Goal: Feedback & Contribution: Contribute content

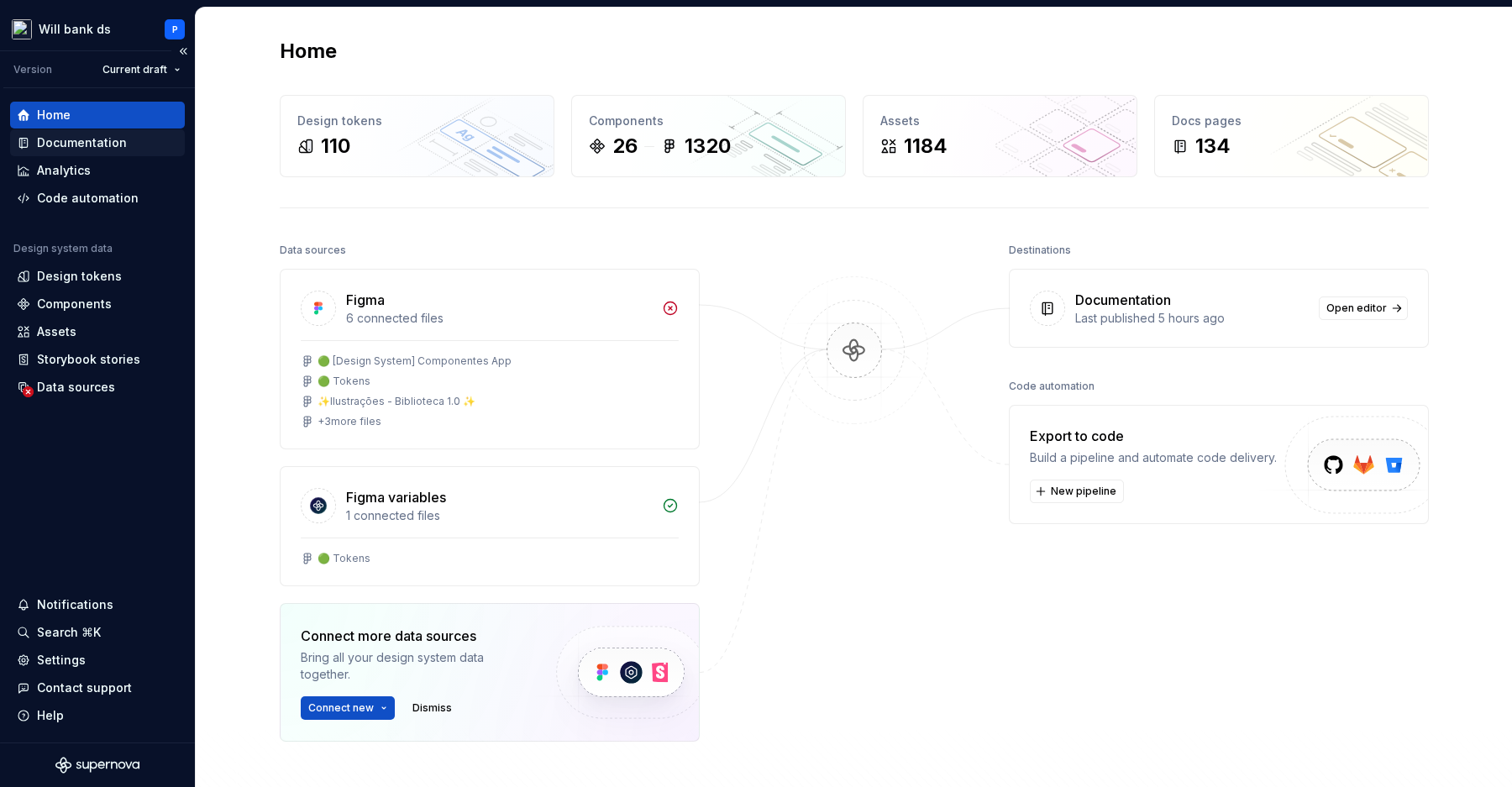
click at [130, 138] on div "Documentation" at bounding box center [97, 143] width 161 height 17
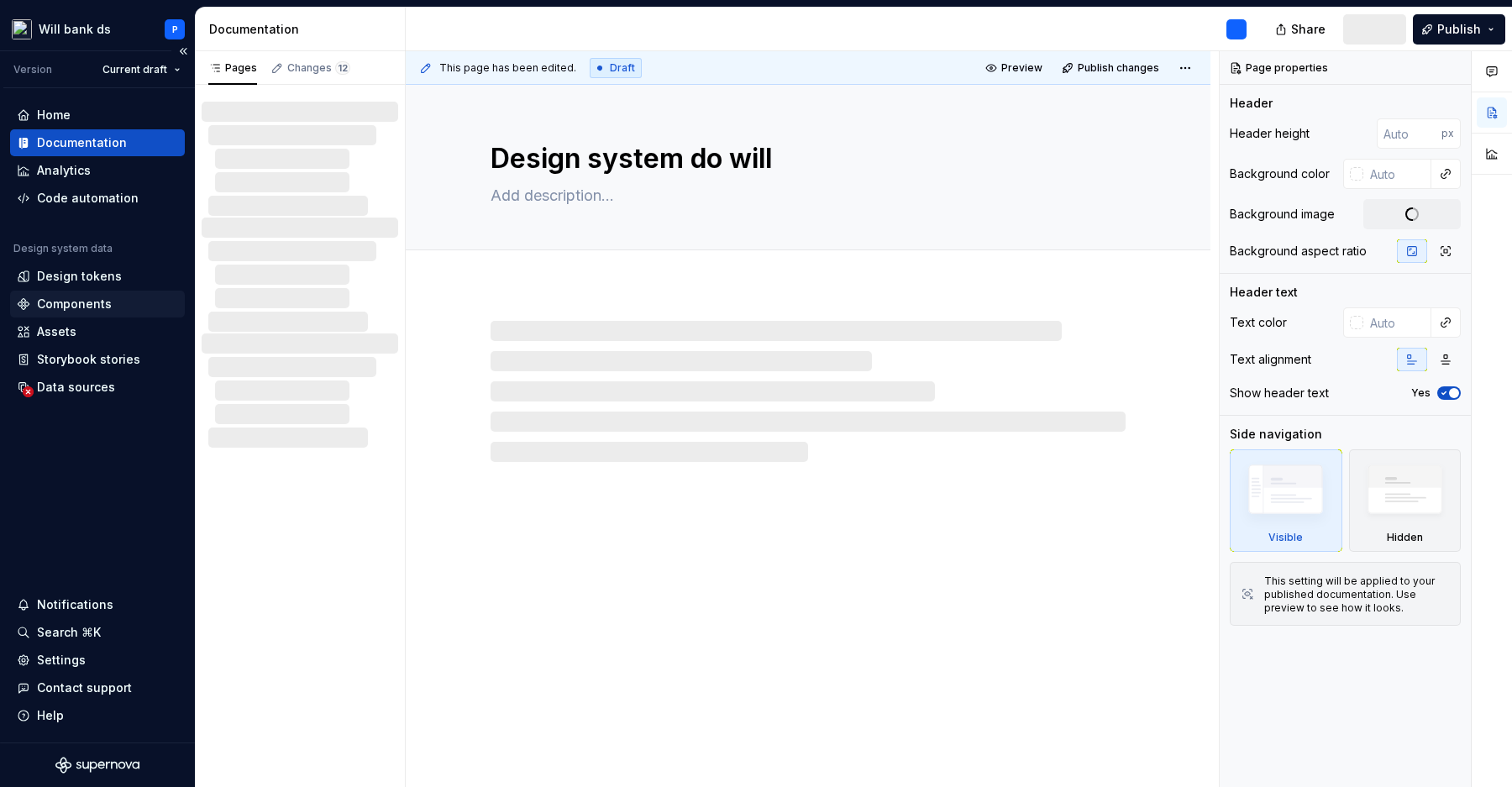
click at [101, 306] on div "Components" at bounding box center [74, 304] width 75 height 17
type textarea "*"
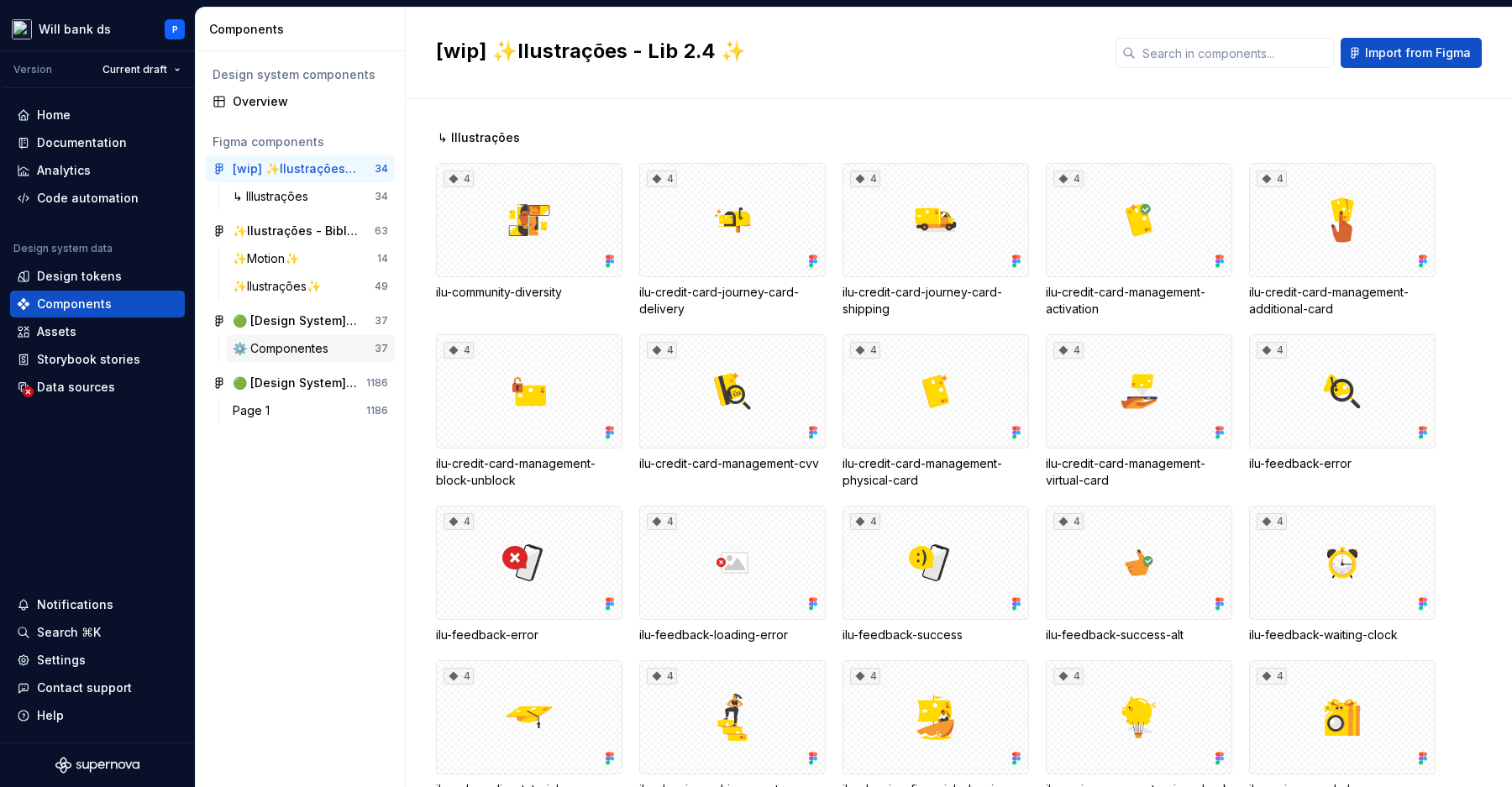
click at [300, 344] on div "⚙️ Componentes" at bounding box center [283, 349] width 102 height 17
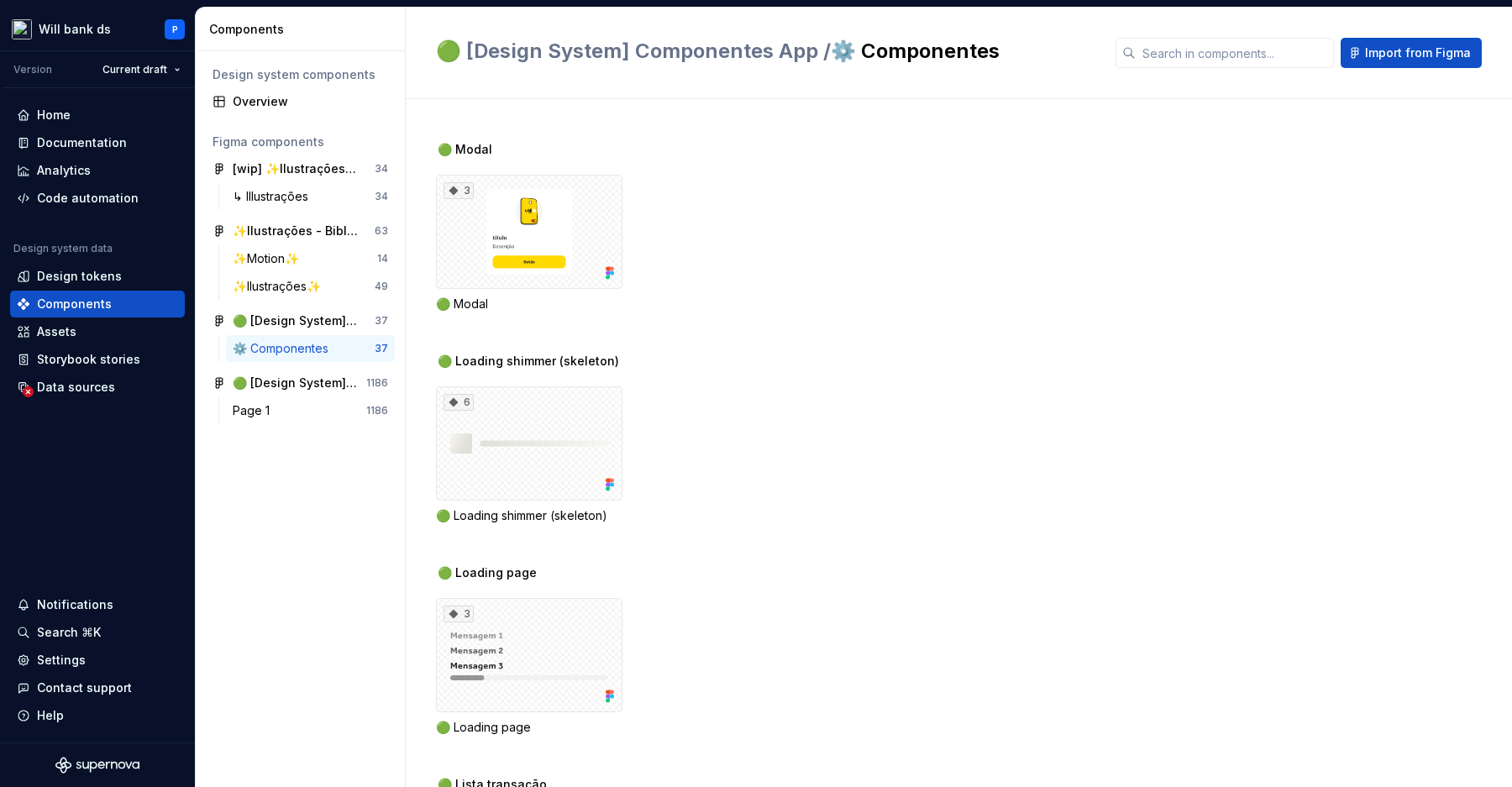
scroll to position [1187, 0]
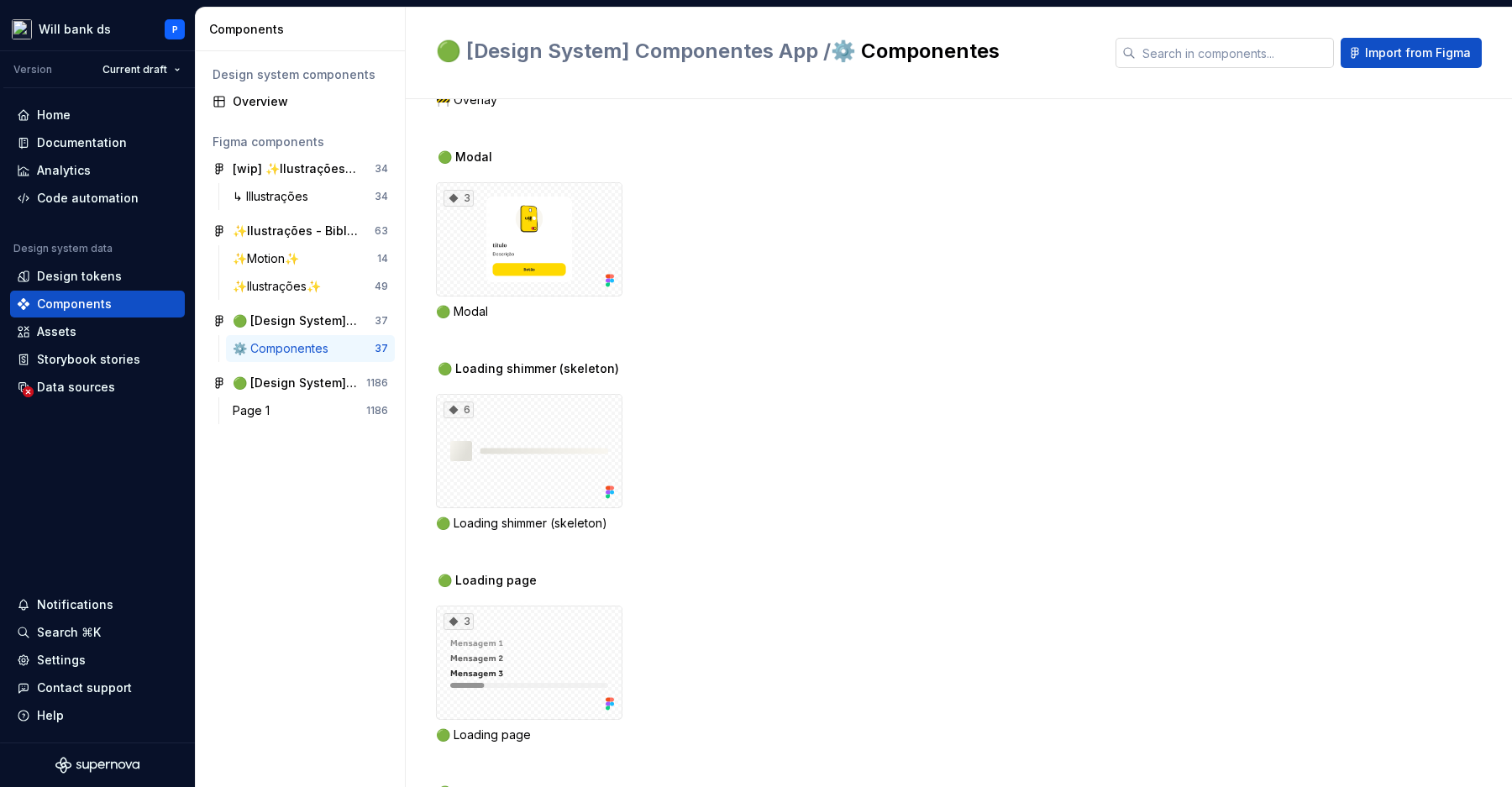
click at [1218, 63] on input "text" at bounding box center [1234, 52] width 198 height 30
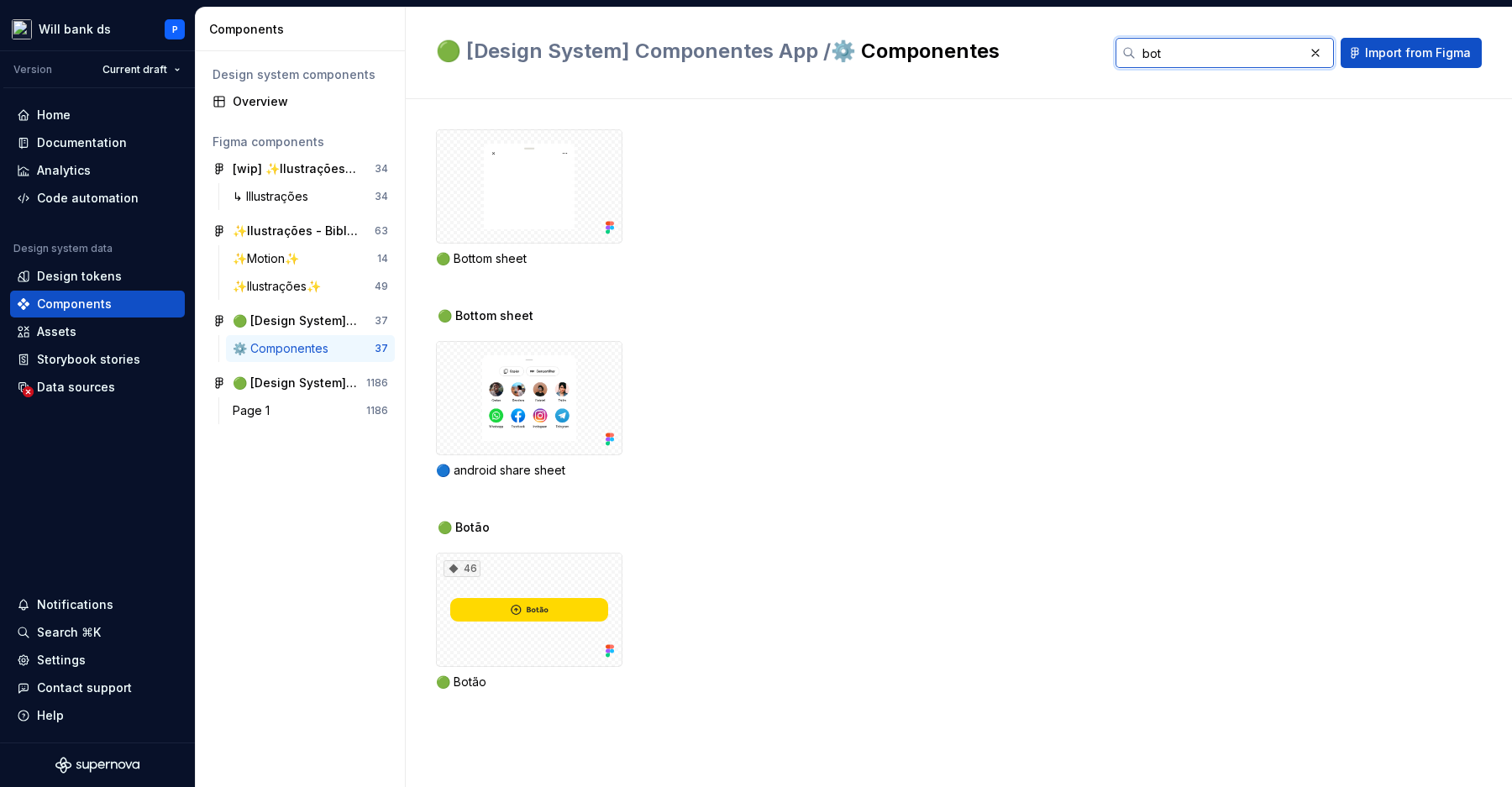
type input "bot"
click at [528, 641] on div "46" at bounding box center [529, 610] width 187 height 114
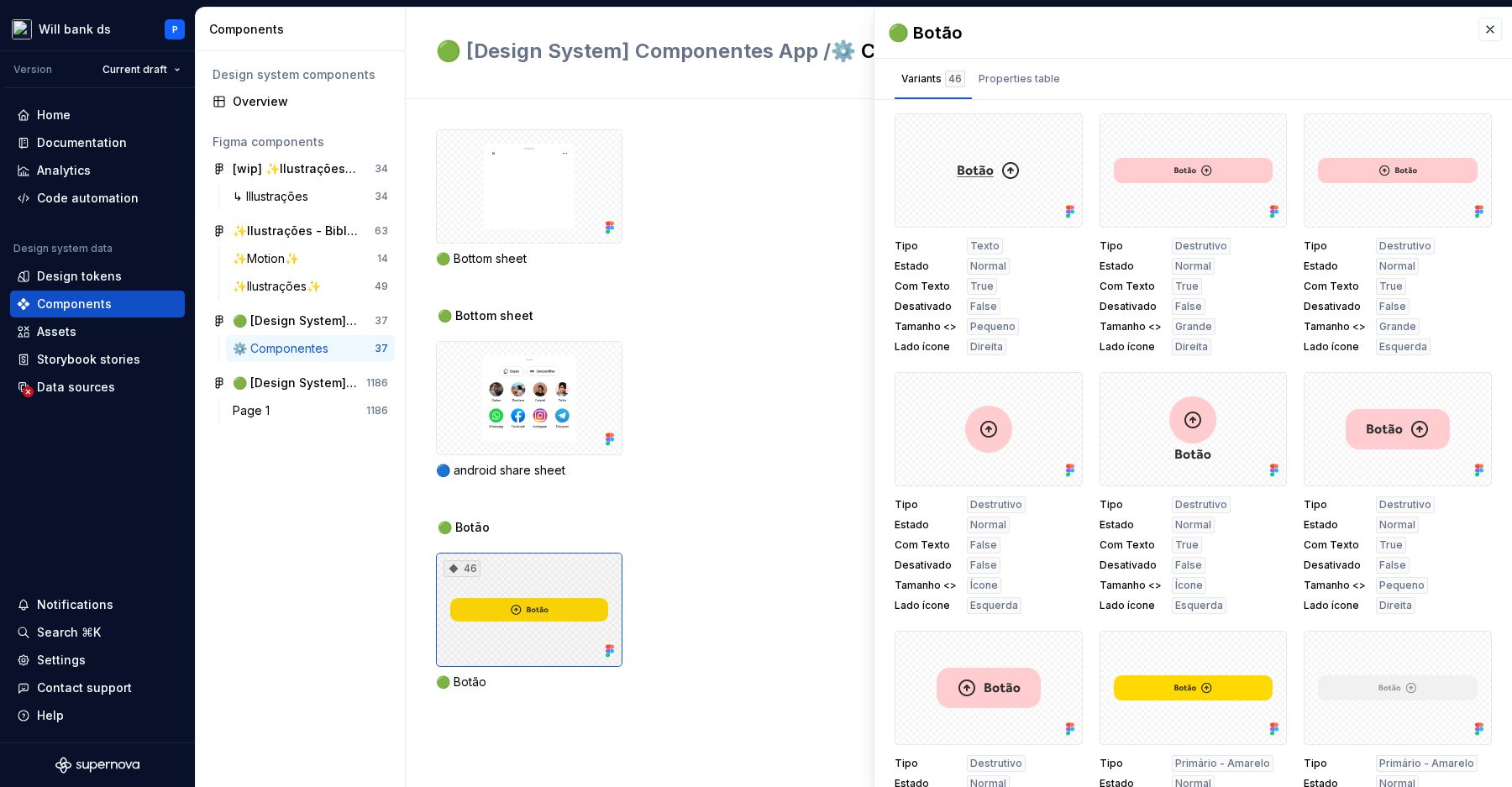
click at [543, 603] on div "46" at bounding box center [529, 610] width 187 height 114
click at [680, 414] on div "🔵 android share sheet" at bounding box center [974, 411] width 1076 height 138
click at [1506, 26] on div "🟢 Botão" at bounding box center [1193, 32] width 638 height 51
click at [1495, 29] on button "button" at bounding box center [1490, 29] width 24 height 24
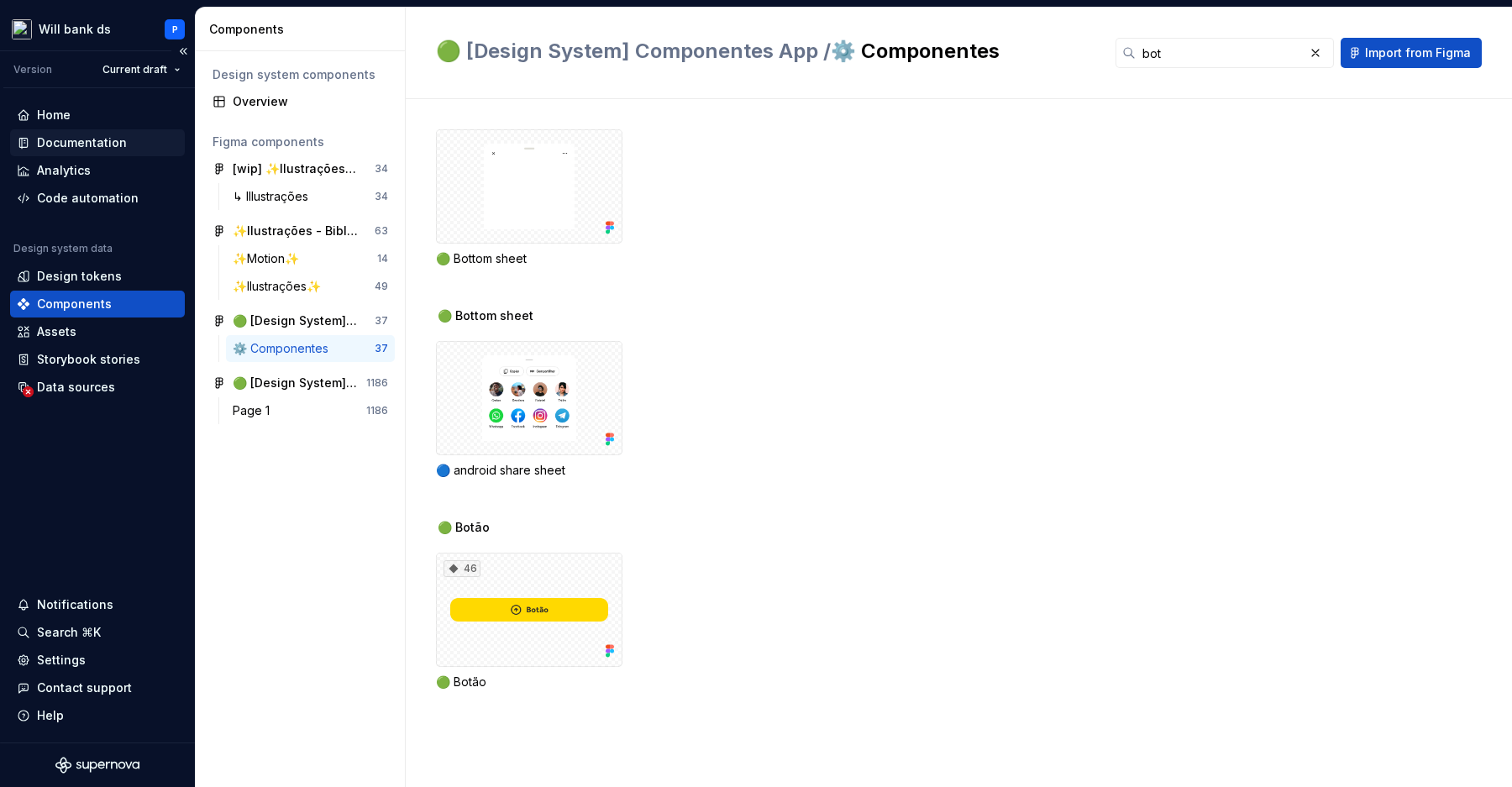
click at [110, 140] on div "Documentation" at bounding box center [82, 143] width 90 height 17
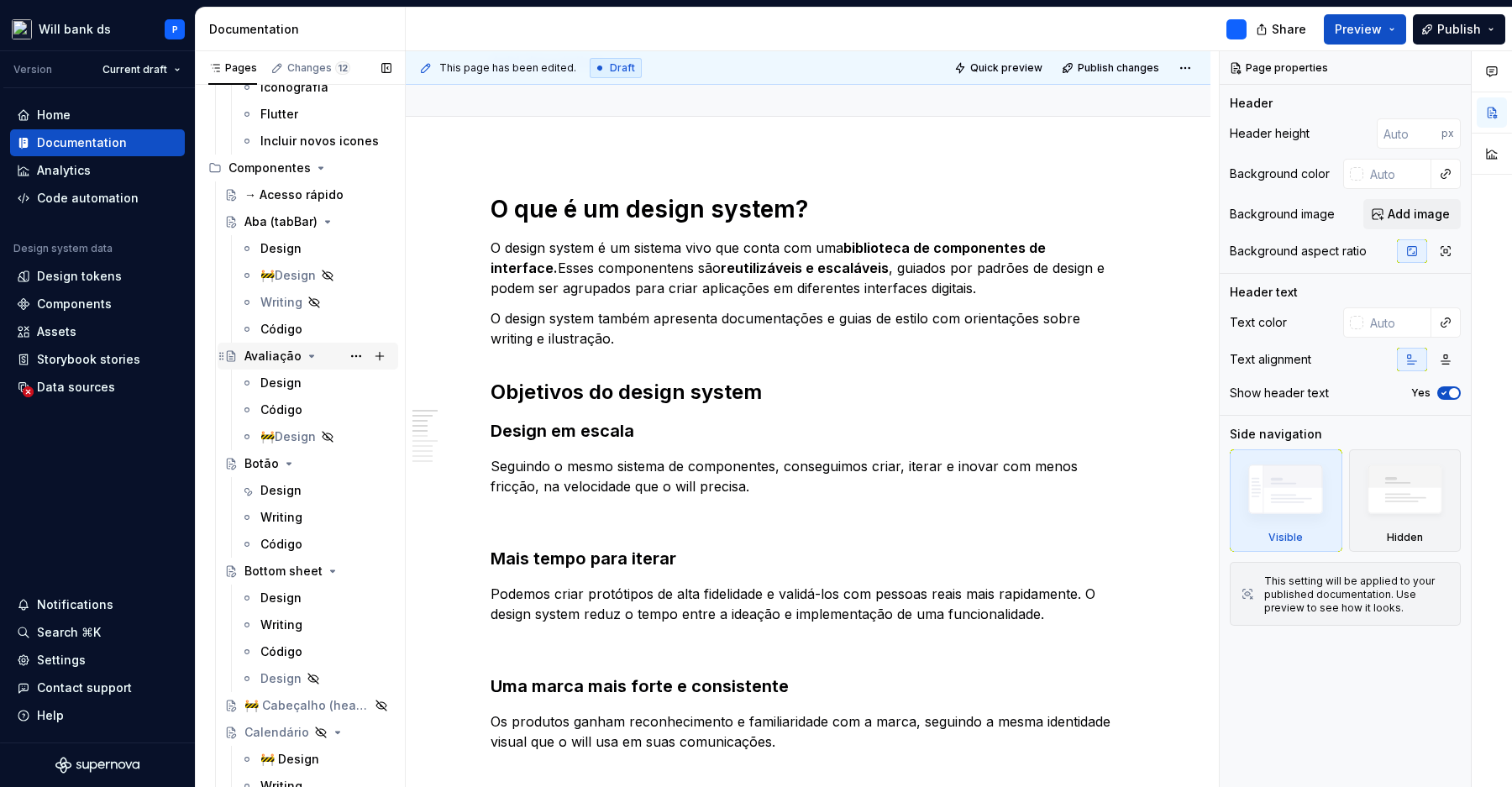
scroll to position [293, 0]
click at [263, 466] on div "Botão" at bounding box center [261, 461] width 34 height 17
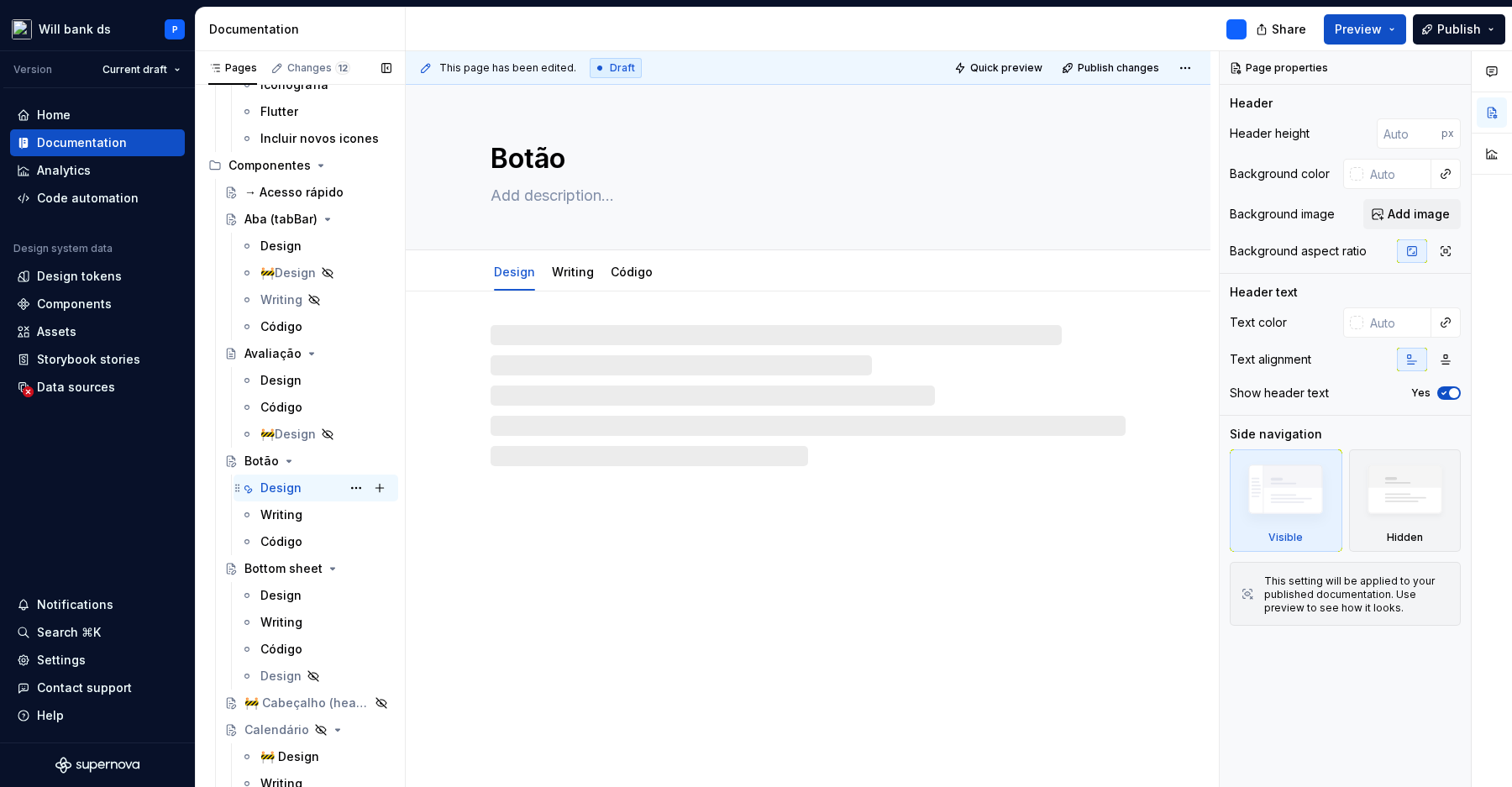
click at [276, 492] on div "Design" at bounding box center [281, 488] width 41 height 17
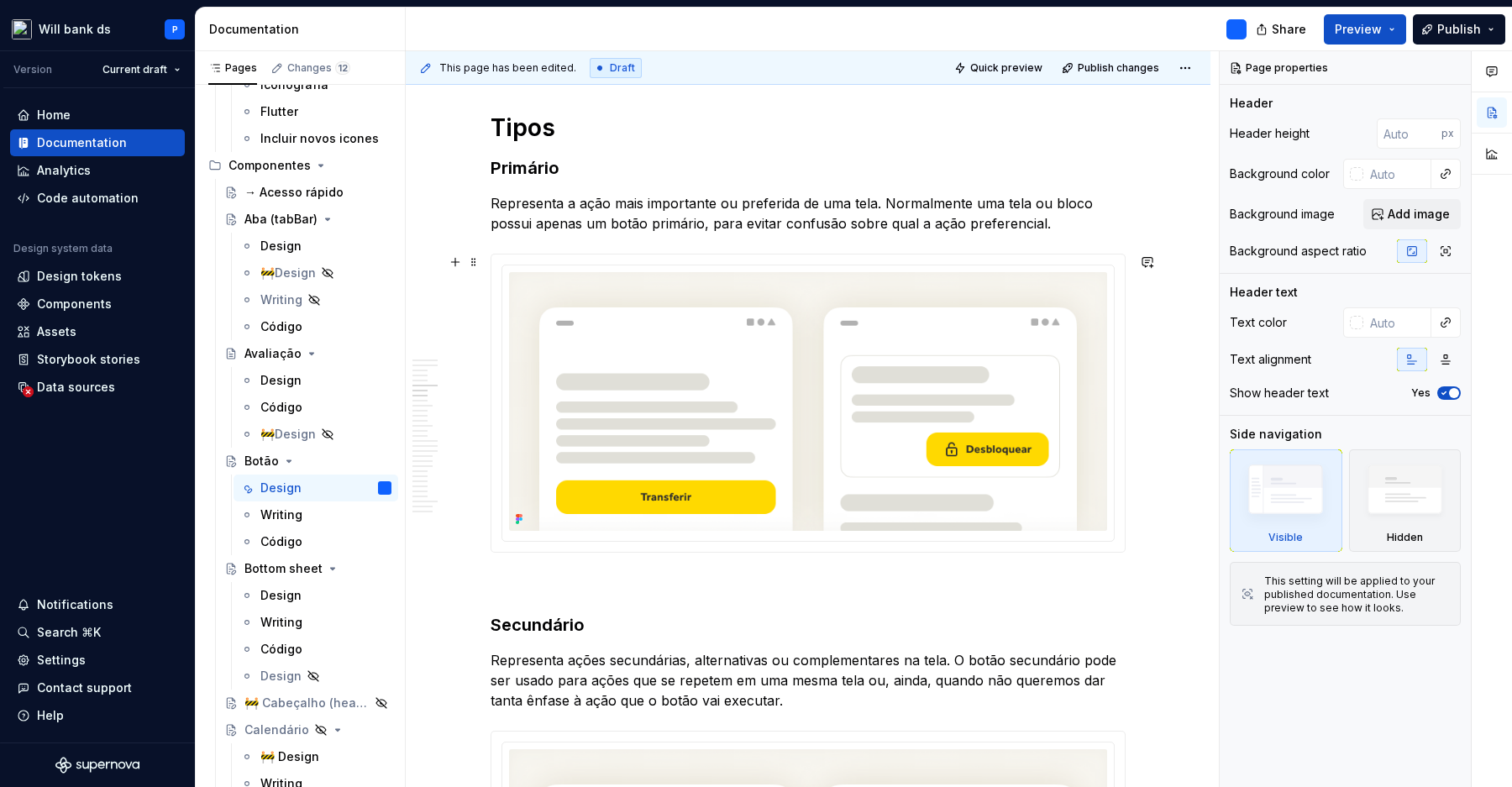
scroll to position [825, 0]
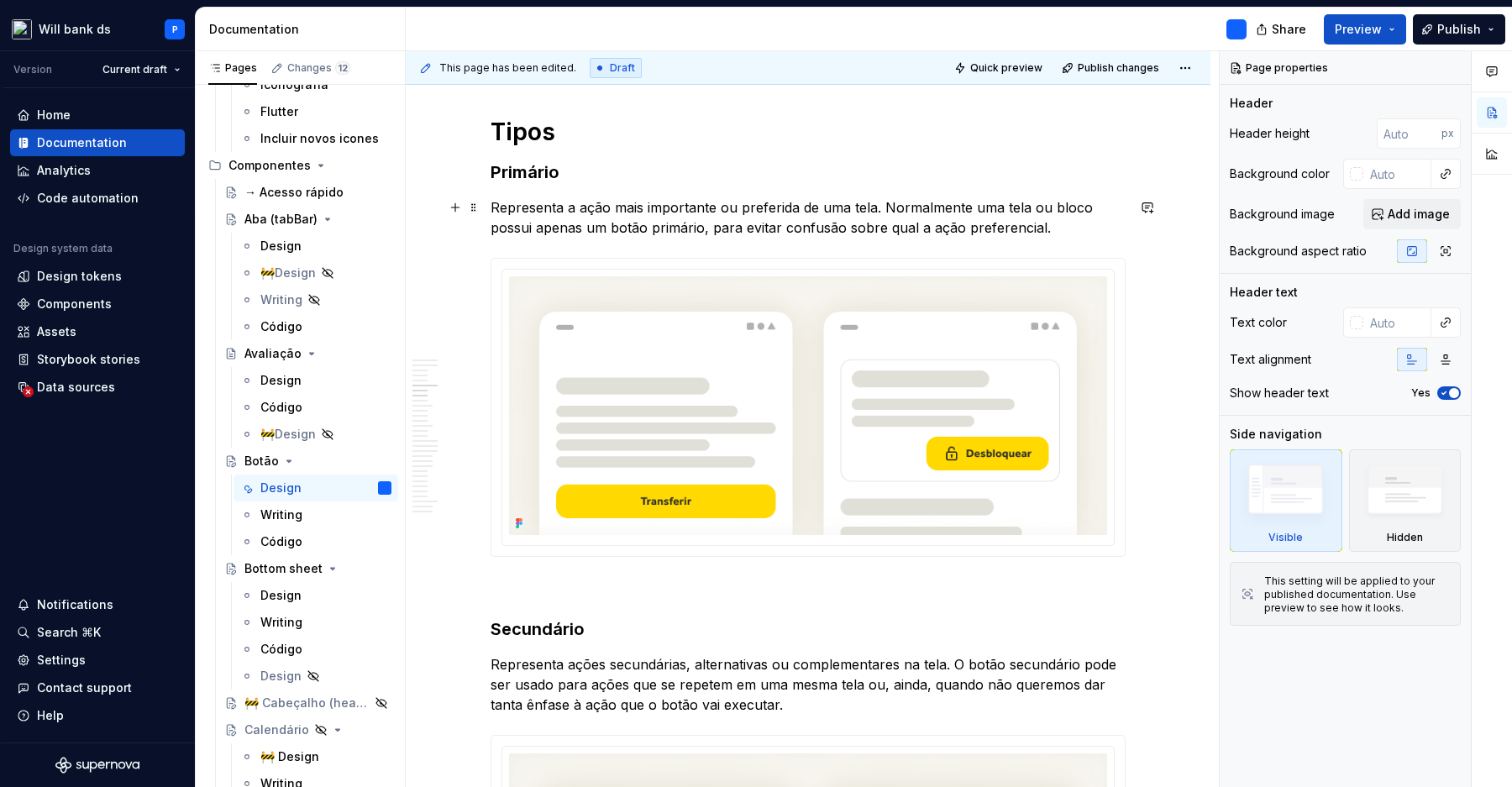
click at [1078, 223] on p "Representa a ação mais importante ou preferida de uma tela. Normalmente uma tel…" at bounding box center [808, 217] width 635 height 41
type textarea "*"
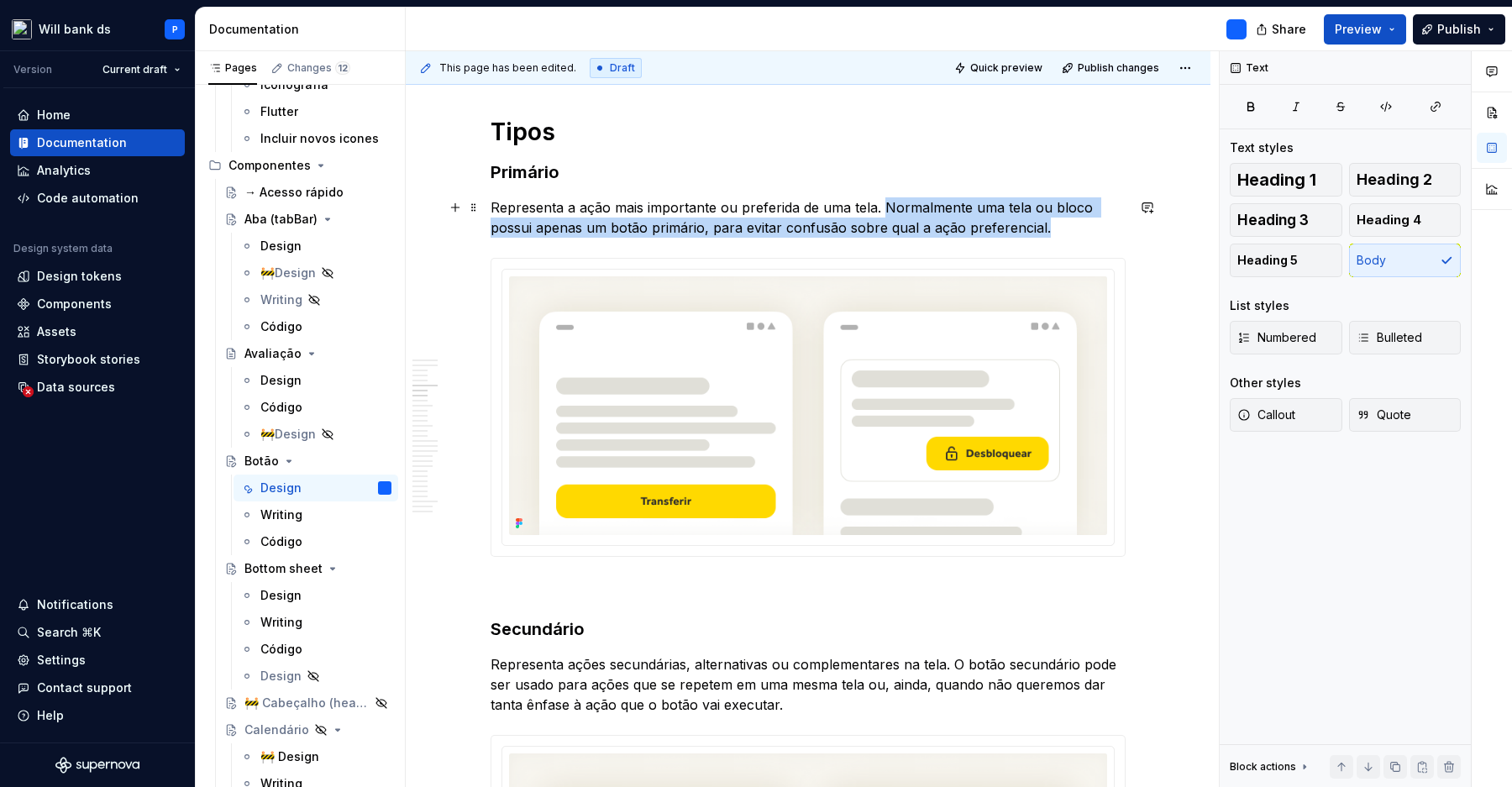
click at [886, 214] on p "Representa a ação mais importante ou preferida de uma tela. Normalmente uma tel…" at bounding box center [808, 217] width 635 height 41
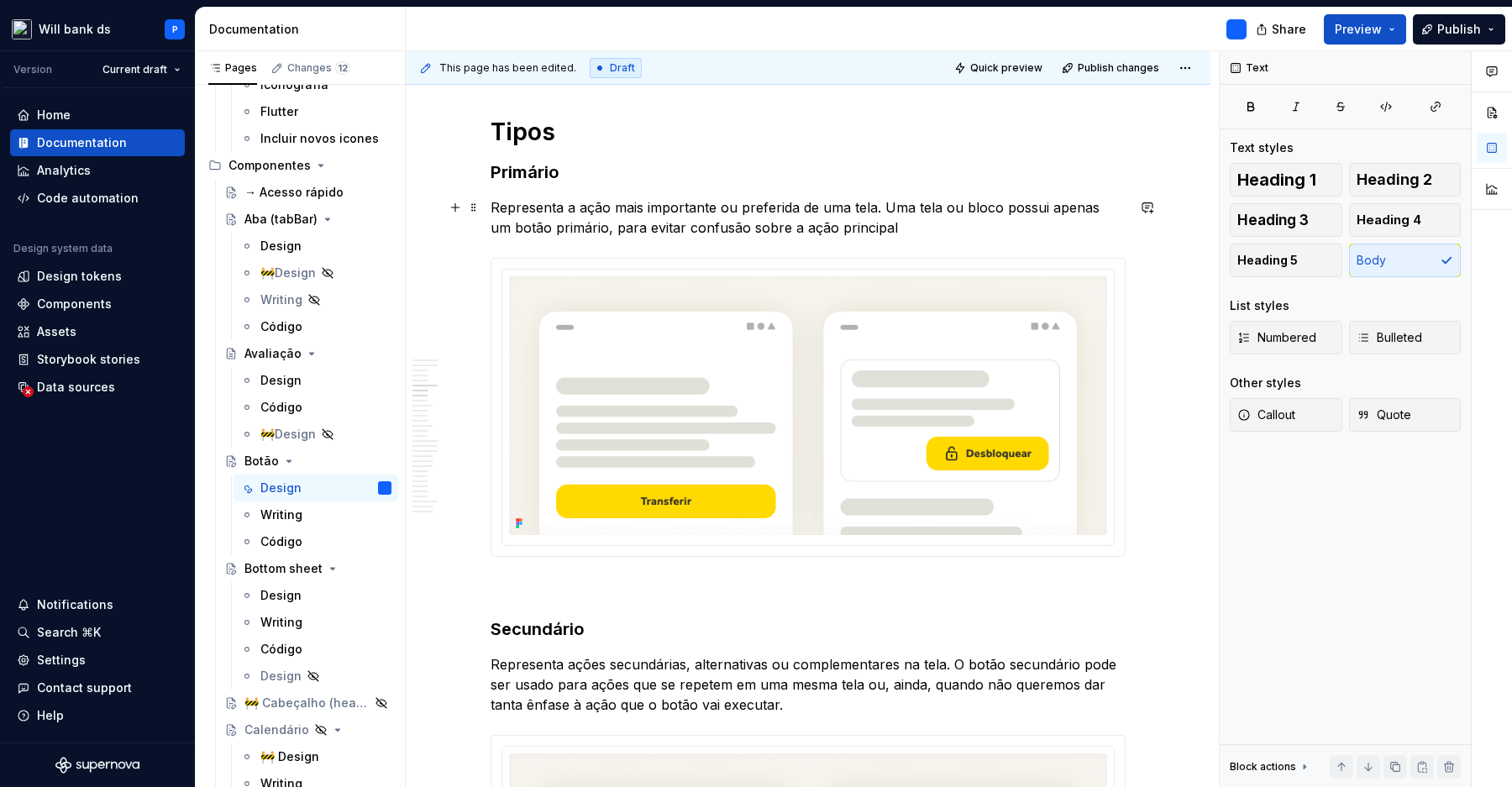
click at [941, 236] on p "Representa a ação mais importante ou preferida de uma tela. Uma tela ou bloco p…" at bounding box center [808, 217] width 635 height 41
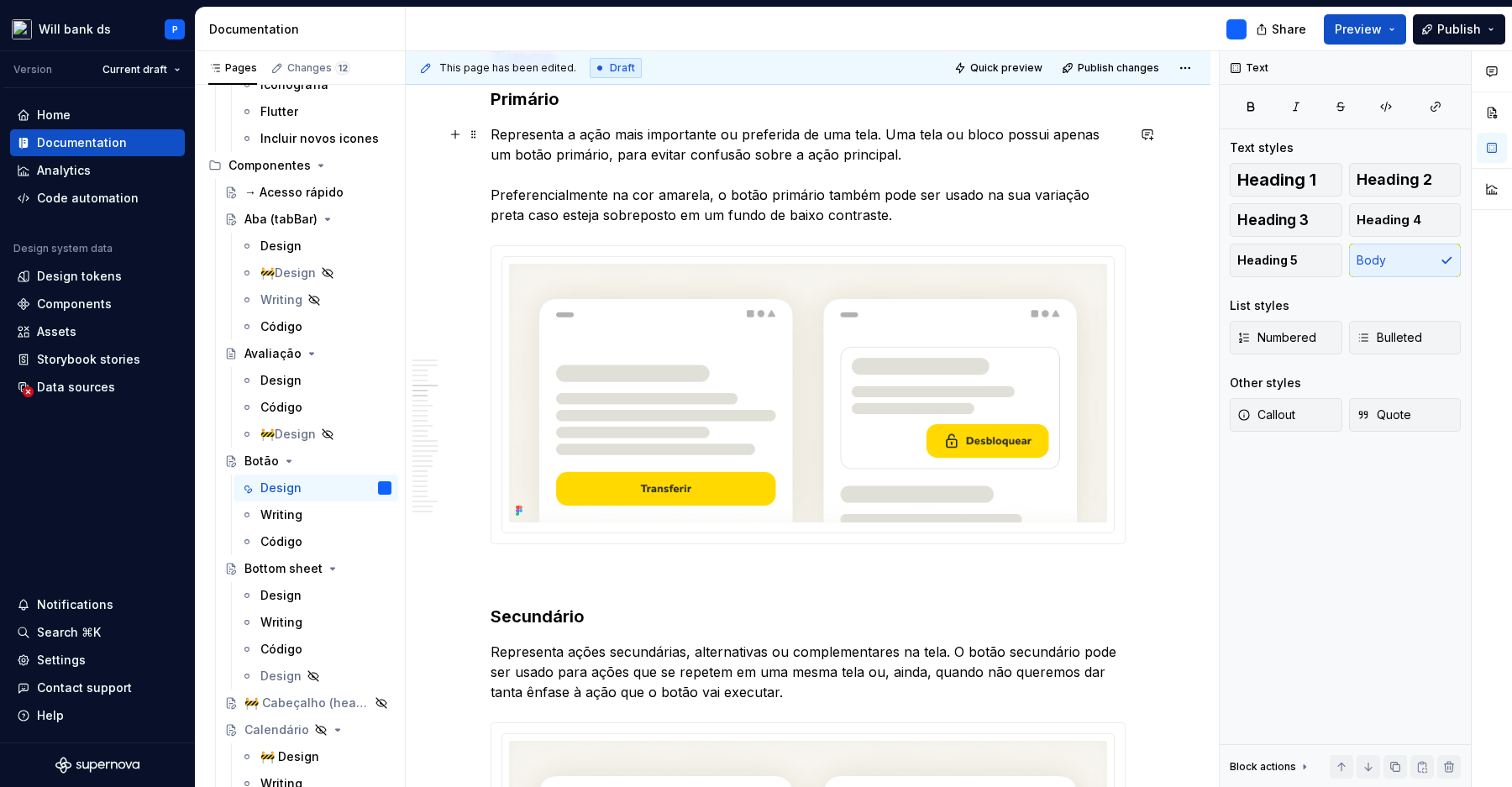
scroll to position [915, 0]
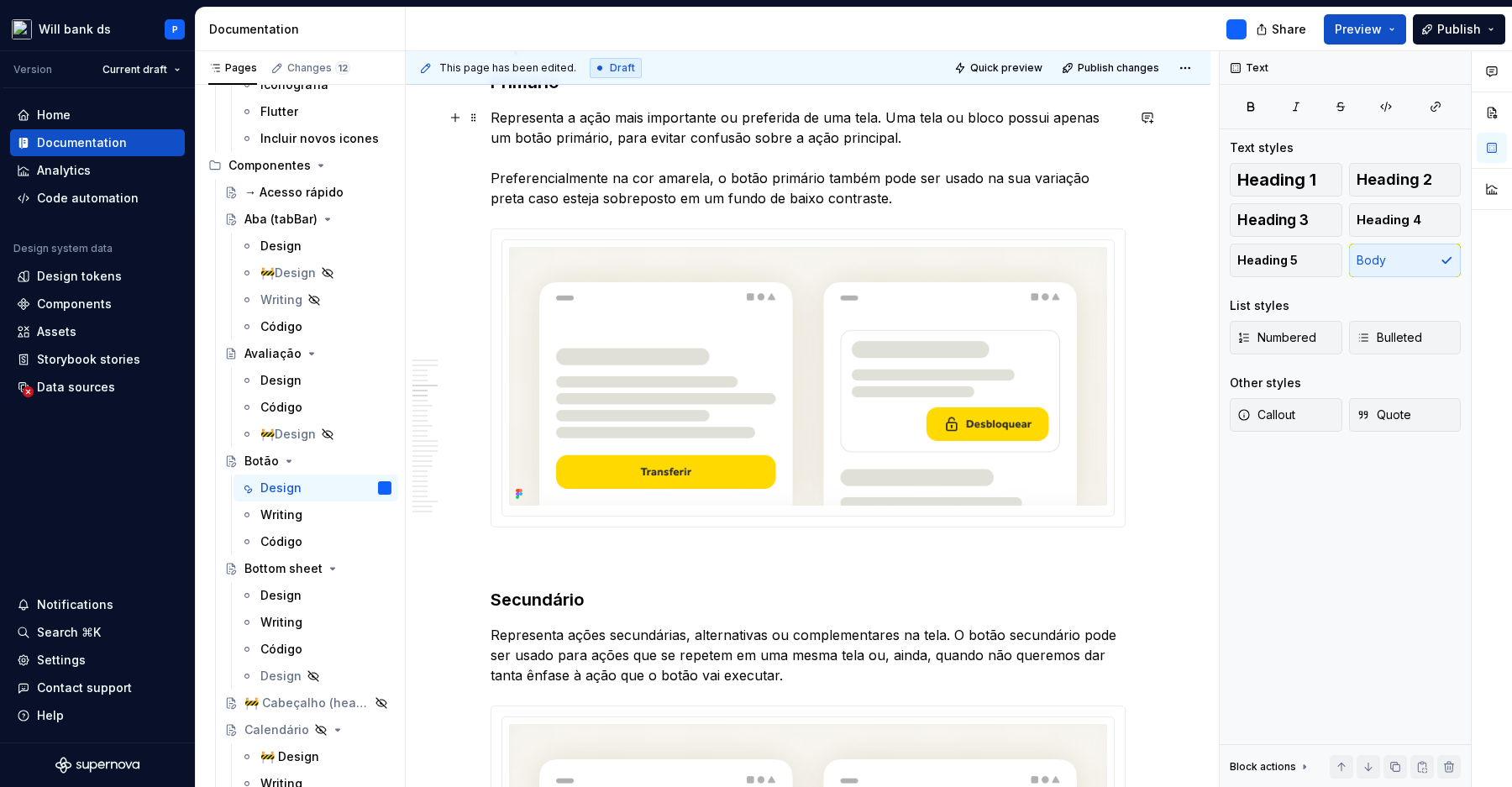
click at [1077, 179] on p "Representa a ação mais importante ou preferida de uma tela. Uma tela ou bloco p…" at bounding box center [808, 158] width 635 height 101
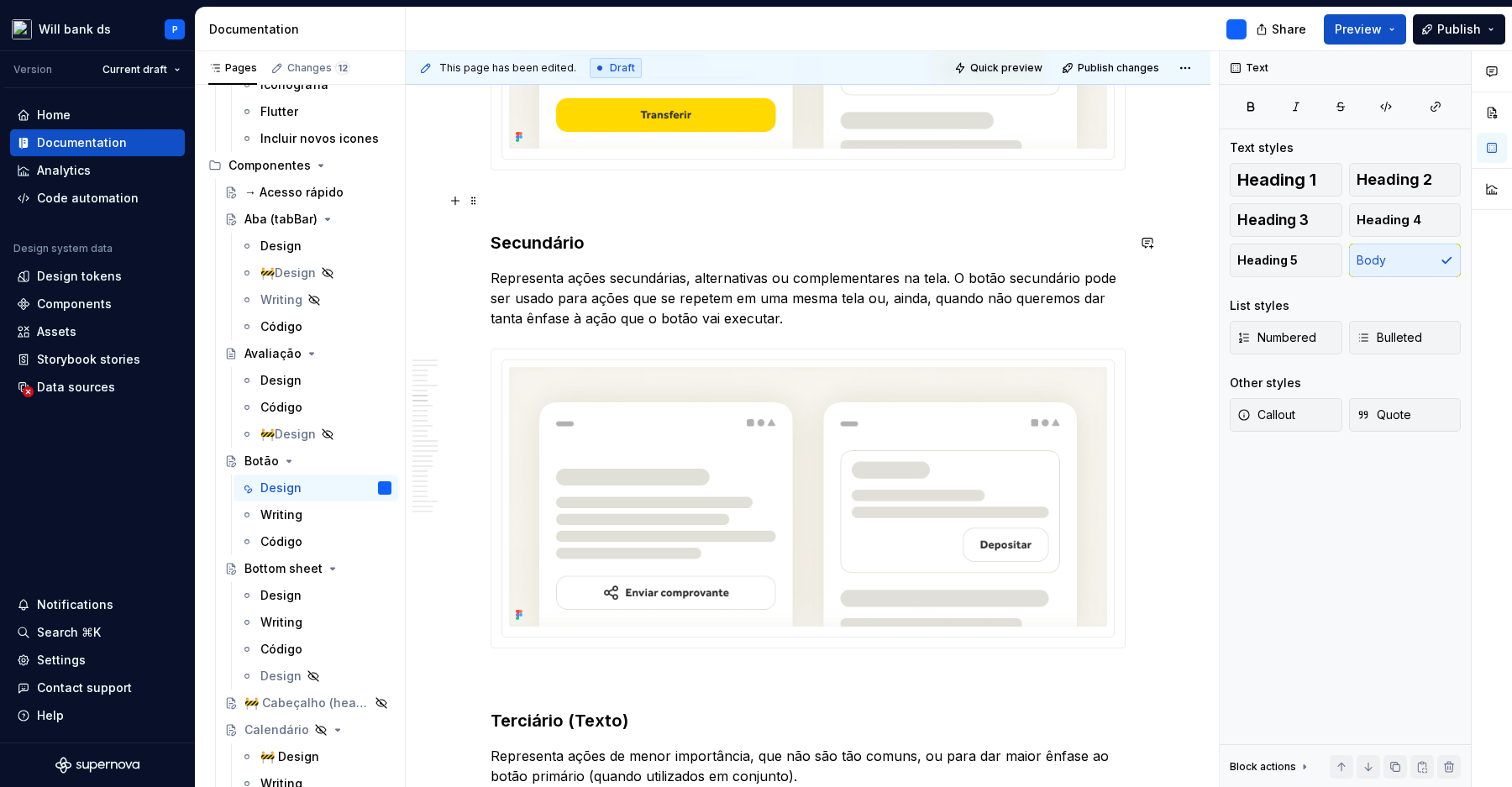
scroll to position [1188, 0]
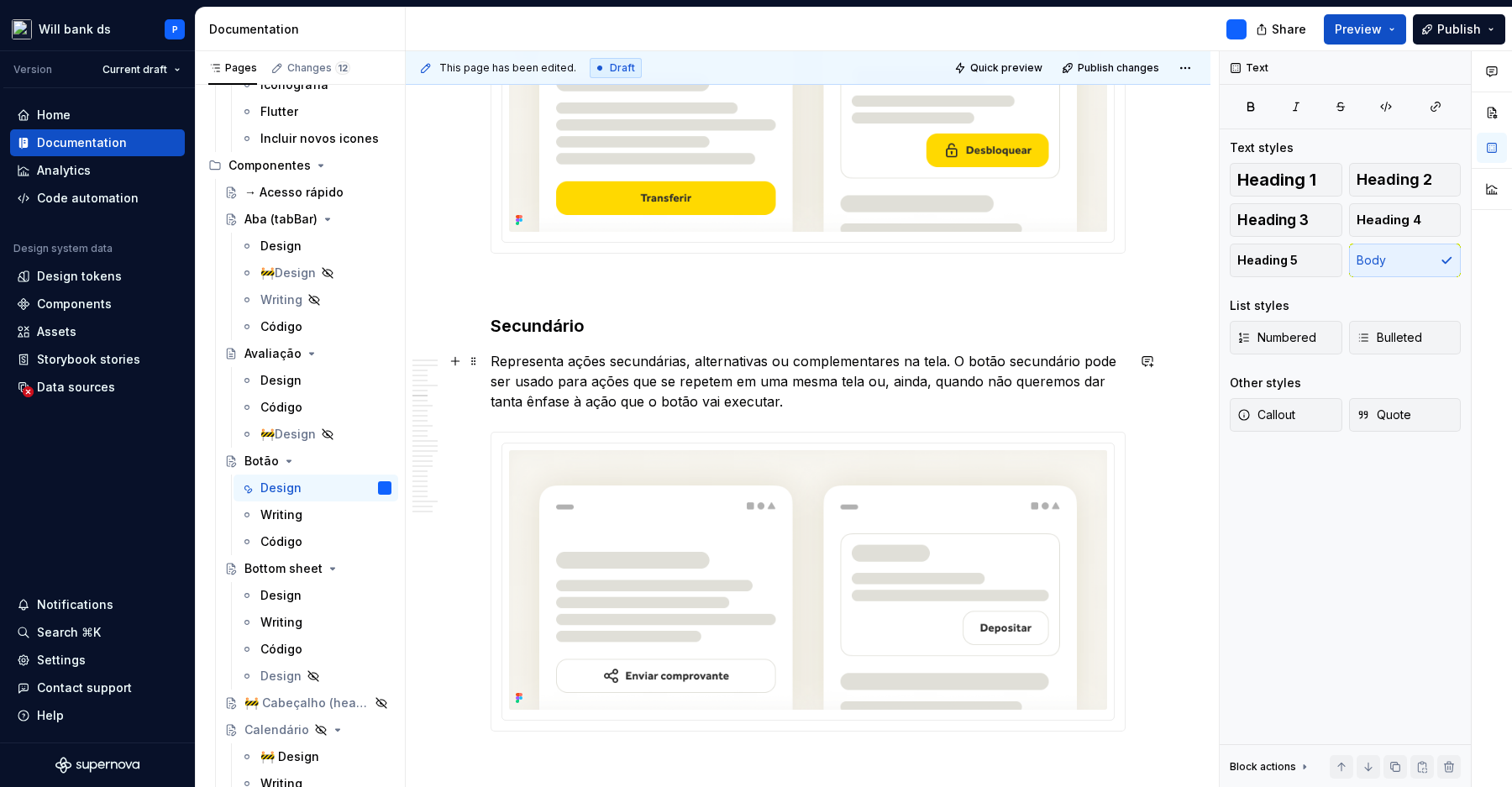
click at [801, 400] on p "Representa ações secundárias, alternativas ou complementares na tela. O botão s…" at bounding box center [808, 381] width 635 height 61
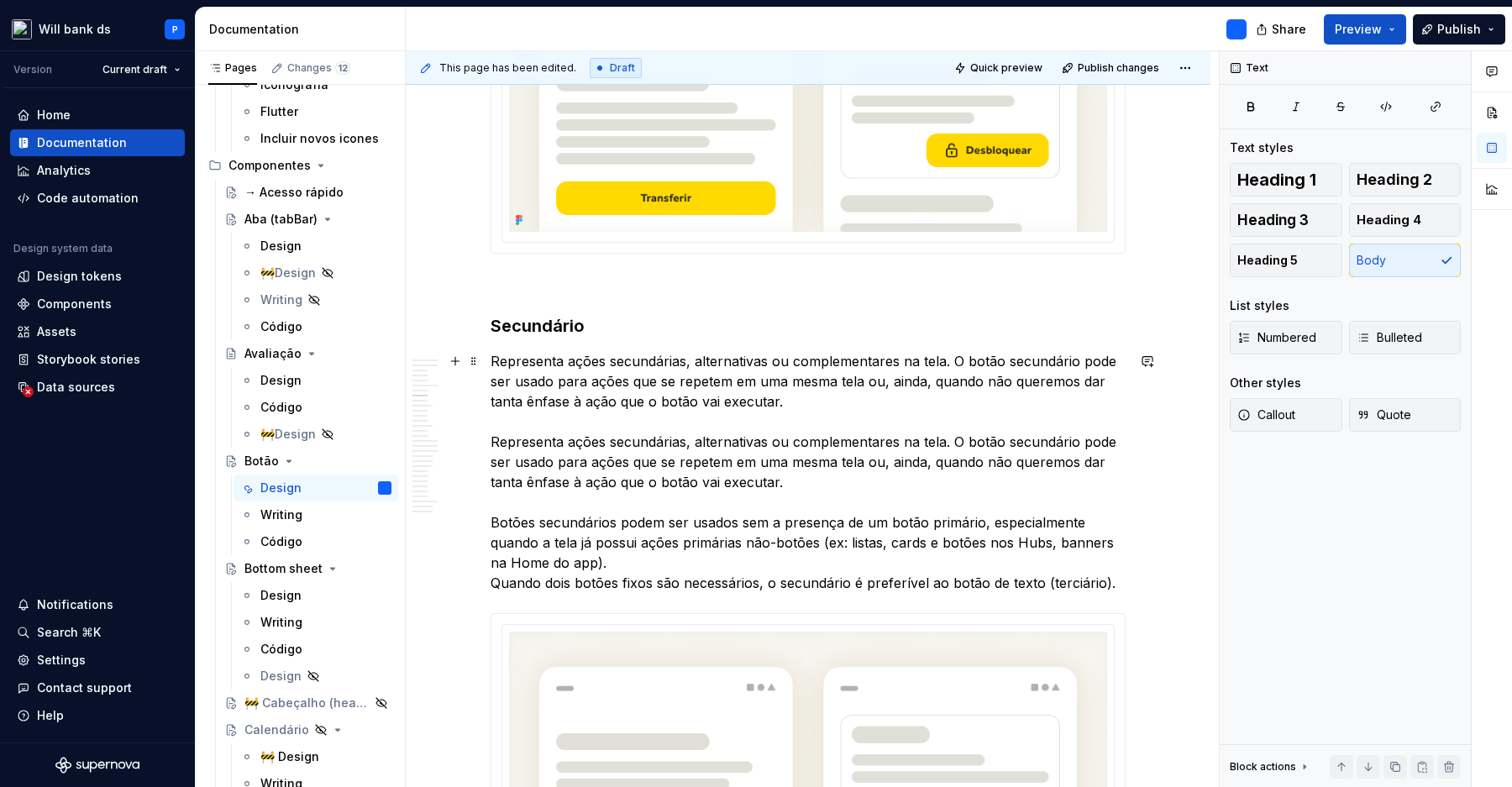
scroll to position [1212, 0]
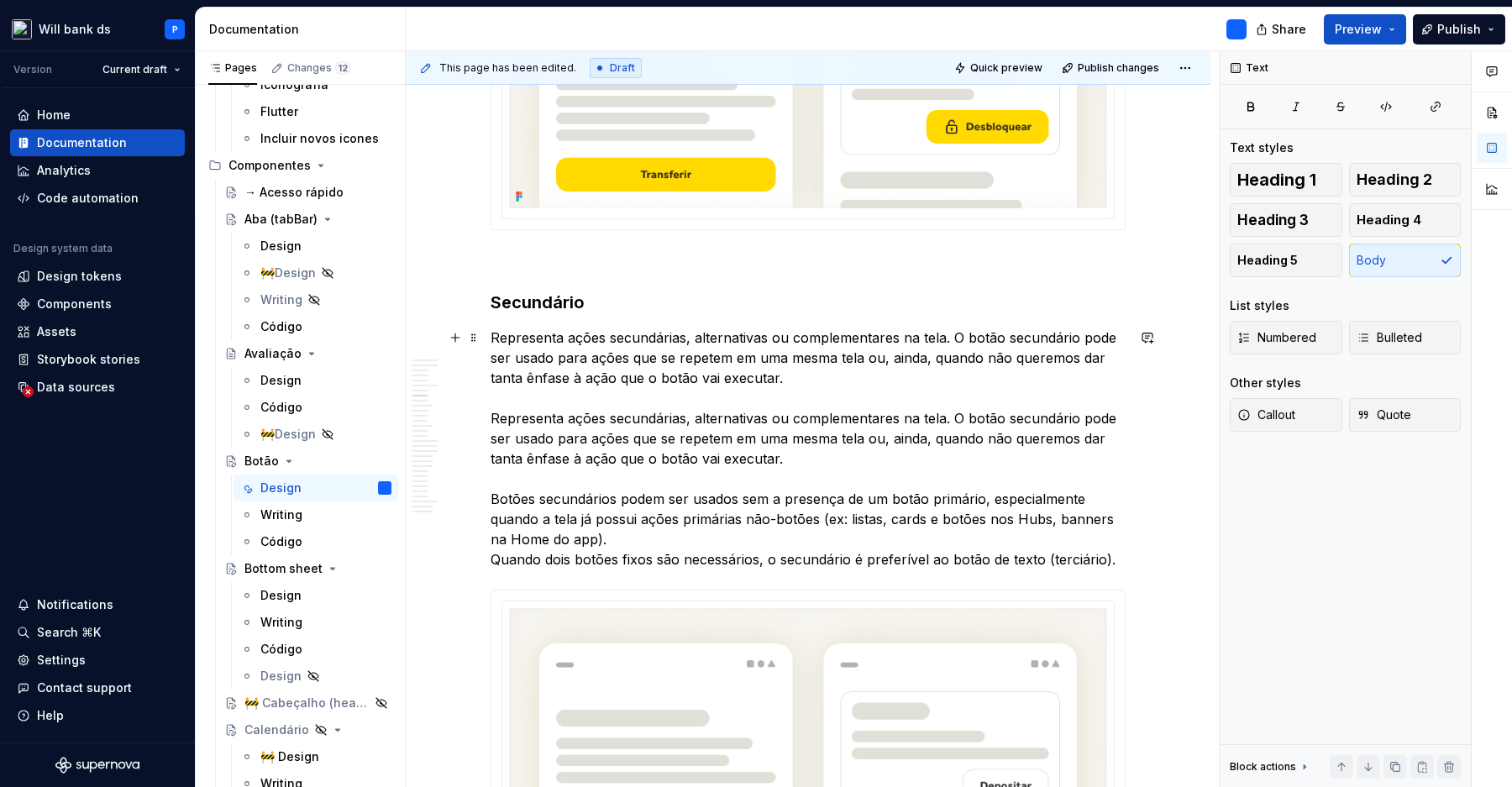
click at [807, 363] on p "Representa ações secundárias, alternativas ou complementares na tela. O botão s…" at bounding box center [808, 448] width 635 height 242
click at [843, 366] on p "Representa ações secundárias, alternativas ou complementares na tela. O botão s…" at bounding box center [808, 448] width 635 height 242
click at [813, 464] on p "Representa ações secundárias, alternativas ou complementares na tela. O botão s…" at bounding box center [808, 448] width 635 height 242
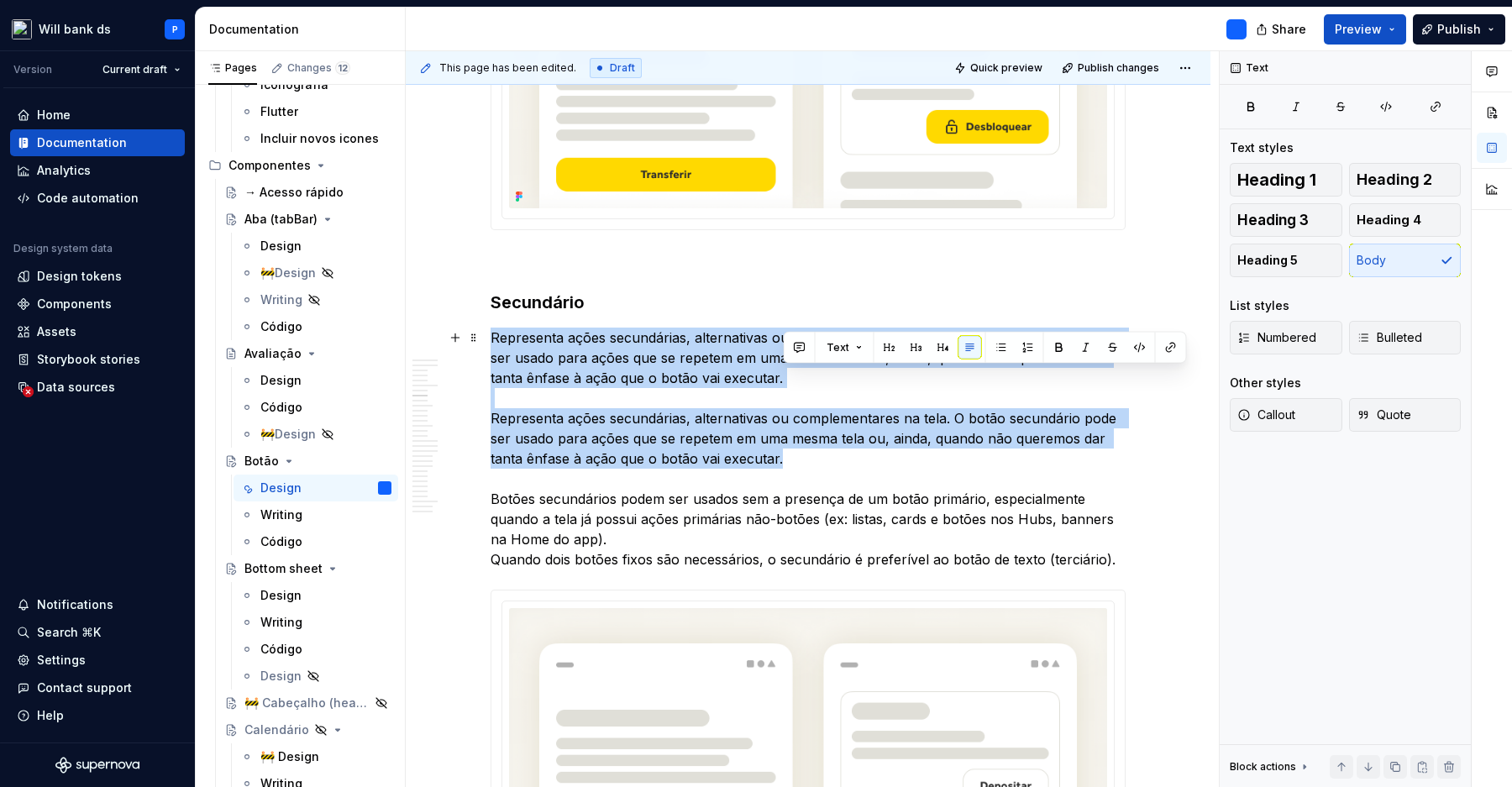
click at [822, 381] on p "Representa ações secundárias, alternativas ou complementares na tela. O botão s…" at bounding box center [808, 448] width 635 height 242
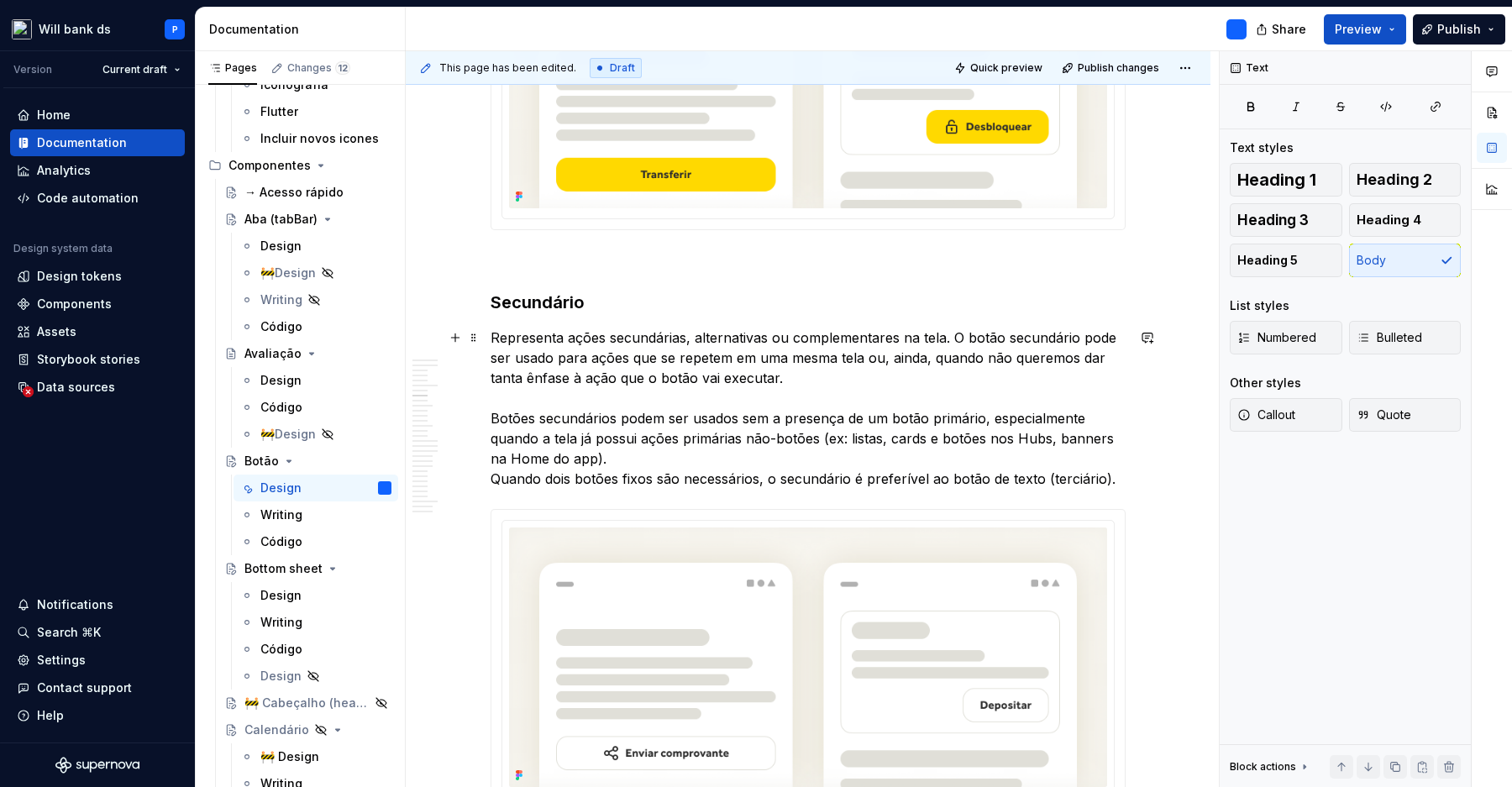
click at [813, 414] on p "Representa ações secundárias, alternativas ou complementares na tela. O botão s…" at bounding box center [808, 408] width 635 height 161
click at [783, 456] on p "Representa ações secundárias, alternativas ou complementares na tela. O botão s…" at bounding box center [808, 408] width 635 height 161
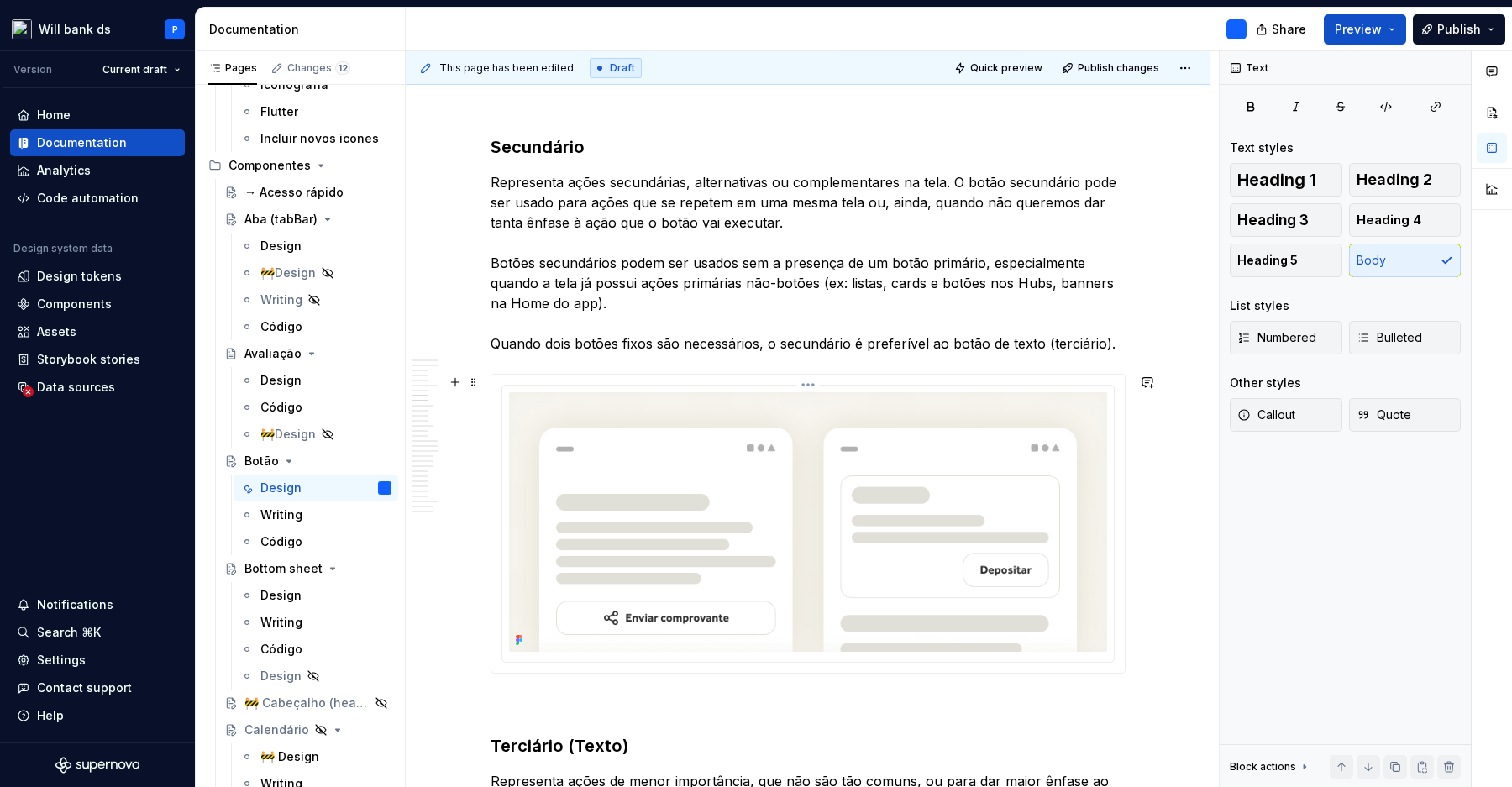
scroll to position [1449, 0]
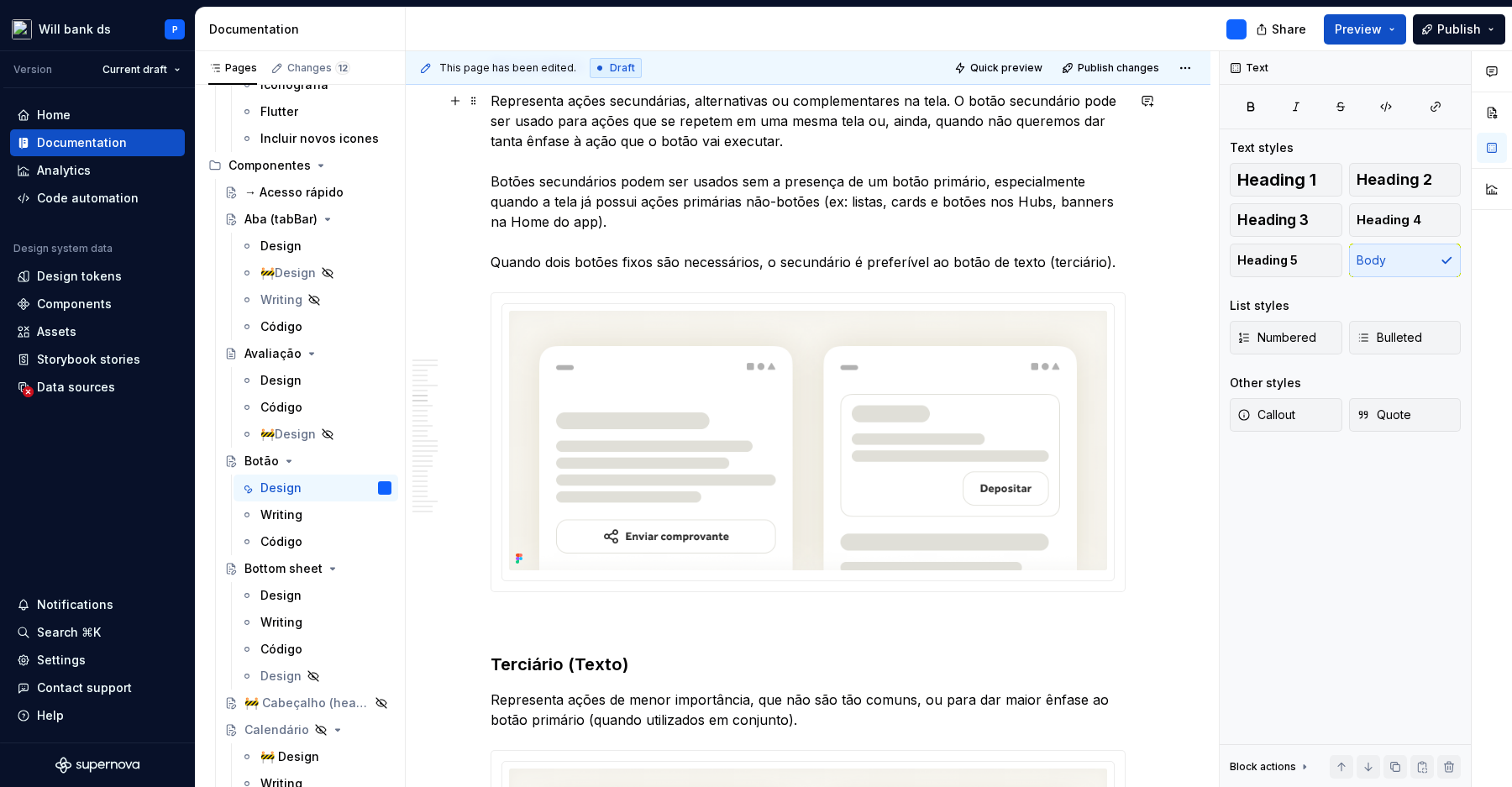
click at [840, 200] on p "Representa ações secundárias, alternativas ou complementares na tela. O botão s…" at bounding box center [808, 181] width 635 height 181
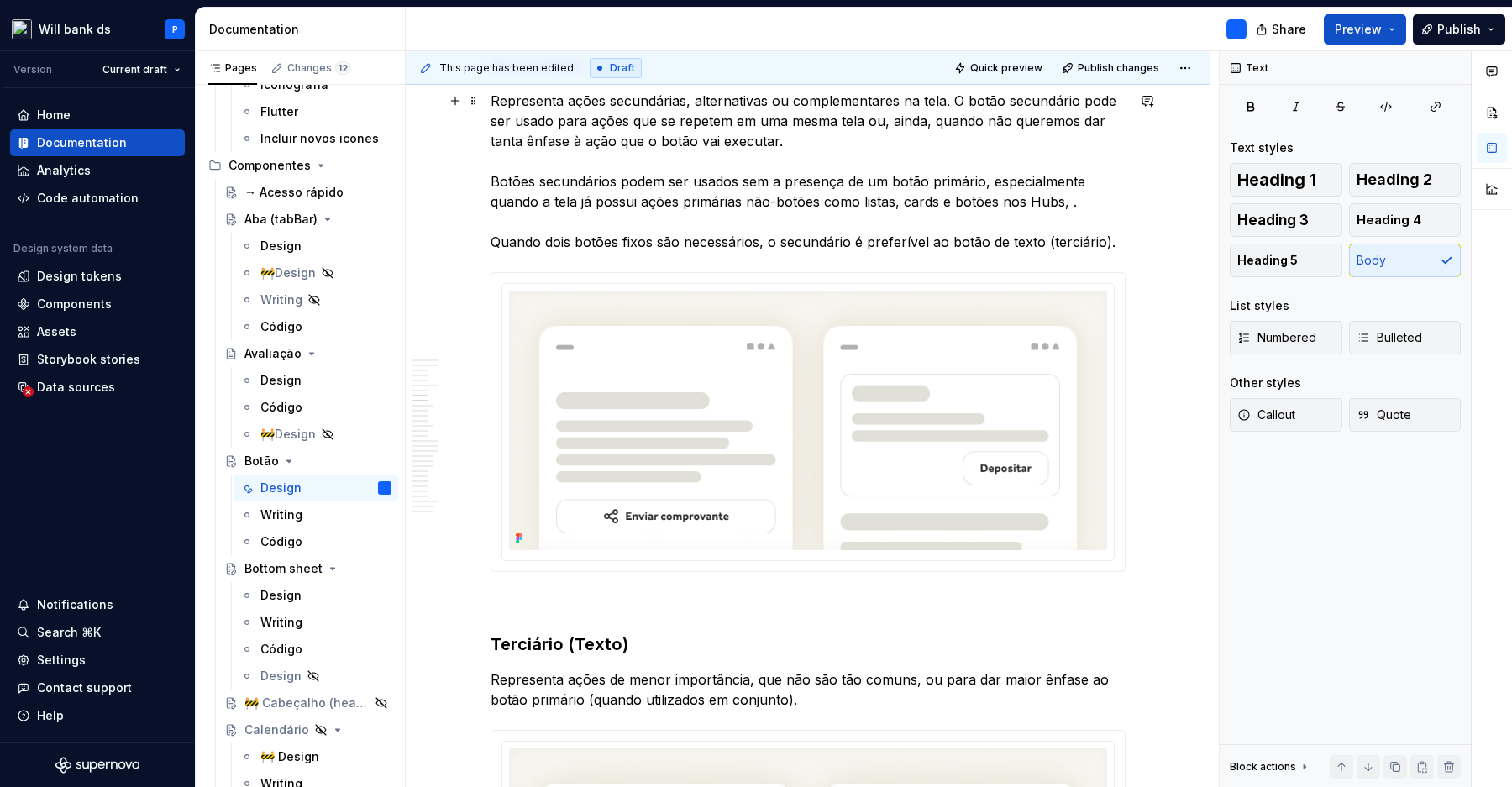
click at [910, 202] on p "Representa ações secundárias, alternativas ou complementares na tela. O botão s…" at bounding box center [808, 171] width 635 height 161
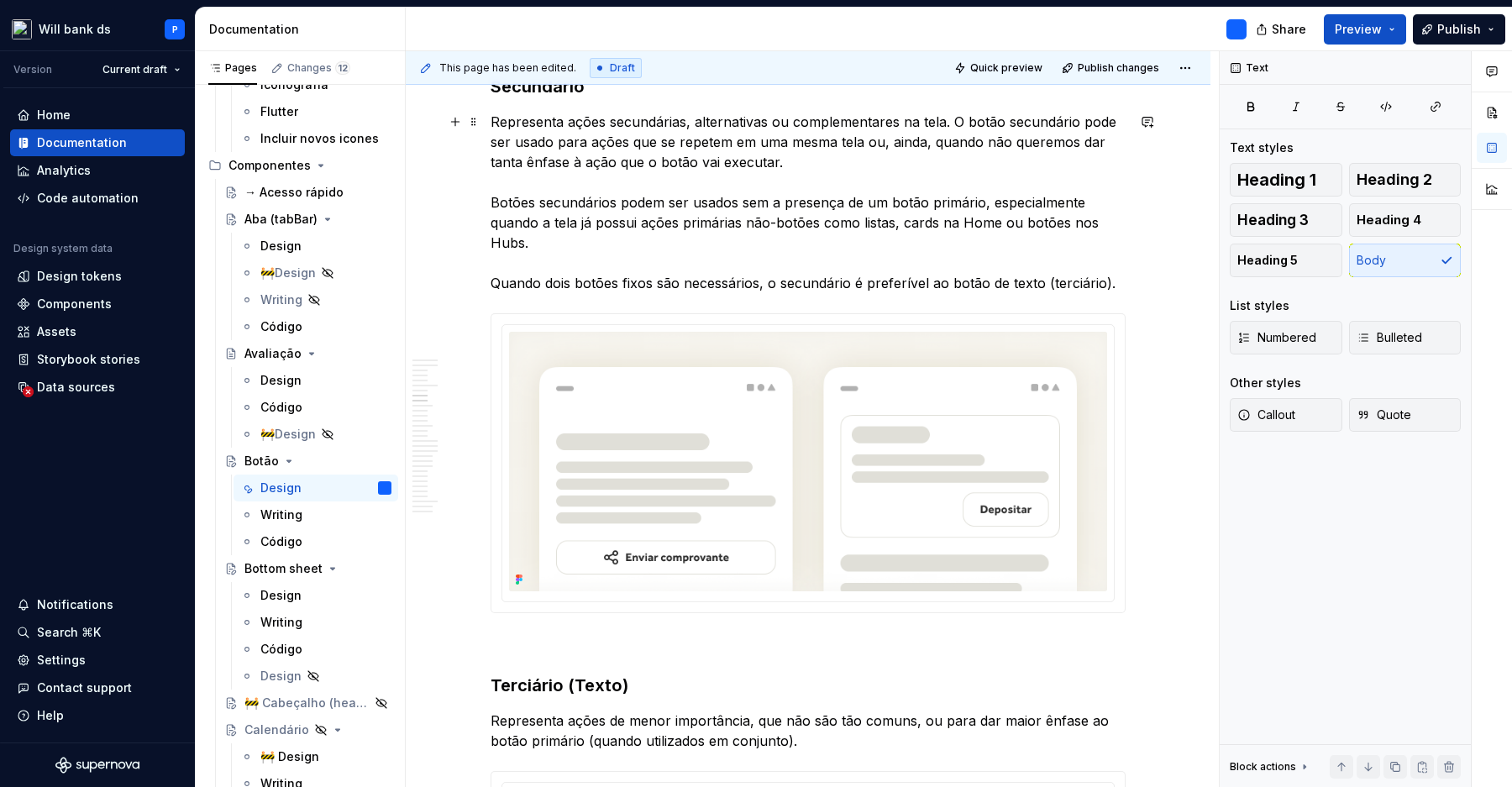
scroll to position [1447, 0]
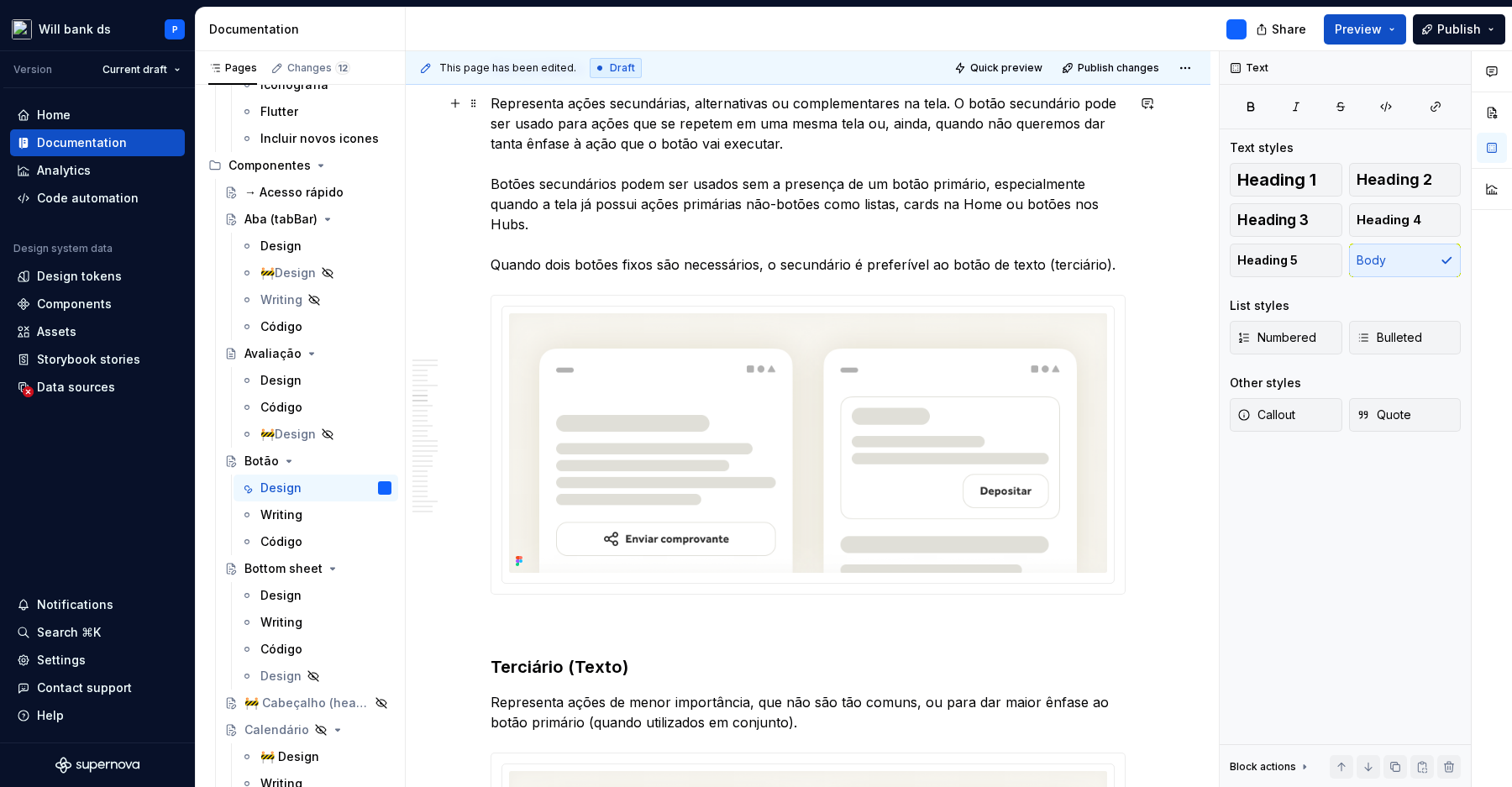
click at [970, 264] on p "Representa ações secundárias, alternativas ou complementares na tela. O botão s…" at bounding box center [808, 183] width 635 height 181
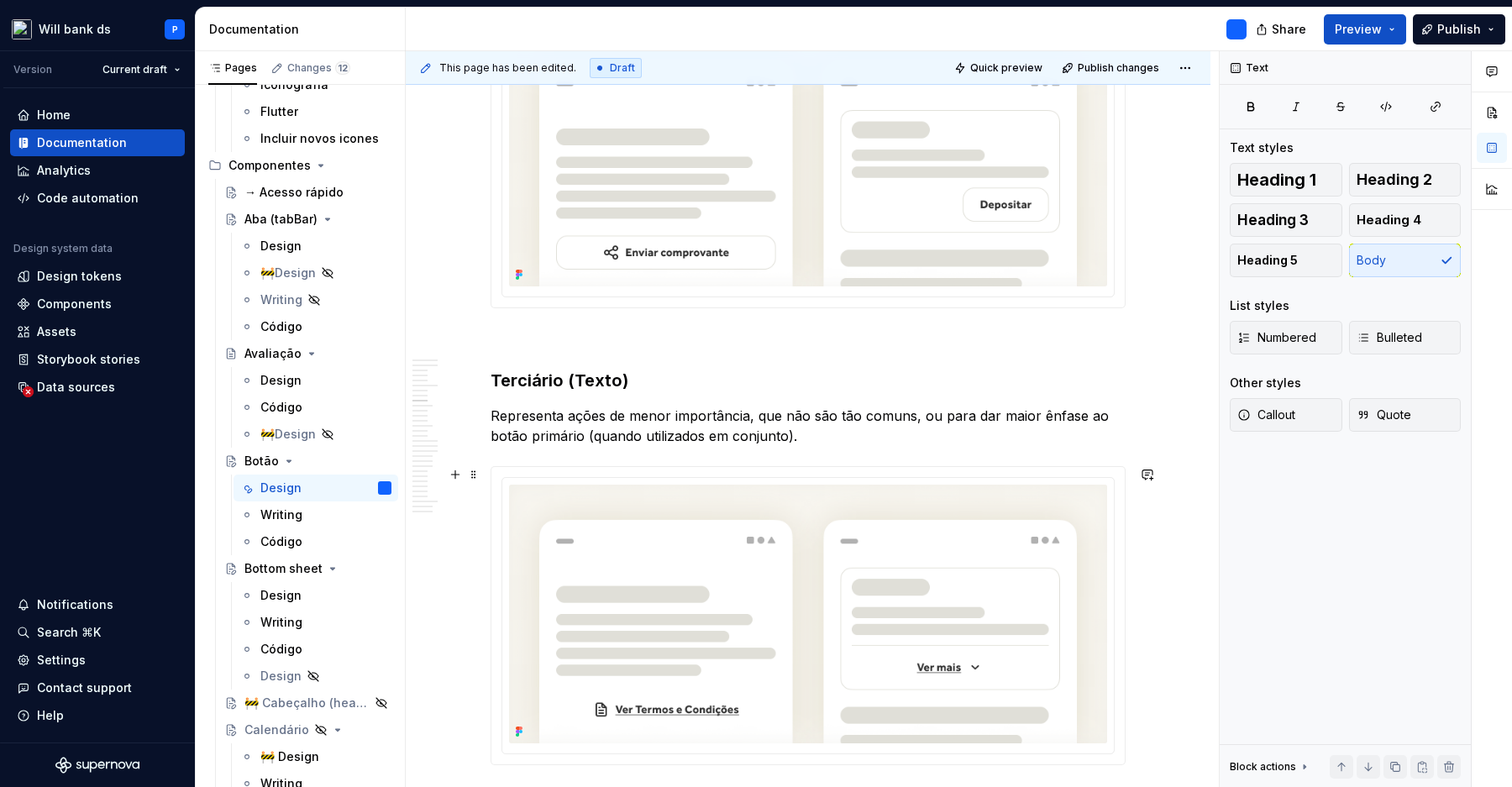
scroll to position [1800, 0]
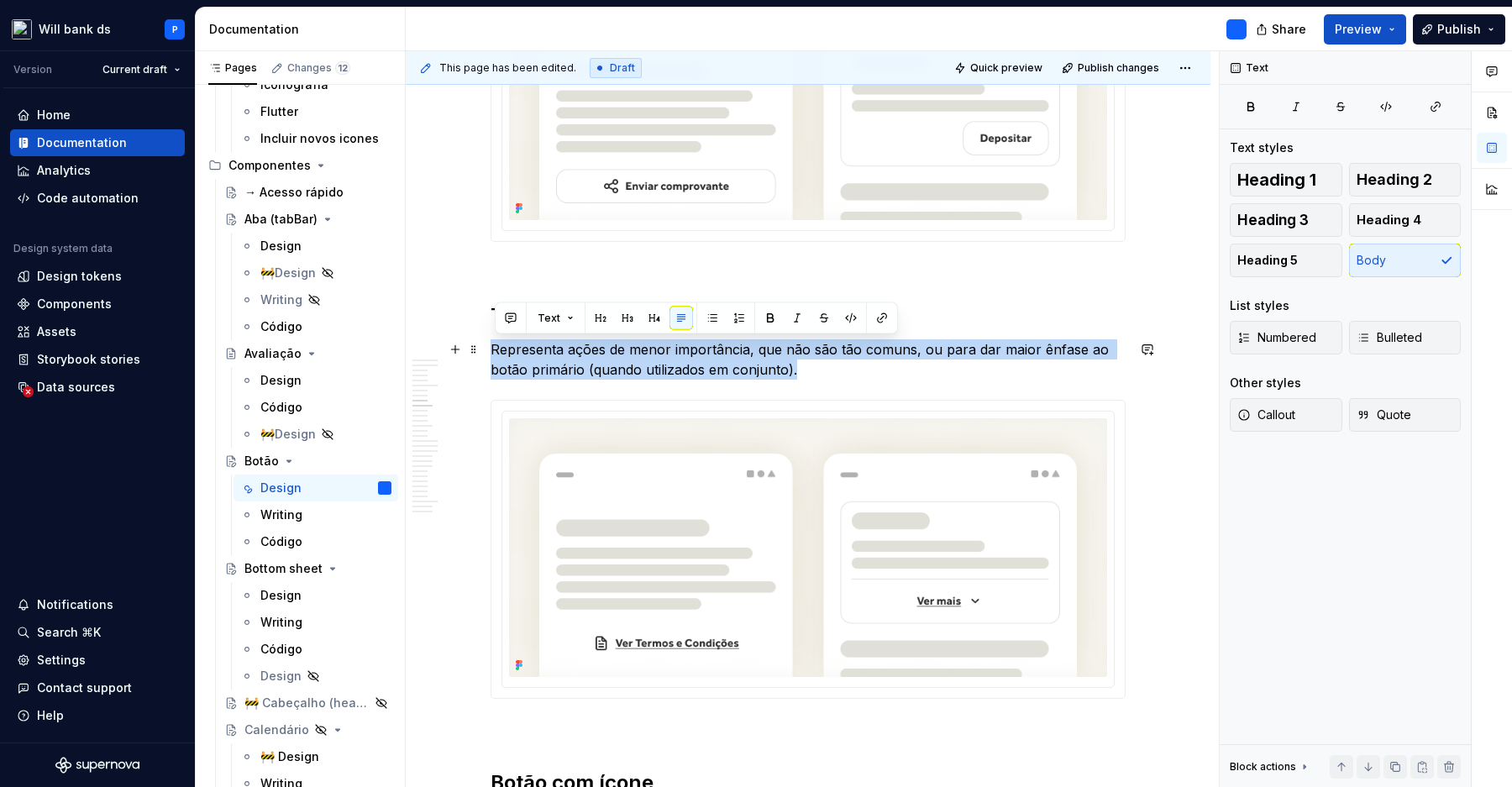
drag, startPoint x: 805, startPoint y: 364, endPoint x: 493, endPoint y: 351, distance: 312.3
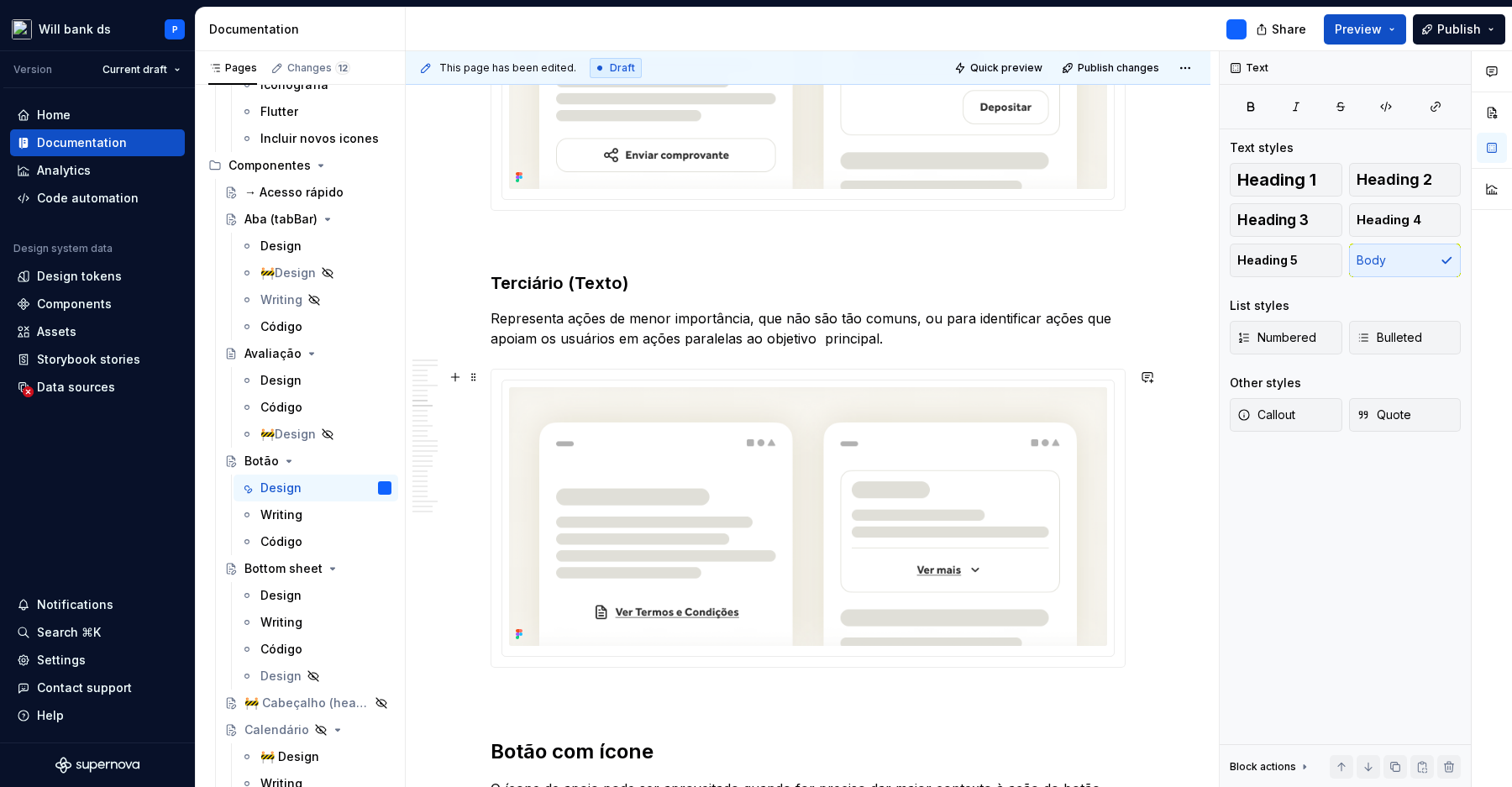
scroll to position [1839, 0]
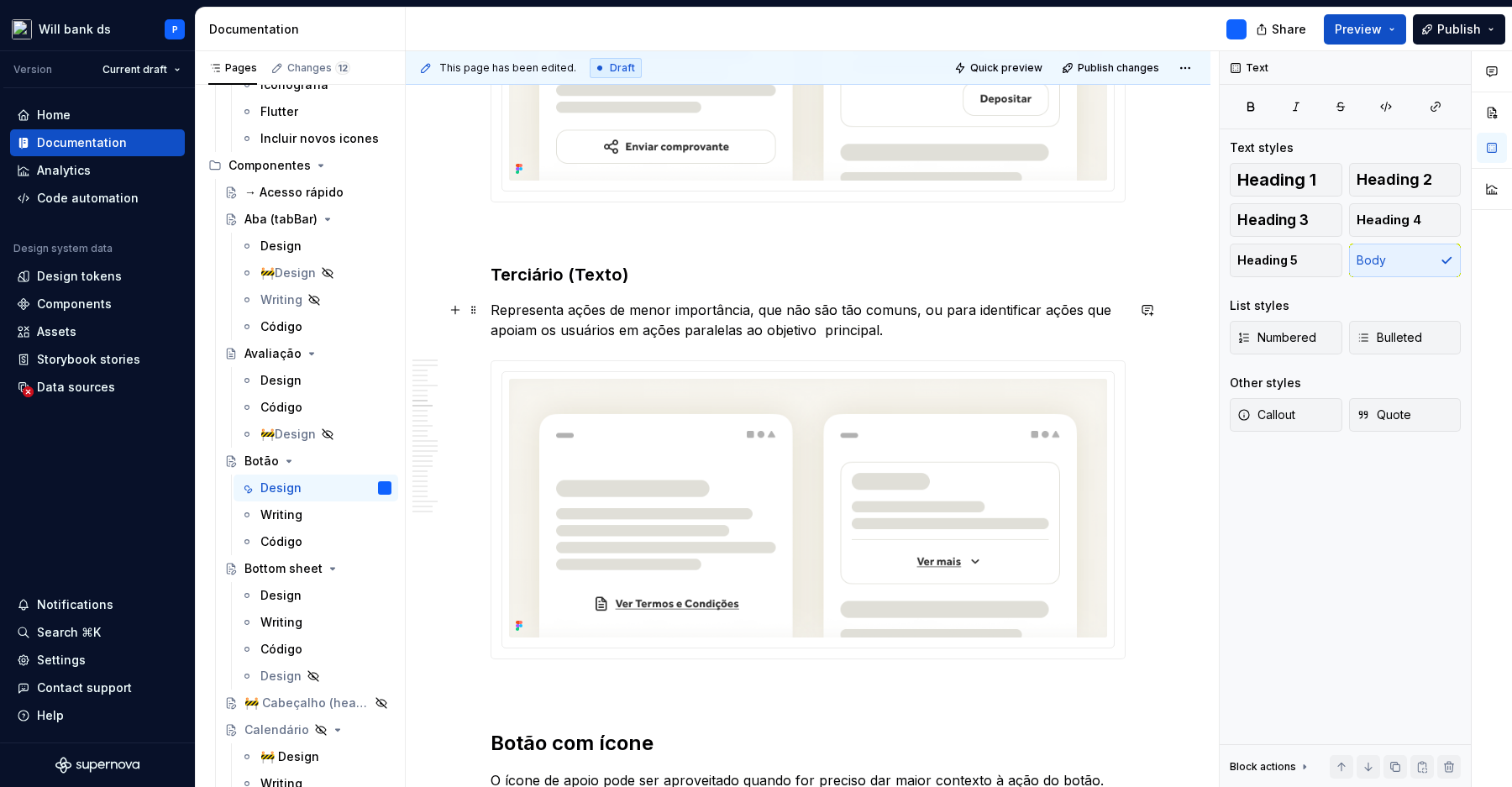
click at [821, 331] on p "Representa ações de menor importância, que não são tão comuns, ou para identifi…" at bounding box center [808, 320] width 635 height 41
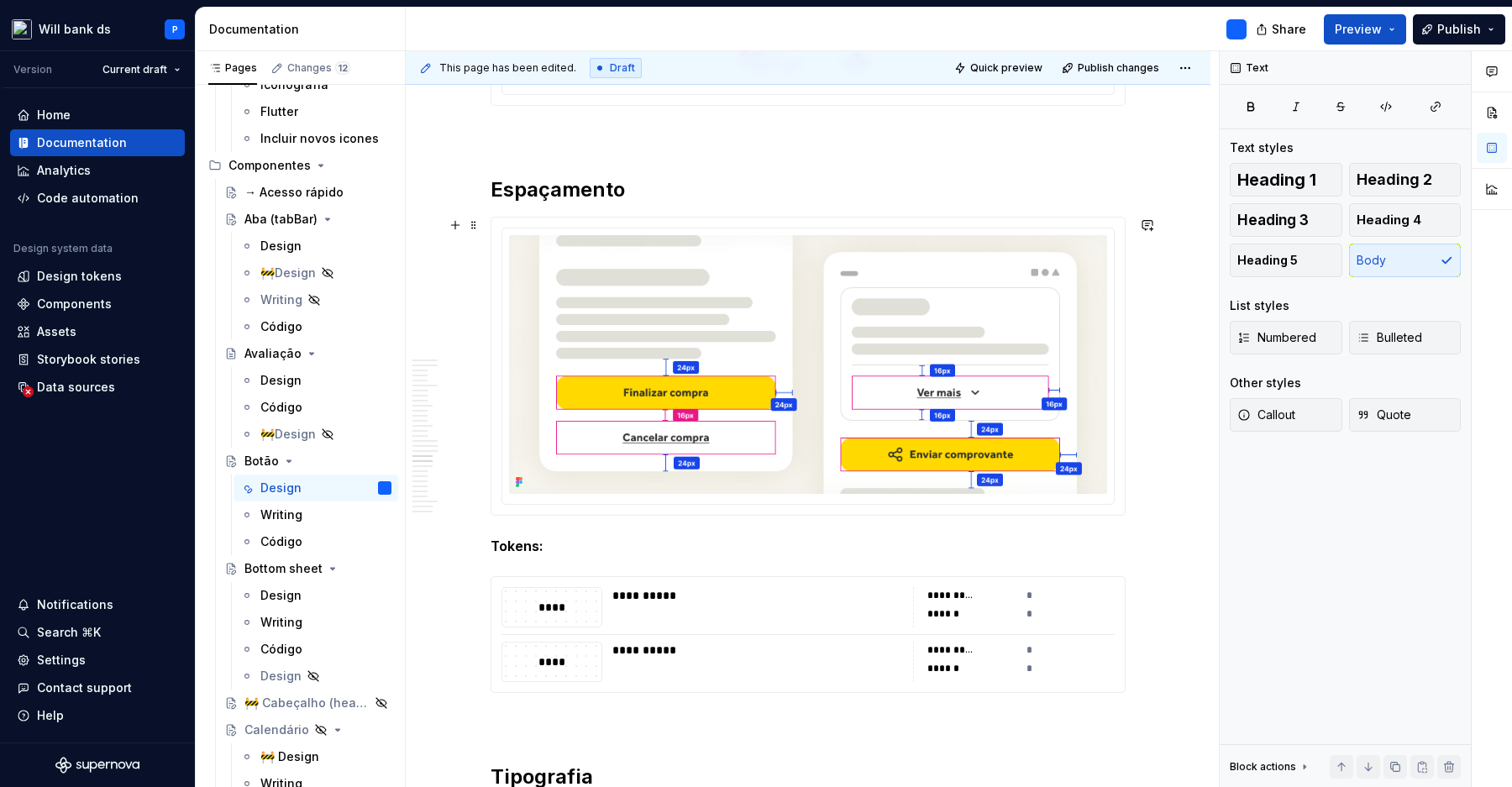
scroll to position [6912, 0]
click at [869, 307] on img at bounding box center [808, 365] width 598 height 259
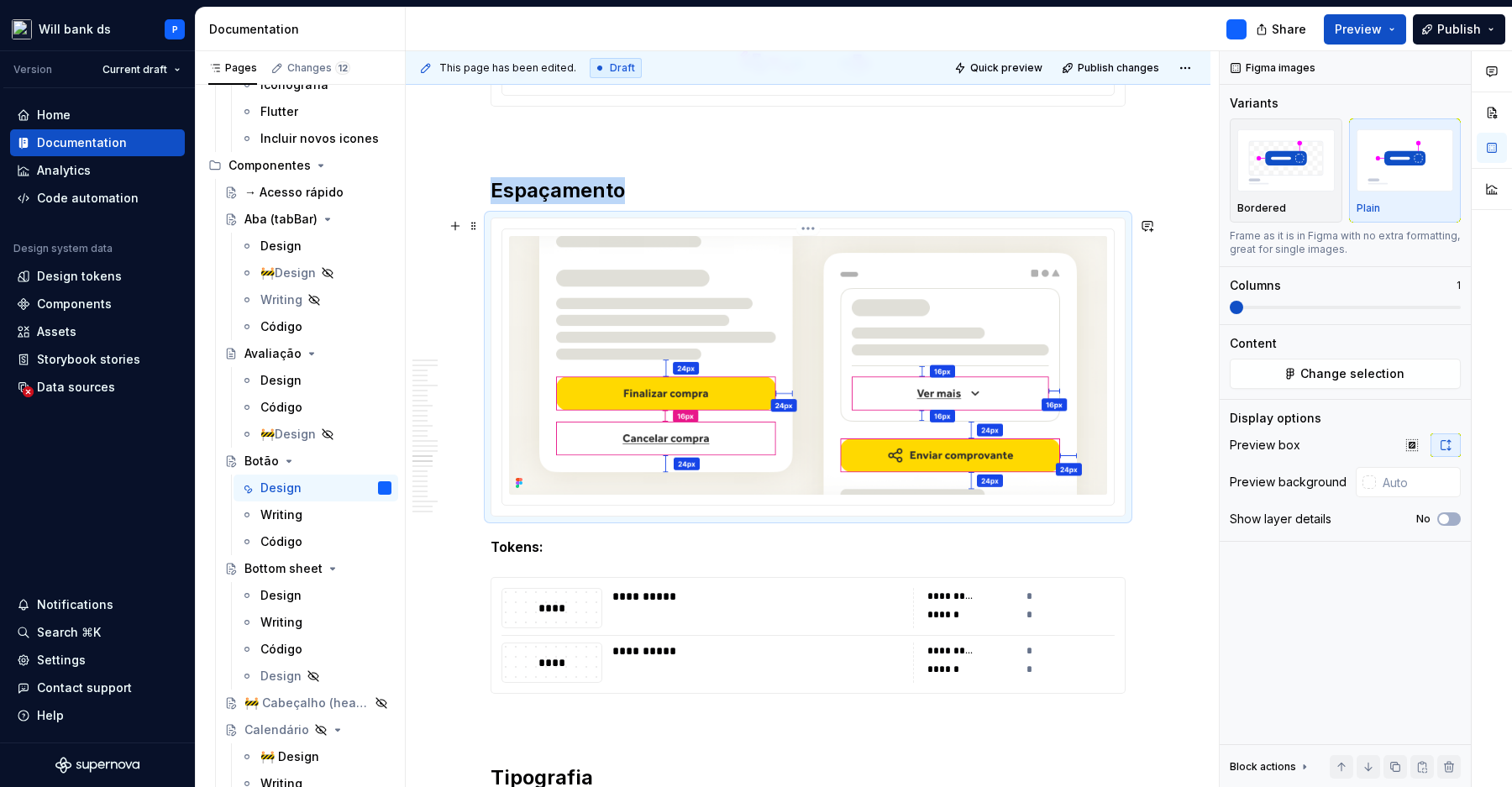
click at [871, 339] on img at bounding box center [808, 365] width 598 height 259
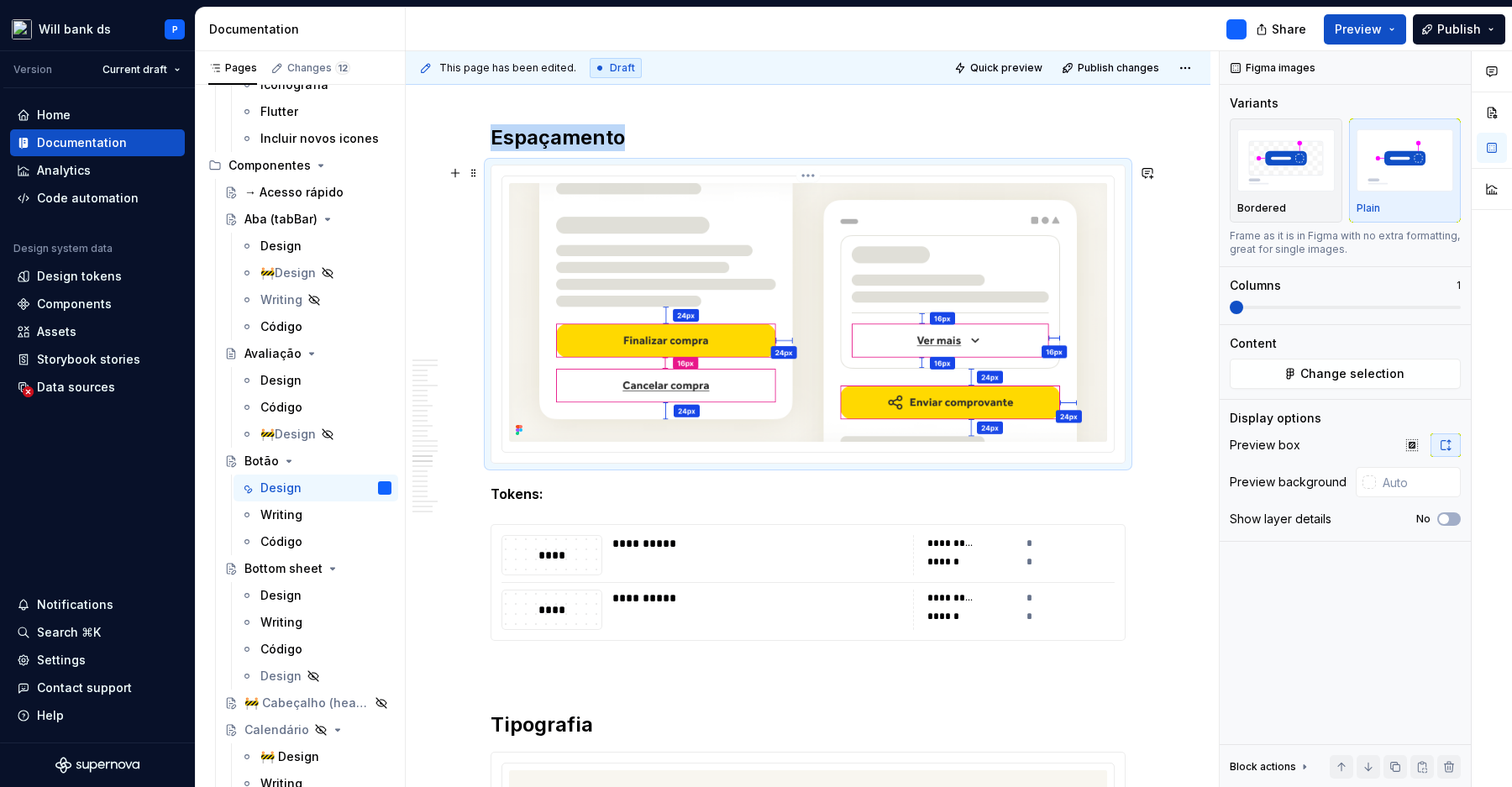
click at [876, 277] on img at bounding box center [808, 312] width 598 height 259
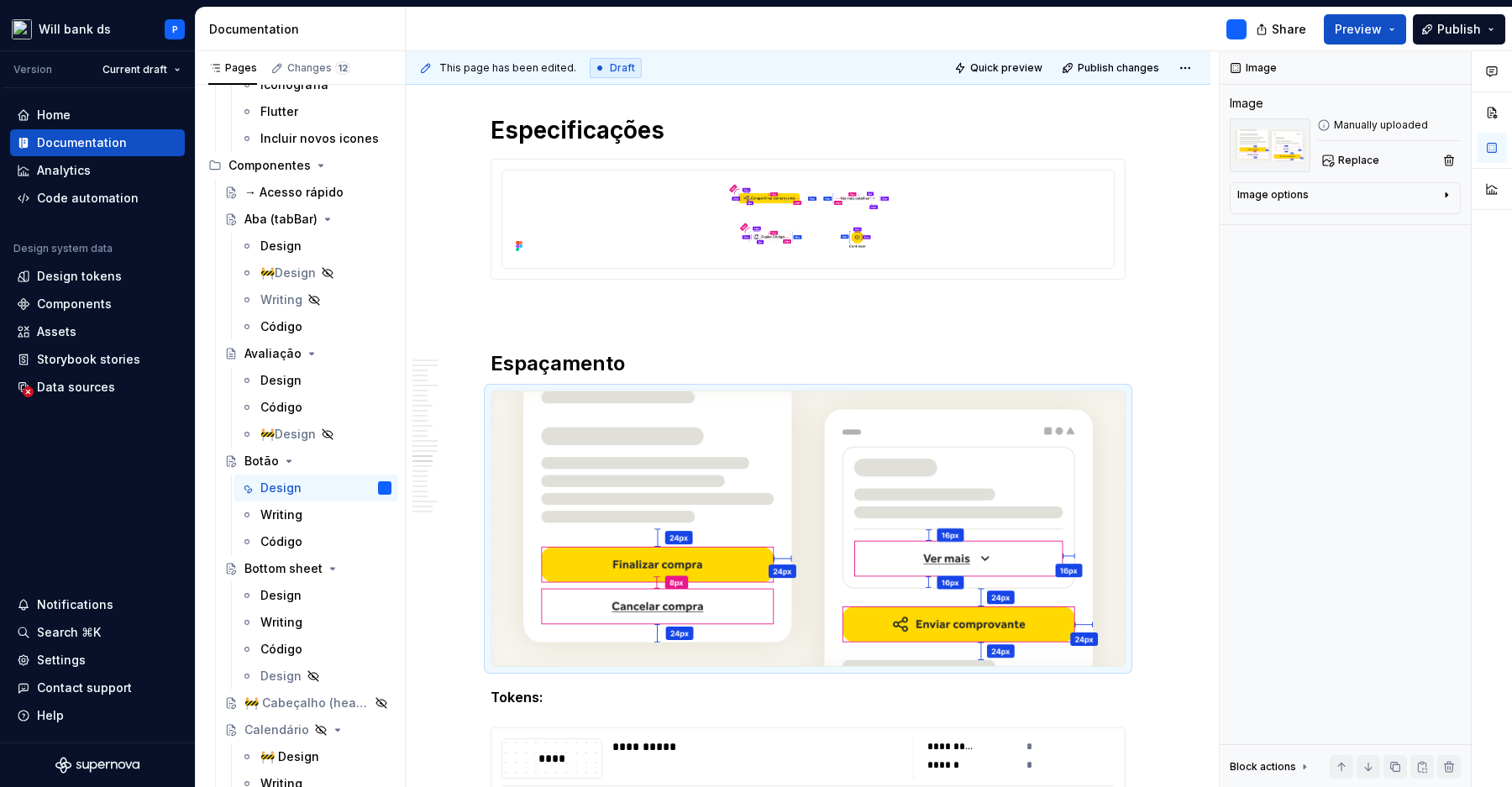
scroll to position [6998, 0]
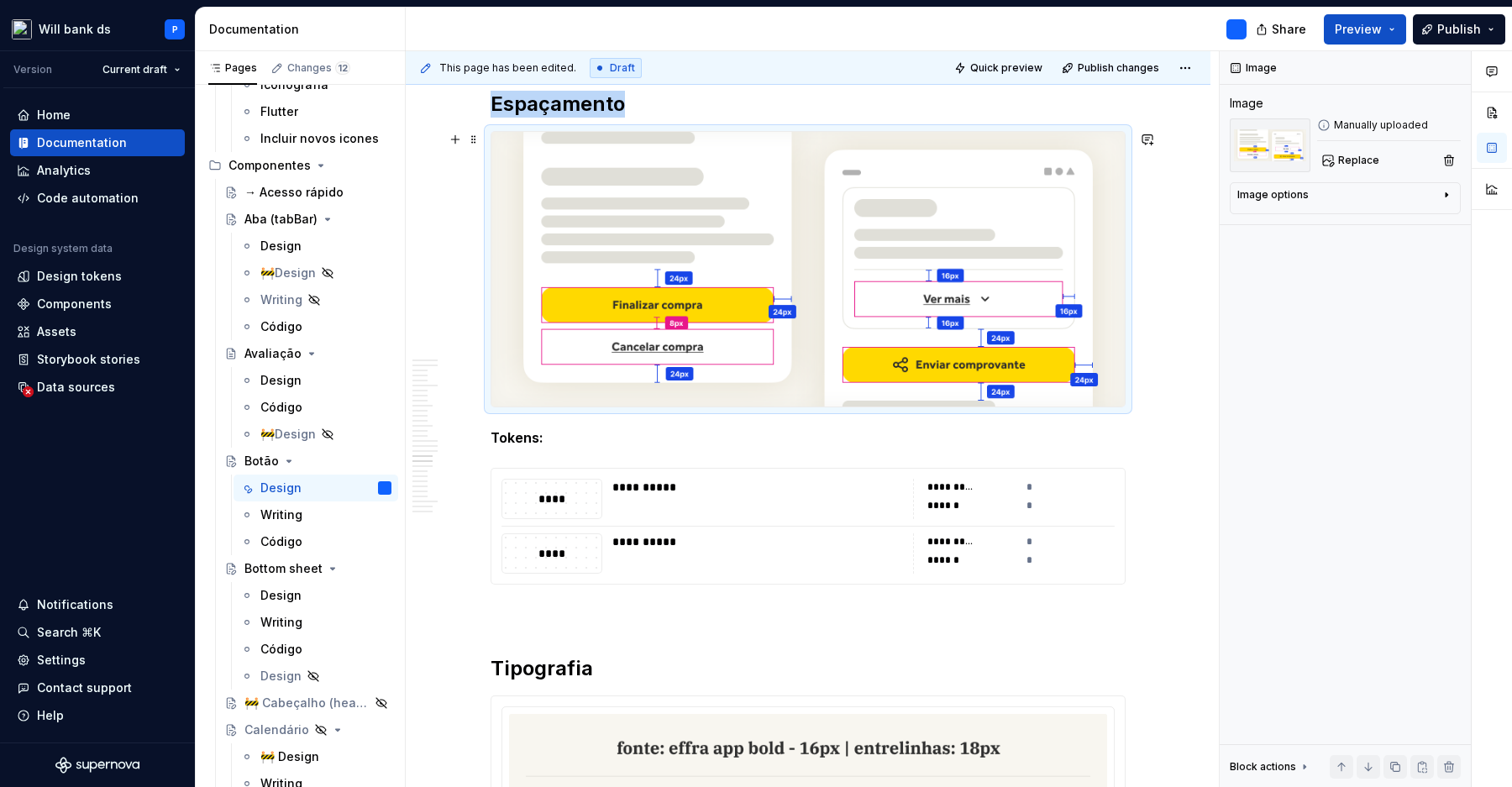
click at [744, 195] on img at bounding box center [808, 269] width 633 height 274
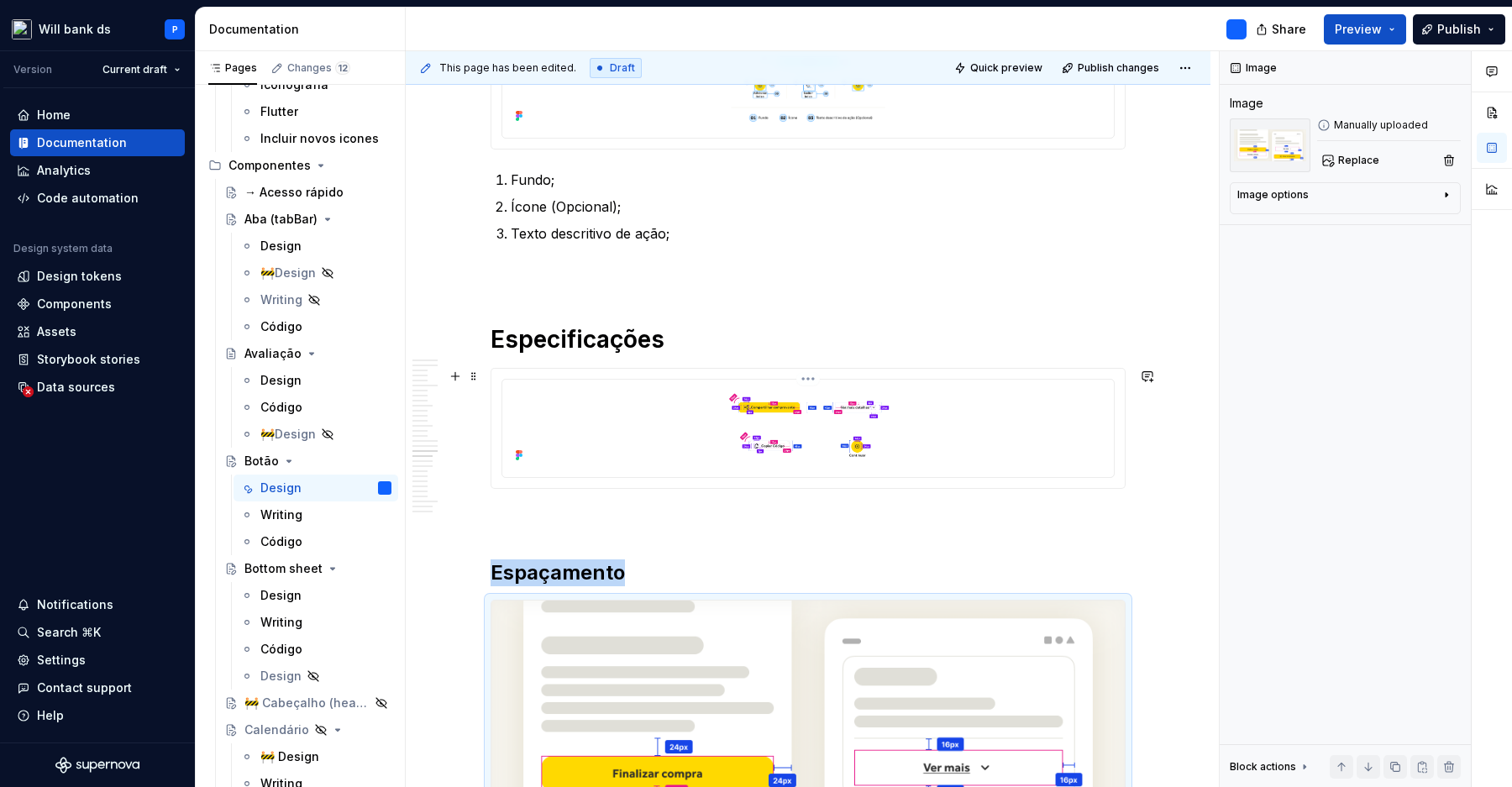
scroll to position [6536, 0]
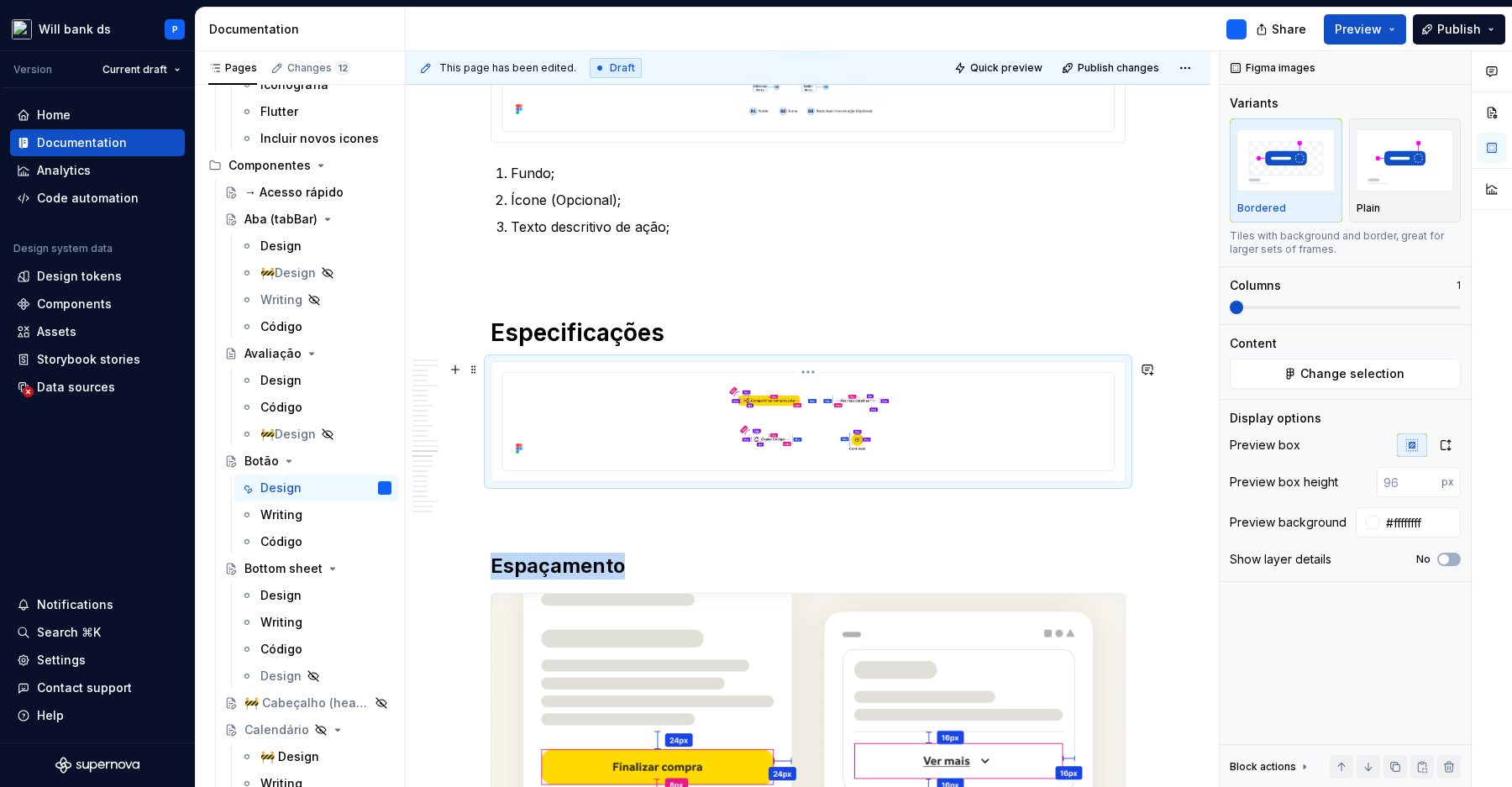
click at [802, 414] on img at bounding box center [808, 421] width 598 height 81
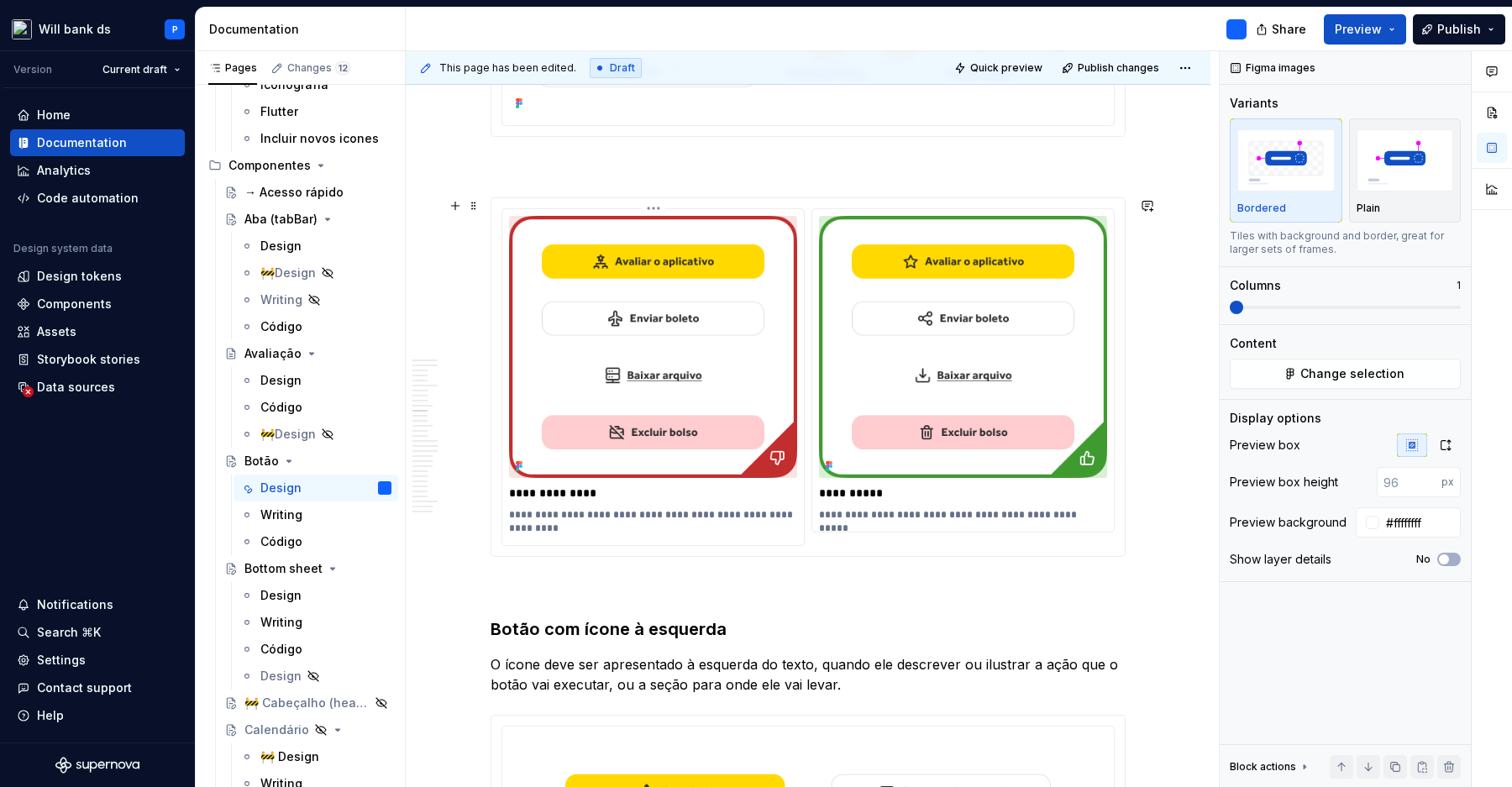
scroll to position [2859, 0]
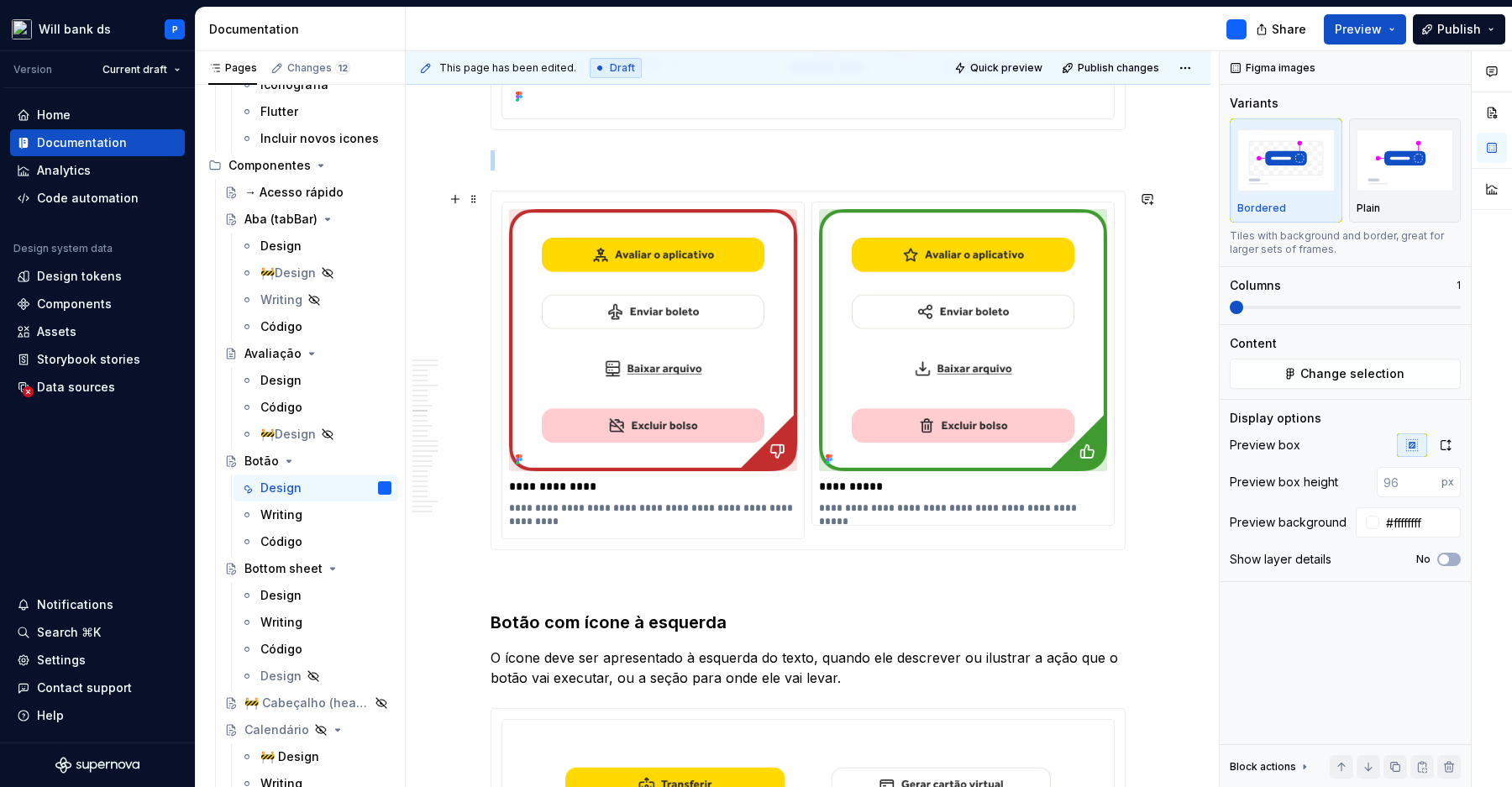
click at [1125, 248] on div "**********" at bounding box center [808, 370] width 633 height 358
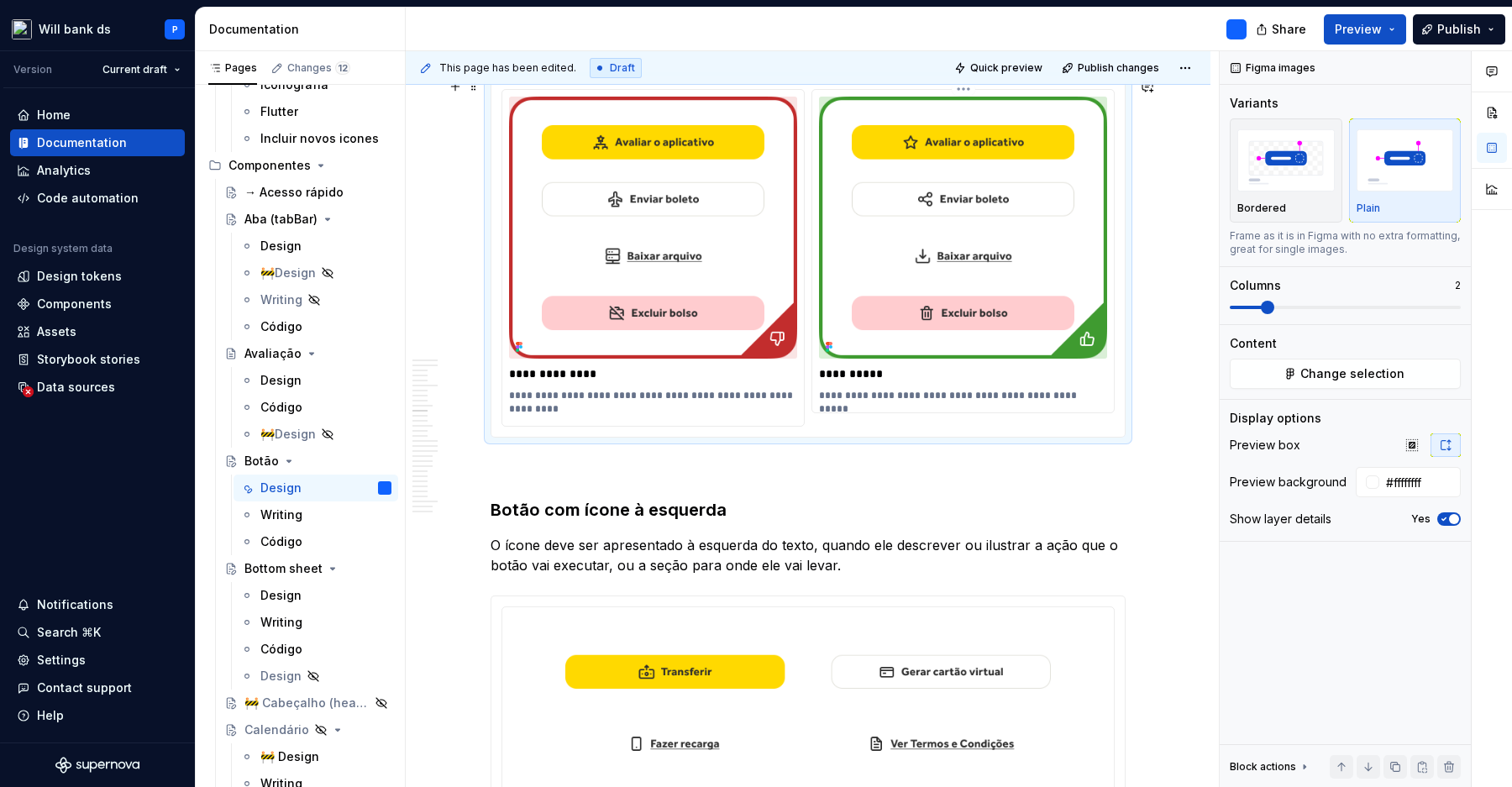
scroll to position [3118, 0]
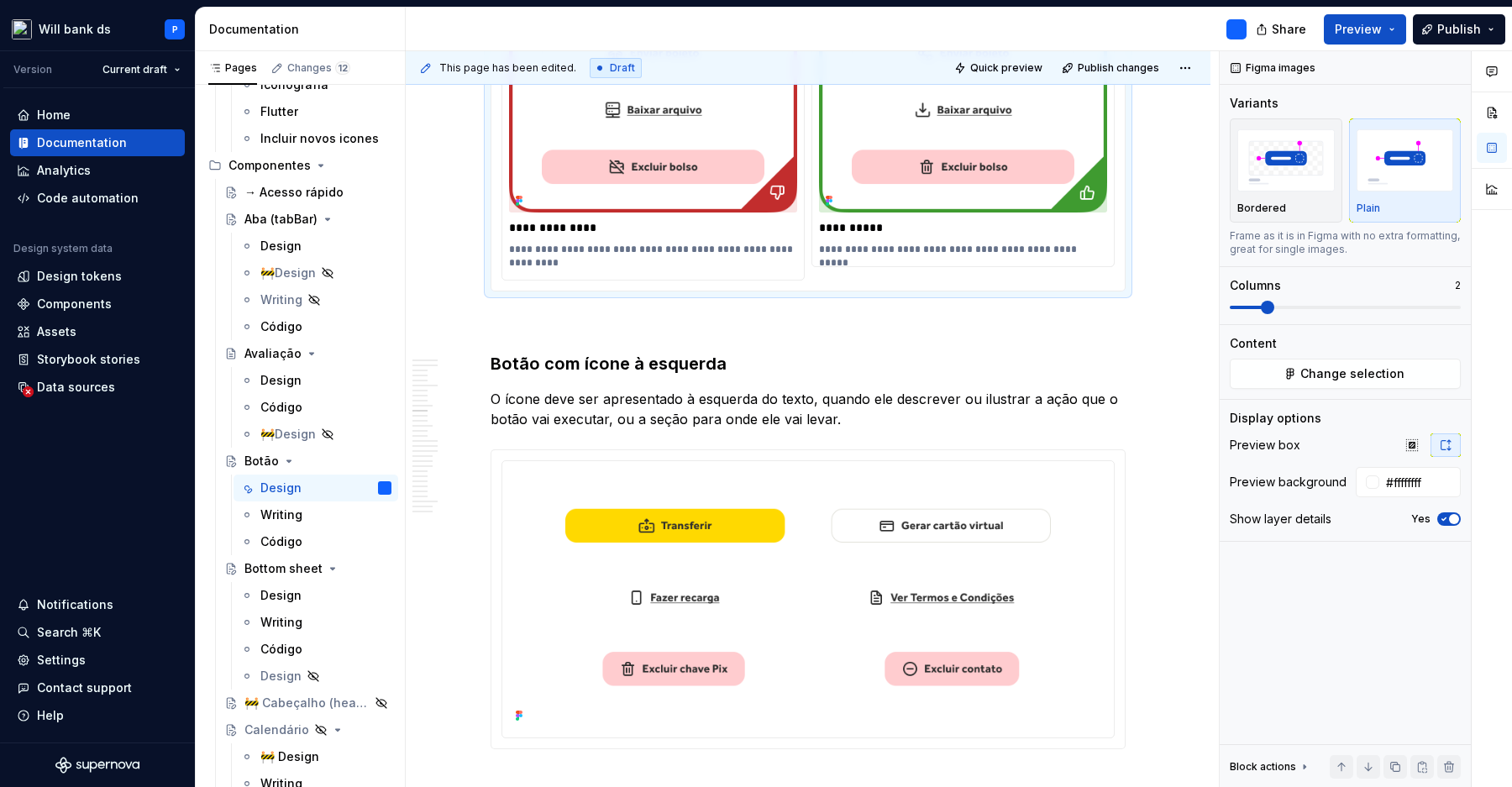
type textarea "*"
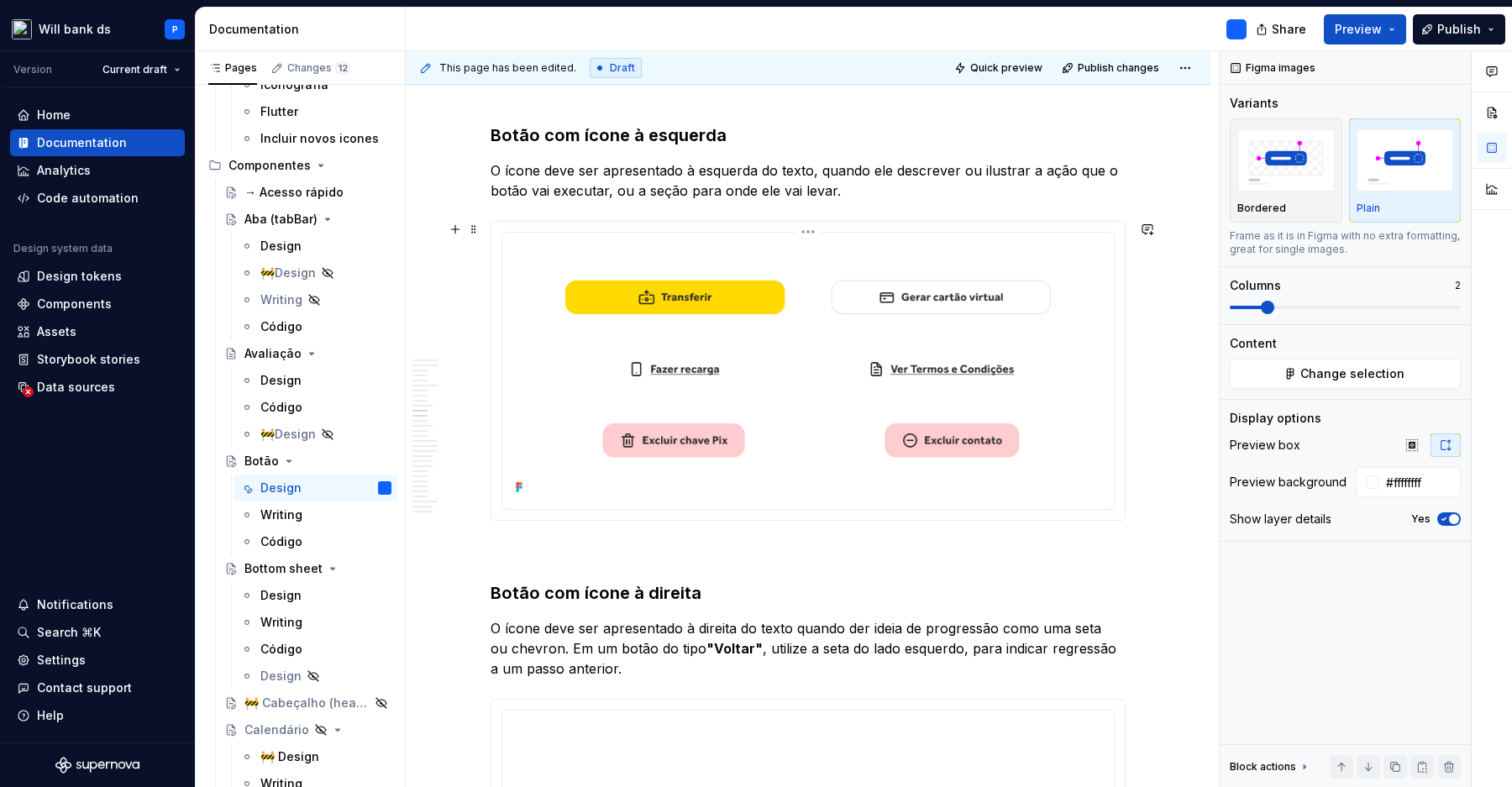
scroll to position [3356, 0]
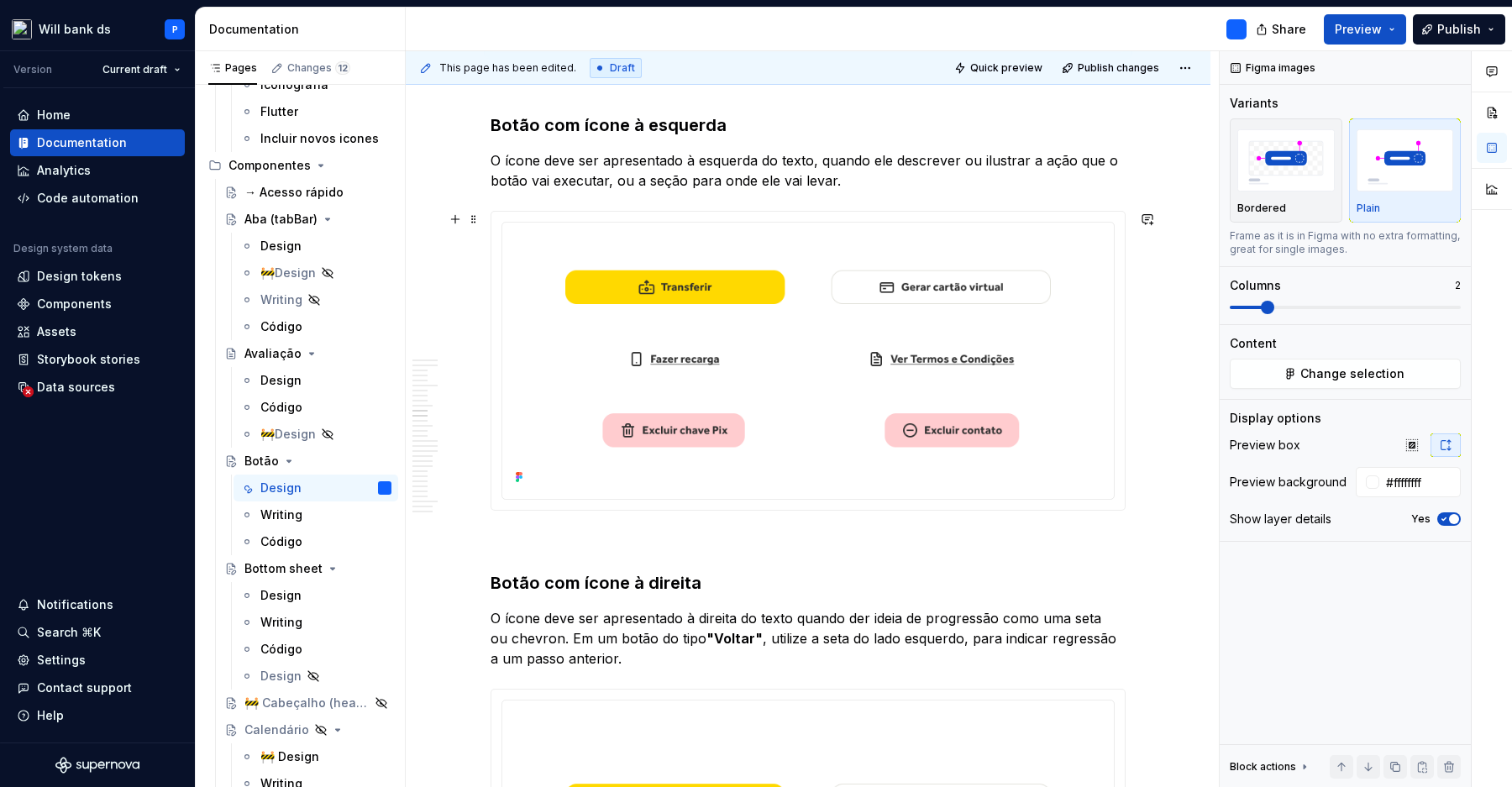
type input "#FFFFFF"
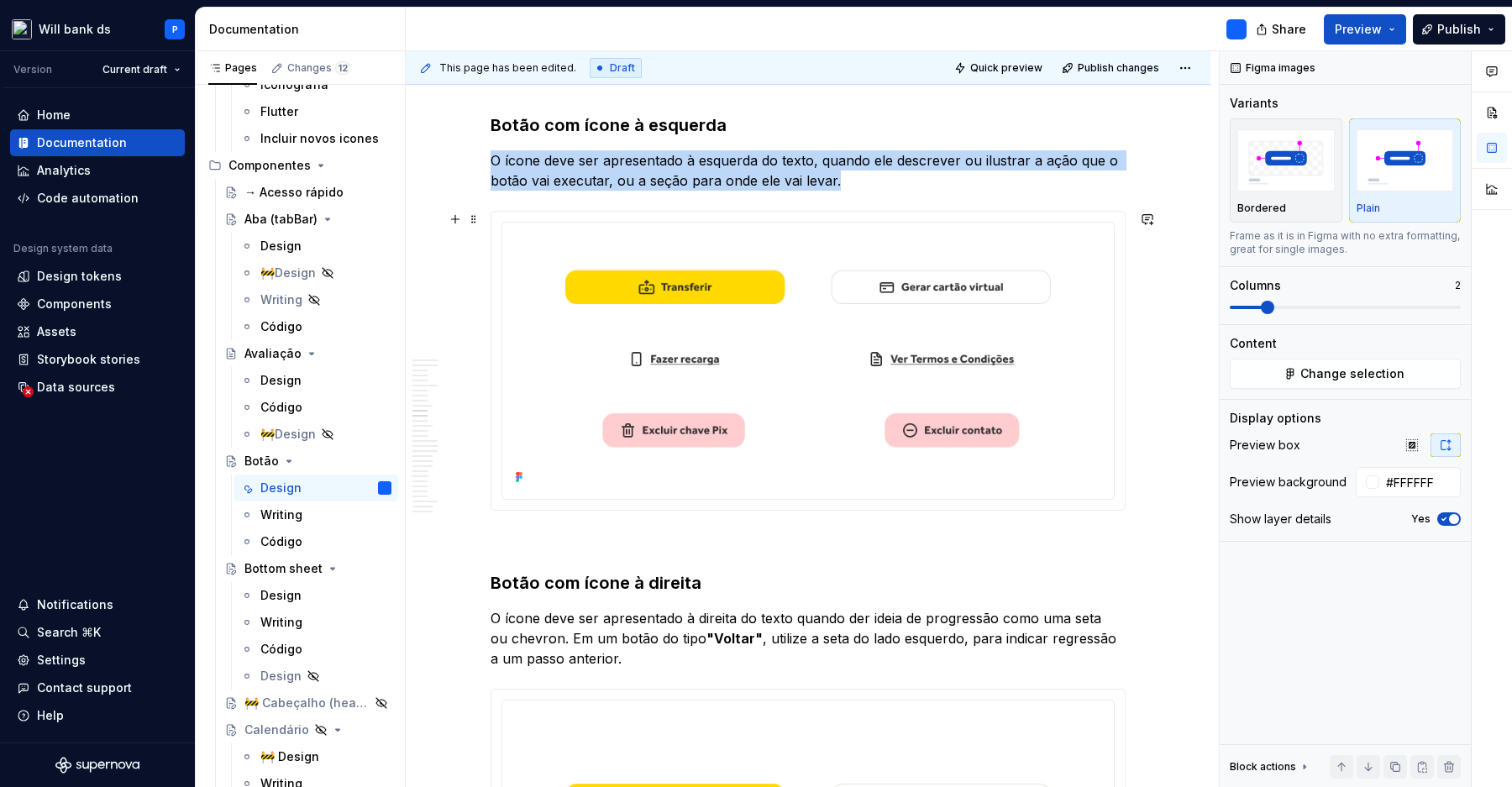
click at [1124, 282] on div at bounding box center [808, 360] width 633 height 297
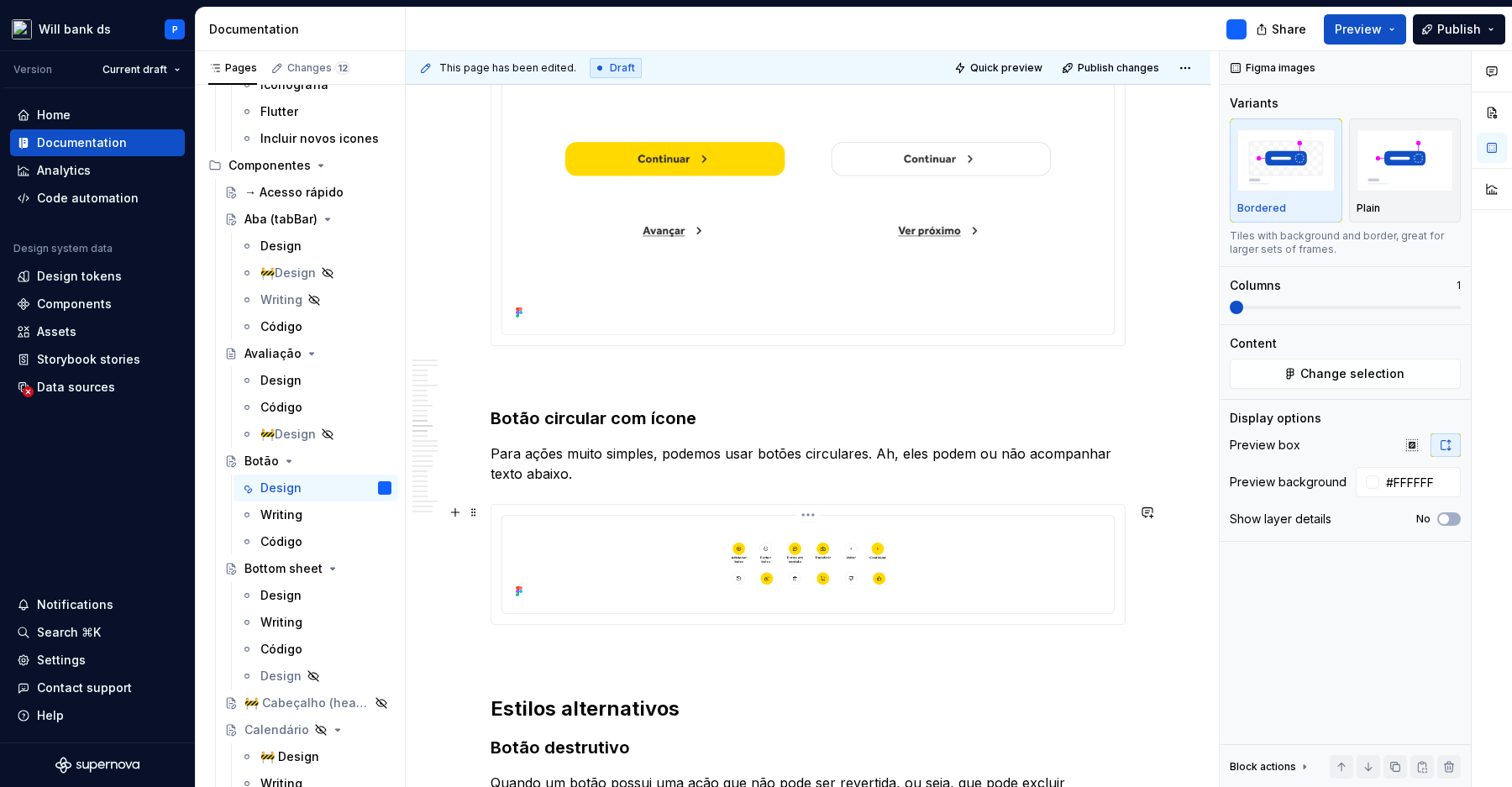
scroll to position [4097, 0]
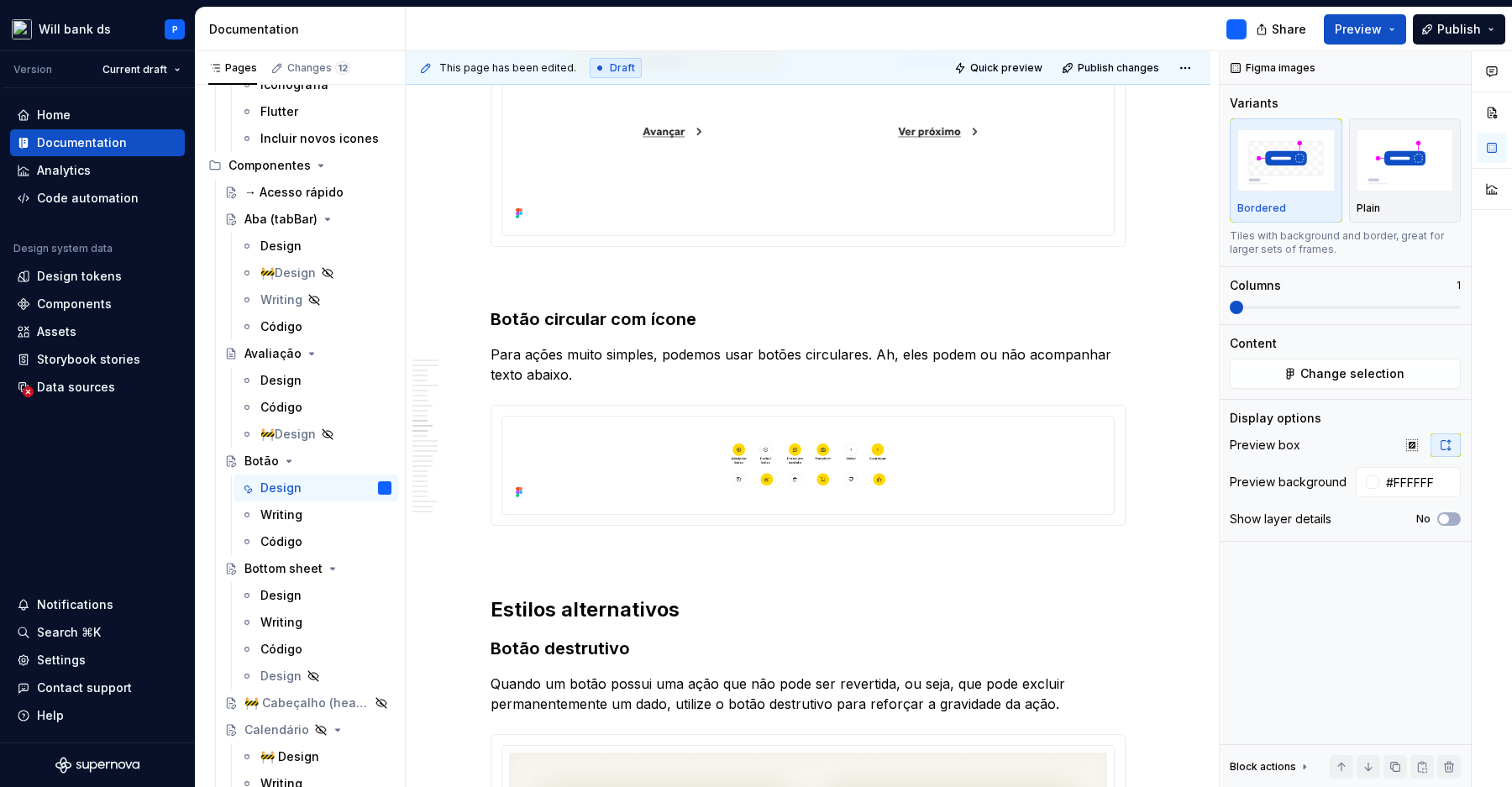
type textarea "*"
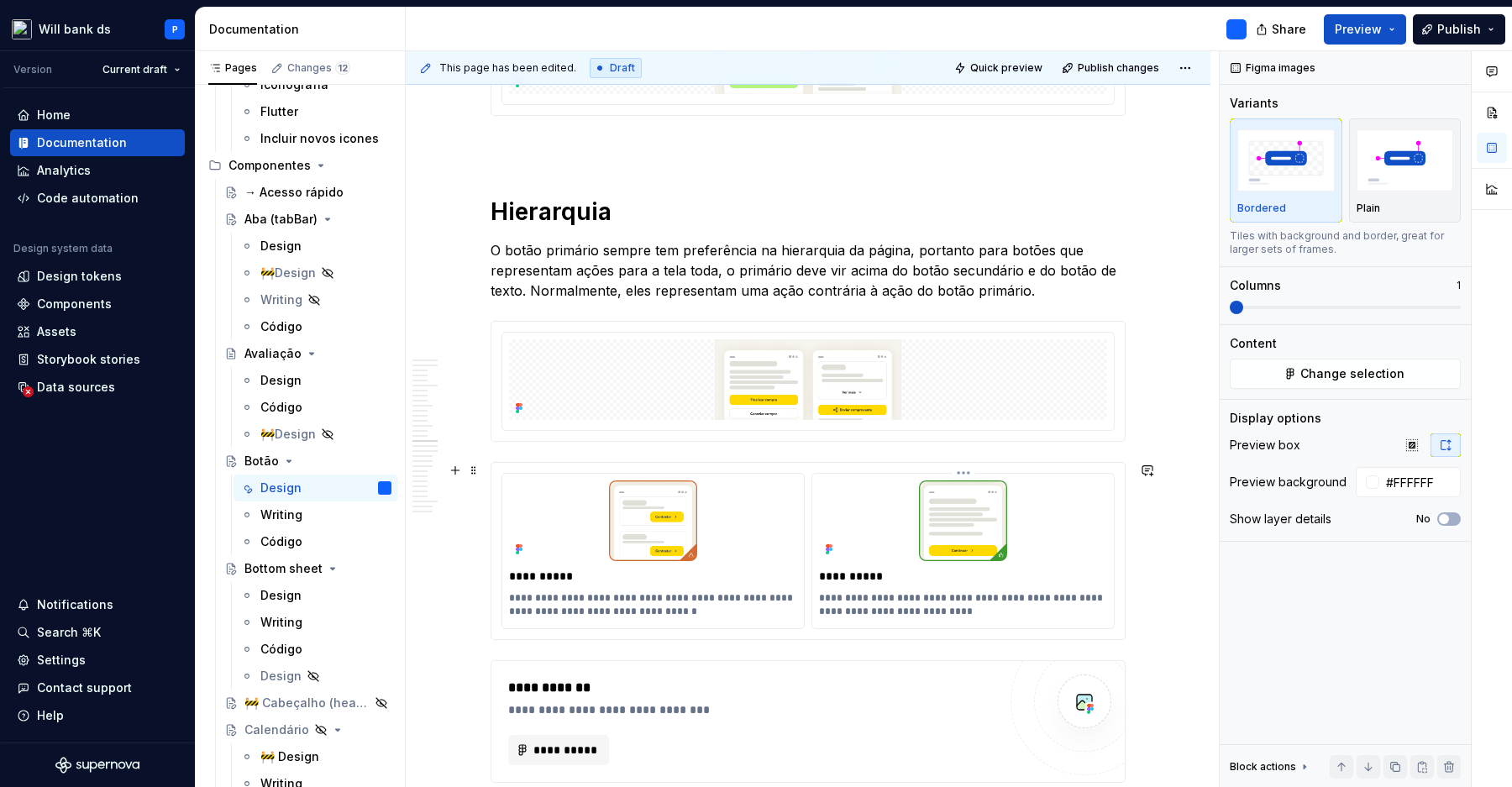
scroll to position [5380, 0]
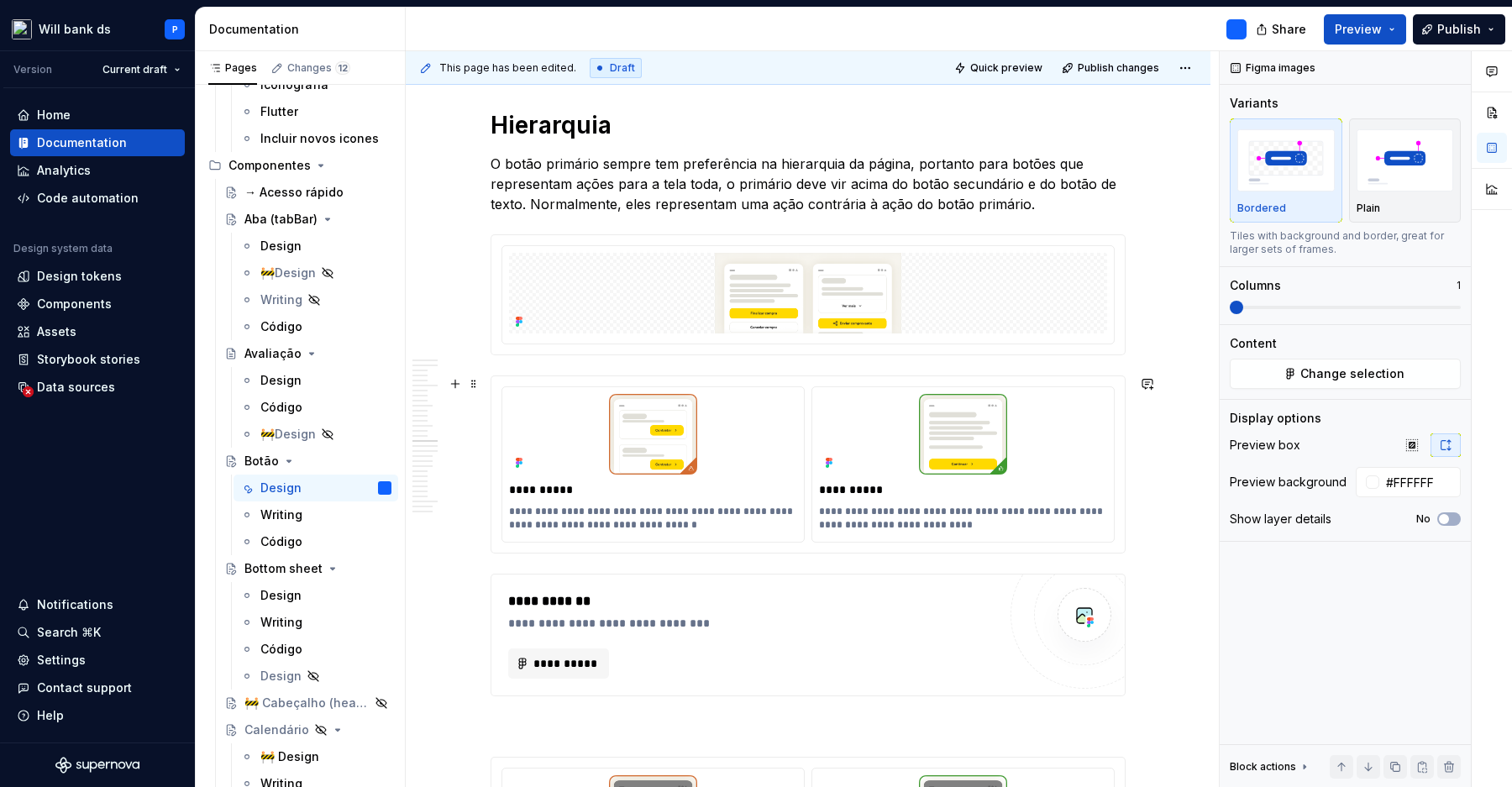
type input "#ffffffff"
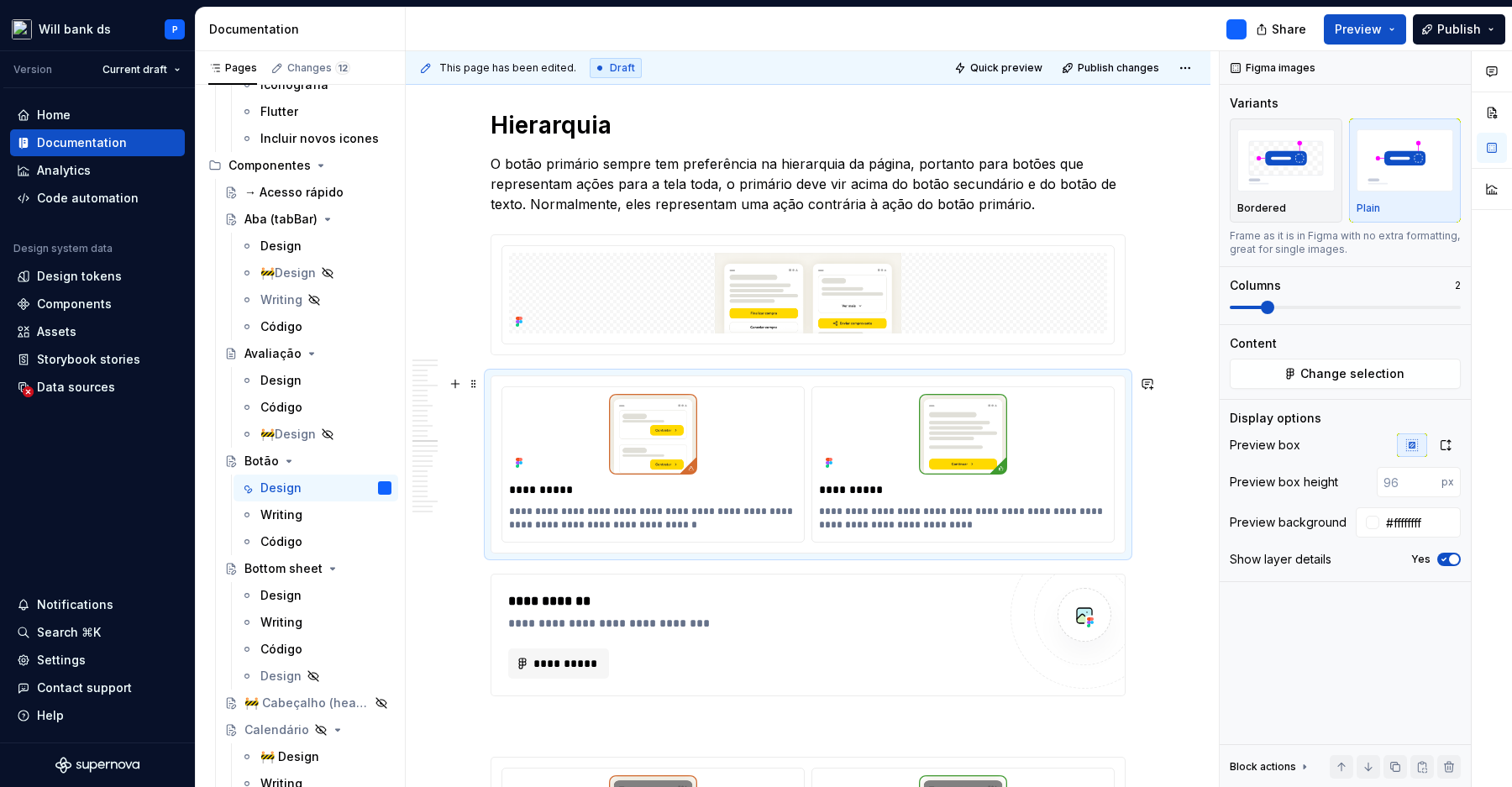
click at [1125, 398] on div "**********" at bounding box center [808, 465] width 633 height 177
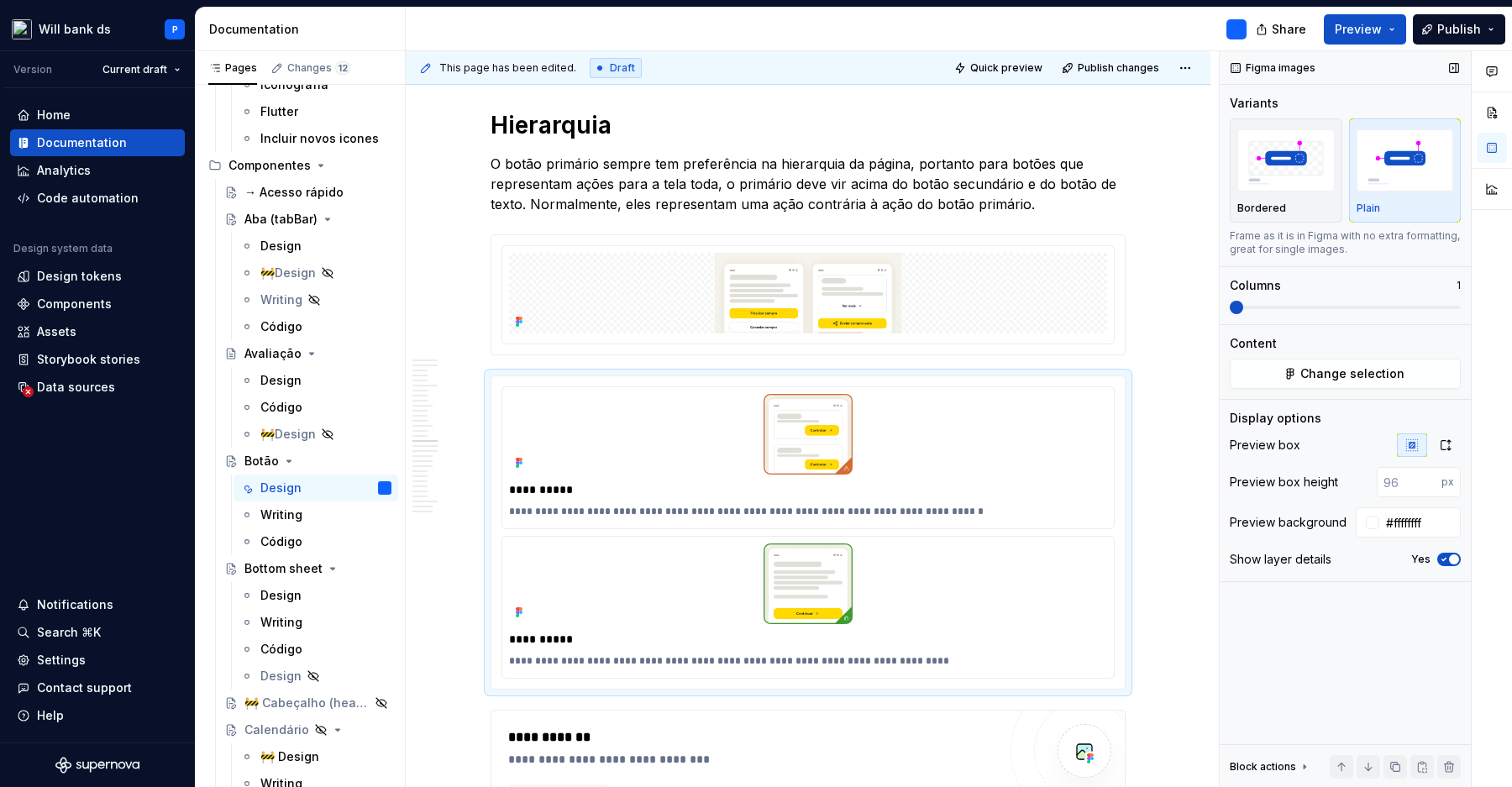
click at [1229, 309] on span at bounding box center [1345, 307] width 231 height 14
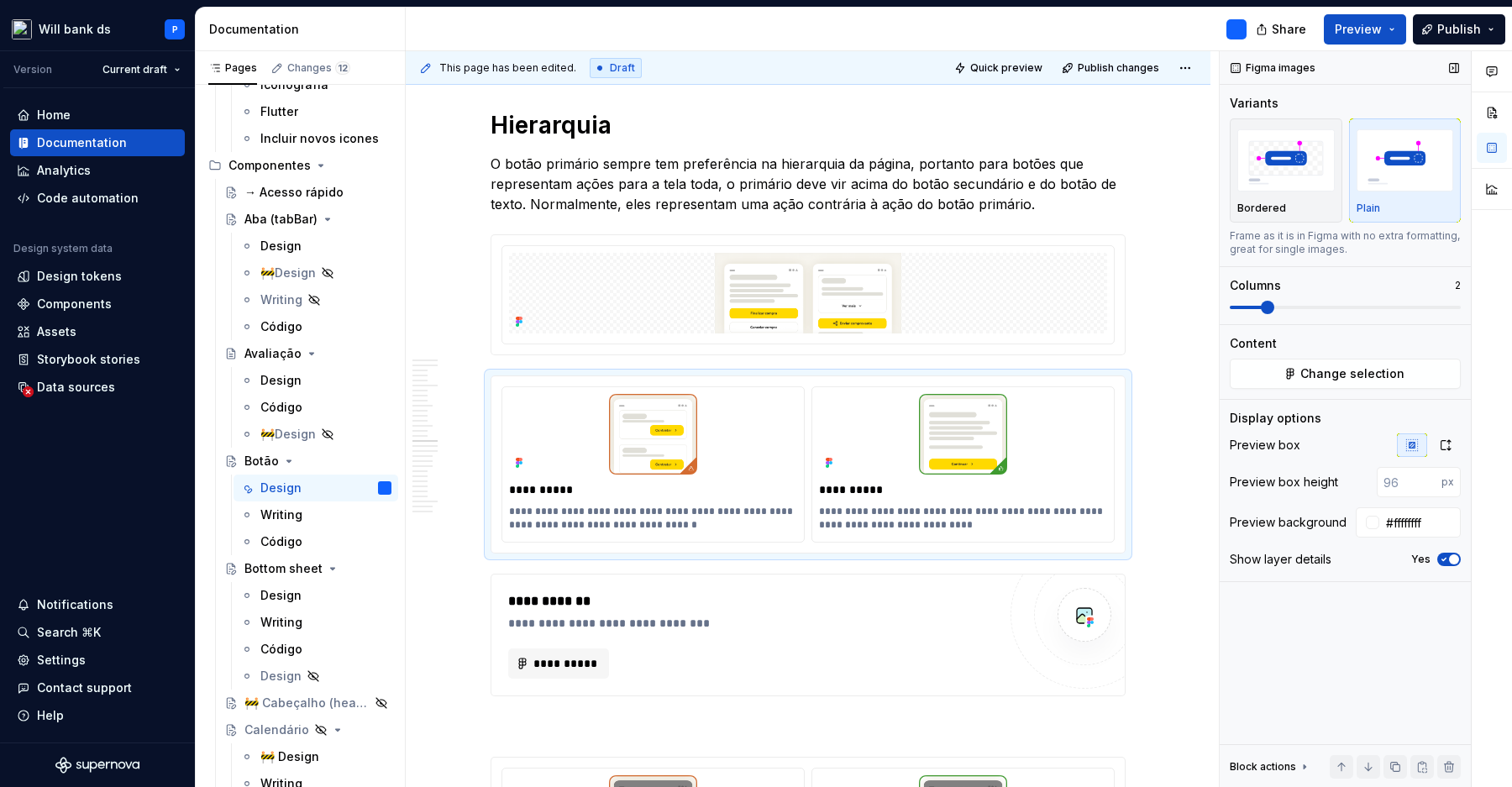
click at [1261, 308] on span at bounding box center [1267, 307] width 14 height 14
type textarea "*"
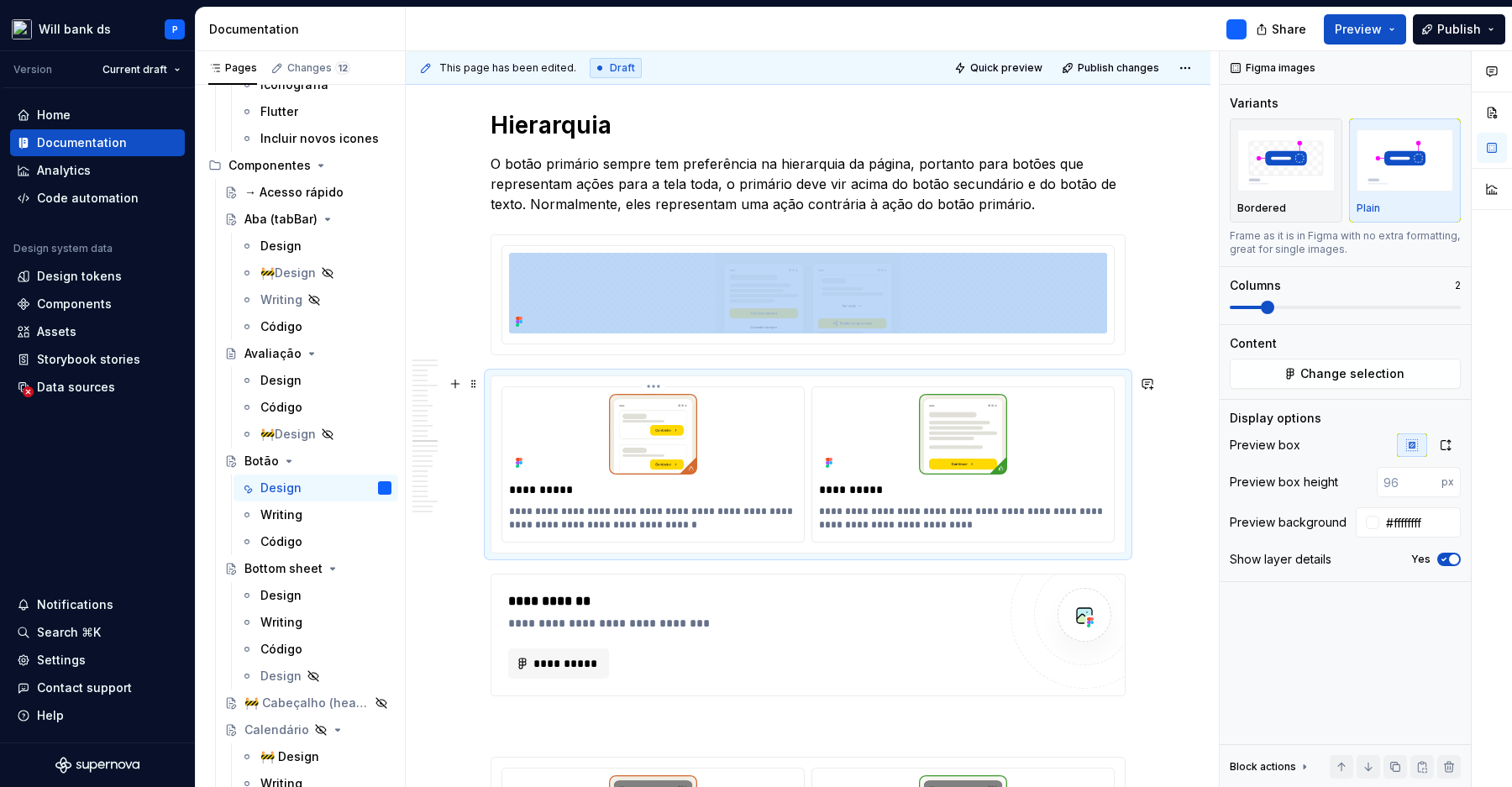
click at [666, 429] on img at bounding box center [652, 434] width 288 height 81
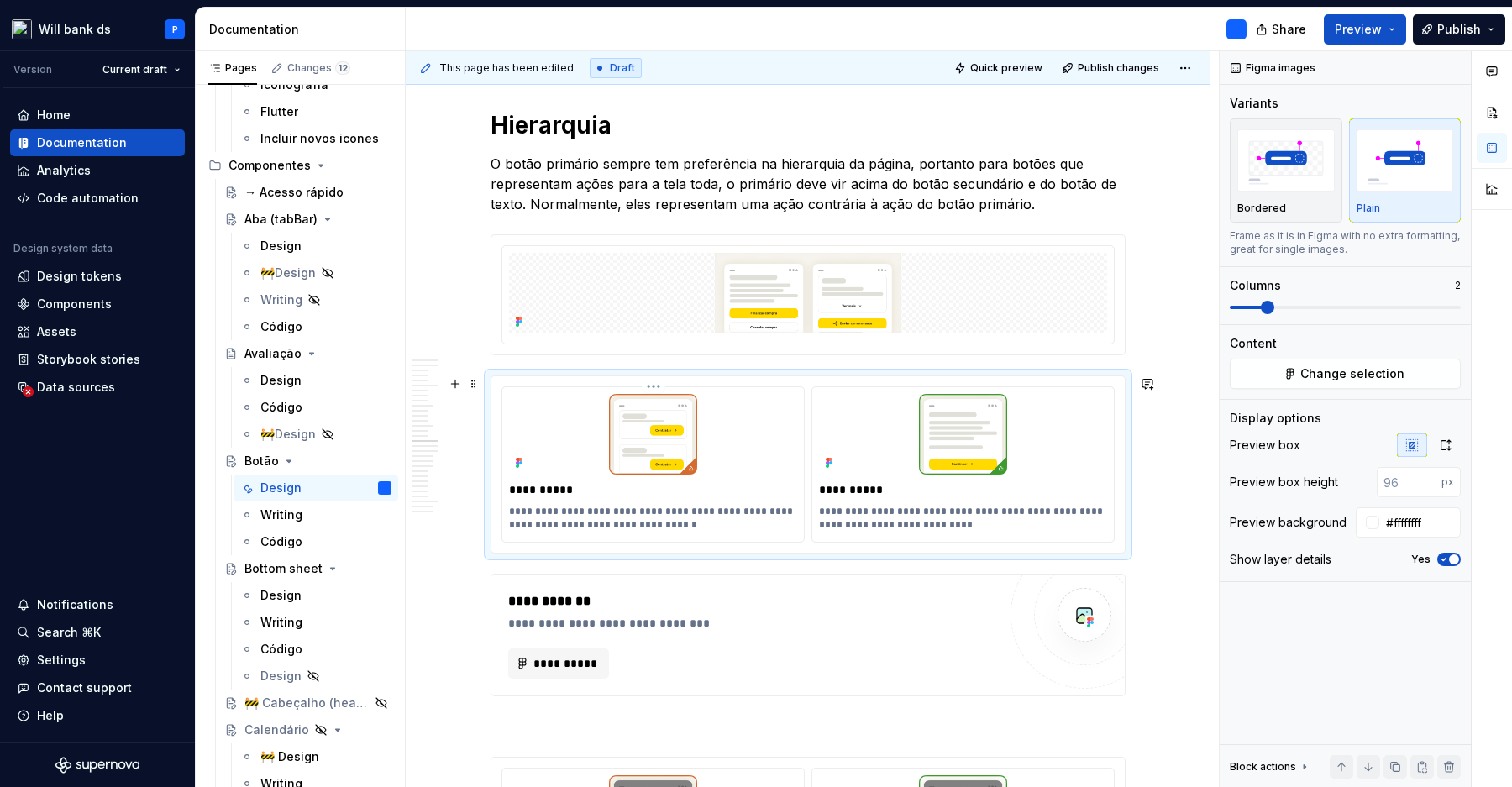
click at [666, 429] on img at bounding box center [652, 434] width 288 height 81
type input "56"
click at [1425, 480] on input "56" at bounding box center [1409, 481] width 64 height 30
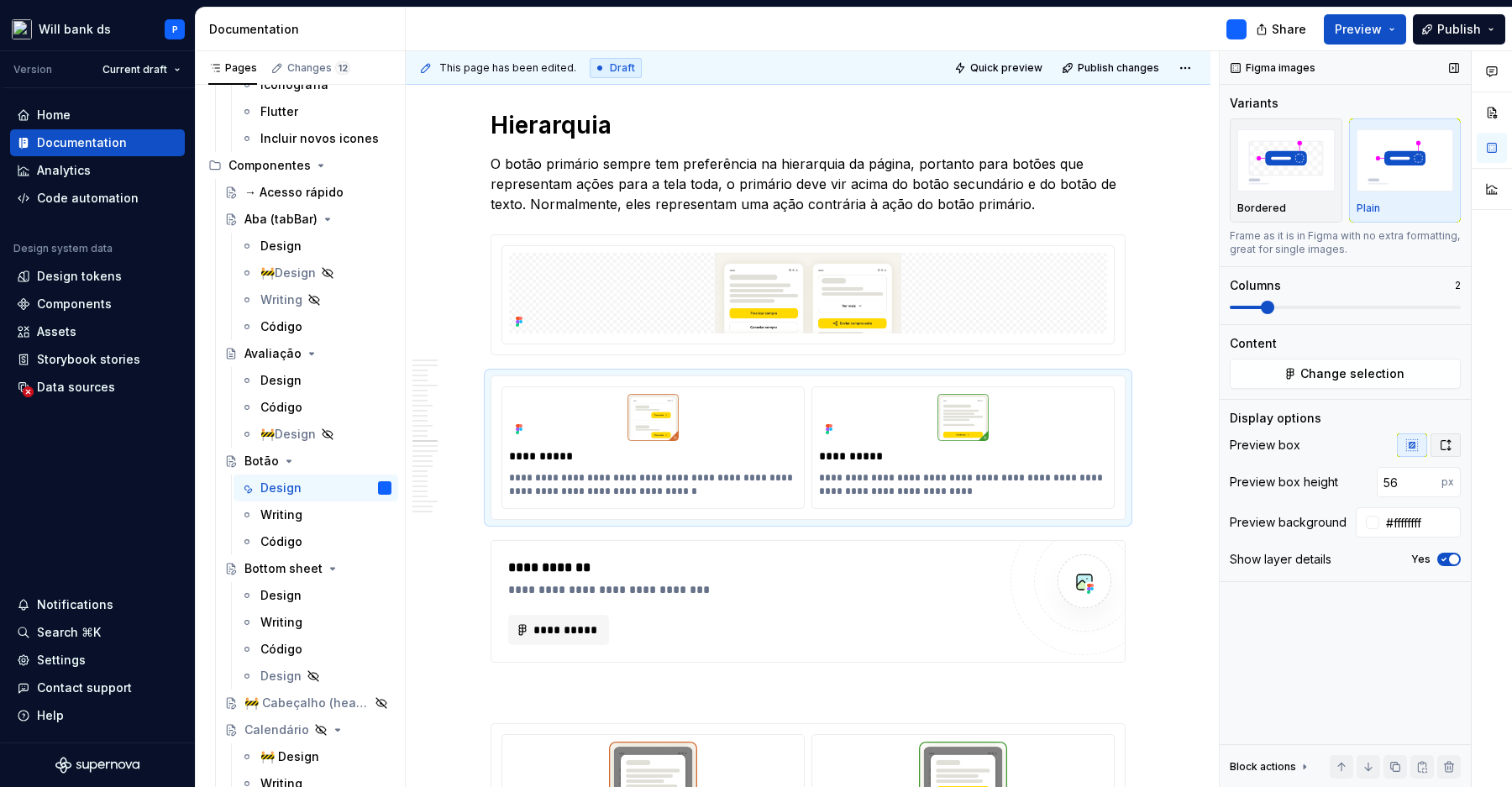
click at [1448, 443] on icon "button" at bounding box center [1445, 445] width 14 height 14
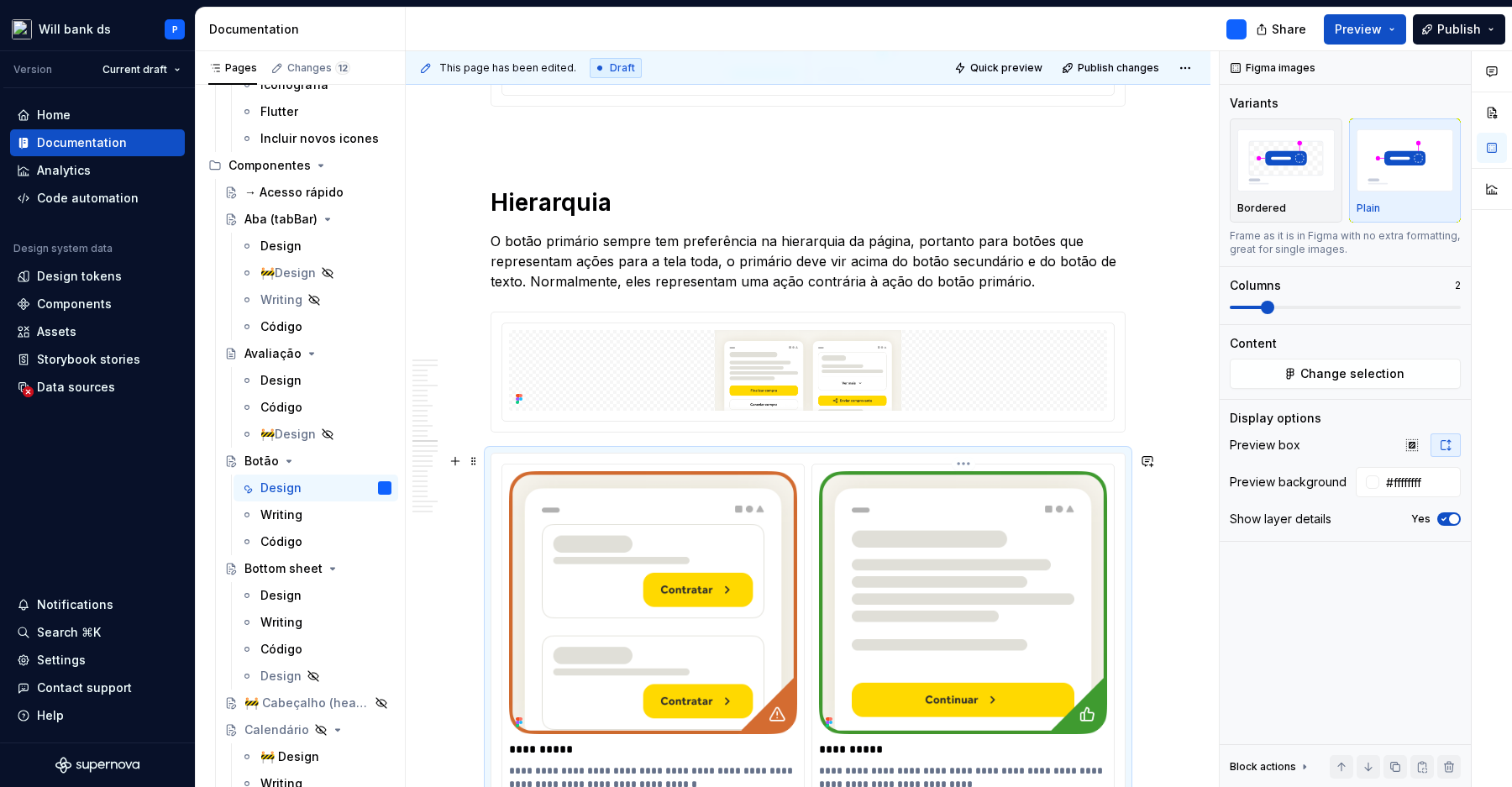
scroll to position [5299, 0]
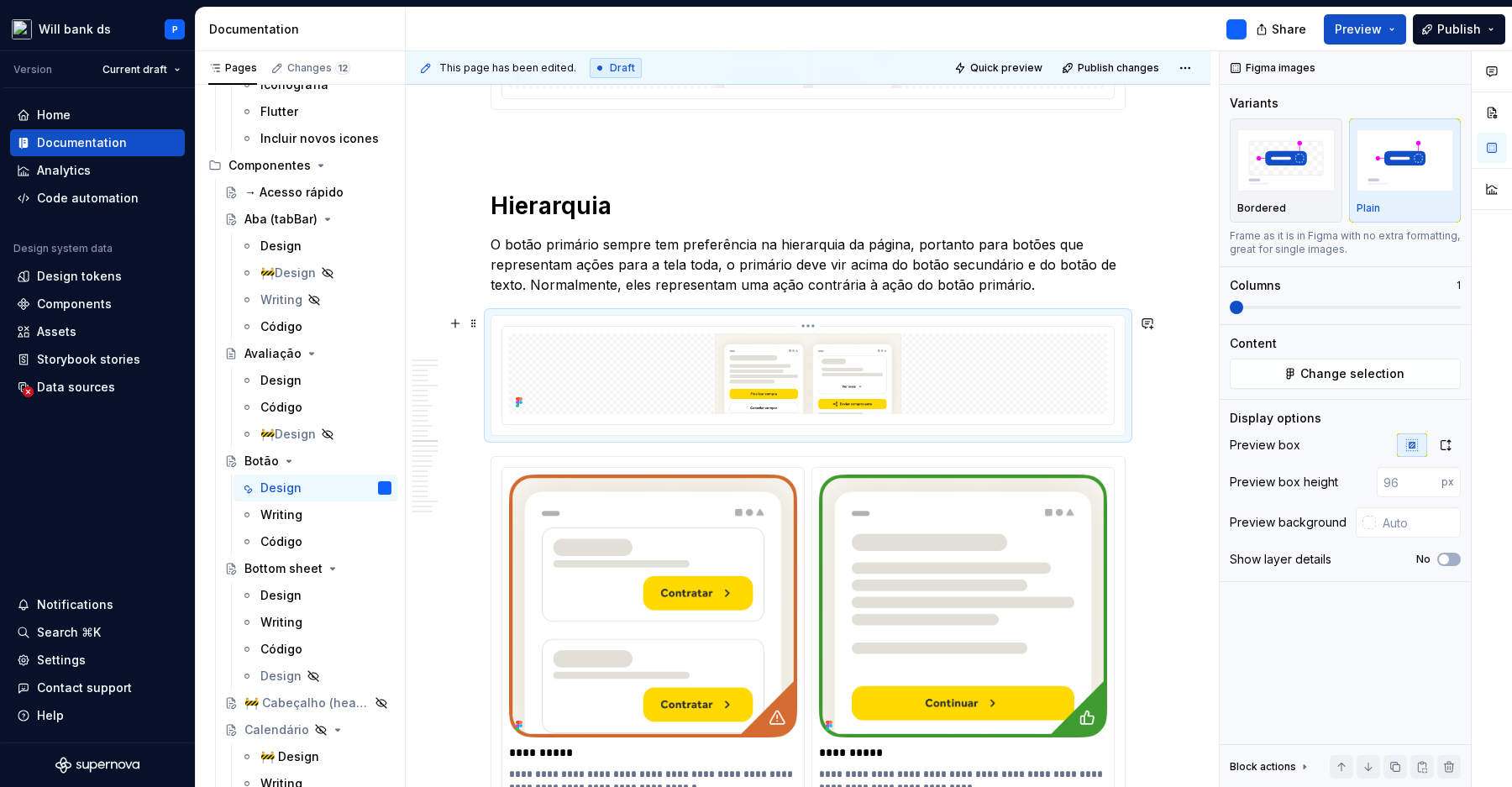
click at [969, 370] on img at bounding box center [808, 374] width 598 height 81
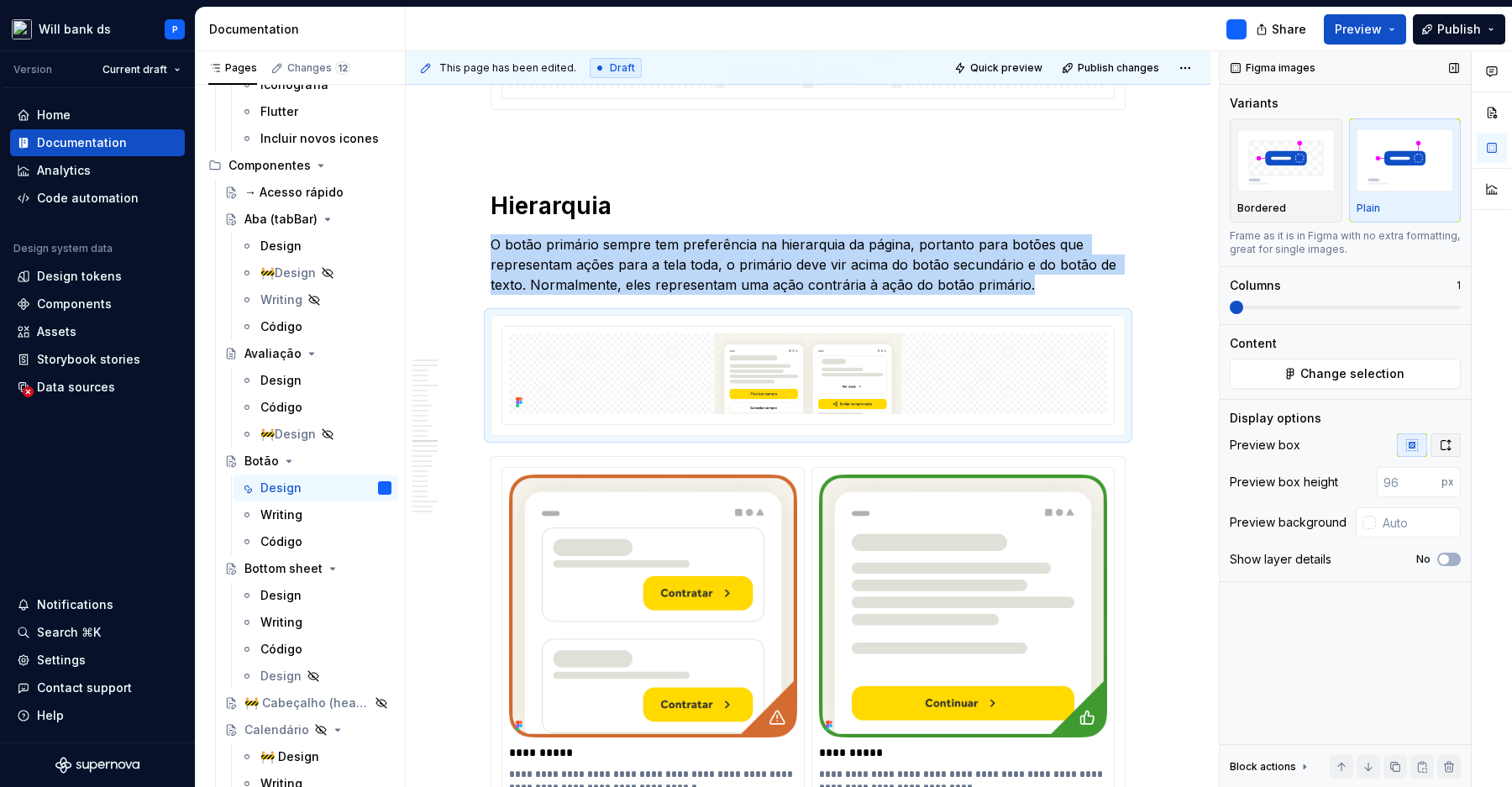
click at [1444, 446] on icon "button" at bounding box center [1445, 445] width 14 height 14
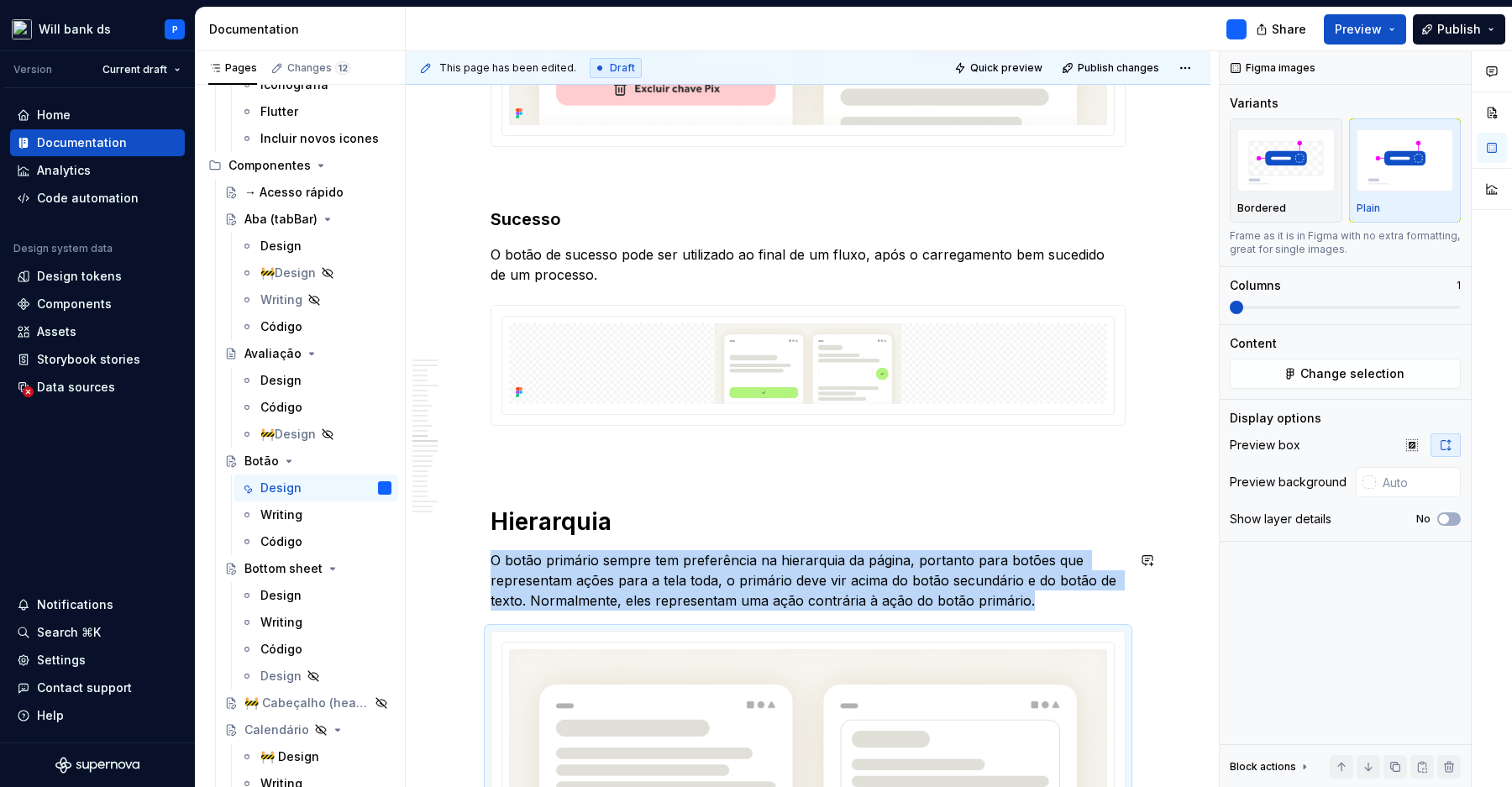
scroll to position [4749, 0]
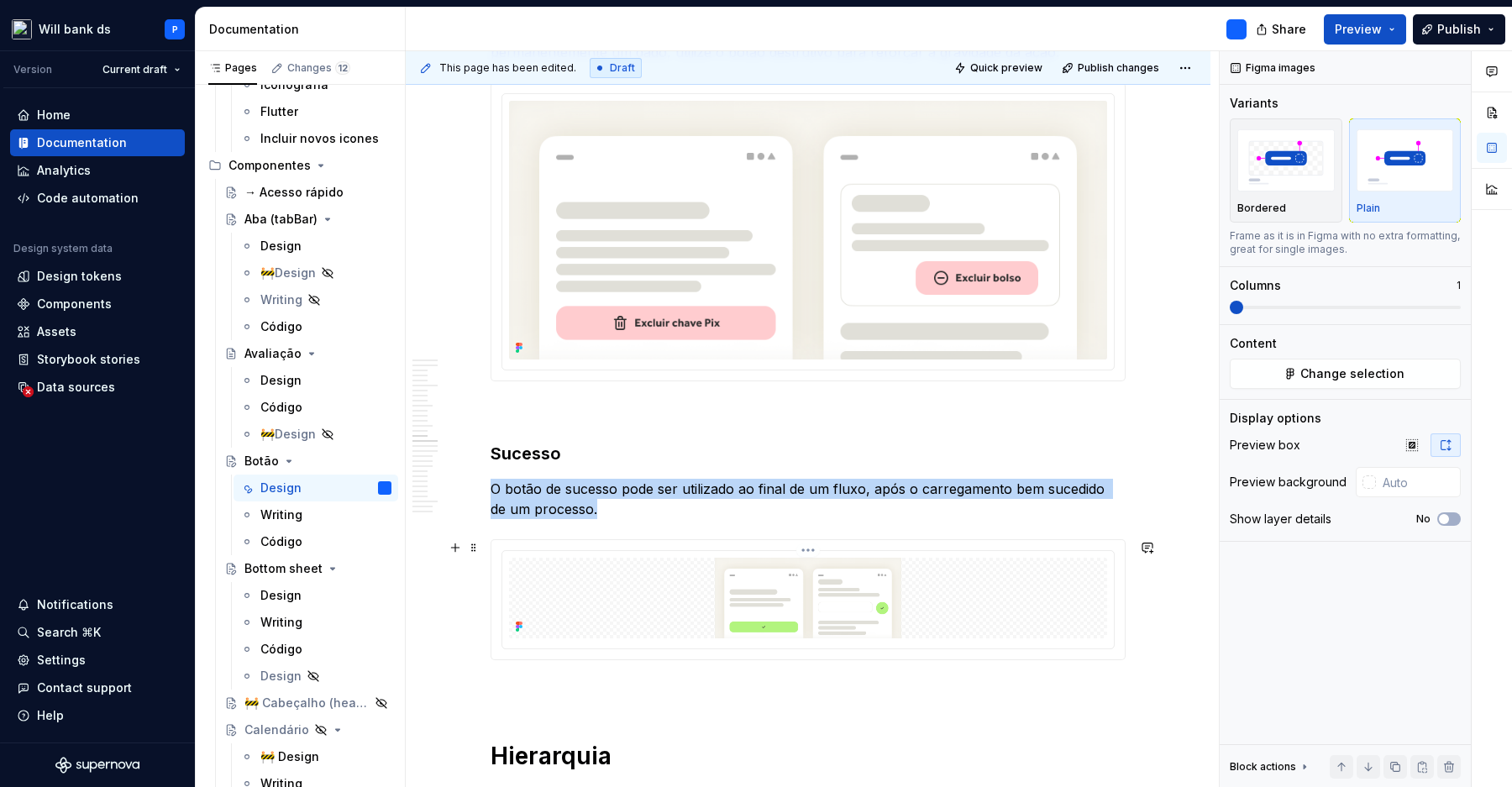
click at [932, 598] on img at bounding box center [808, 598] width 598 height 81
click at [1448, 451] on icon "button" at bounding box center [1445, 445] width 14 height 14
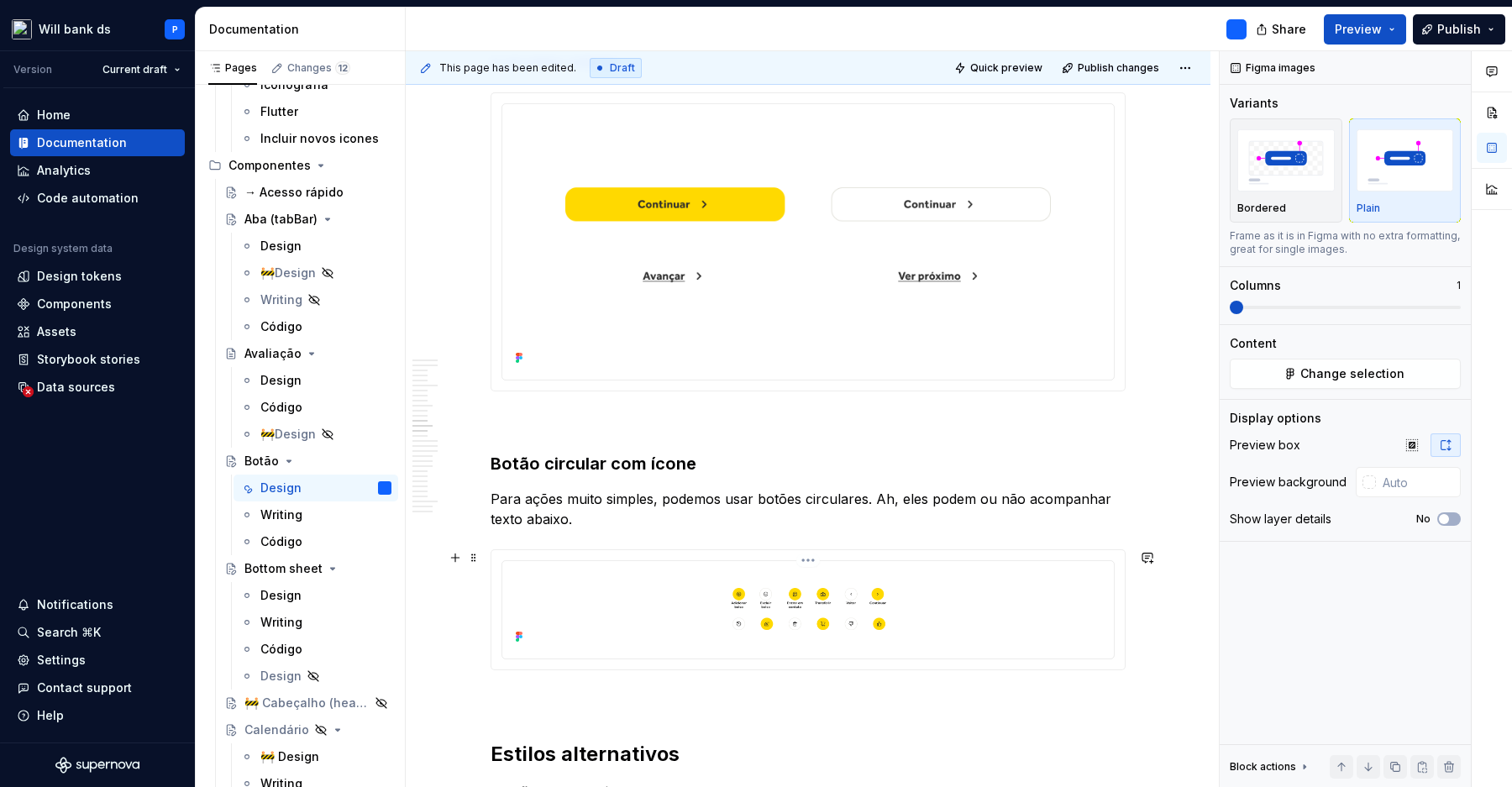
scroll to position [3956, 0]
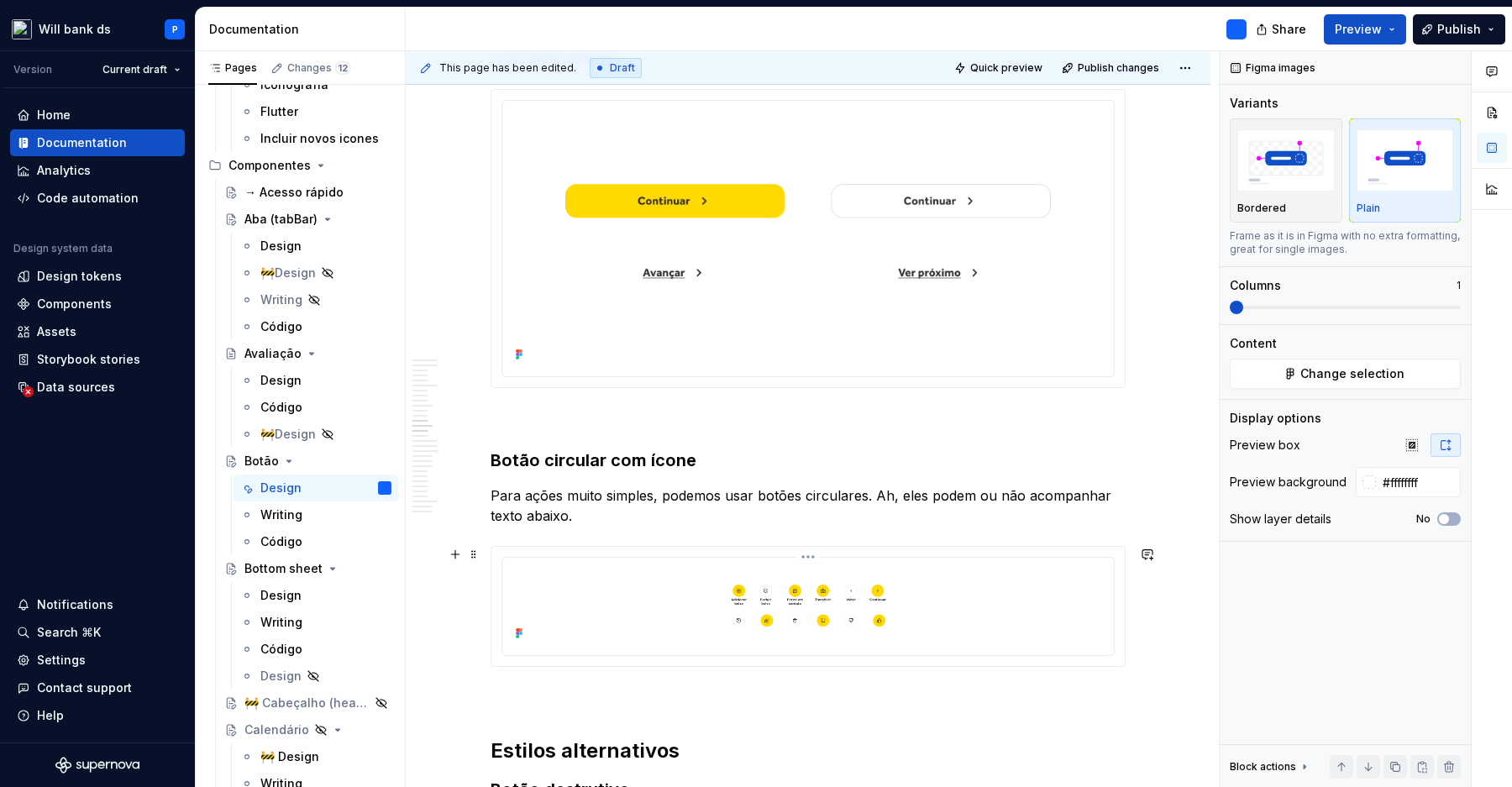
click at [1007, 599] on img at bounding box center [808, 605] width 598 height 81
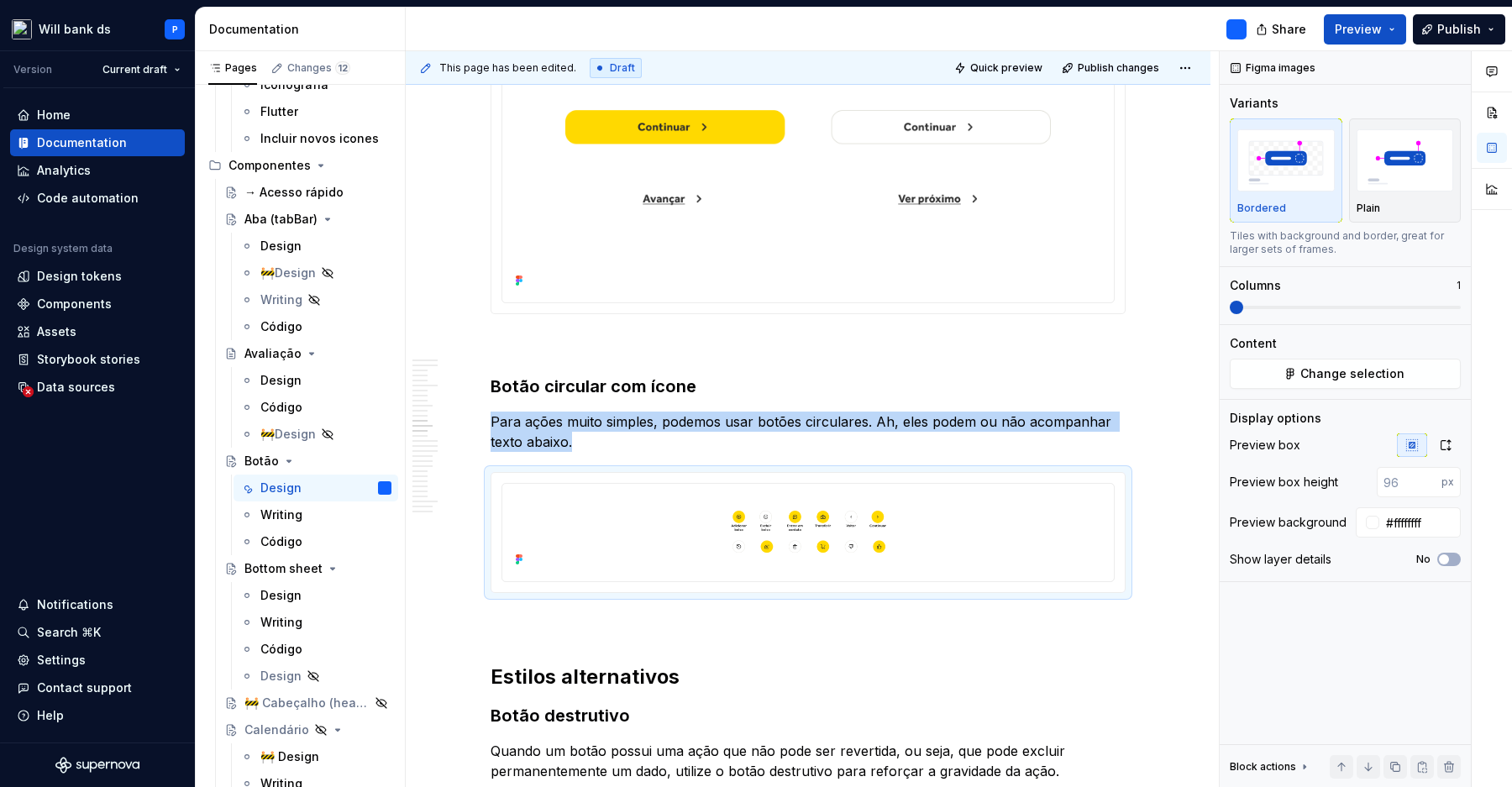
scroll to position [4144, 0]
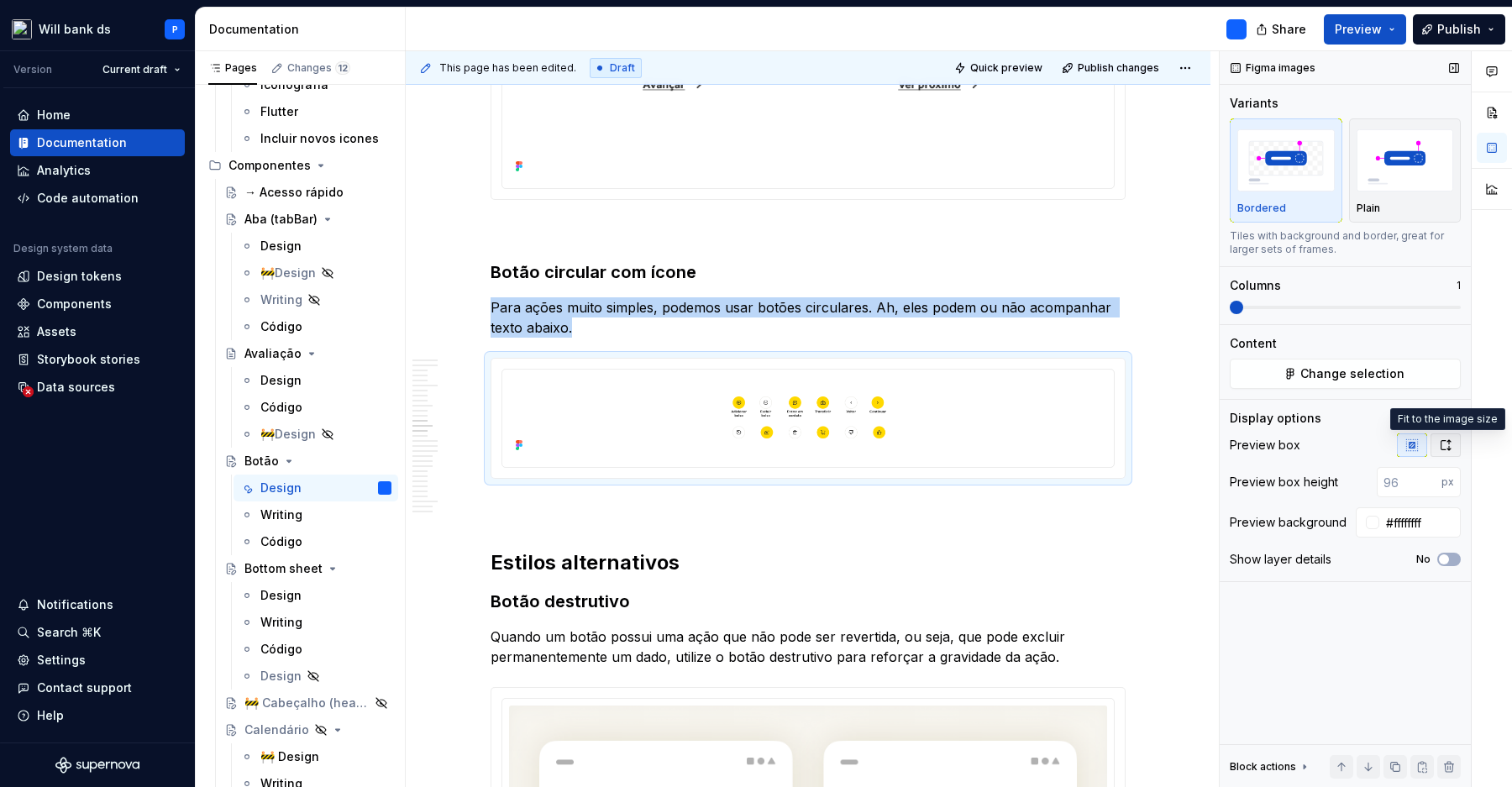
click at [1437, 434] on button "button" at bounding box center [1445, 446] width 30 height 24
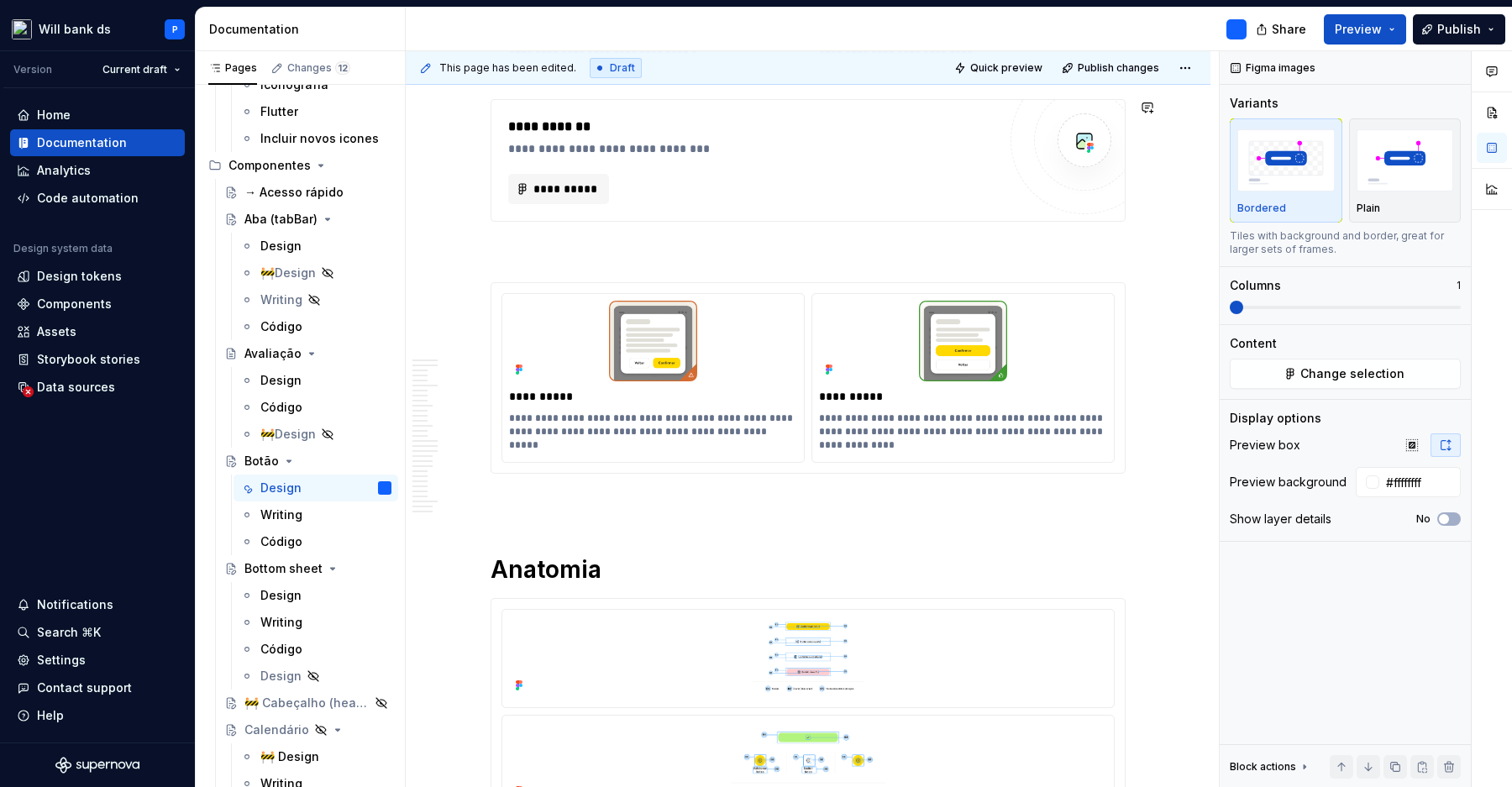
scroll to position [6596, 0]
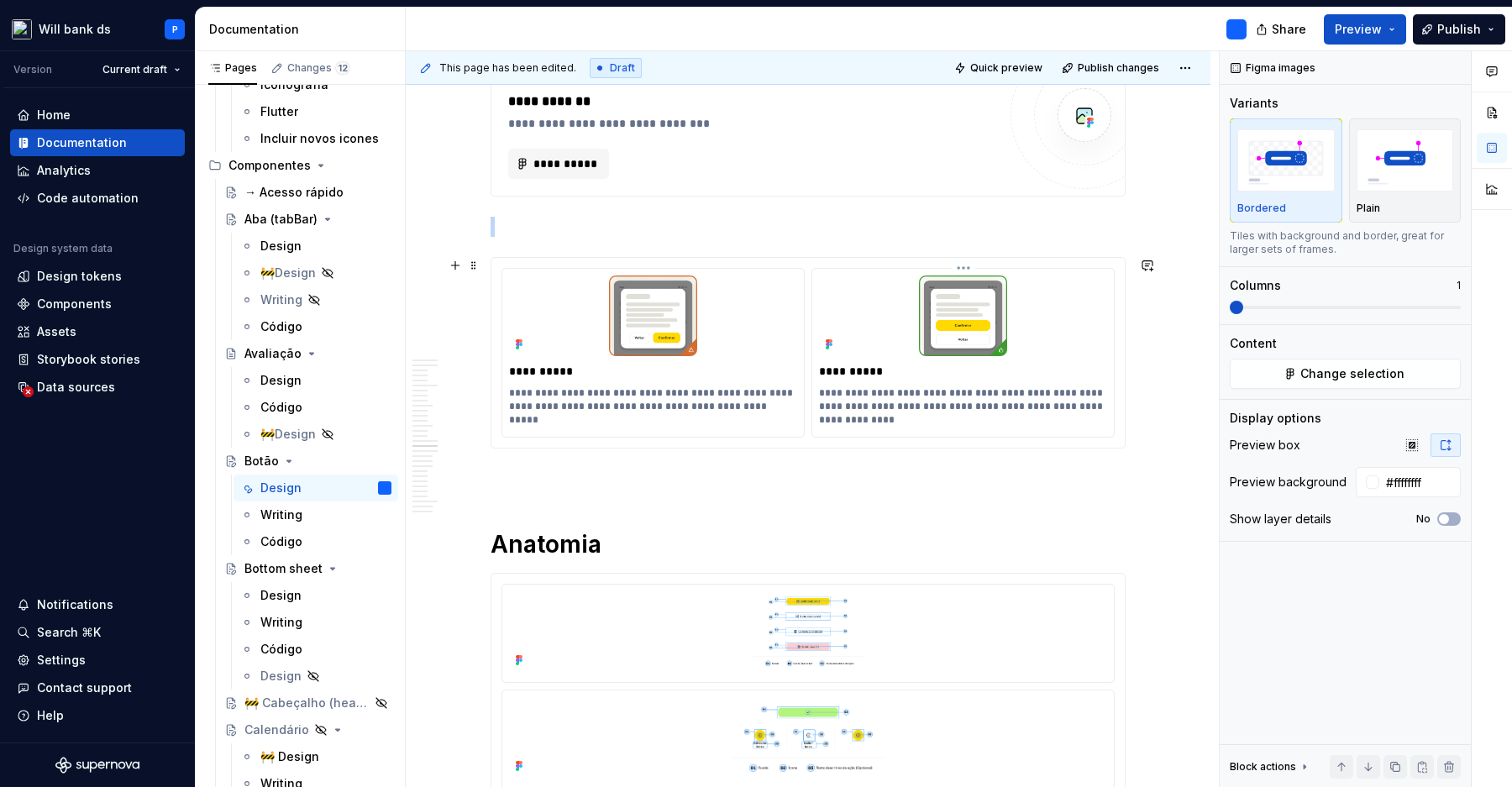
click at [1014, 330] on img at bounding box center [963, 316] width 288 height 81
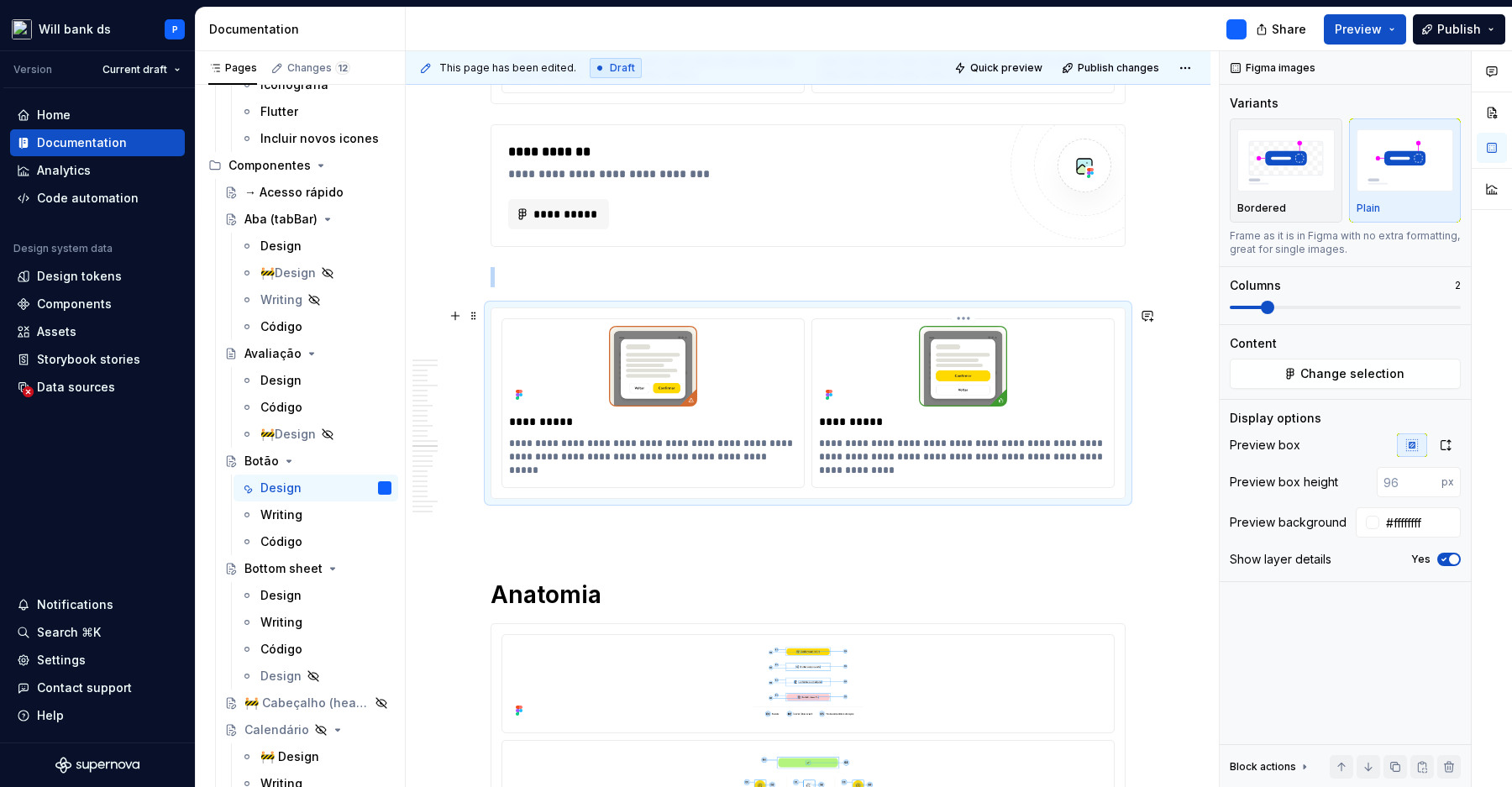
scroll to position [6538, 0]
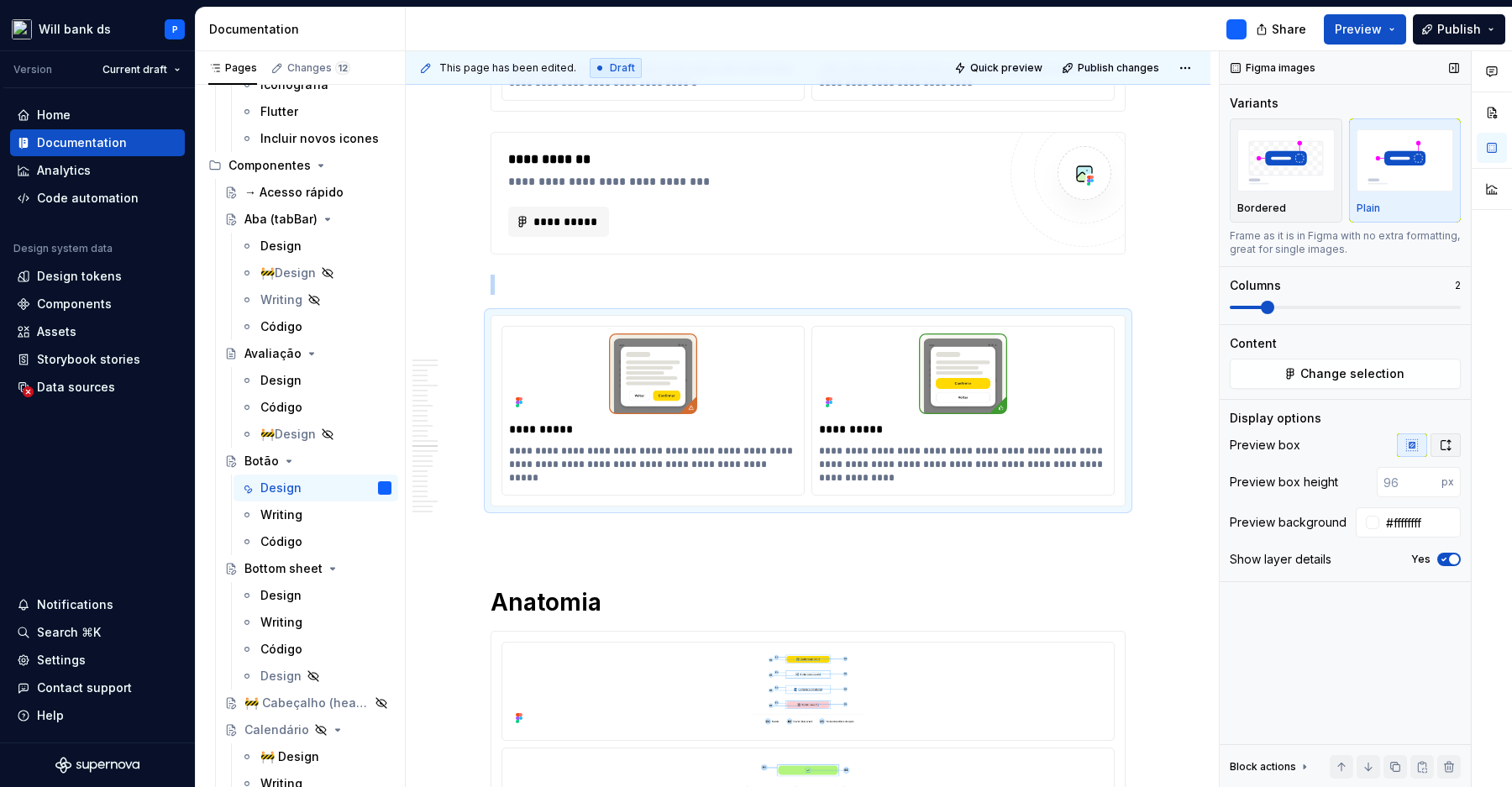
click at [1443, 446] on icon "button" at bounding box center [1445, 445] width 14 height 14
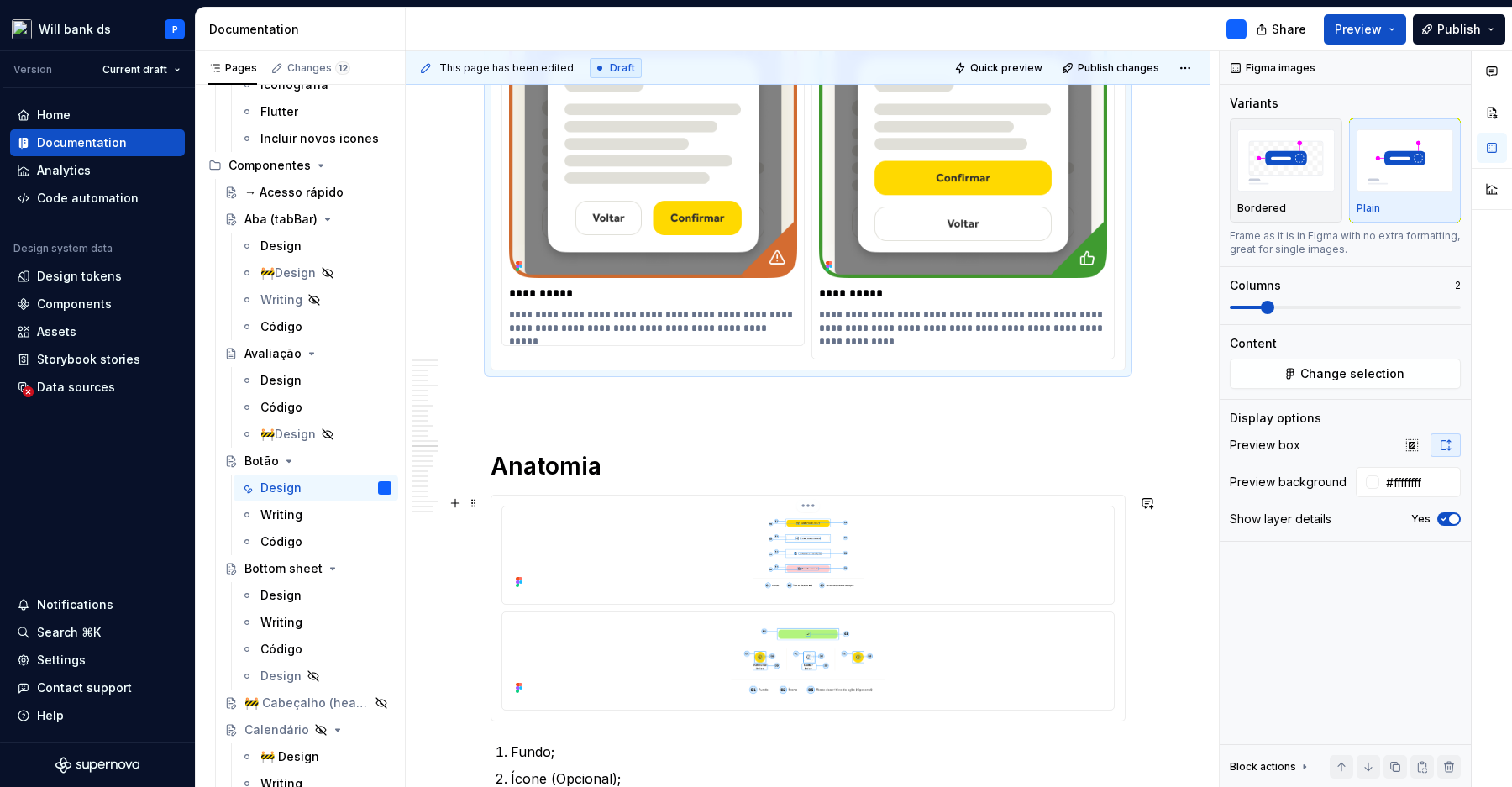
scroll to position [6977, 0]
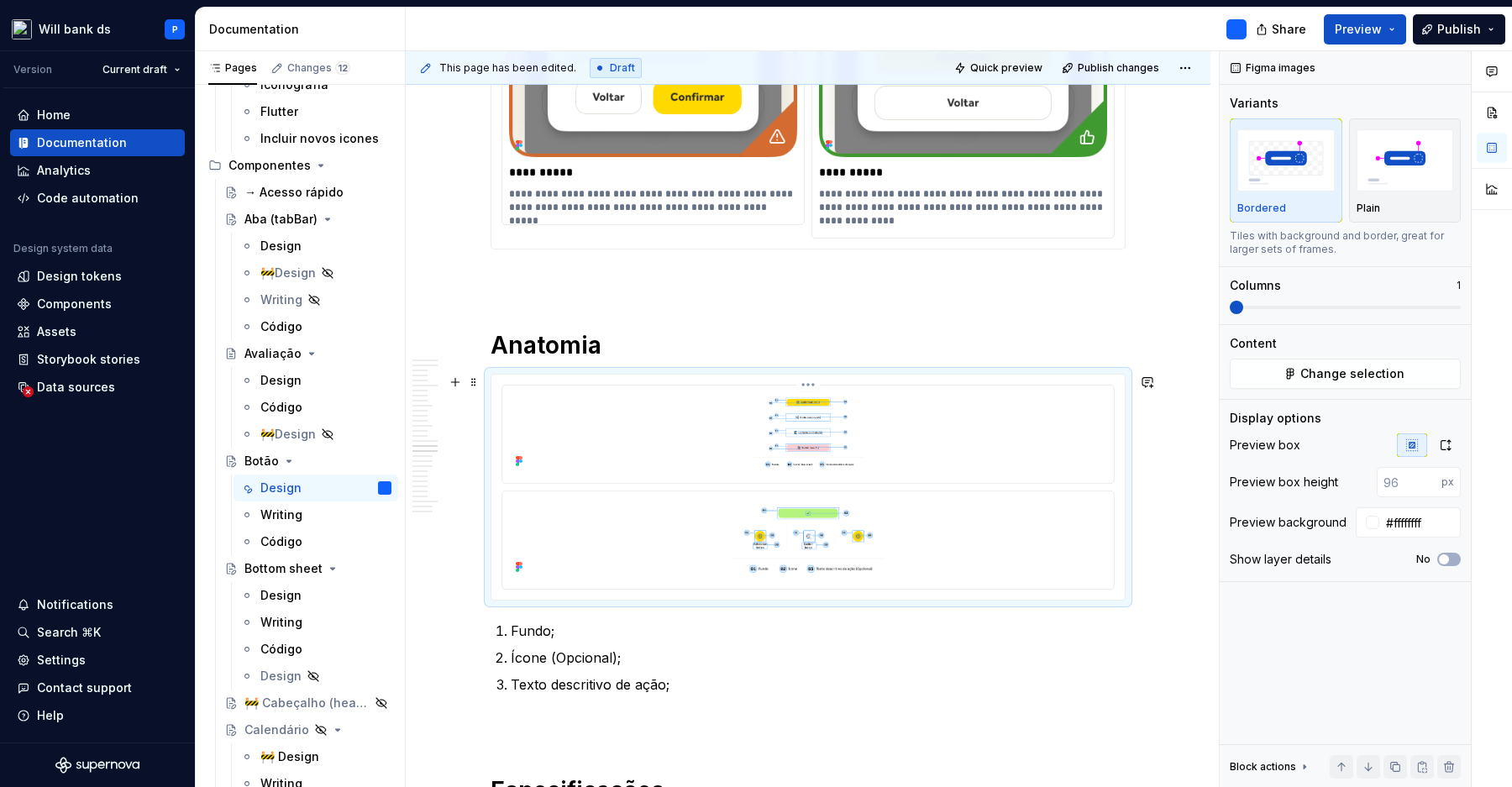
click at [966, 437] on img at bounding box center [808, 433] width 598 height 81
click at [1447, 446] on icon "button" at bounding box center [1445, 445] width 14 height 14
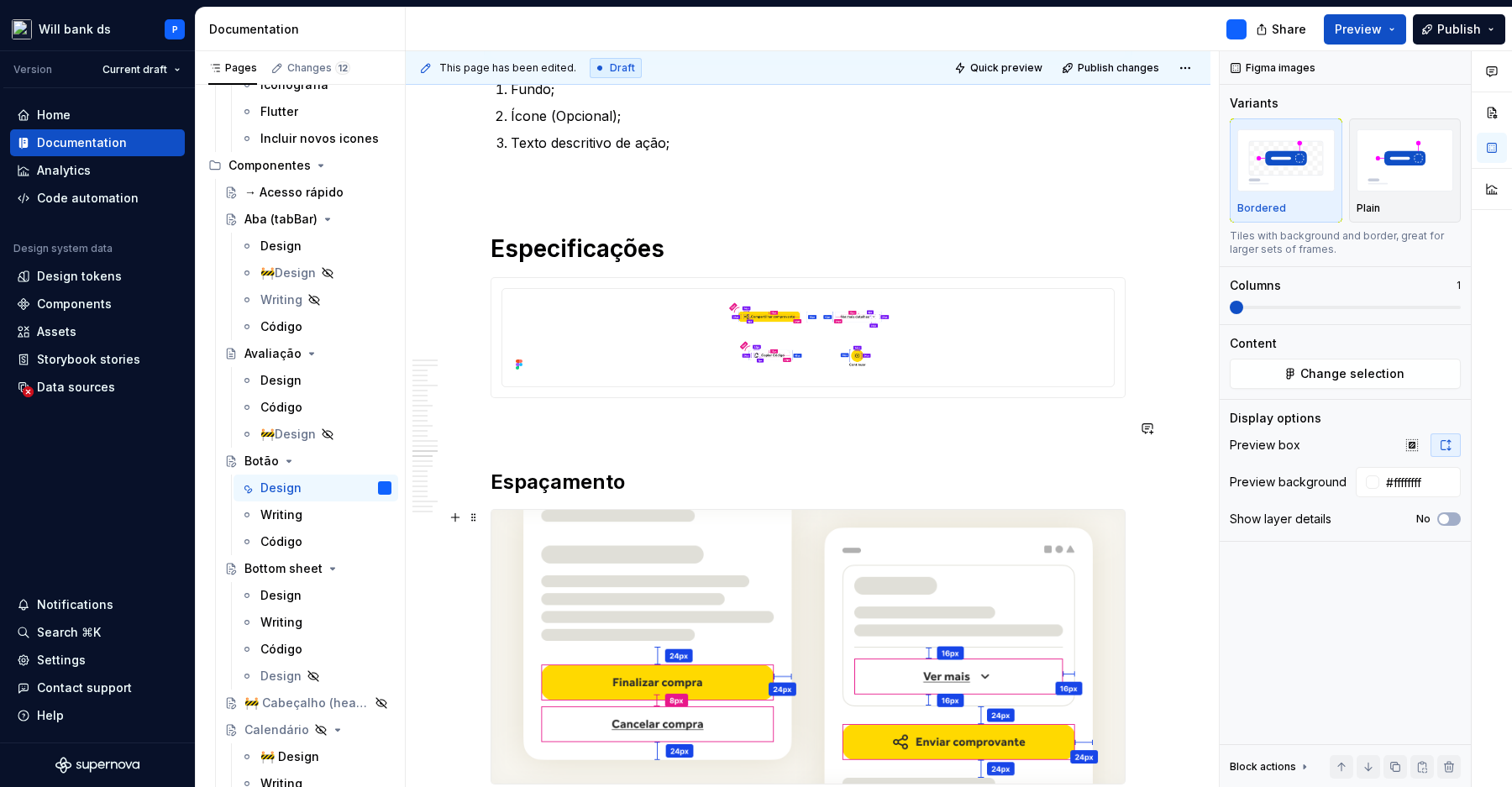
scroll to position [8070, 0]
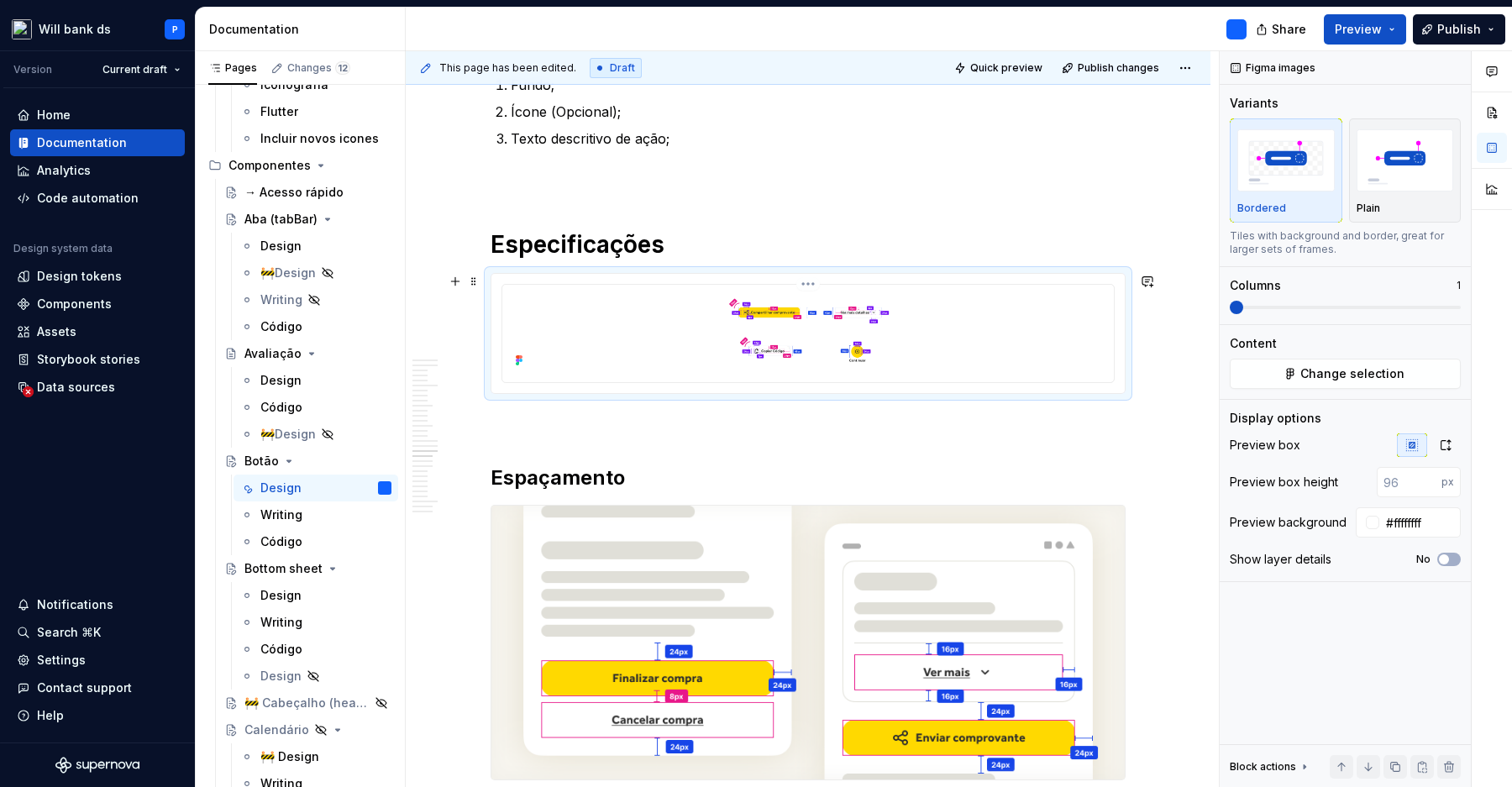
click at [1032, 338] on img at bounding box center [808, 332] width 598 height 81
click at [1448, 443] on icon "button" at bounding box center [1445, 445] width 14 height 14
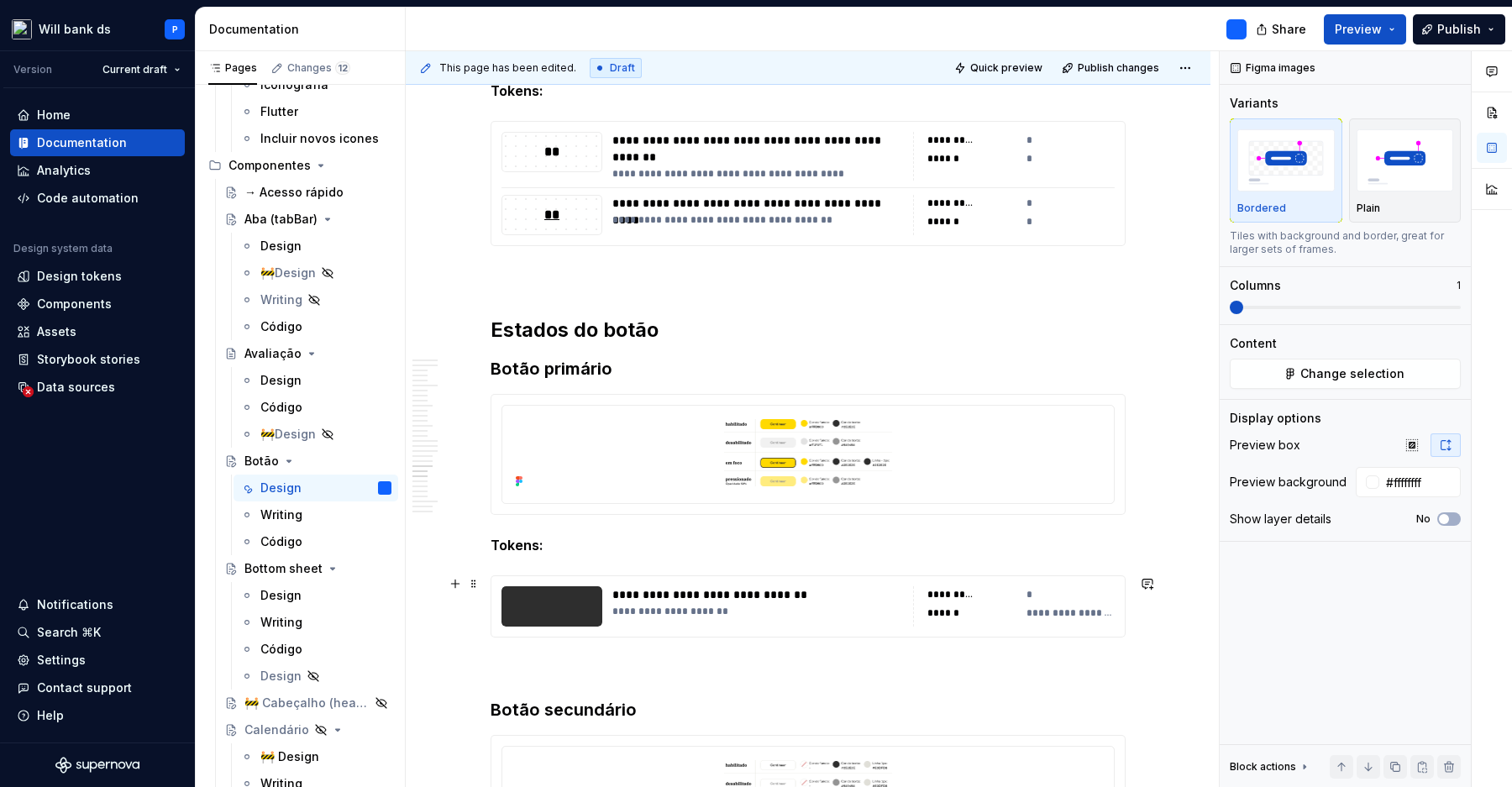
scroll to position [9676, 0]
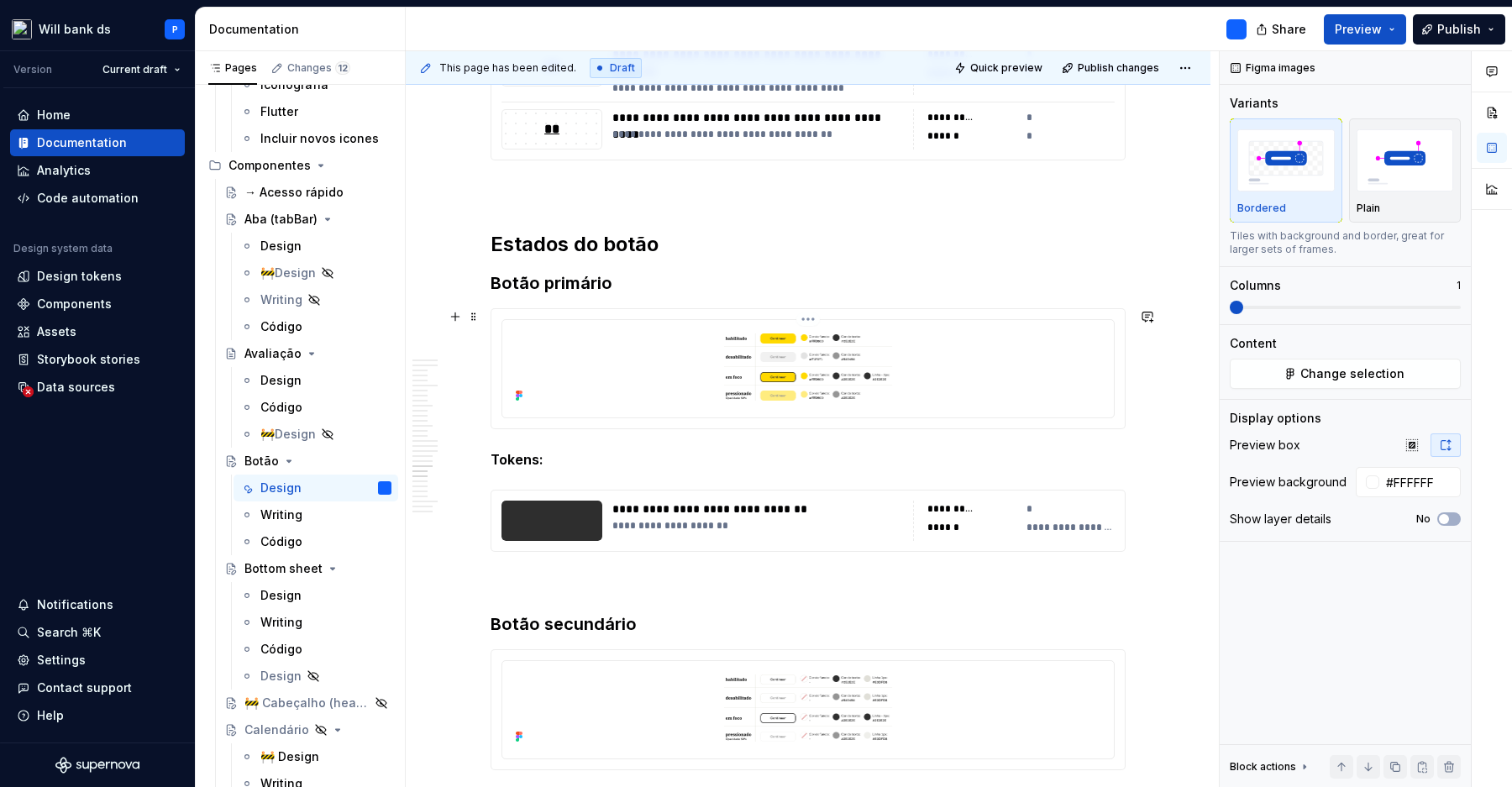
click at [1027, 381] on img at bounding box center [808, 367] width 598 height 81
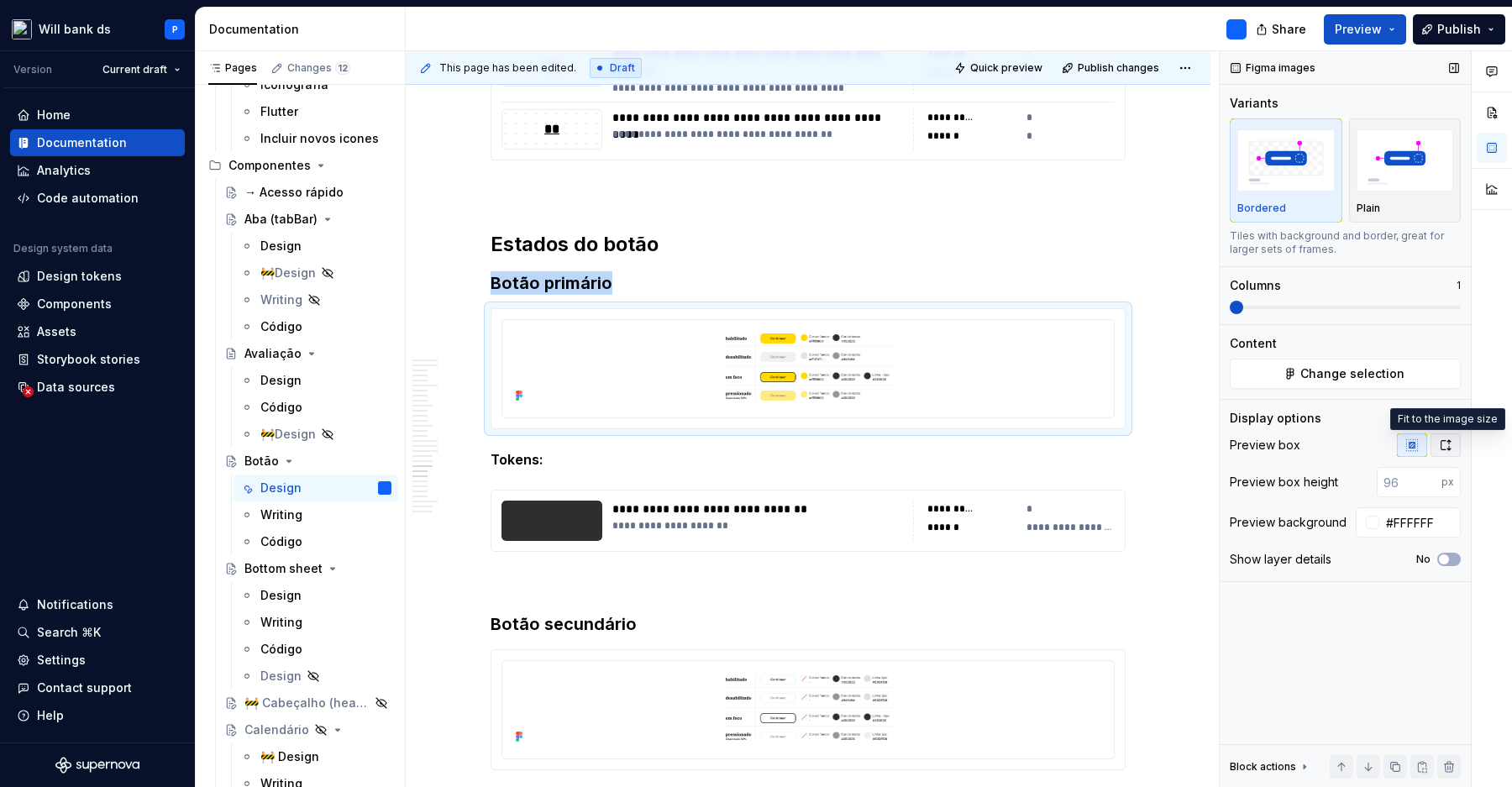
click at [1440, 452] on button "button" at bounding box center [1445, 446] width 30 height 24
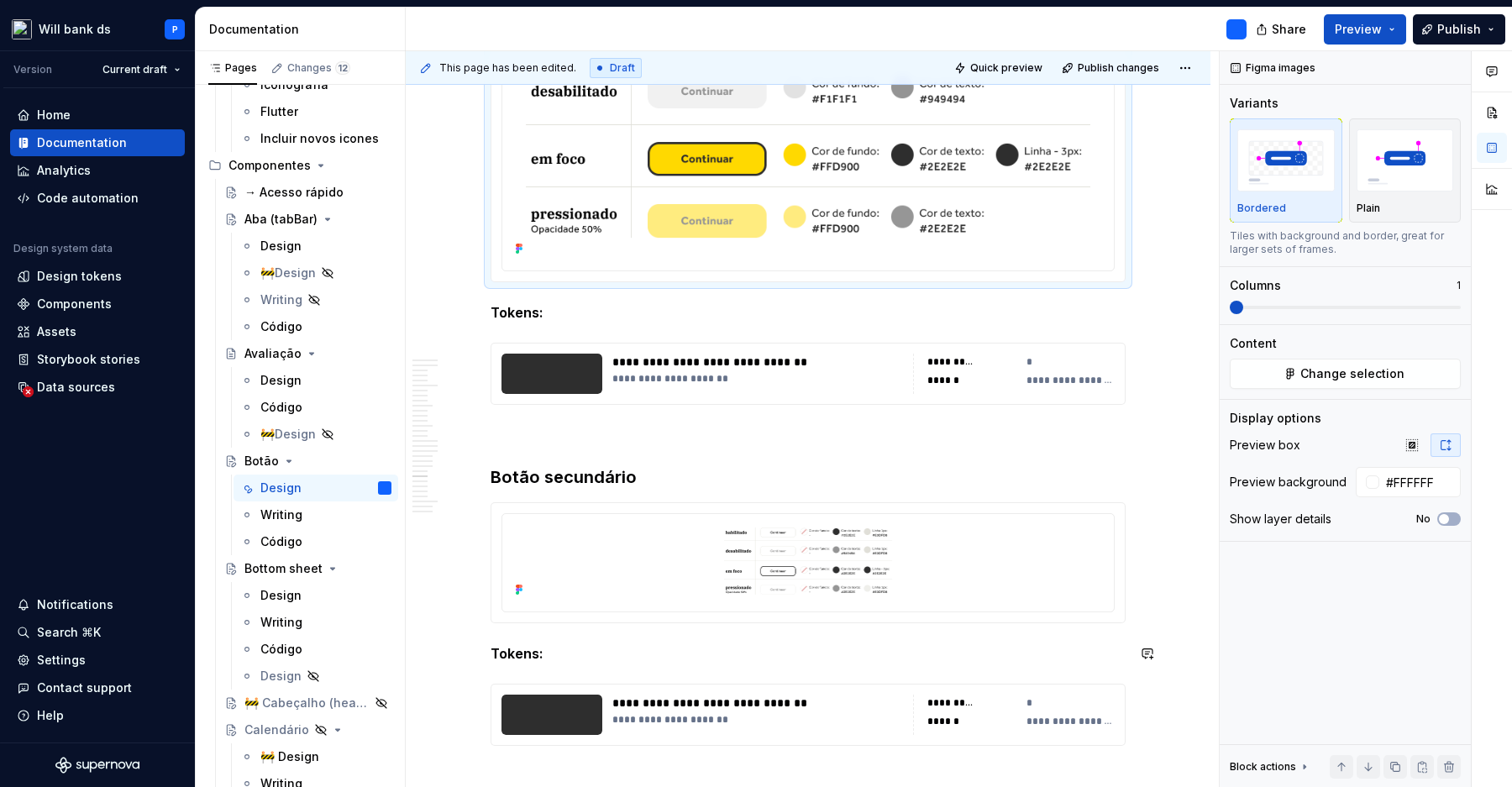
scroll to position [10017, 0]
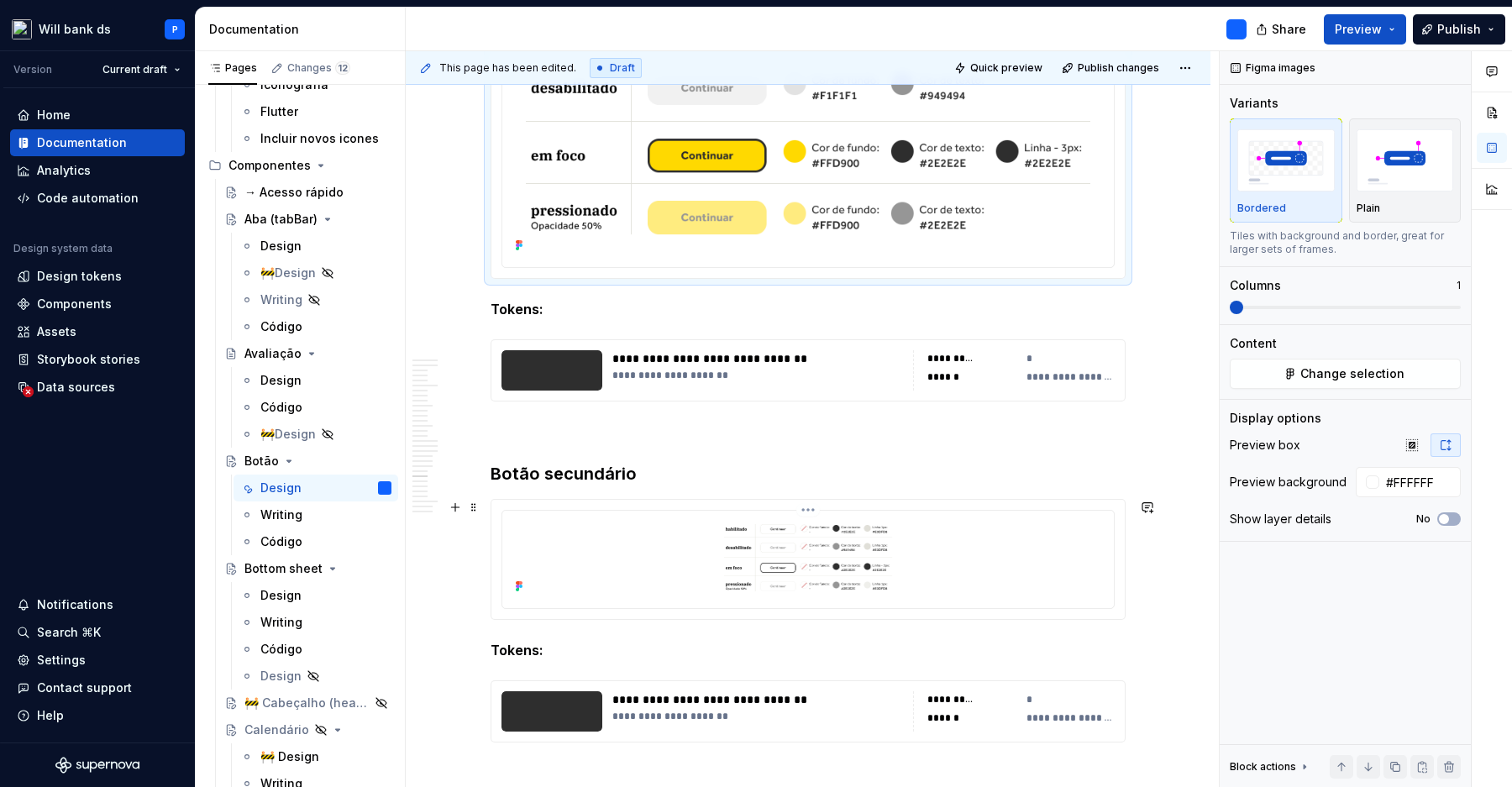
click at [918, 559] on img at bounding box center [808, 558] width 598 height 81
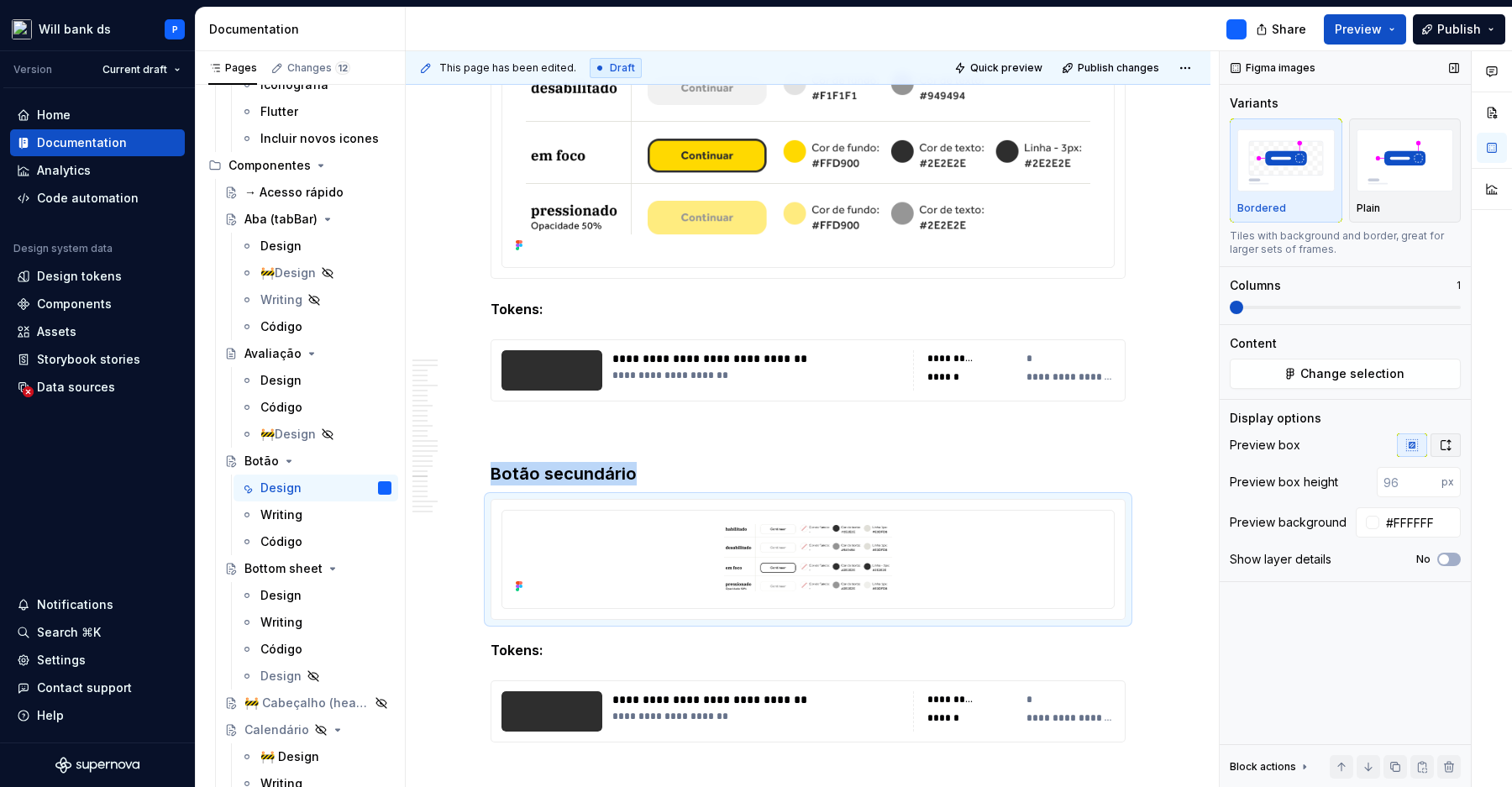
click at [1441, 437] on button "button" at bounding box center [1445, 446] width 30 height 24
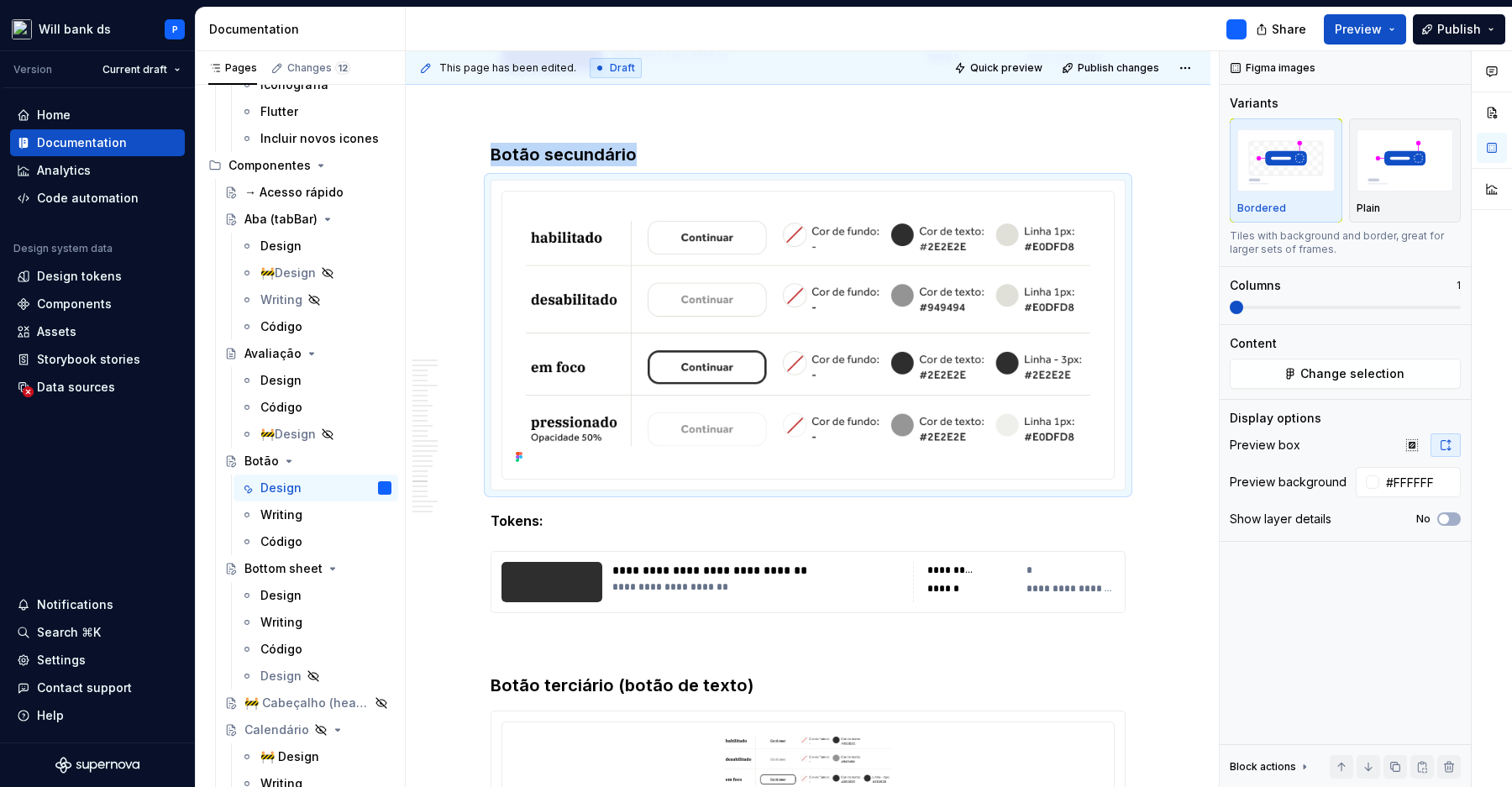
scroll to position [10568, 0]
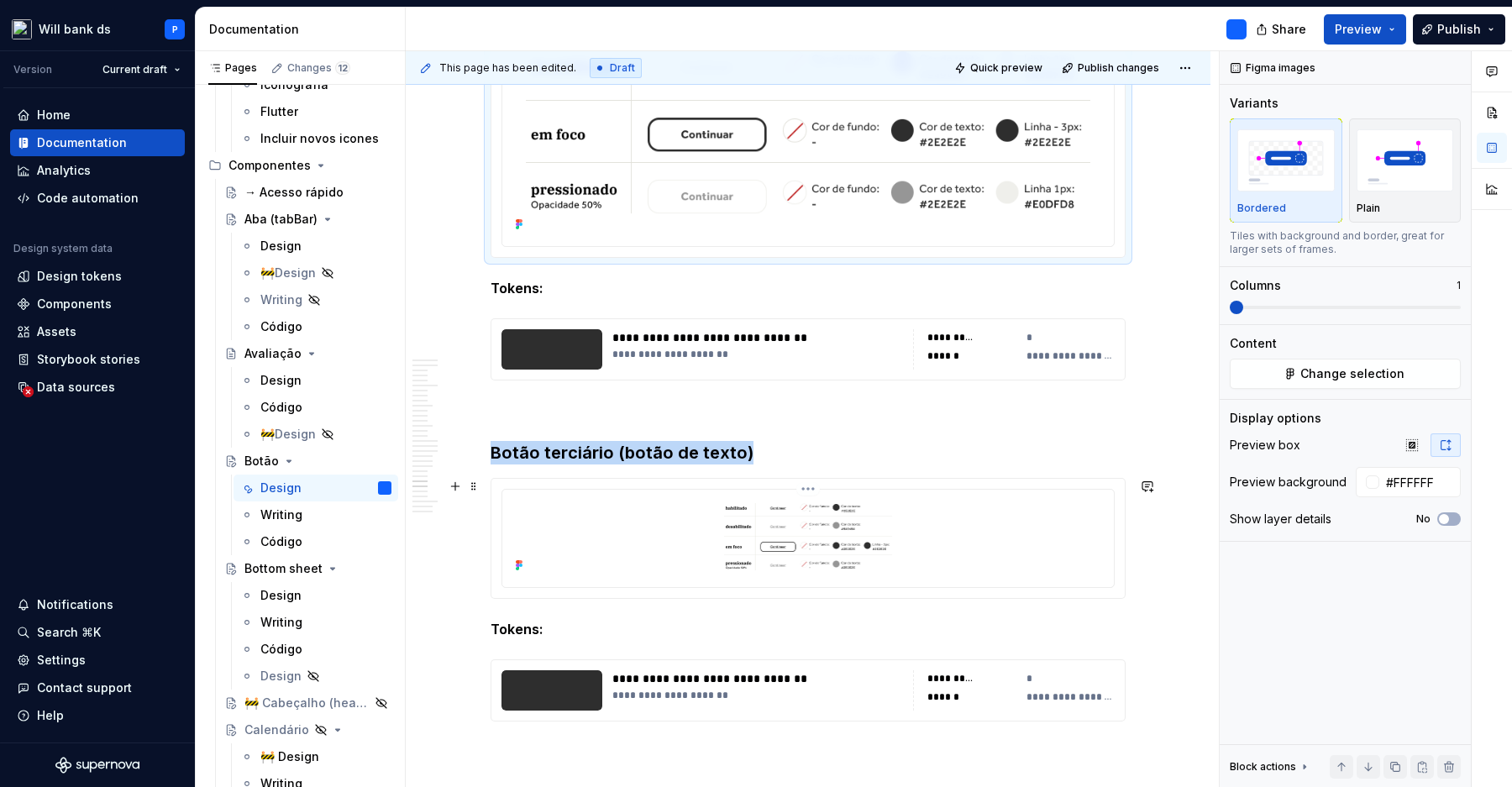
click at [914, 572] on img at bounding box center [808, 537] width 598 height 81
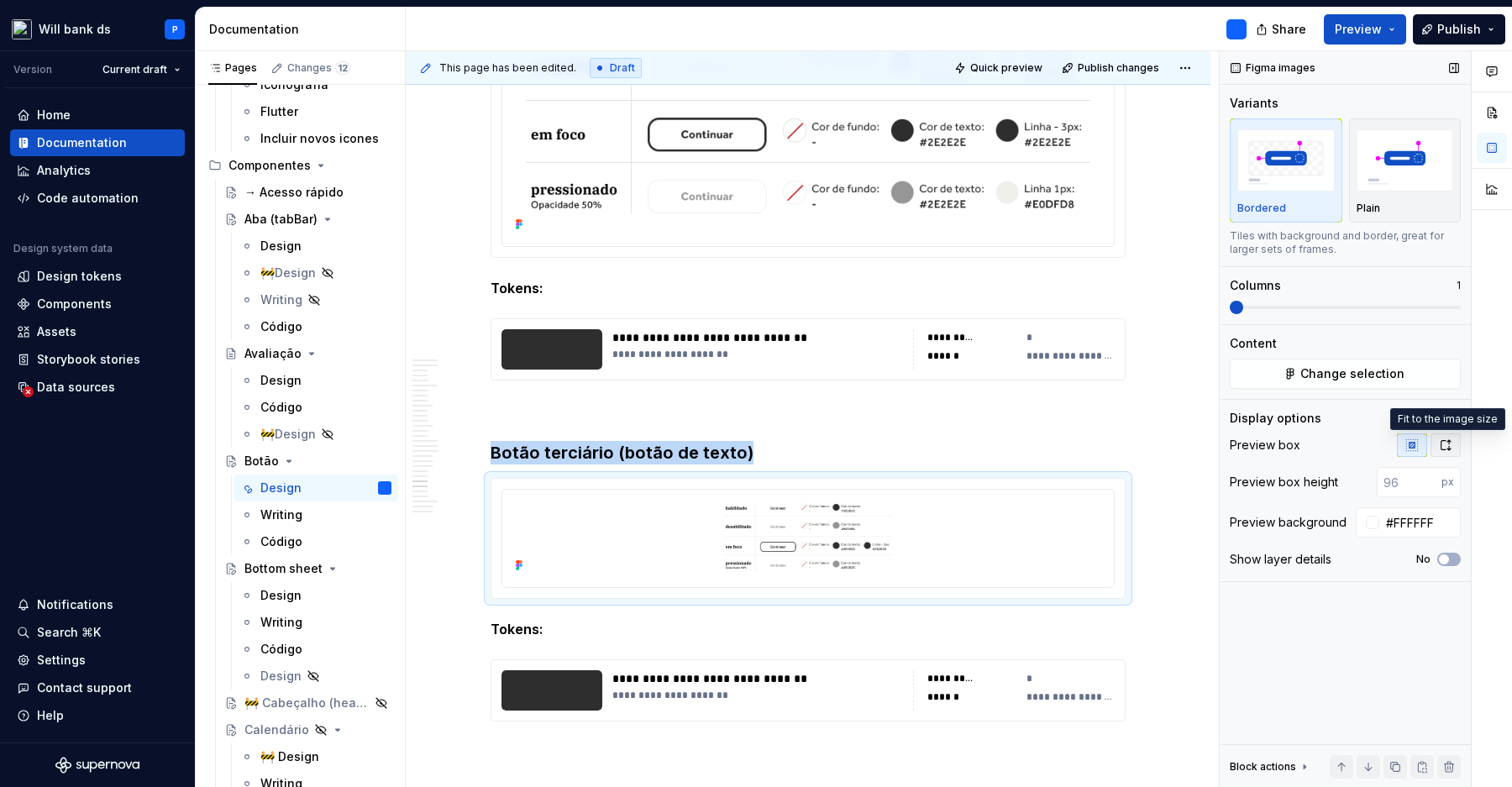
click at [1445, 444] on icon "button" at bounding box center [1445, 445] width 14 height 14
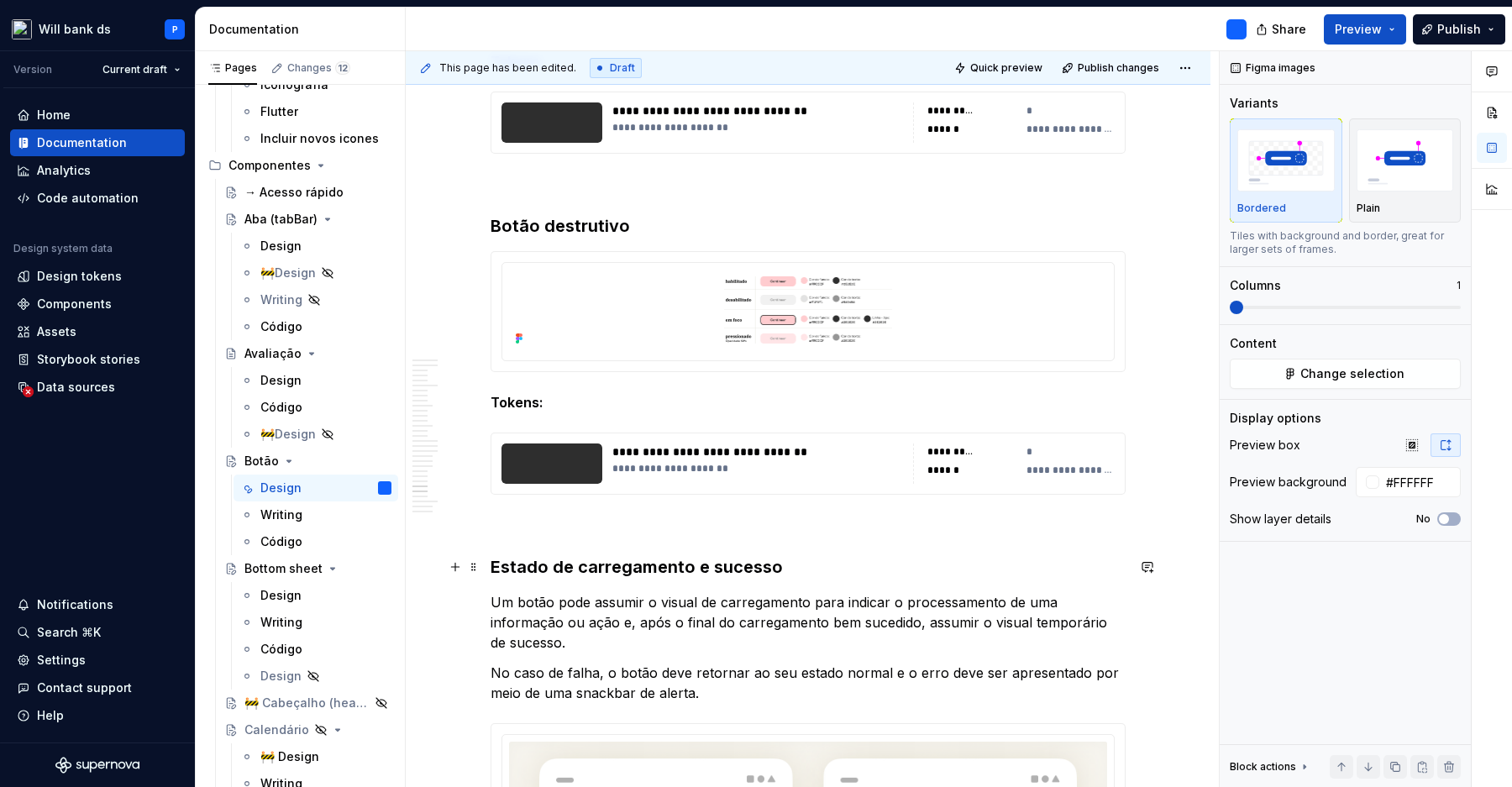
scroll to position [11362, 0]
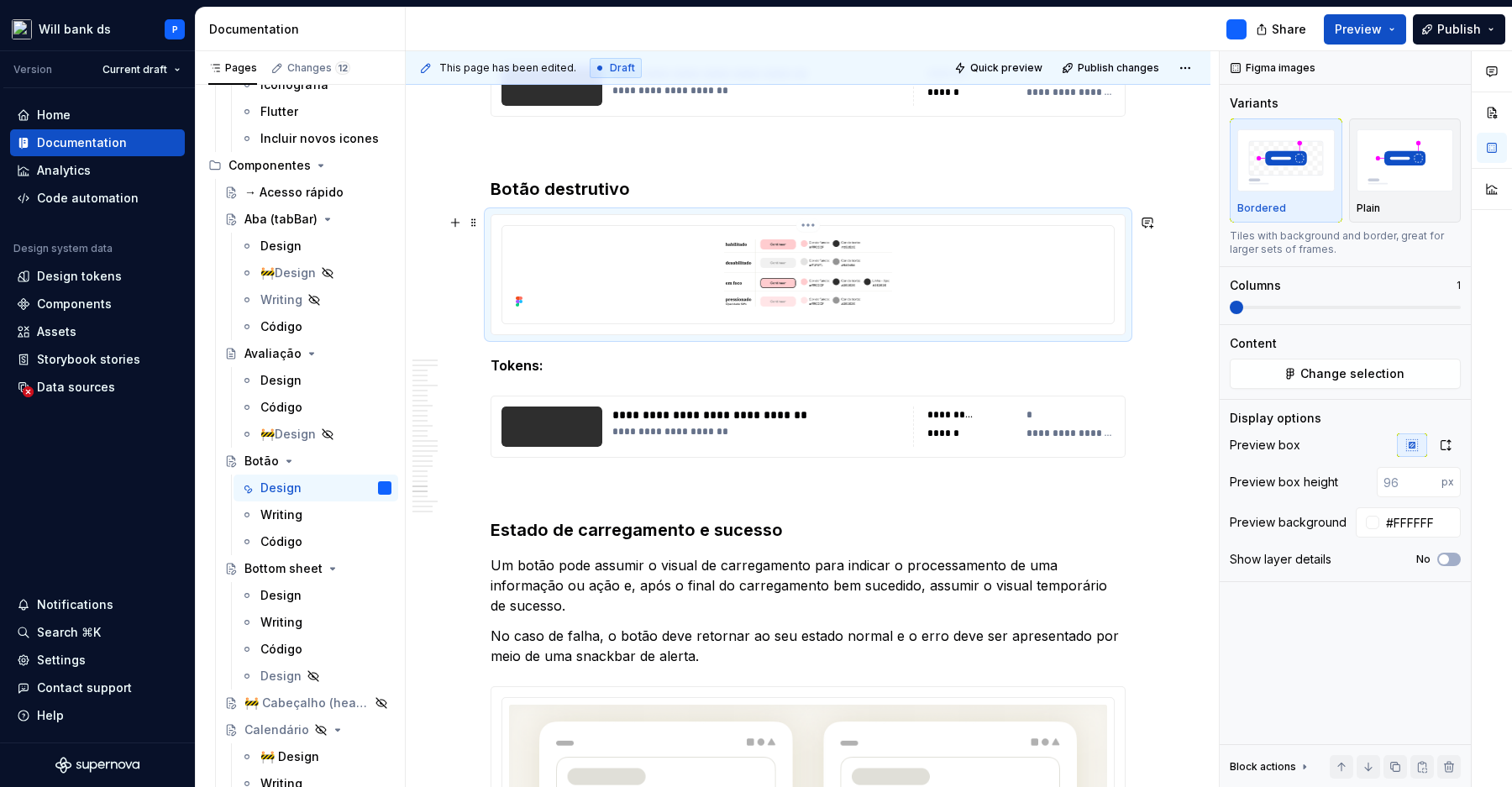
click at [946, 245] on img at bounding box center [808, 273] width 598 height 81
click at [1447, 438] on icon "button" at bounding box center [1445, 445] width 14 height 14
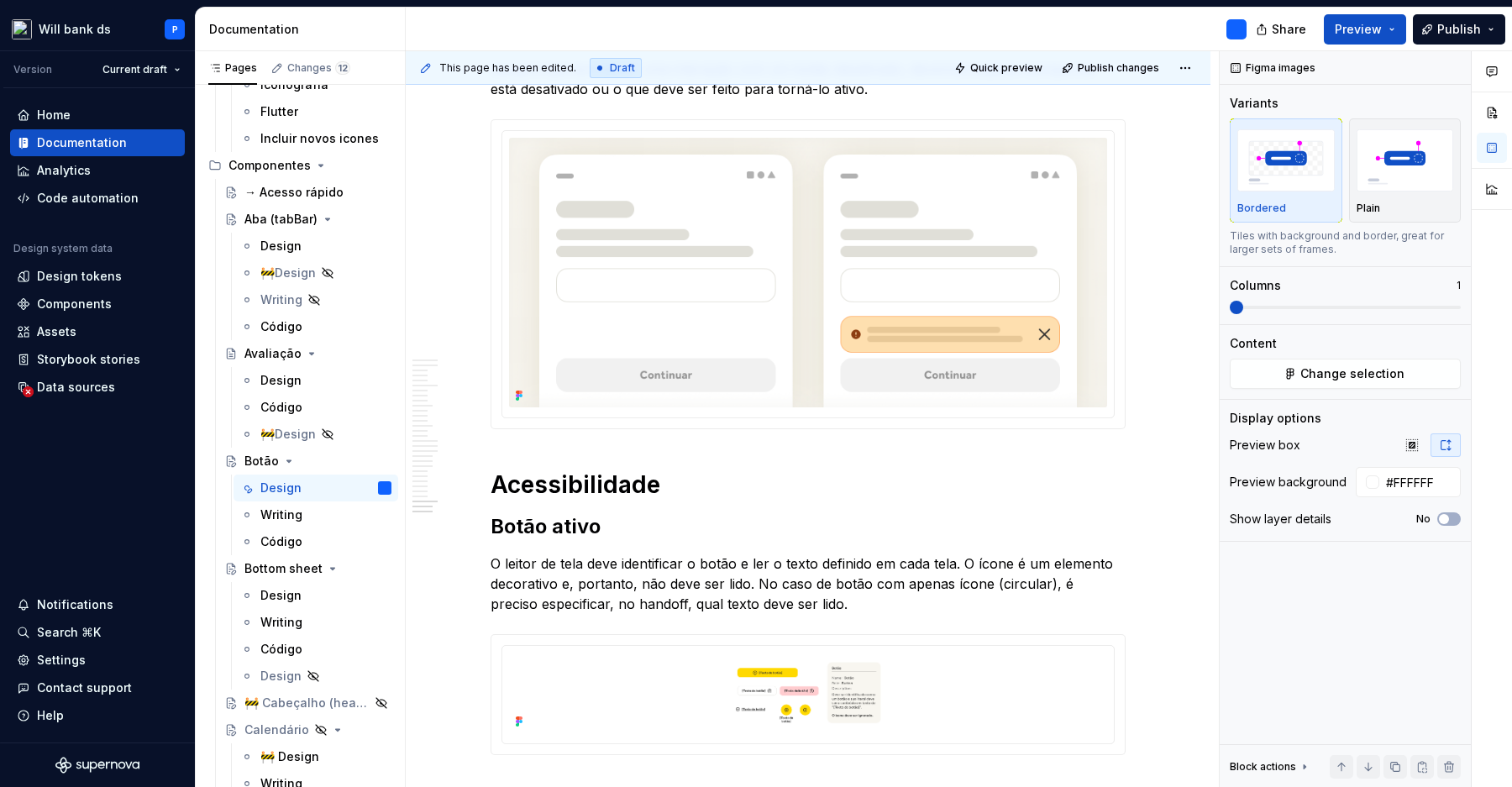
scroll to position [12989, 0]
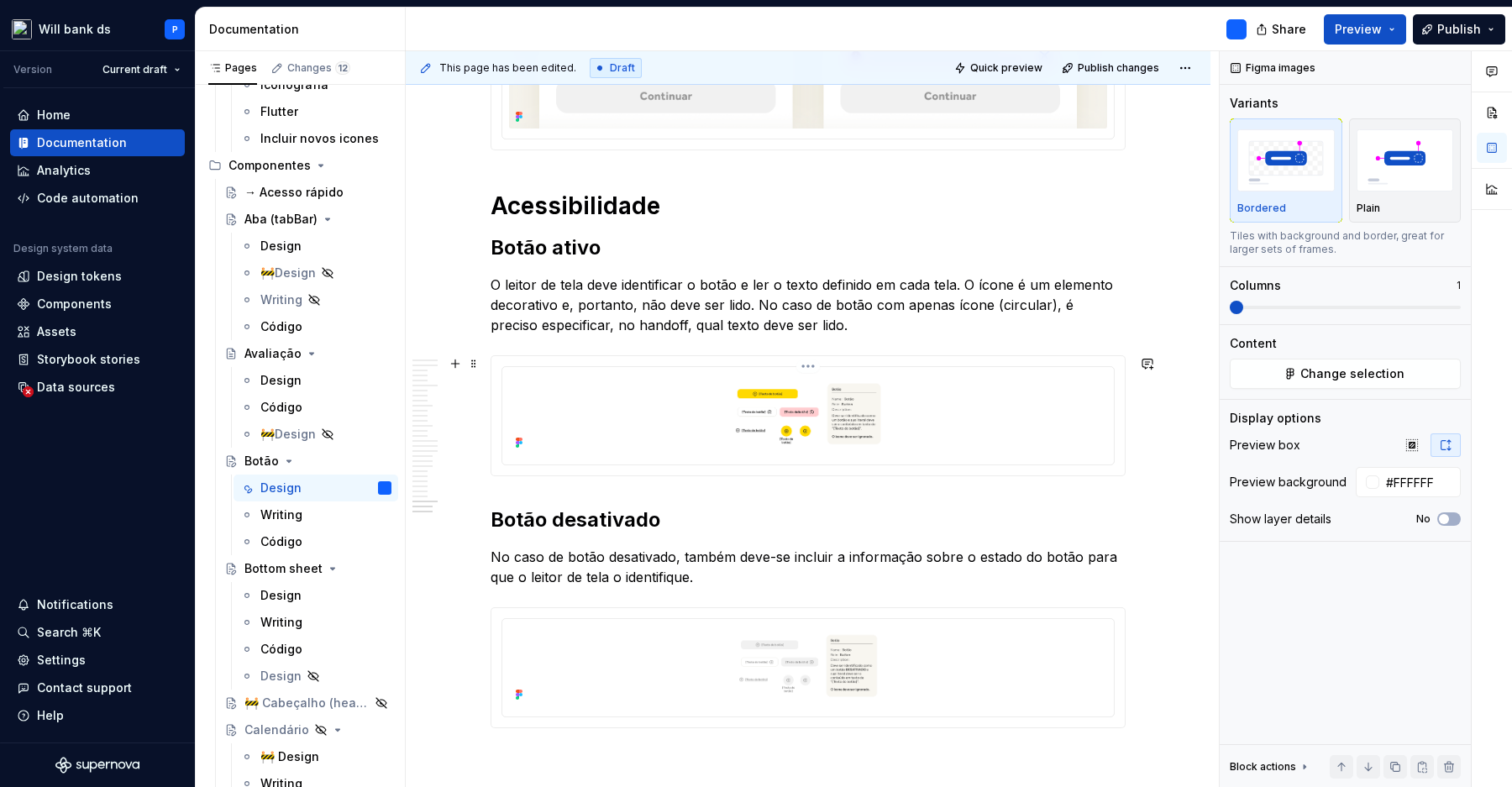
type input "#ffffffff"
click at [1009, 414] on img at bounding box center [808, 414] width 598 height 81
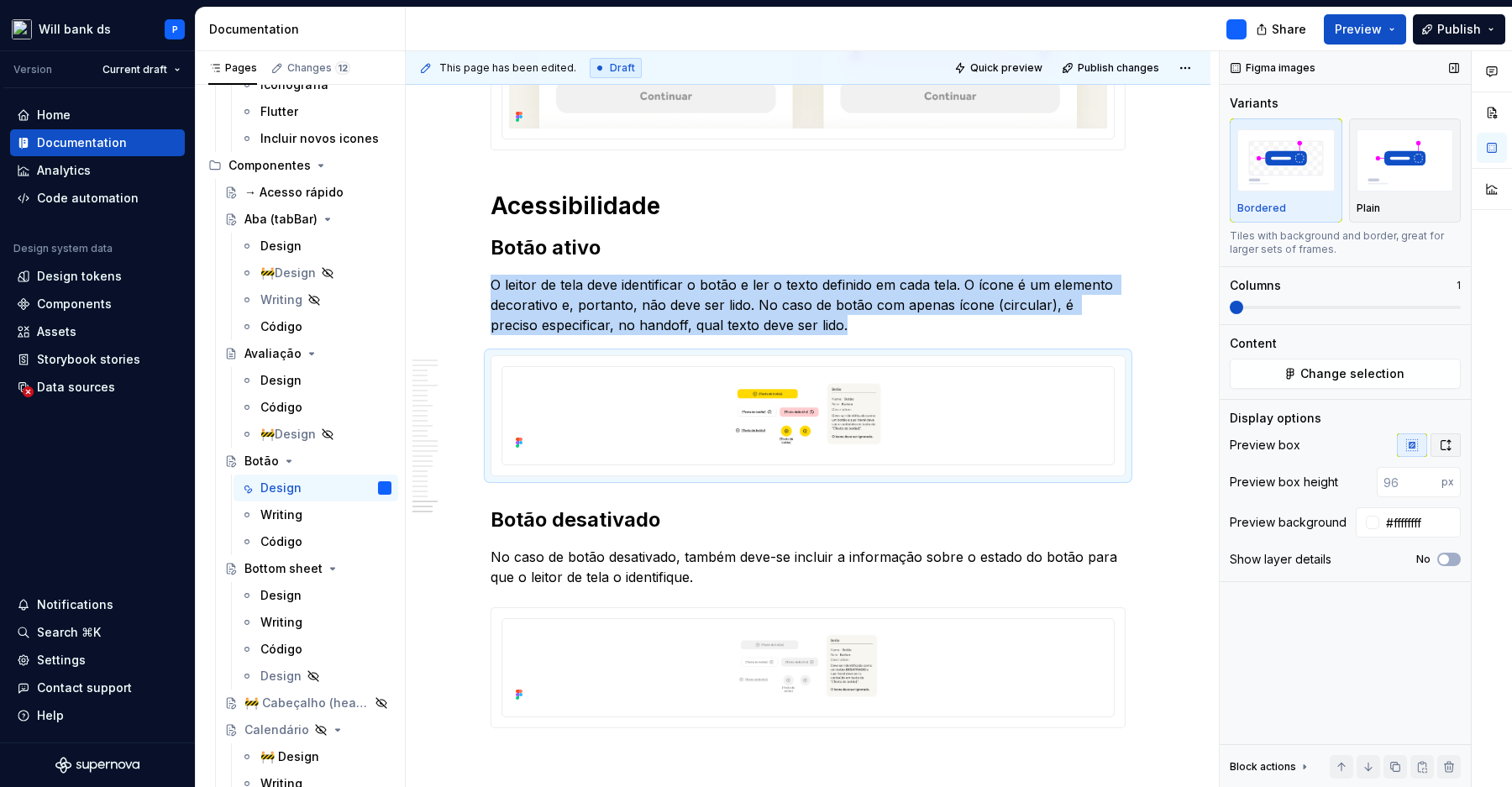
click at [1449, 444] on icon "button" at bounding box center [1445, 445] width 14 height 14
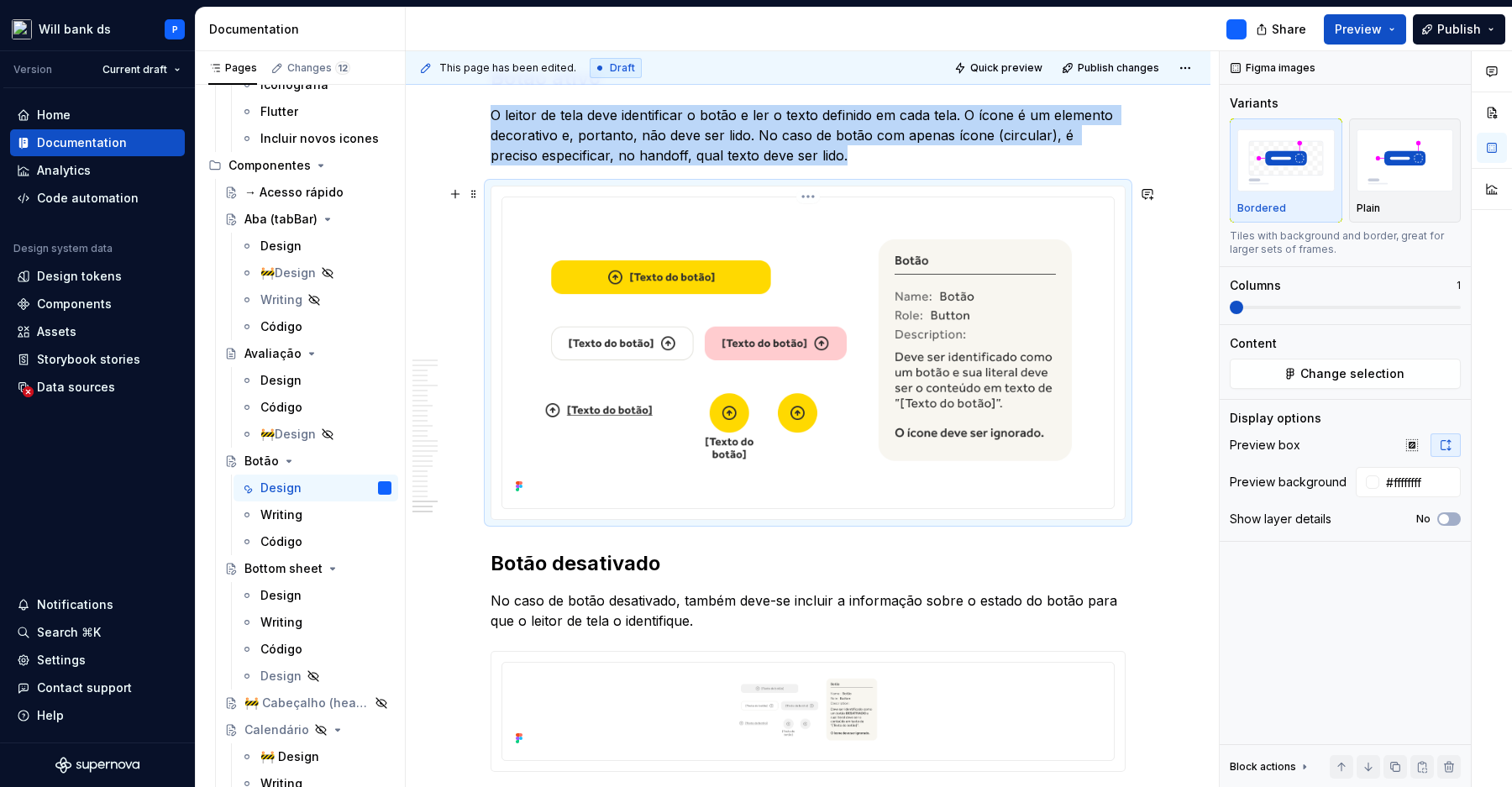
scroll to position [13351, 0]
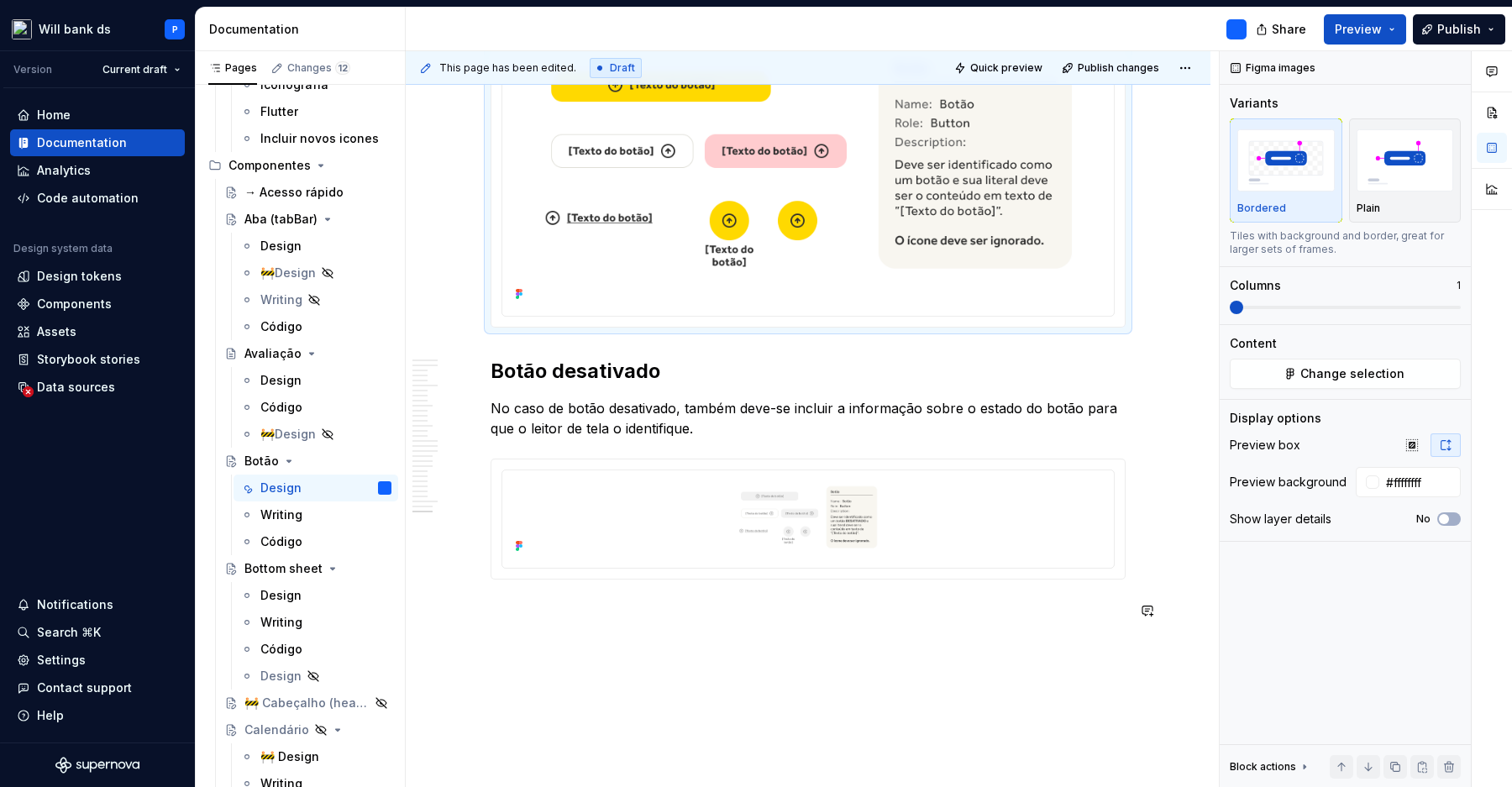
click at [988, 462] on div at bounding box center [808, 519] width 633 height 120
click at [1448, 450] on icon "button" at bounding box center [1445, 445] width 14 height 14
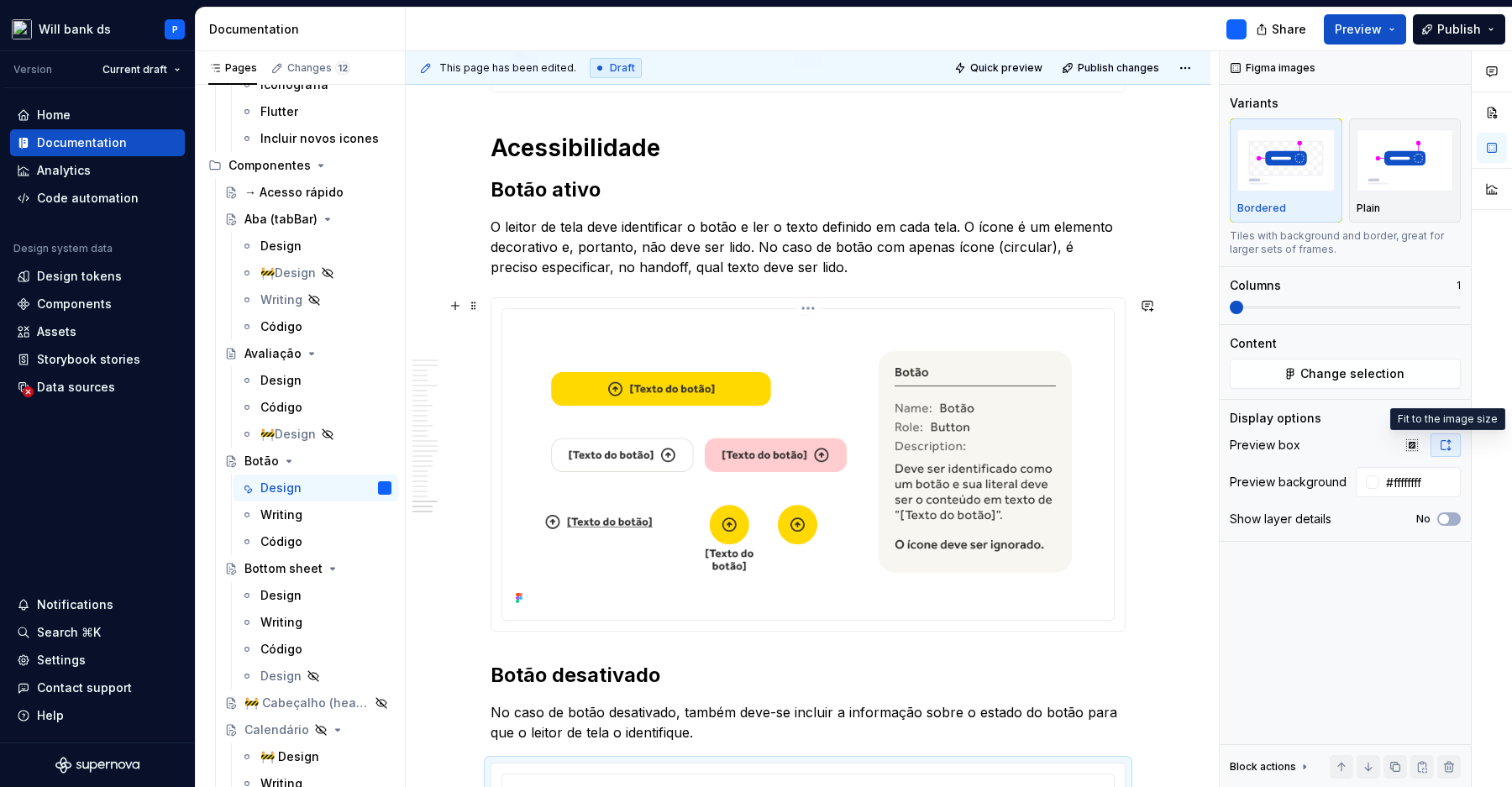
scroll to position [12954, 0]
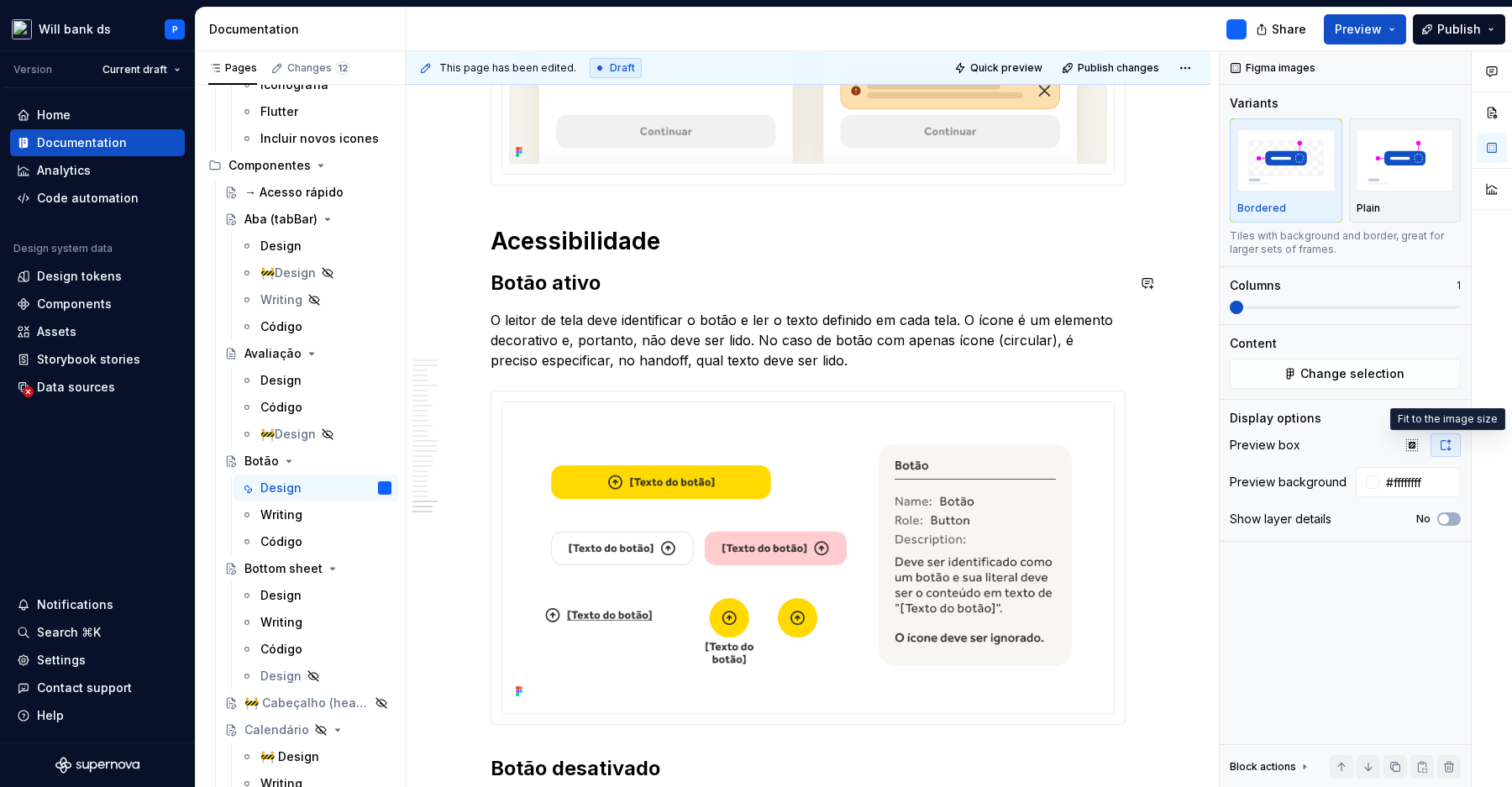
click at [640, 250] on h1 "Acessibilidade" at bounding box center [808, 241] width 635 height 30
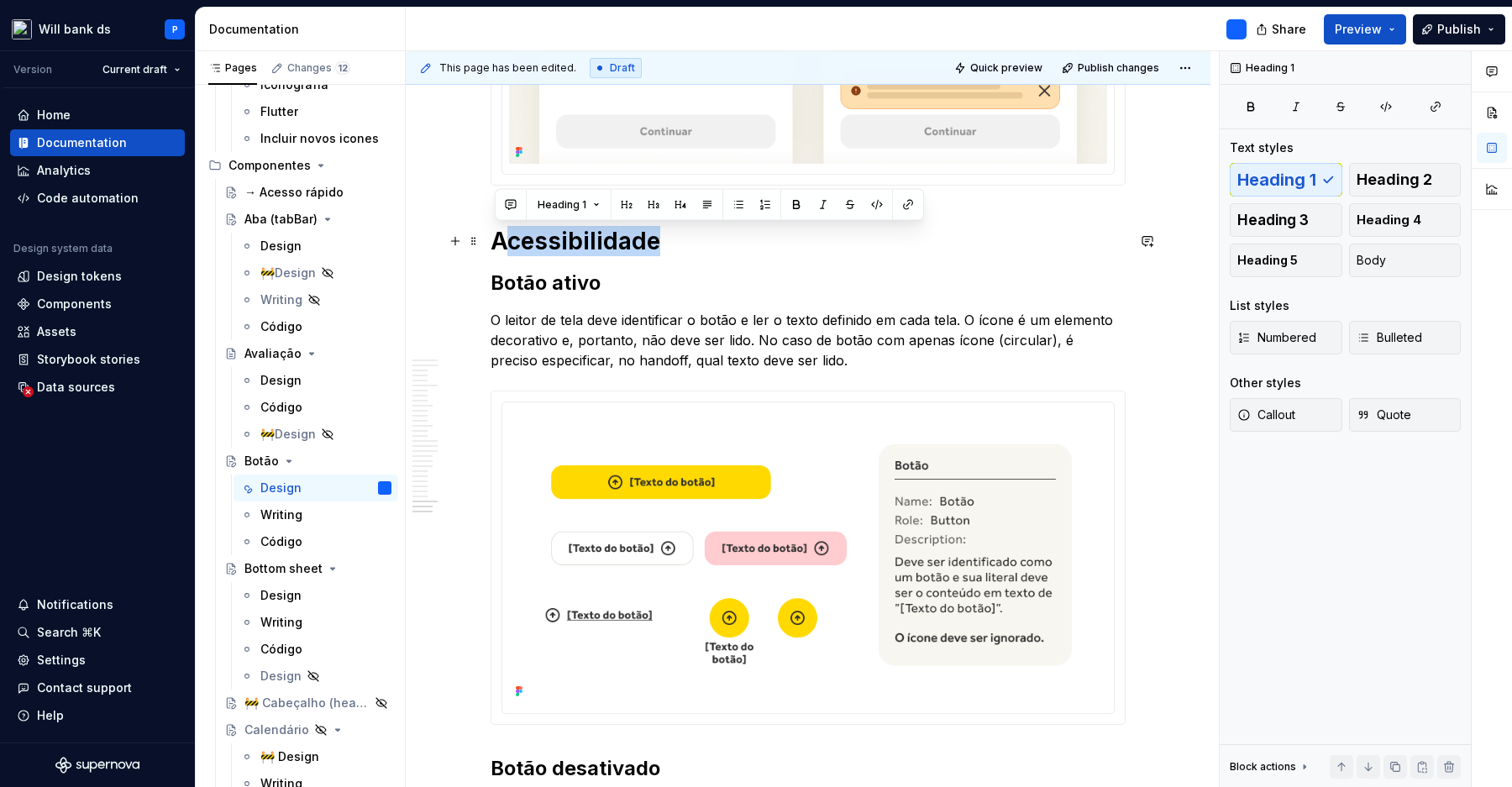
drag, startPoint x: 690, startPoint y: 242, endPoint x: 498, endPoint y: 226, distance: 192.7
click at [498, 226] on h1 "Acessibilidade" at bounding box center [808, 241] width 635 height 30
copy h1 "Acessibilidade"
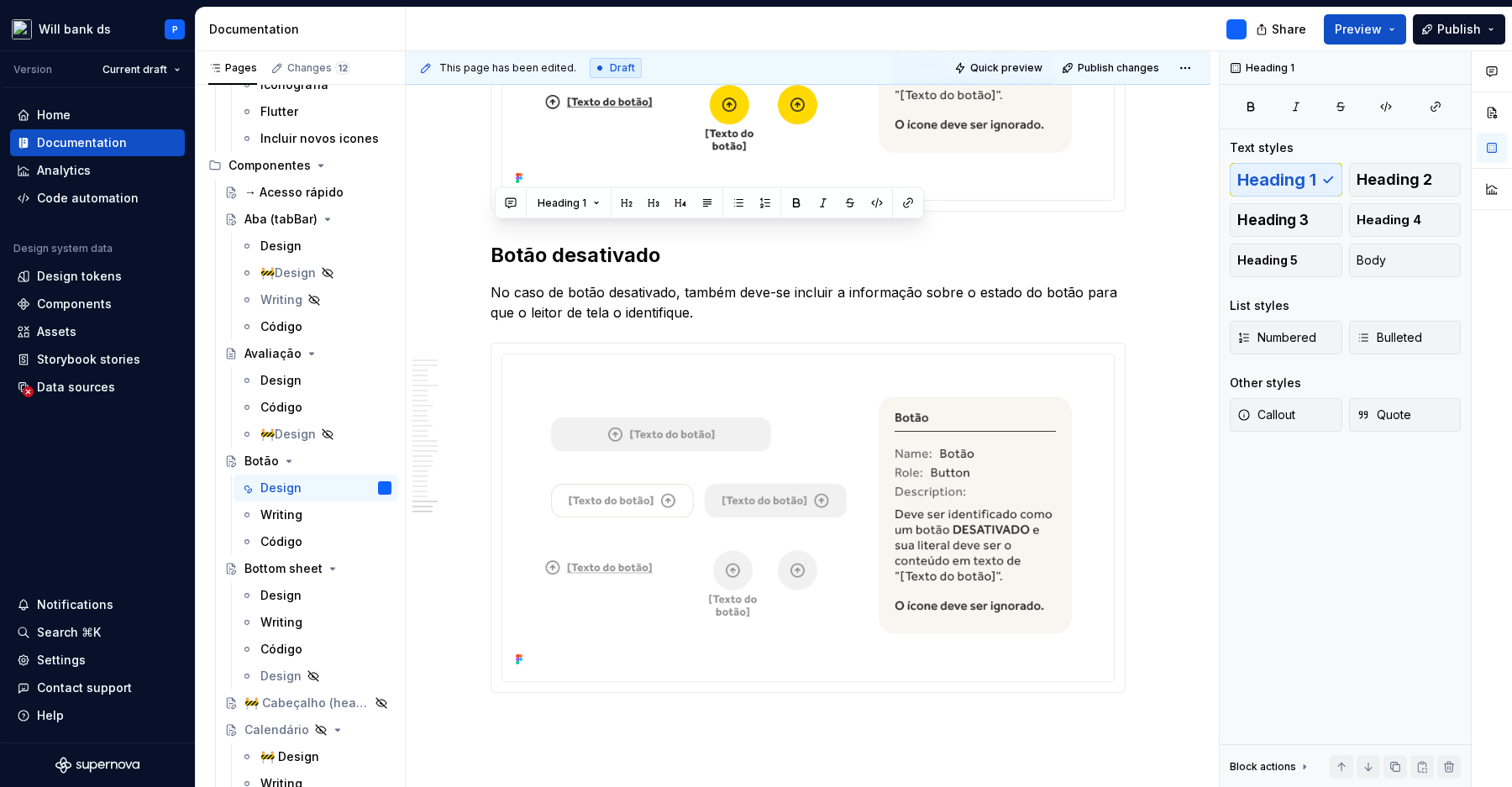
scroll to position [13669, 0]
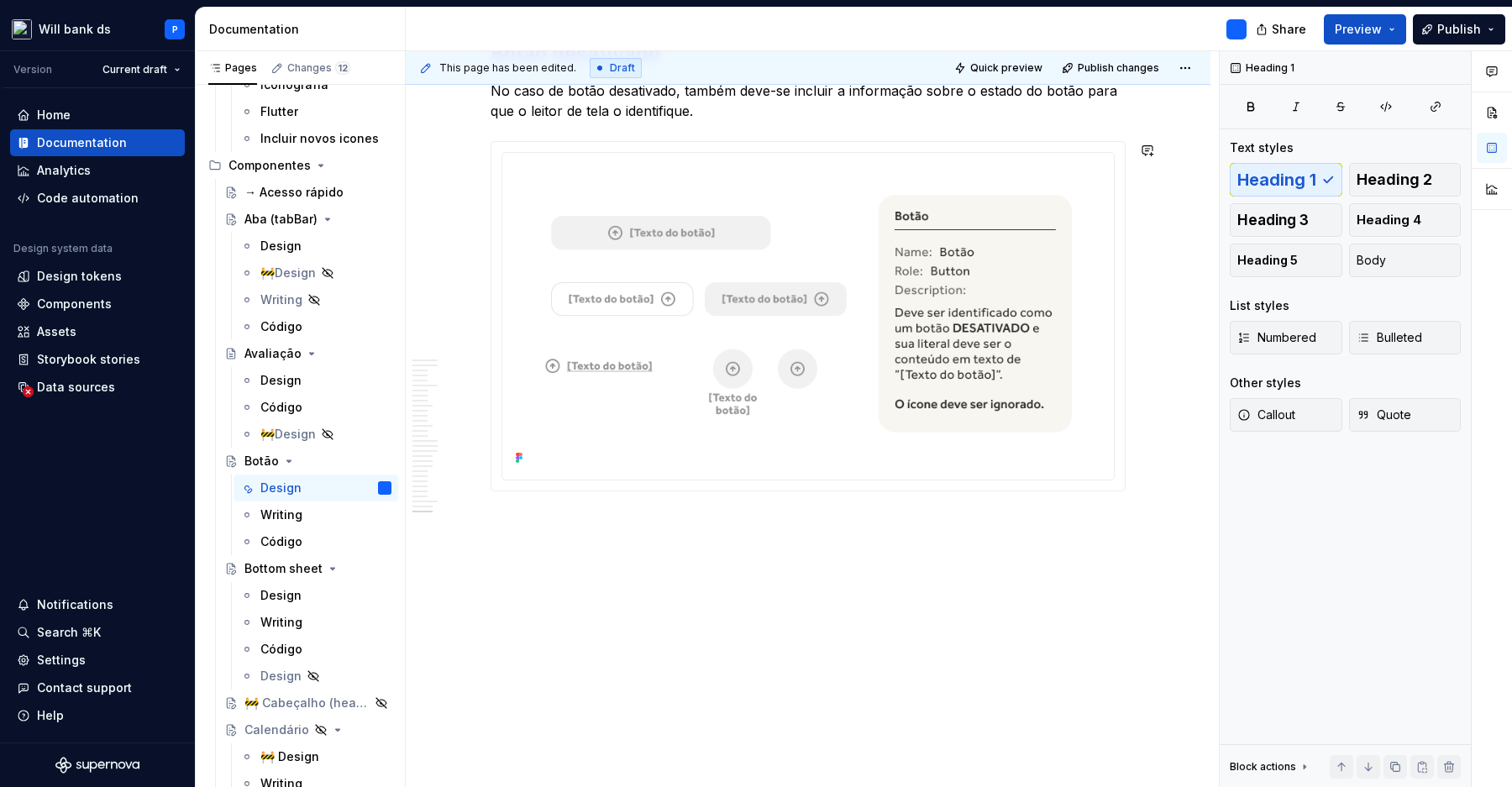
click at [606, 630] on div "This page has been edited. Draft Quick preview Publish changes Botão Edit heade…" at bounding box center [812, 420] width 813 height 736
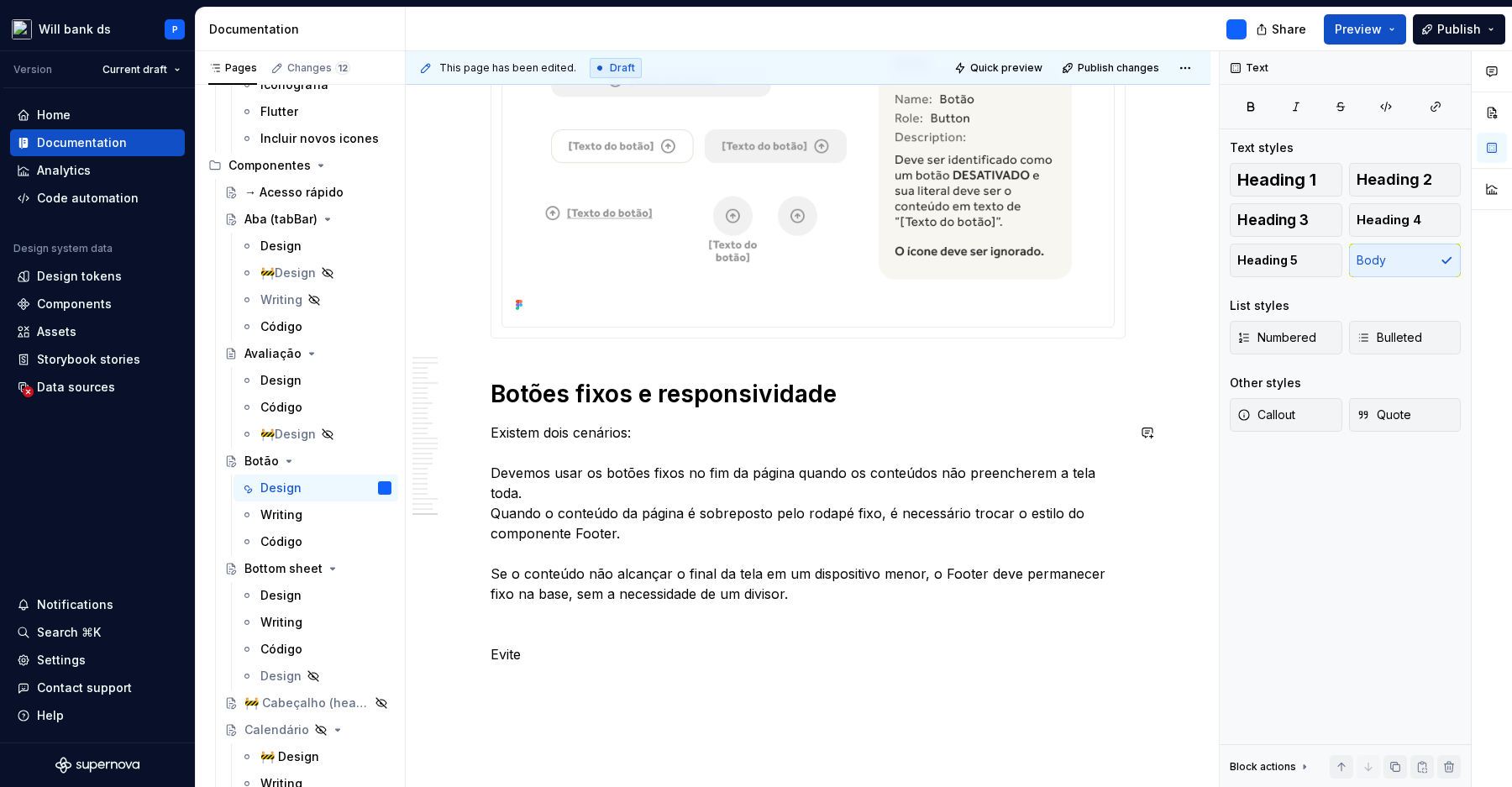
scroll to position [13828, 0]
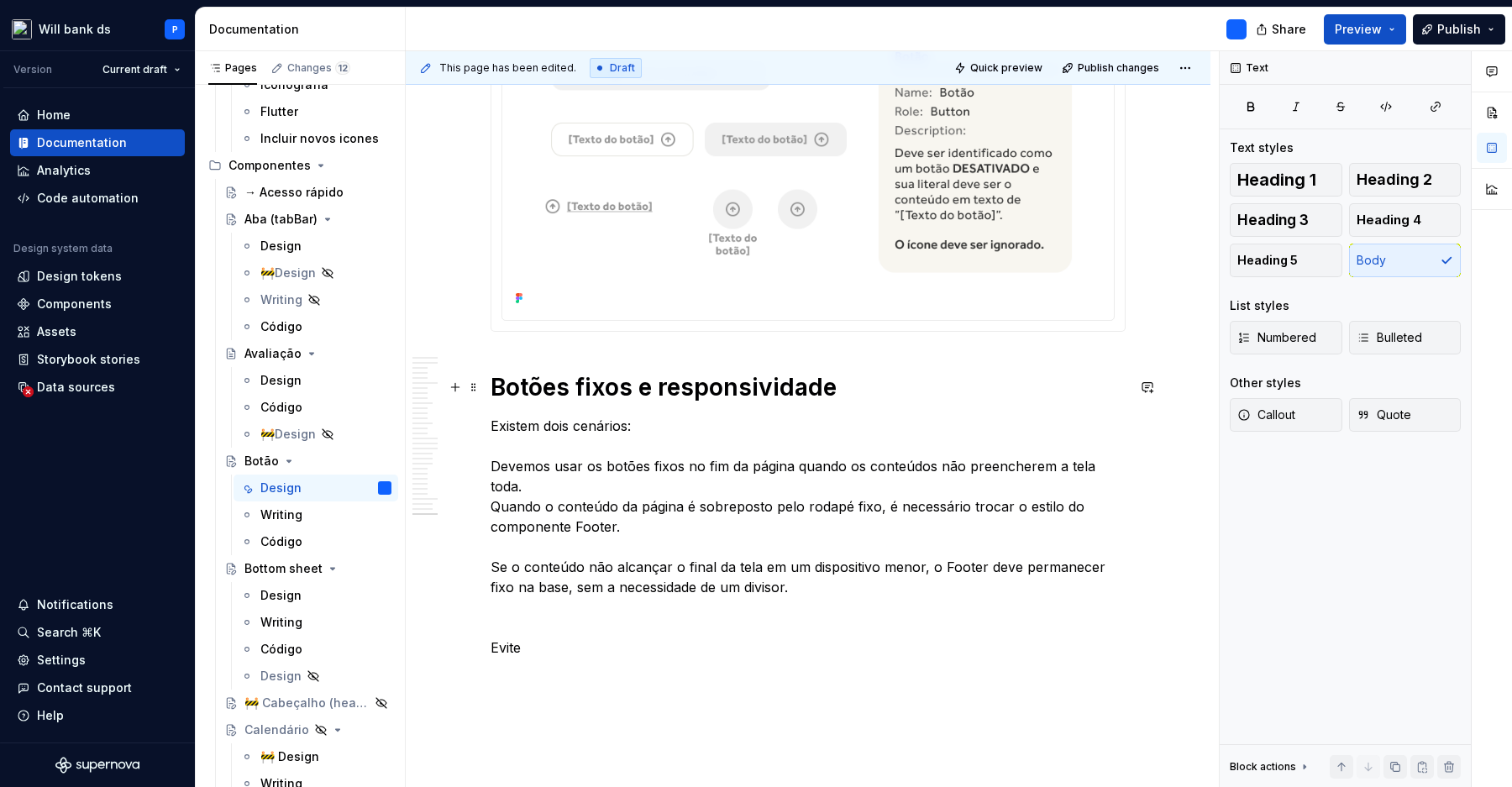
click at [514, 389] on h1 "Botões fixos e responsividade" at bounding box center [808, 387] width 635 height 30
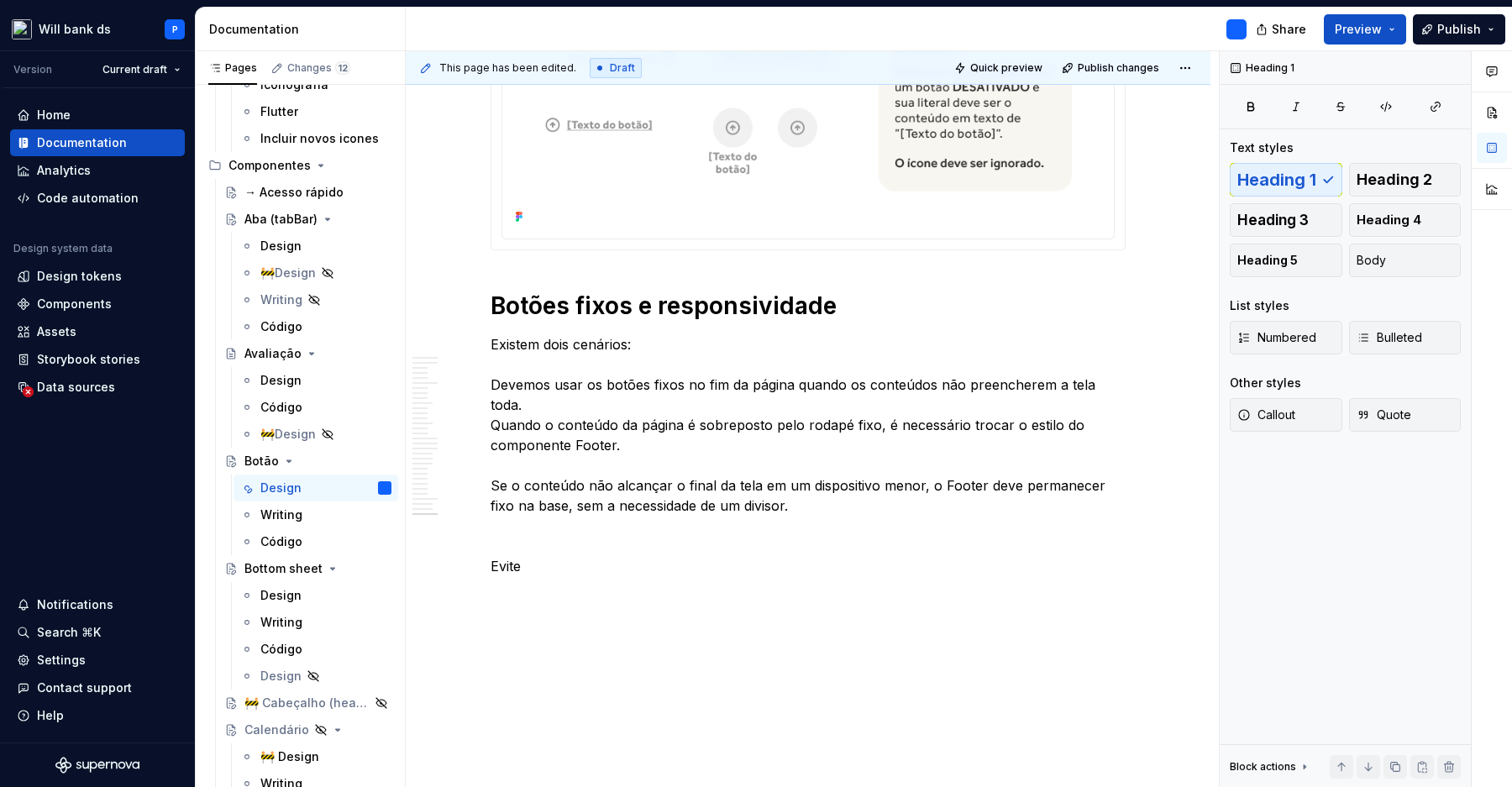
scroll to position [13906, 0]
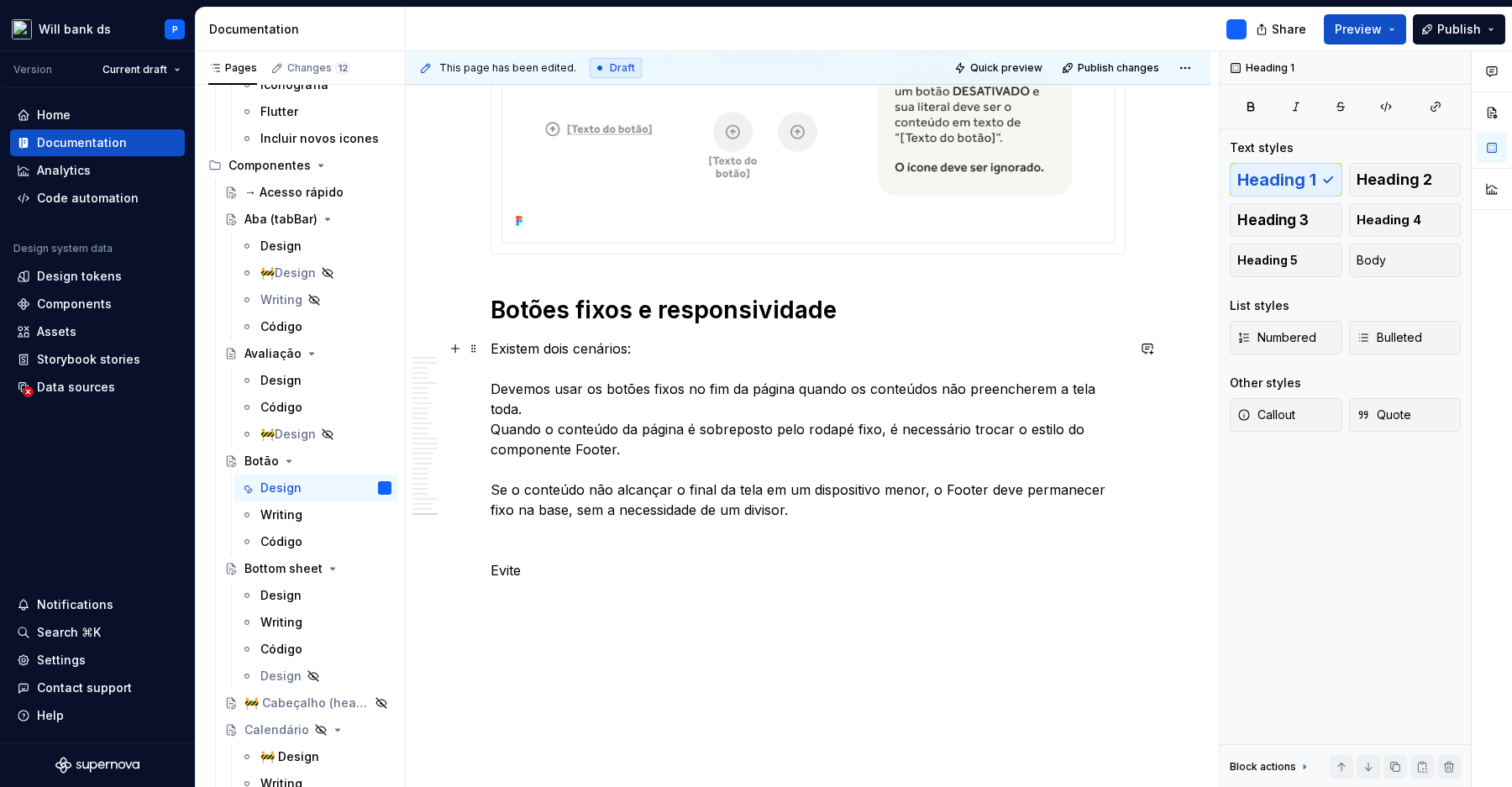
click at [524, 349] on p "Existem dois cenários: Devemos usar os botões fixos no fim da página quando os …" at bounding box center [808, 459] width 635 height 242
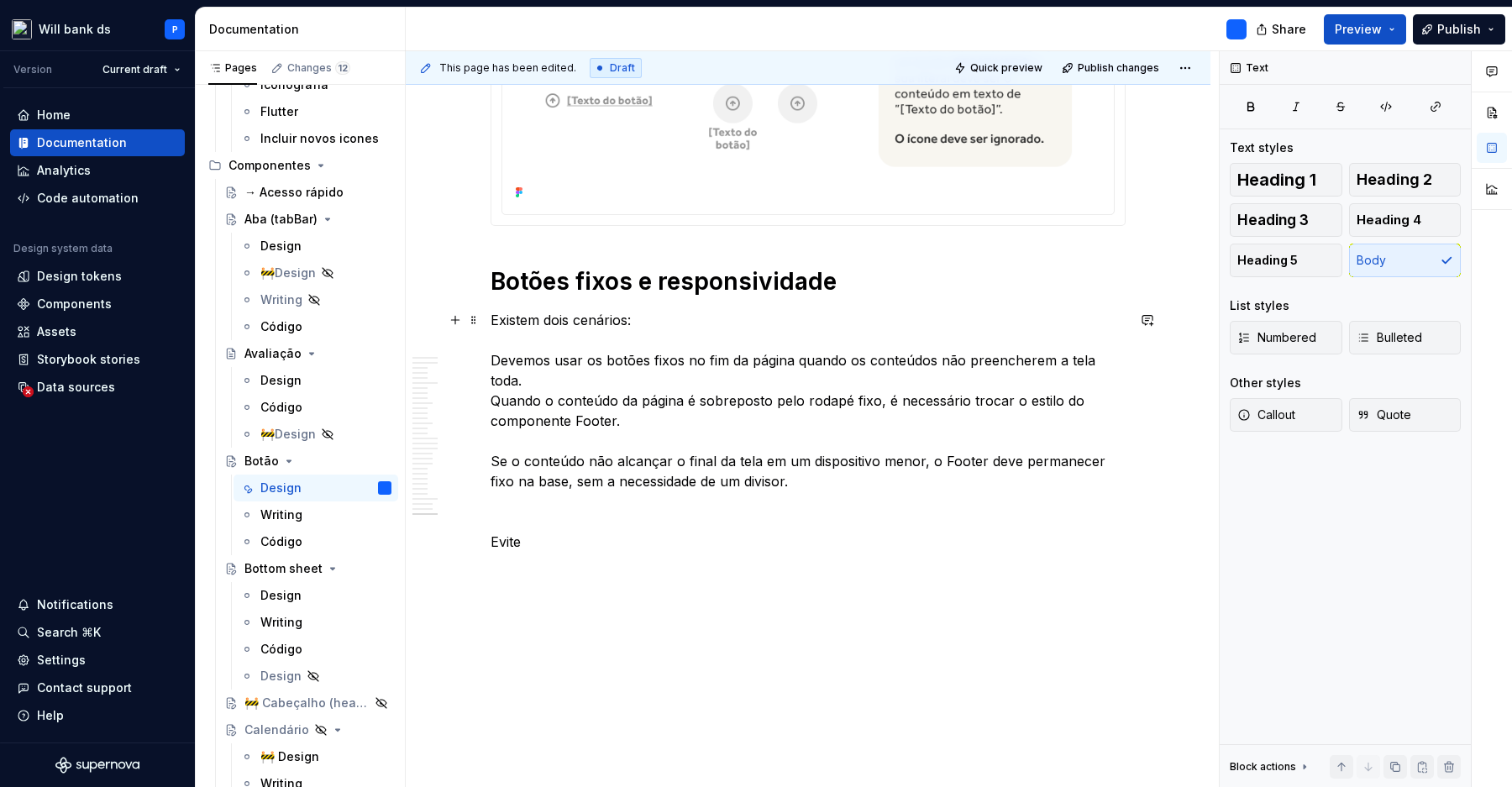
click at [583, 502] on p "Existem dois cenários: Devemos usar os botões fixos no fim da página quando os …" at bounding box center [808, 431] width 635 height 242
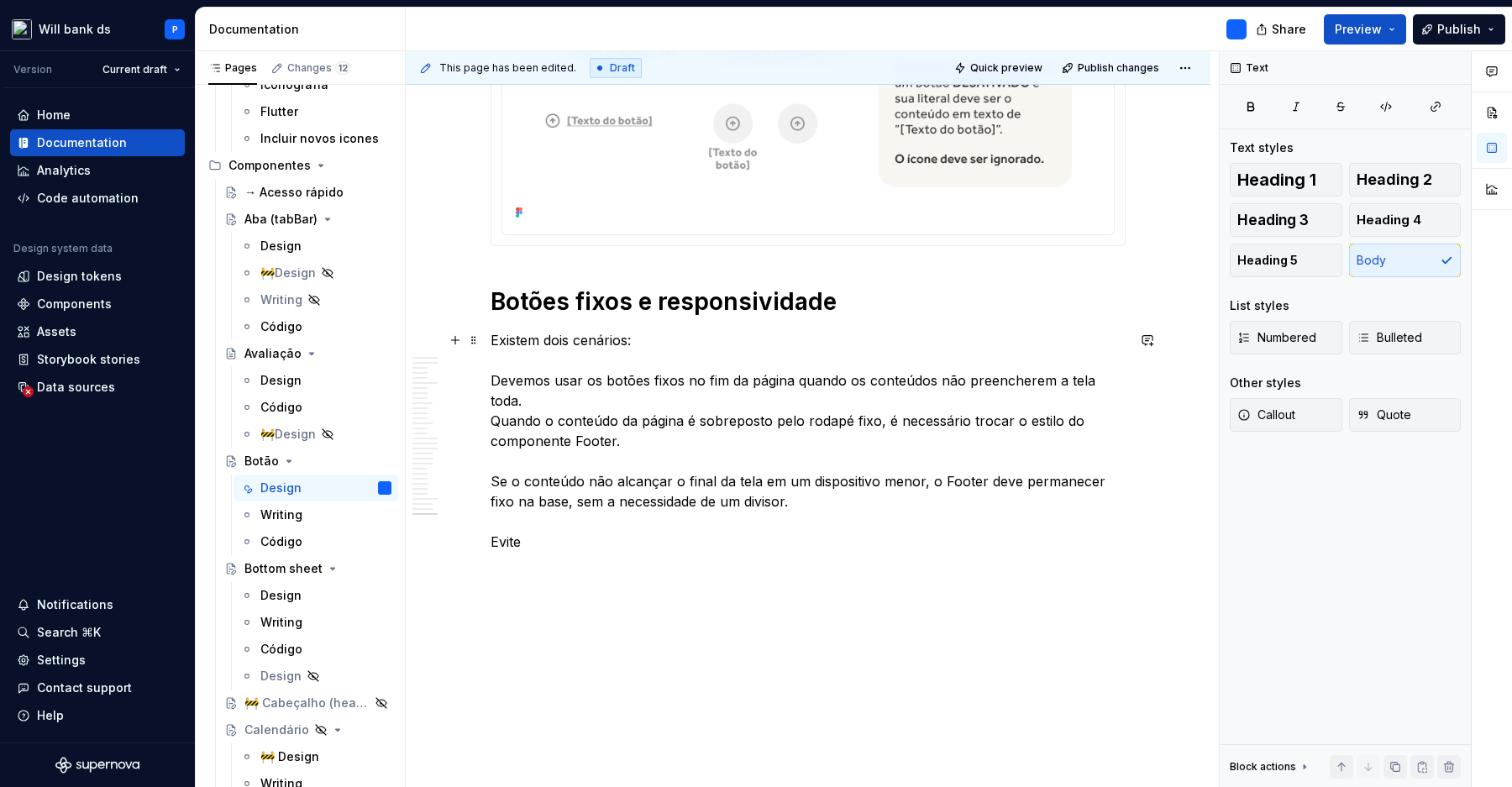
click at [649, 341] on p "Existem dois cenários: Devemos usar os botões fixos no fim da página quando os …" at bounding box center [808, 441] width 635 height 222
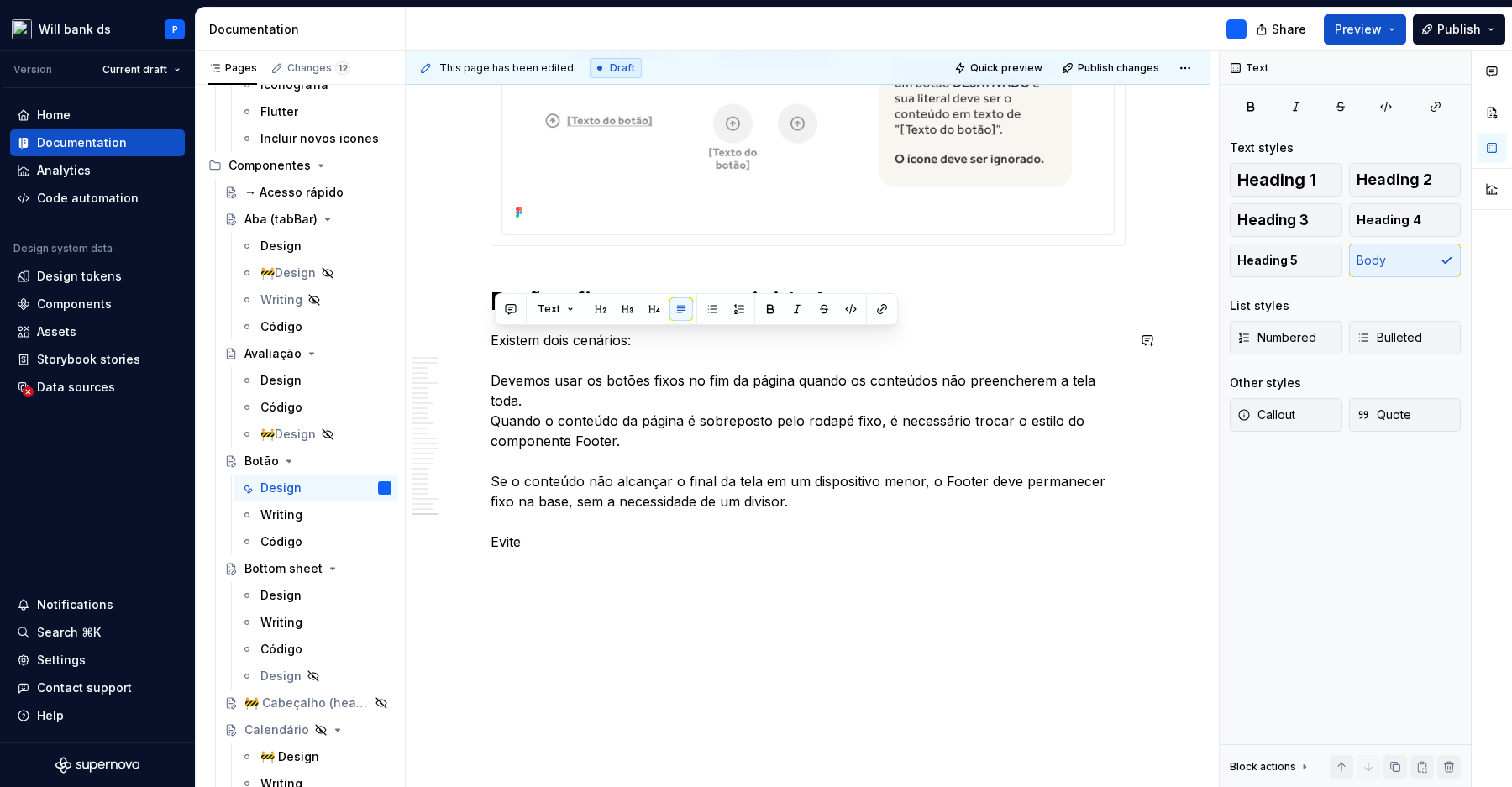
scroll to position [13873, 0]
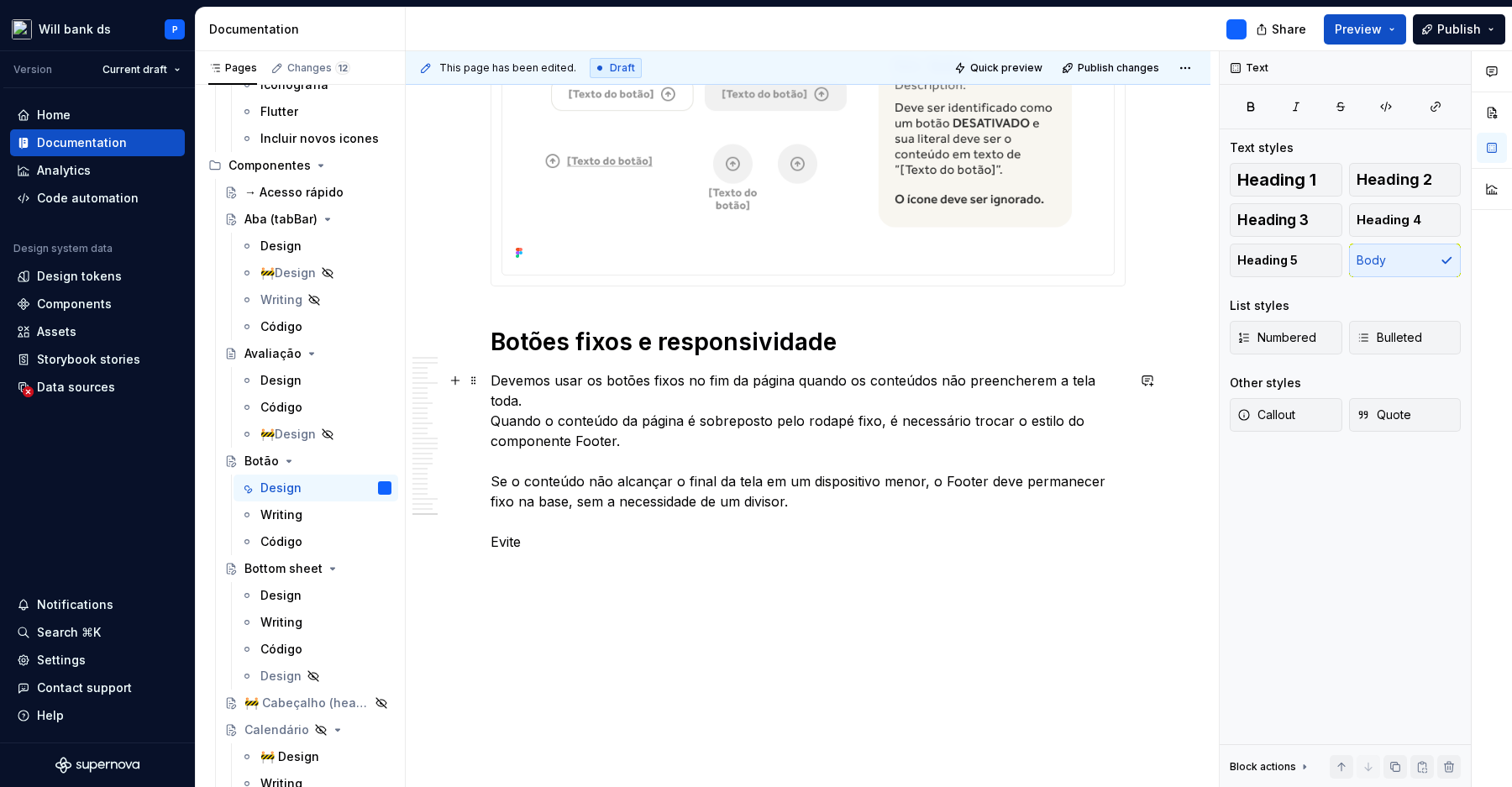
click at [854, 422] on p "Devemos usar os botões fixos no fim da página quando os conteúdos não preencher…" at bounding box center [808, 460] width 635 height 181
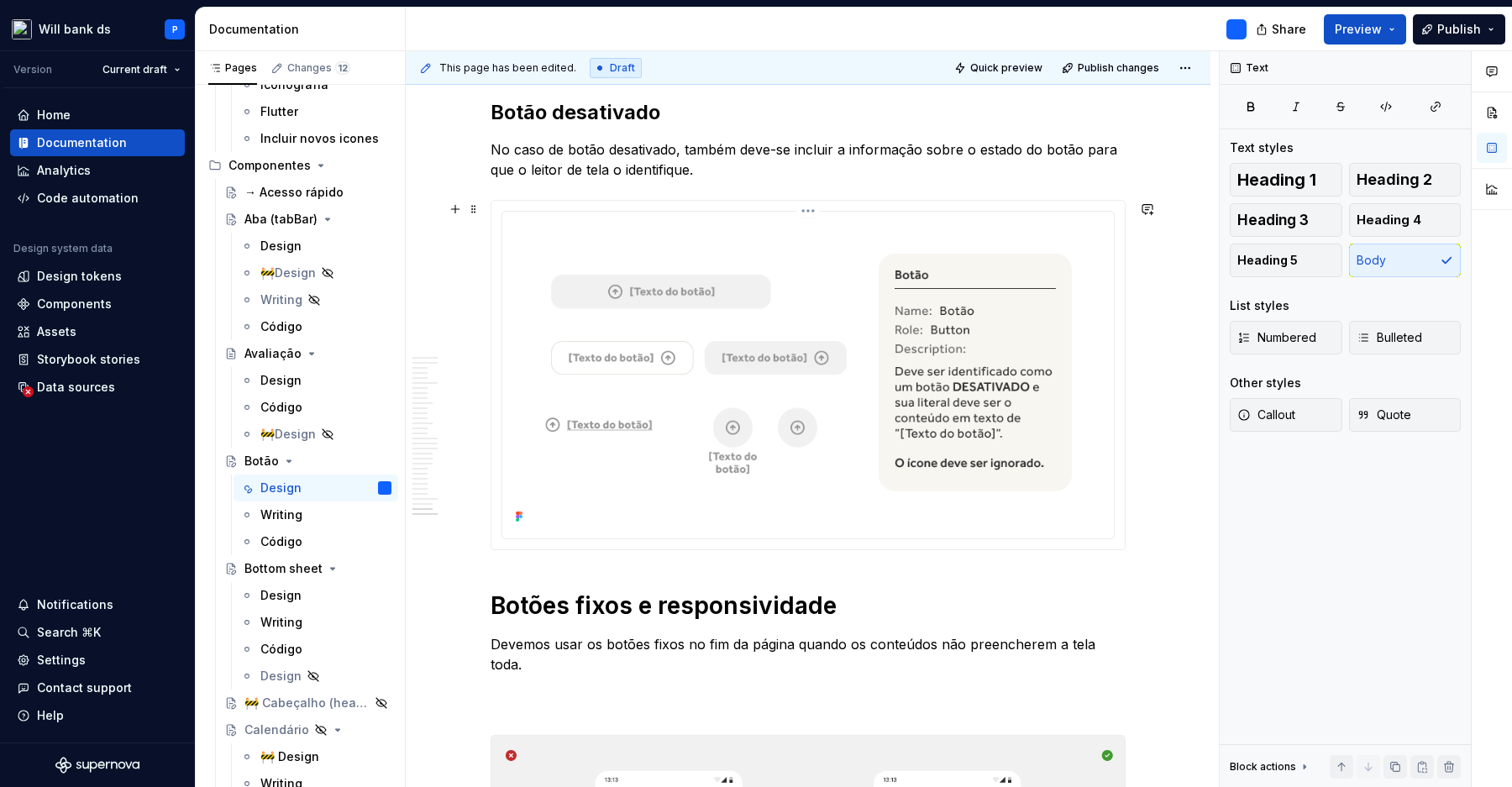
scroll to position [13604, 0]
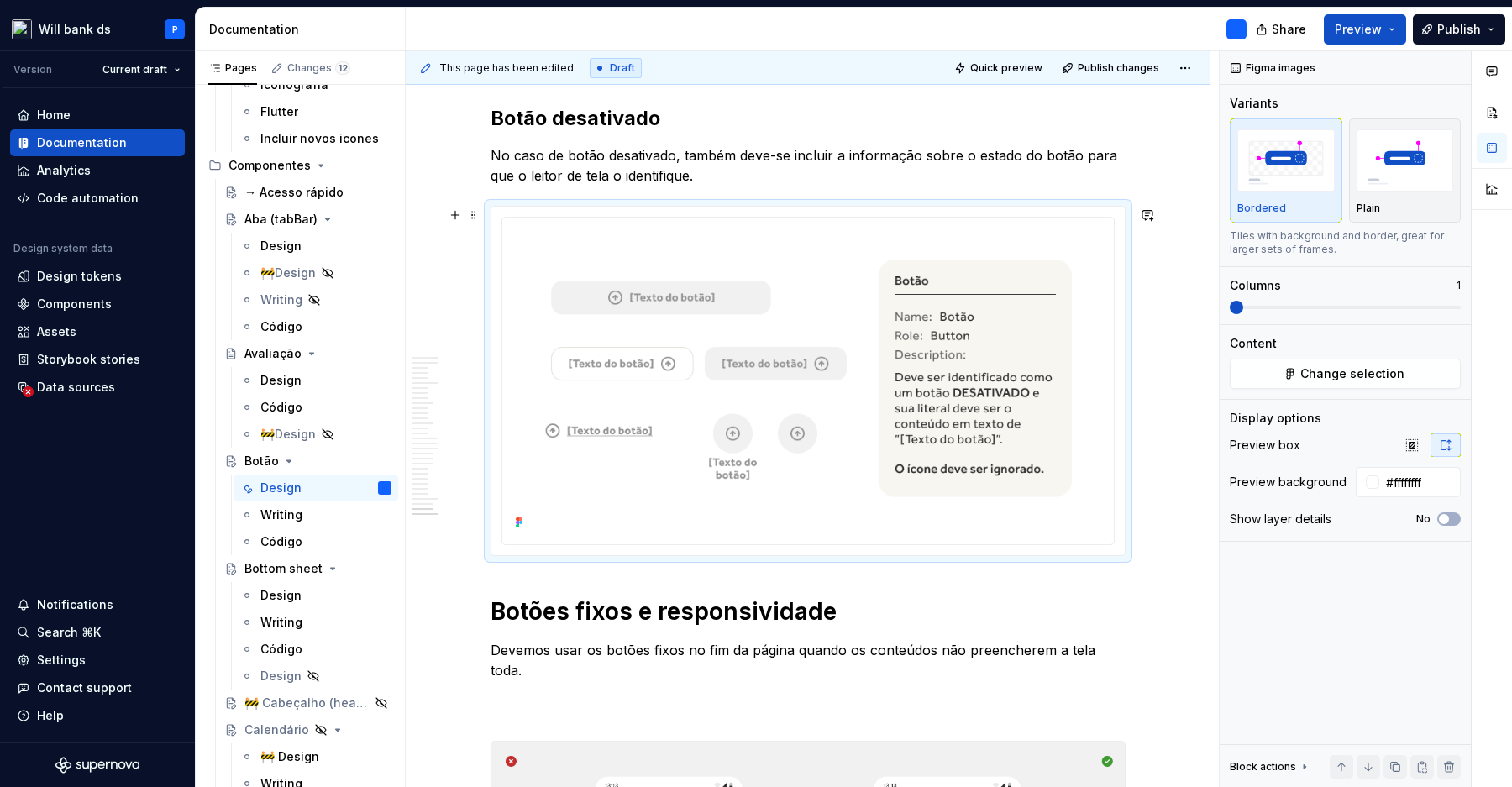
click at [505, 215] on div at bounding box center [808, 381] width 633 height 349
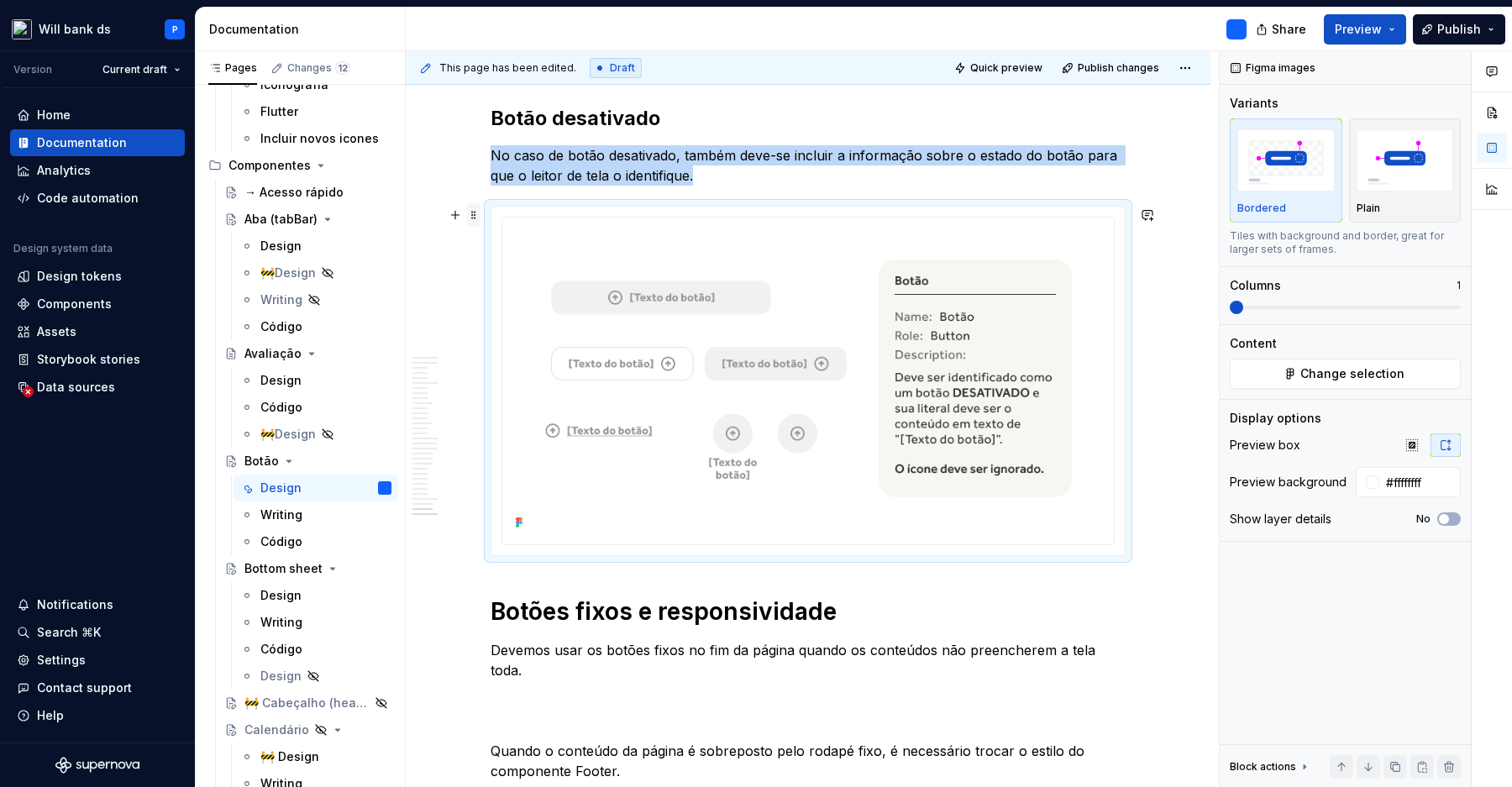
click at [479, 215] on span at bounding box center [473, 215] width 14 height 24
click at [496, 239] on div "Duplicate" at bounding box center [547, 240] width 143 height 27
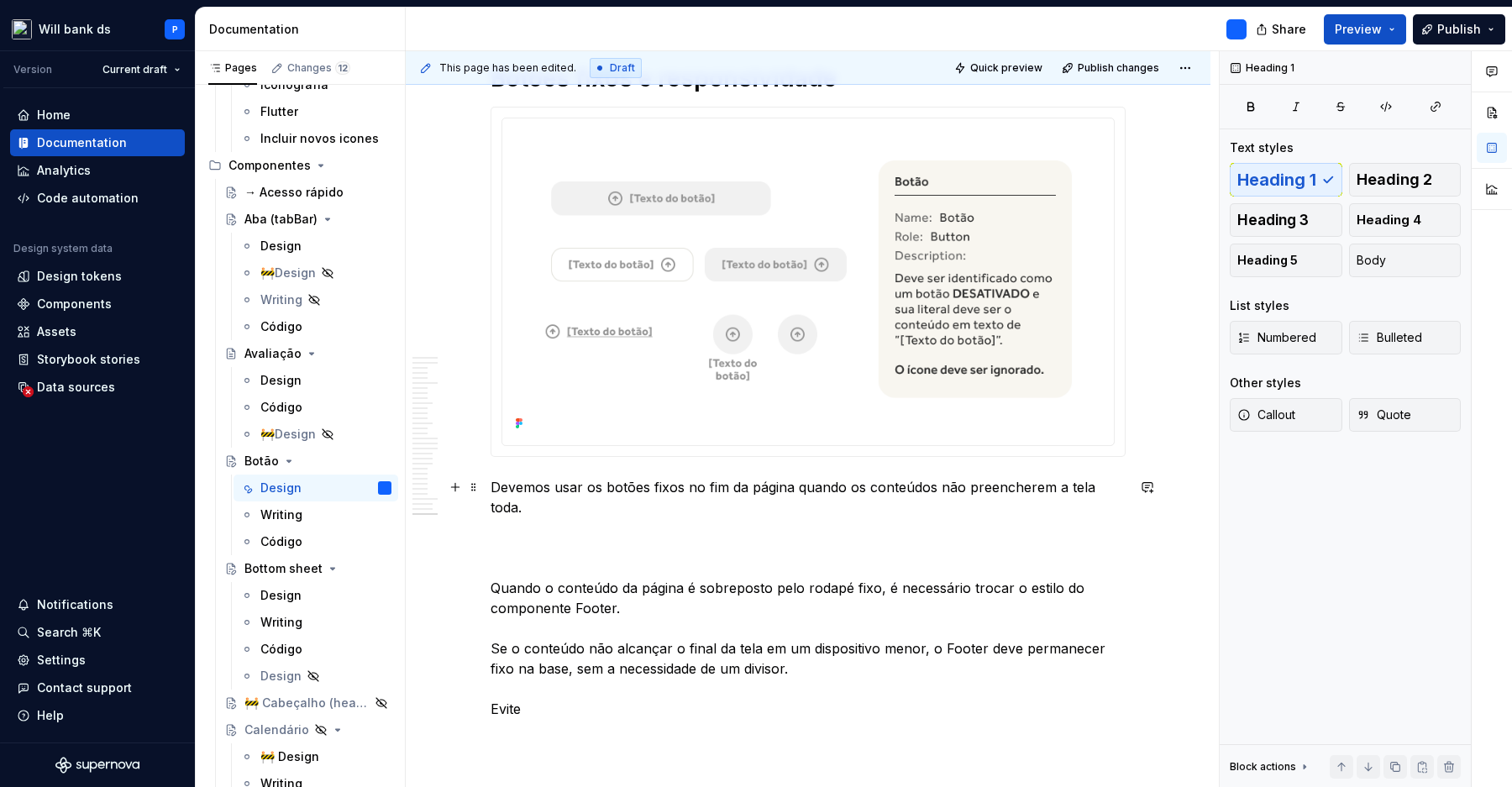
scroll to position [14152, 0]
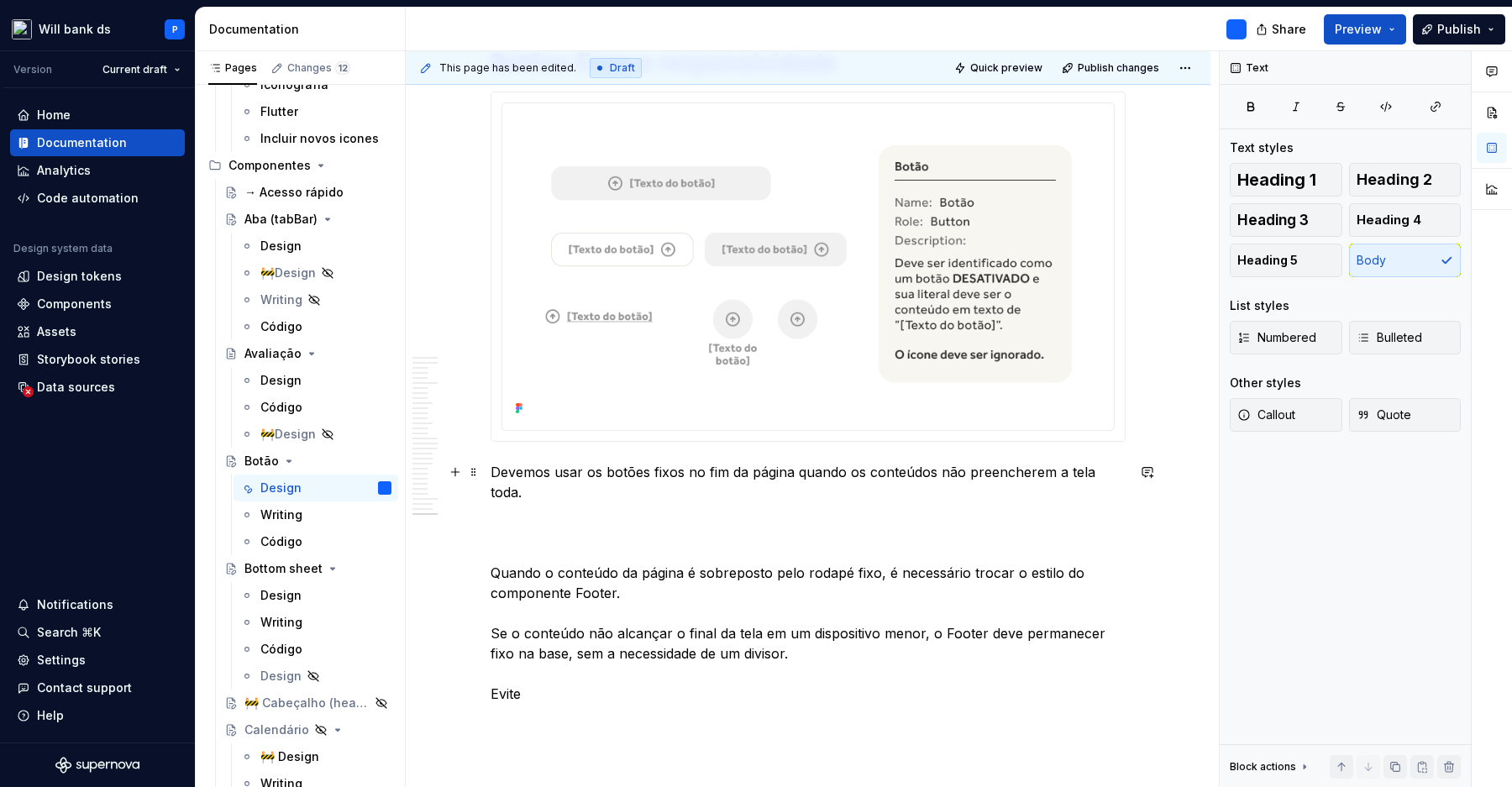
click at [564, 484] on p "Devemos usar os botões fixos no fim da página quando os conteúdos não preencher…" at bounding box center [808, 583] width 635 height 242
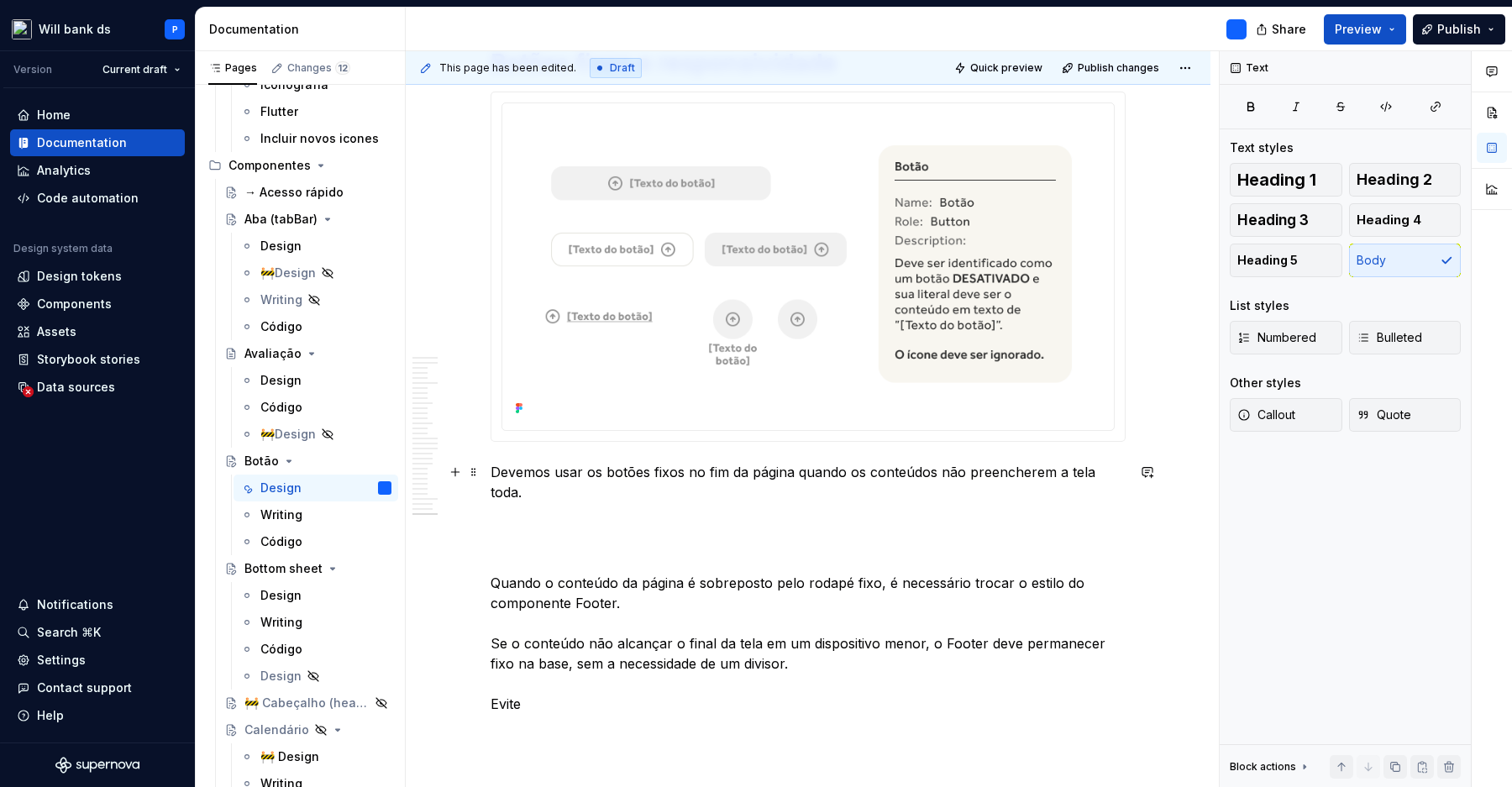
scroll to position [14142, 0]
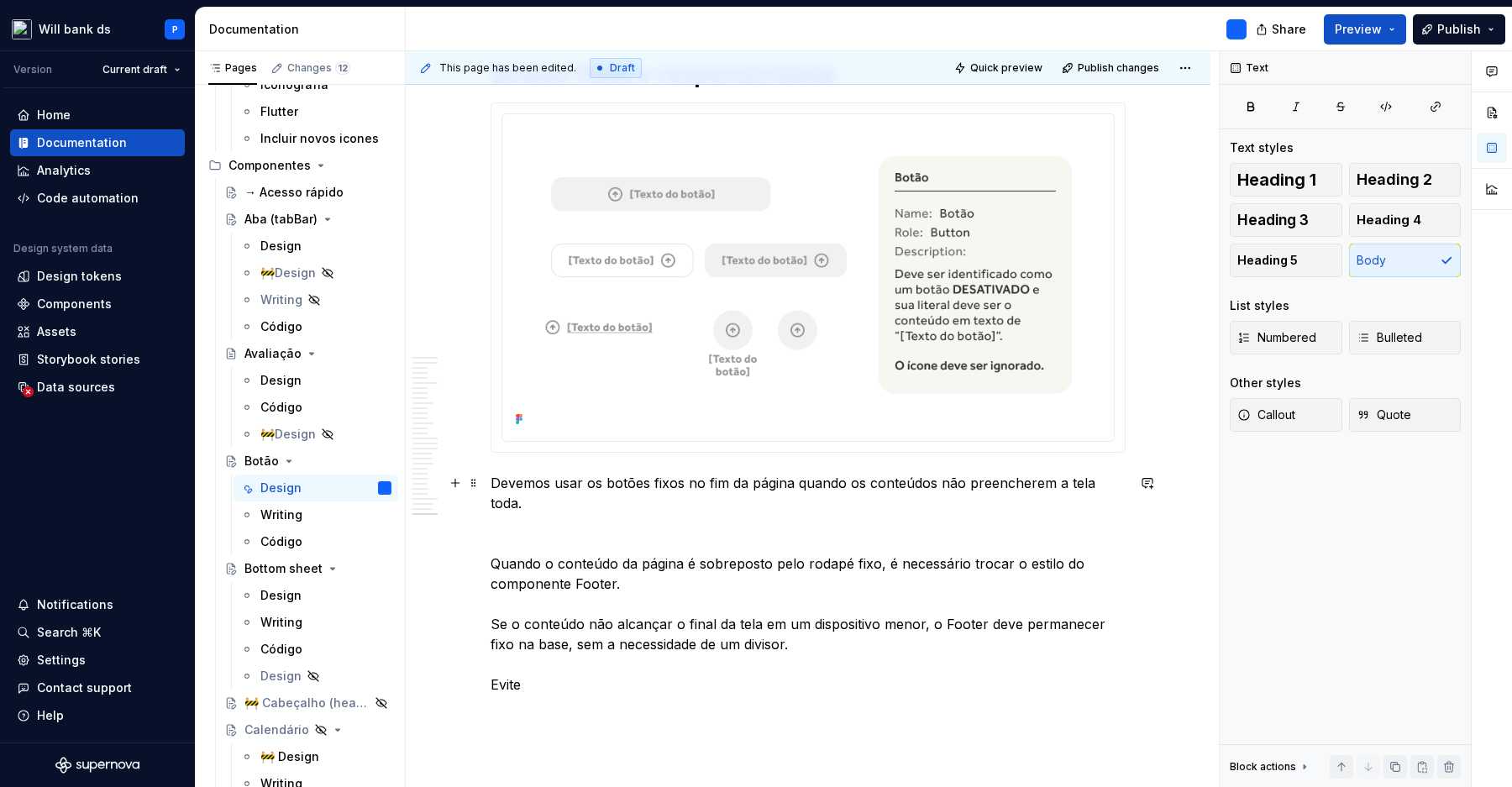
click at [694, 513] on p "Devemos usar os botões fixos no fim da página quando os conteúdos não preencher…" at bounding box center [808, 584] width 635 height 222
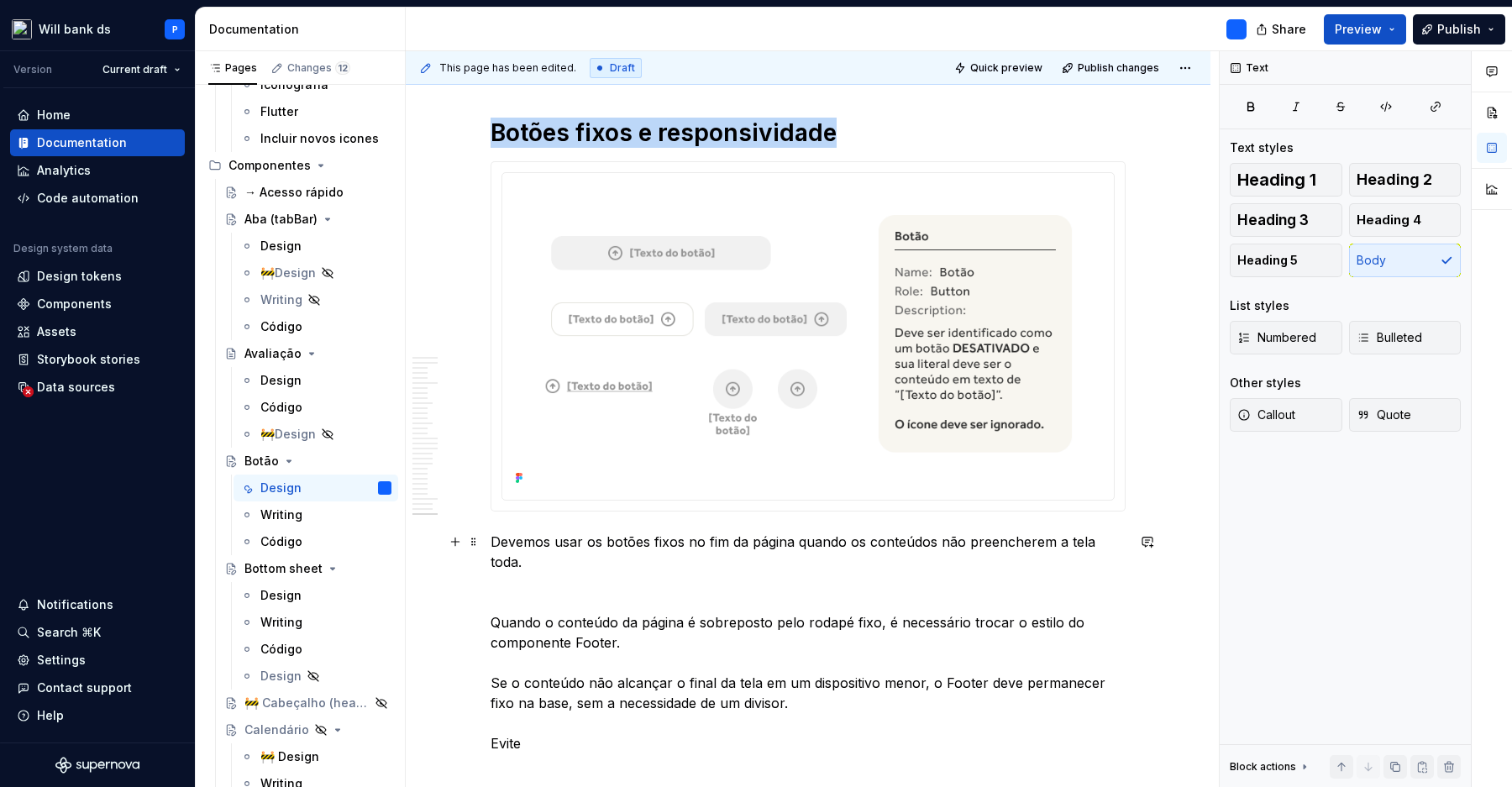
click at [542, 547] on p "Devemos usar os botões fixos no fim da página quando os conteúdos não preencher…" at bounding box center [808, 642] width 635 height 222
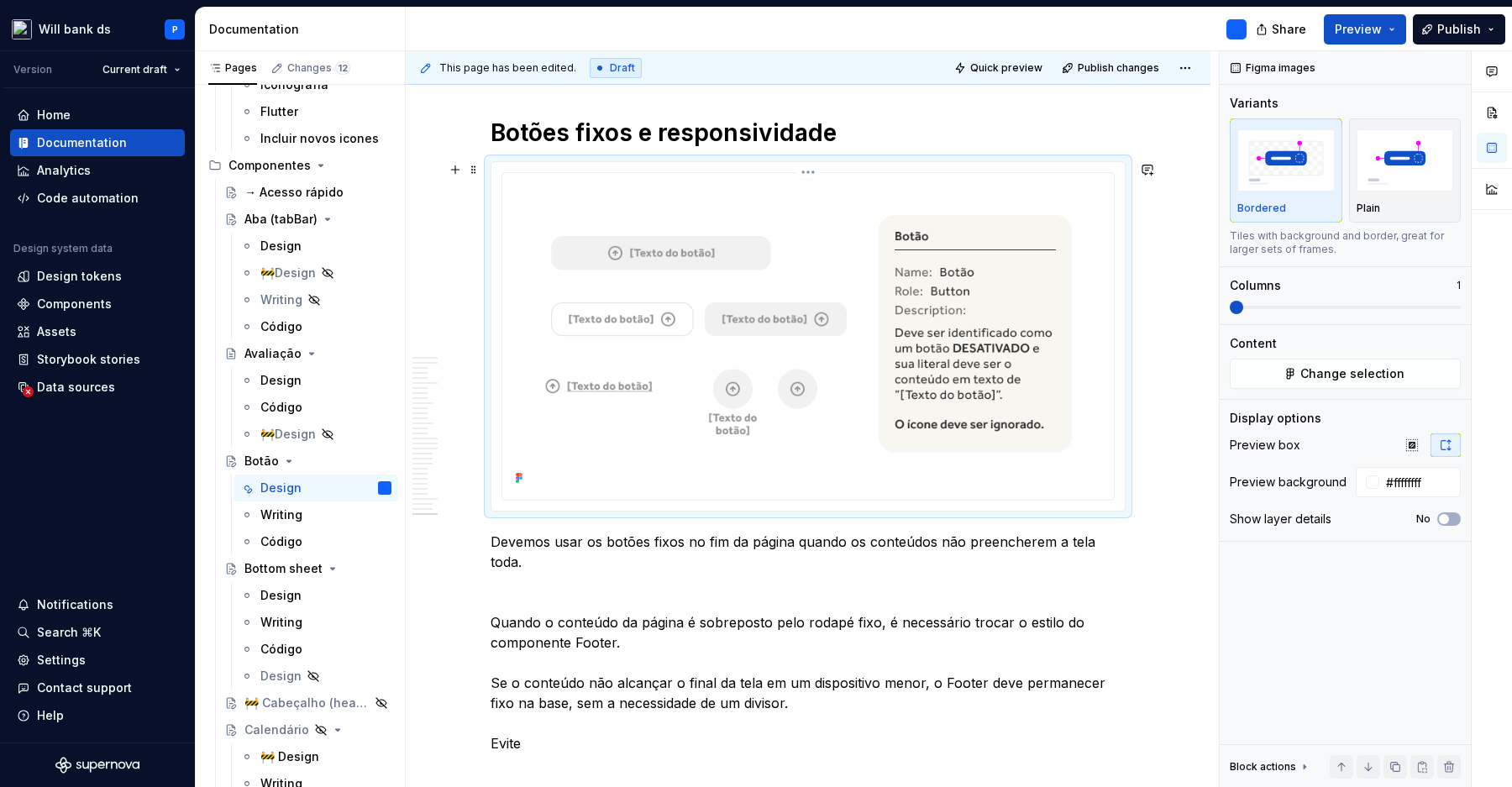
click at [693, 389] on img at bounding box center [808, 334] width 598 height 310
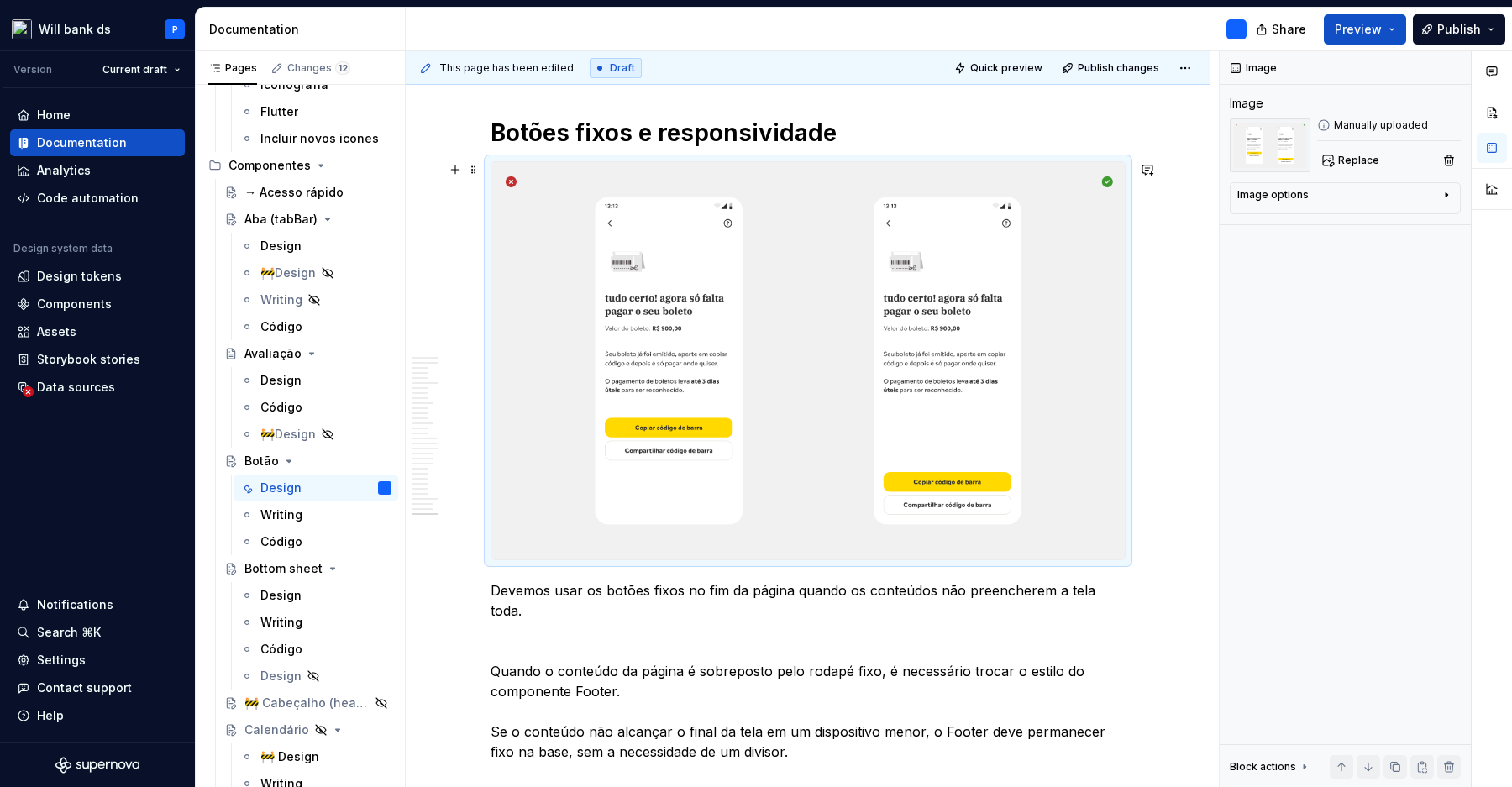
click at [858, 395] on img at bounding box center [808, 361] width 633 height 398
click at [1105, 589] on p "Devemos usar os botões fixos no fim da página quando os conteúdos não preencher…" at bounding box center [808, 691] width 635 height 222
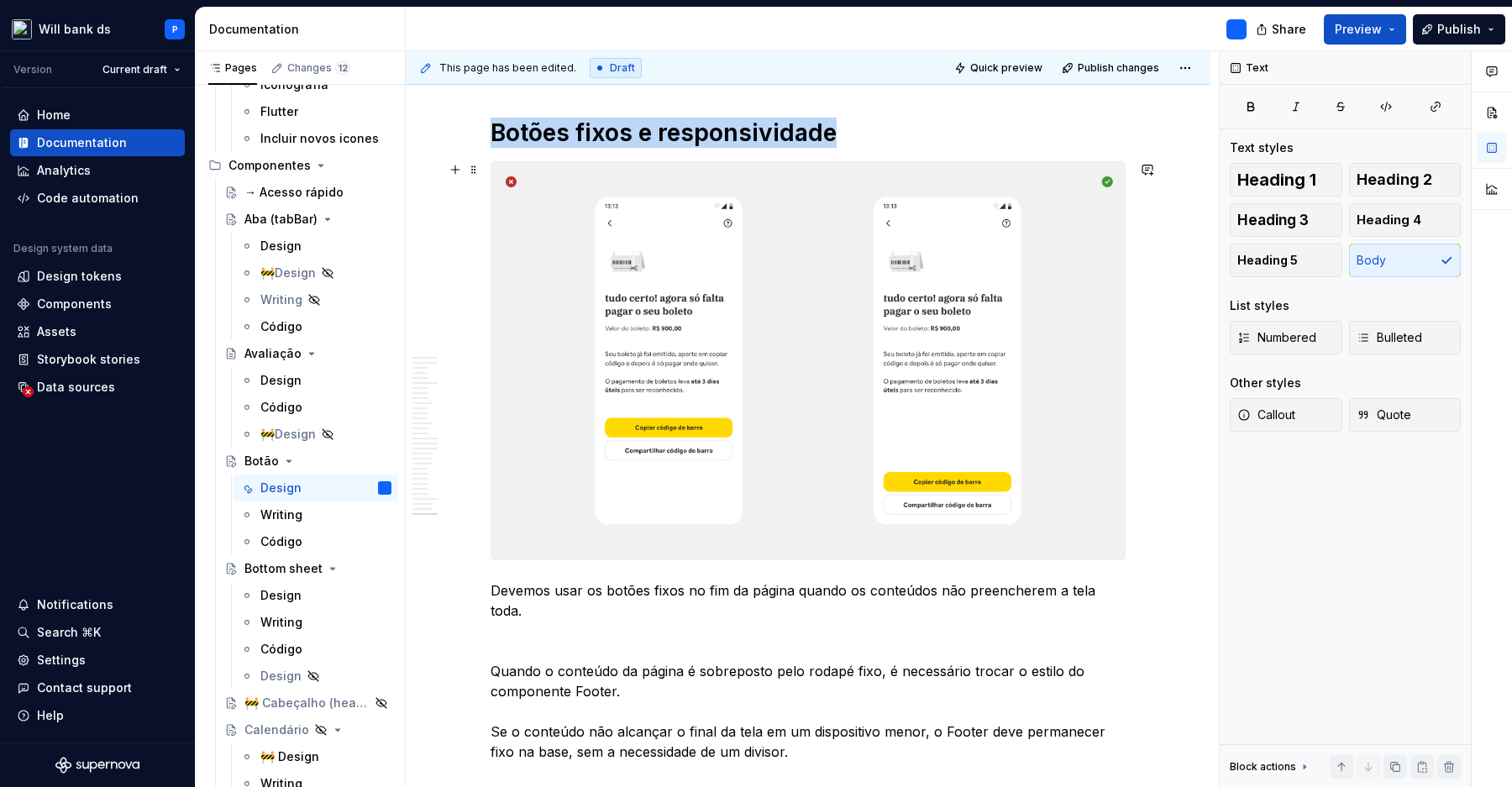
click at [1062, 377] on img at bounding box center [808, 361] width 633 height 398
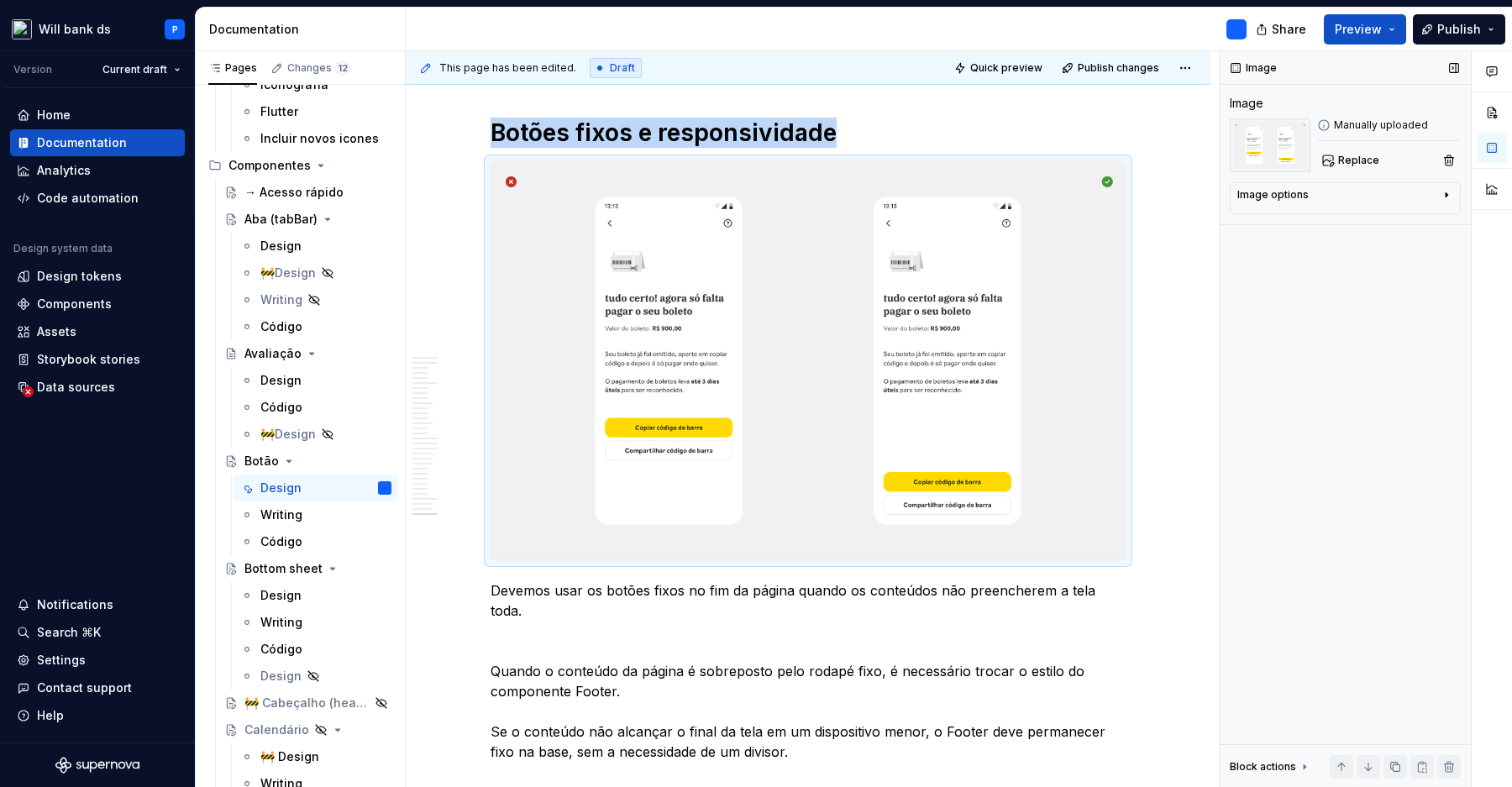
click at [1443, 192] on icon "button" at bounding box center [1446, 194] width 14 height 14
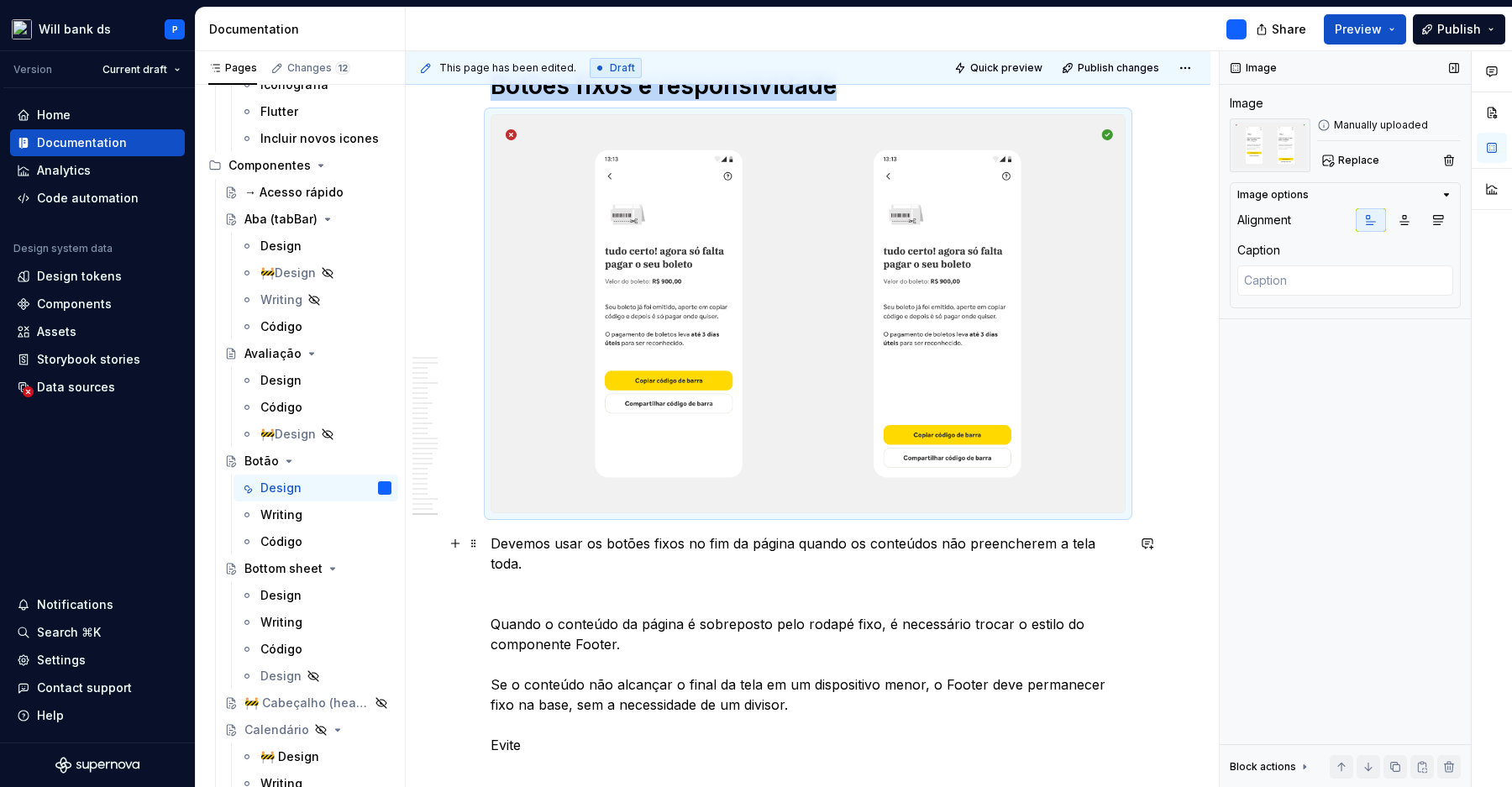
click at [887, 553] on p "Devemos usar os botões fixos no fim da página quando os conteúdos não preencher…" at bounding box center [808, 644] width 635 height 222
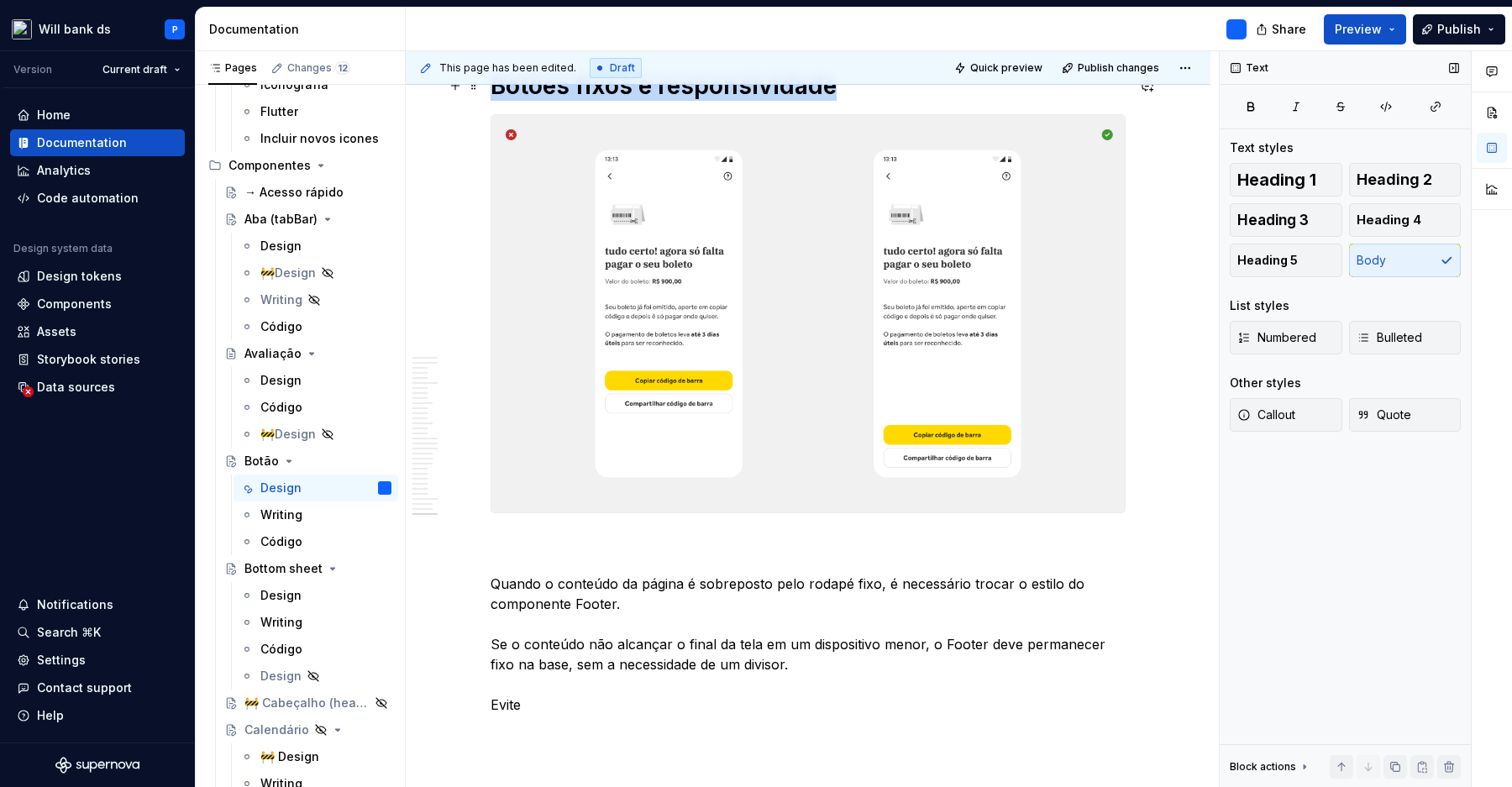
scroll to position [14087, 0]
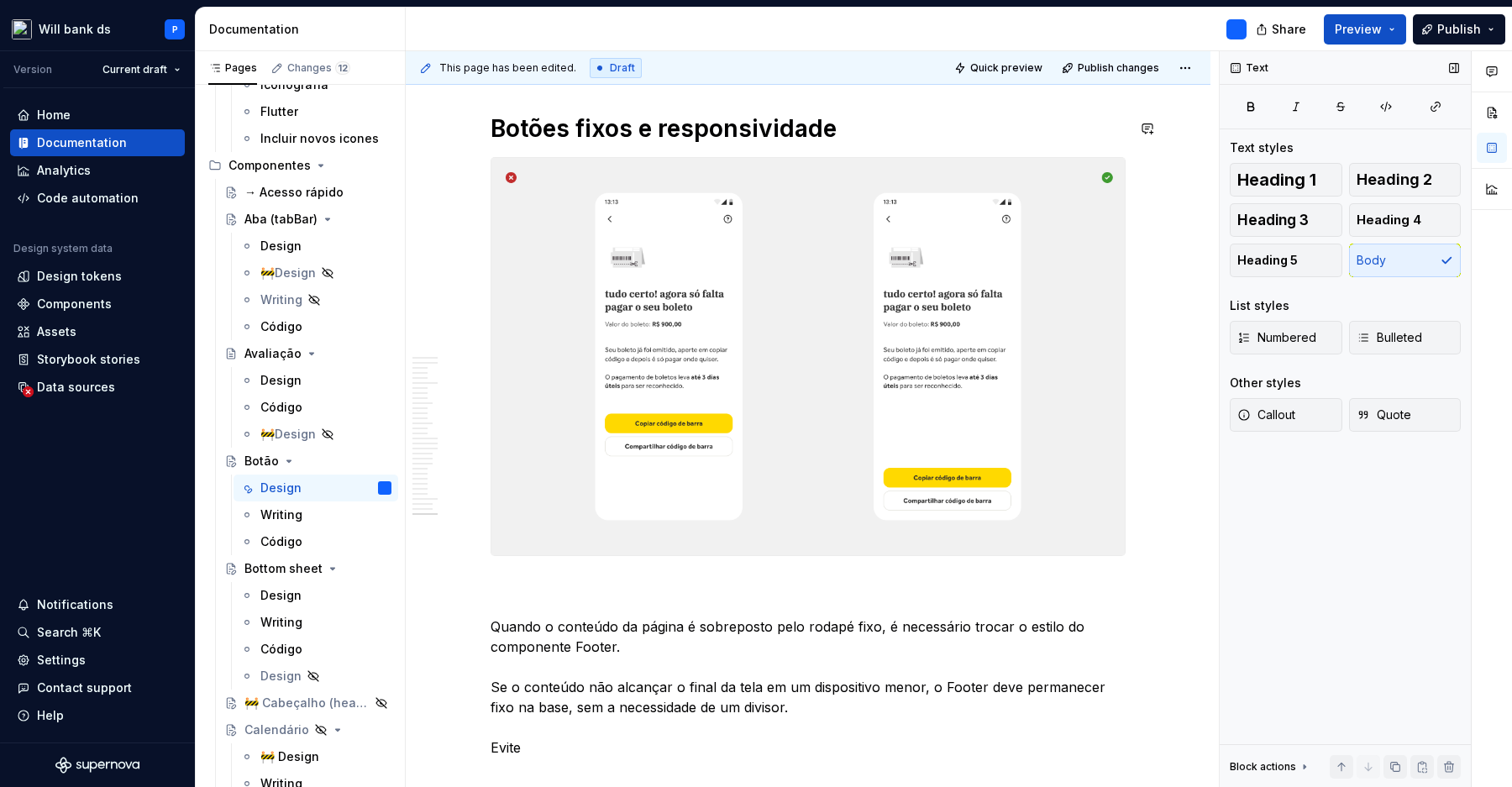
click at [838, 132] on h1 "Botões fixos e responsividade" at bounding box center [808, 128] width 635 height 30
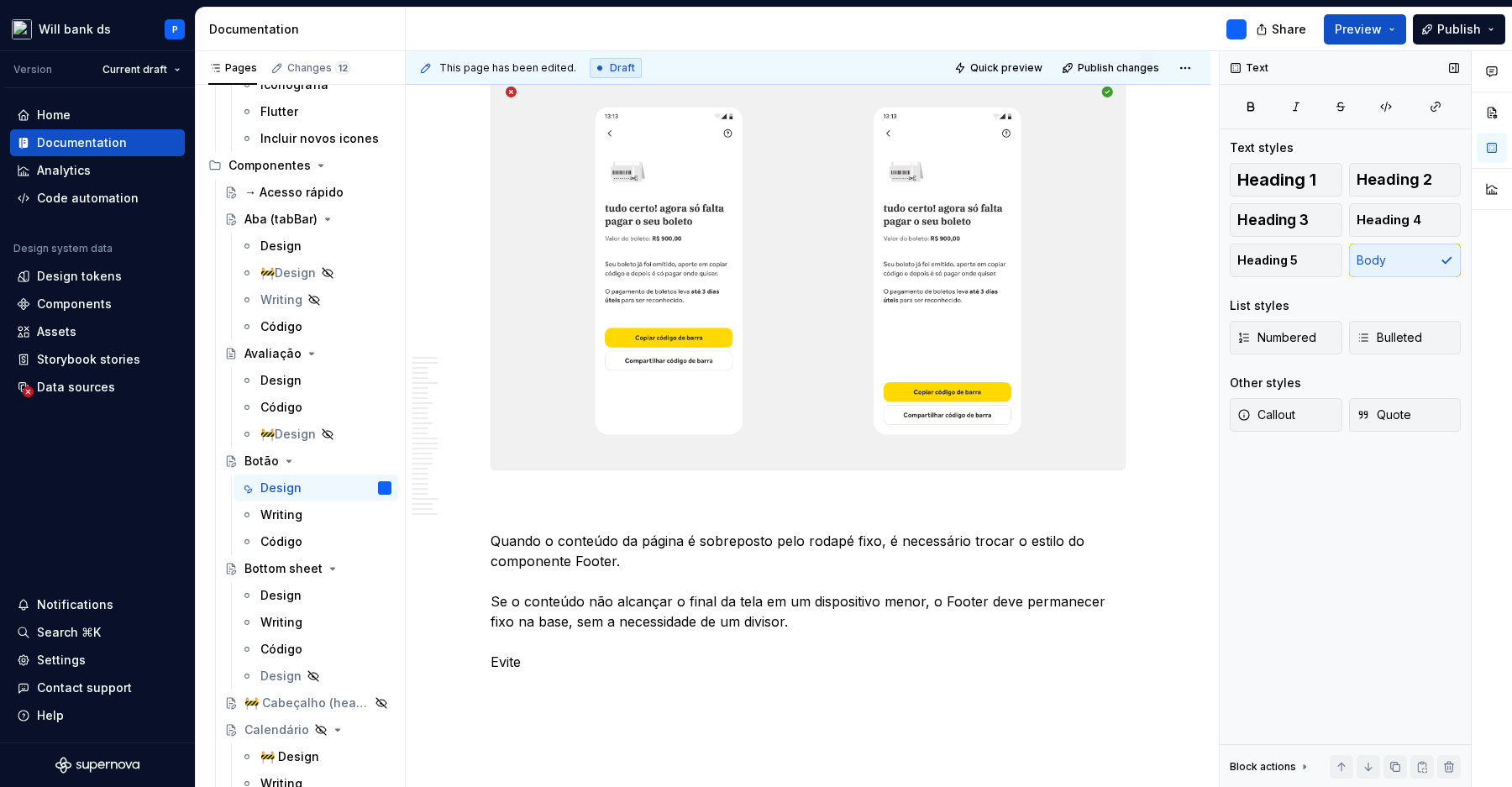
scroll to position [14248, 0]
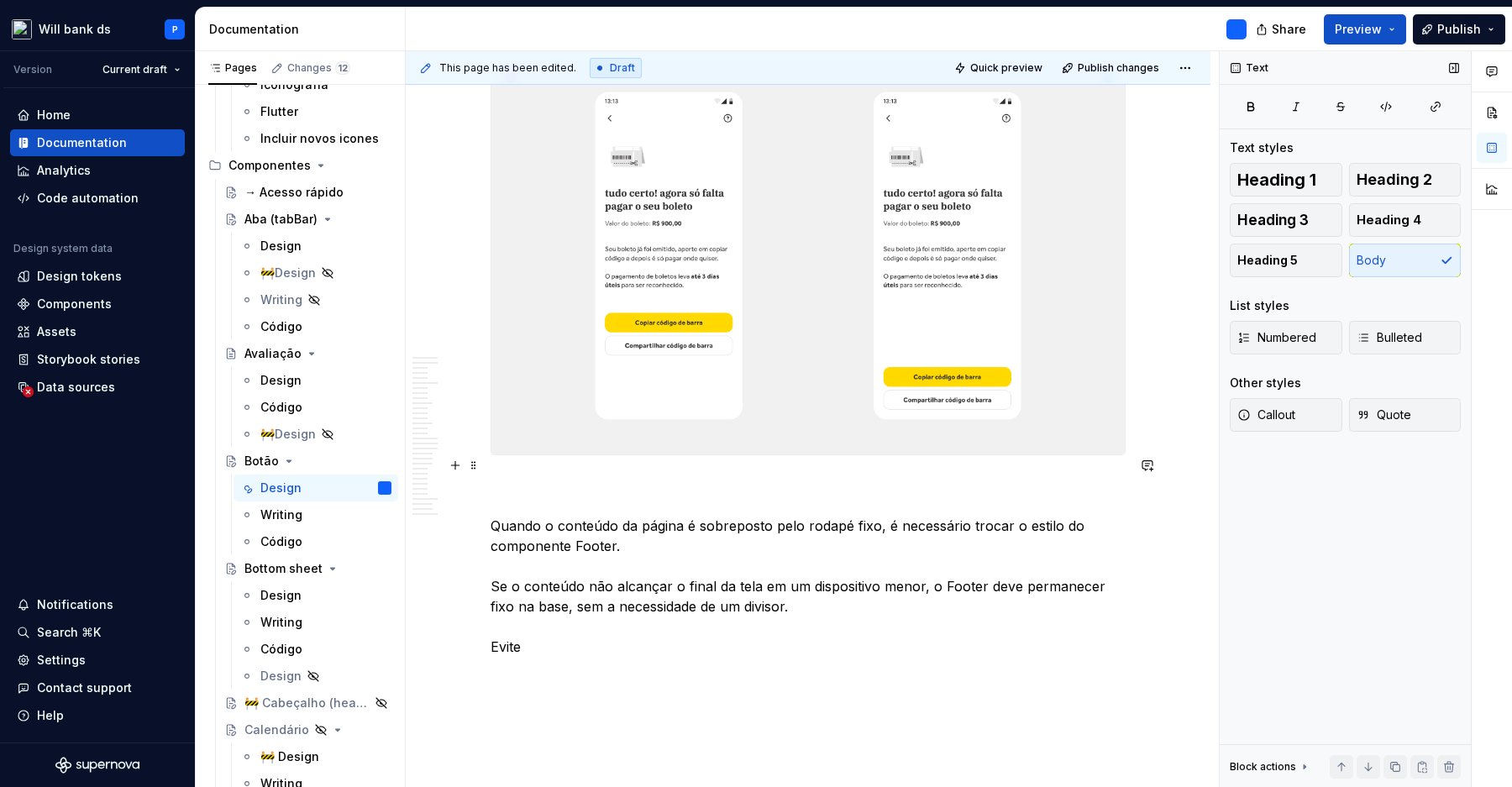
click at [599, 486] on p "Quando o conteúdo da página é sobreposto pelo rodapé fixo, é necessário trocar …" at bounding box center [808, 566] width 635 height 181
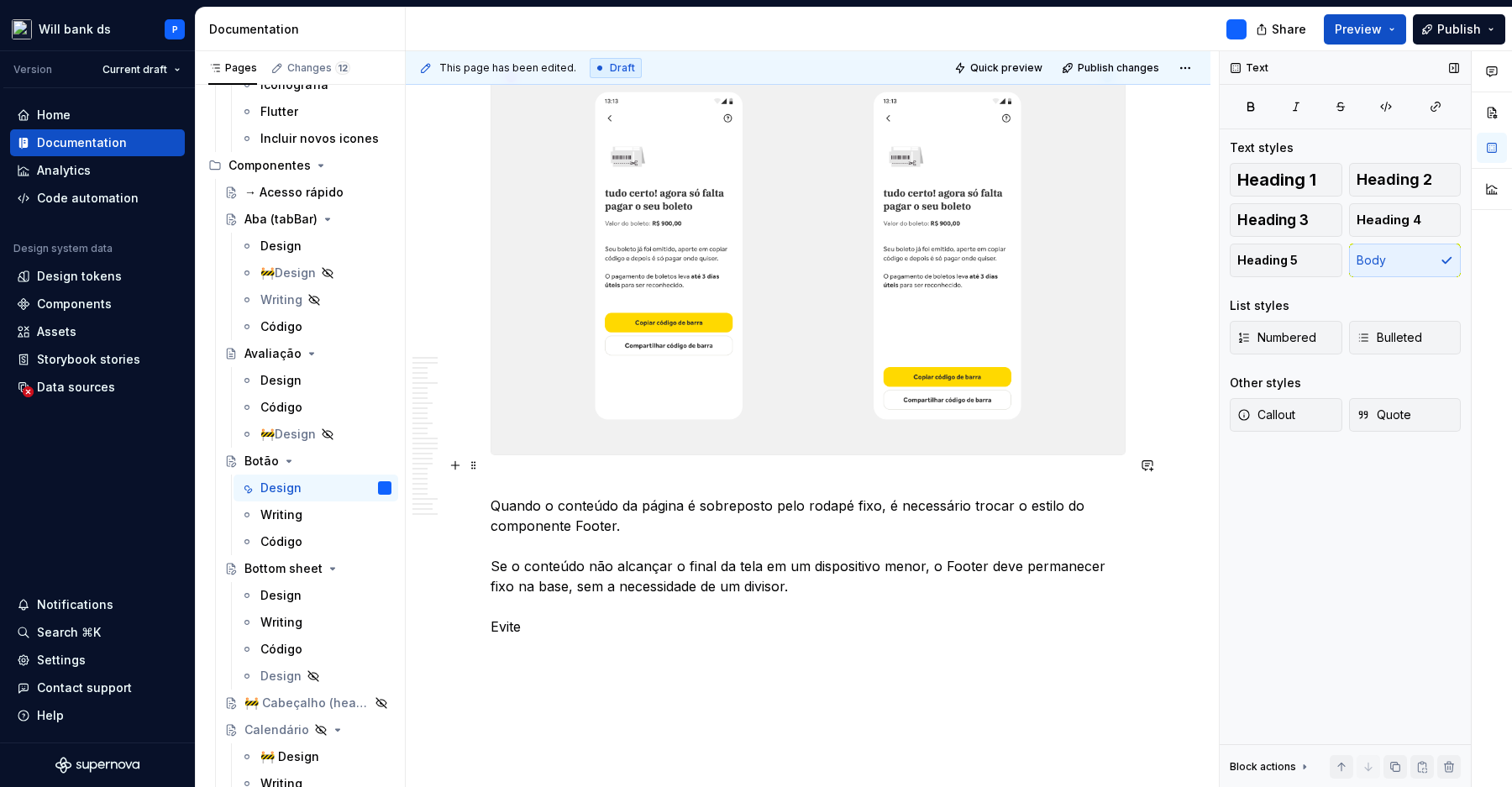
click at [745, 515] on p "Quando o conteúdo da página é sobreposto pelo rodapé fixo, é necessário trocar …" at bounding box center [808, 556] width 635 height 161
click at [778, 491] on p "Quando o conteúdo da página é sobreposto pelo rodapé fixo, é necessário trocar …" at bounding box center [808, 556] width 635 height 161
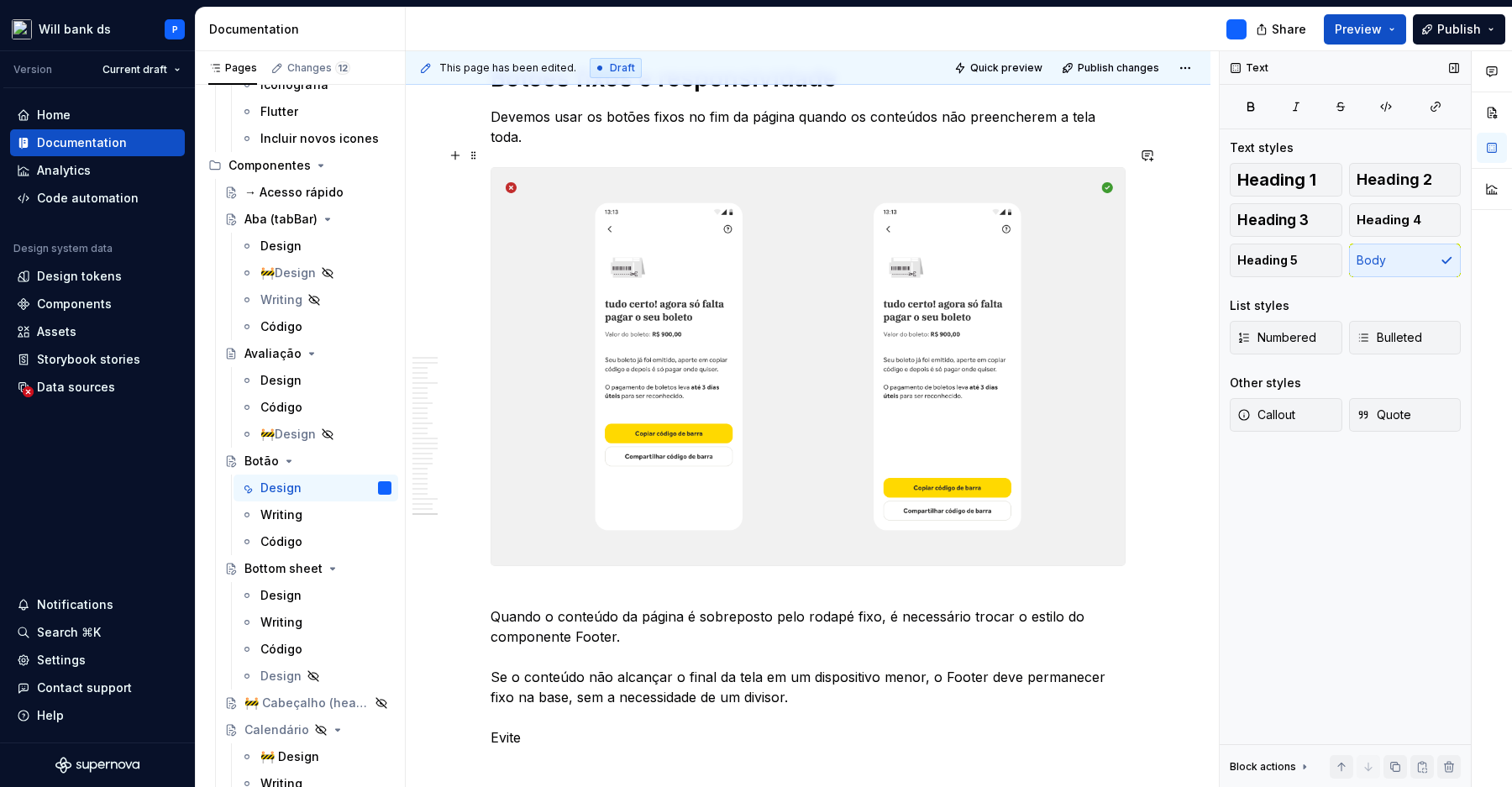
scroll to position [14104, 0]
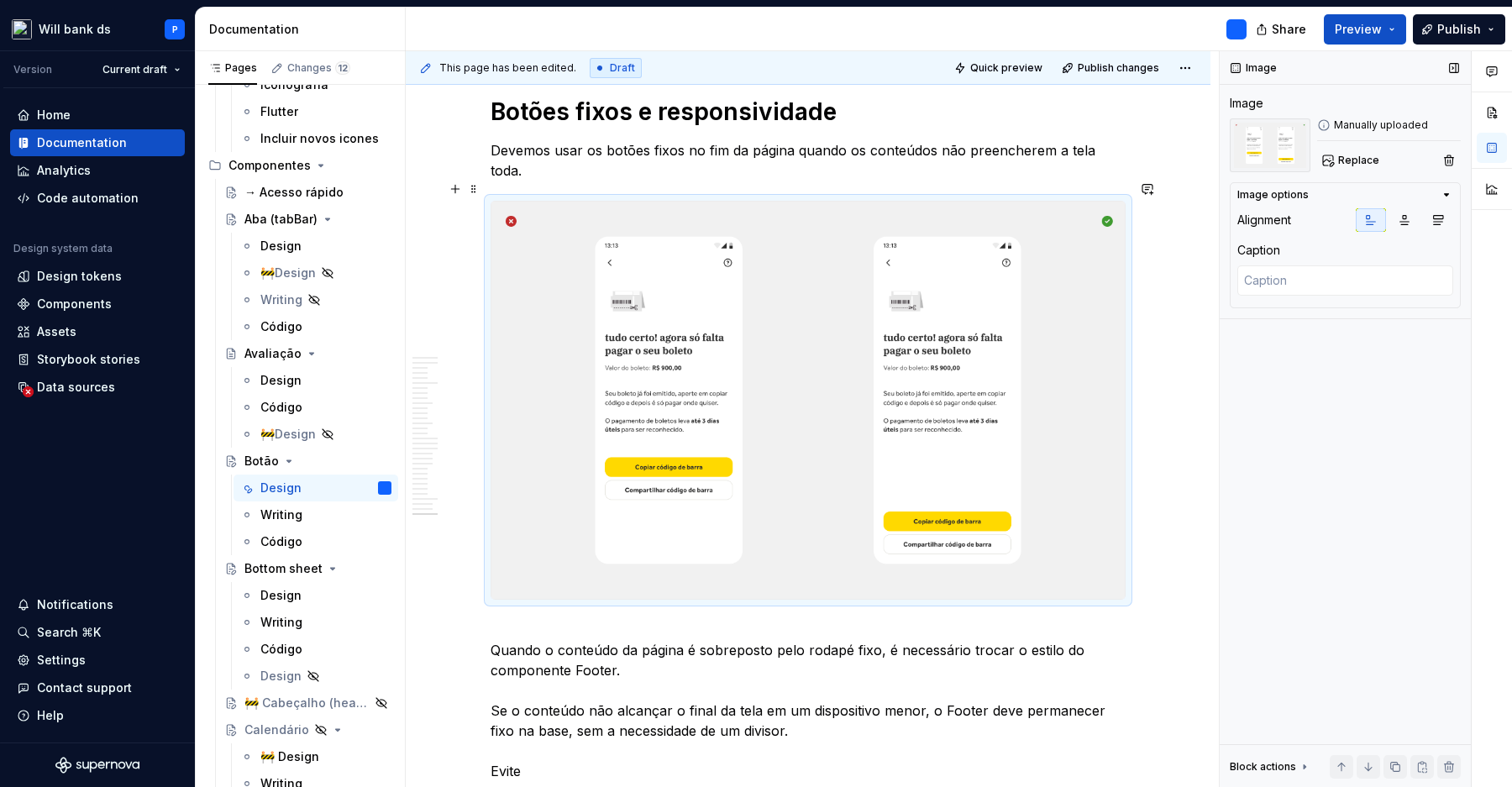
click at [653, 412] on img at bounding box center [808, 400] width 633 height 398
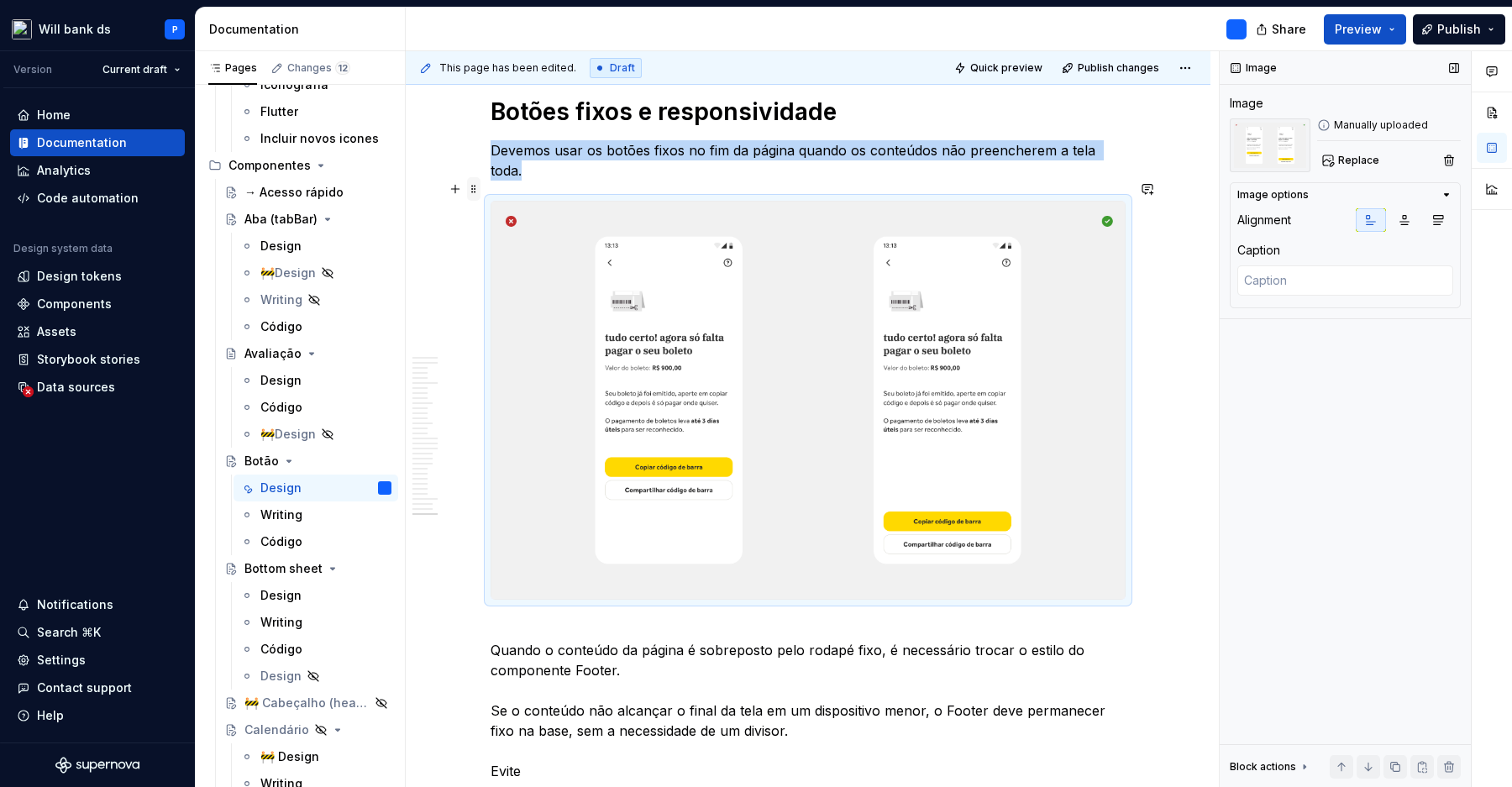
click at [478, 191] on span at bounding box center [473, 190] width 14 height 24
click at [497, 216] on div "Duplicate" at bounding box center [547, 214] width 143 height 27
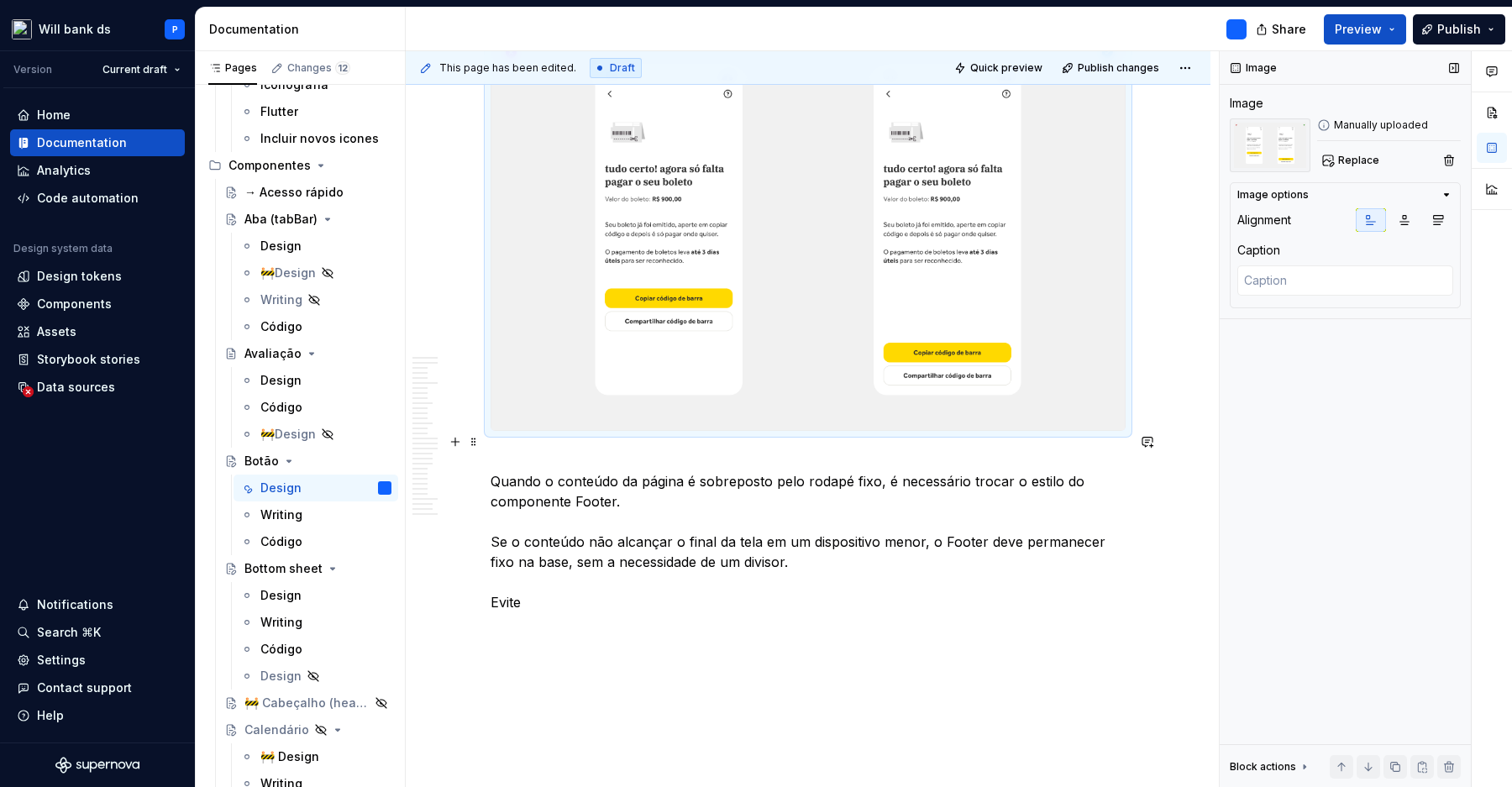
scroll to position [14693, 0]
click at [651, 475] on p "Quando o conteúdo da página é sobreposto pelo rodapé fixo, é necessário trocar …" at bounding box center [808, 529] width 635 height 161
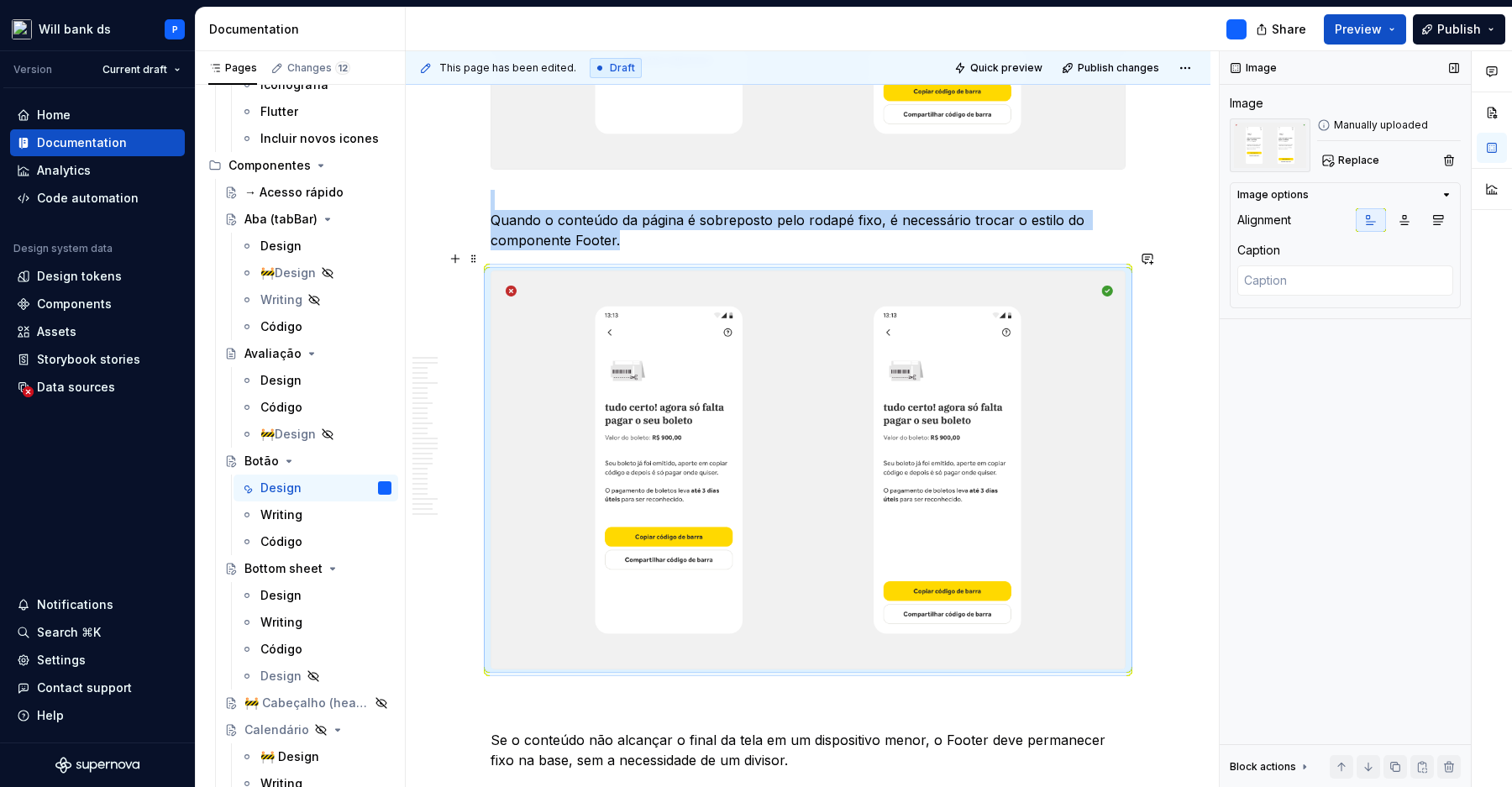
scroll to position [14507, 0]
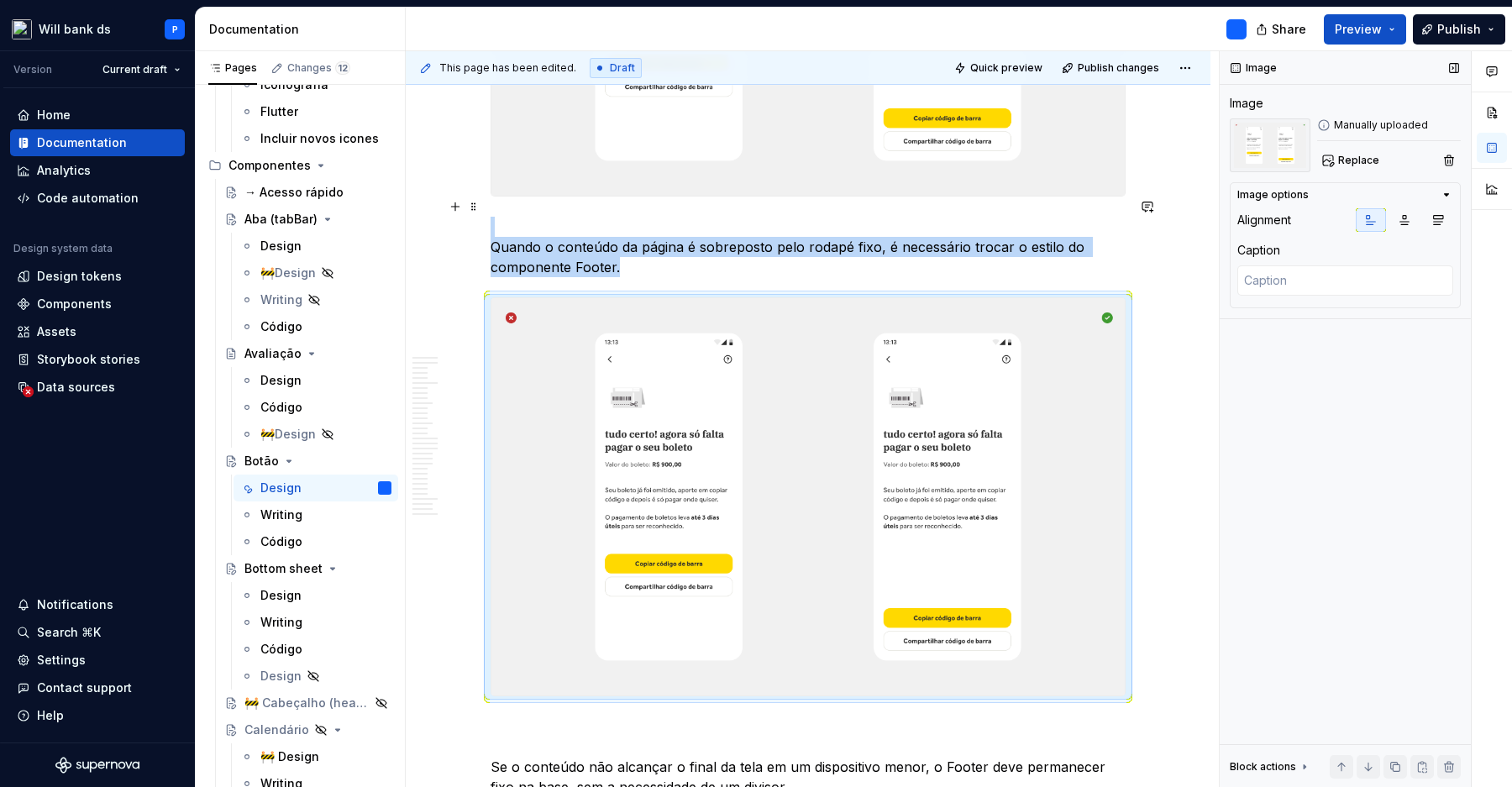
click at [638, 244] on p "Quando o conteúdo da página é sobreposto pelo rodapé fixo, é necessário trocar …" at bounding box center [808, 247] width 635 height 61
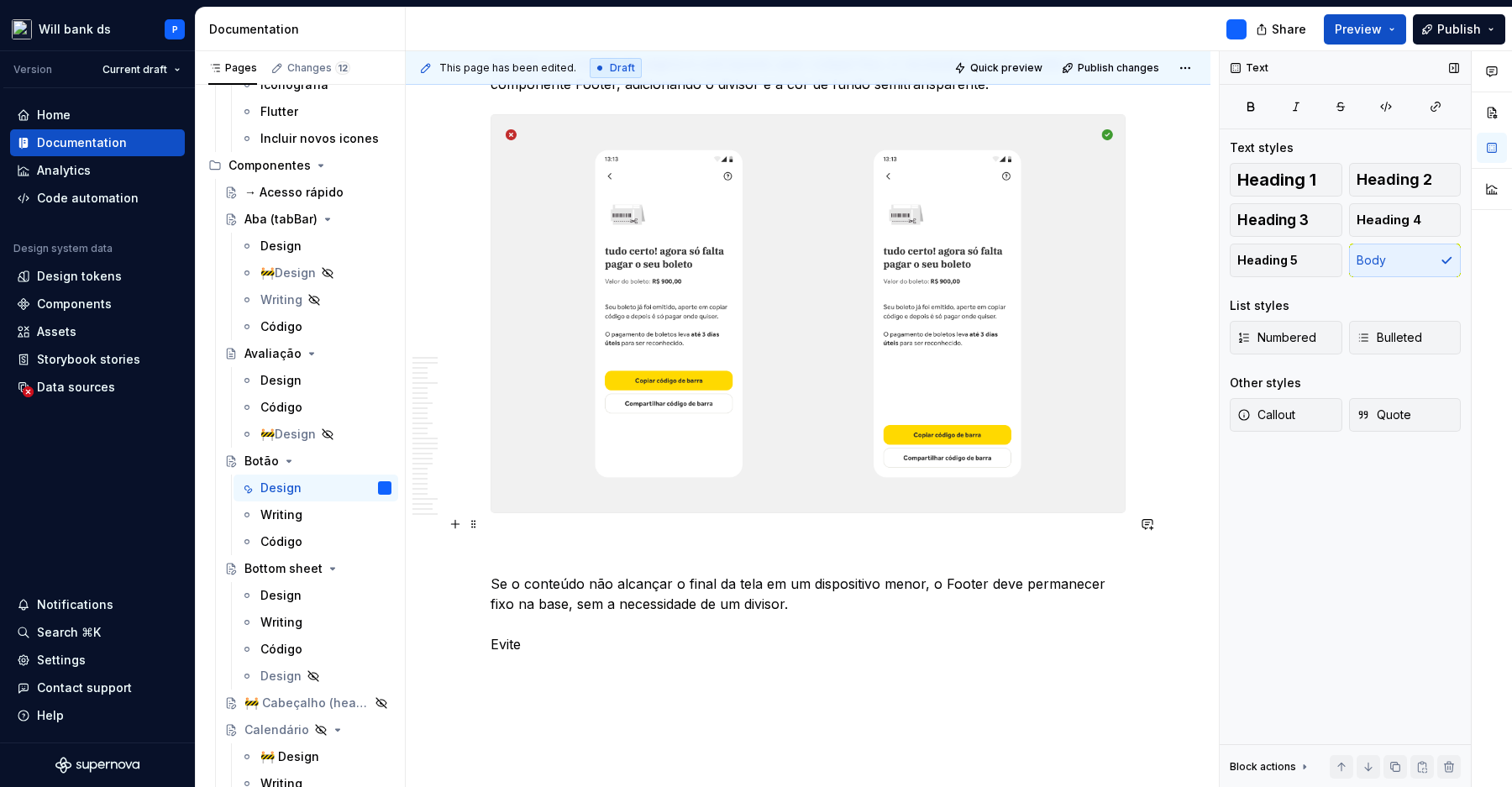
scroll to position [14681, 0]
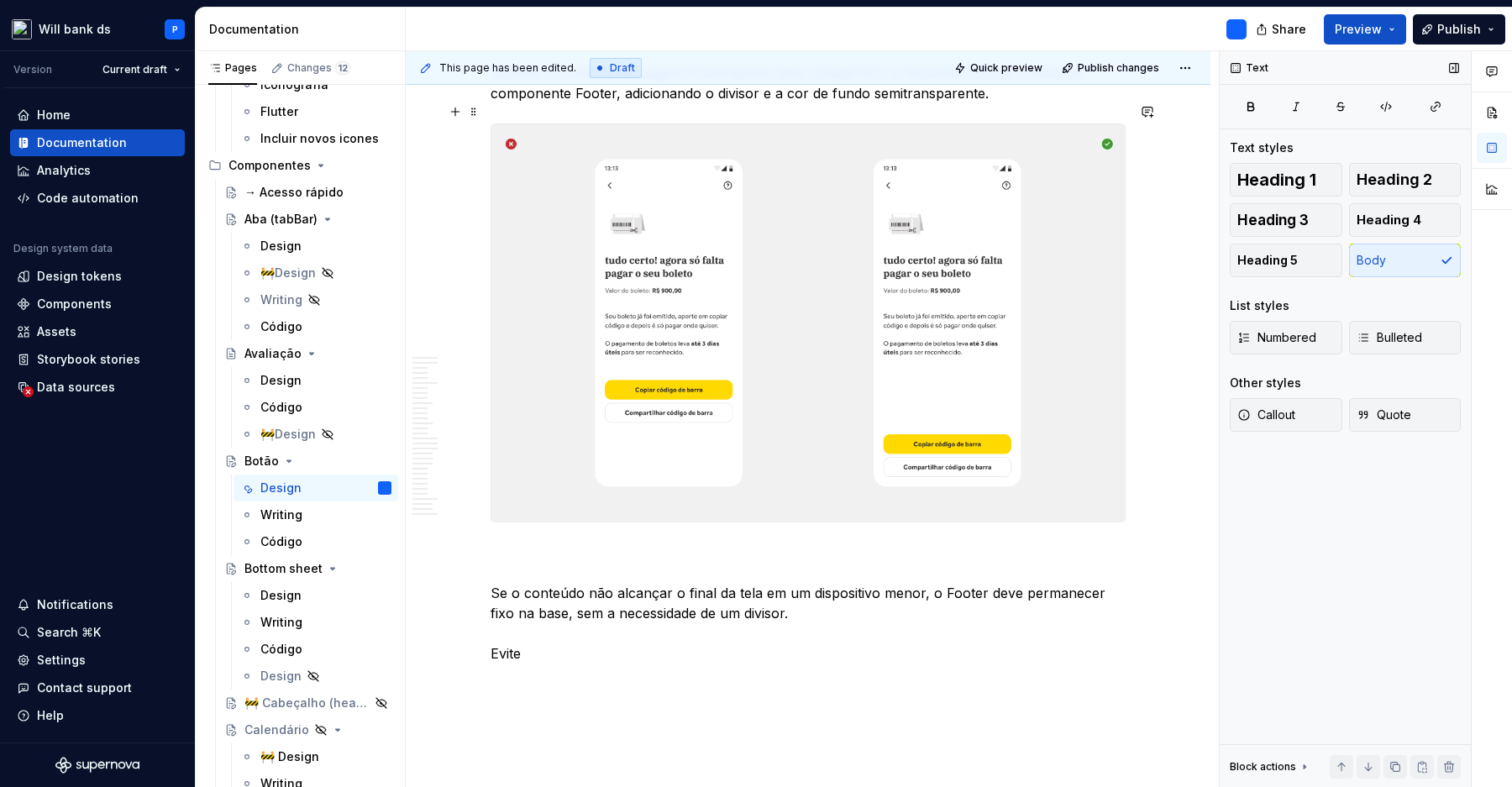
click at [706, 363] on img at bounding box center [808, 323] width 633 height 398
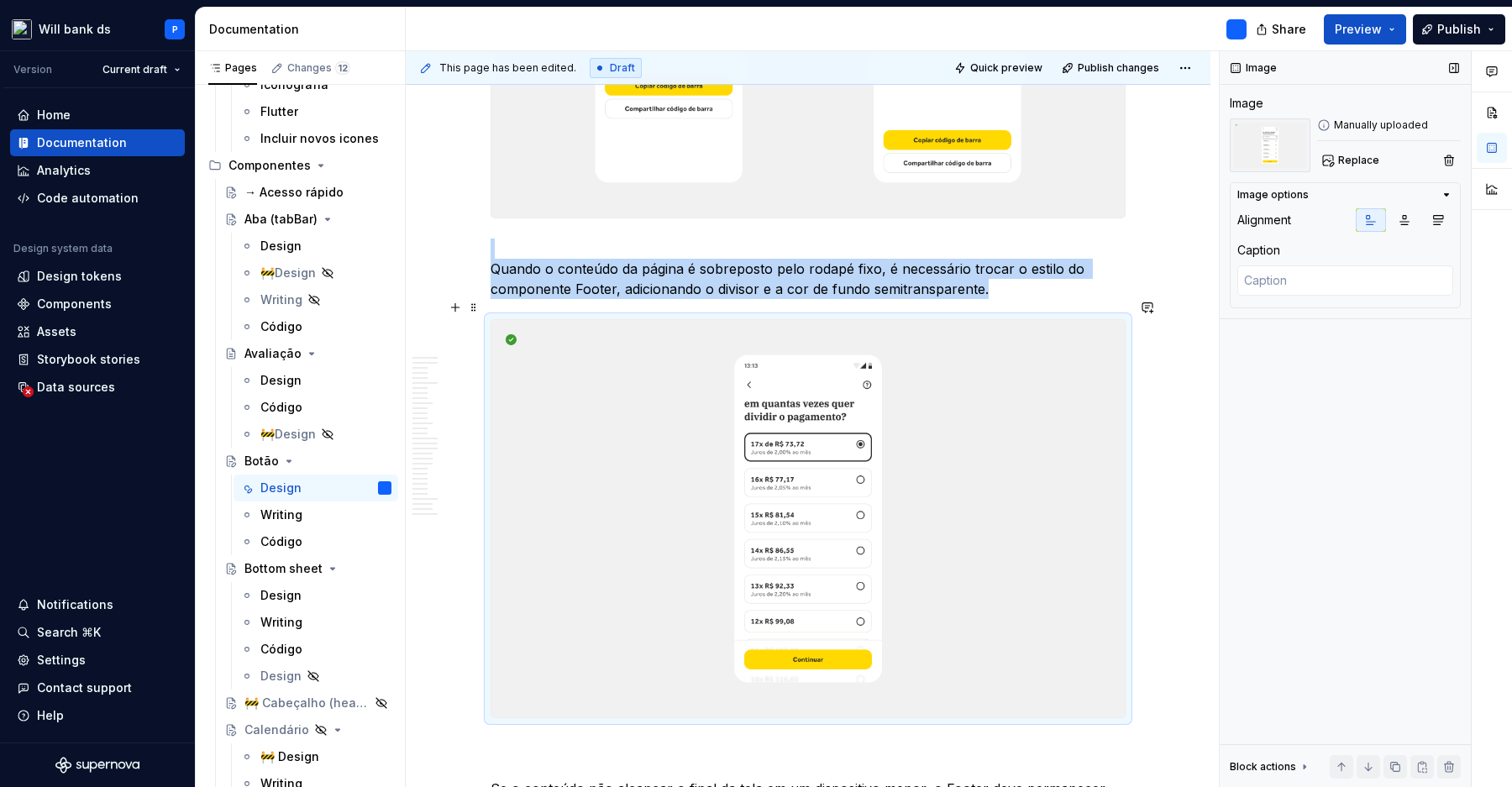
scroll to position [14793, 0]
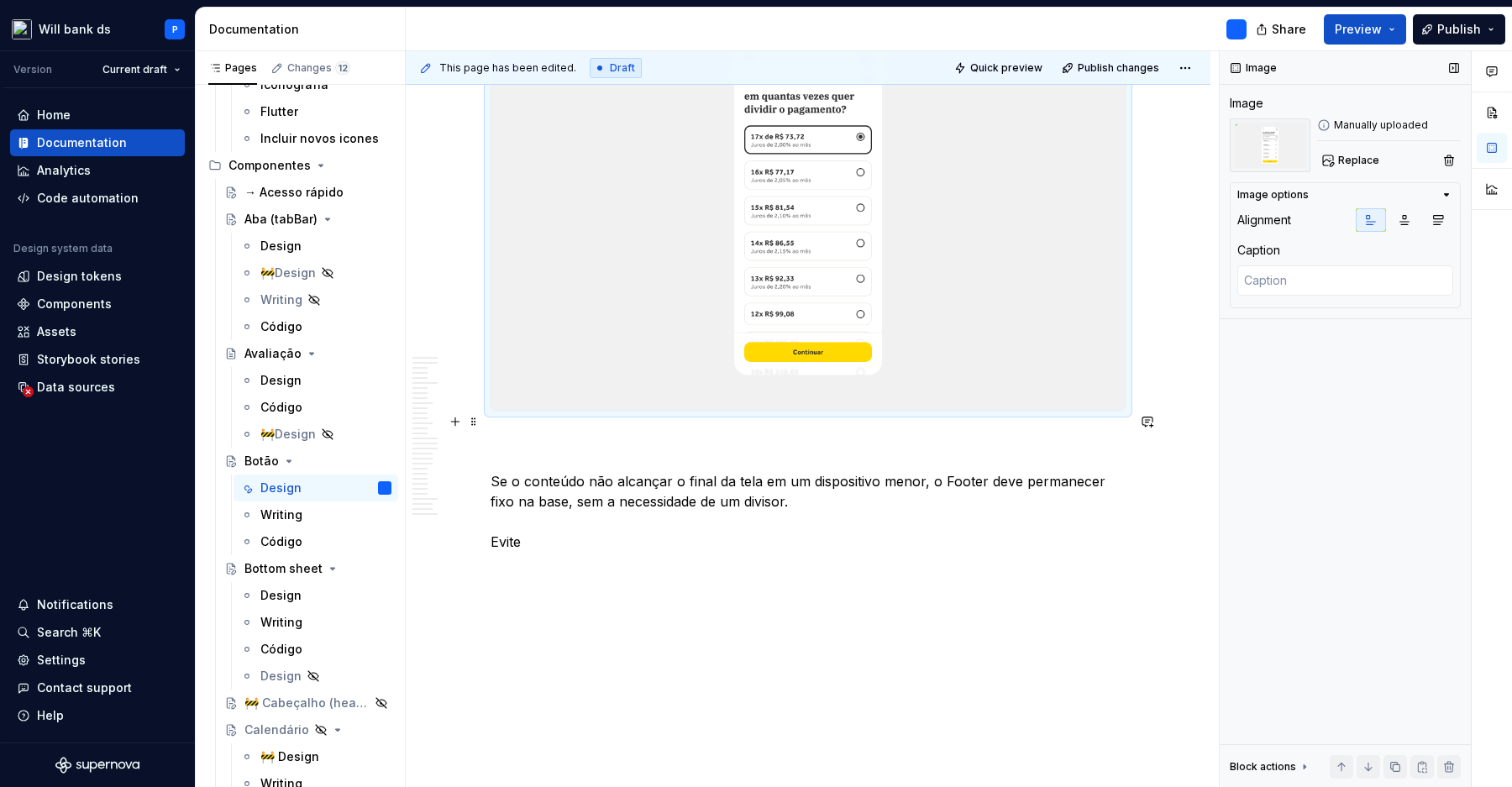
click at [822, 493] on p "Se o conteúdo não alcançar o final da tela em um dispositivo menor, o Footer de…" at bounding box center [808, 491] width 635 height 121
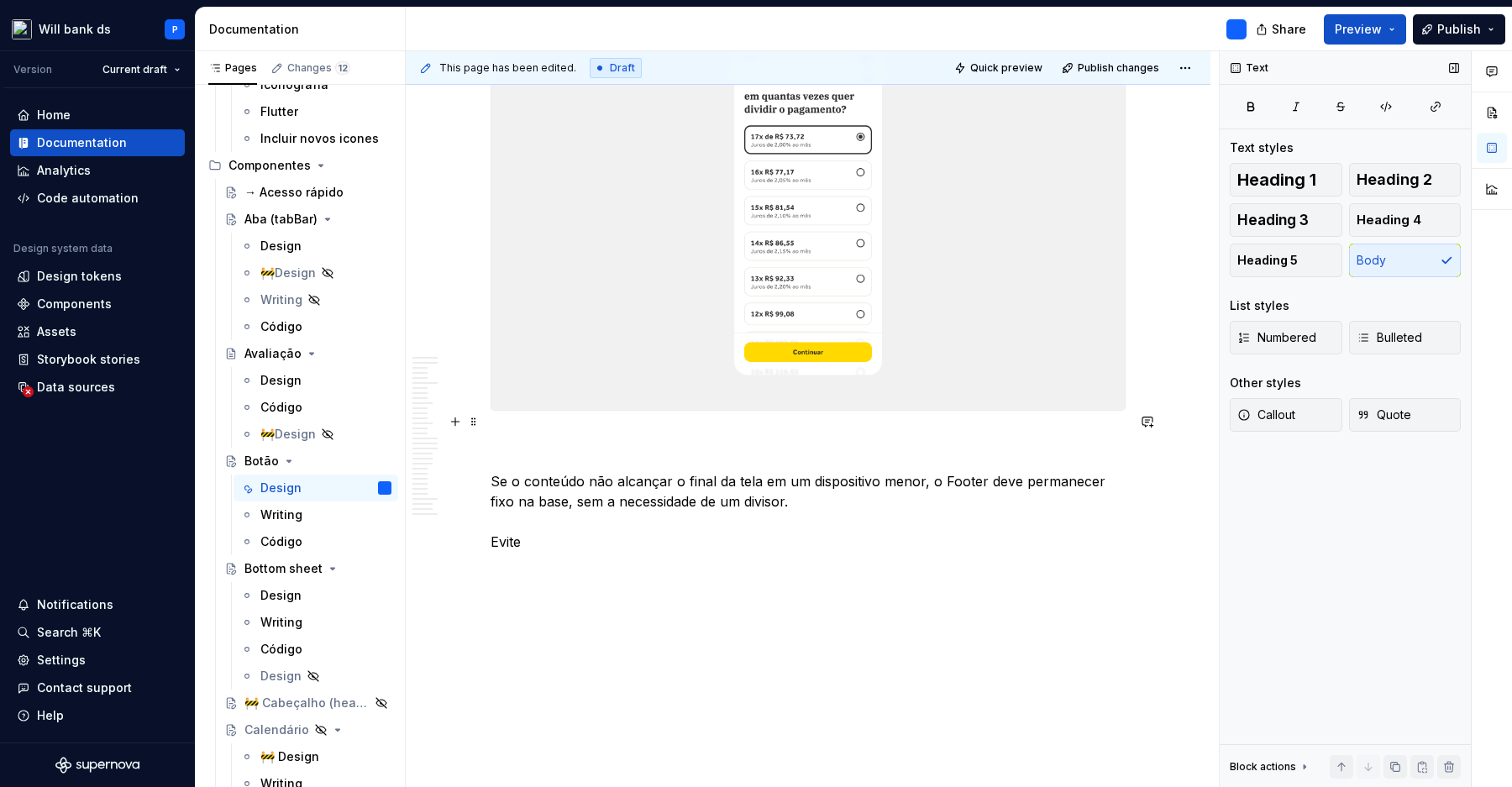
click at [829, 478] on p "Se o conteúdo não alcançar o final da tela em um dispositivo menor, o Footer de…" at bounding box center [808, 491] width 635 height 121
click at [930, 460] on p "Se o conteúdo não alcançar o final da tela em um dispositivo menor, o Footer de…" at bounding box center [808, 491] width 635 height 121
click at [629, 503] on p "Se o conteúdo não alcançar o final da tela em um dispositivo menor (640px), o F…" at bounding box center [808, 491] width 635 height 121
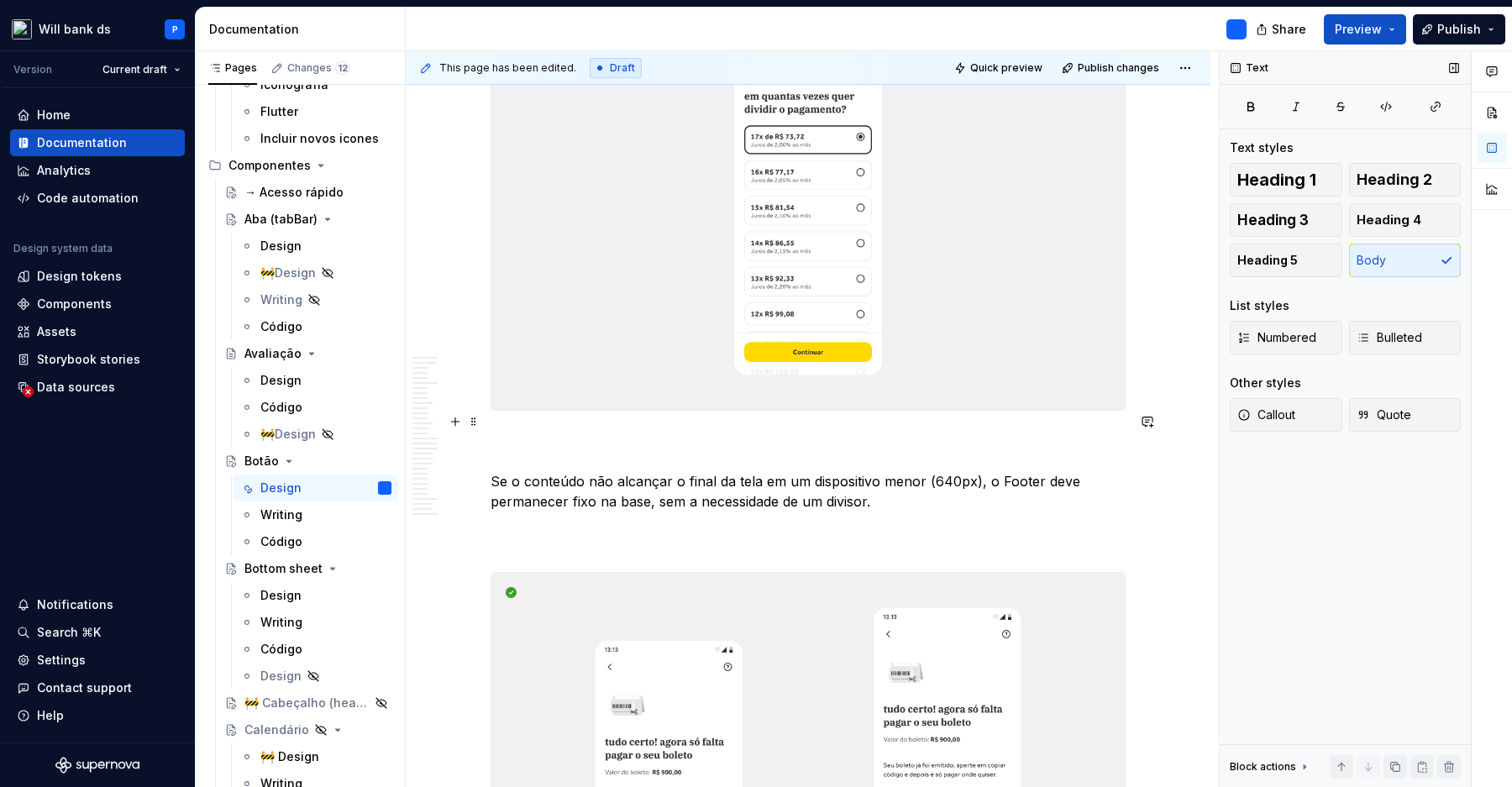
click at [812, 514] on p "Se o conteúdo não alcançar o final da tela em um dispositivo menor (640px), o F…" at bounding box center [808, 491] width 635 height 121
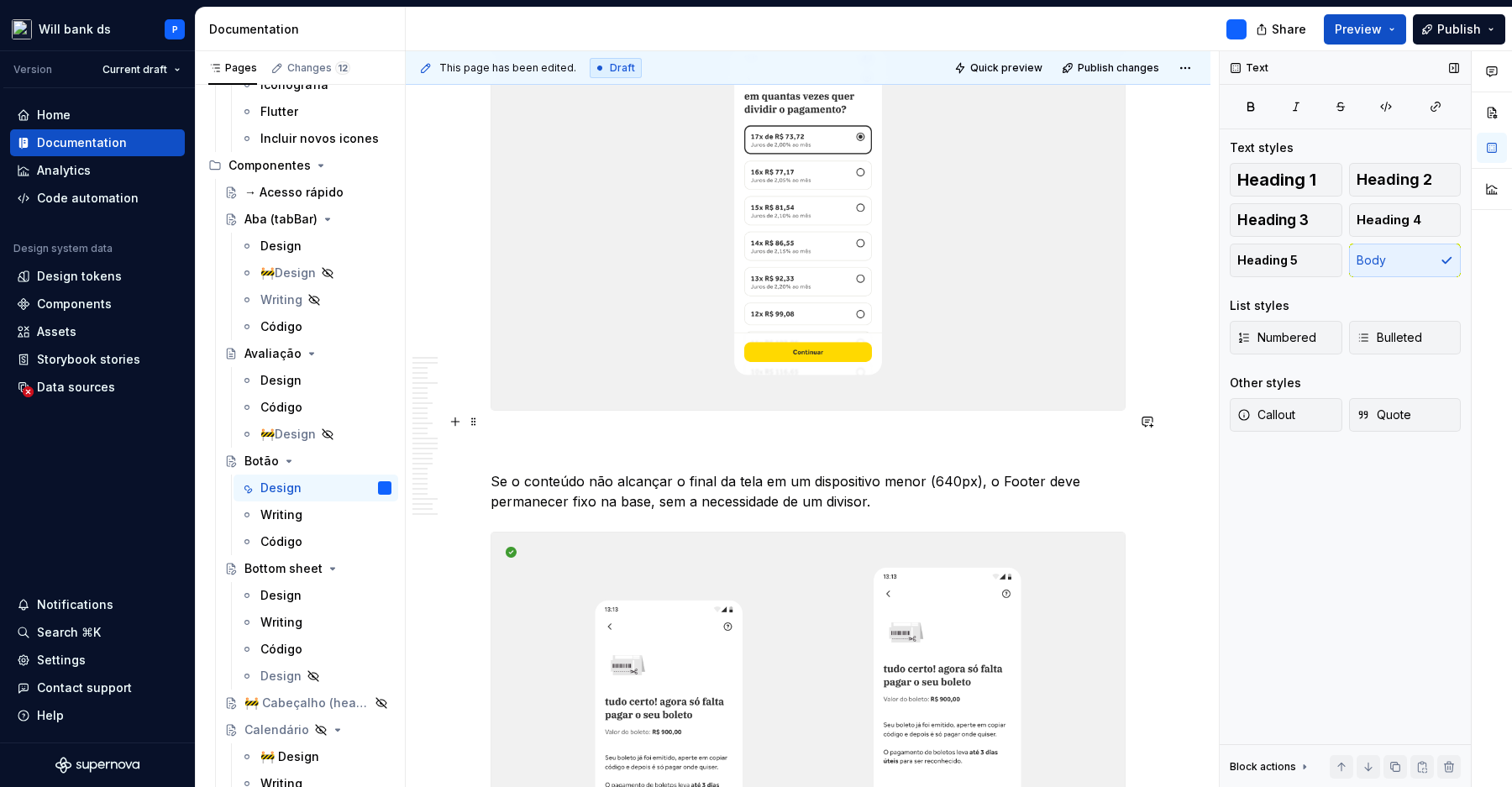
click at [1008, 458] on p "Se o conteúdo não alcançar o final da tela em um dispositivo menor (640px), o F…" at bounding box center [808, 471] width 635 height 81
click at [1032, 464] on p "Se o conteúdo não alcançar o final da tela em um dispositivo menor (640px), o F…" at bounding box center [808, 471] width 635 height 81
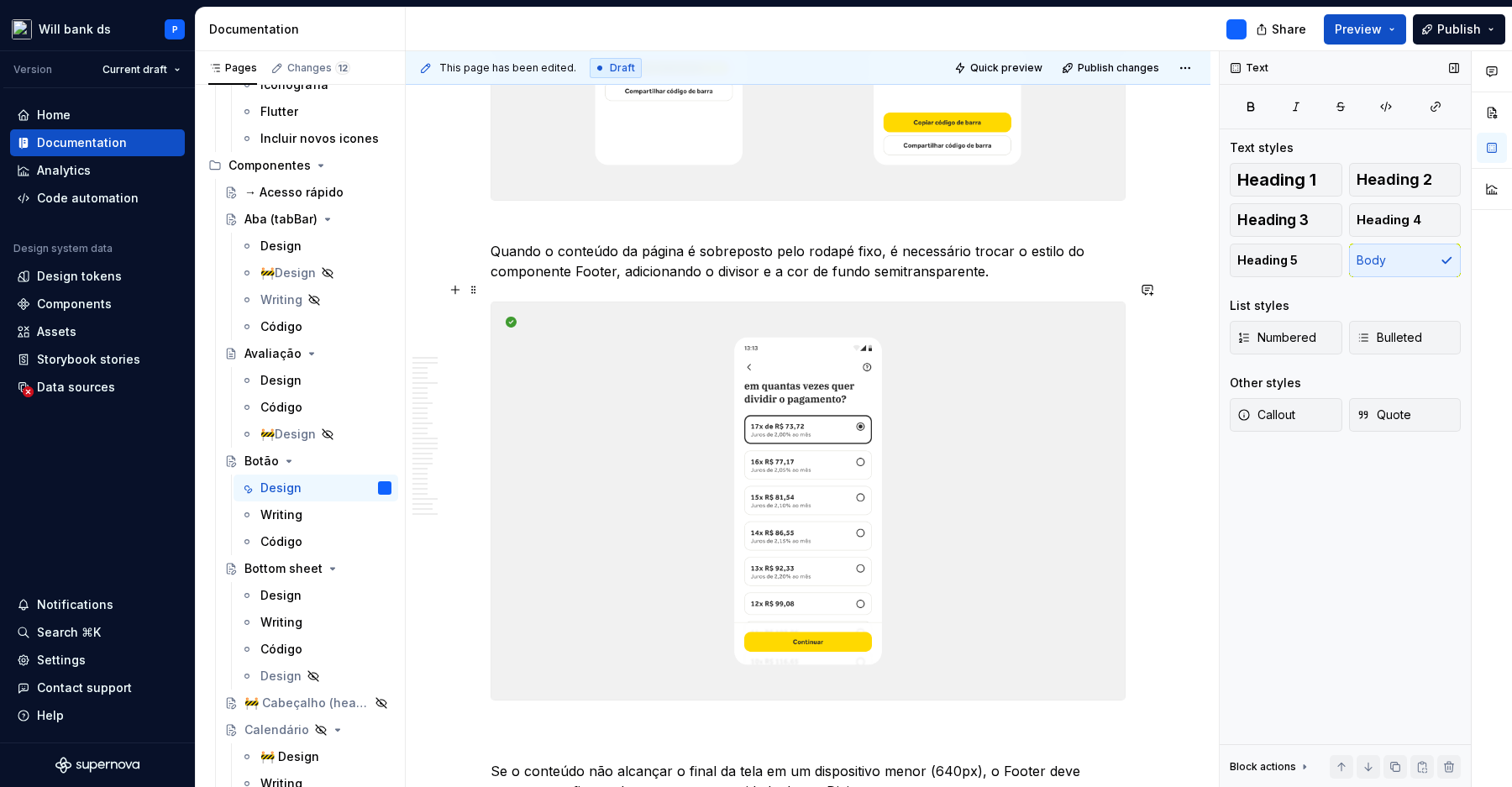
scroll to position [14508, 0]
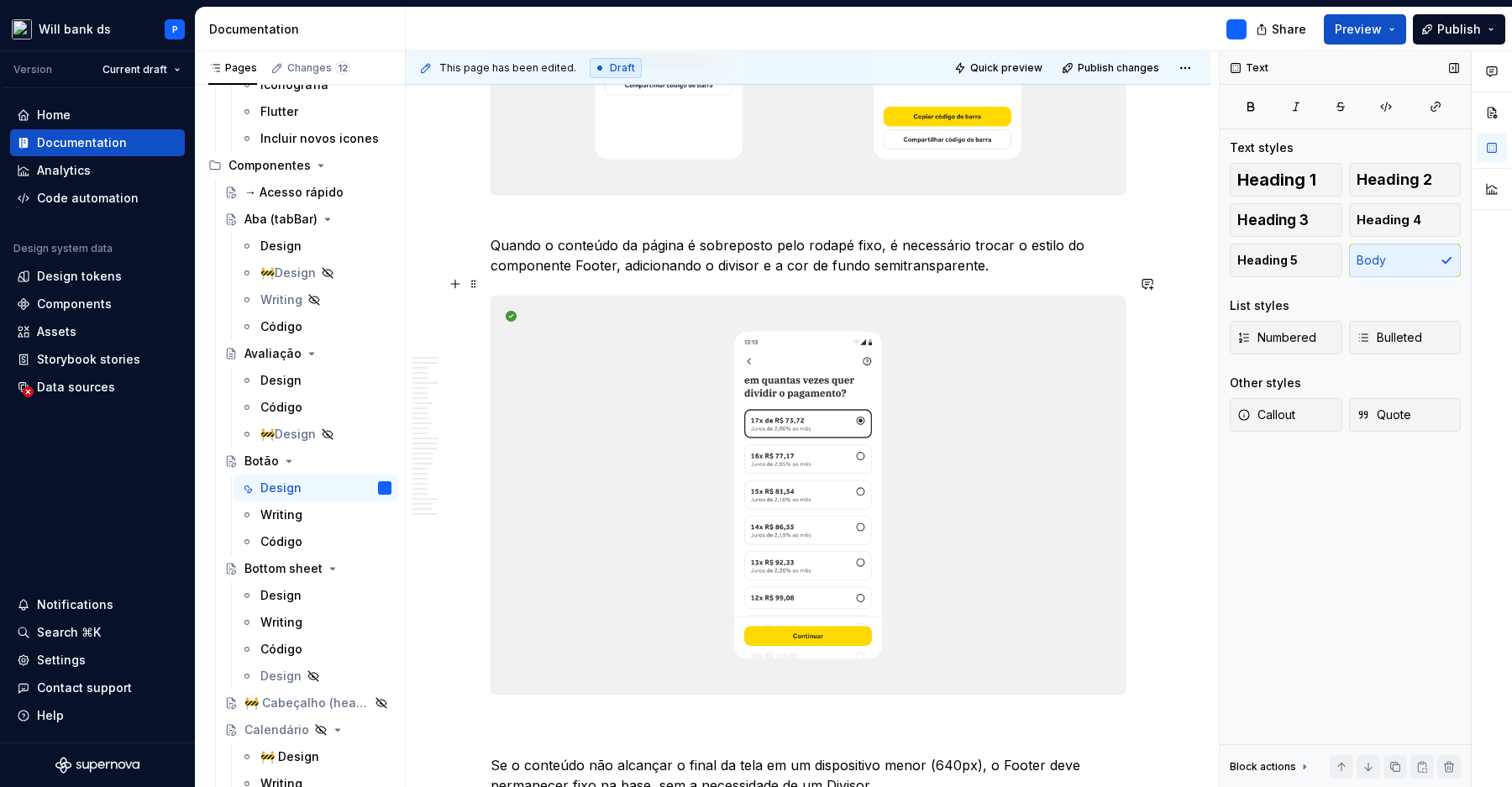
click at [719, 247] on p "Quando o conteúdo da página é sobreposto pelo rodapé fixo, é necessário trocar …" at bounding box center [808, 246] width 635 height 61
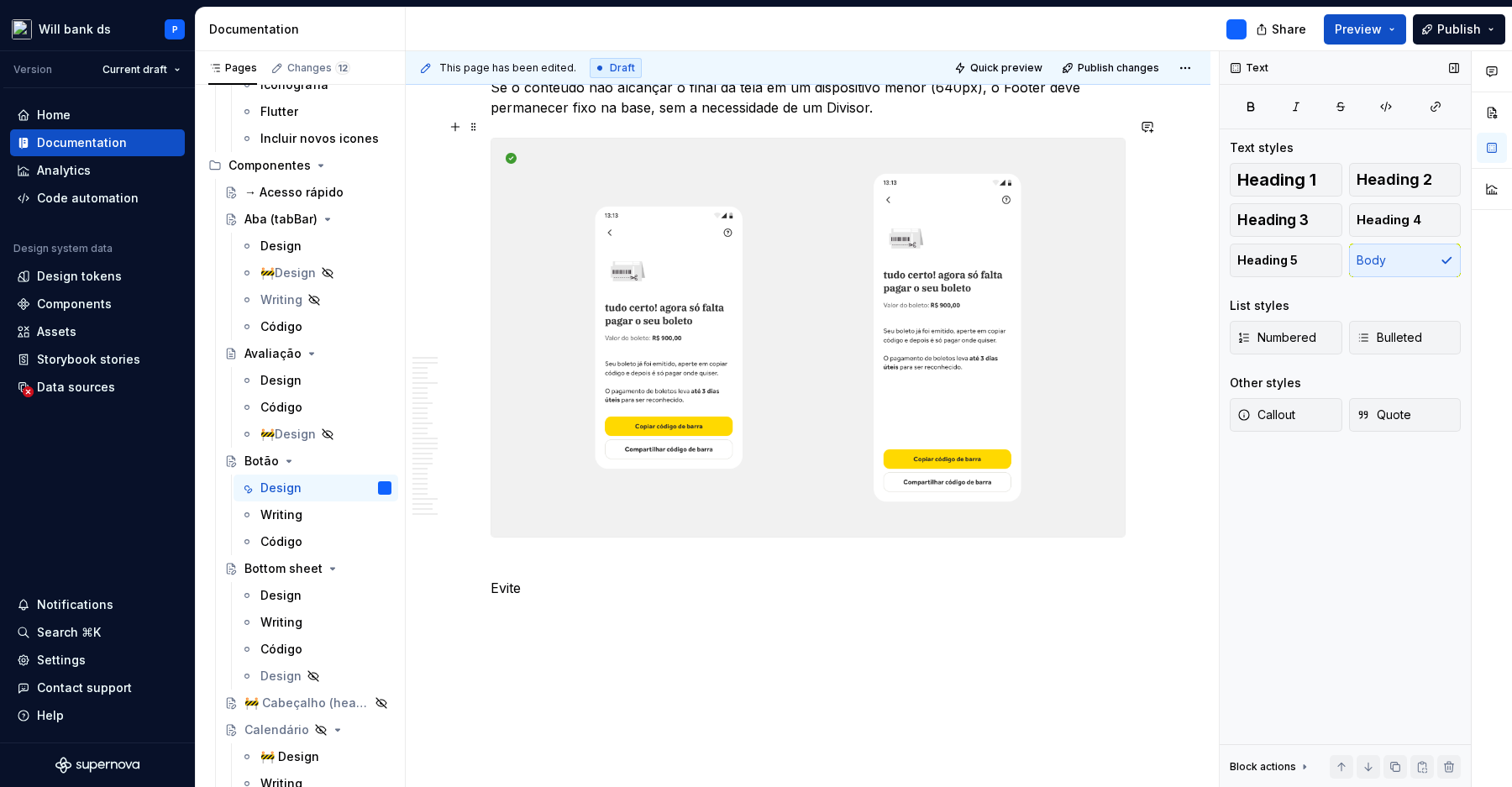
scroll to position [15233, 0]
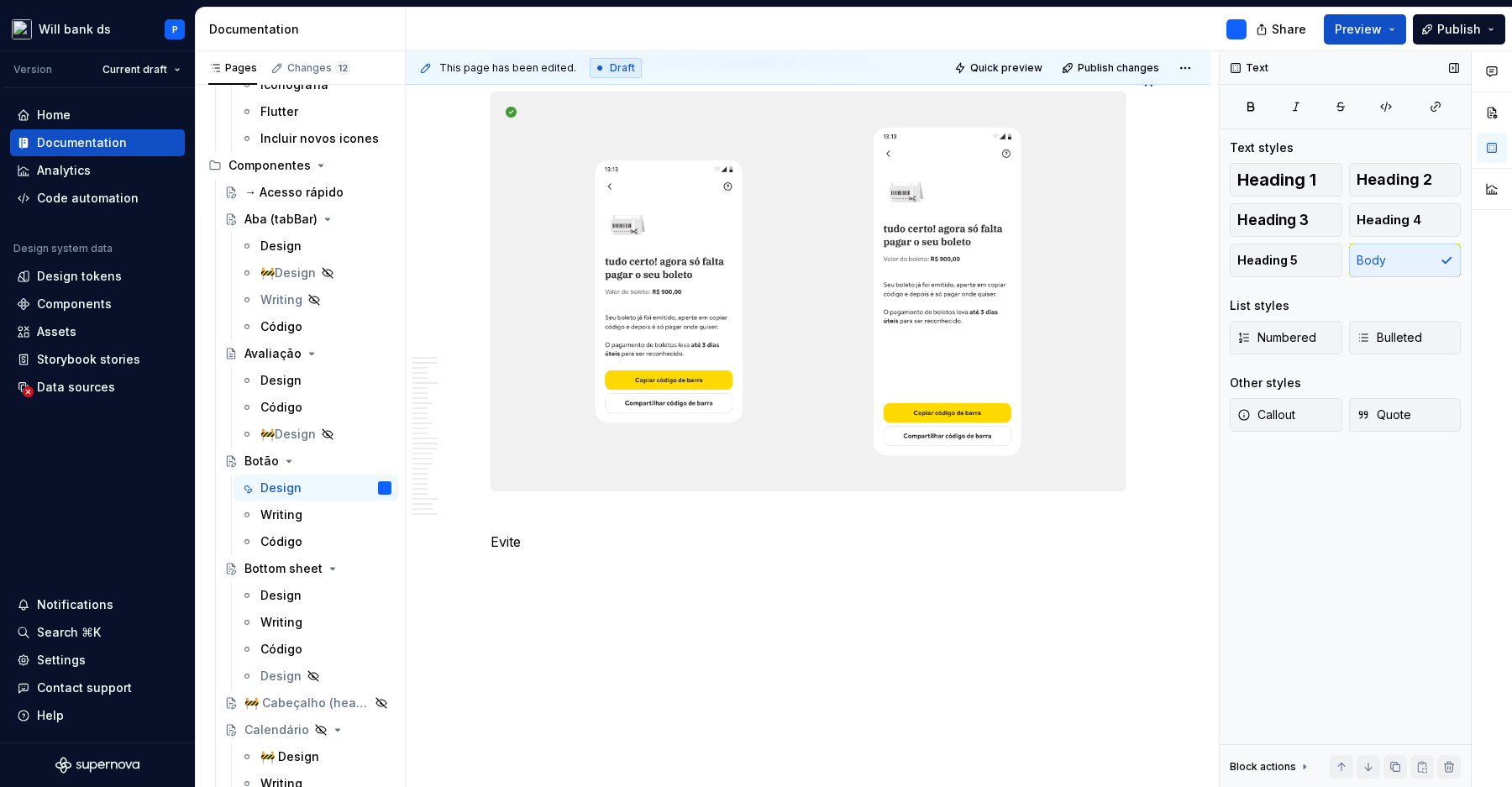
click at [640, 512] on p "Evite" at bounding box center [808, 532] width 635 height 41
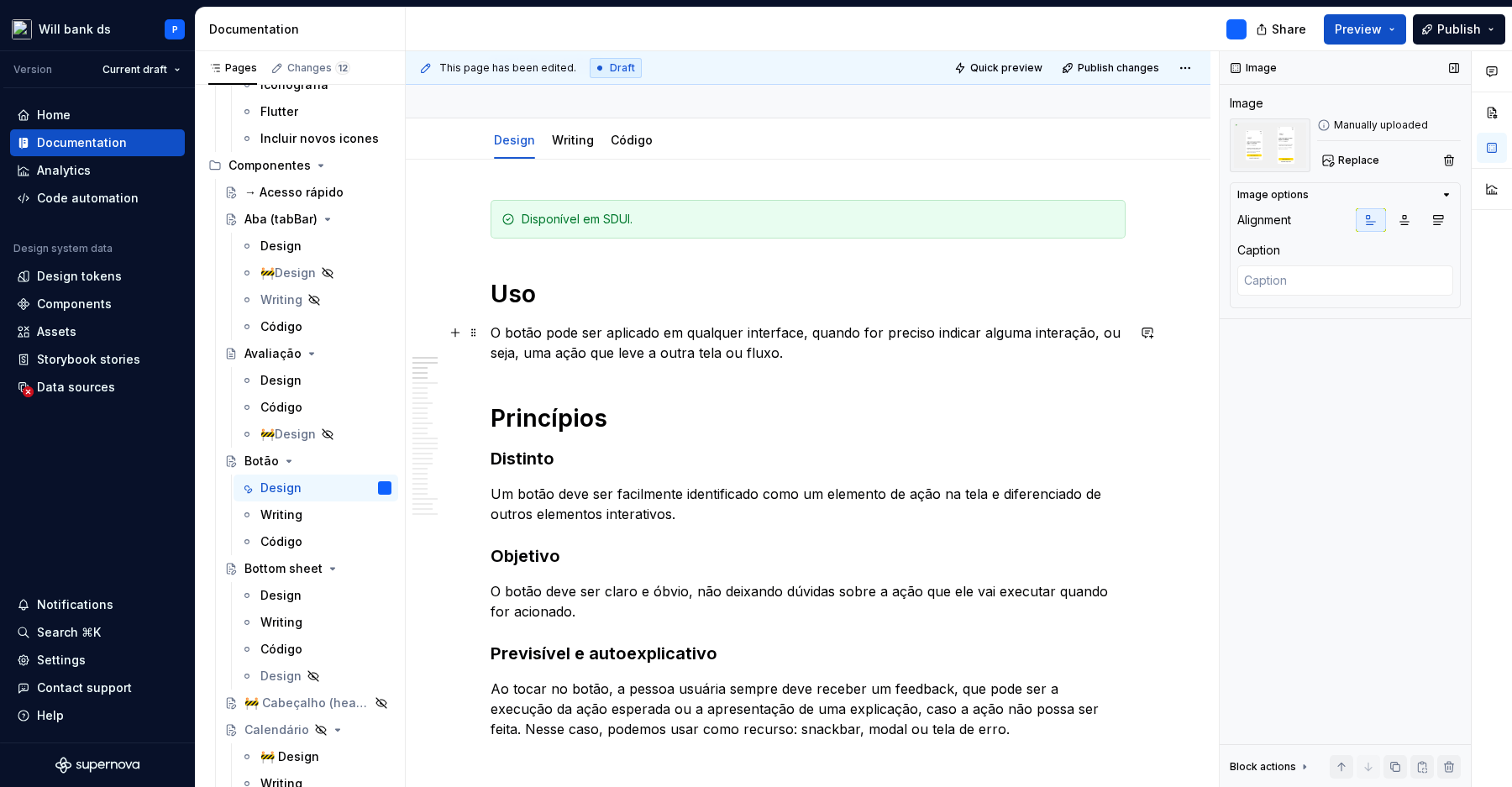
scroll to position [0, 0]
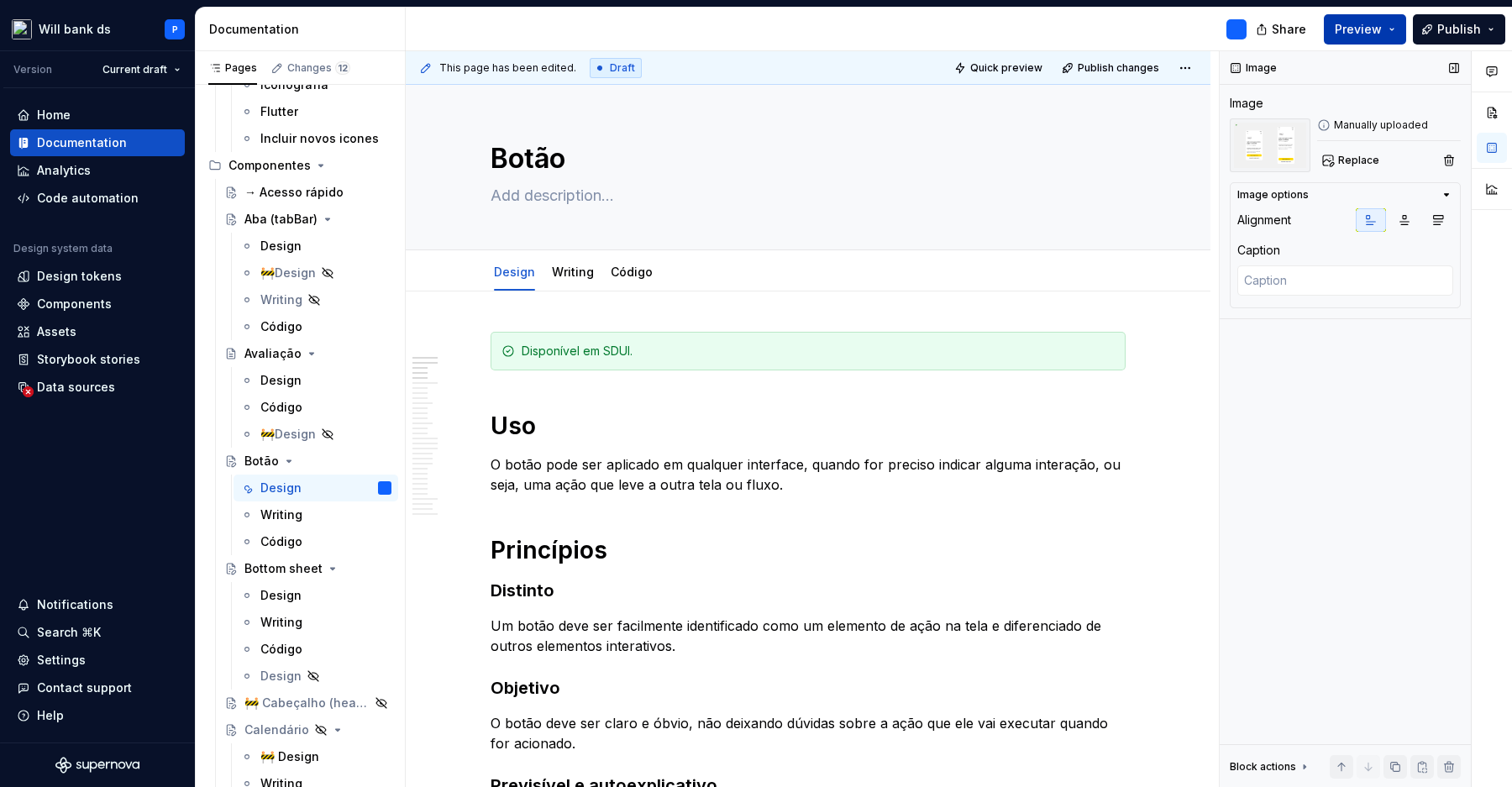
click at [1370, 33] on span "Preview" at bounding box center [1357, 29] width 47 height 17
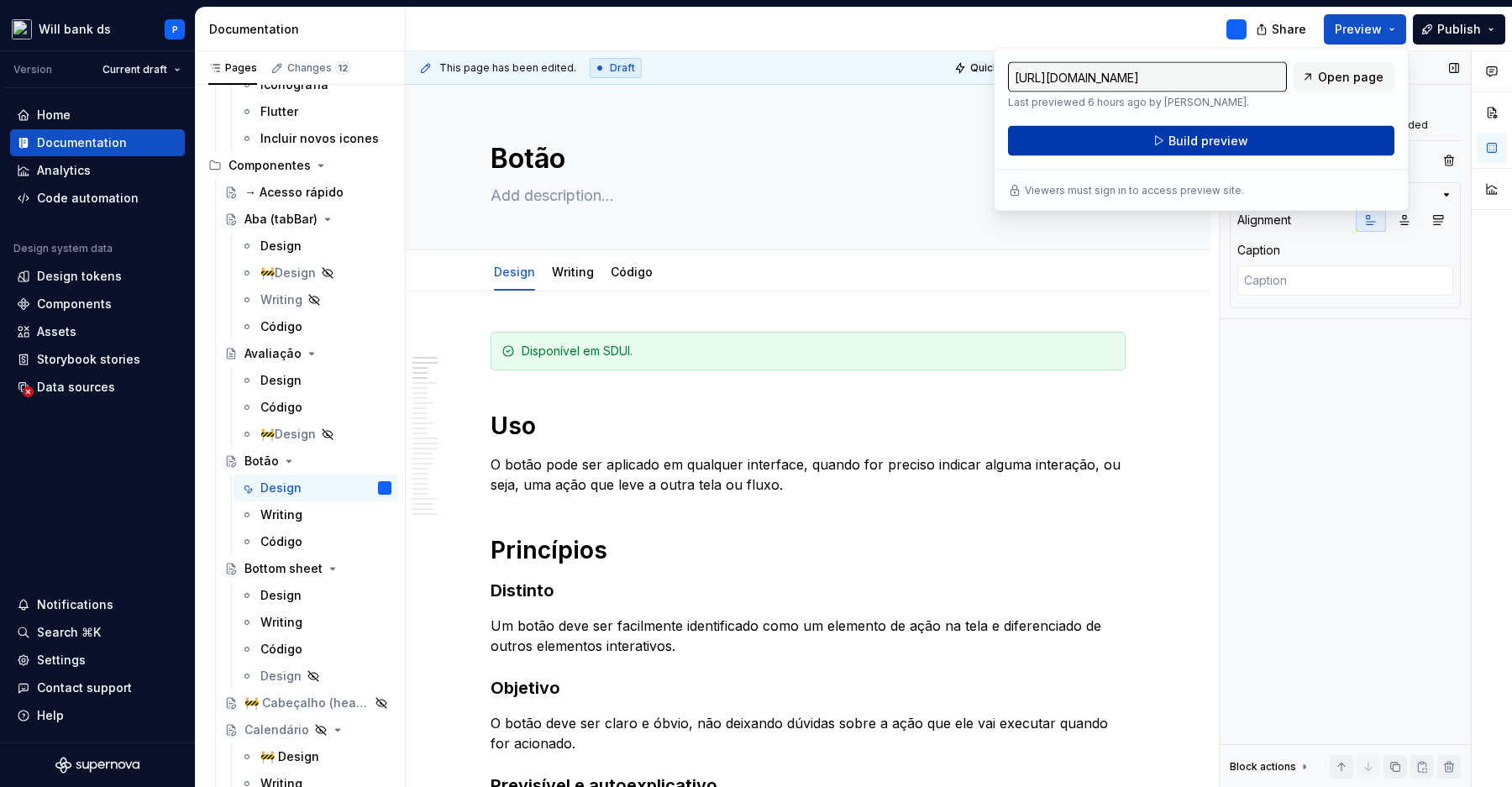
click at [1284, 135] on button "Build preview" at bounding box center [1201, 141] width 387 height 30
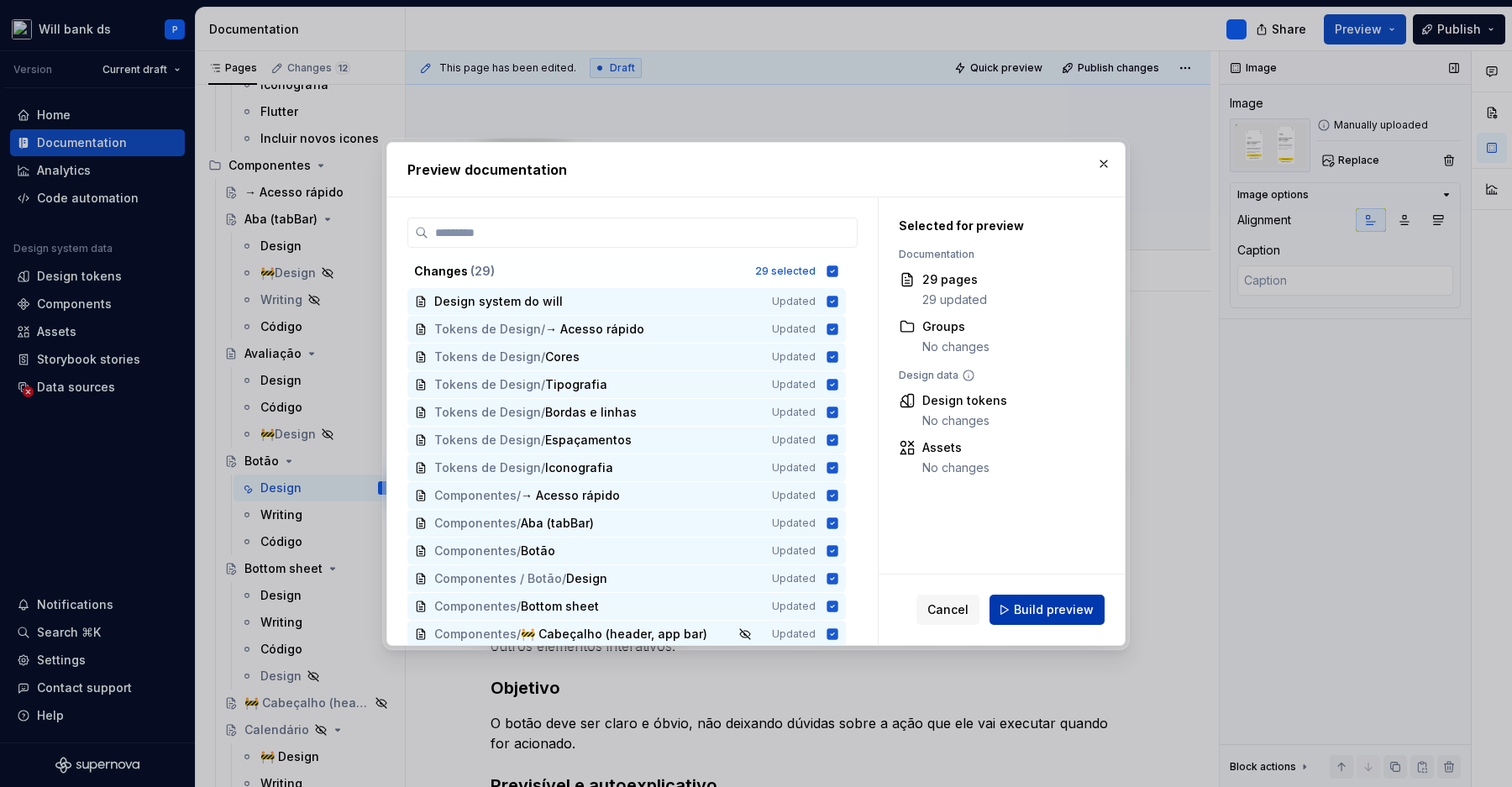
click at [1010, 605] on button "Build preview" at bounding box center [1046, 609] width 115 height 30
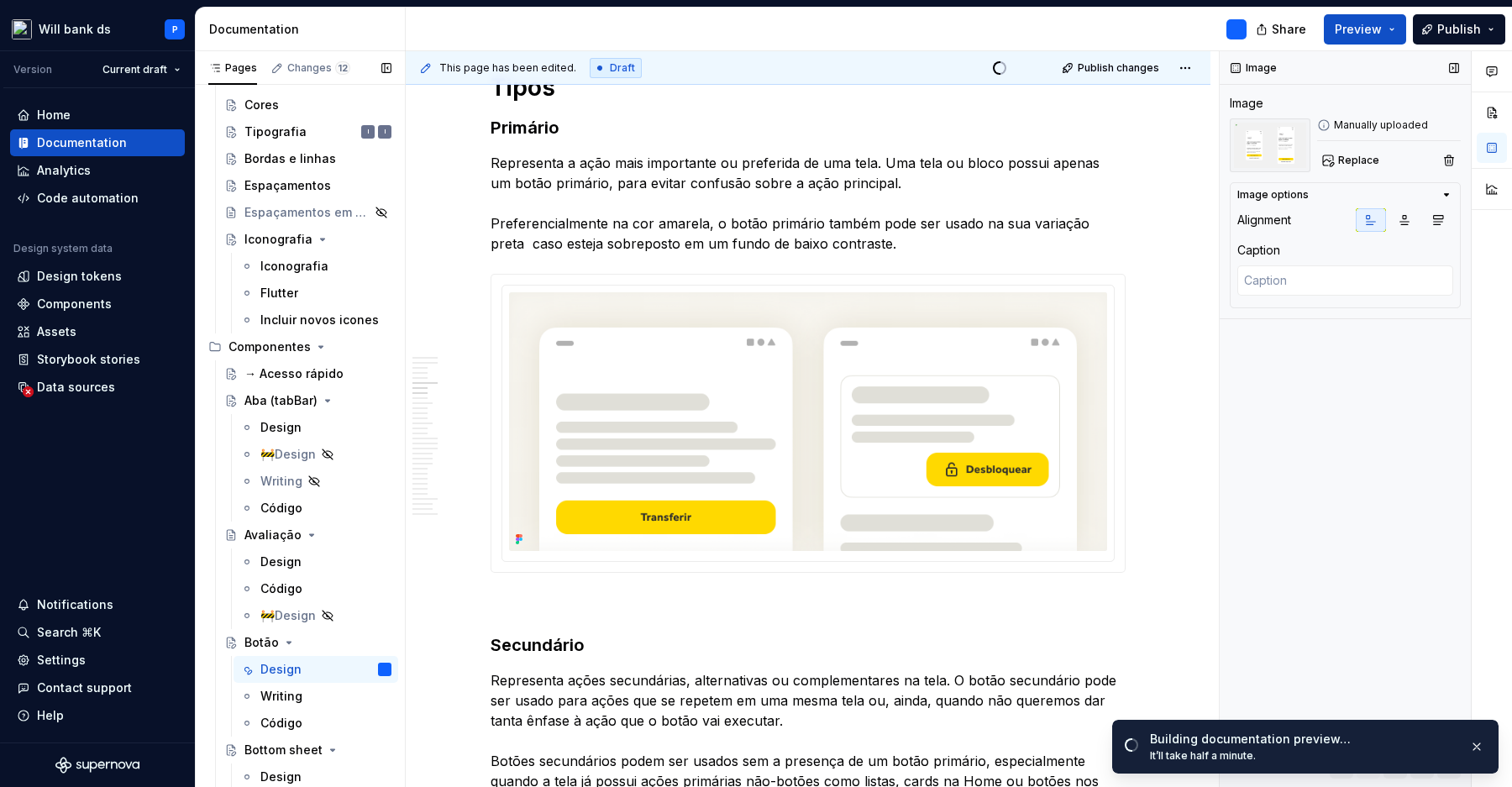
scroll to position [87, 0]
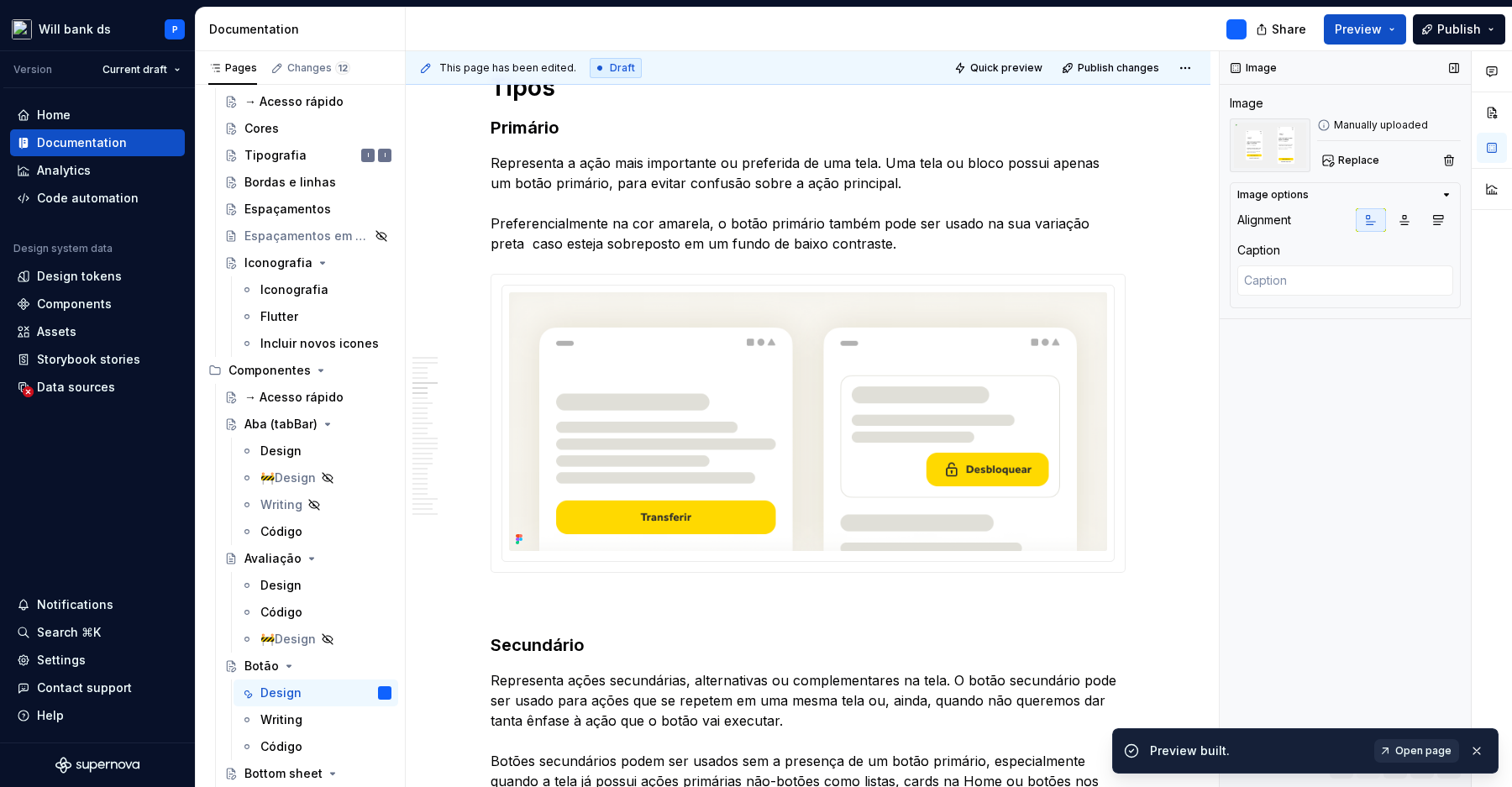
click at [1422, 747] on span "Open page" at bounding box center [1423, 751] width 56 height 14
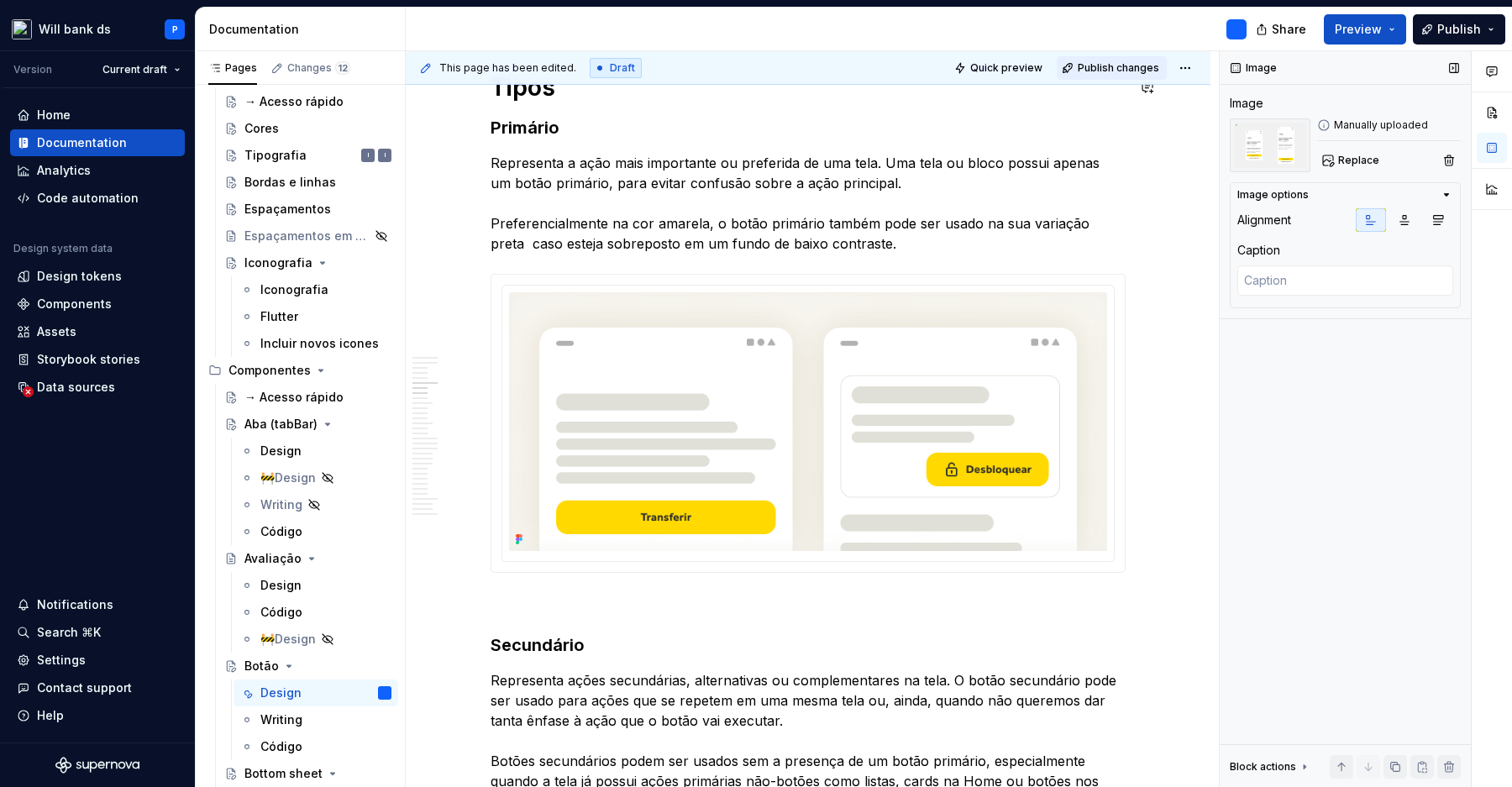
click at [1149, 72] on span "Publish changes" at bounding box center [1118, 68] width 82 height 14
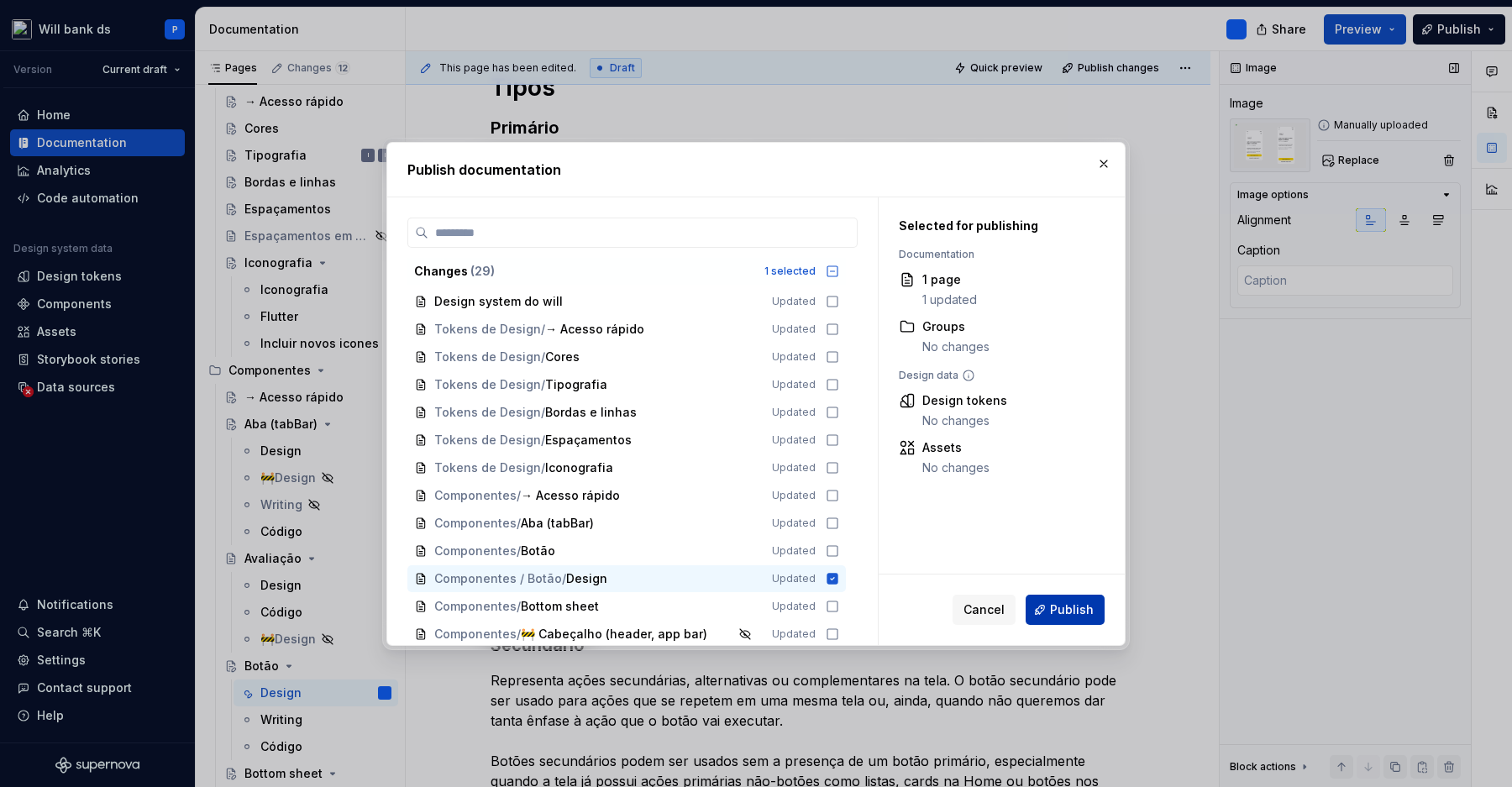
click at [1057, 615] on span "Publish" at bounding box center [1071, 609] width 43 height 17
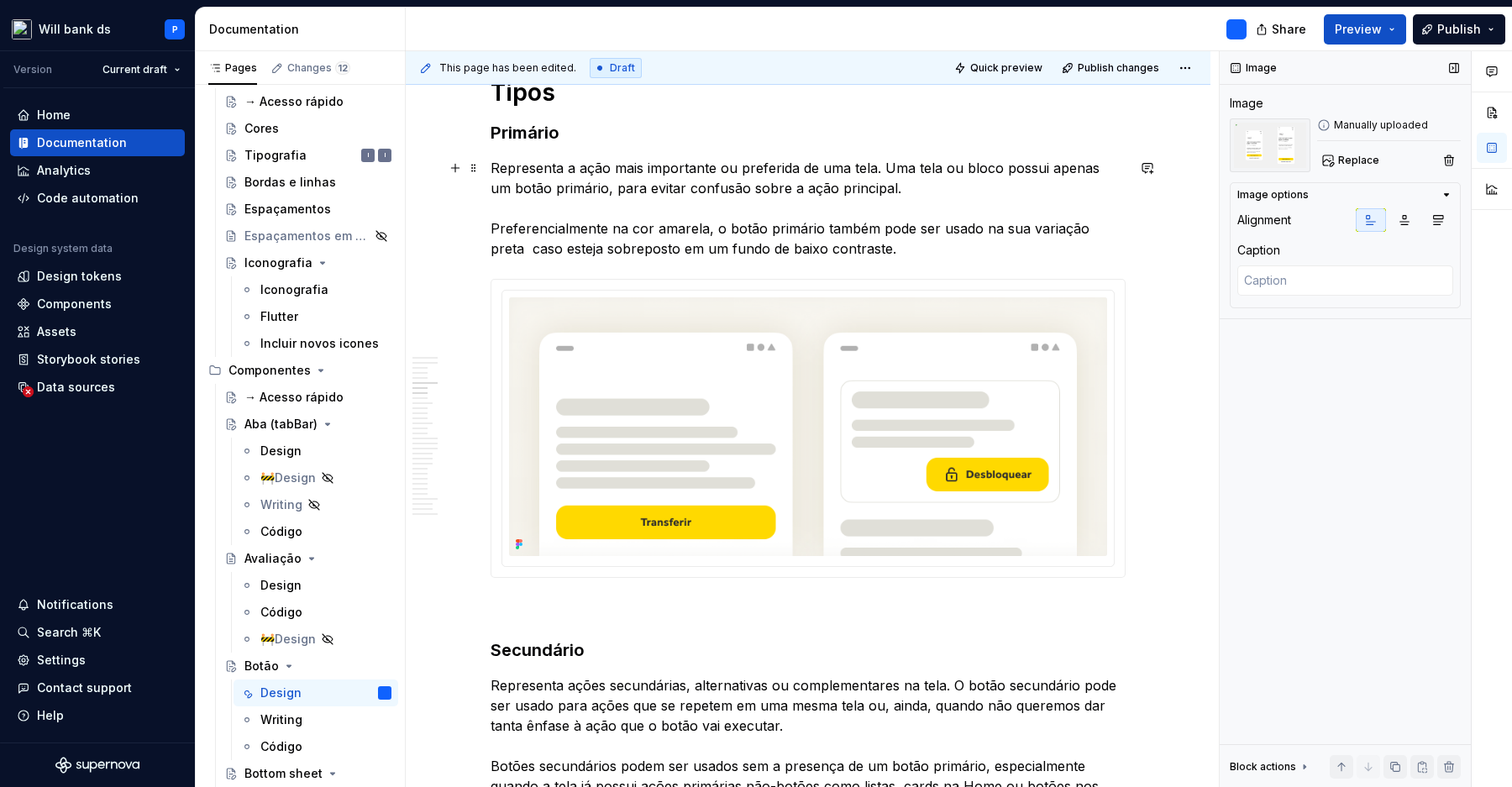
scroll to position [892, 0]
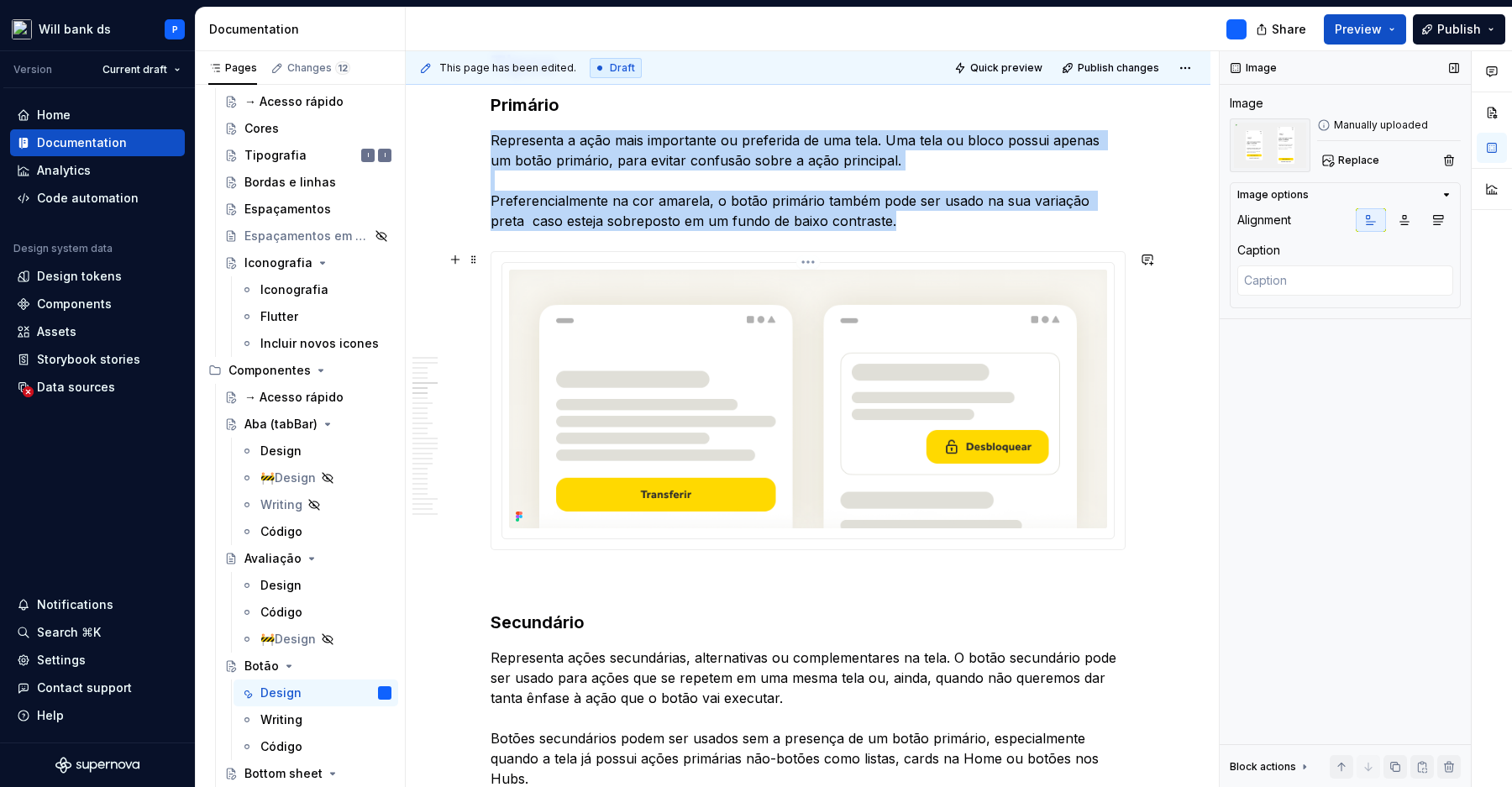
click at [635, 353] on img at bounding box center [808, 399] width 598 height 259
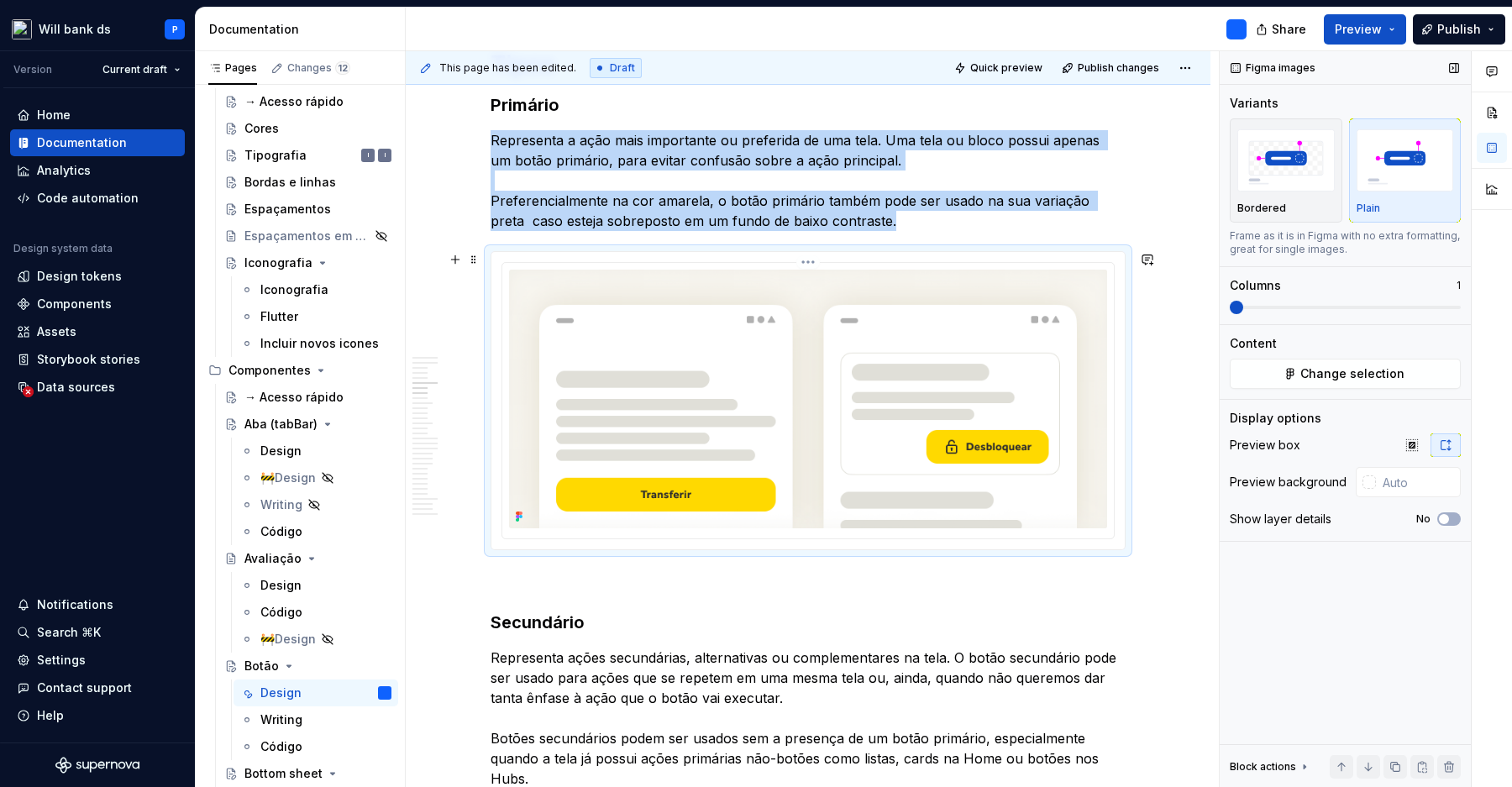
scroll to position [899, 0]
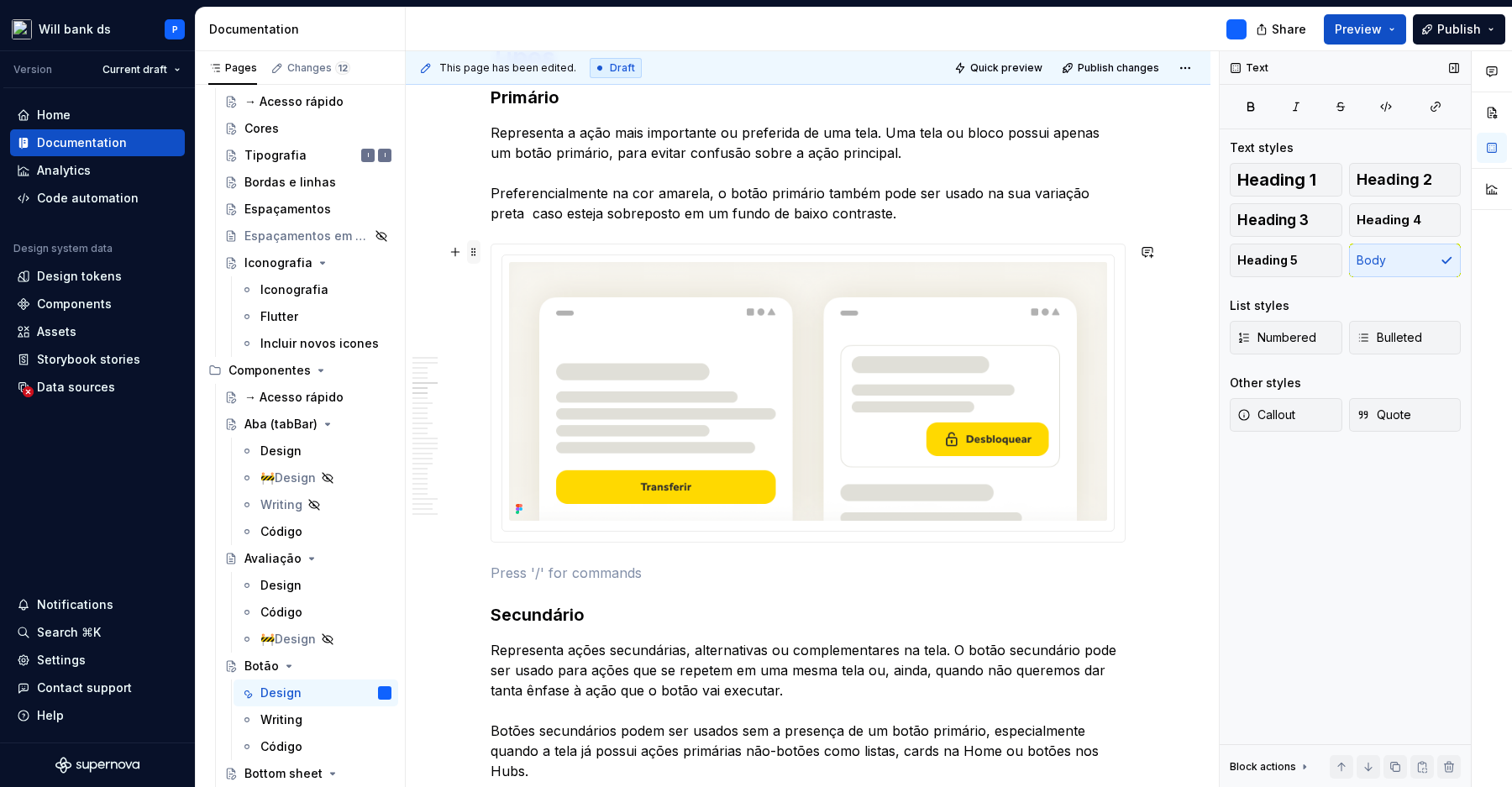
click at [480, 253] on span at bounding box center [473, 252] width 14 height 24
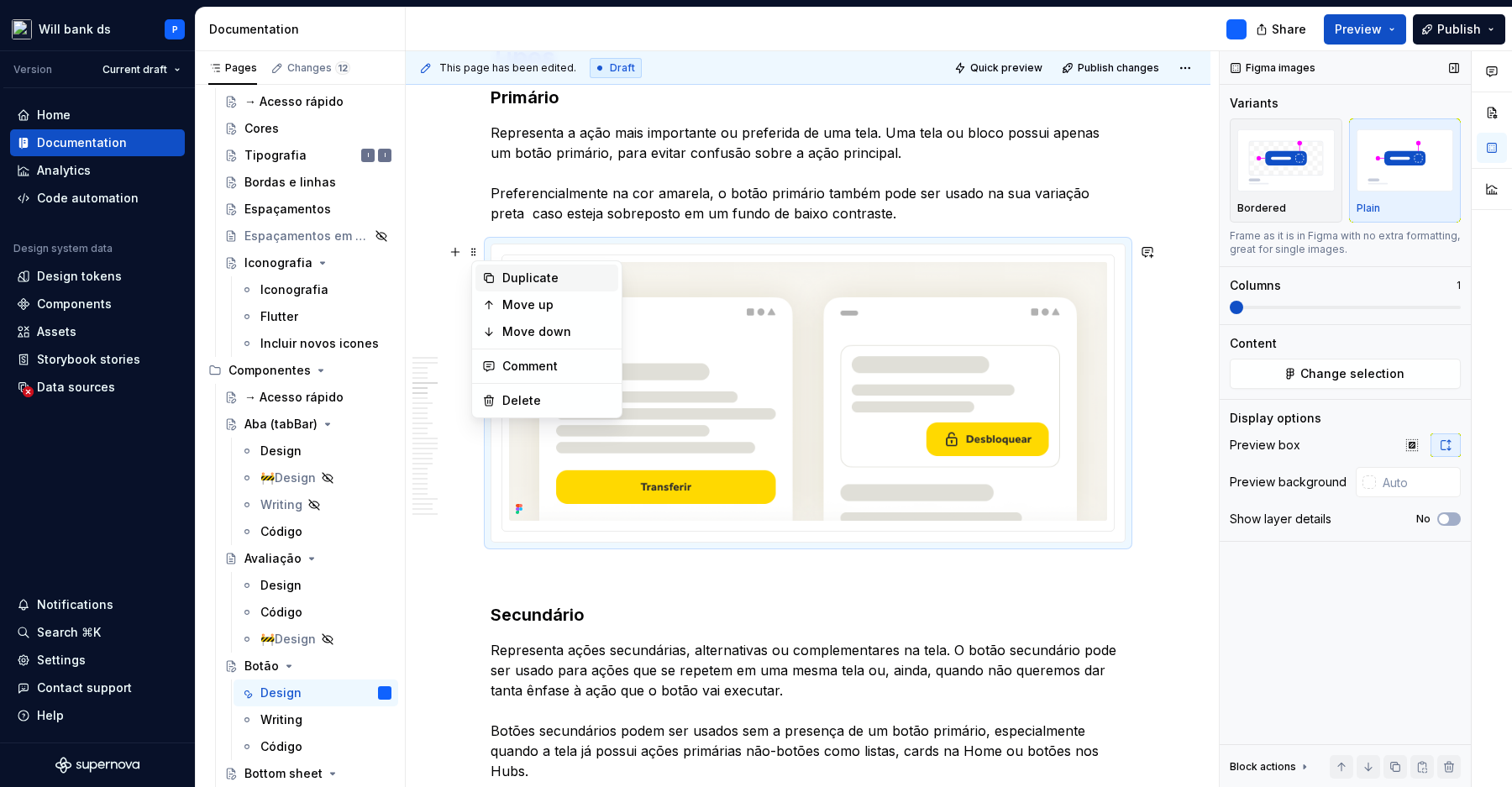
click at [511, 284] on div "Duplicate" at bounding box center [557, 278] width 110 height 17
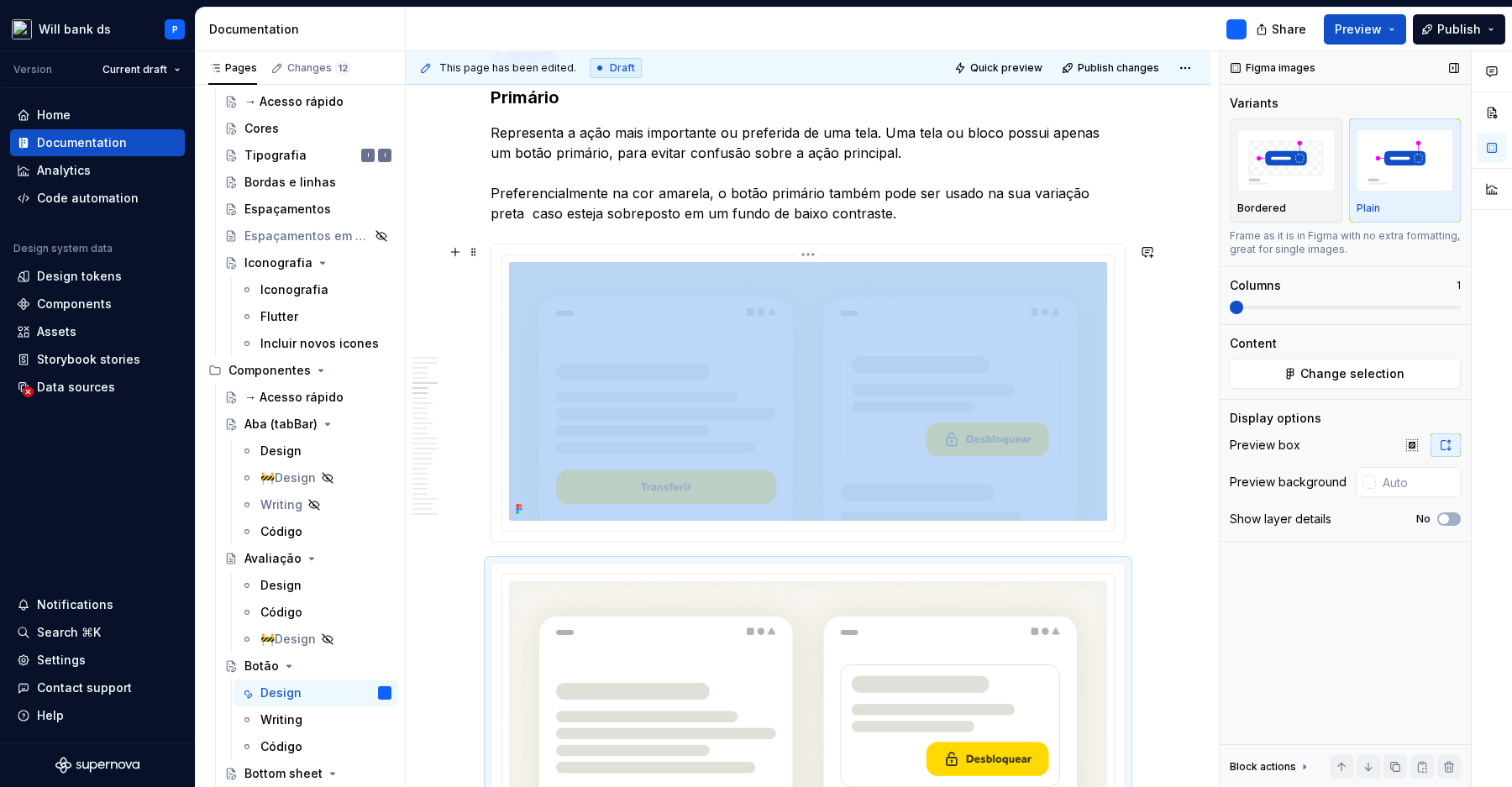
scroll to position [974, 0]
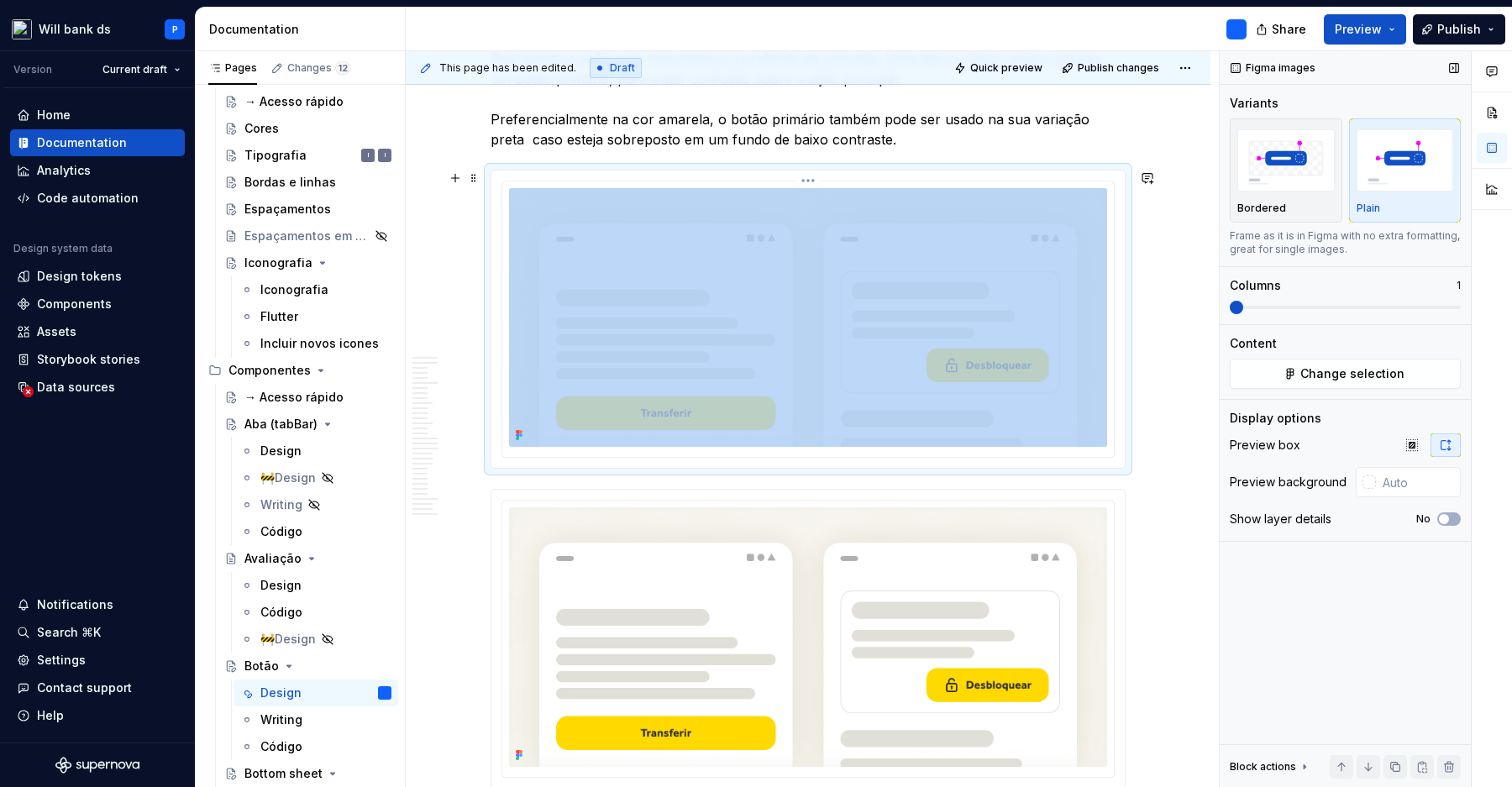
click at [611, 277] on img at bounding box center [808, 317] width 598 height 259
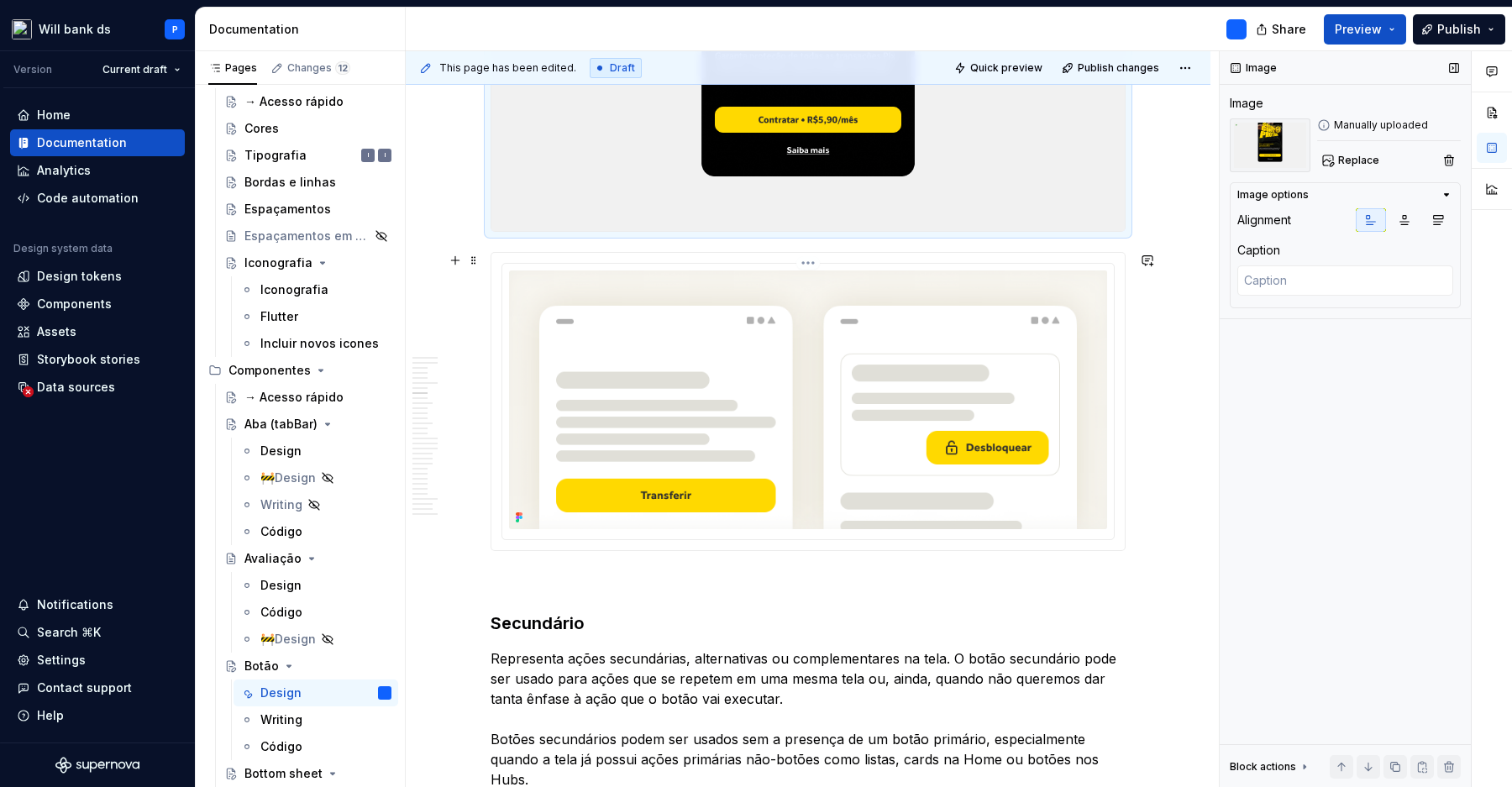
scroll to position [1313, 0]
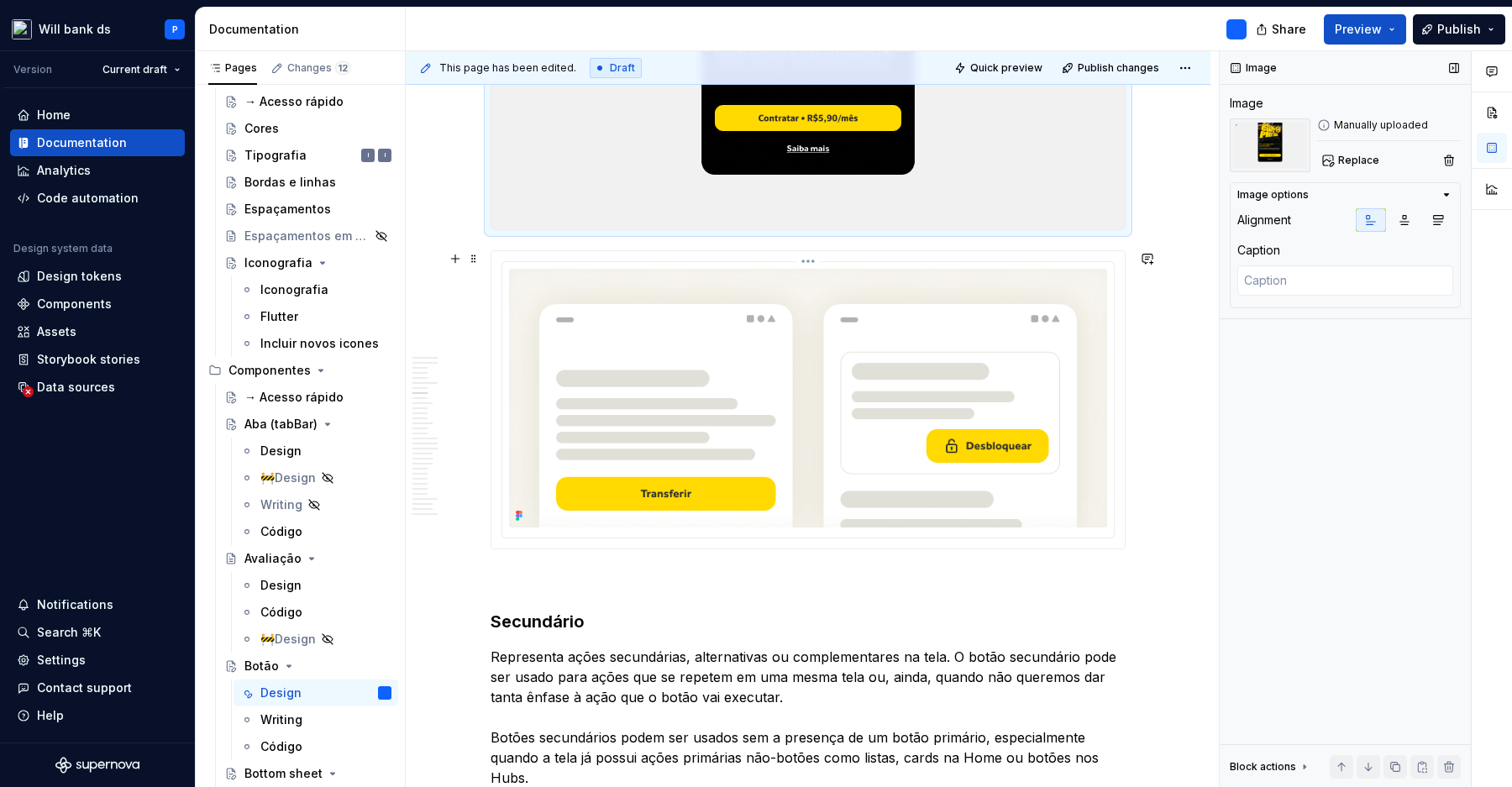
click at [781, 344] on img at bounding box center [808, 398] width 598 height 259
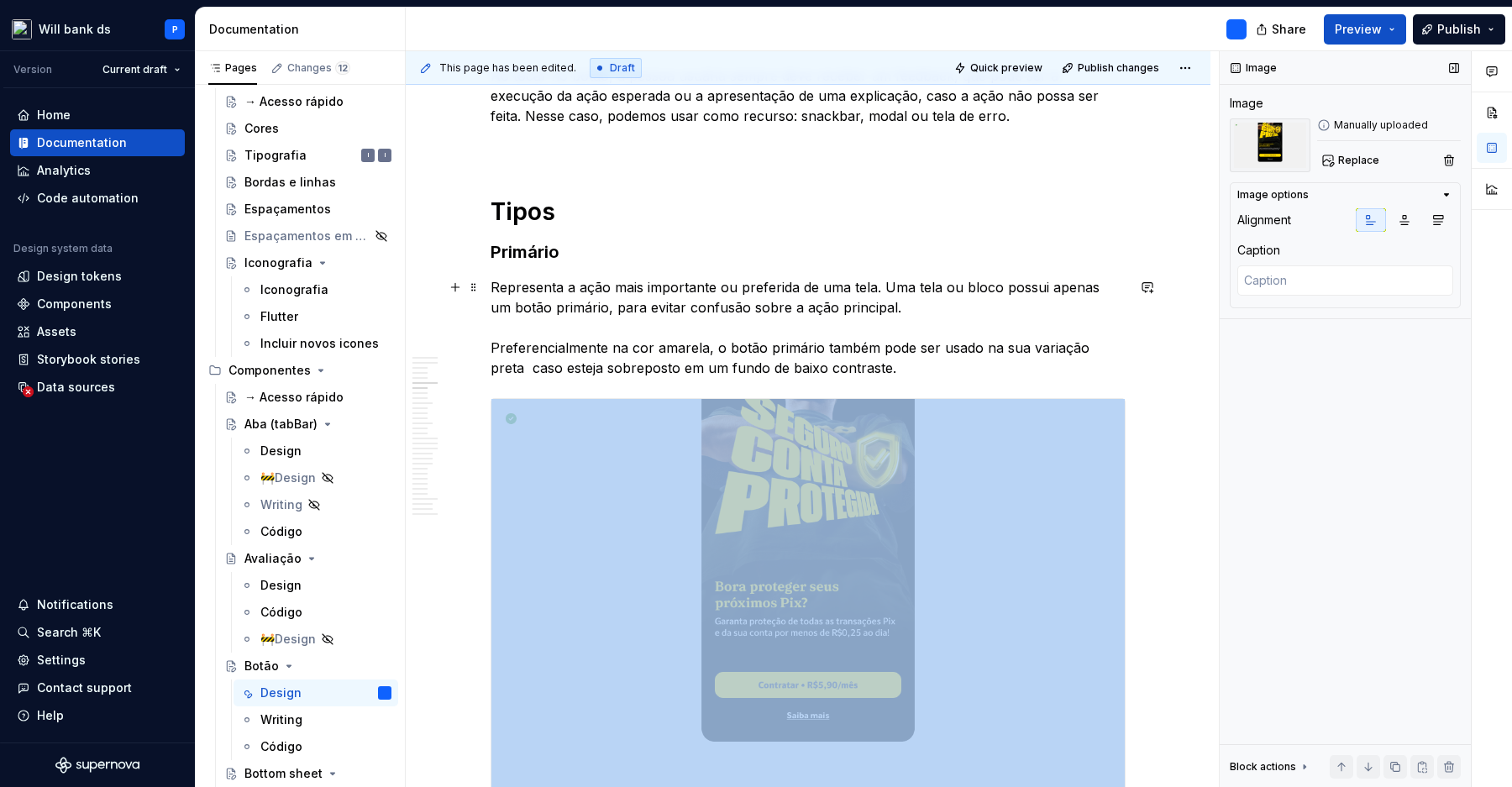
scroll to position [735, 0]
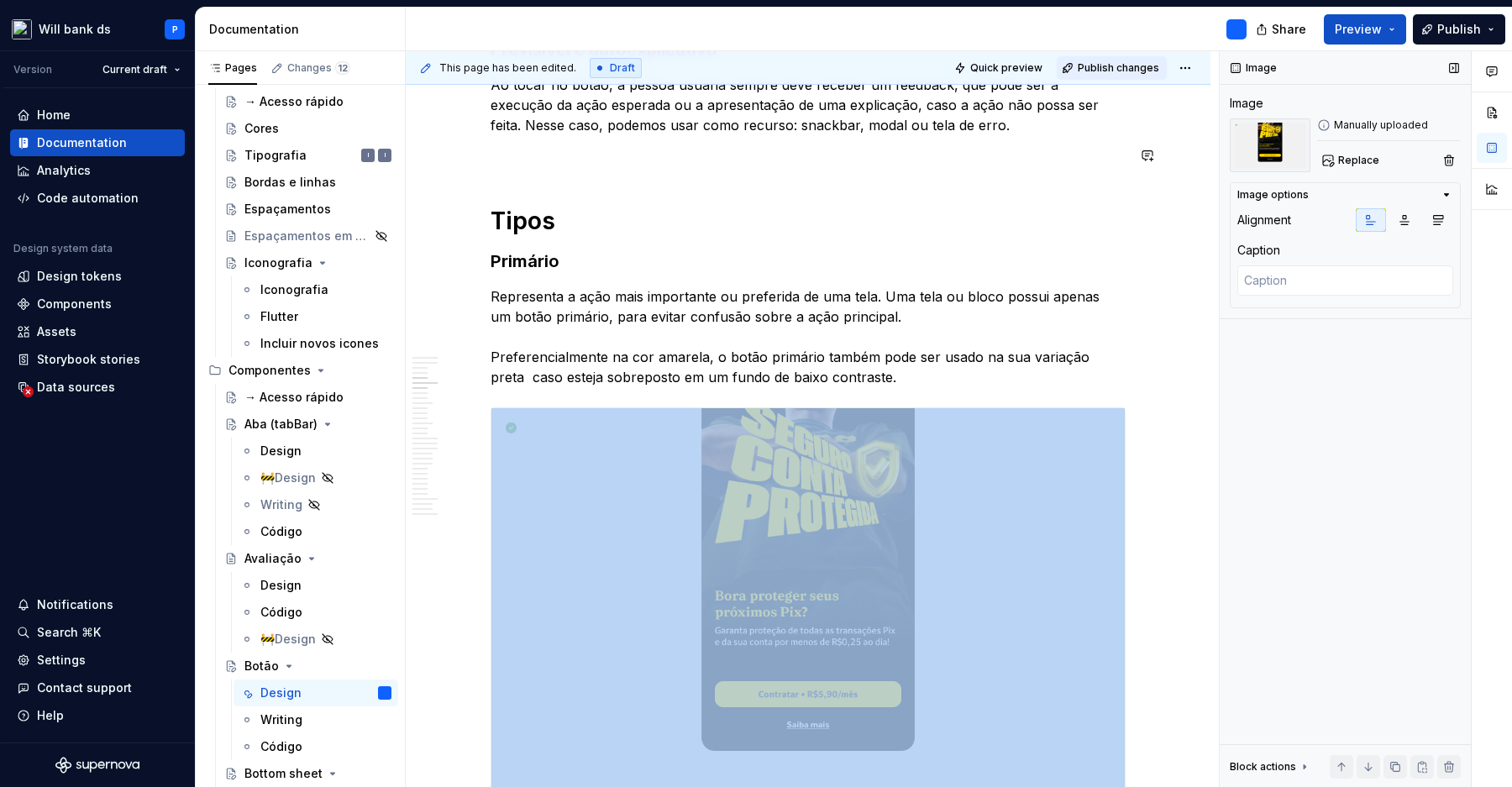
click at [1140, 65] on span "Publish changes" at bounding box center [1118, 68] width 82 height 14
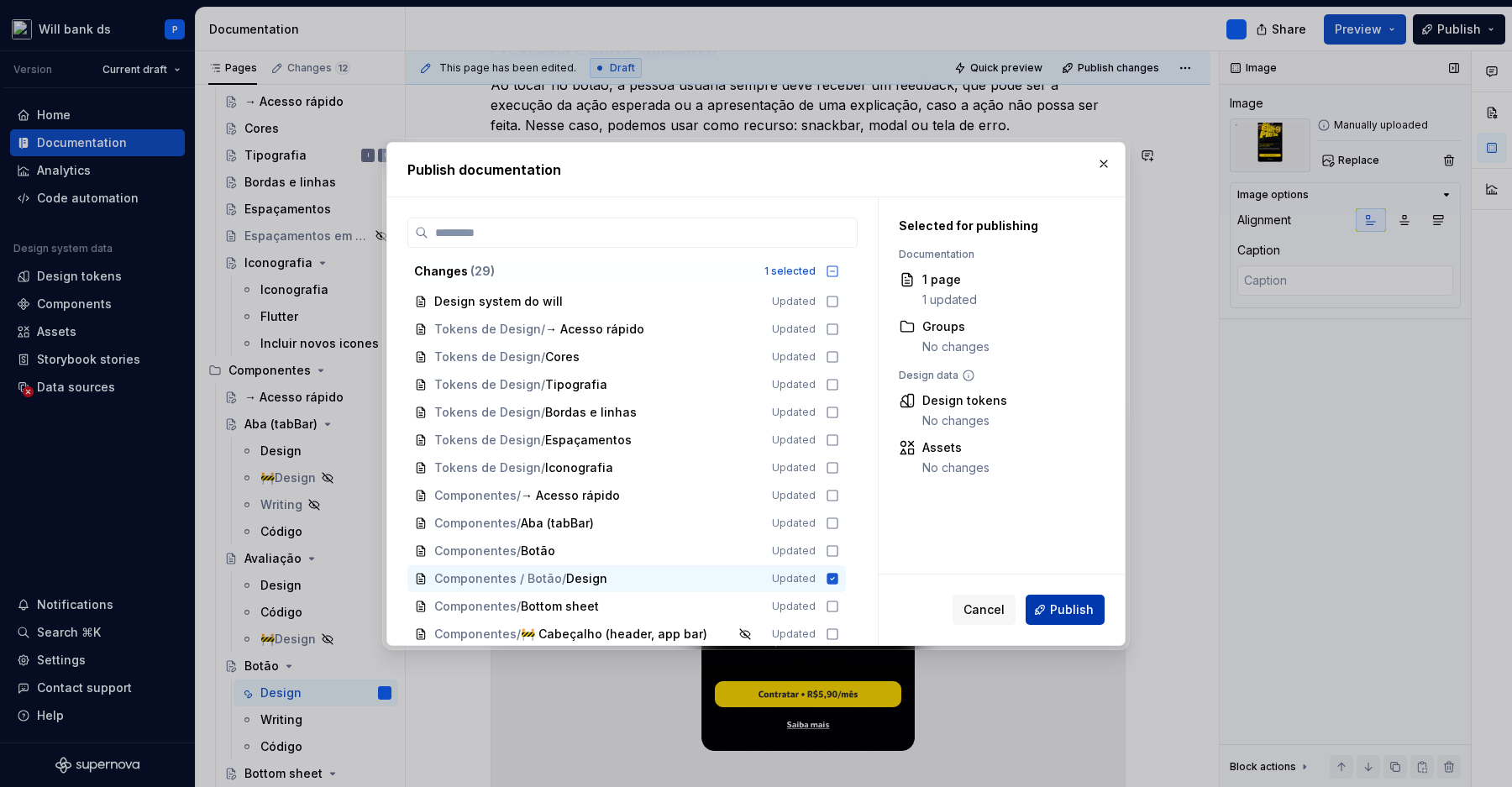
click at [1074, 610] on span "Publish" at bounding box center [1071, 609] width 43 height 17
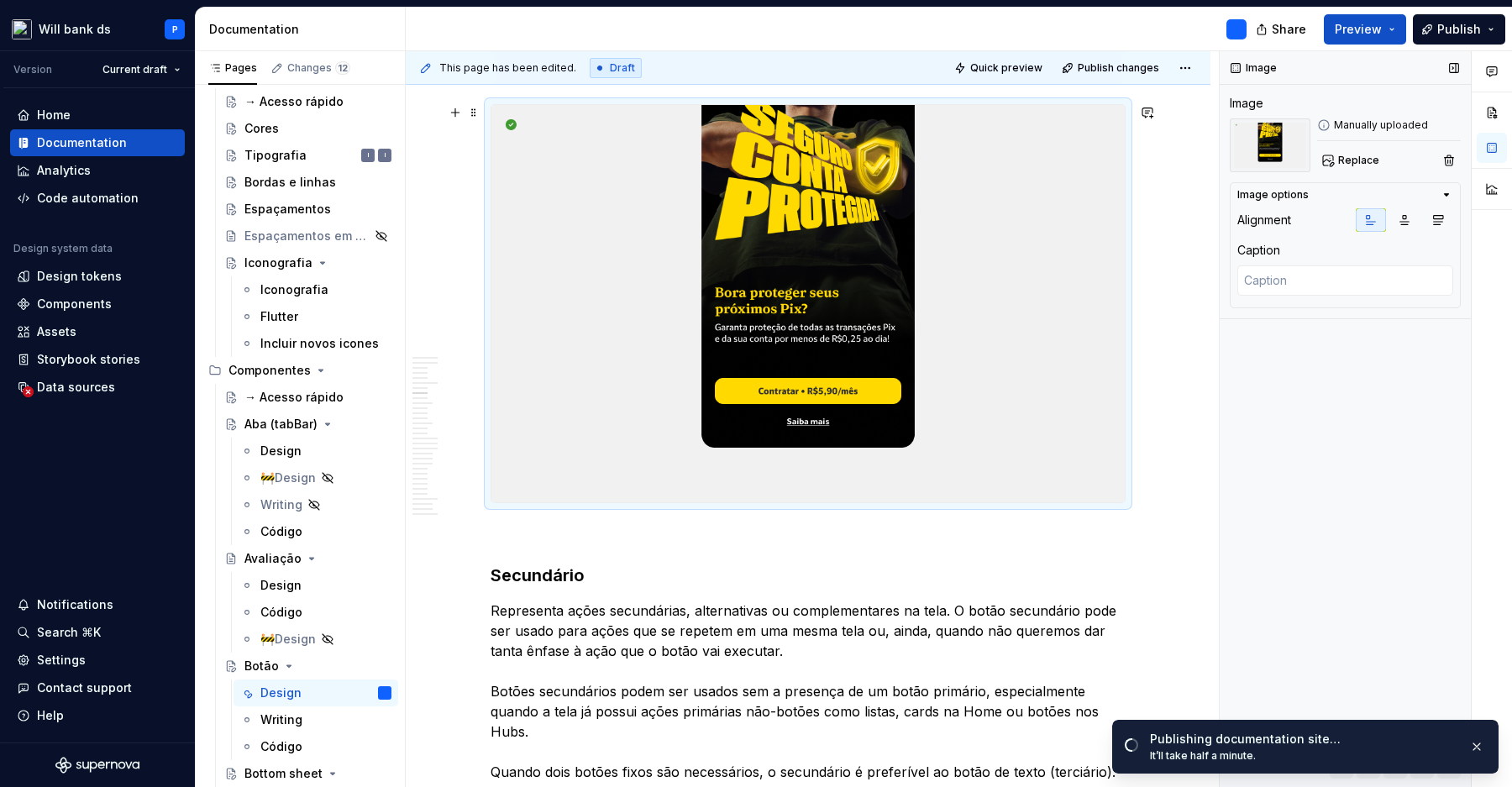
scroll to position [1451, 0]
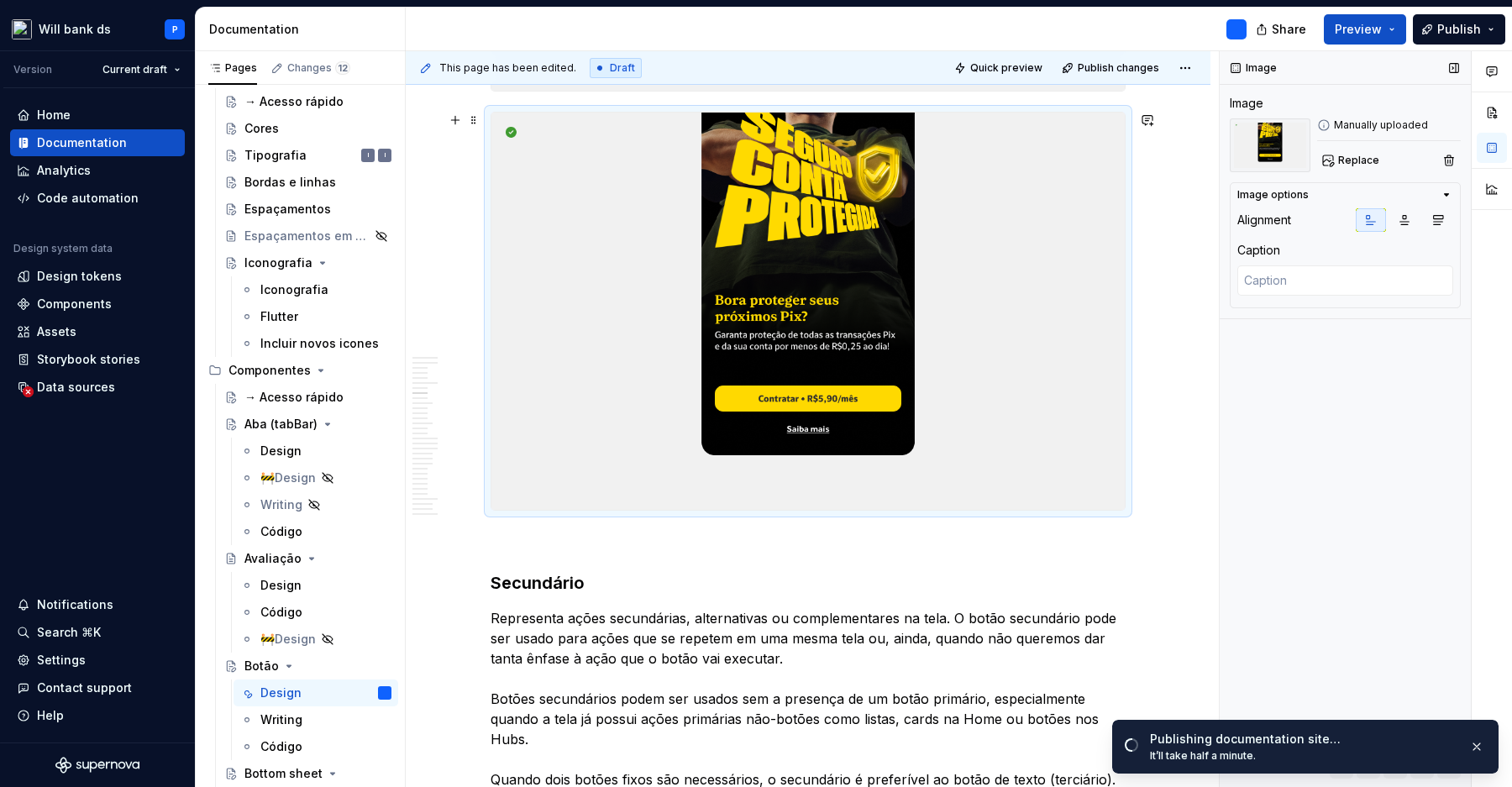
click at [817, 353] on img at bounding box center [808, 311] width 633 height 398
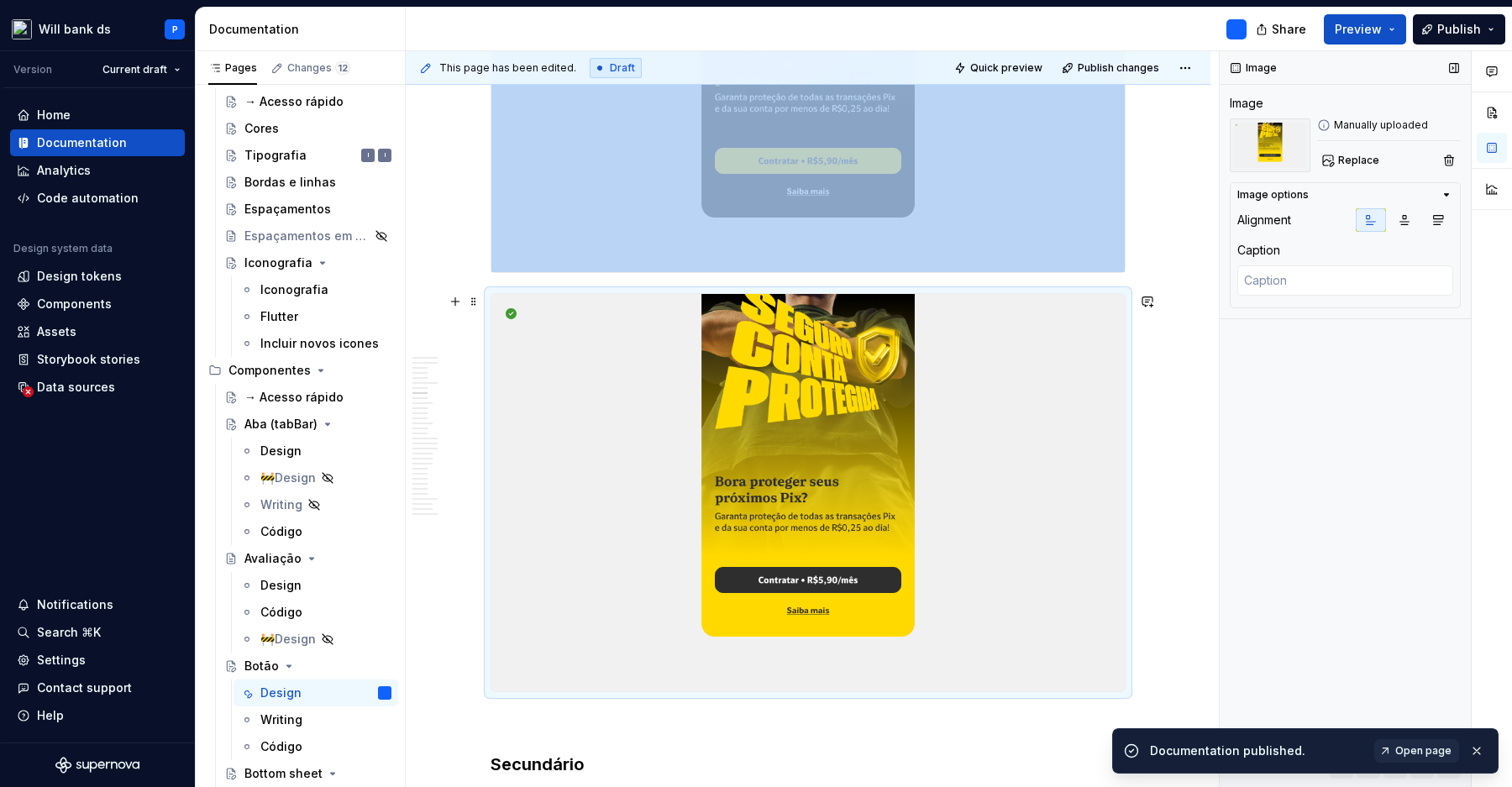
scroll to position [1279, 0]
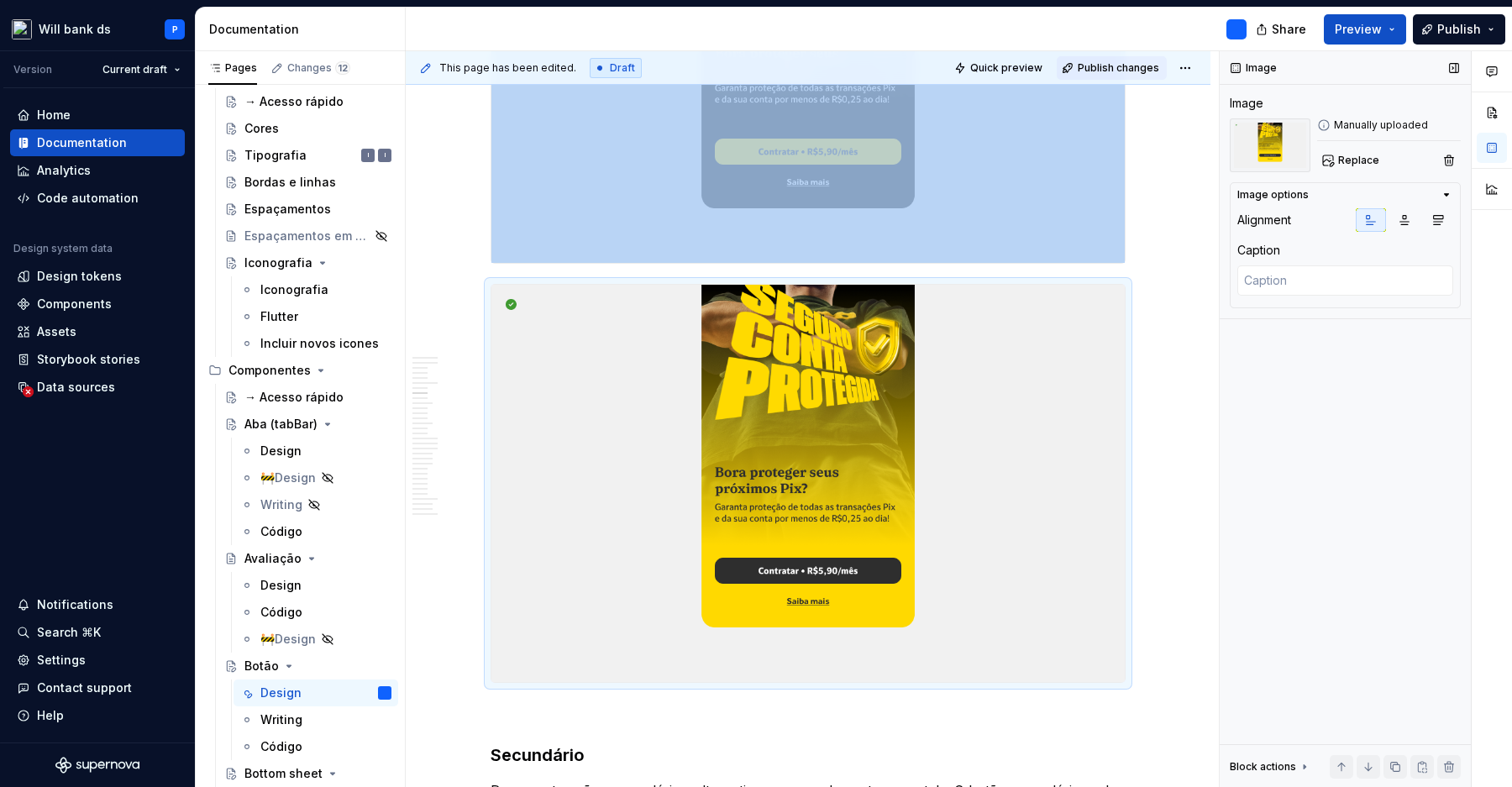
click at [1104, 63] on span "Publish changes" at bounding box center [1118, 68] width 82 height 14
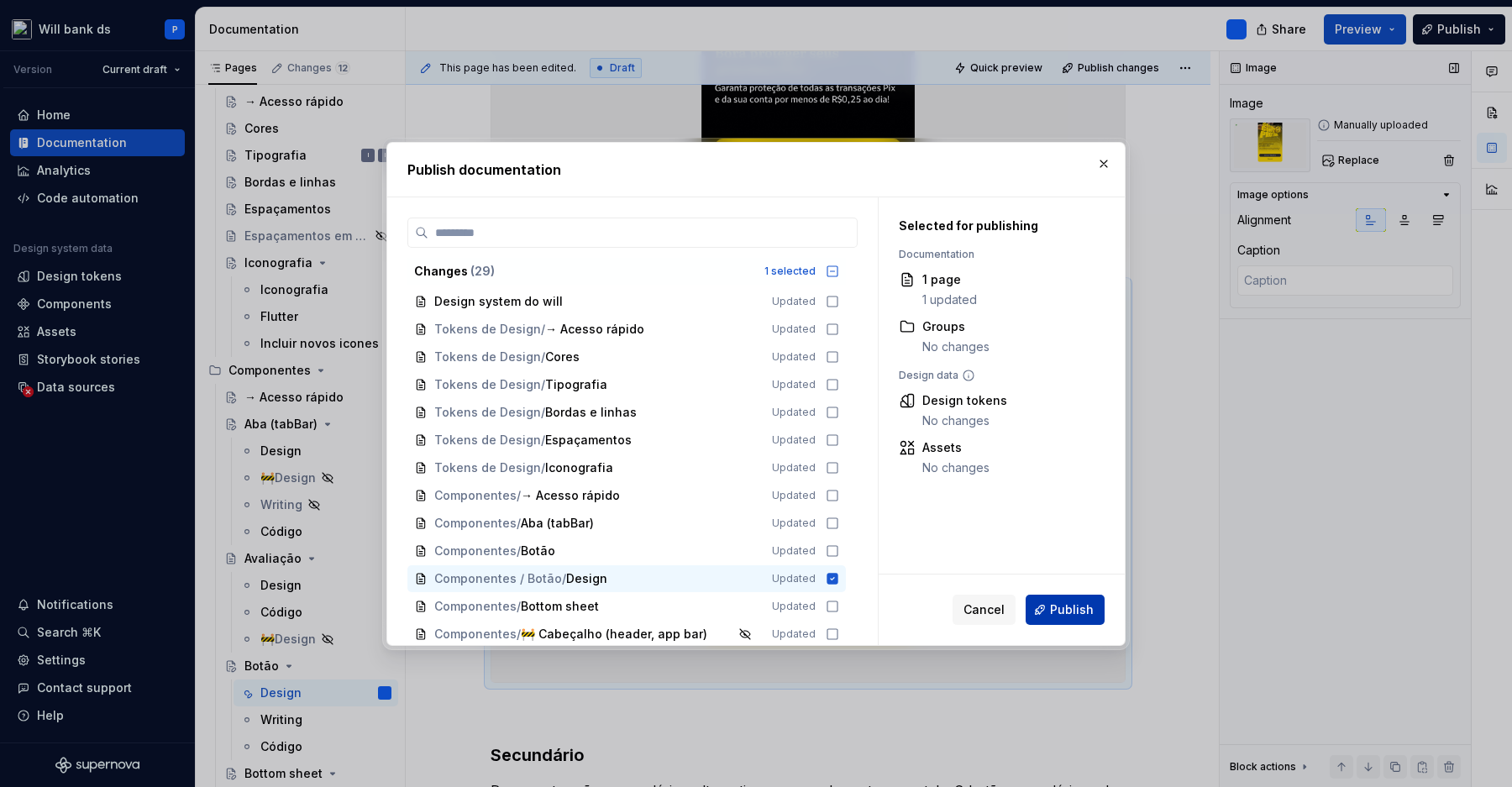
click at [1061, 602] on span "Publish" at bounding box center [1071, 609] width 43 height 17
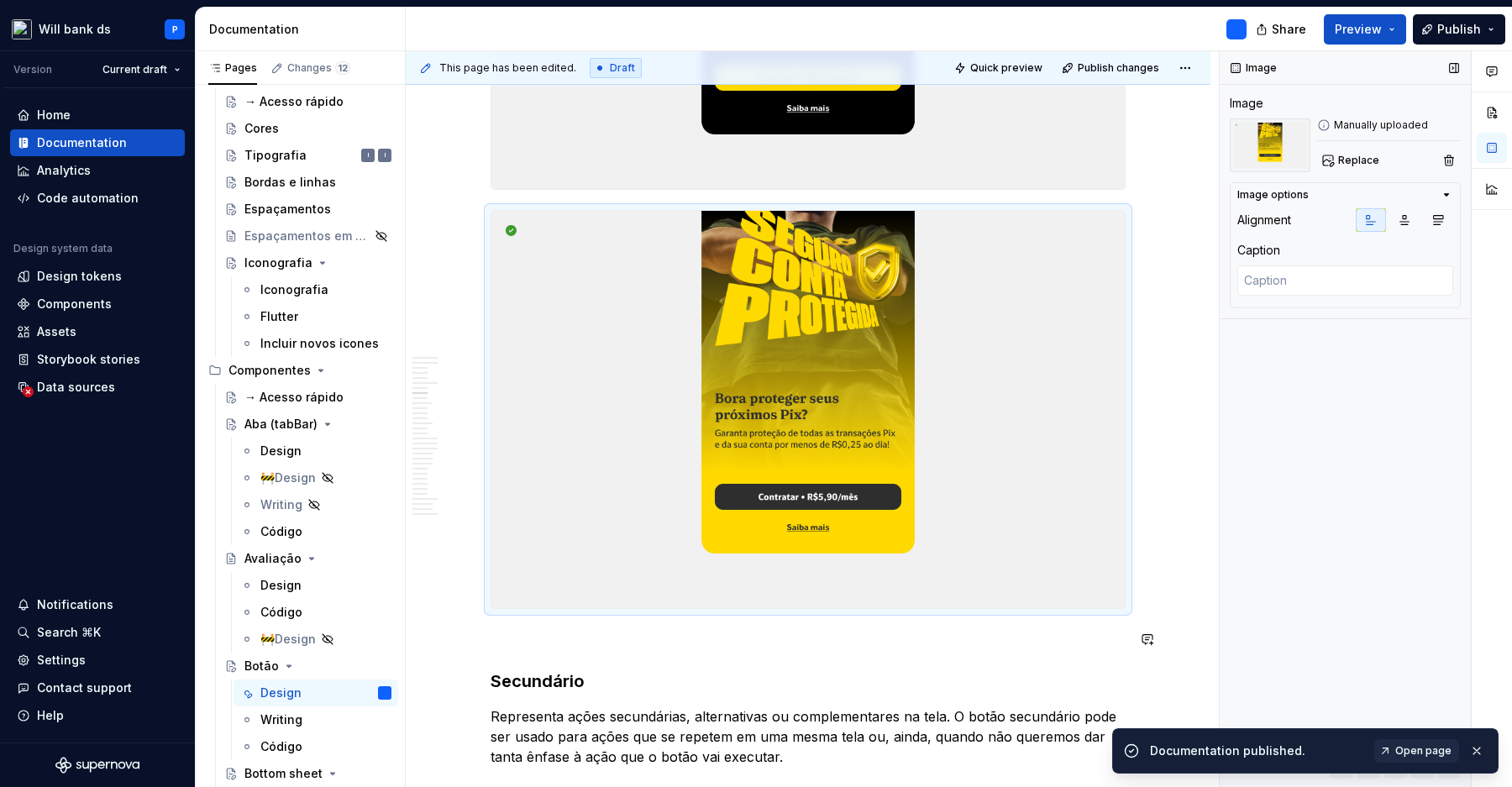
scroll to position [1371, 0]
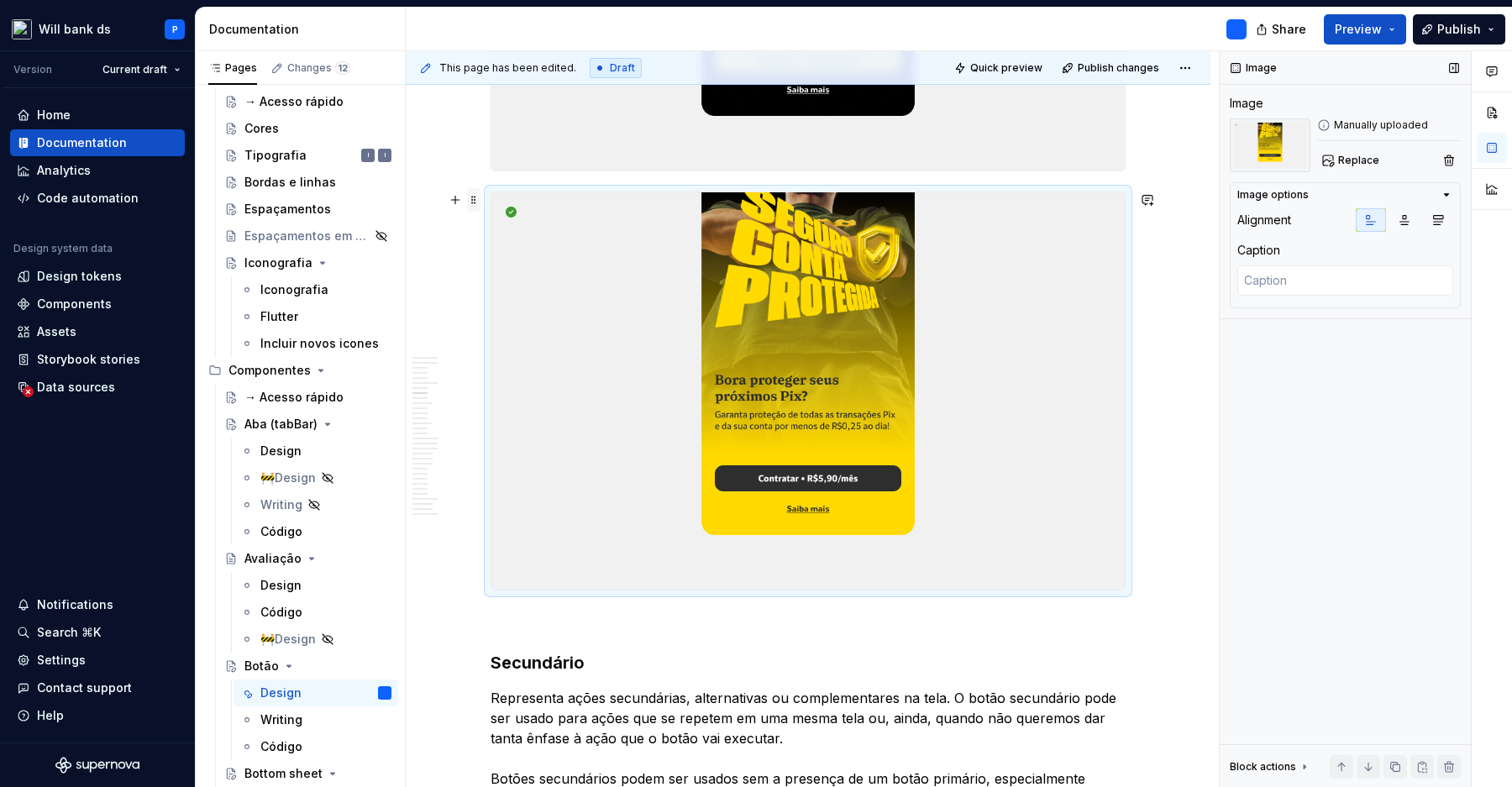
click at [475, 197] on span at bounding box center [473, 200] width 14 height 24
click at [515, 342] on div "Delete" at bounding box center [557, 349] width 110 height 17
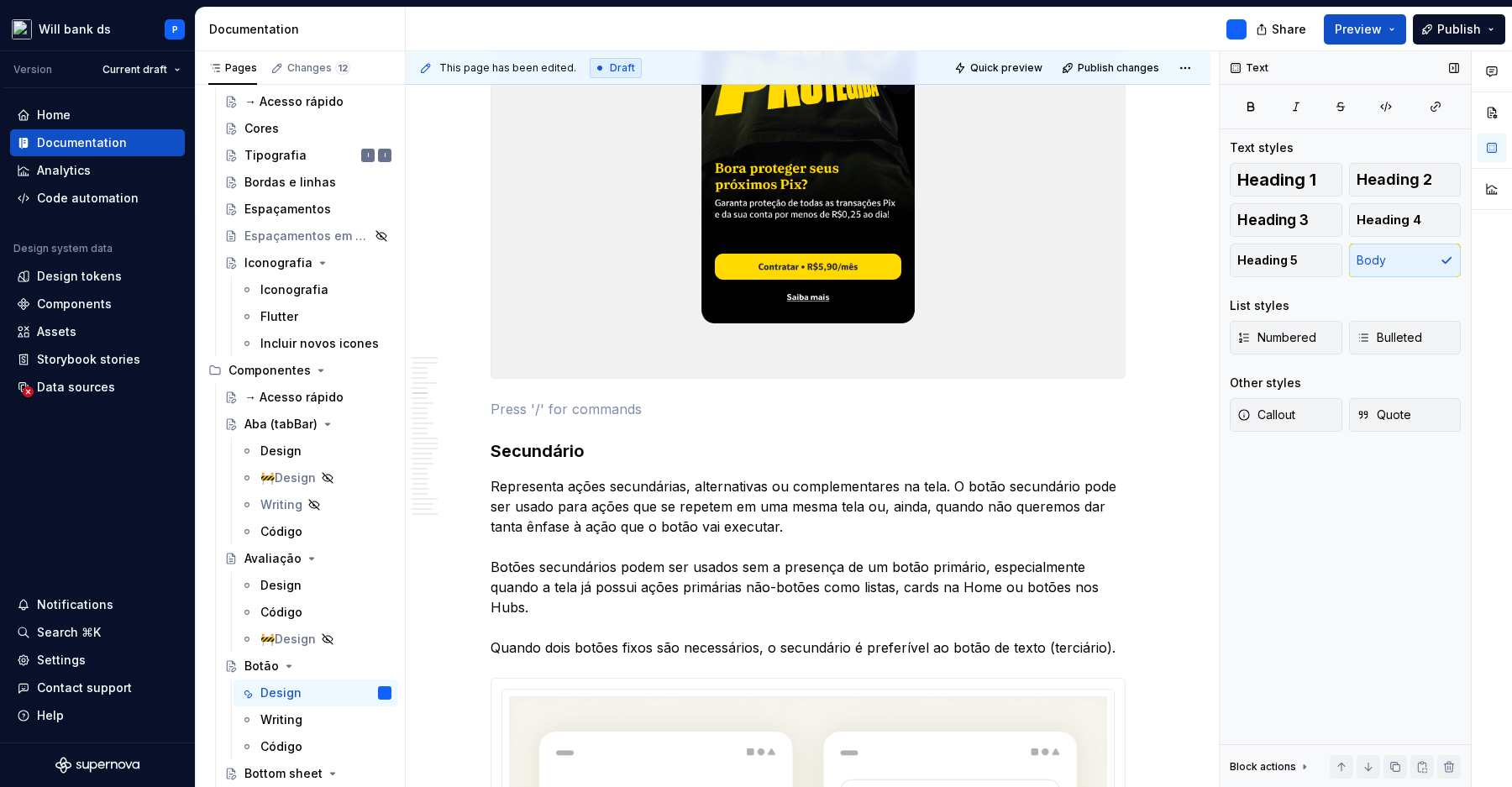
click at [716, 255] on img at bounding box center [808, 179] width 633 height 398
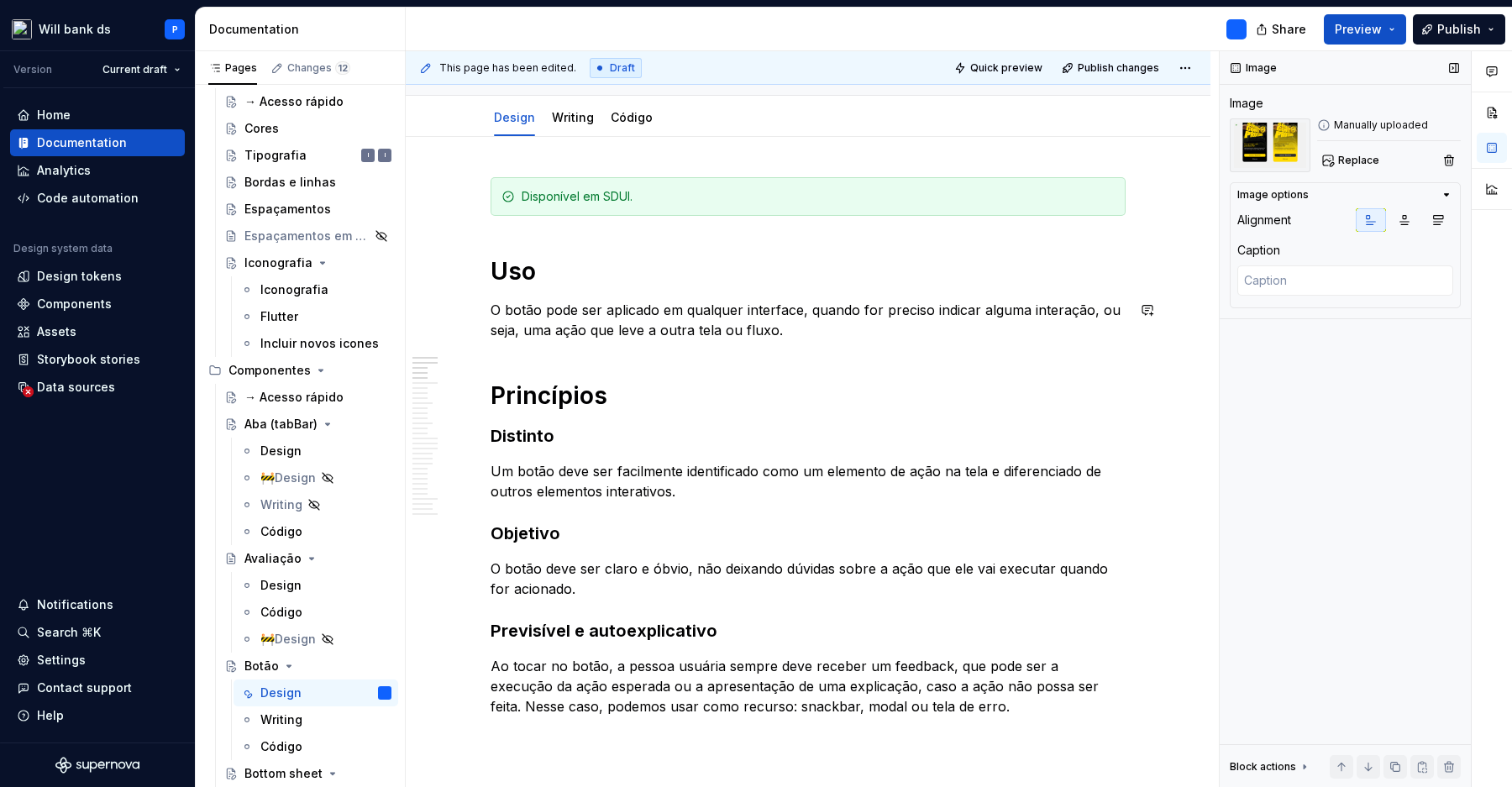
scroll to position [0, 0]
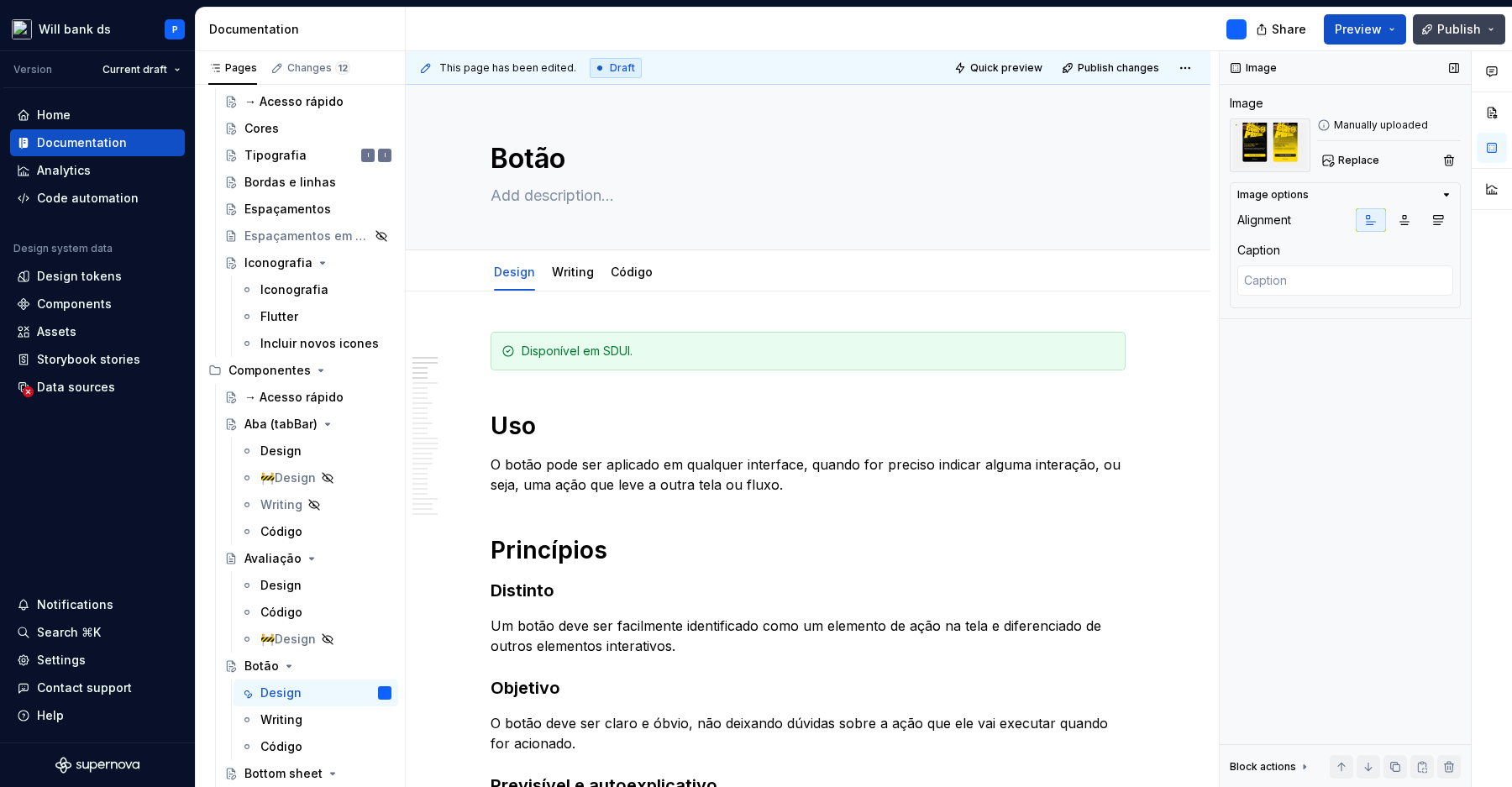
click at [1448, 19] on button "Publish" at bounding box center [1459, 29] width 92 height 30
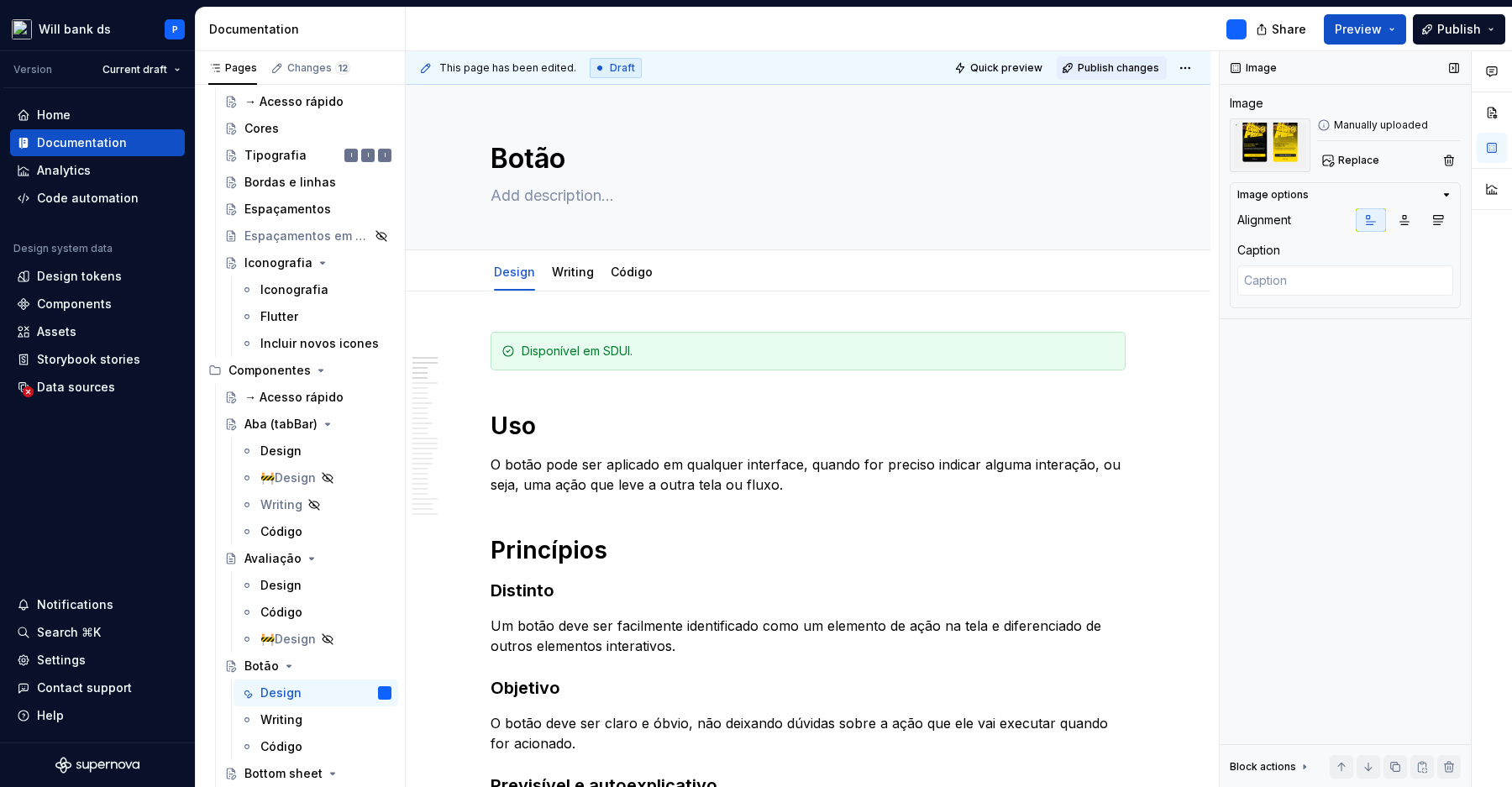
click at [1129, 70] on span "Publish changes" at bounding box center [1118, 68] width 82 height 14
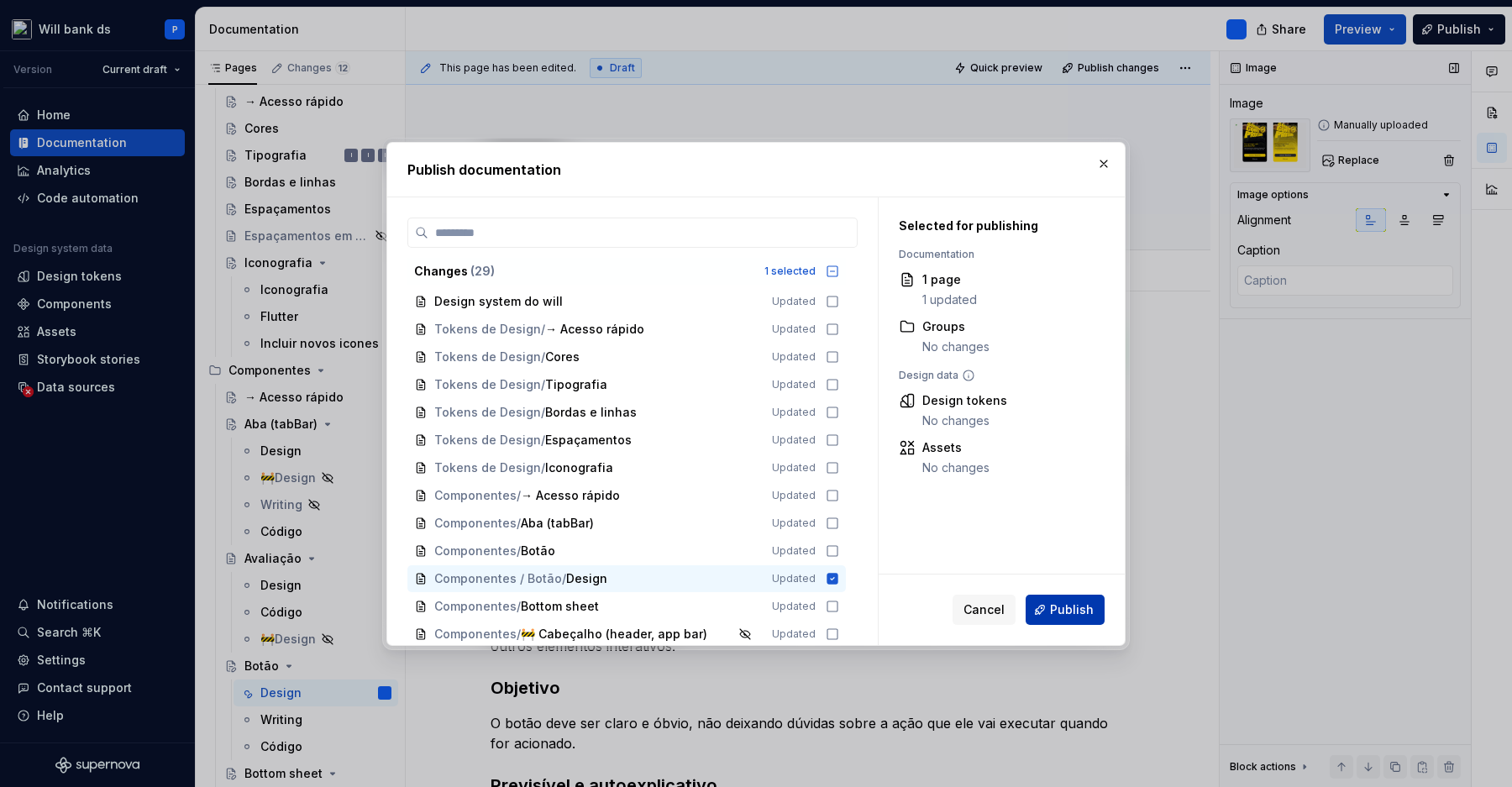
click at [1092, 614] on span "Publish" at bounding box center [1071, 609] width 43 height 17
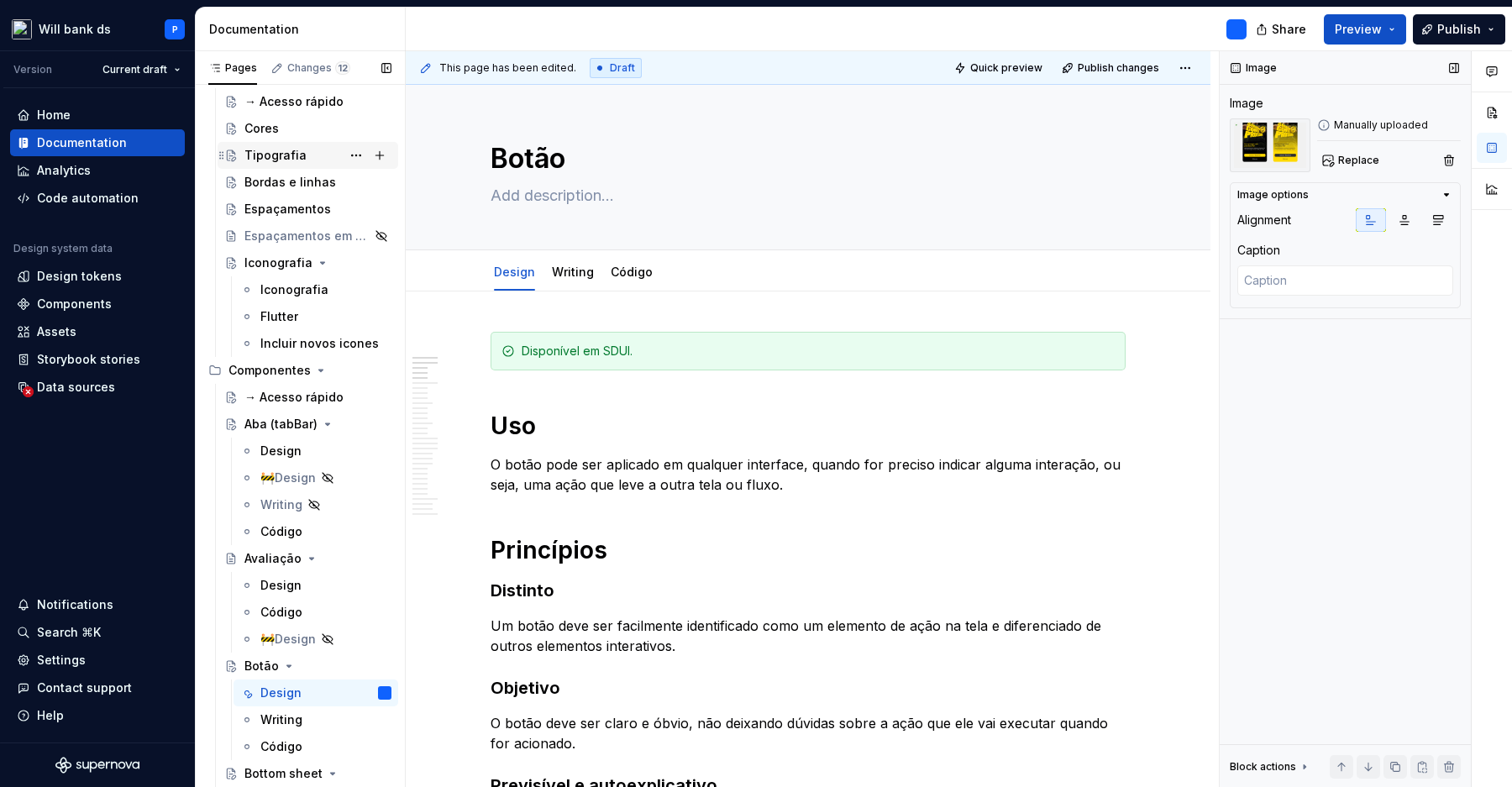
click at [283, 157] on div "Tipografia" at bounding box center [276, 156] width 63 height 17
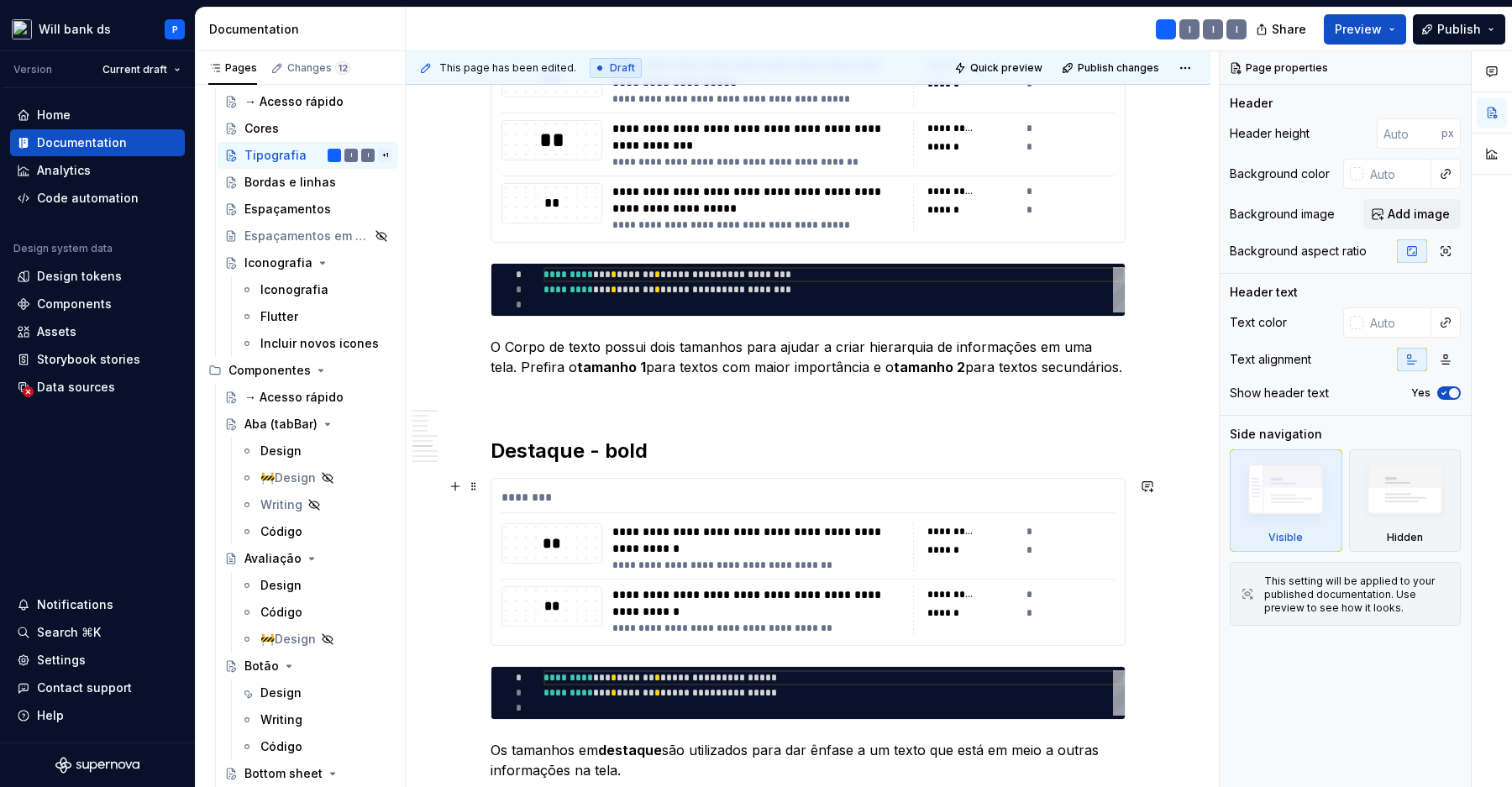
scroll to position [1839, 0]
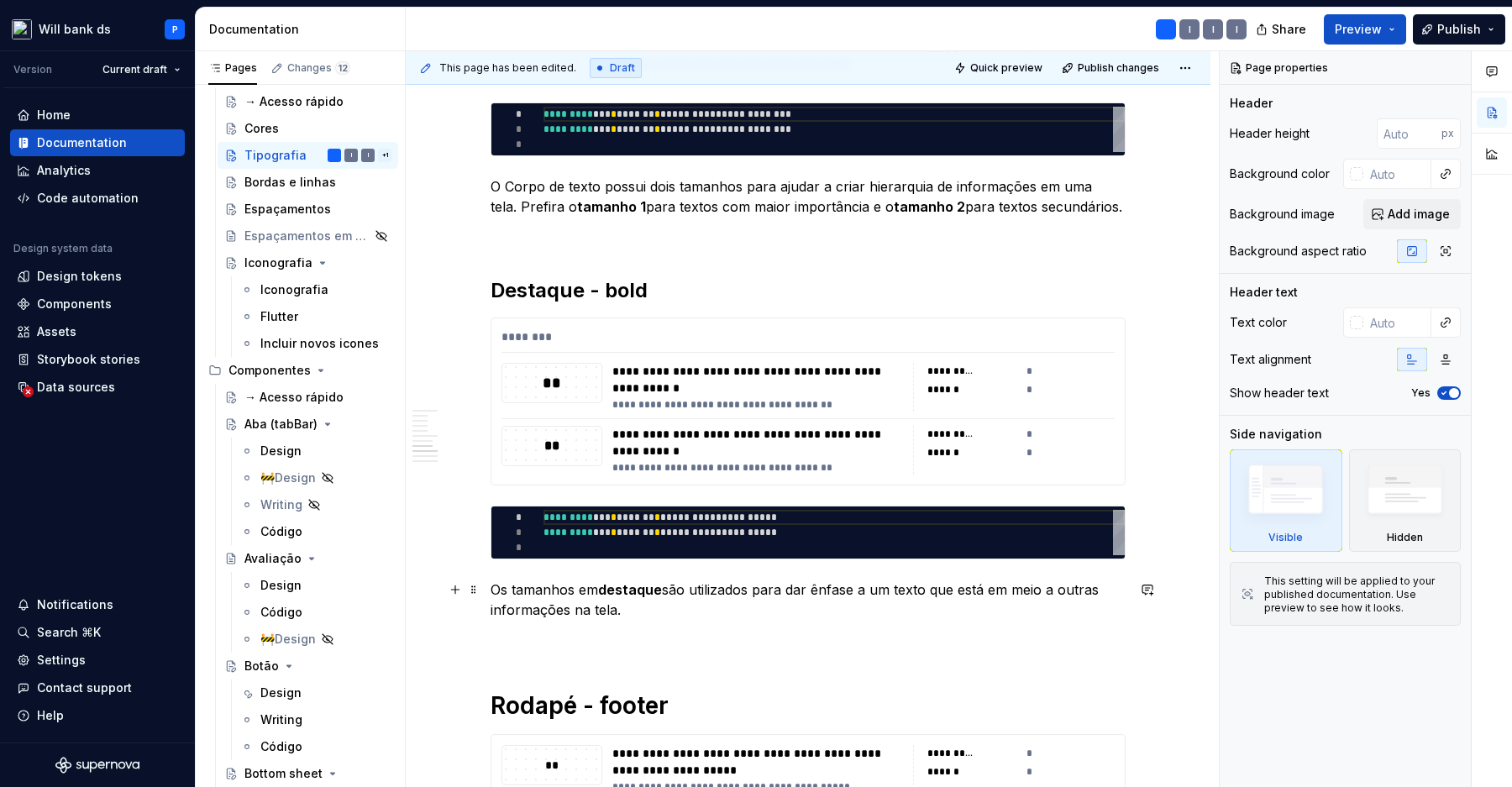
click at [635, 598] on p "Os tamanhos em destaque são utilizados para dar ênfase a um texto que está em m…" at bounding box center [808, 600] width 635 height 41
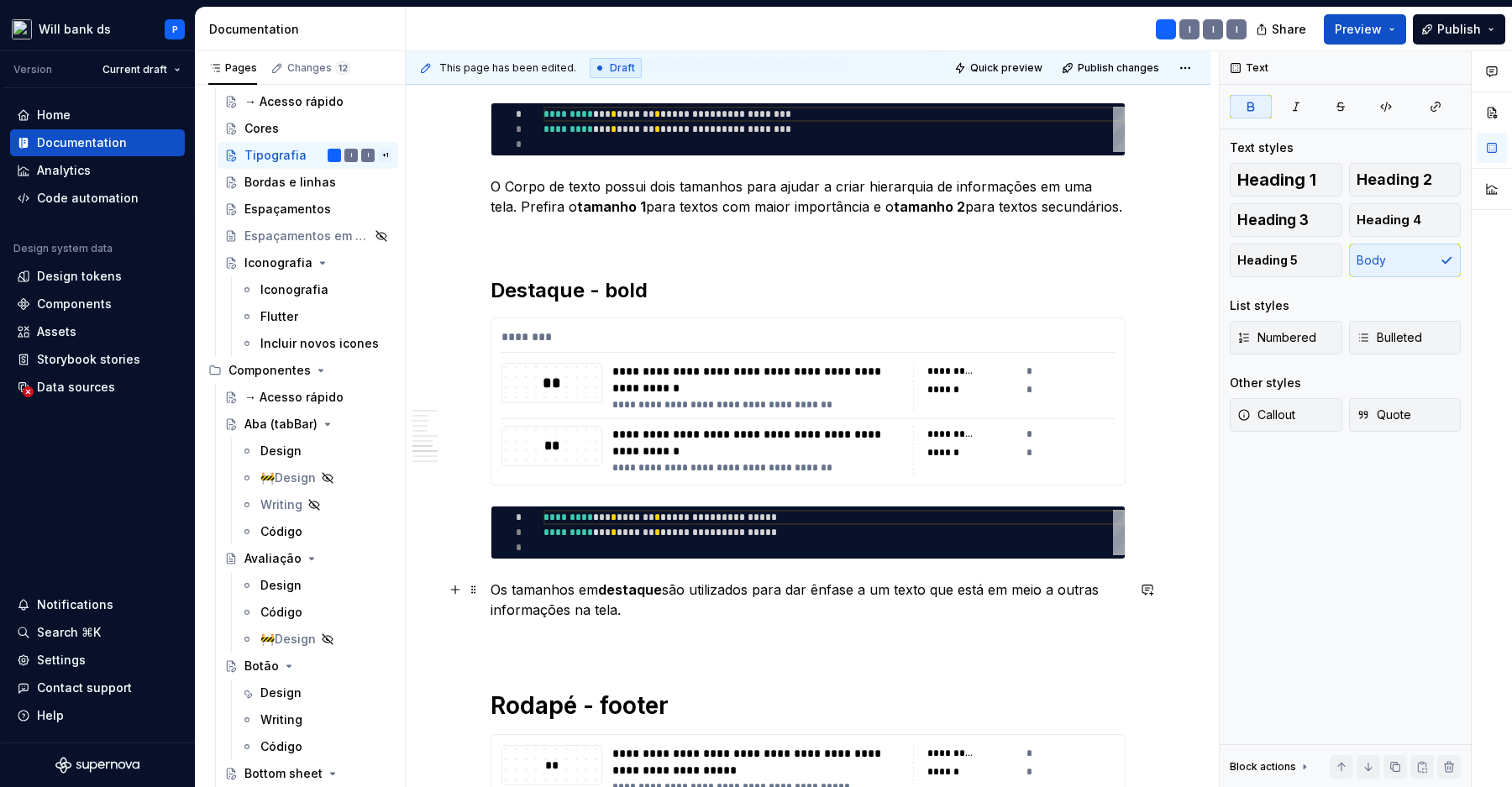
click at [635, 609] on p "Os tamanhos em destaque são utilizados para dar ênfase a um texto que está em m…" at bounding box center [808, 600] width 635 height 41
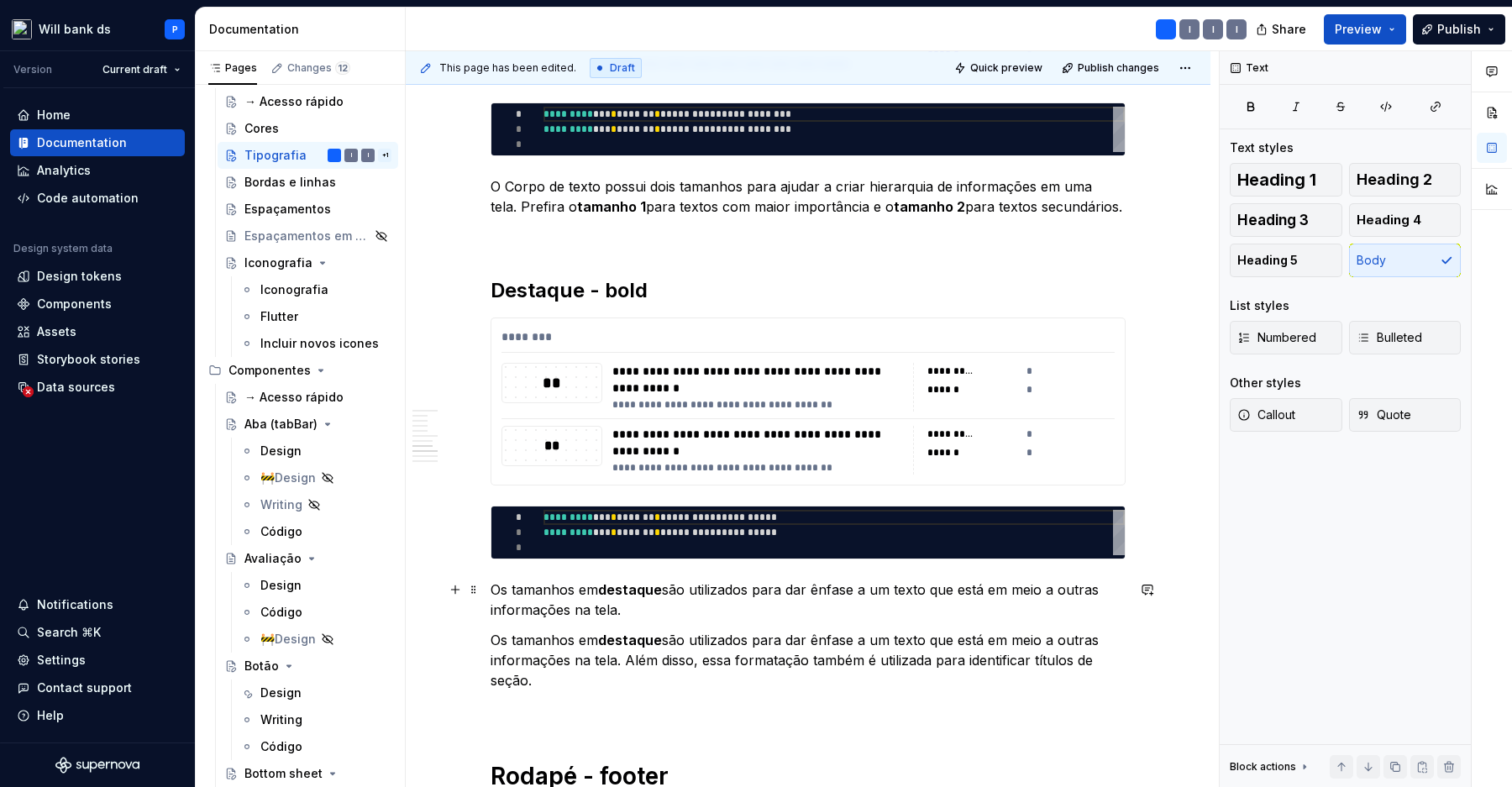
click at [631, 614] on p "Os tamanhos em destaque são utilizados para dar ênfase a um texto que está em m…" at bounding box center [808, 600] width 635 height 41
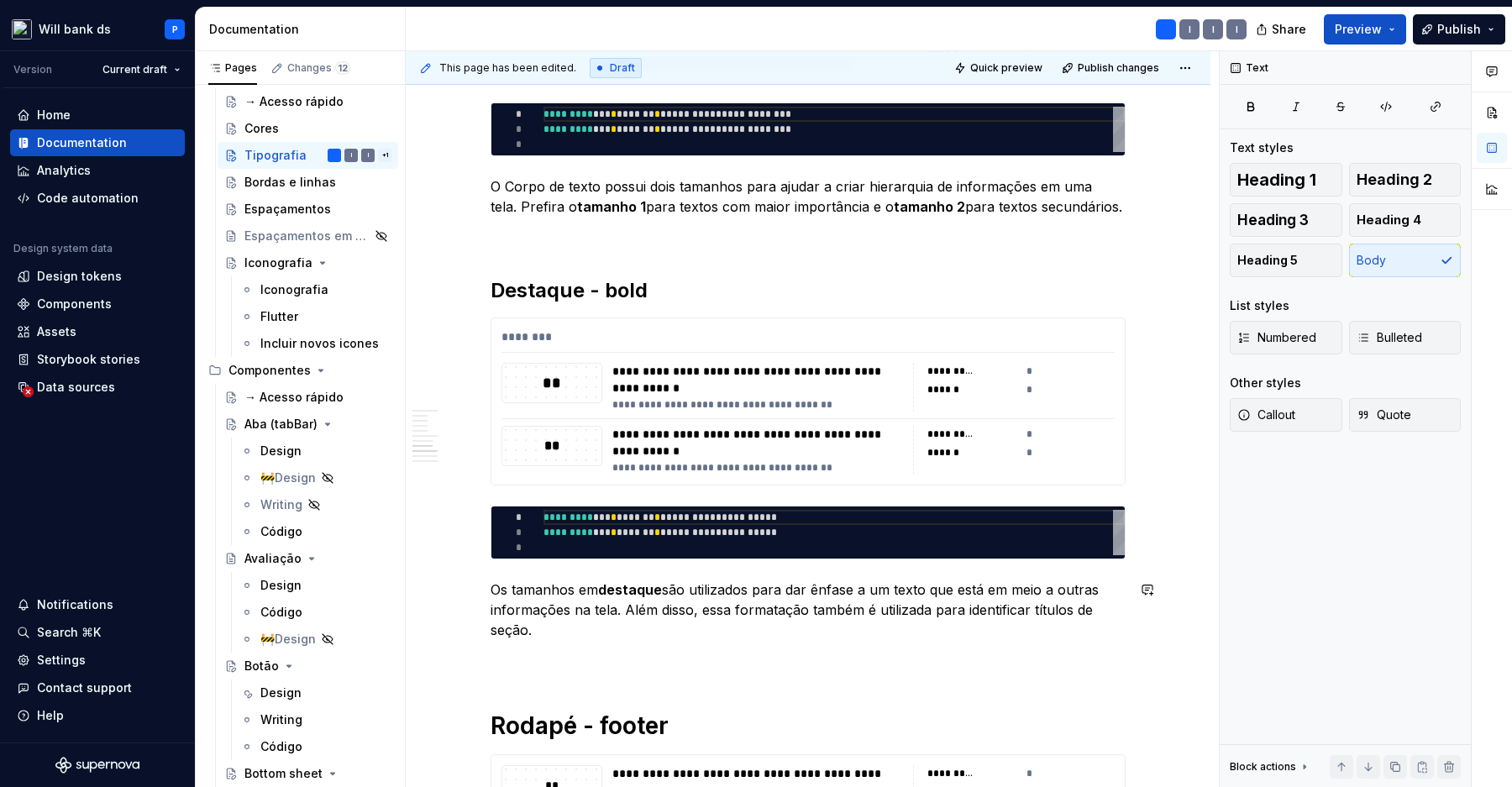
scroll to position [2076, 0]
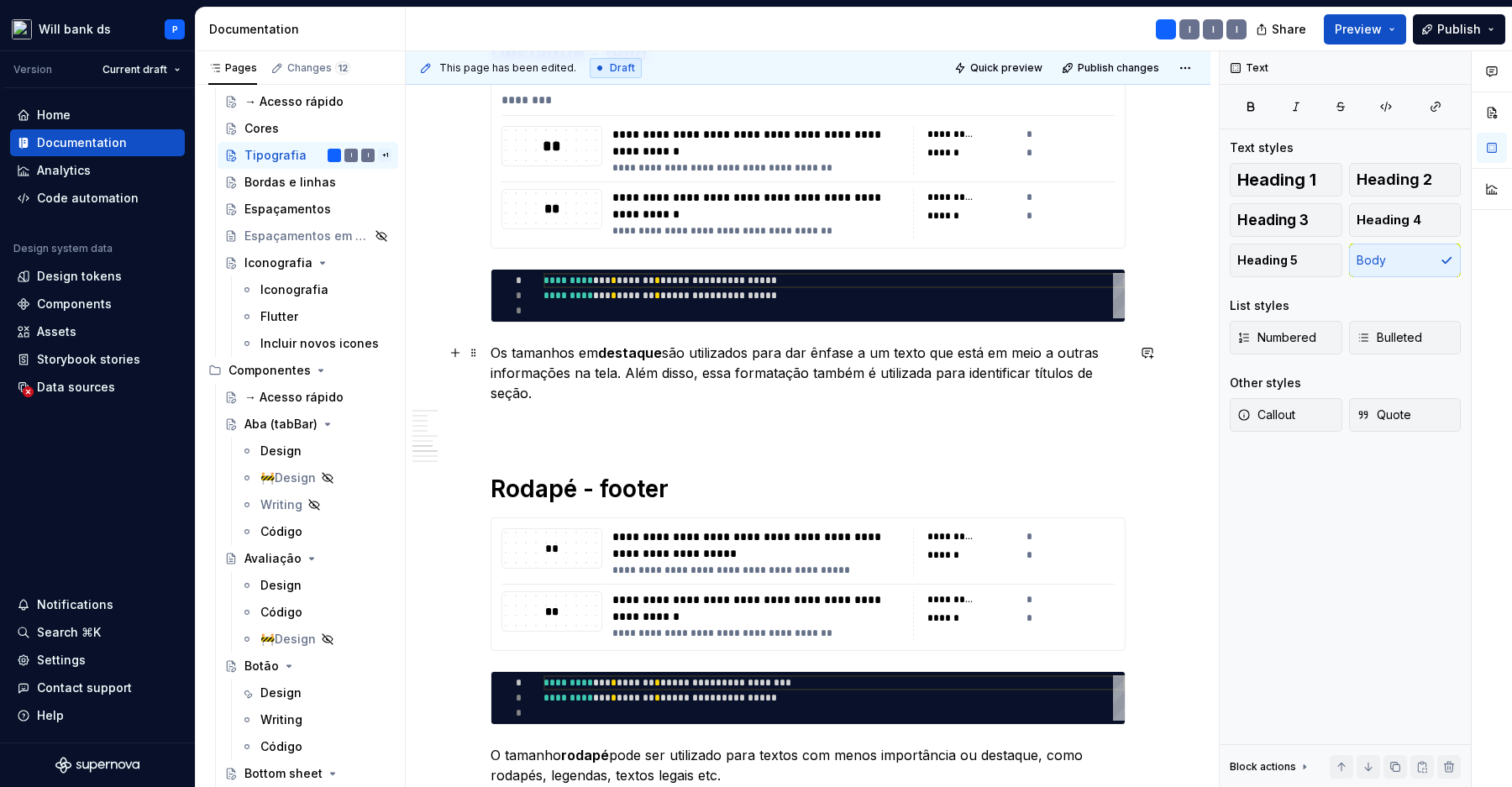
click at [1022, 350] on p "Os tamanhos em destaque são utilizados para dar ênfase a um texto que está em m…" at bounding box center [808, 373] width 635 height 61
click at [1024, 380] on p "Os tamanhos em destaque são utilizados para dar ênfase a um texto que está em m…" at bounding box center [808, 373] width 635 height 61
click at [927, 411] on div "**********" at bounding box center [808, 51] width 635 height 3598
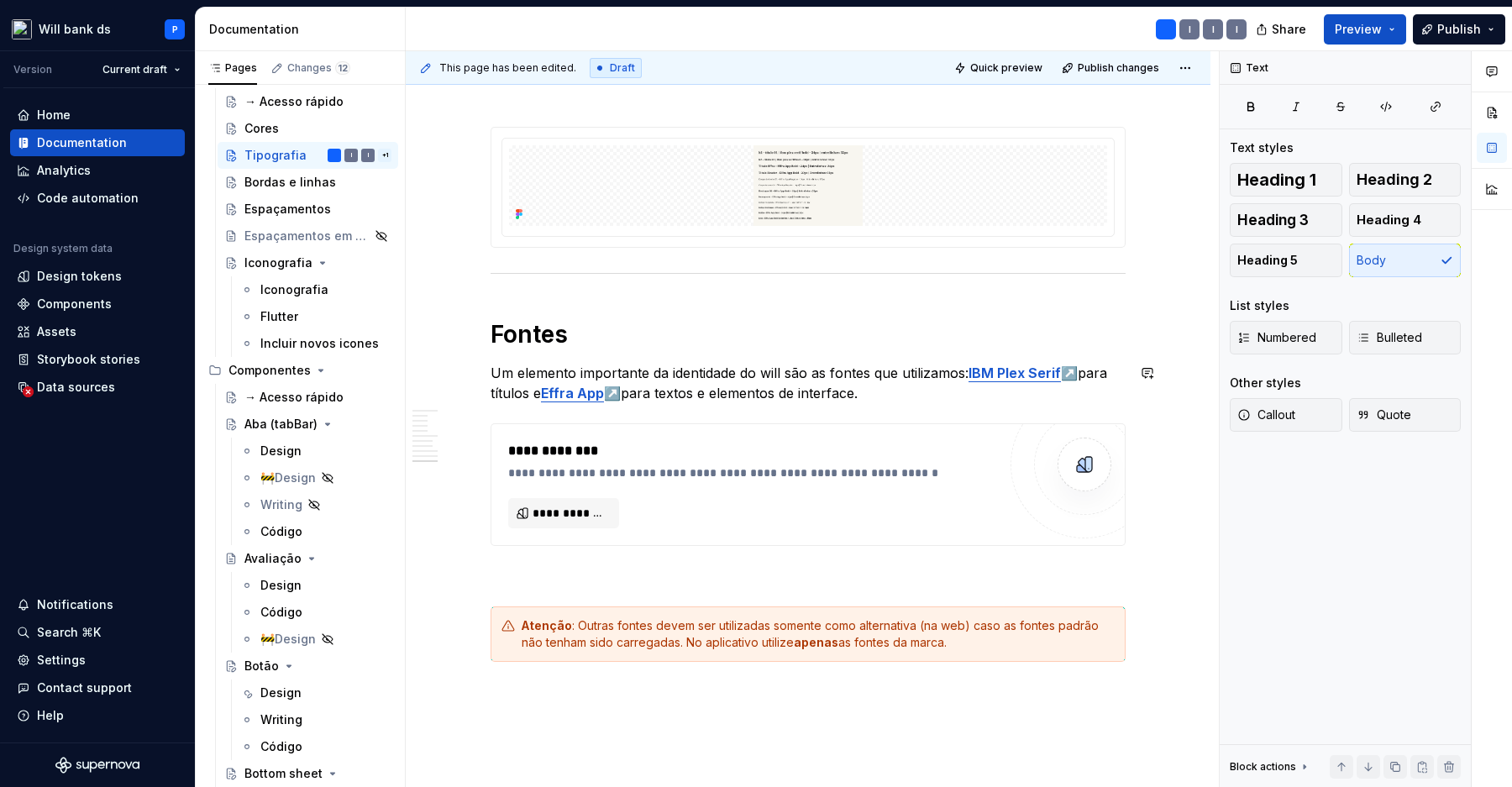
scroll to position [3394, 0]
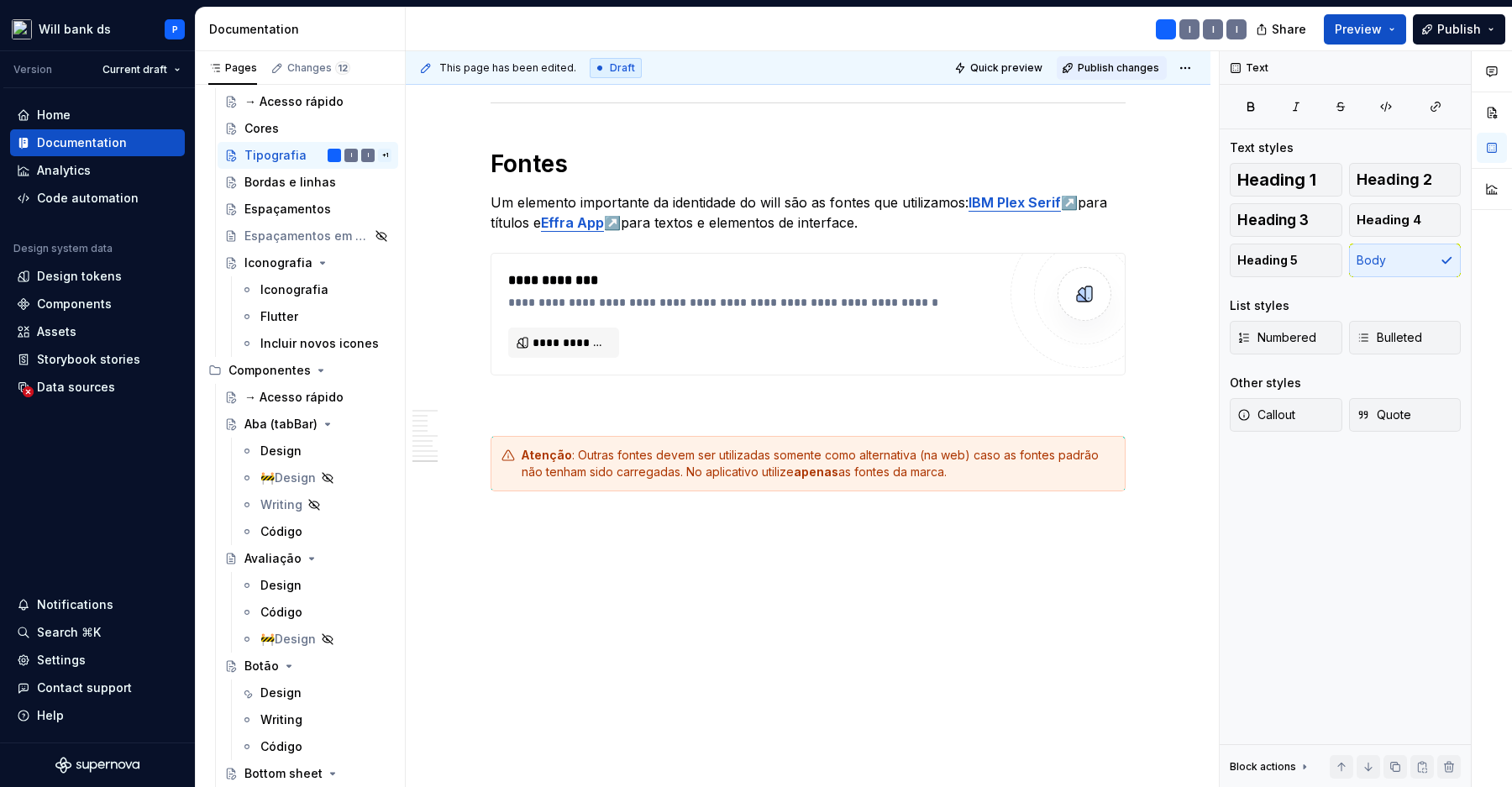
click at [1100, 74] on button "Publish changes" at bounding box center [1112, 68] width 110 height 24
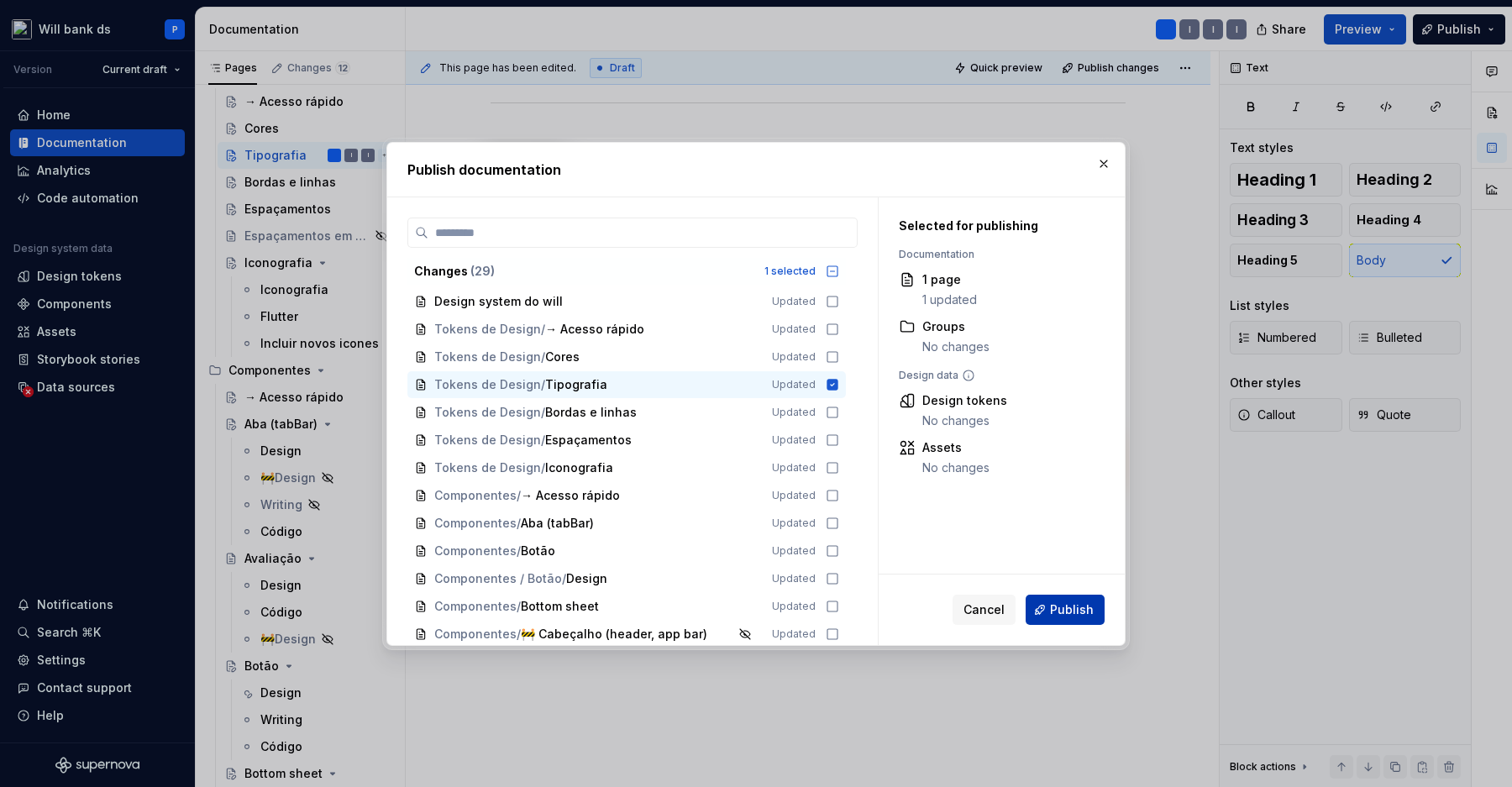
click at [1062, 613] on span "Publish" at bounding box center [1071, 609] width 43 height 17
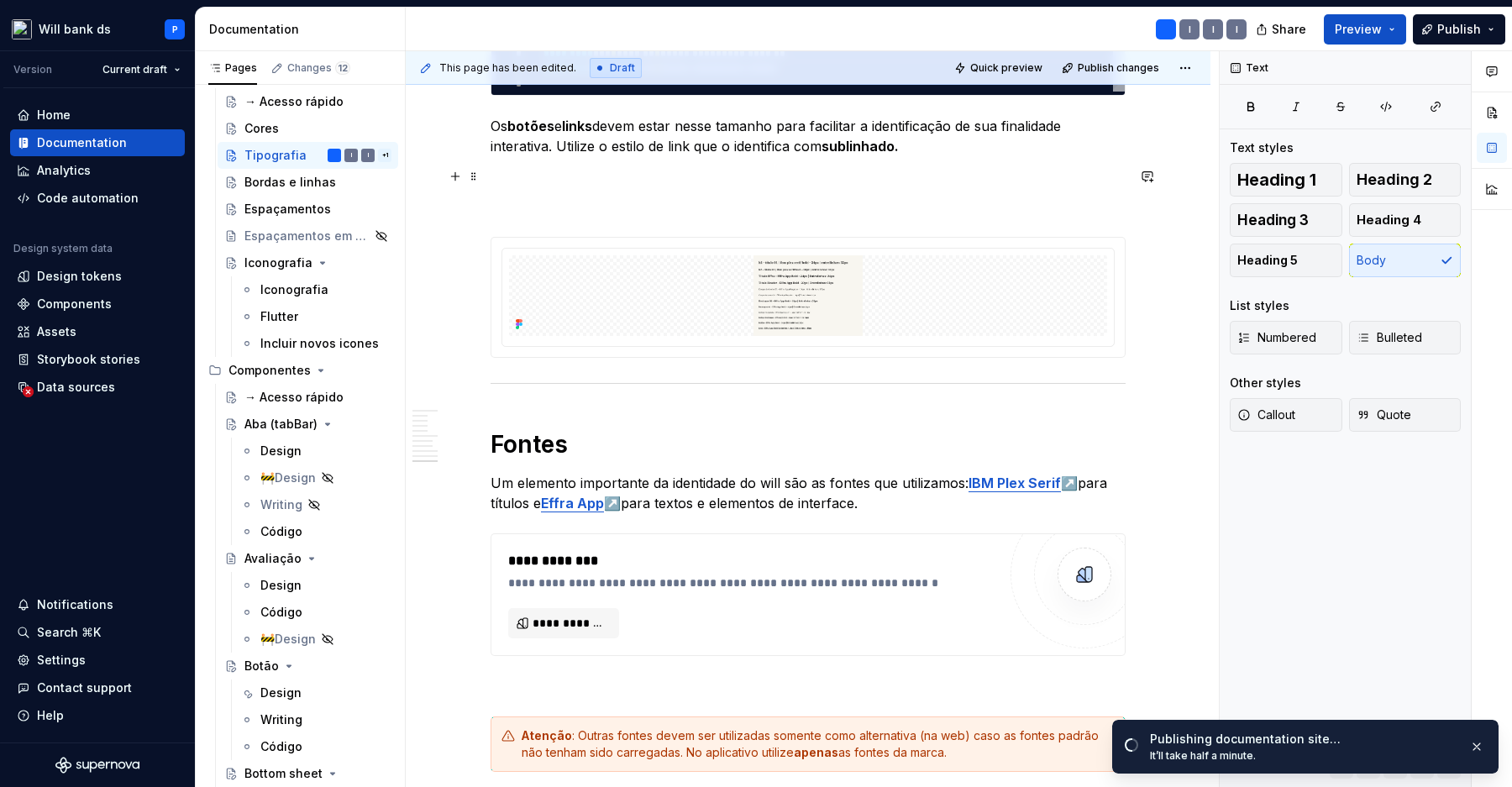
scroll to position [3099, 0]
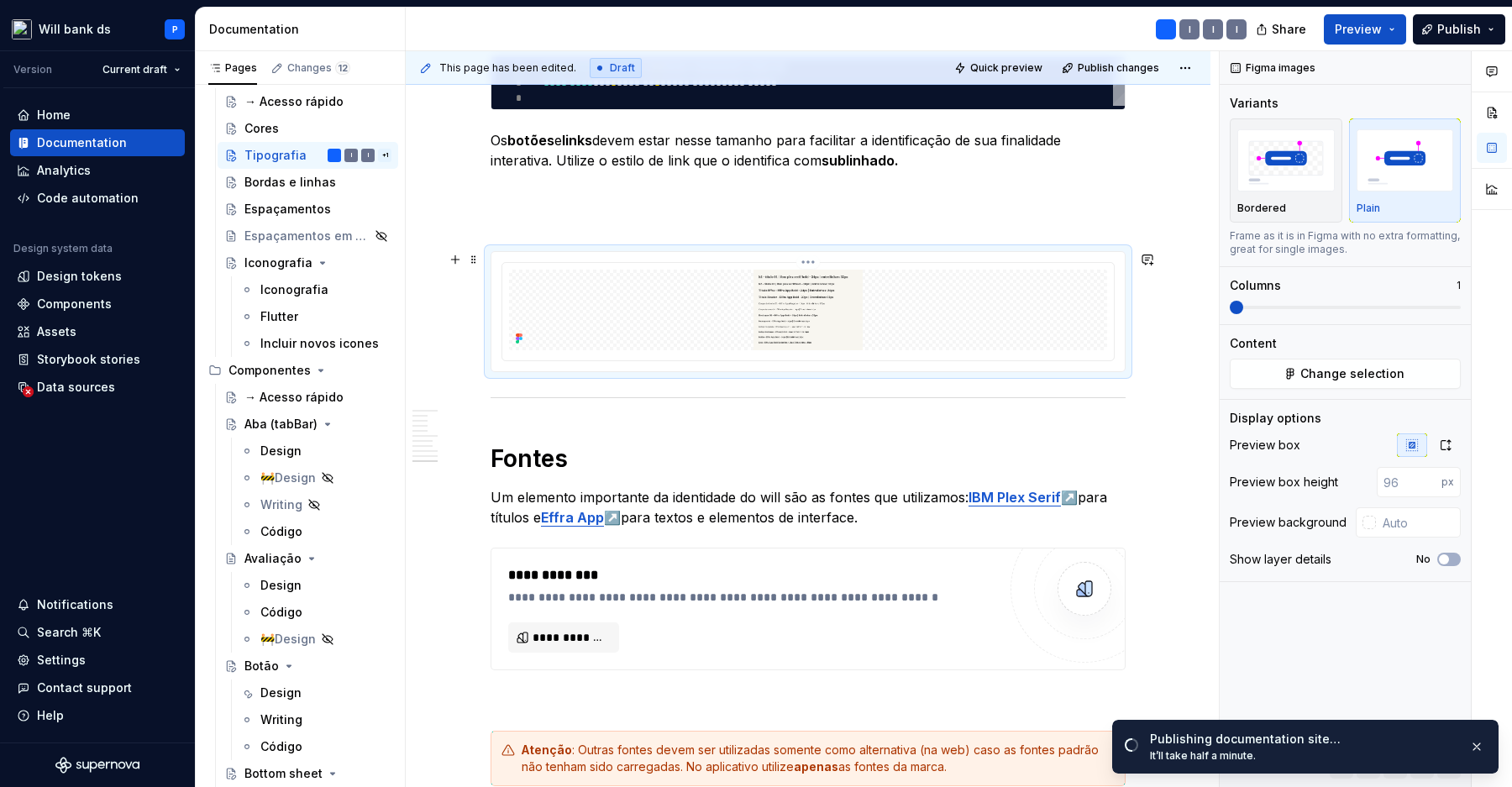
click at [1023, 314] on img at bounding box center [808, 310] width 598 height 81
click at [1442, 436] on button "button" at bounding box center [1445, 446] width 30 height 24
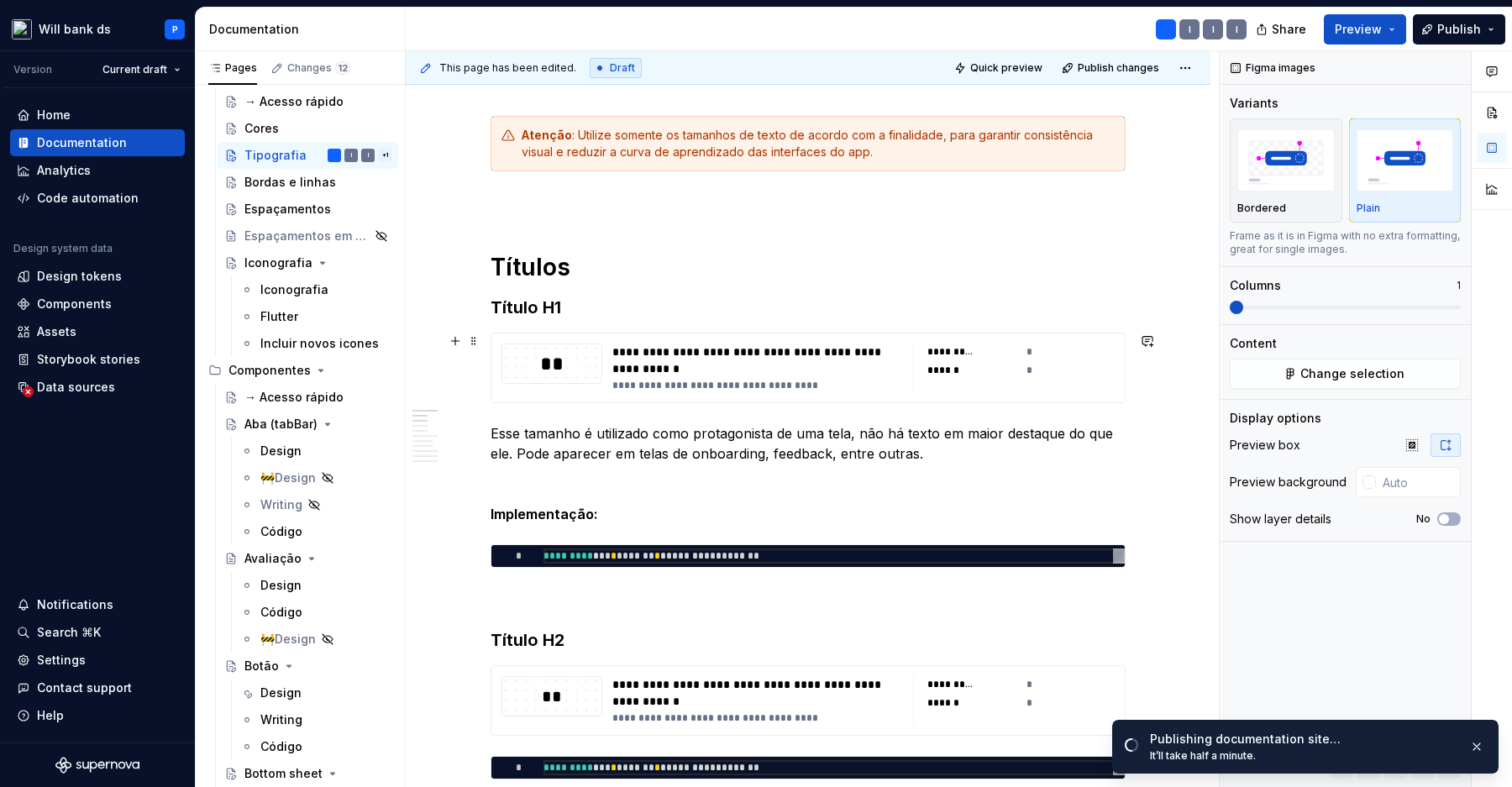
scroll to position [0, 0]
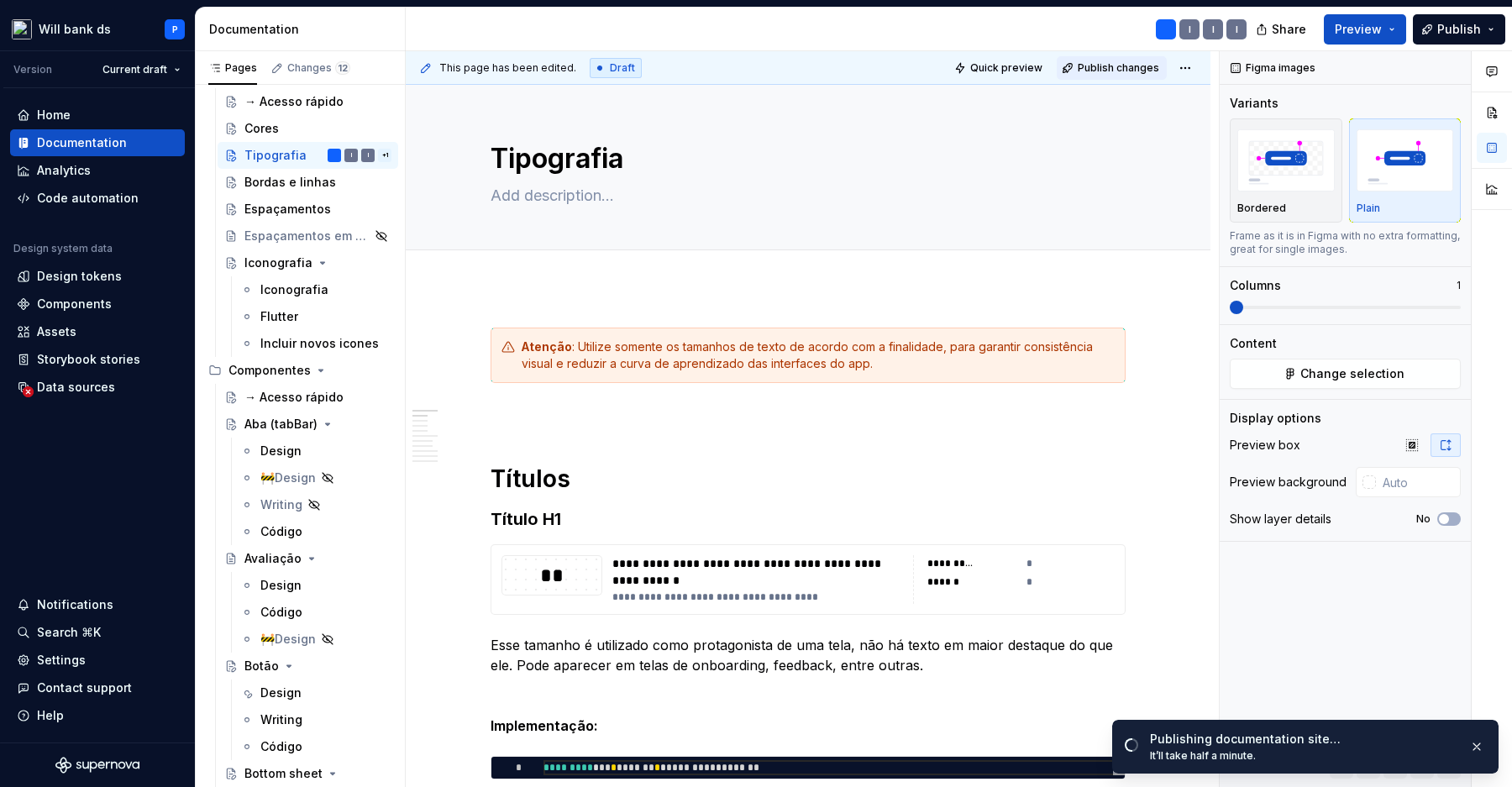
click at [1124, 66] on span "Publish changes" at bounding box center [1118, 68] width 82 height 14
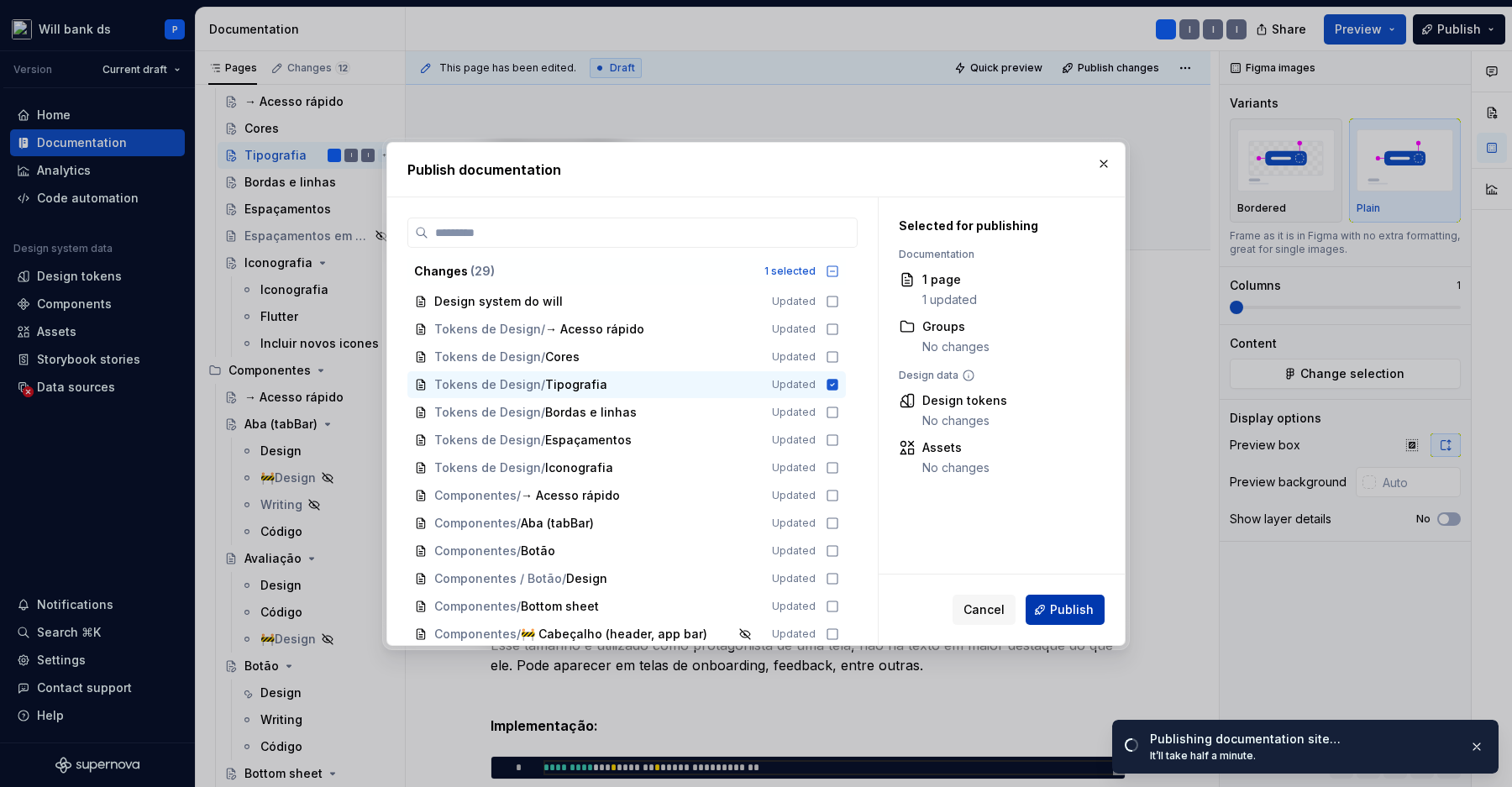
click at [1064, 608] on span "Publish" at bounding box center [1071, 609] width 43 height 17
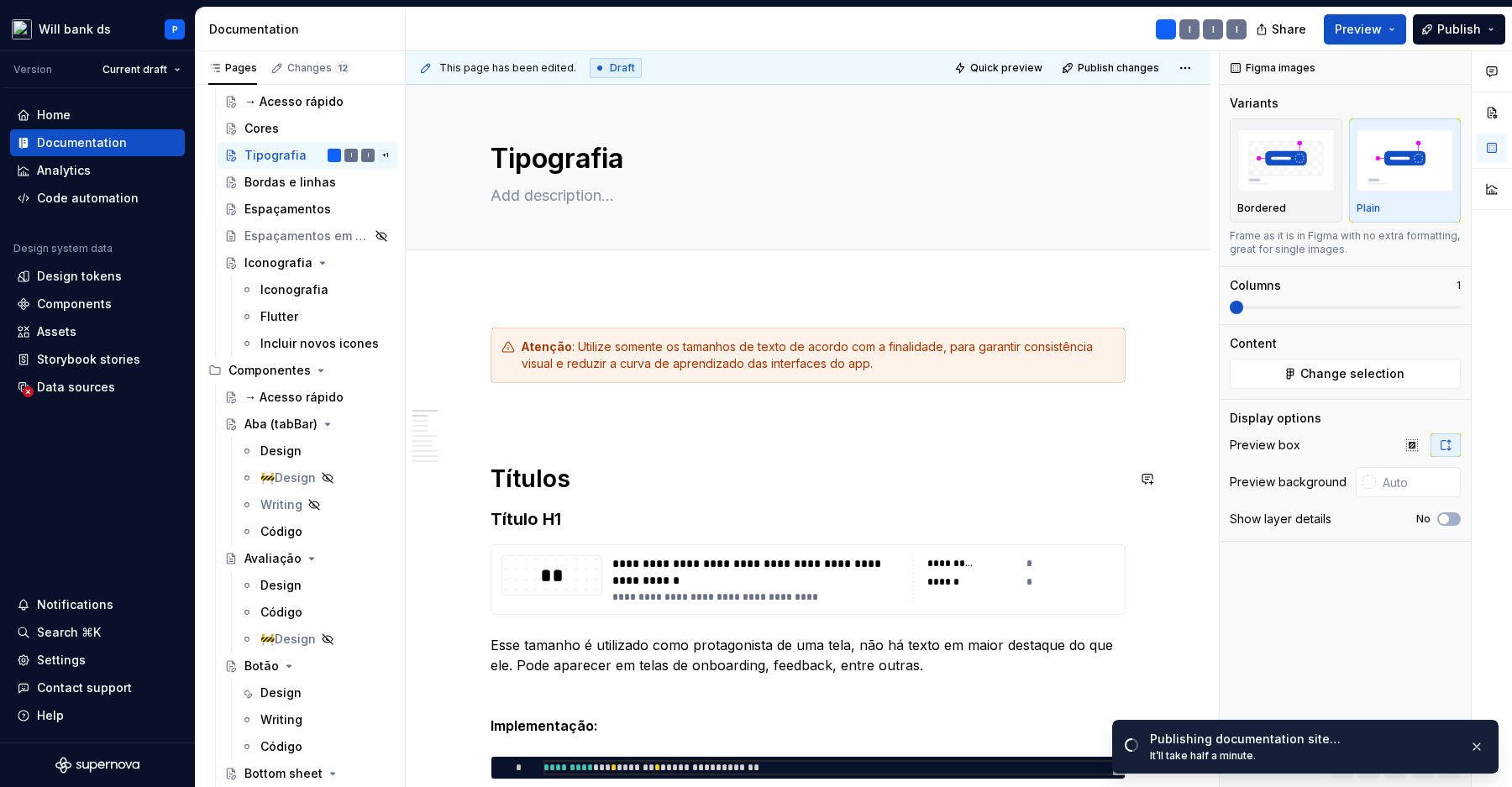
scroll to position [74, 0]
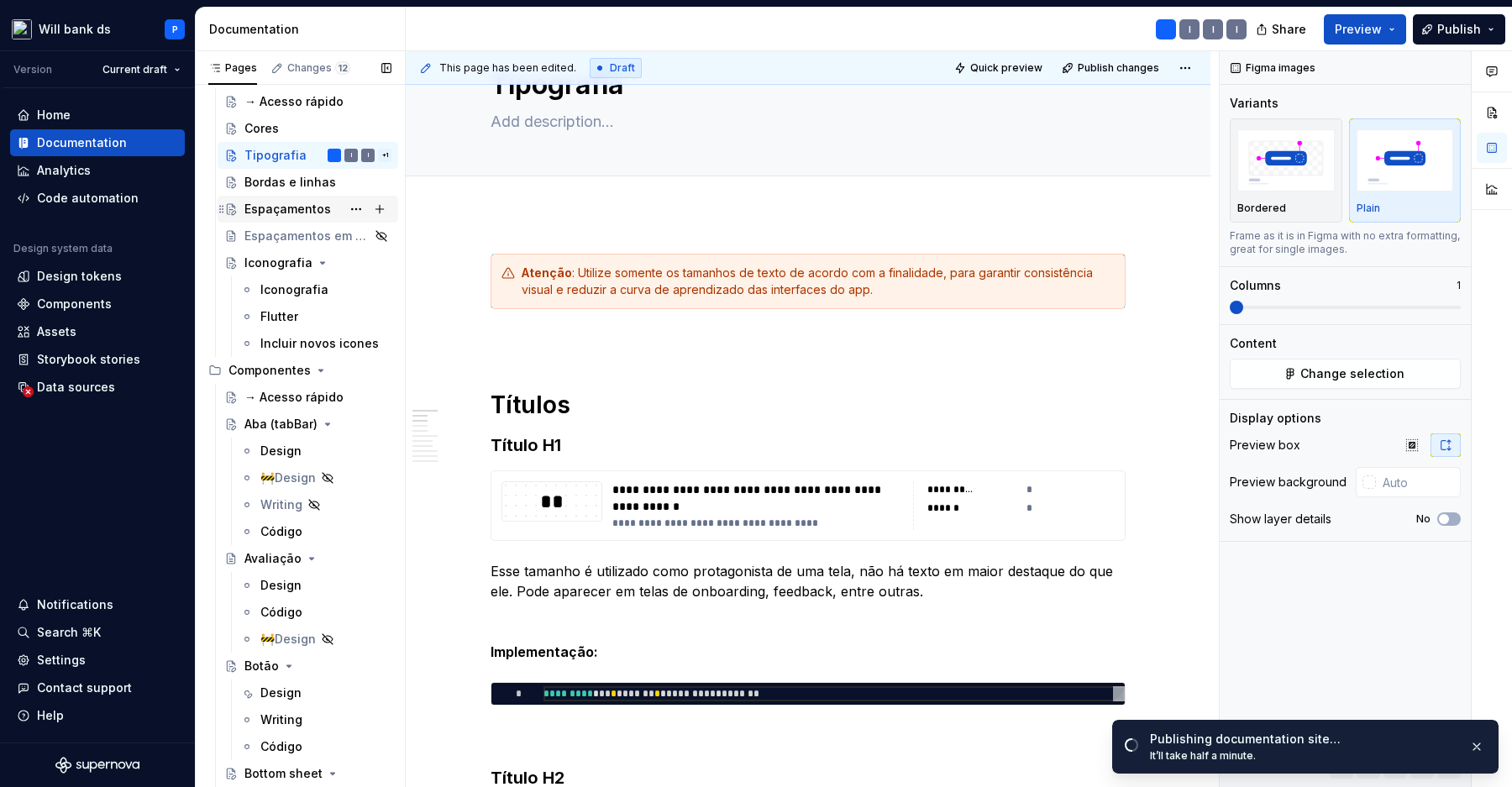
click at [288, 207] on div "Espaçamentos" at bounding box center [288, 209] width 87 height 17
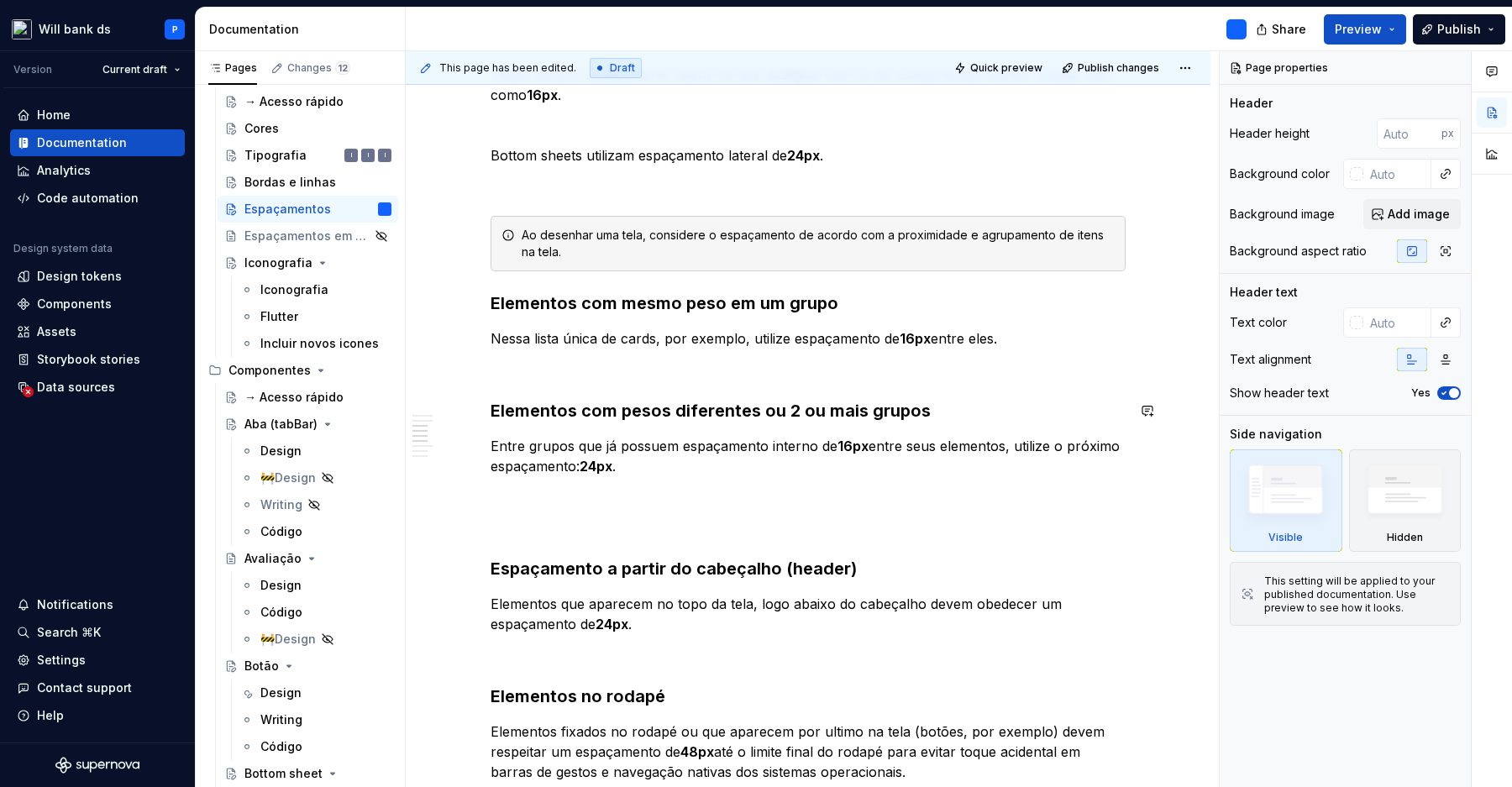
scroll to position [1047, 0]
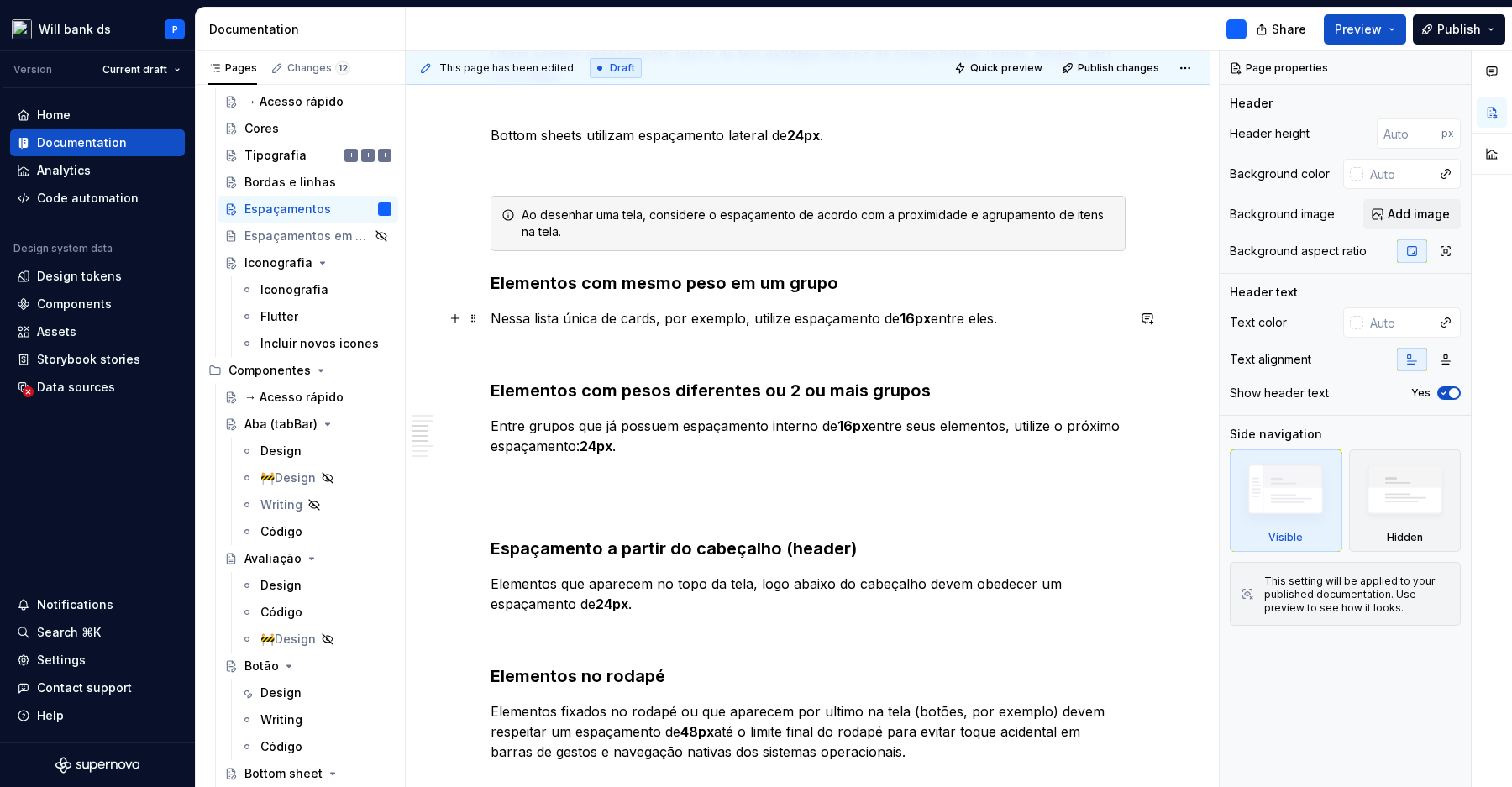
click at [912, 324] on strong "16px" at bounding box center [915, 318] width 31 height 17
type textarea "*"
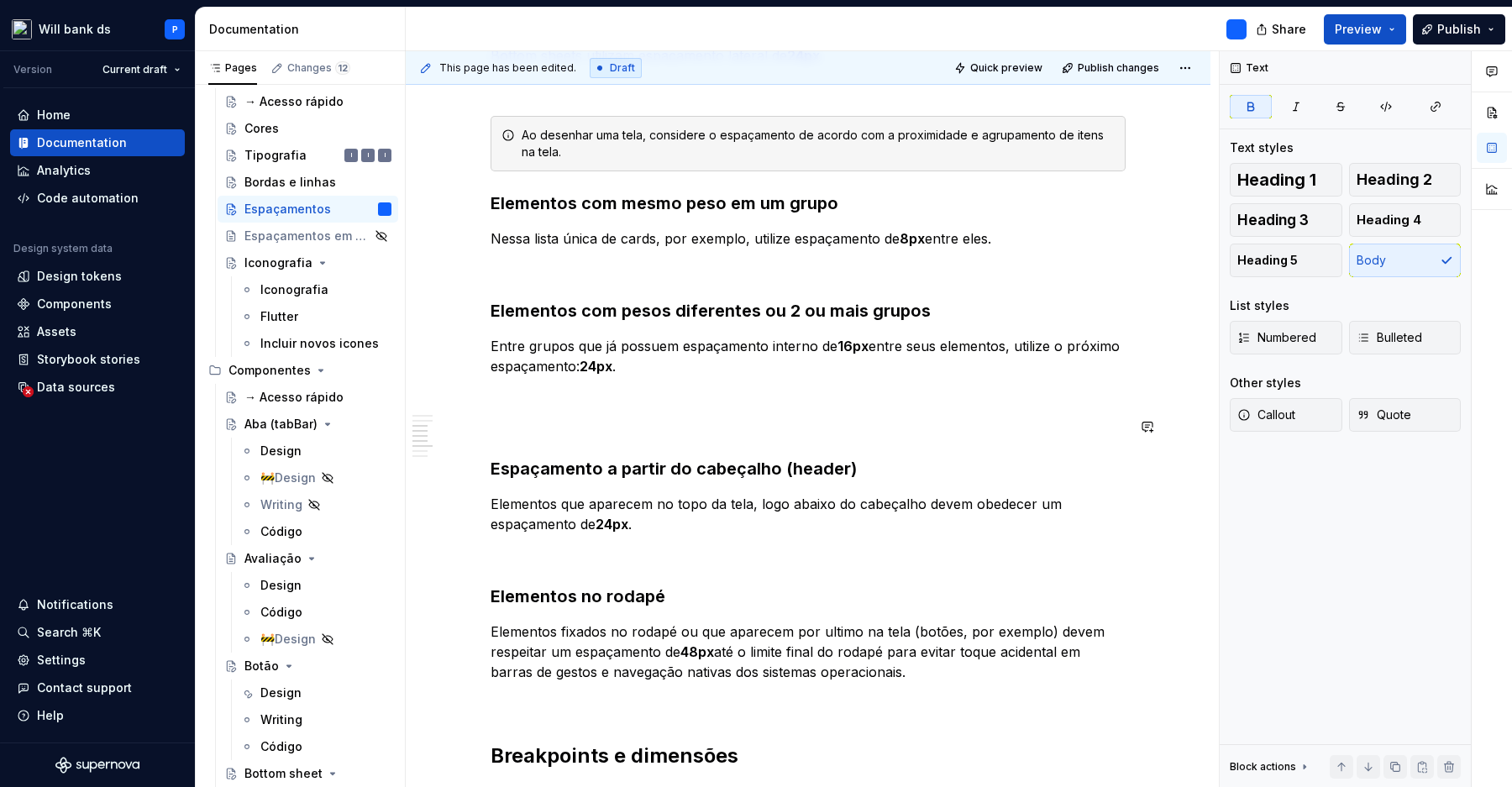
scroll to position [1128, 0]
click at [779, 436] on div "**********" at bounding box center [808, 226] width 635 height 2054
click at [784, 543] on p at bounding box center [808, 553] width 635 height 20
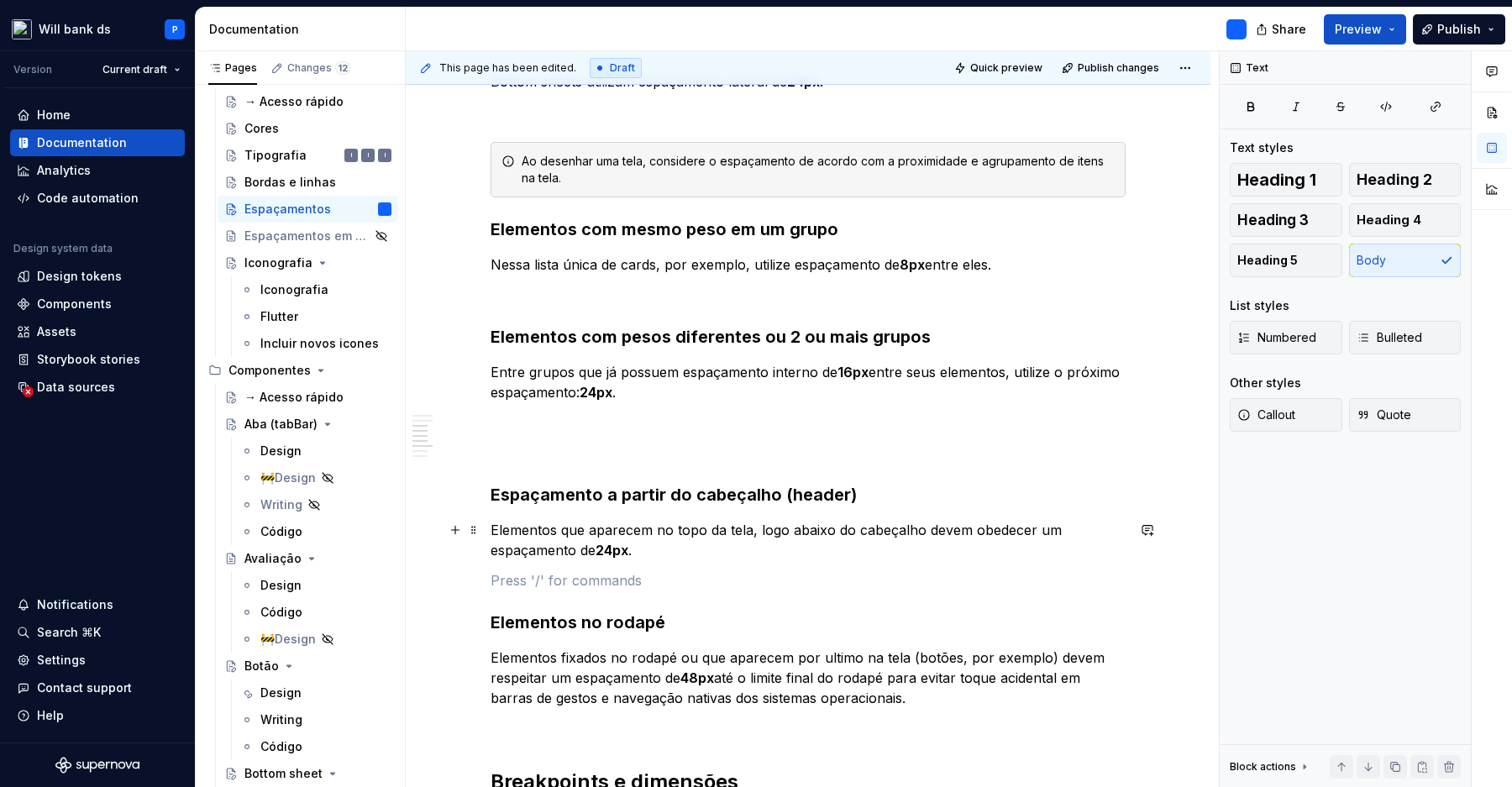
scroll to position [1107, 0]
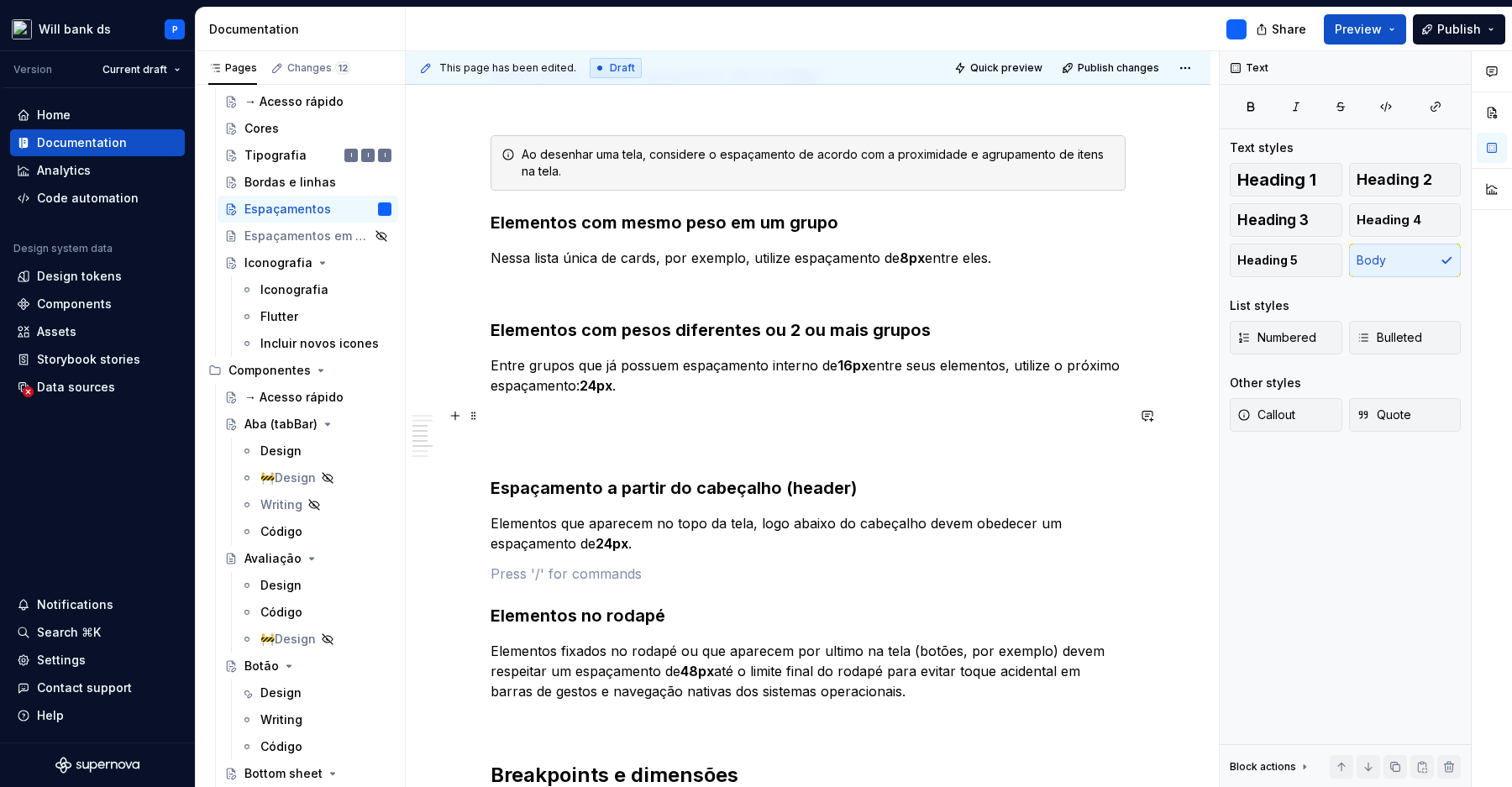
click at [741, 410] on p at bounding box center [808, 416] width 635 height 20
click at [731, 436] on p at bounding box center [808, 446] width 635 height 20
click at [721, 419] on p at bounding box center [808, 416] width 635 height 20
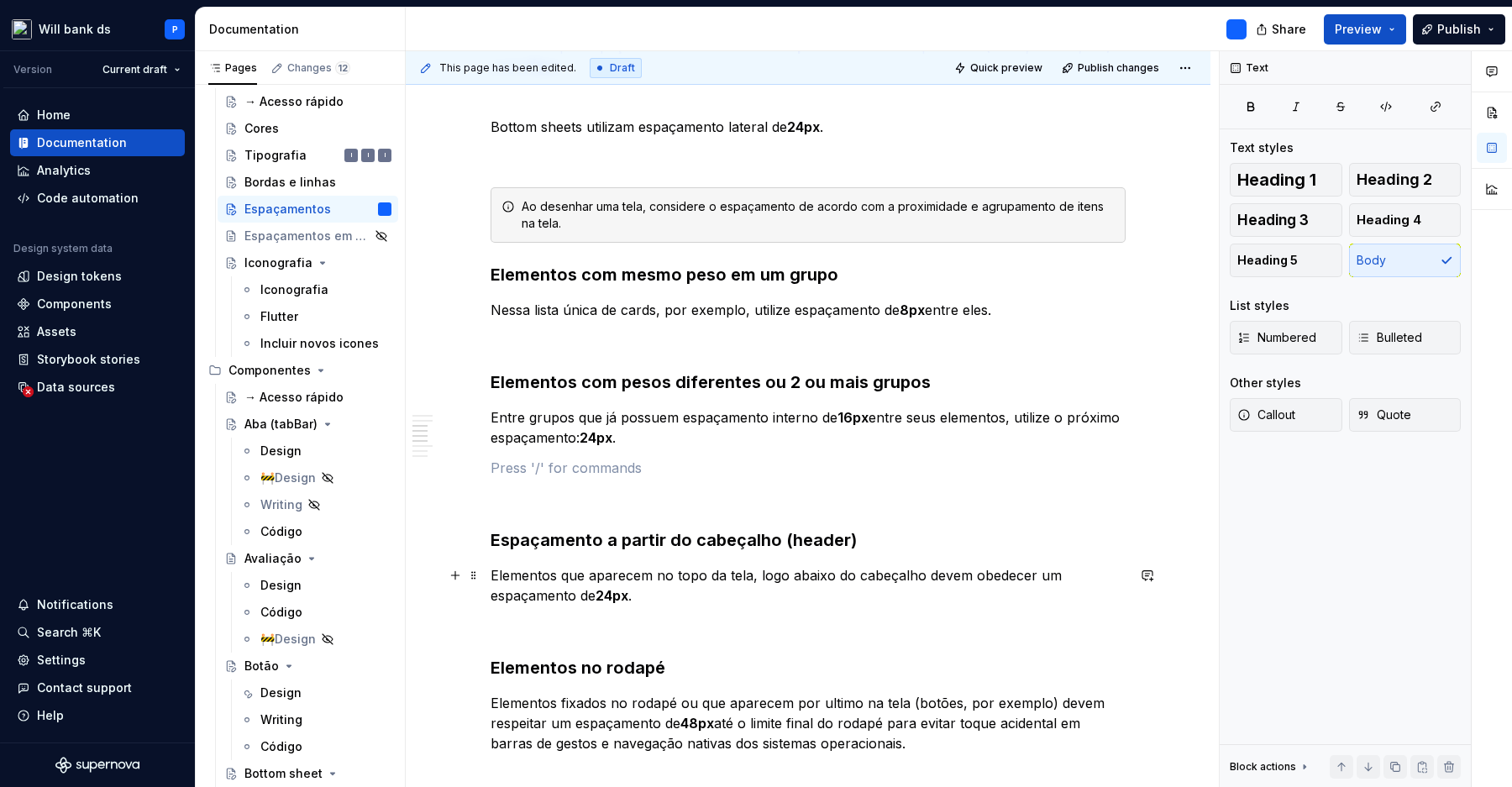
click at [626, 596] on strong "24px" at bounding box center [612, 596] width 33 height 17
click at [663, 602] on p "Elementos que aparecem no topo da tela, logo abaixo do cabeçalho devem obedecer…" at bounding box center [808, 585] width 635 height 41
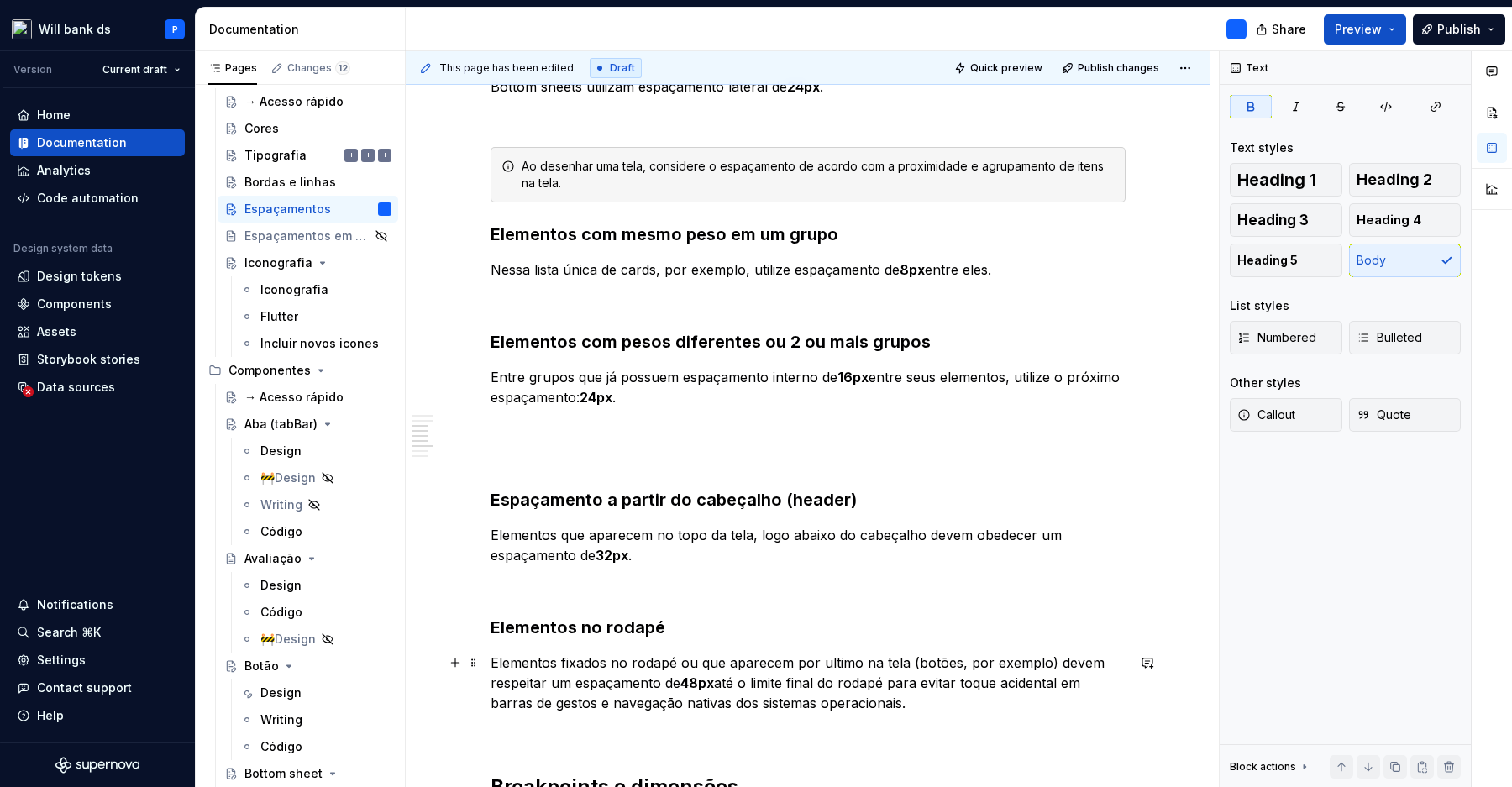
click at [714, 679] on strong "48px" at bounding box center [697, 683] width 34 height 17
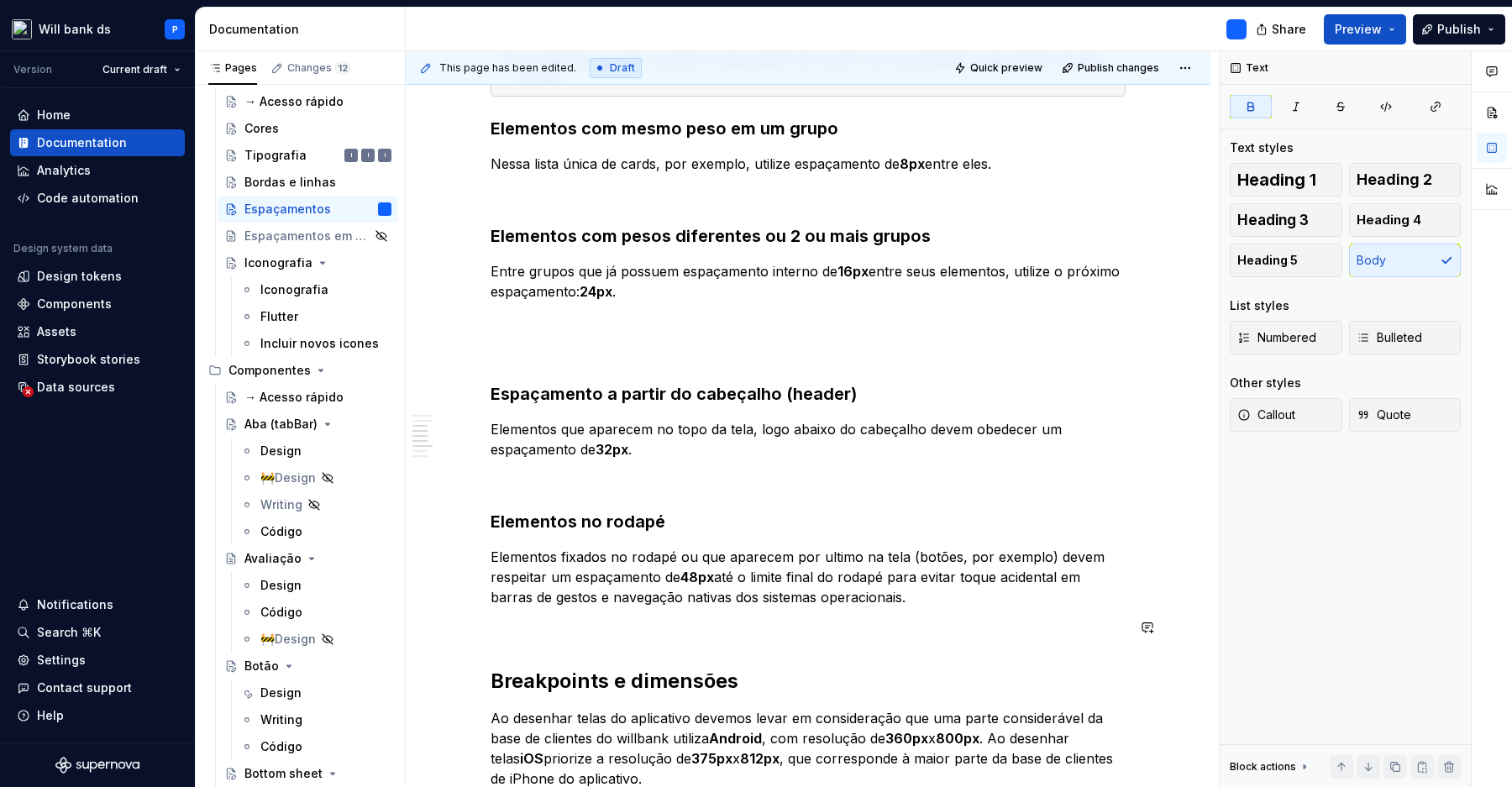
scroll to position [1199, 0]
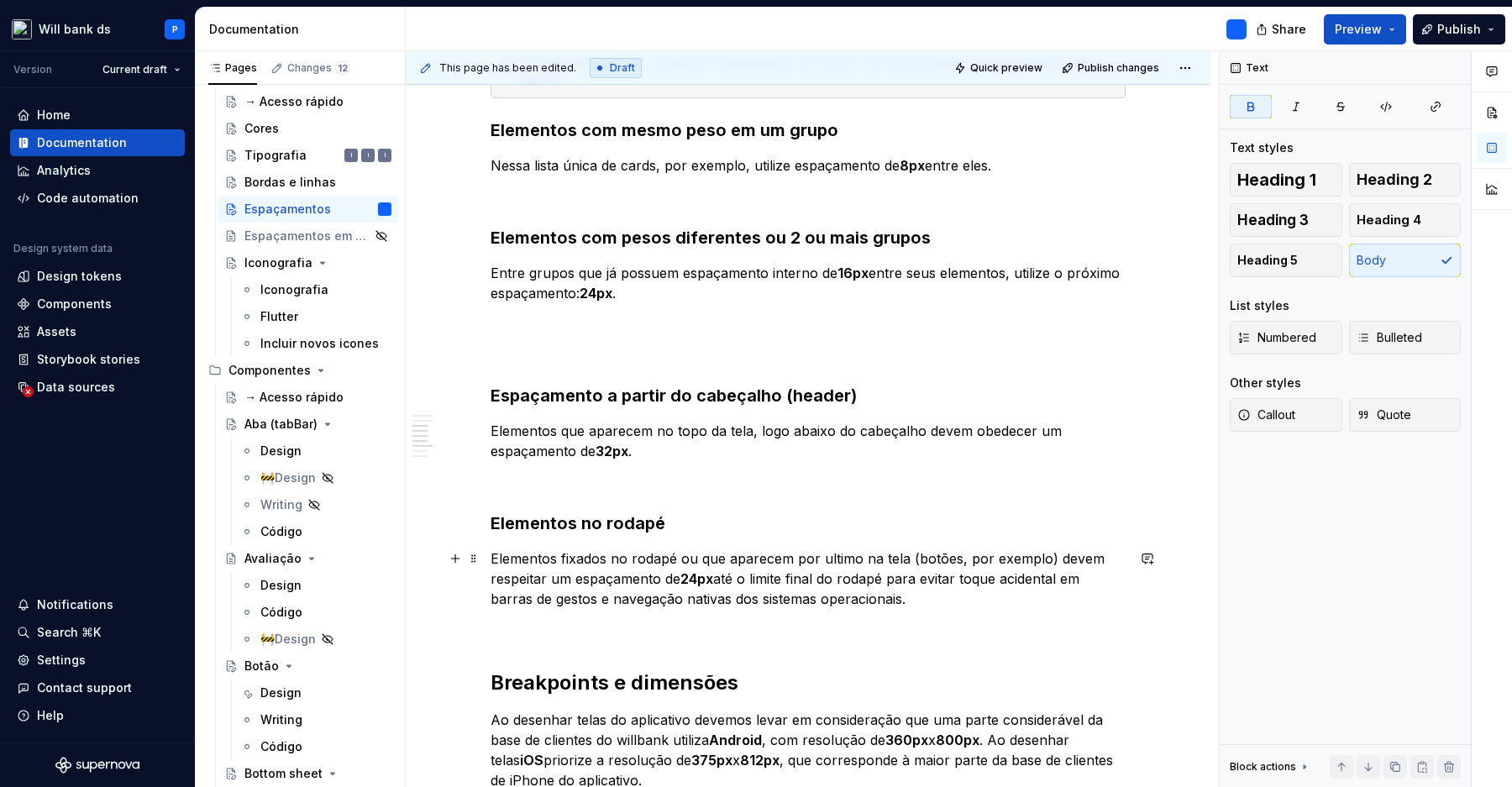
click at [943, 597] on p "Elementos fixados no rodapé ou que aparecem por ultimo na tela (botões, por exe…" at bounding box center [808, 579] width 635 height 61
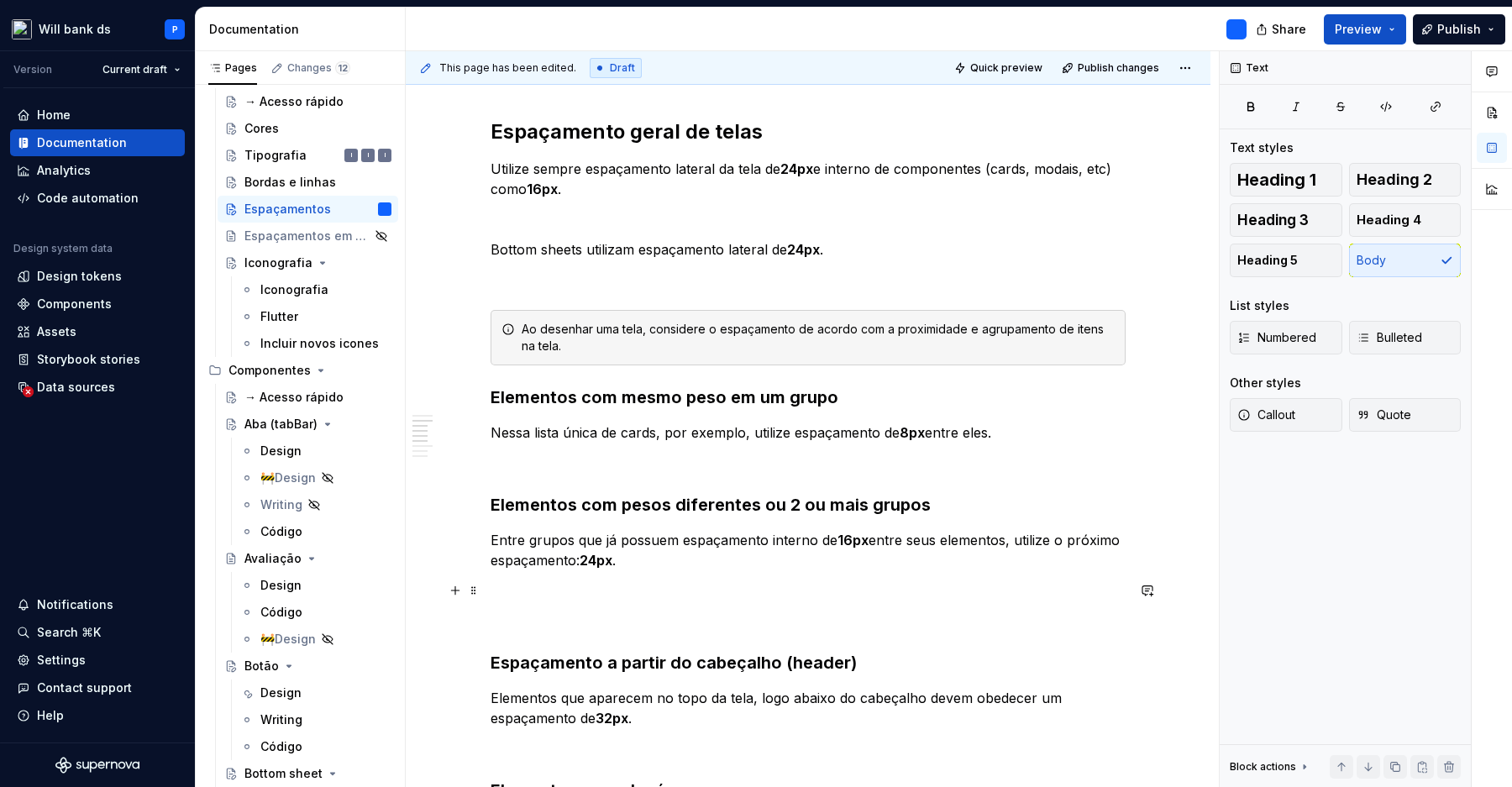
scroll to position [931, 0]
click at [895, 613] on p at bounding box center [808, 622] width 635 height 20
click at [880, 601] on p at bounding box center [808, 592] width 635 height 20
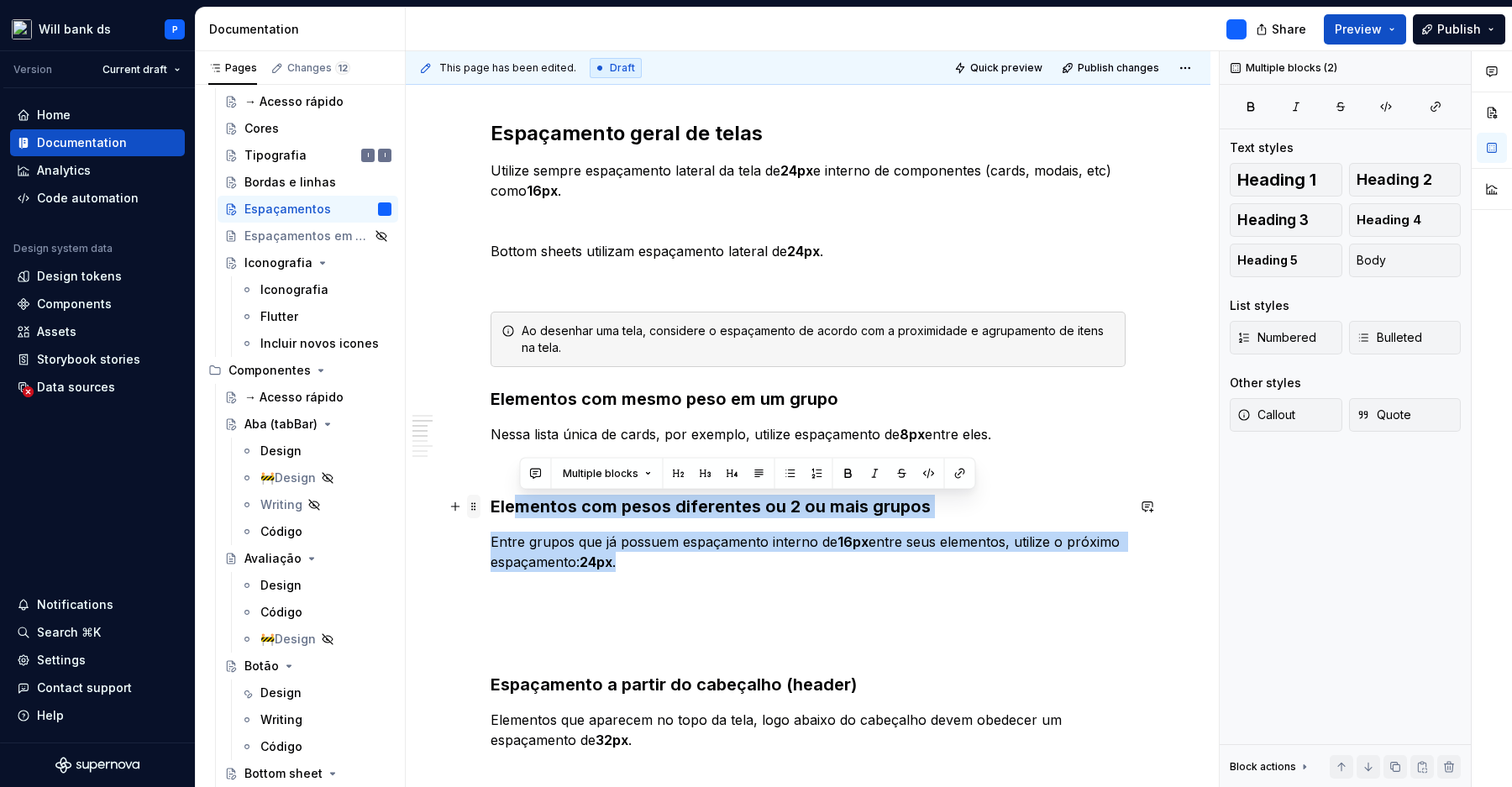
drag, startPoint x: 648, startPoint y: 572, endPoint x: 480, endPoint y: 508, distance: 179.8
click at [491, 508] on div "**********" at bounding box center [808, 444] width 635 height 2094
click at [496, 509] on h3 "Elementos com pesos diferentes ou 2 ou mais grupos" at bounding box center [808, 507] width 635 height 24
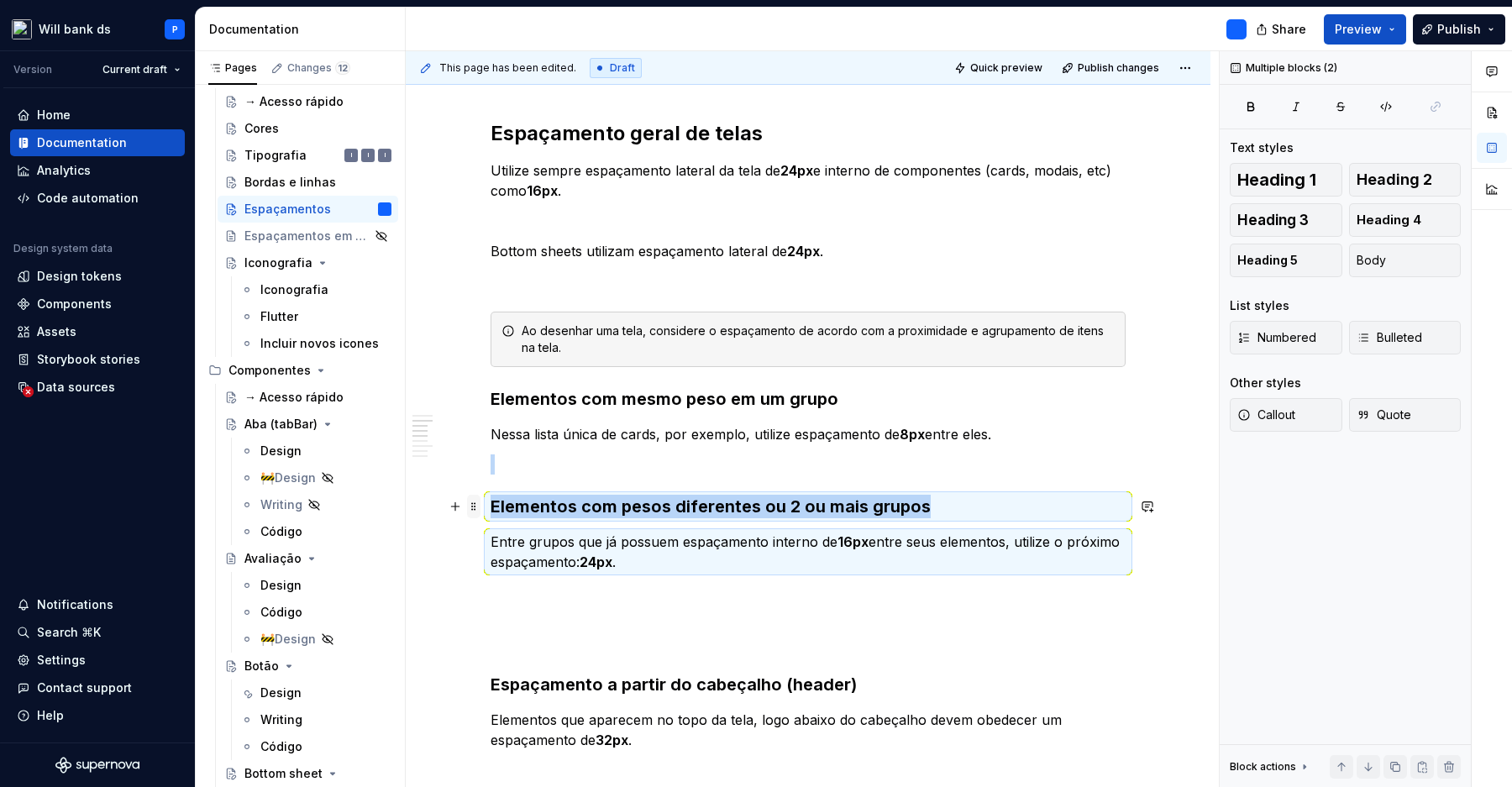
click at [480, 505] on span at bounding box center [473, 507] width 14 height 24
click at [506, 534] on div "Duplicate" at bounding box center [557, 532] width 110 height 17
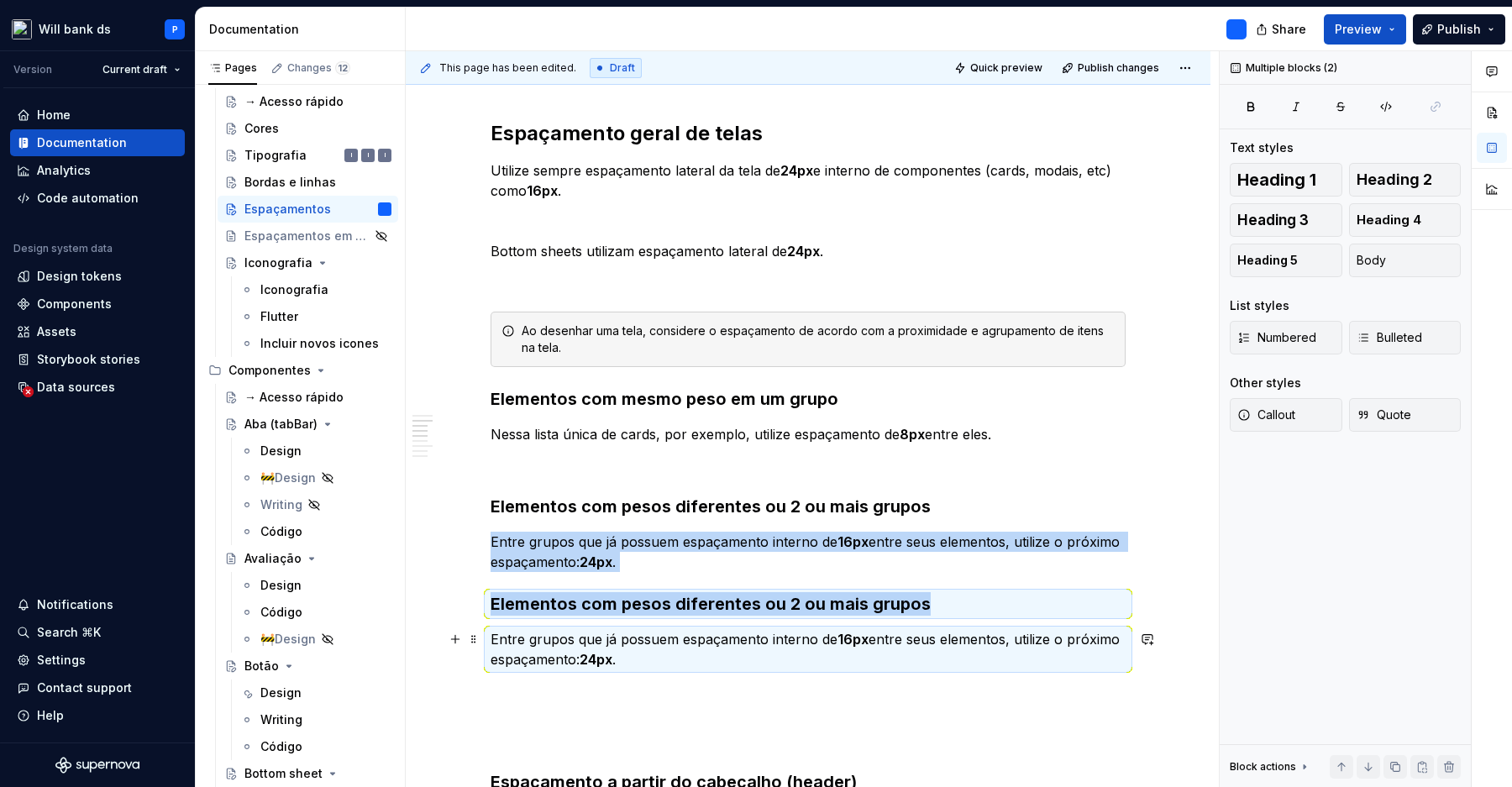
scroll to position [969, 0]
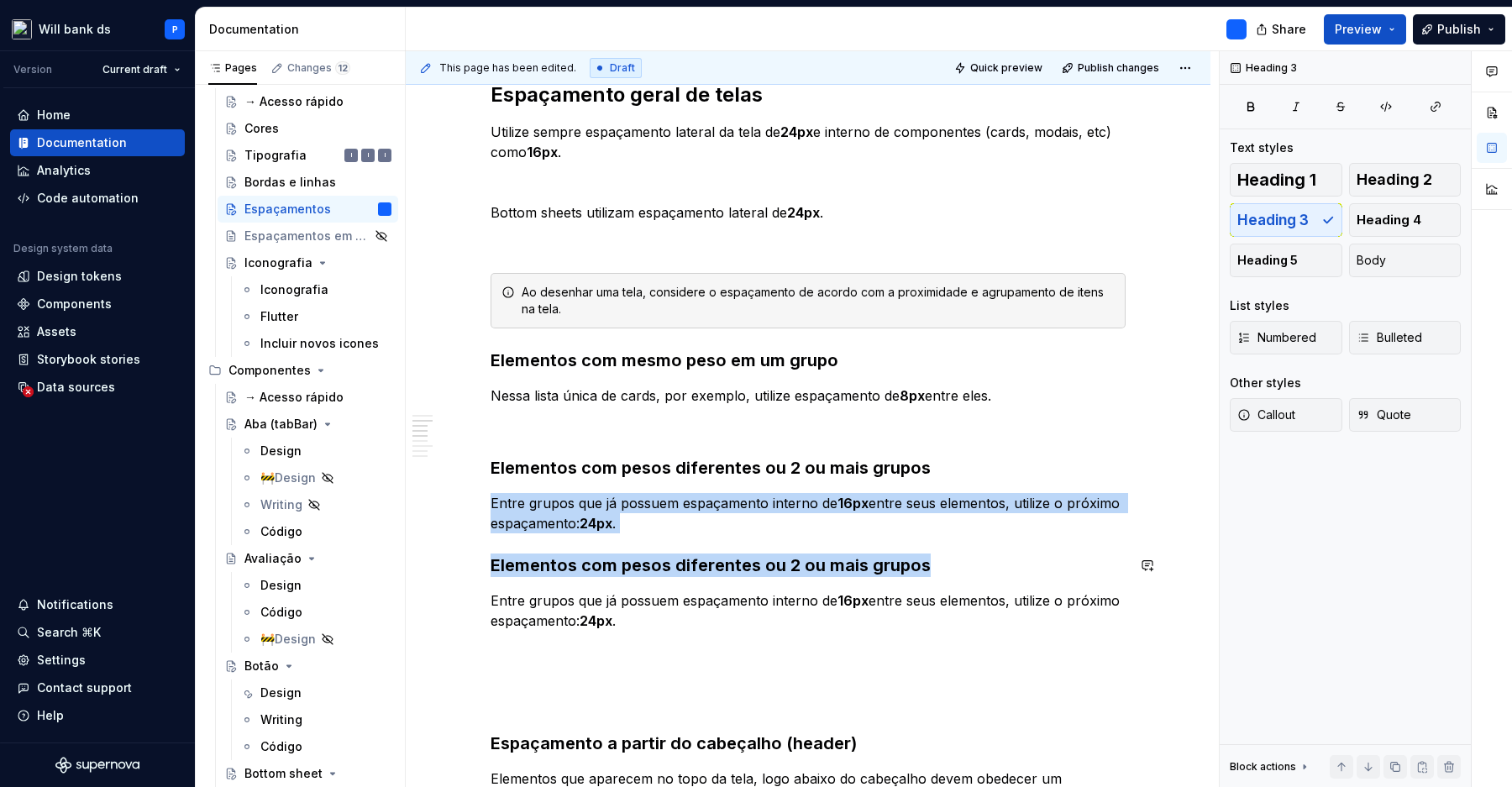
click at [678, 534] on div "**********" at bounding box center [808, 444] width 635 height 2171
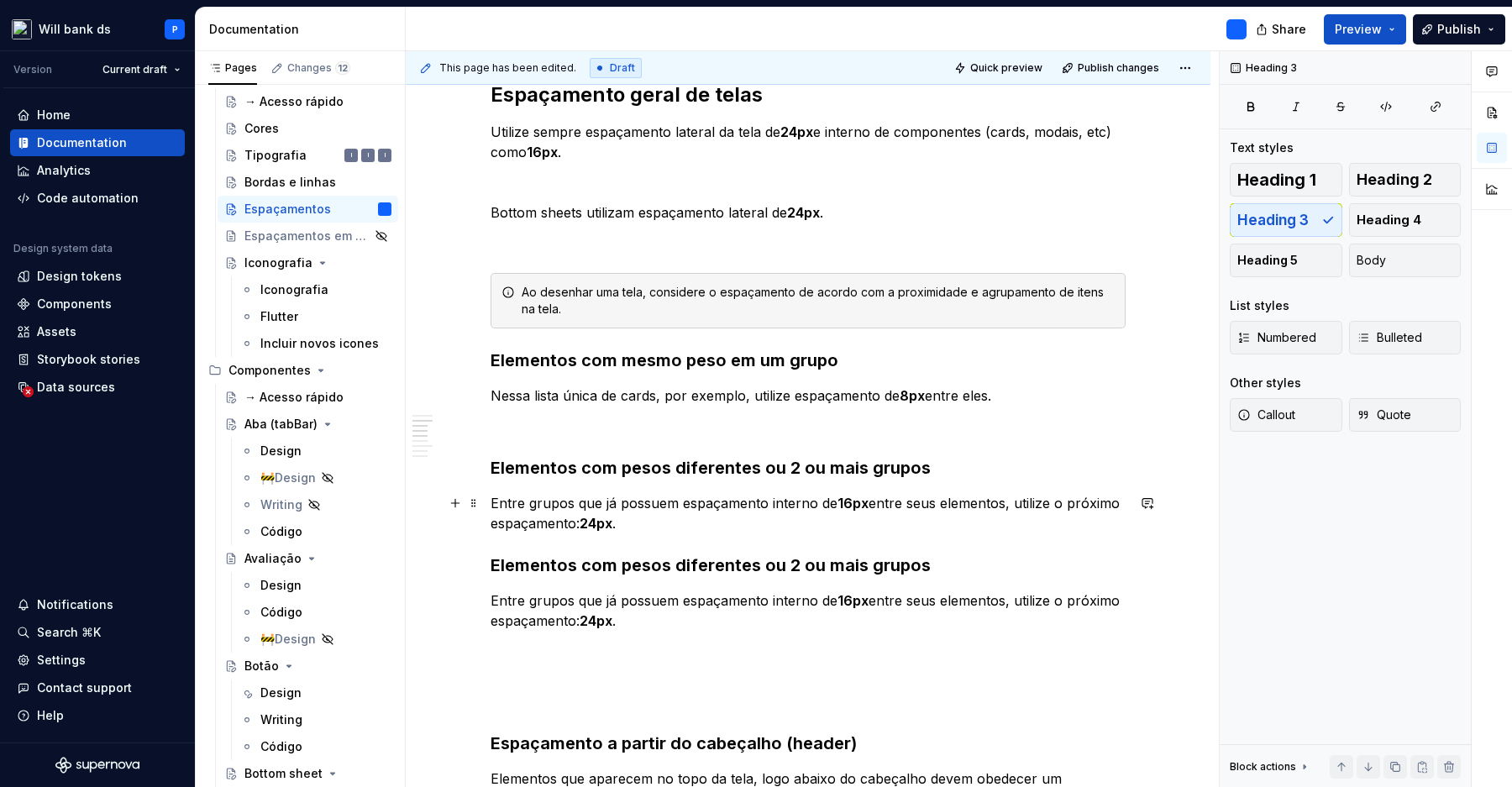
click at [649, 527] on p "Entre grupos que já possuem espaçamento interno de 16px entre seus elementos, u…" at bounding box center [808, 514] width 635 height 41
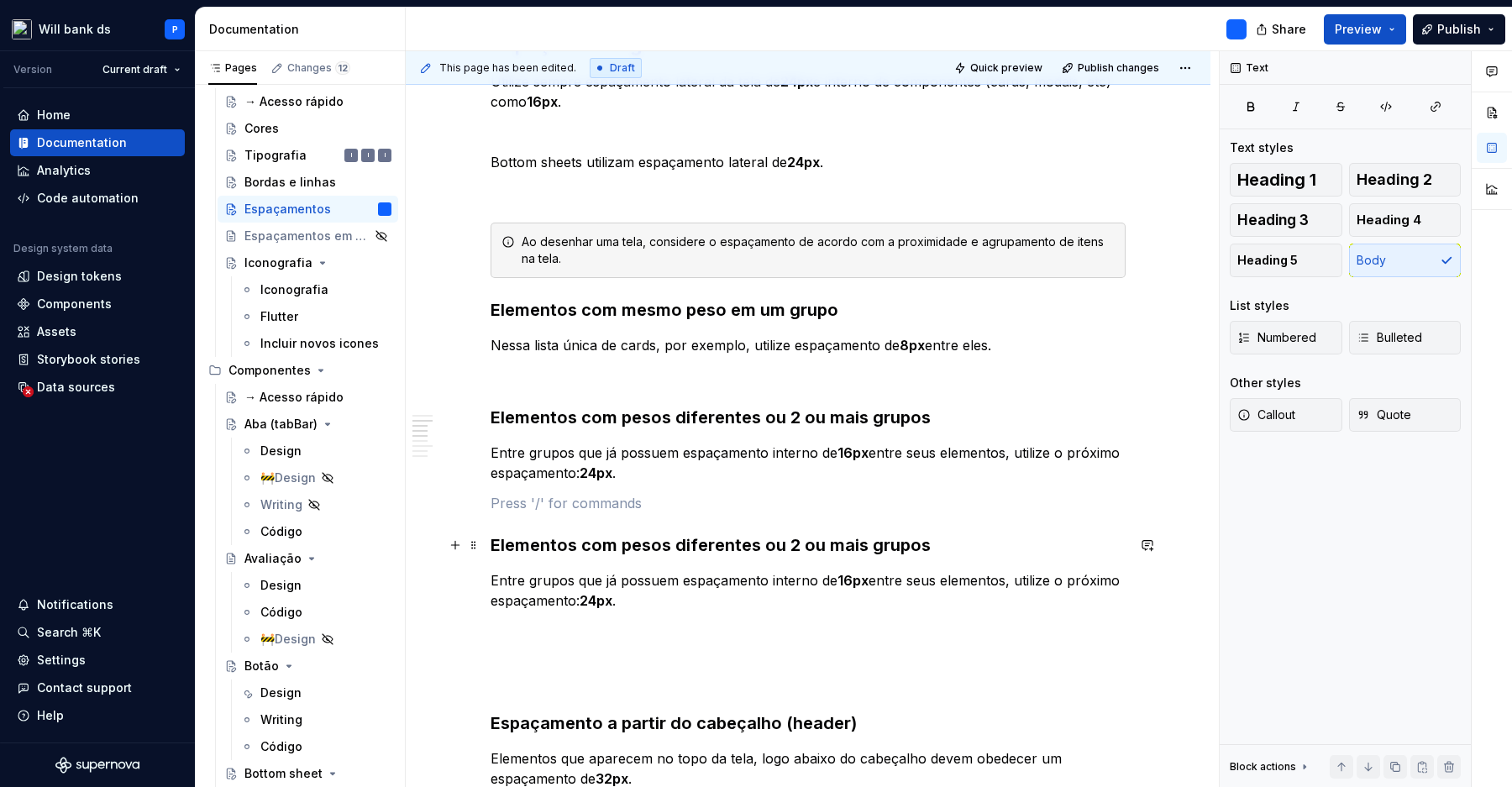
scroll to position [1045, 0]
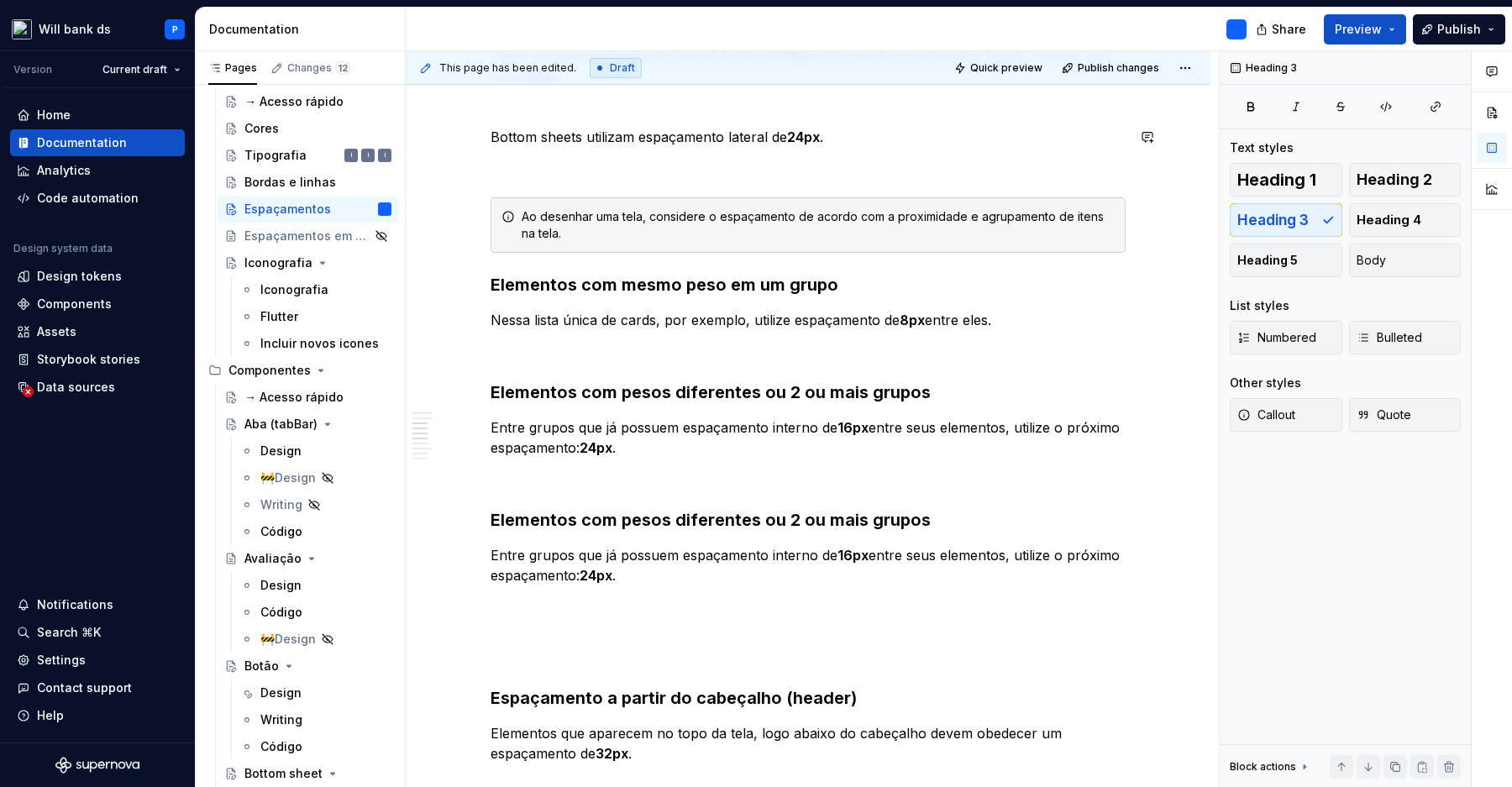
click at [938, 507] on div "**********" at bounding box center [808, 384] width 635 height 2202
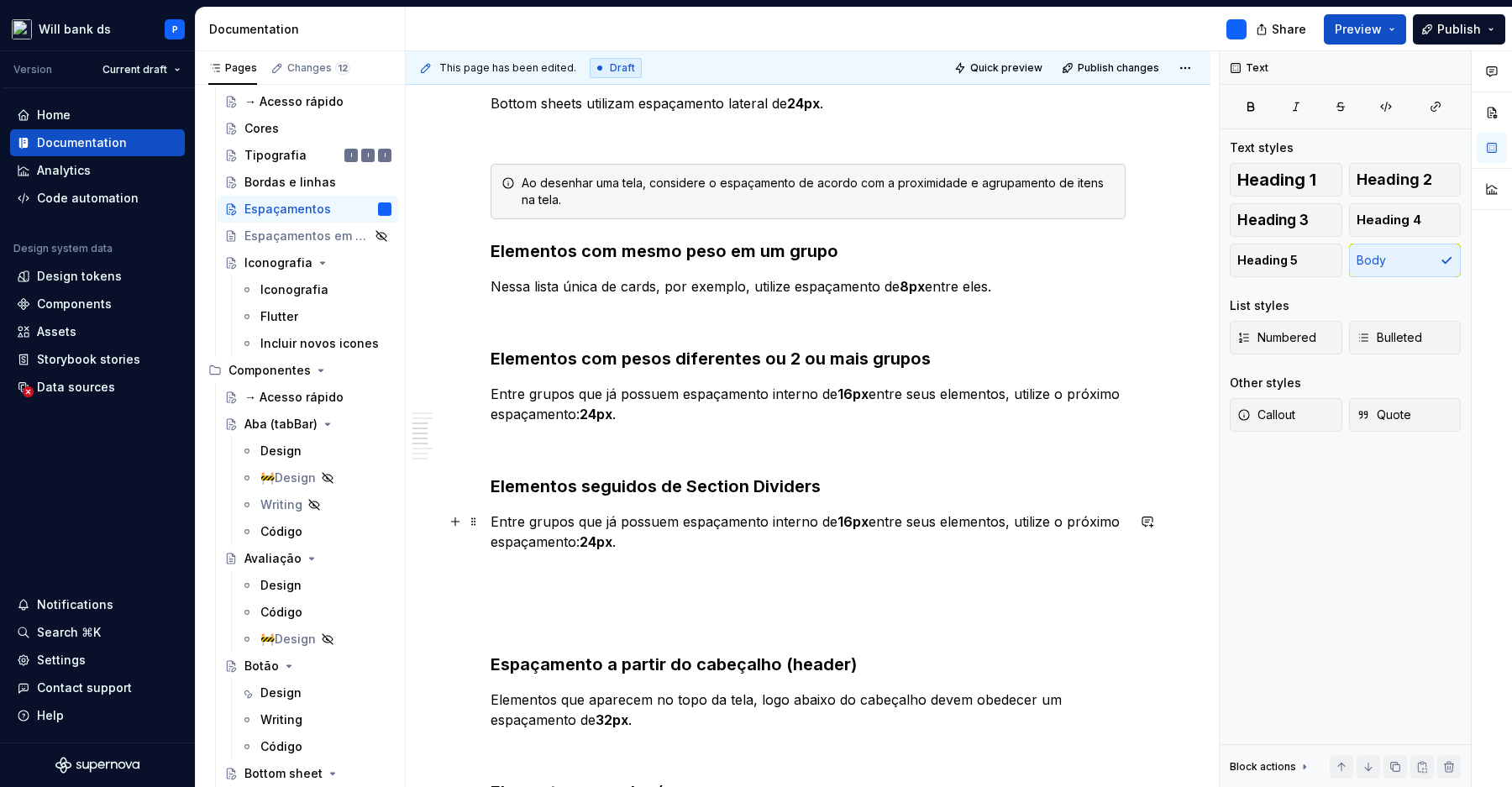
click at [638, 546] on p "Entre grupos que já possuem espaçamento interno de 16px entre seus elementos, u…" at bounding box center [808, 532] width 635 height 41
click at [585, 521] on p "Entre grupos que já possuem espaçamento interno de 16px entre seus elementos, u…" at bounding box center [808, 532] width 635 height 41
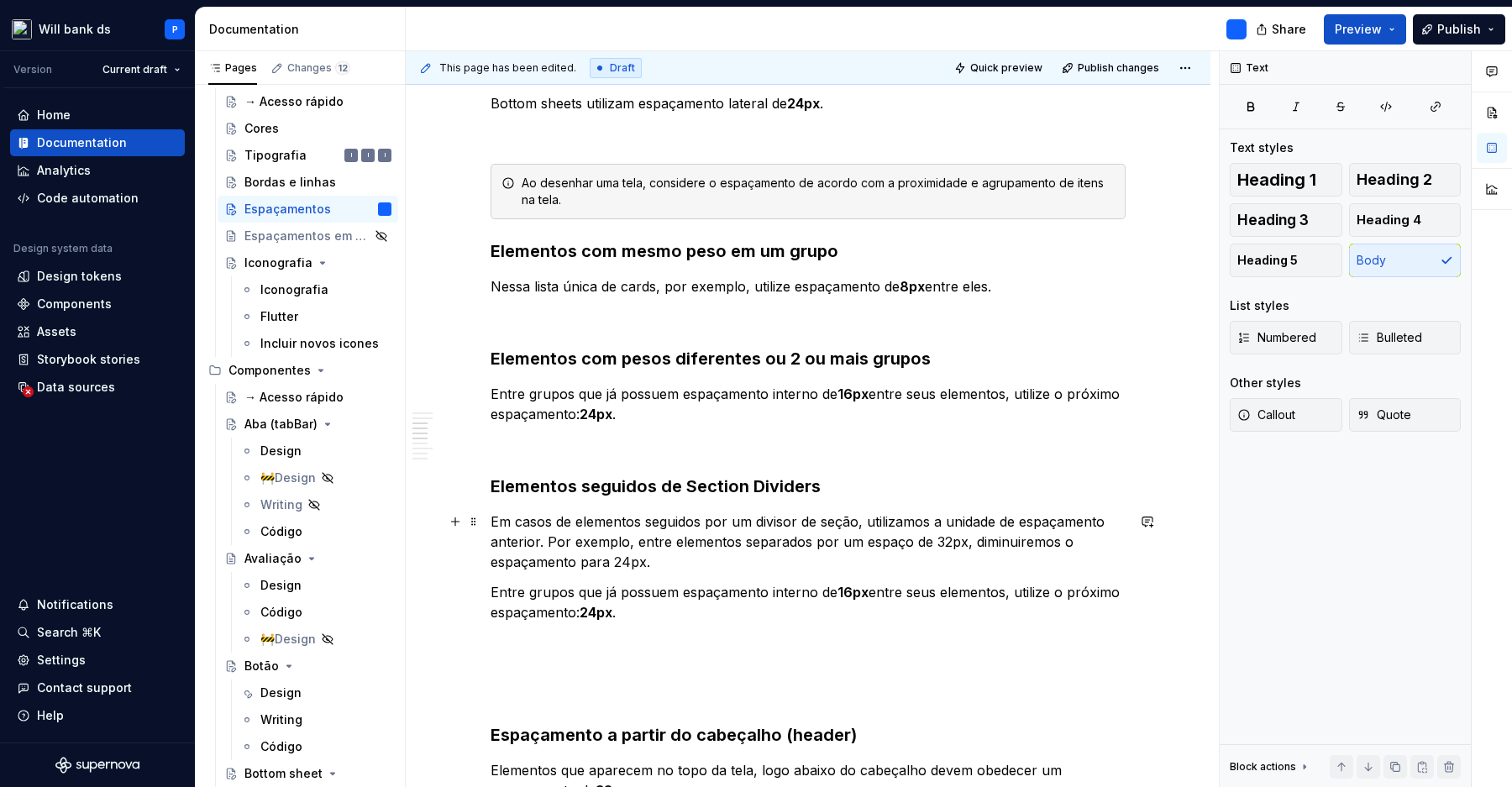
click at [955, 542] on p "Em casos de elementos seguidos por um divisor de seção, utilizamos a unidade de…" at bounding box center [808, 542] width 635 height 61
click at [553, 541] on p "Em casos de elementos seguidos por um divisor de seção, utilizamos a unidade de…" at bounding box center [808, 542] width 635 height 61
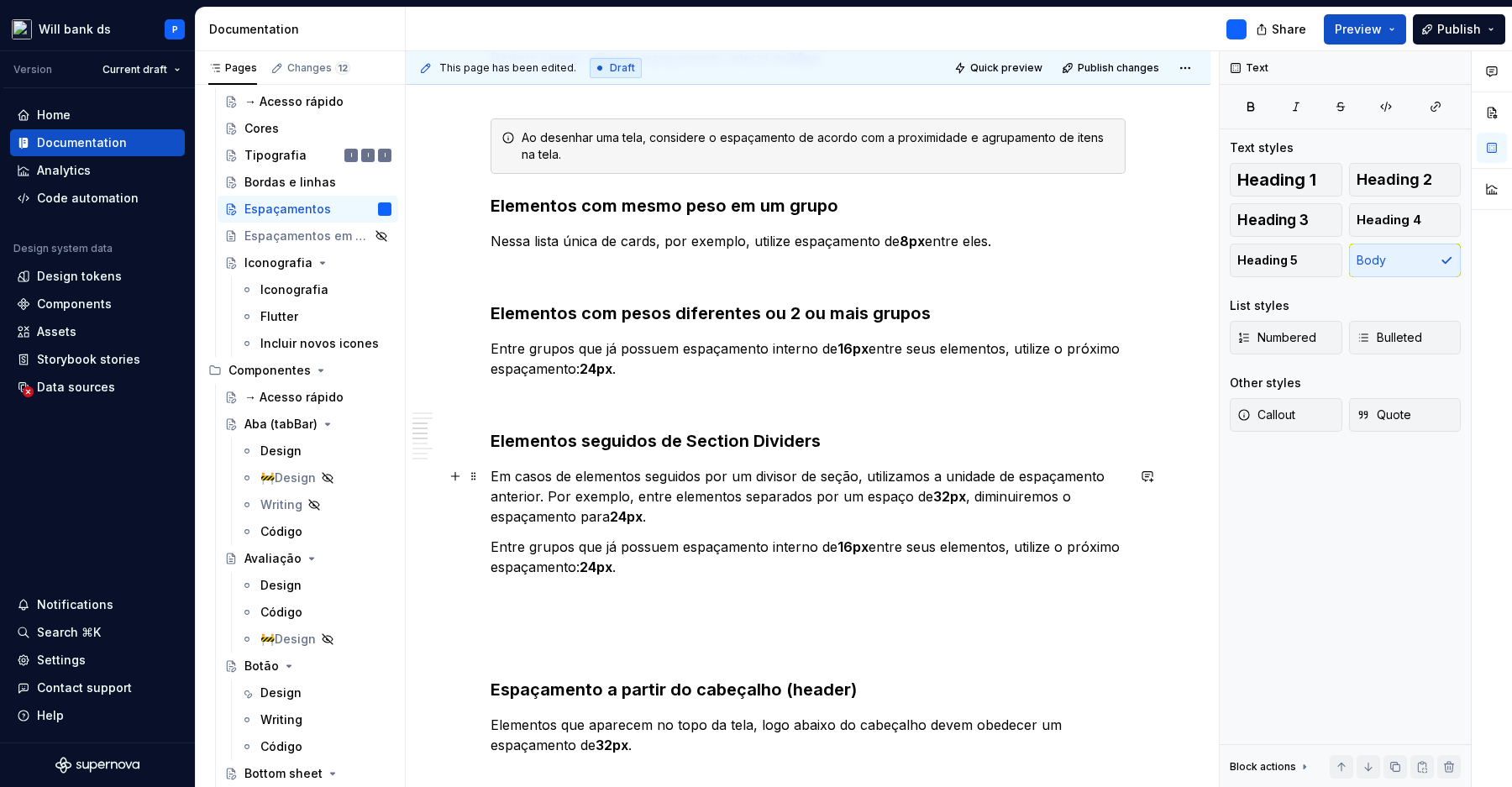
click at [959, 501] on strong "32px" at bounding box center [950, 496] width 33 height 17
click at [1015, 503] on p "Em casos de elementos seguidos por um divisor de seção, utilizamos a unidade de…" at bounding box center [808, 497] width 635 height 61
click at [767, 514] on p "Em casos de elementos seguidos por um divisor de seção, utilizamos a unidade de…" at bounding box center [808, 497] width 635 height 61
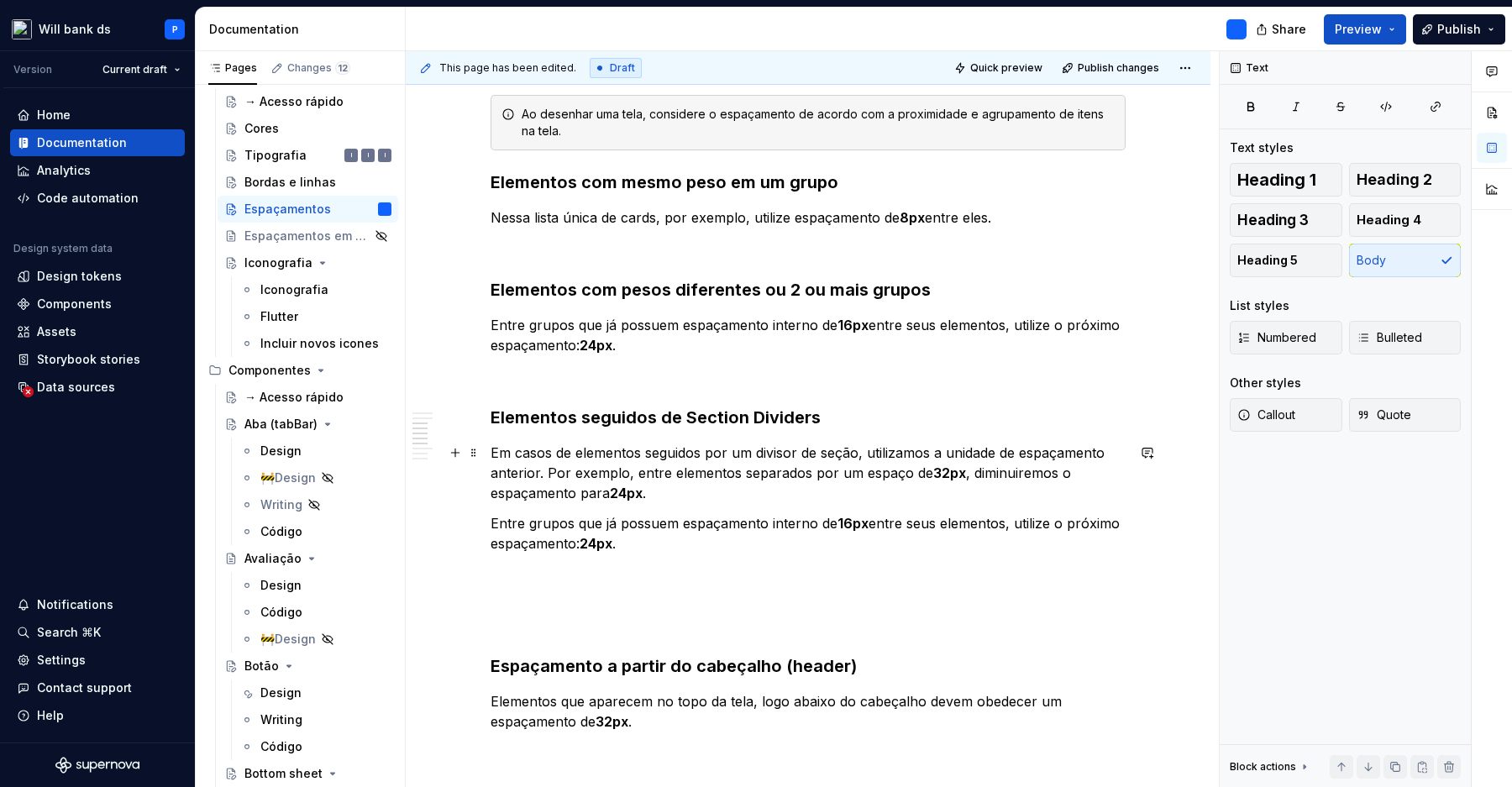
scroll to position [1186, 0]
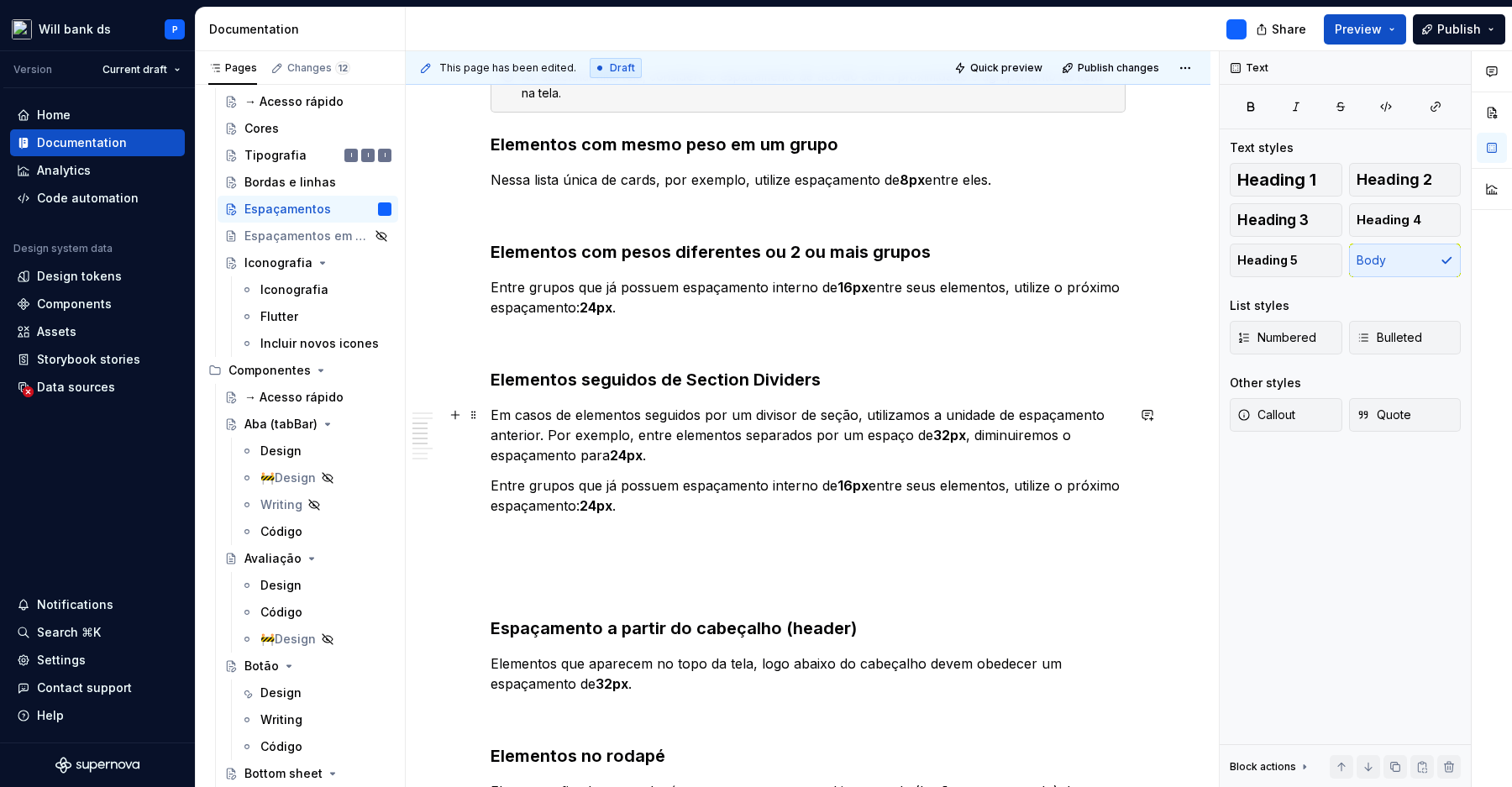
click at [830, 438] on p "Em casos de elementos seguidos por um divisor de seção, utilizamos a unidade de…" at bounding box center [808, 435] width 635 height 61
click at [1001, 446] on p "Em casos de elementos seguidos por um divisor de seção, utilizamos a unidade de…" at bounding box center [808, 435] width 635 height 61
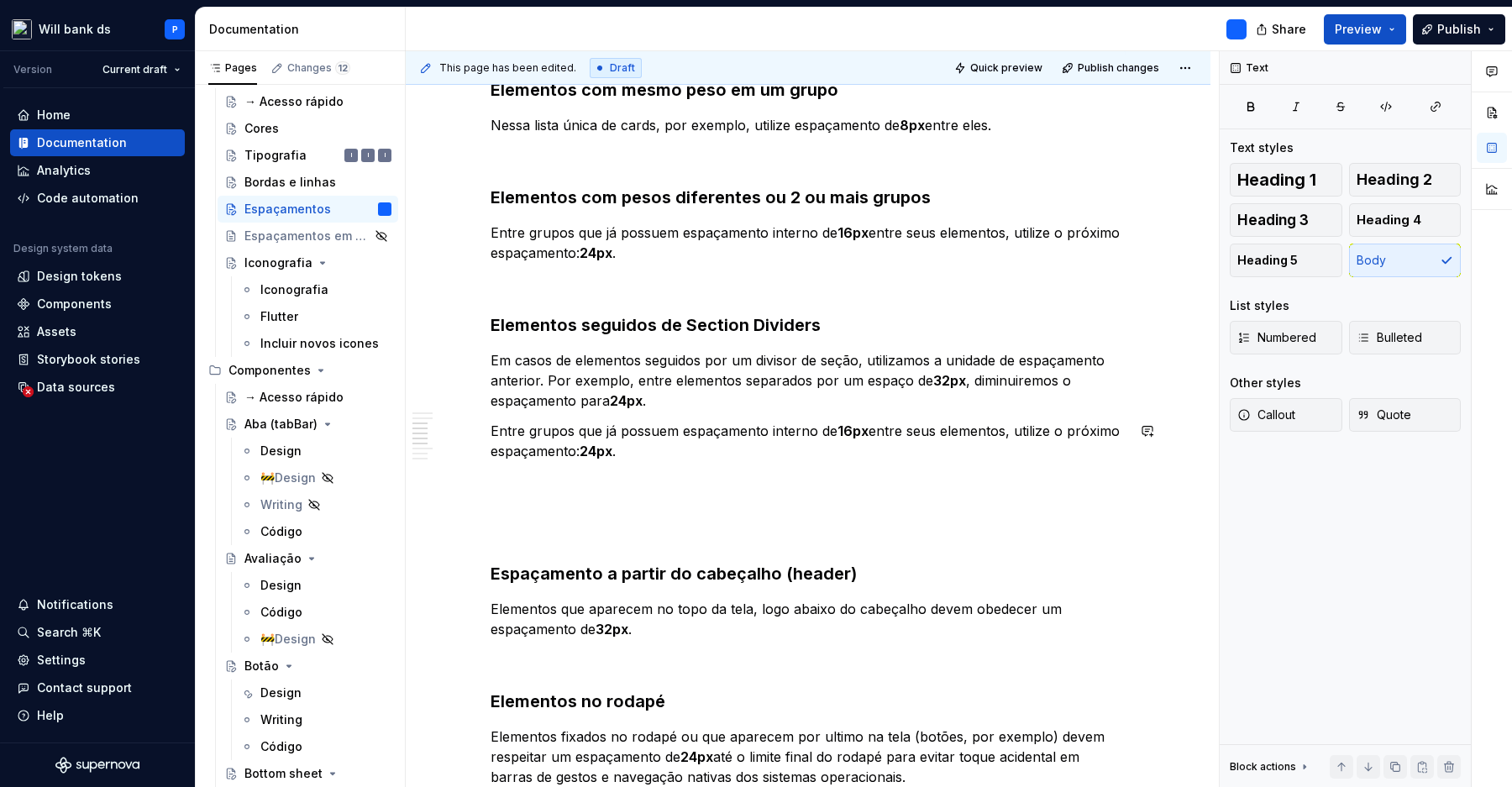
scroll to position [1253, 0]
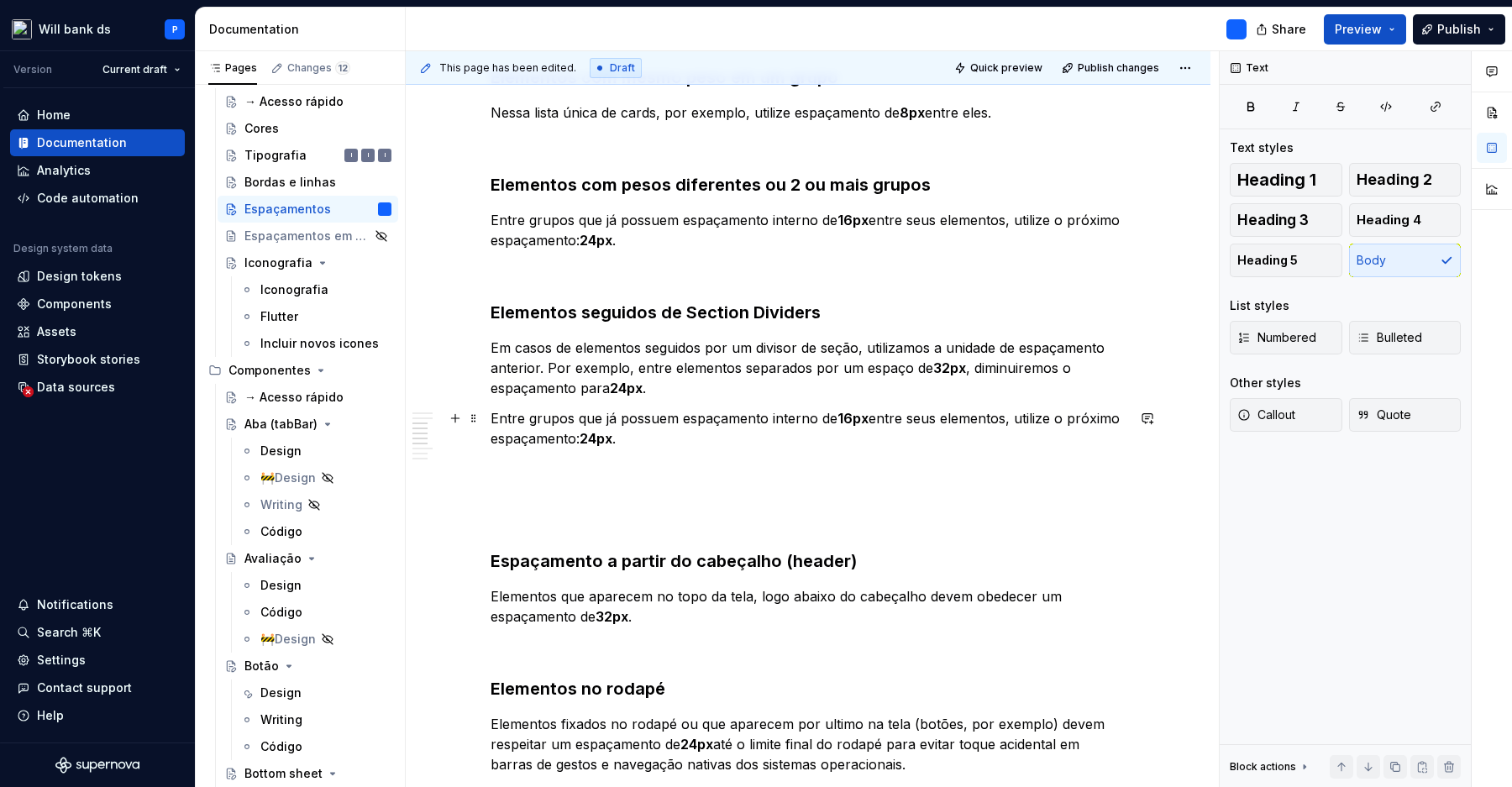
click at [745, 431] on p "Entre grupos que já possuem espaçamento interno de 16px entre seus elementos, u…" at bounding box center [808, 429] width 635 height 41
click at [740, 388] on p "Em casos de elementos seguidos por um divisor de seção, utilizamos a unidade de…" at bounding box center [808, 368] width 635 height 61
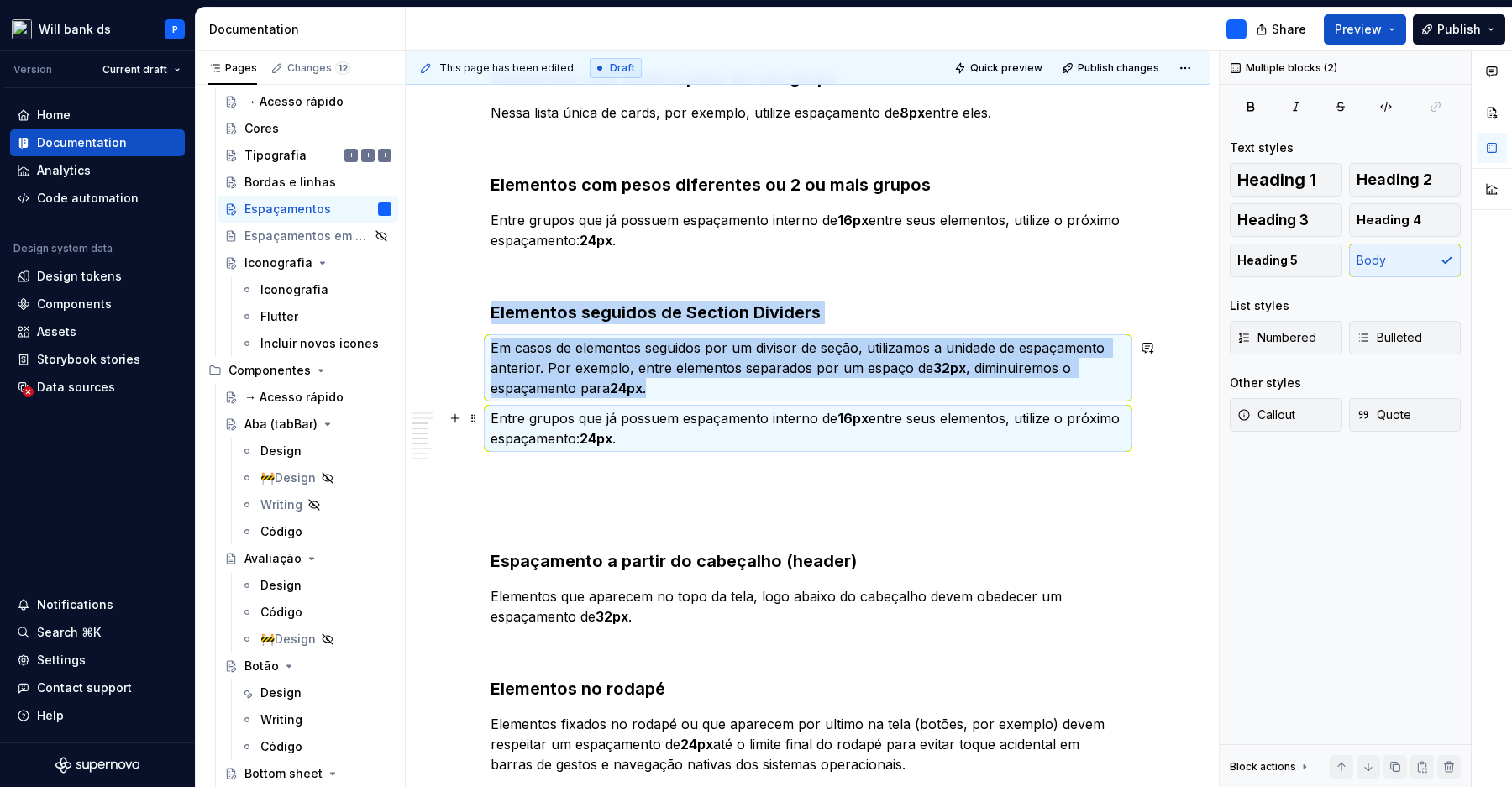
click at [707, 428] on p "Entre grupos que já possuem espaçamento interno de 16px entre seus elementos, u…" at bounding box center [808, 429] width 635 height 41
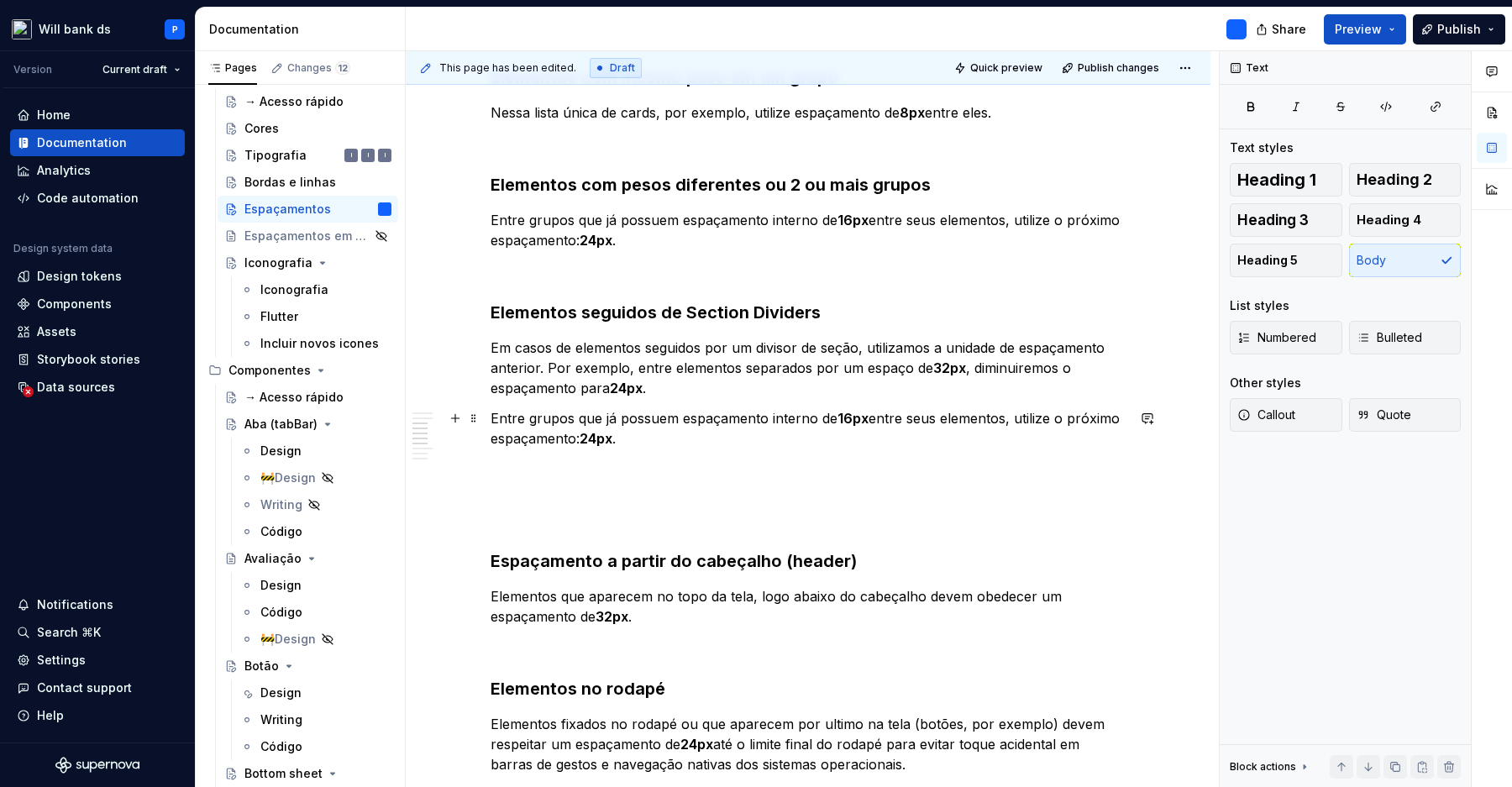
click at [645, 442] on p "Entre grupos que já possuem espaçamento interno de 16px entre seus elementos, u…" at bounding box center [808, 429] width 635 height 41
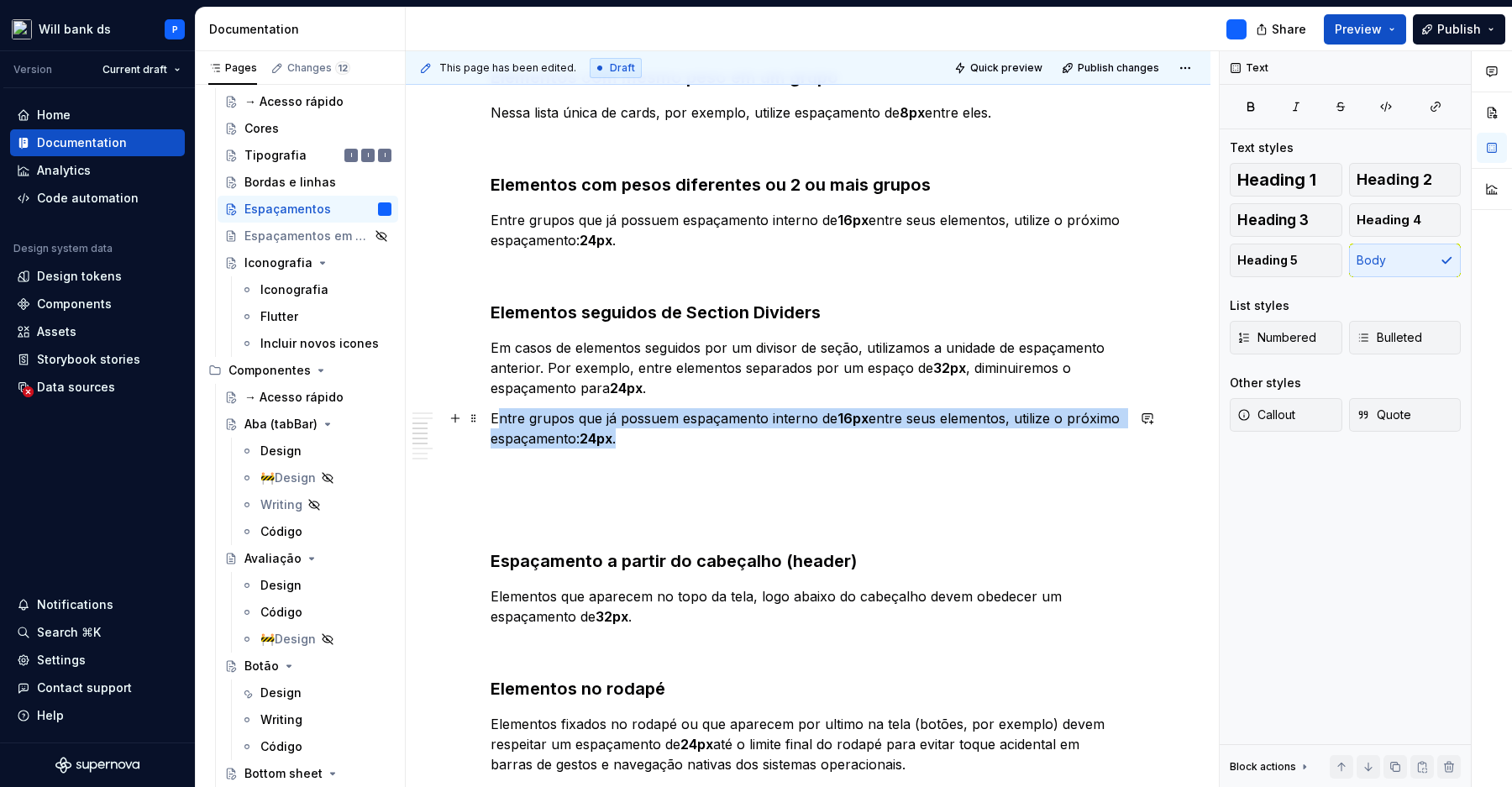
click at [501, 421] on p "Entre grupos que já possuem espaçamento interno de 16px entre seus elementos, u…" at bounding box center [808, 429] width 635 height 41
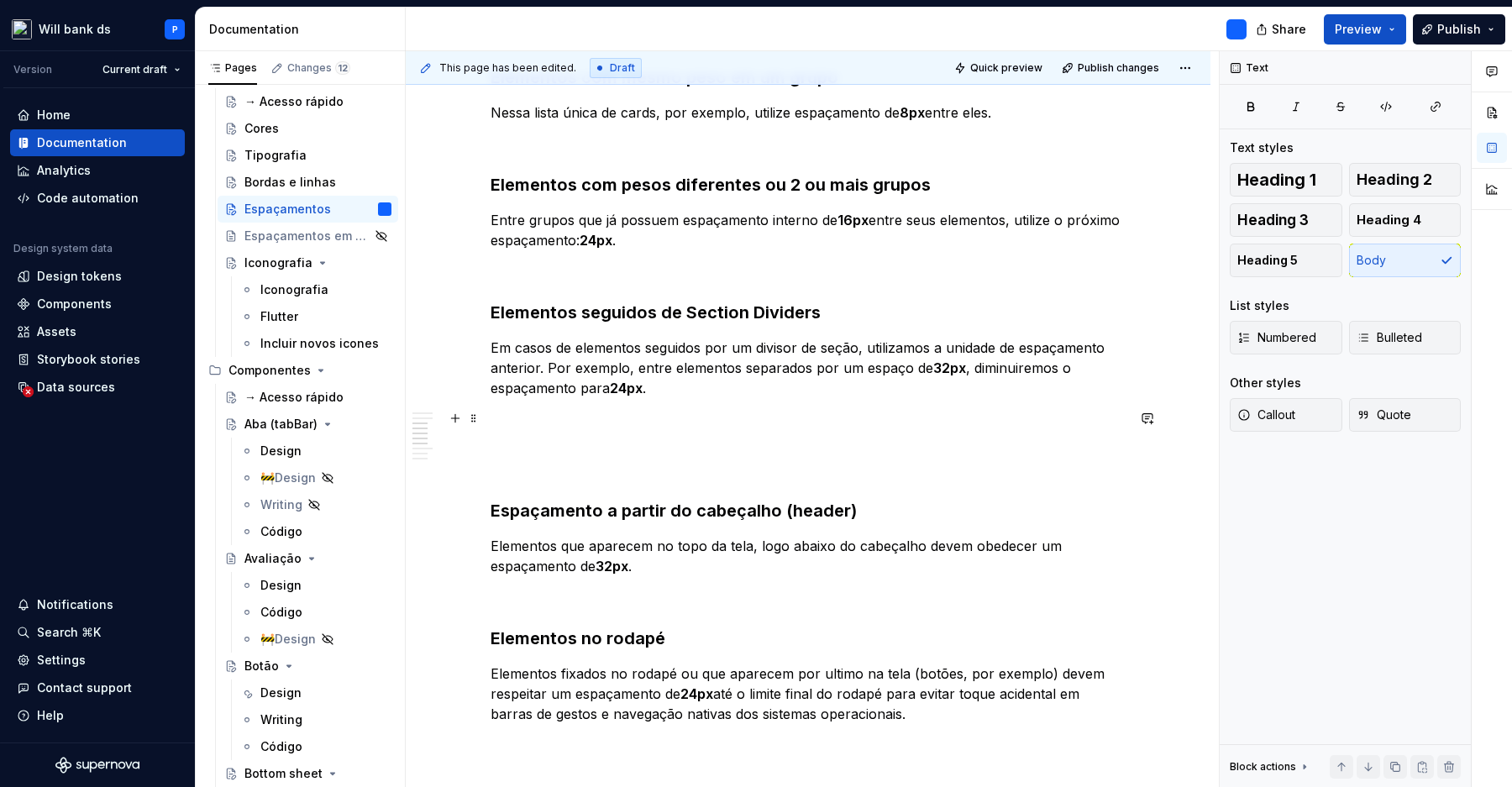
click at [611, 435] on p at bounding box center [808, 429] width 635 height 41
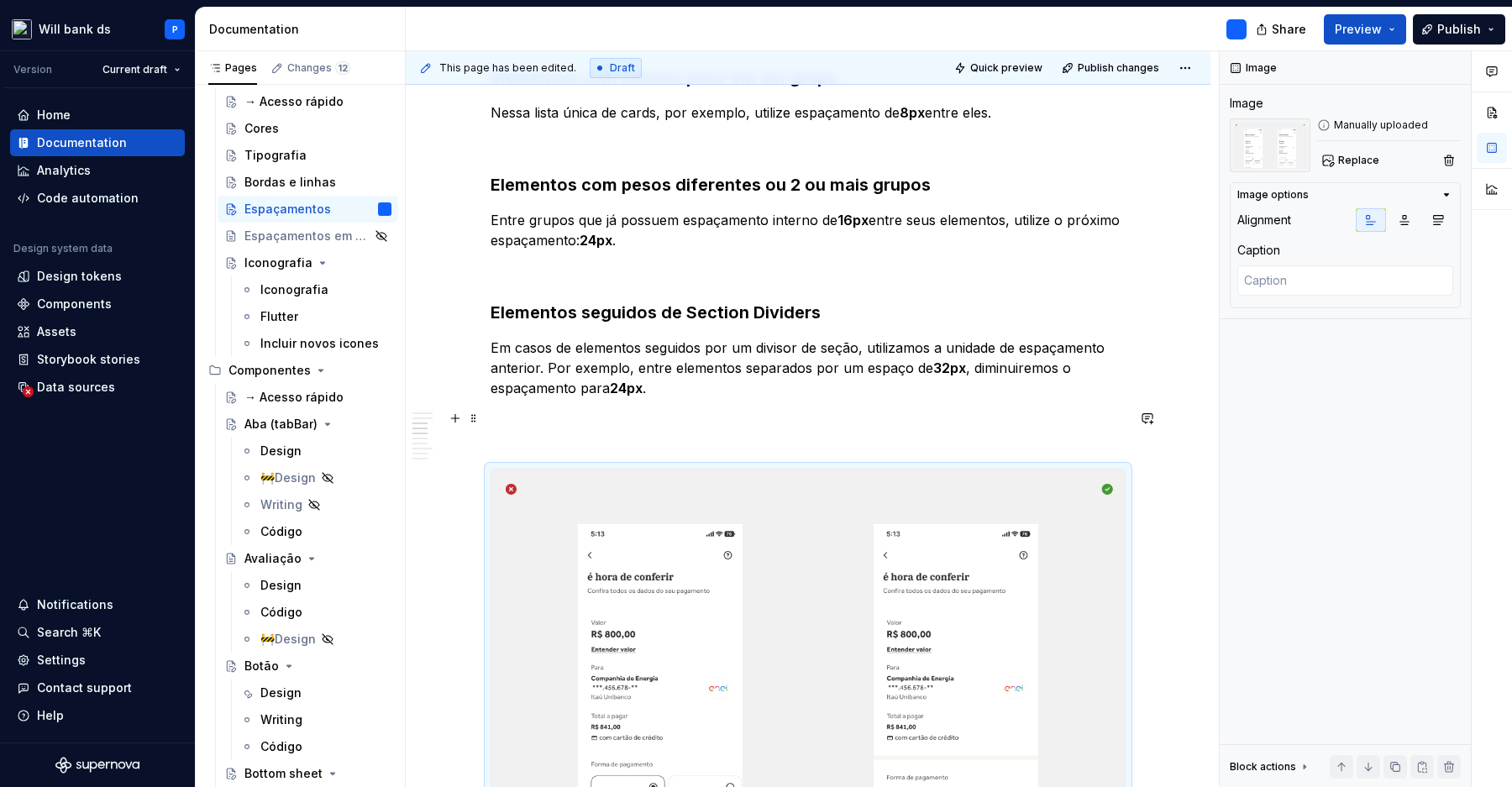
click at [558, 440] on p at bounding box center [808, 429] width 635 height 41
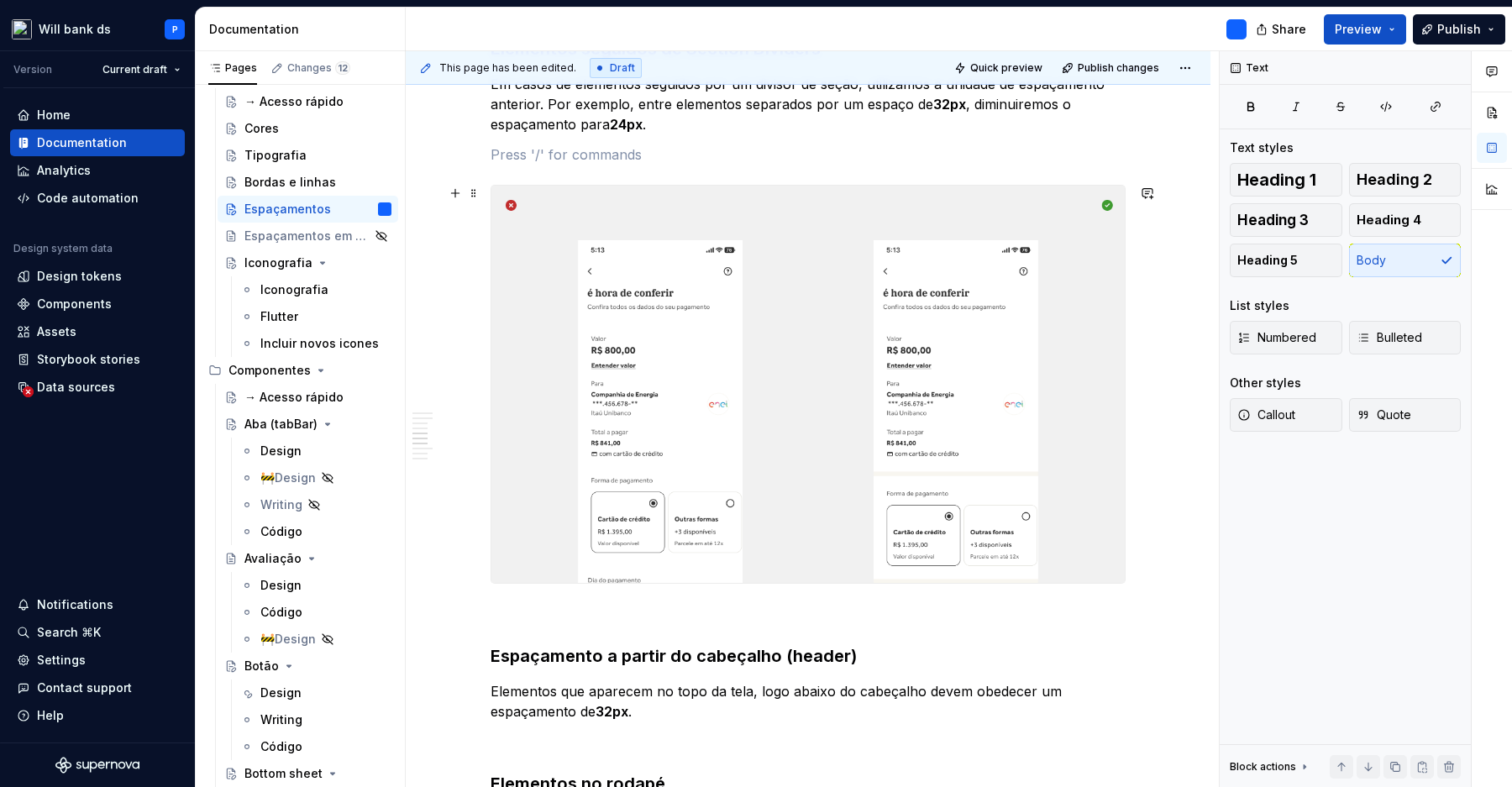
scroll to position [1524, 0]
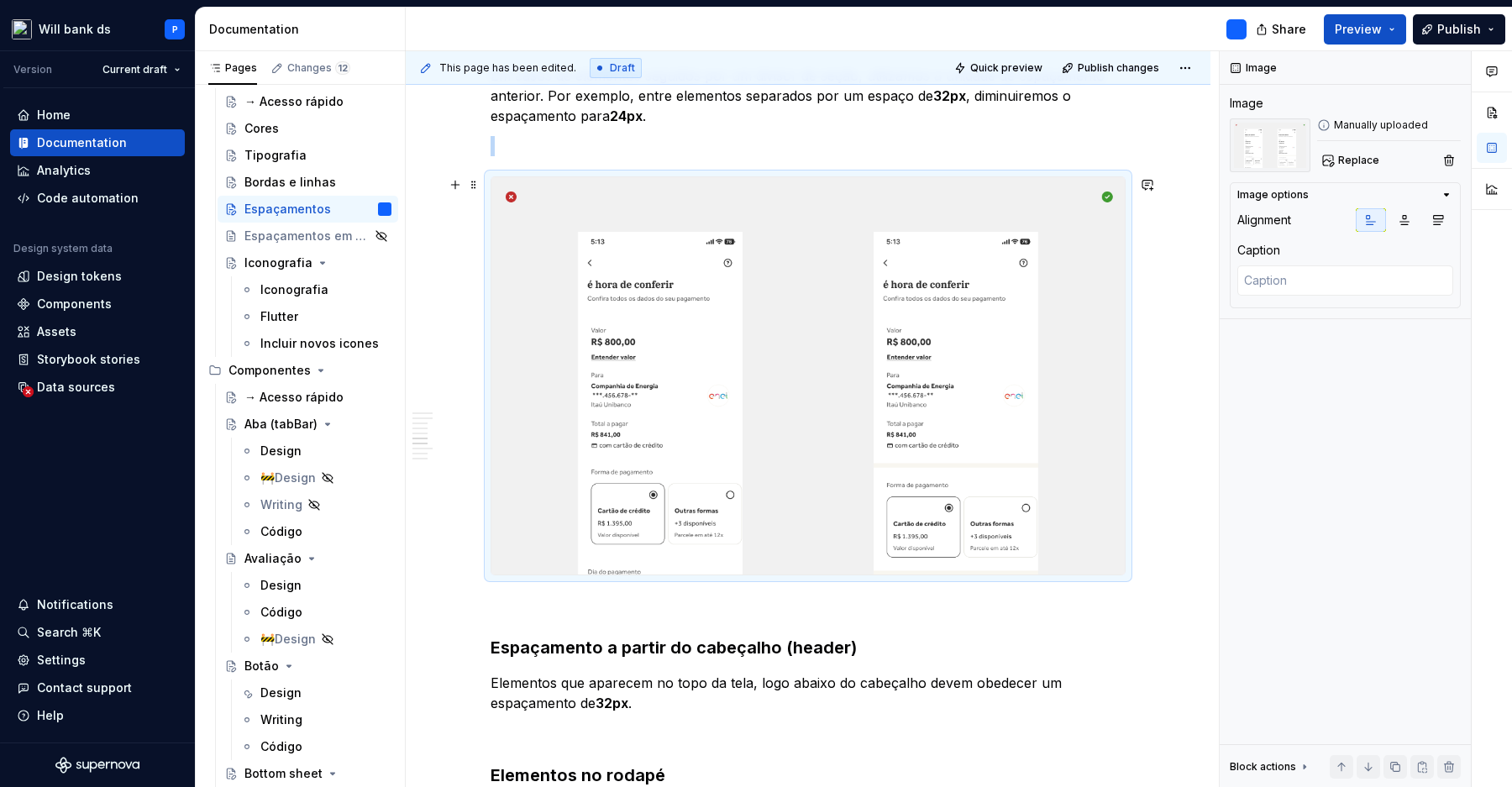
click at [505, 447] on img at bounding box center [808, 376] width 633 height 398
click at [605, 356] on img at bounding box center [808, 376] width 633 height 398
click at [1262, 145] on img at bounding box center [1270, 145] width 81 height 53
click at [1355, 163] on span "Replace" at bounding box center [1358, 160] width 41 height 14
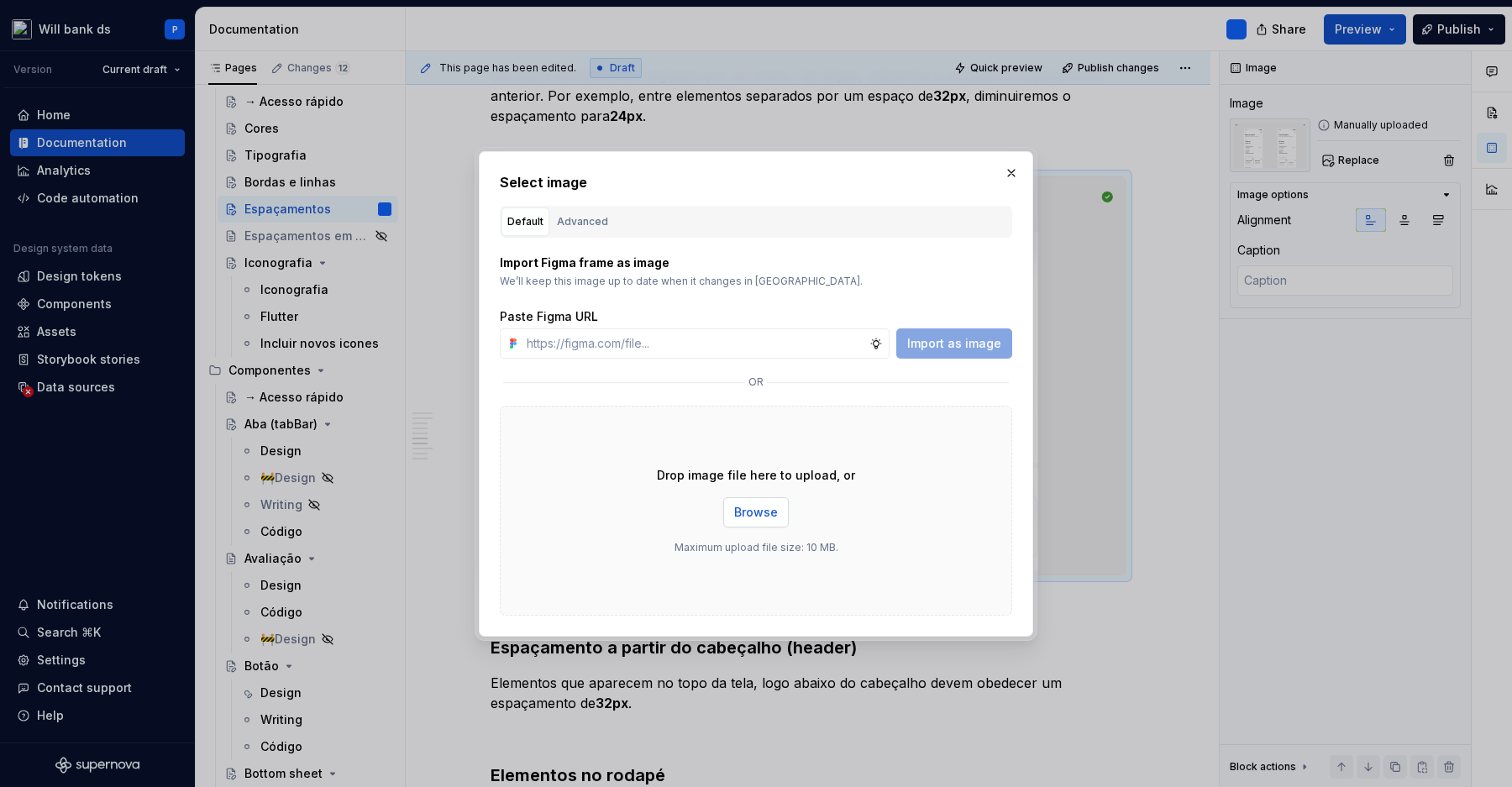
click at [763, 504] on span "Browse" at bounding box center [756, 513] width 43 height 17
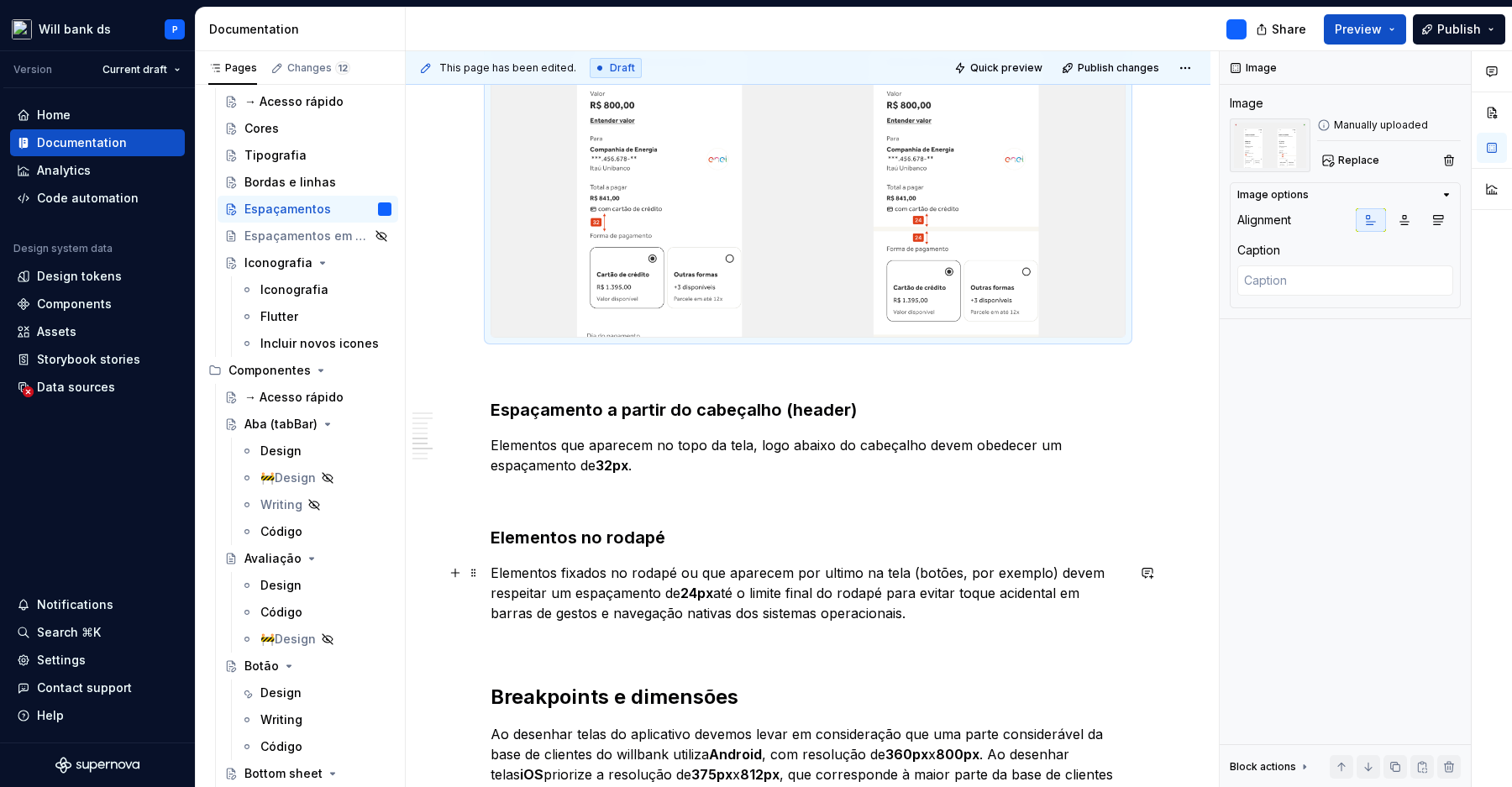
scroll to position [1804, 0]
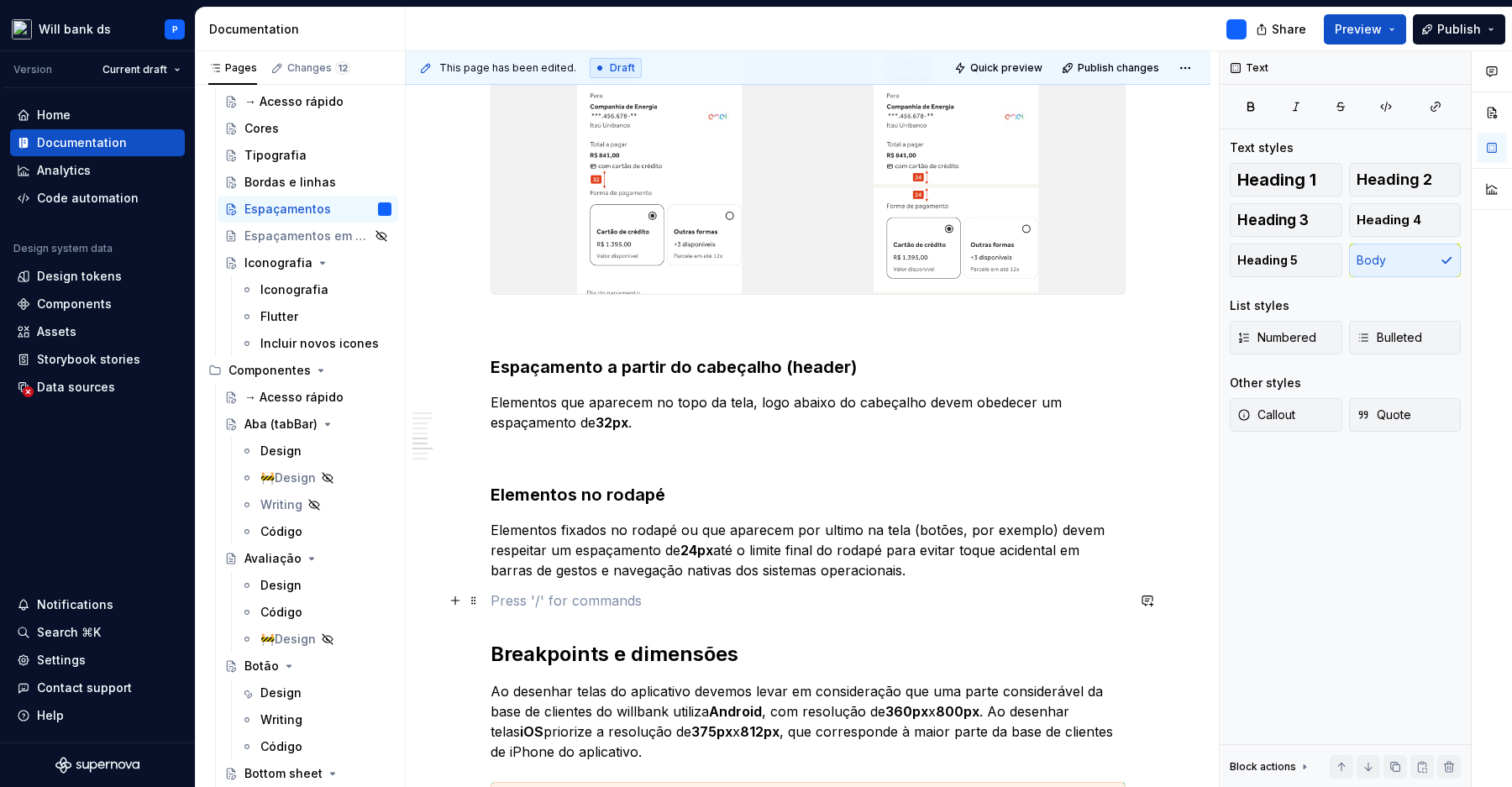
click at [923, 600] on p at bounding box center [808, 601] width 635 height 20
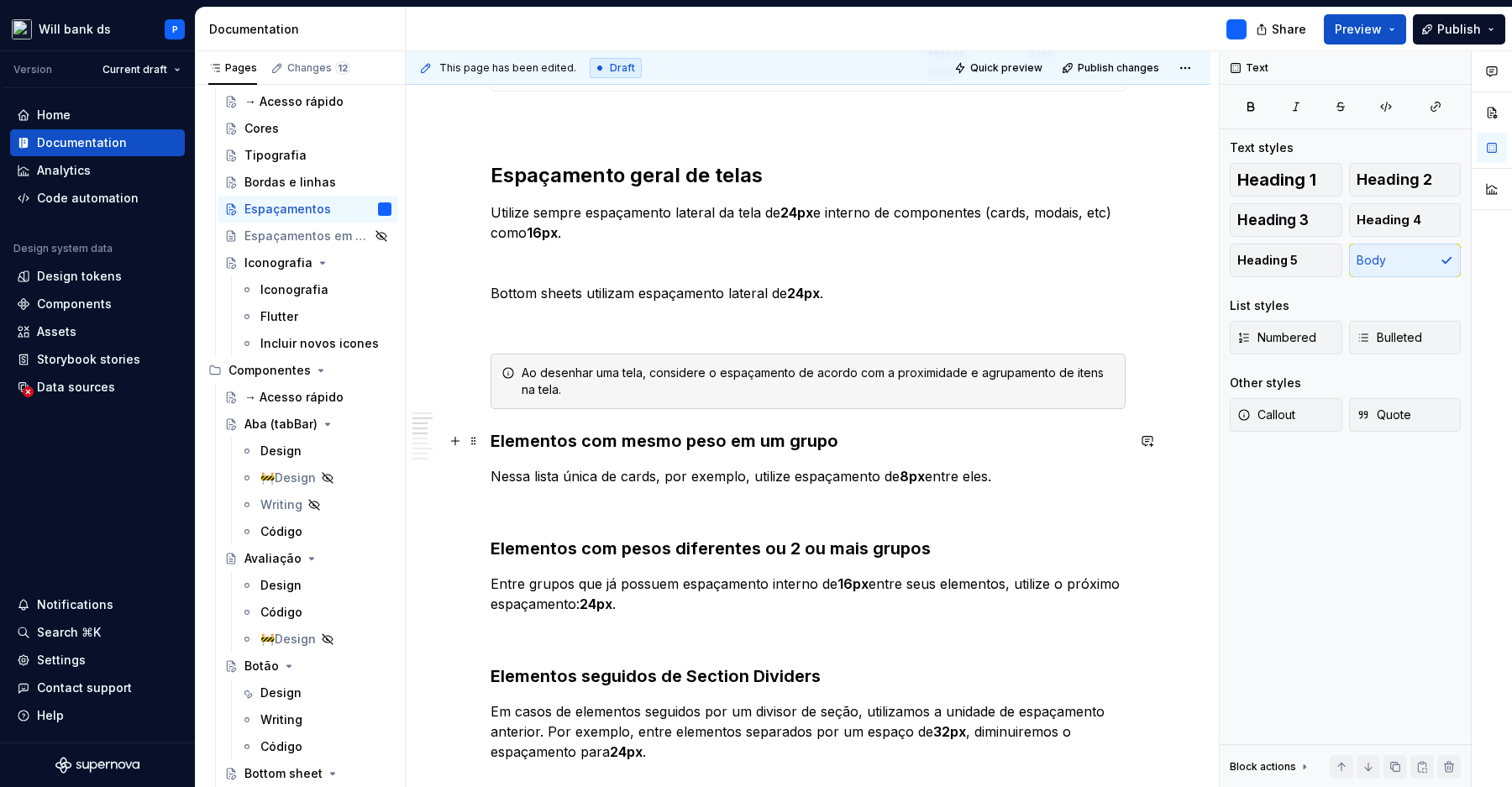
scroll to position [951, 0]
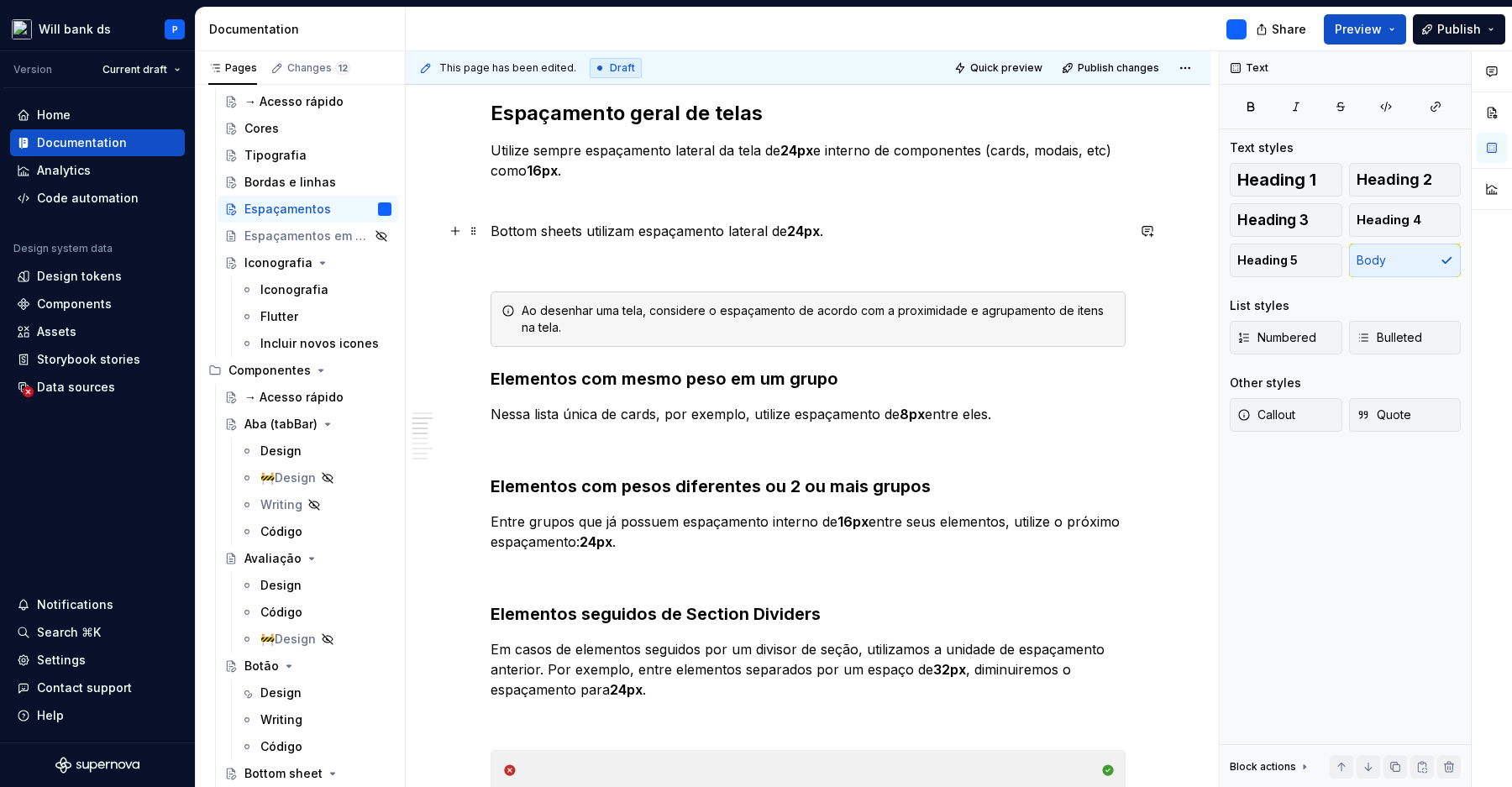
click at [591, 231] on p "Bottom sheets utilizam espaçamento lateral de 24px ." at bounding box center [808, 231] width 635 height 20
click at [749, 148] on p "Utilize sempre espaçamento lateral da tela de 24px e interno de componentes (ca…" at bounding box center [808, 160] width 635 height 41
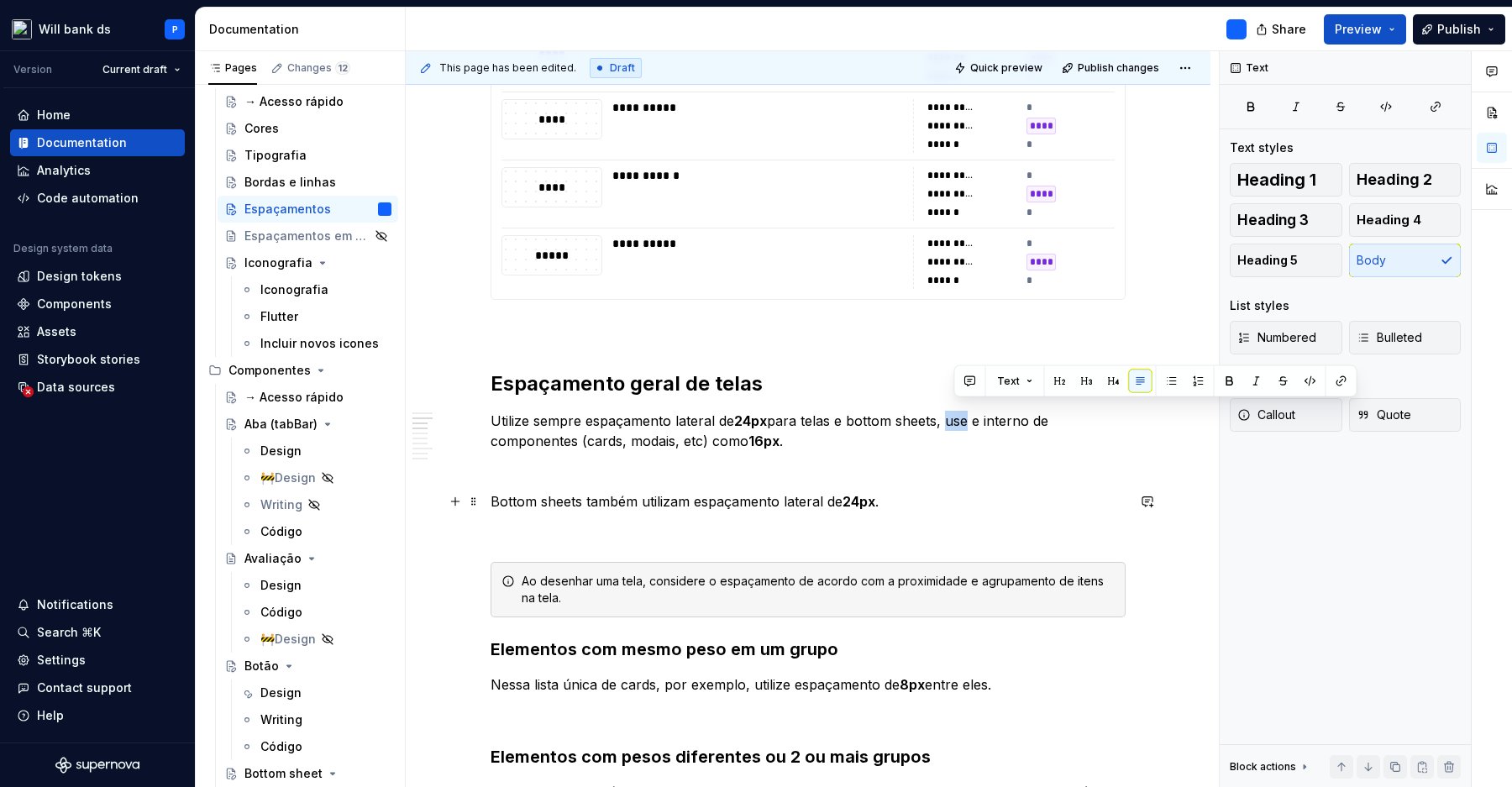
scroll to position [716, 0]
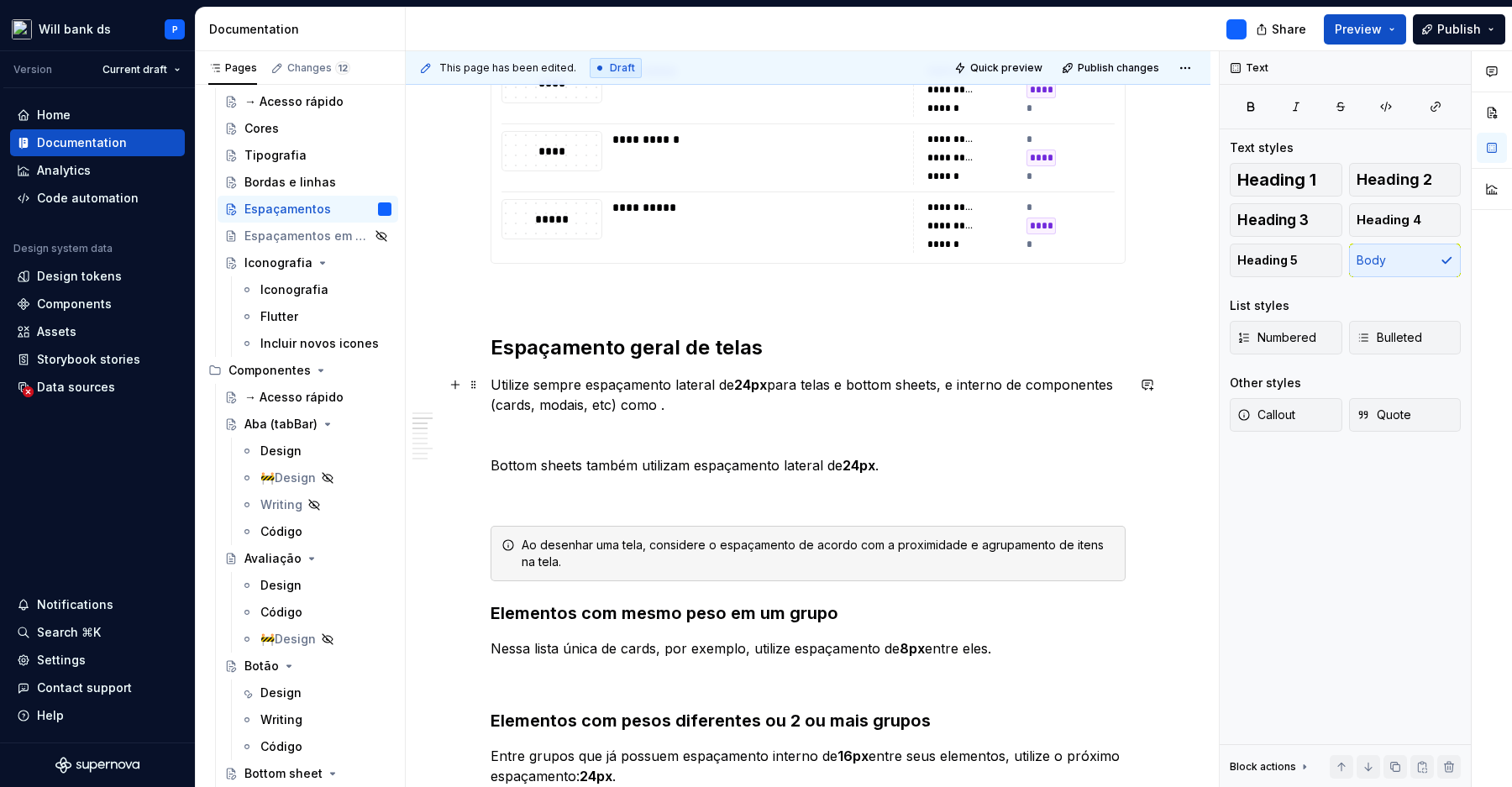
click at [960, 388] on p "Utilize sempre espaçamento lateral de 24px para telas e bottom sheets, e intern…" at bounding box center [808, 395] width 635 height 41
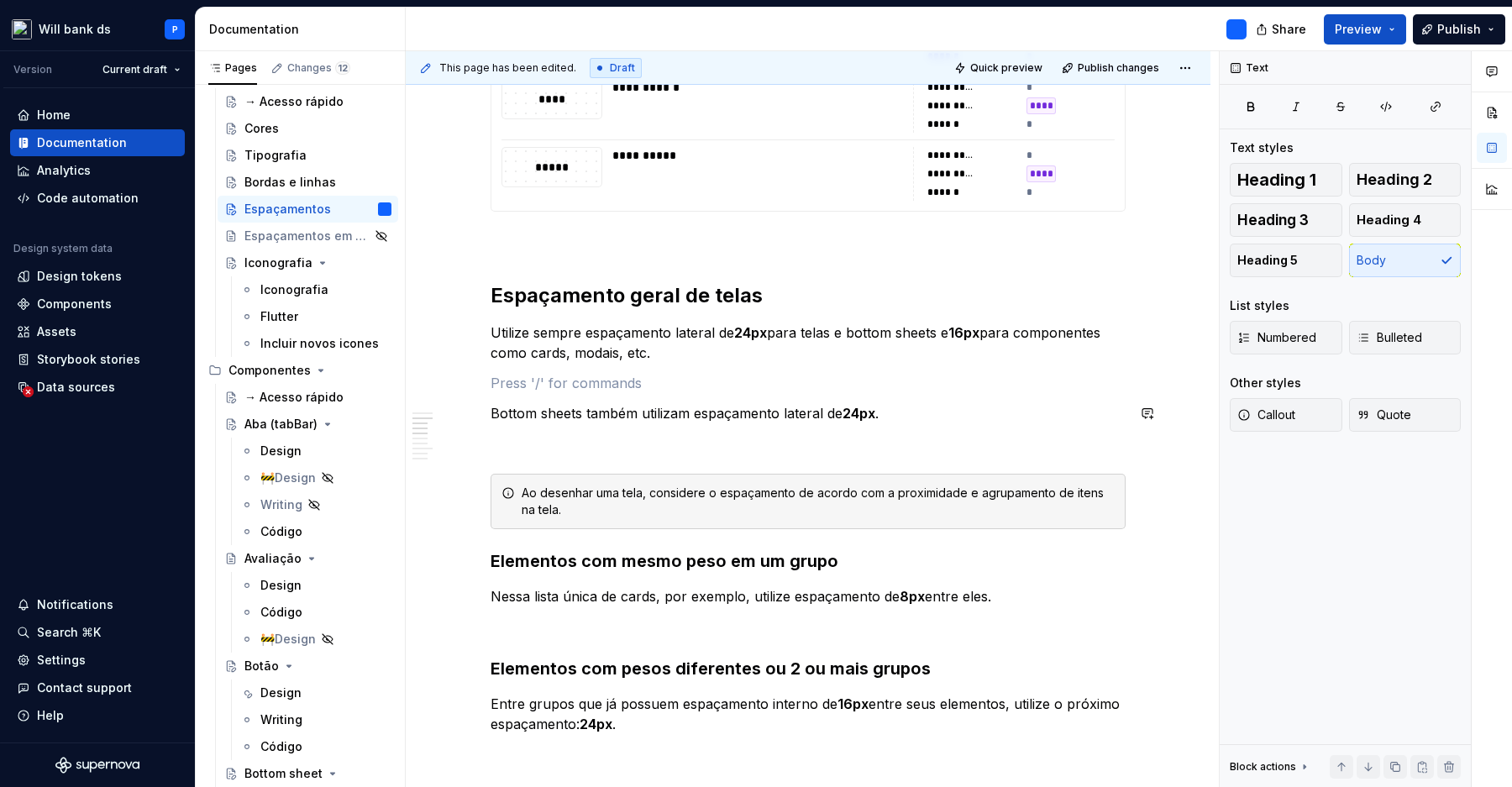
scroll to position [782, 0]
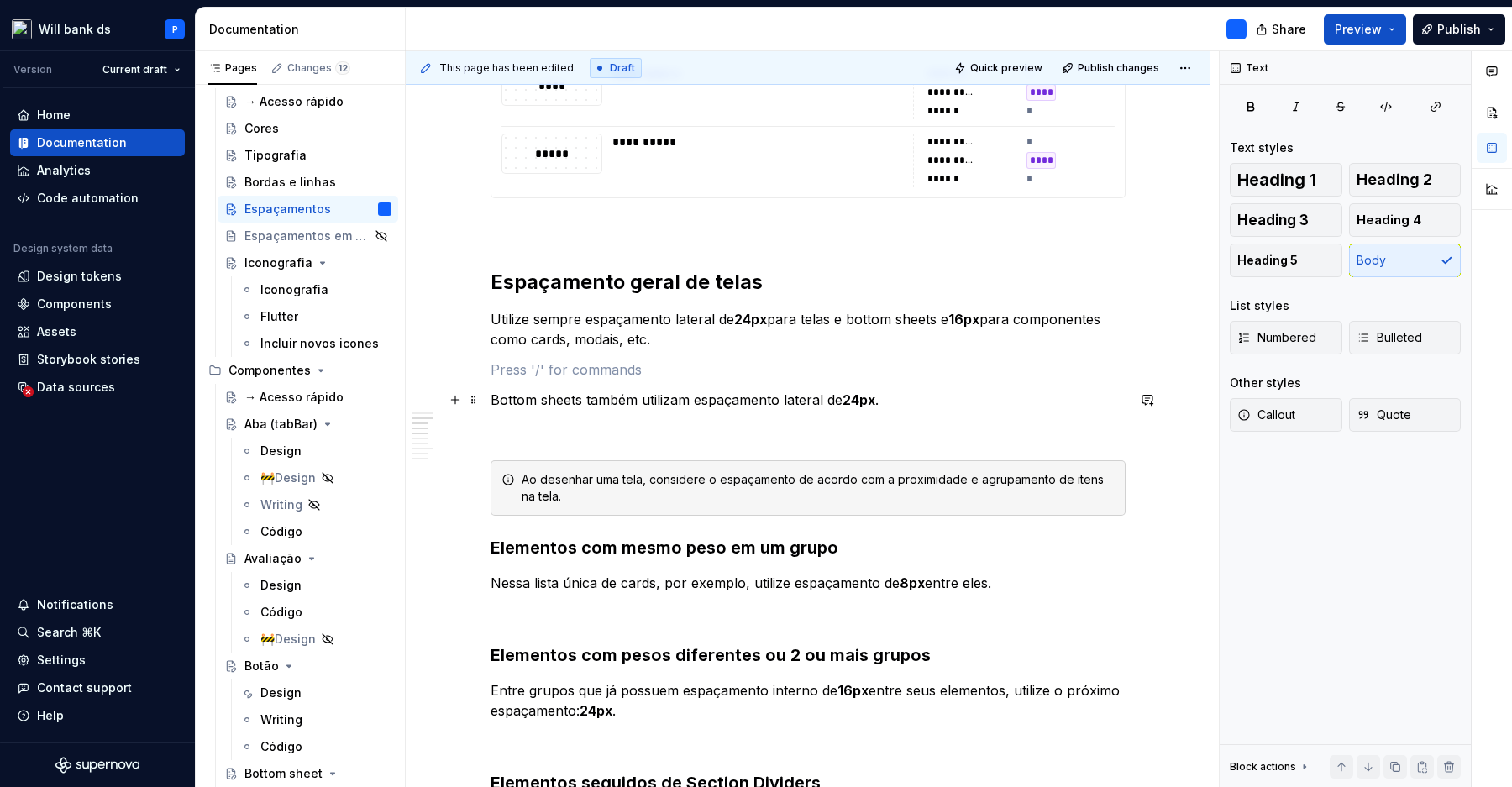
click at [902, 398] on p "Bottom sheets também utilizam espaçamento lateral de 24px ." at bounding box center [808, 399] width 635 height 20
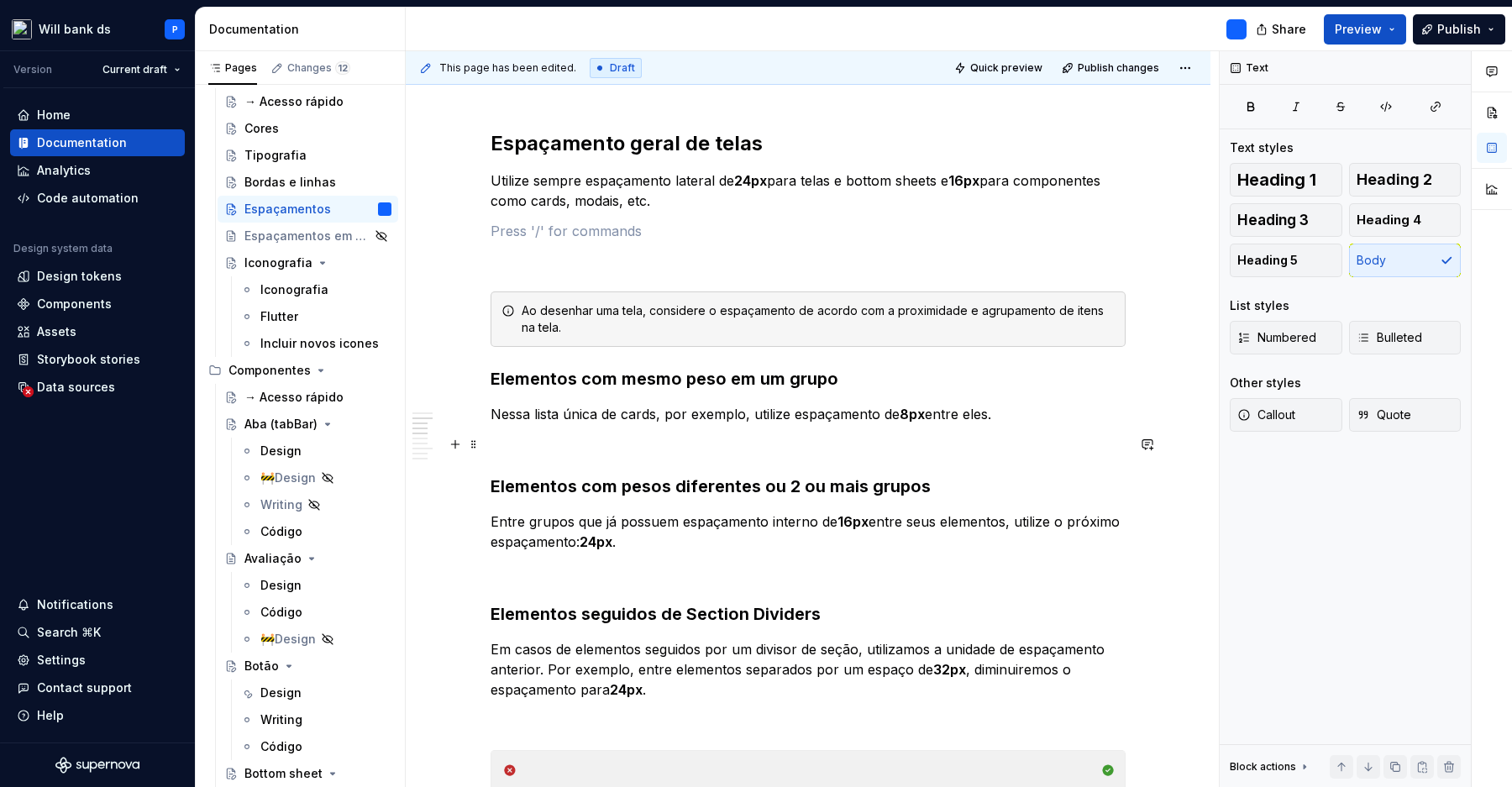
scroll to position [935, 0]
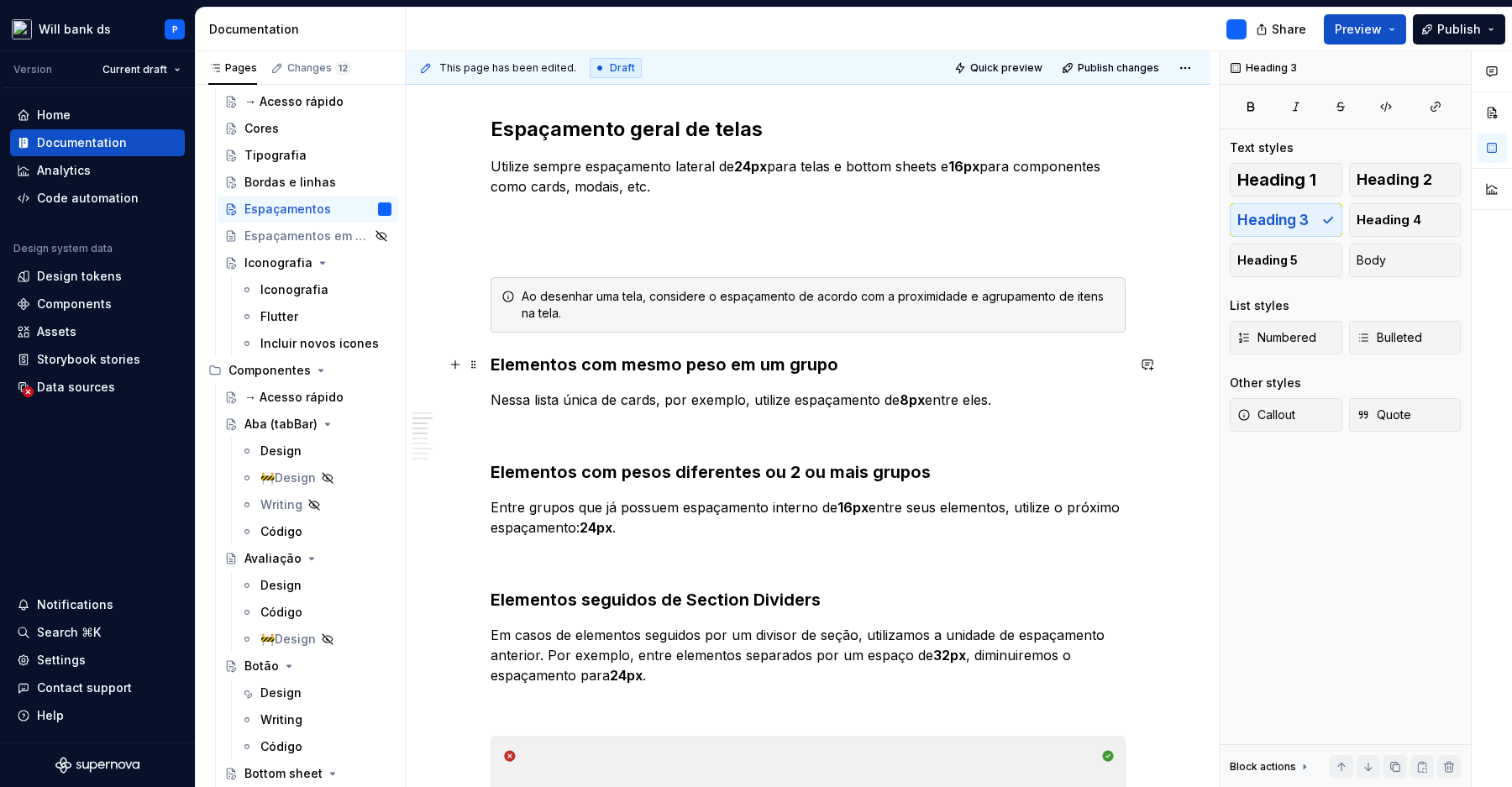
click at [900, 376] on h3 "Elementos com mesmo peso em um grupo" at bounding box center [808, 365] width 635 height 24
click at [894, 334] on div "**********" at bounding box center [808, 692] width 635 height 2600
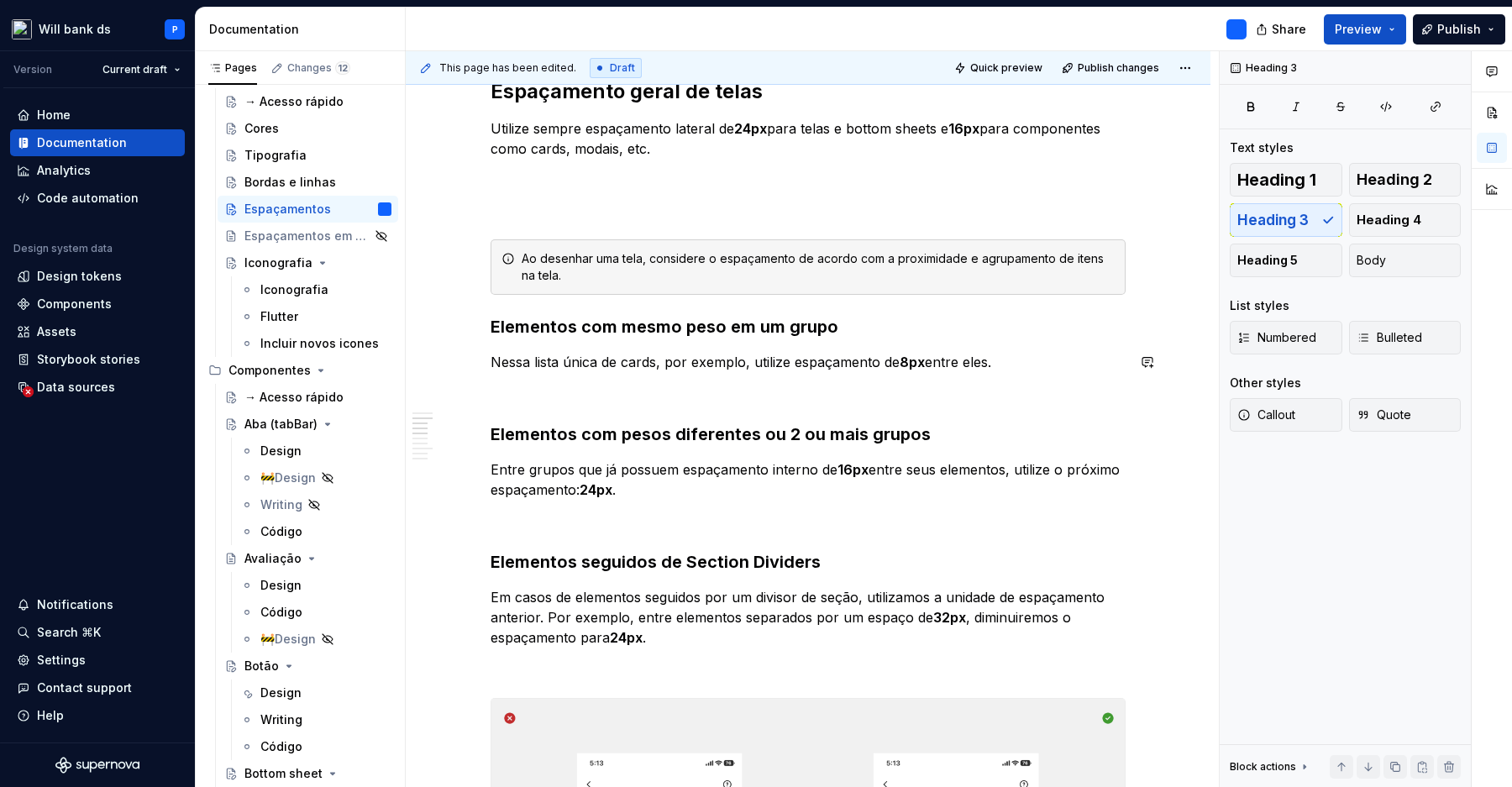
click at [944, 397] on p at bounding box center [808, 392] width 635 height 20
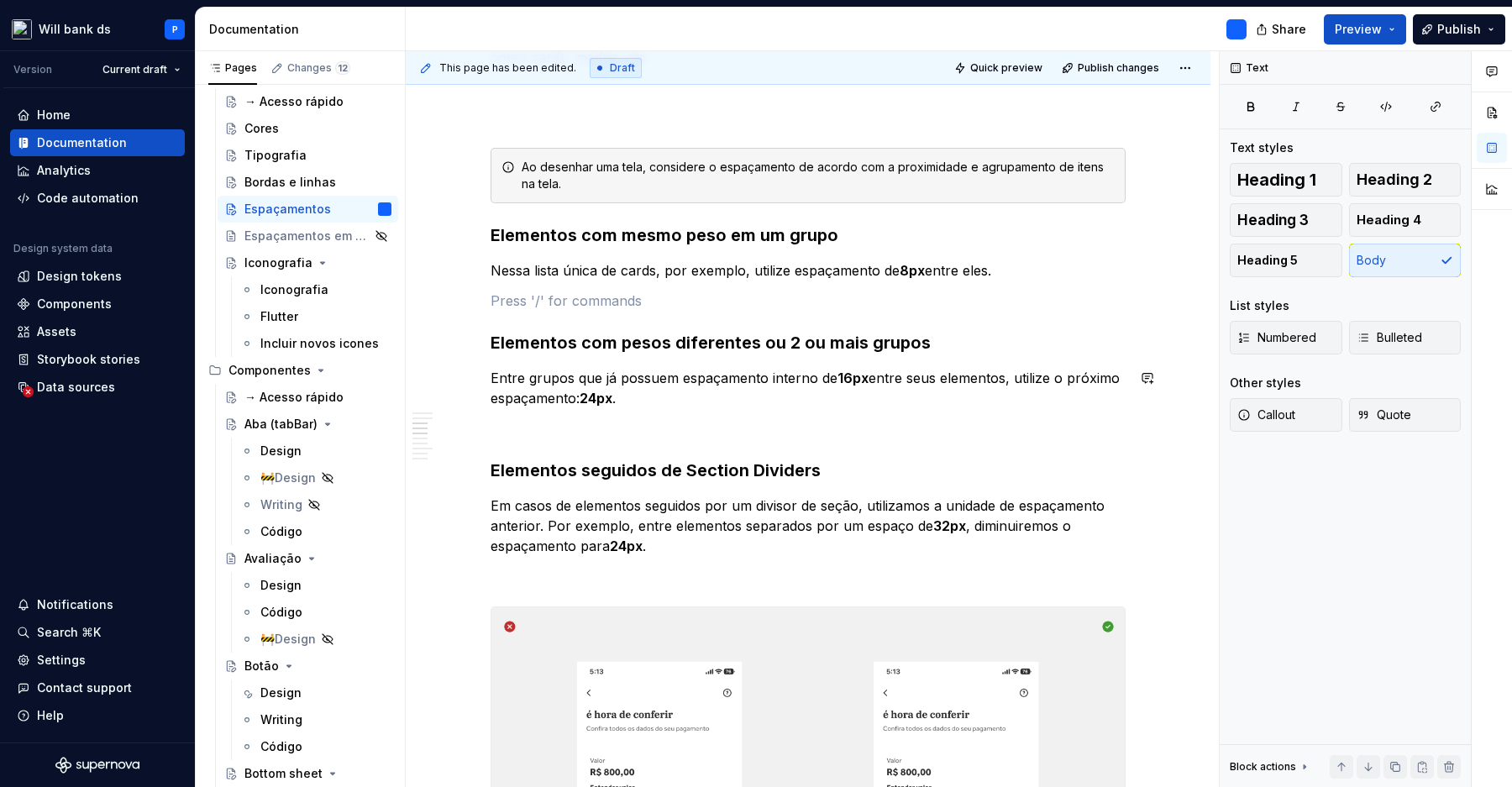
click at [895, 433] on p at bounding box center [808, 429] width 635 height 20
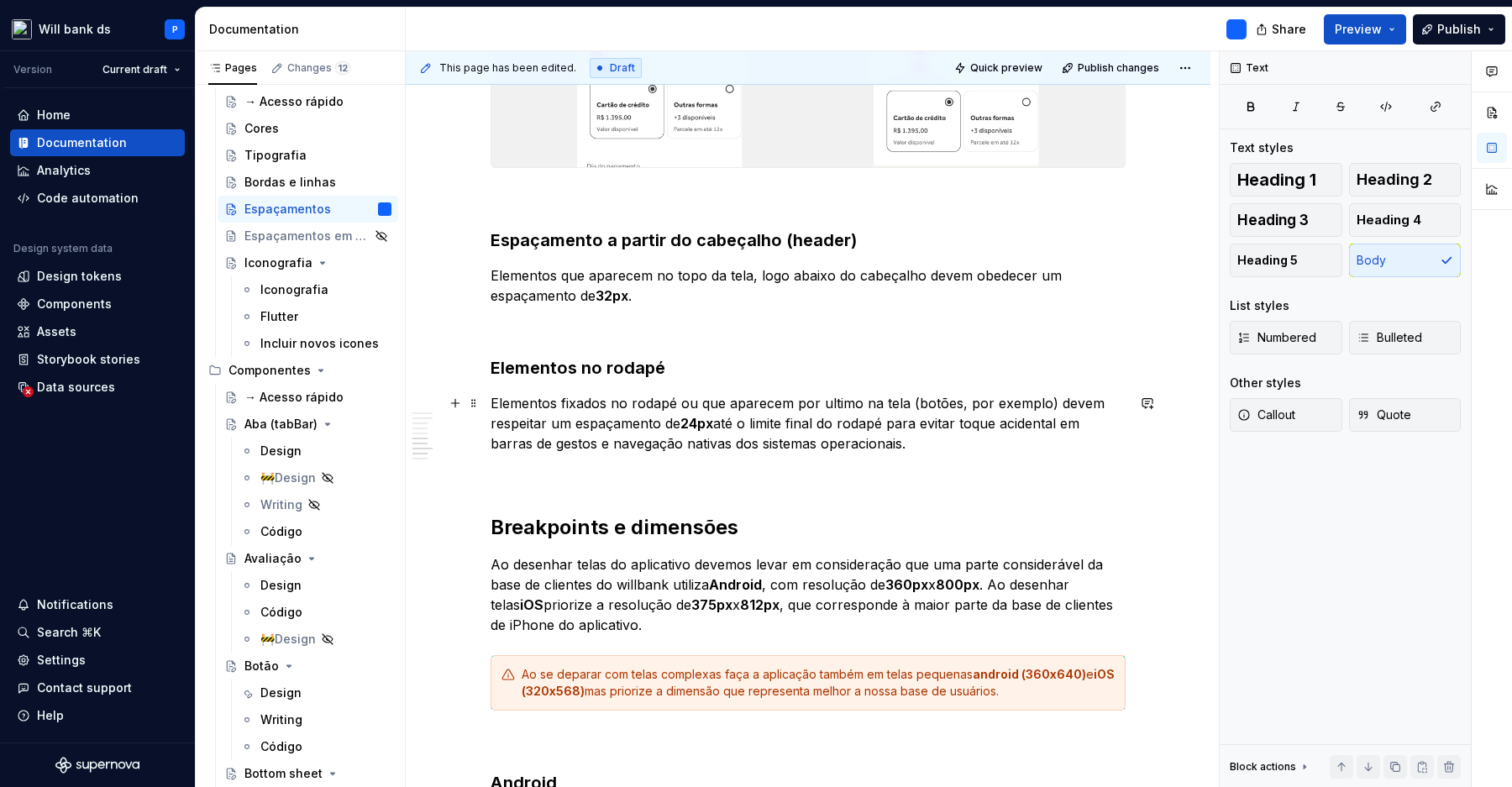
scroll to position [1894, 0]
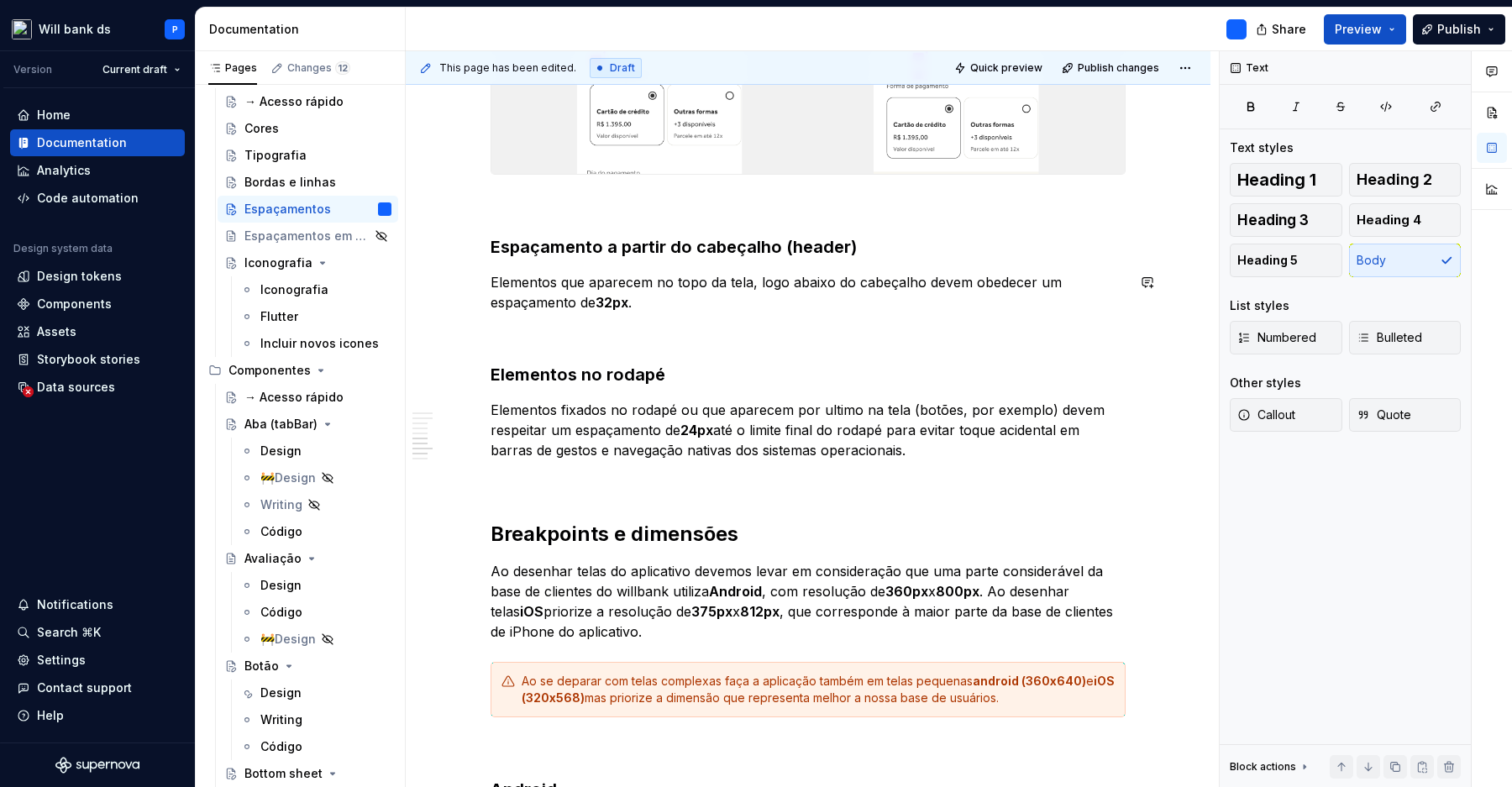
click at [791, 322] on p at bounding box center [808, 332] width 635 height 20
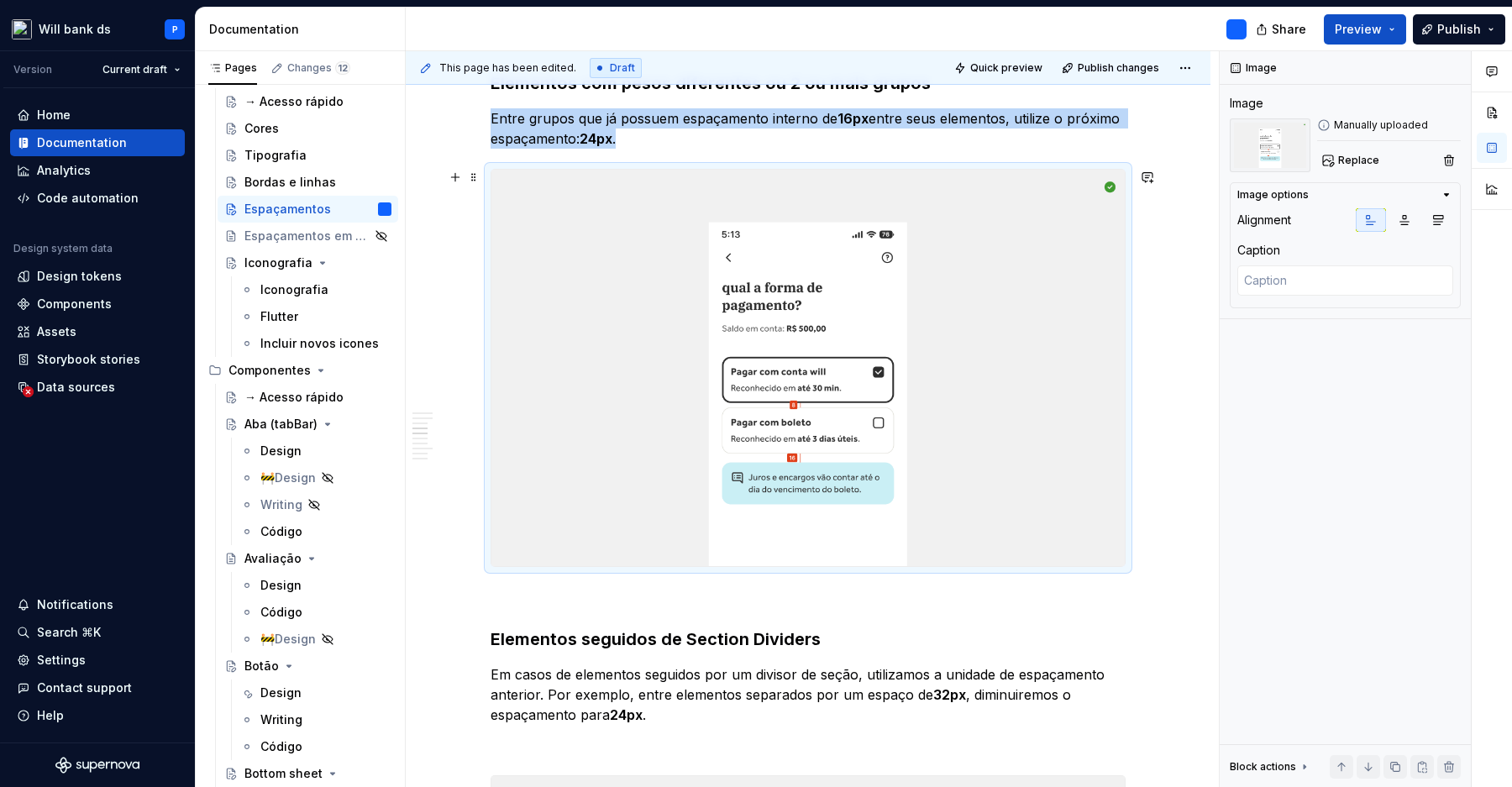
scroll to position [1355, 0]
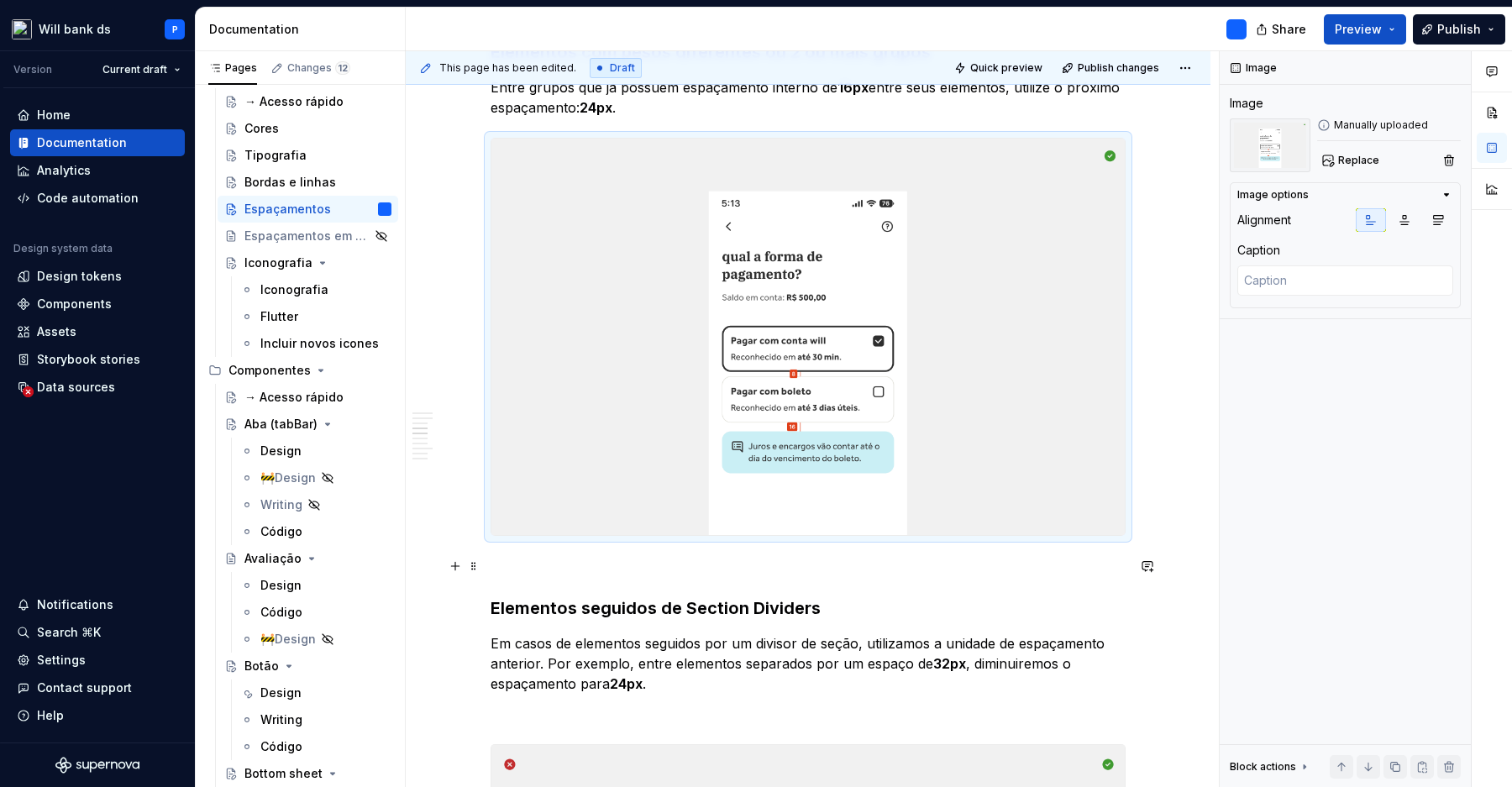
click at [578, 588] on div "**********" at bounding box center [808, 701] width 635 height 3457
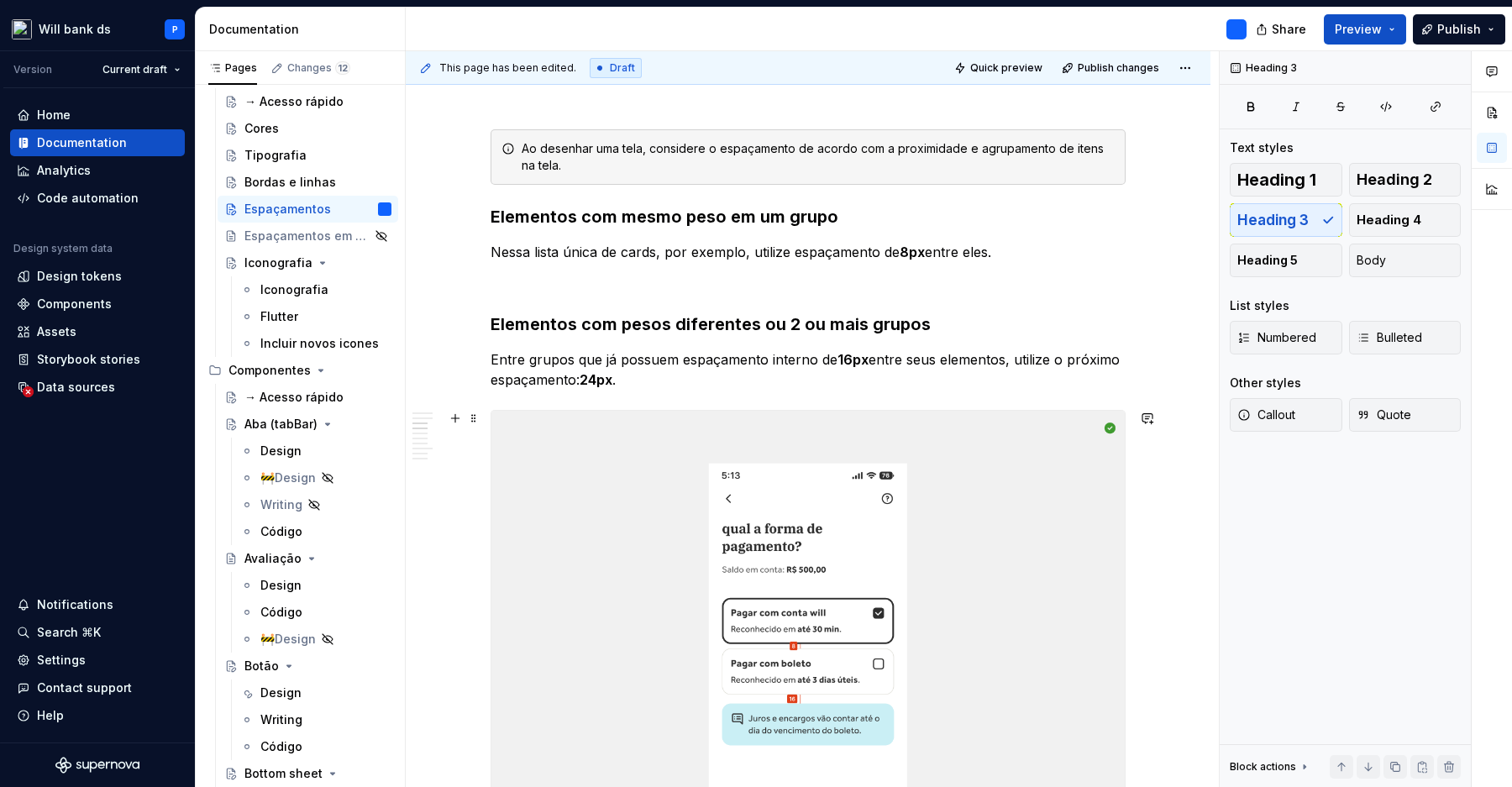
scroll to position [1071, 0]
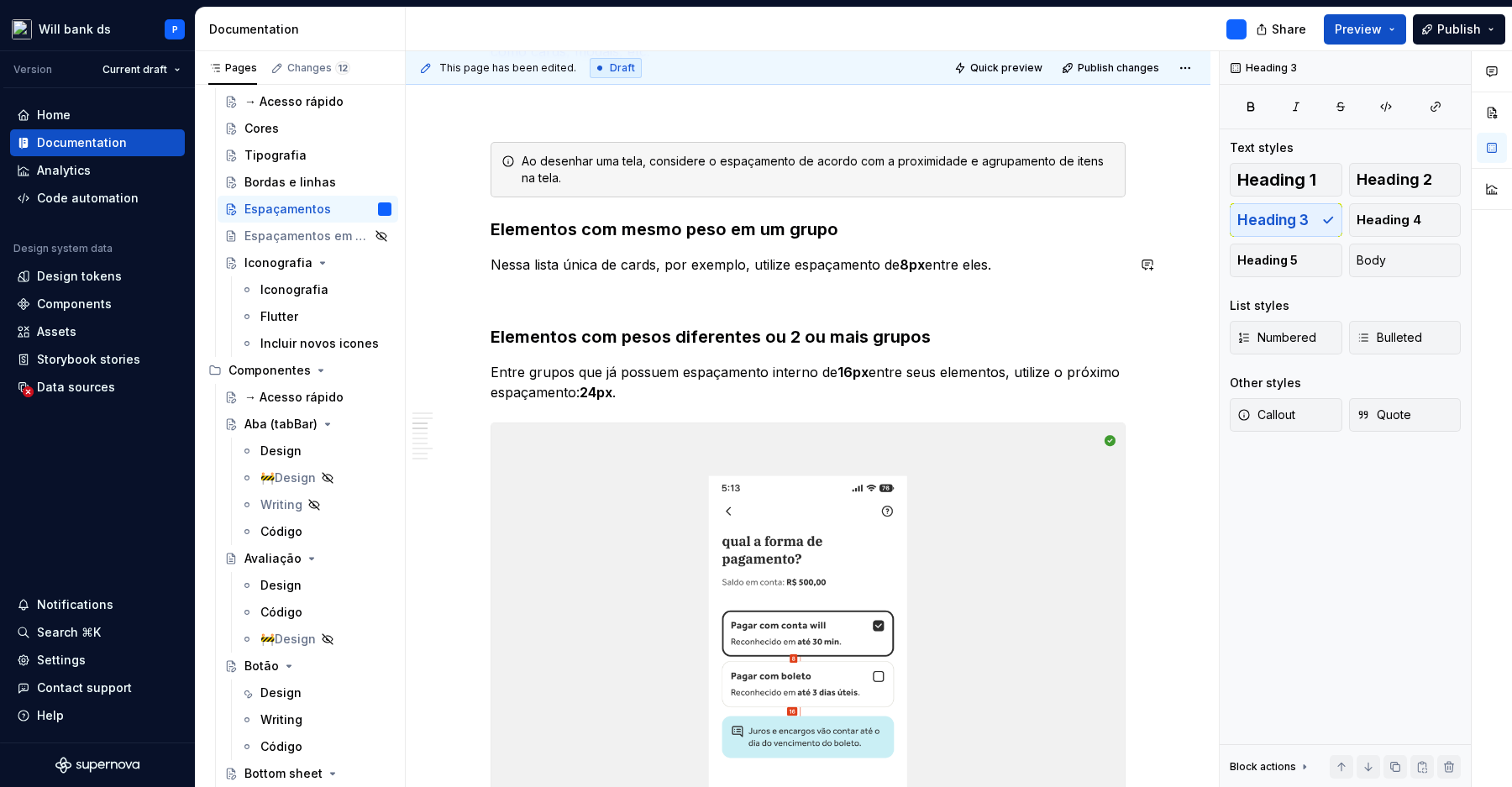
click at [644, 255] on p "Nessa lista única de cards, por exemplo, utilize espaçamento de 8px entre eles." at bounding box center [808, 265] width 635 height 20
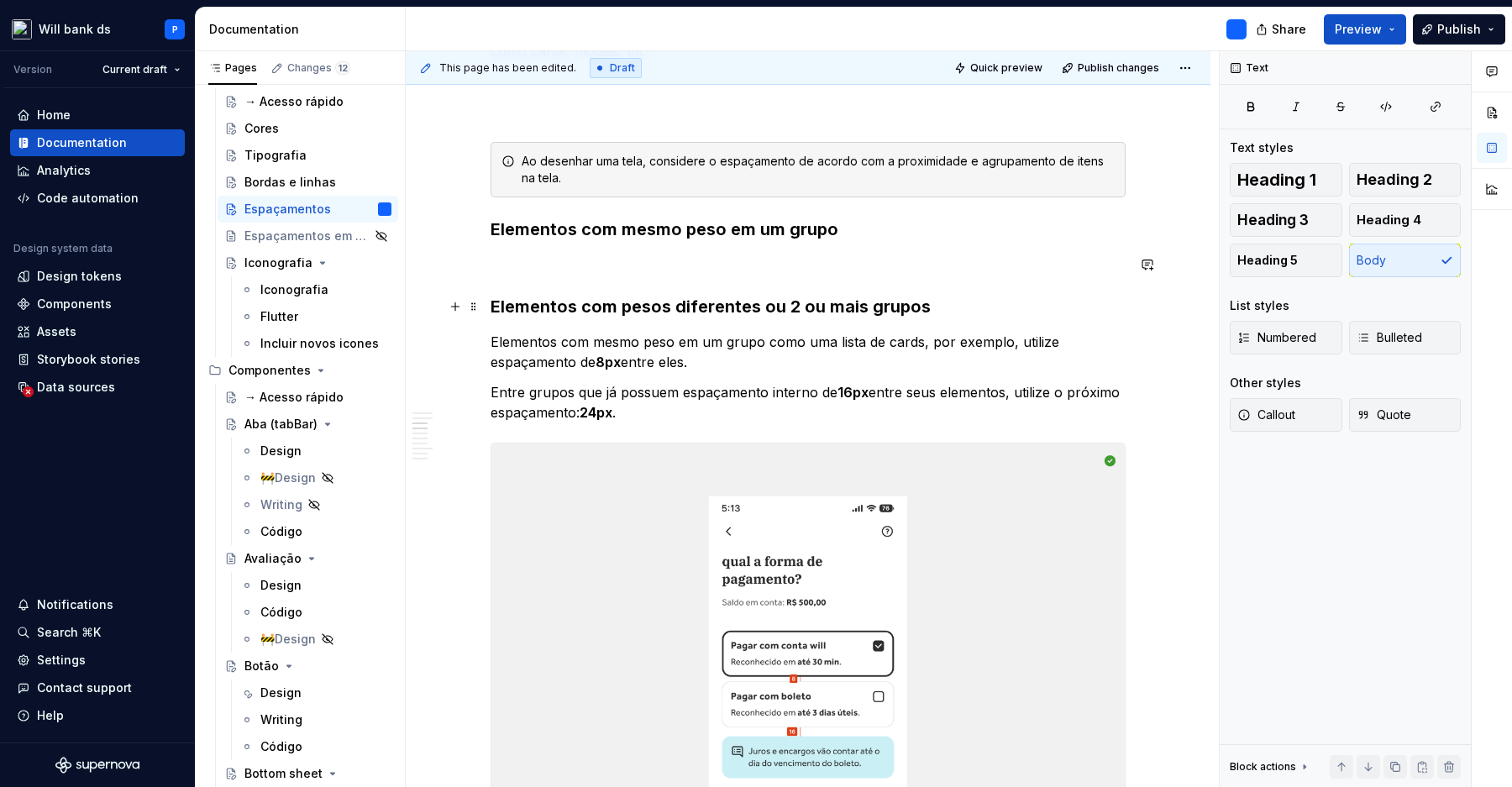
scroll to position [1095, 0]
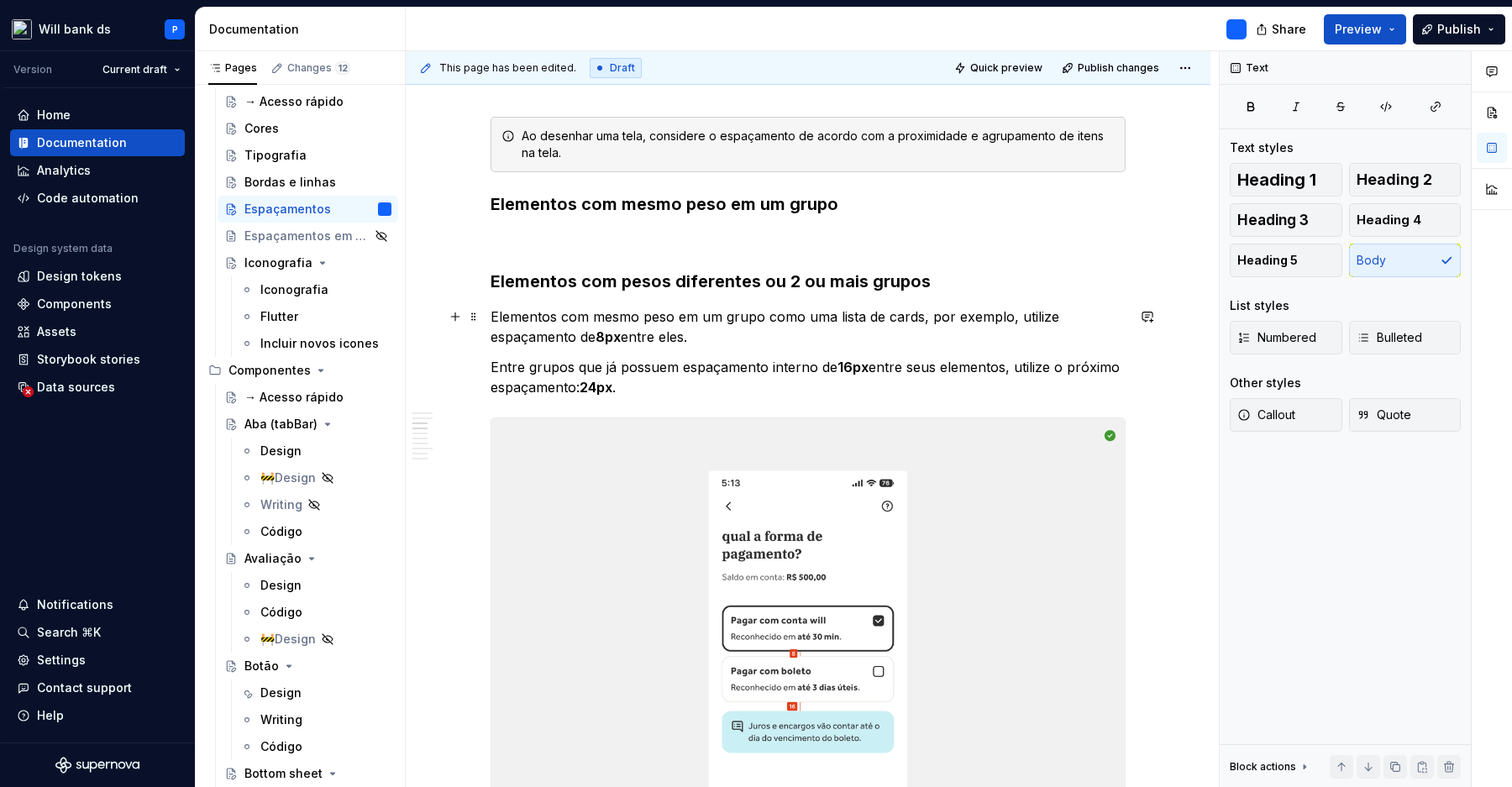
click at [981, 329] on p "Elementos com mesmo peso em um grupo como uma lista de cards, por exemplo, util…" at bounding box center [808, 327] width 635 height 41
click at [1024, 324] on p "Elementos com mesmo peso em um grupo como uma lista de cards, por exemplo, util…" at bounding box center [808, 327] width 635 height 41
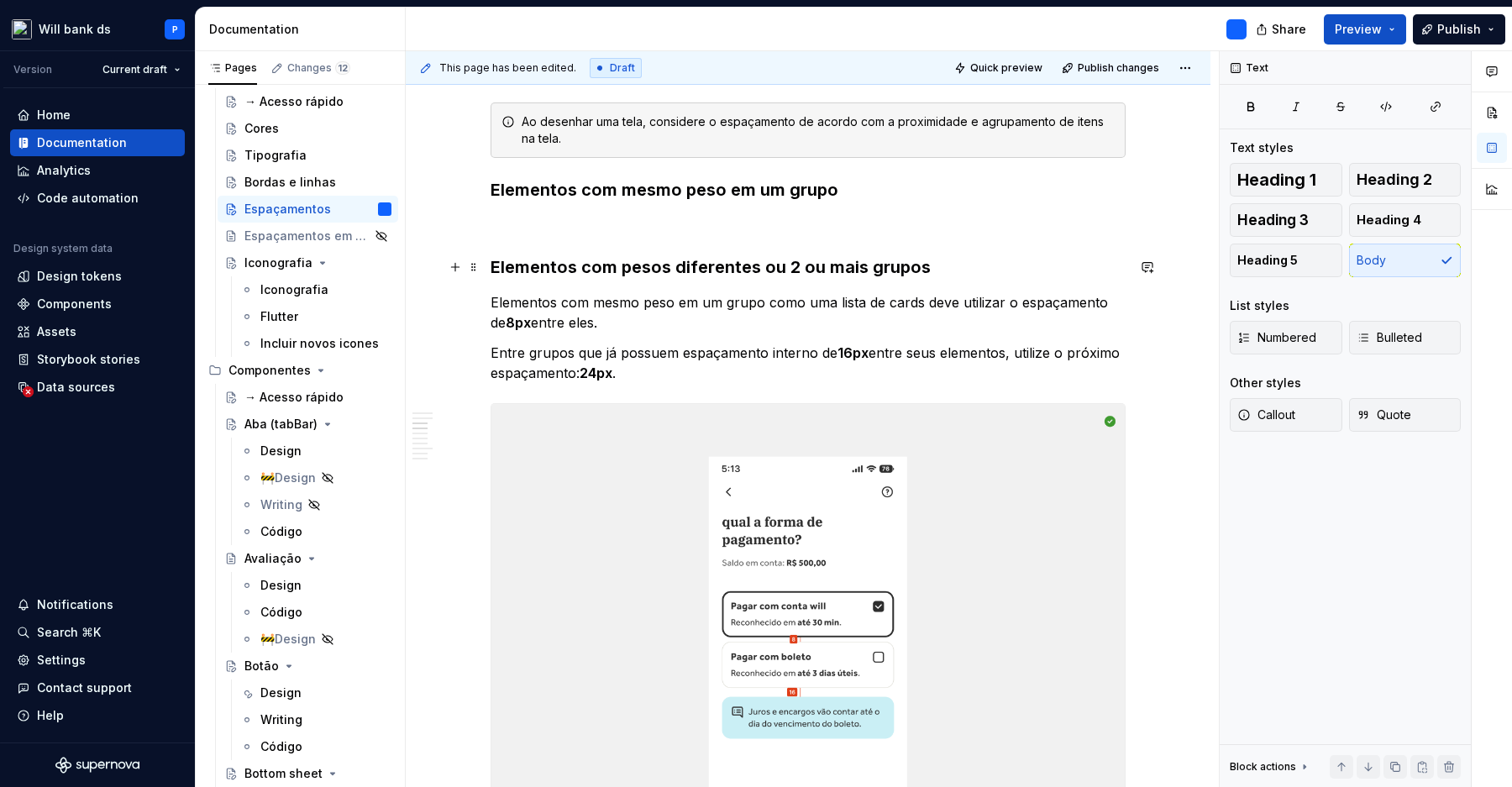
scroll to position [1108, 0]
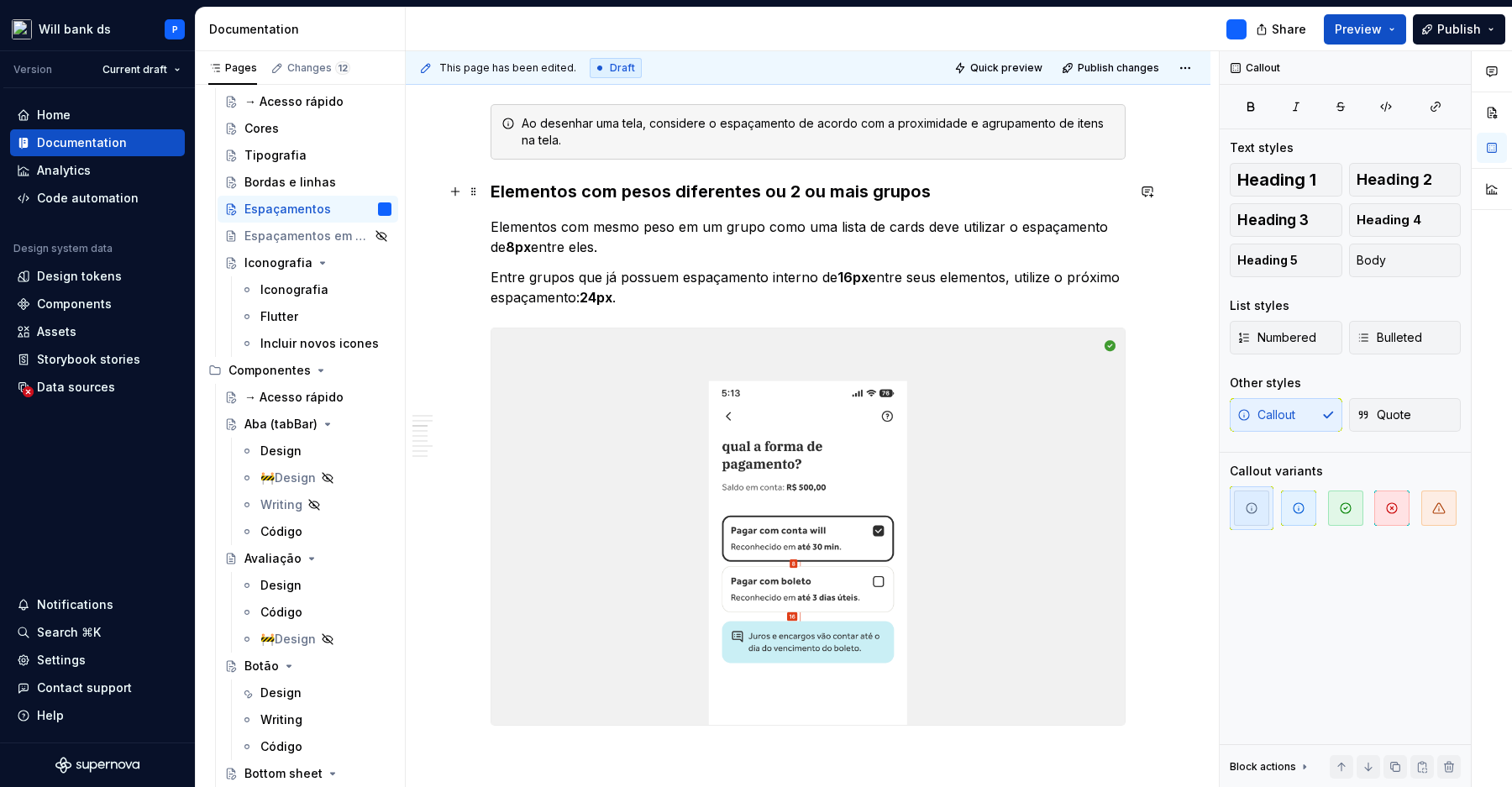
click at [675, 191] on h3 "Elementos com pesos diferentes ou 2 ou mais grupos" at bounding box center [808, 191] width 635 height 24
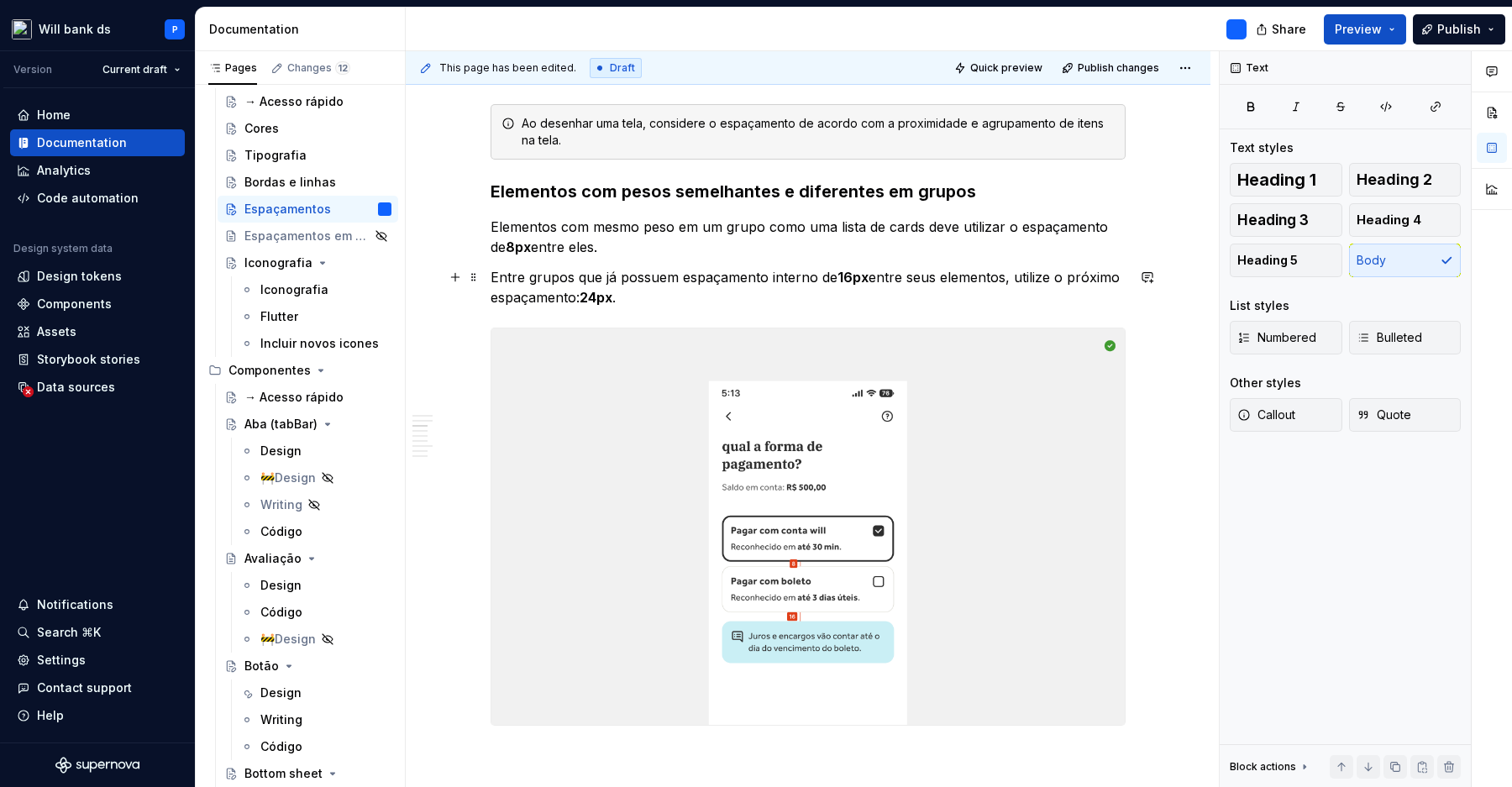
scroll to position [1139, 0]
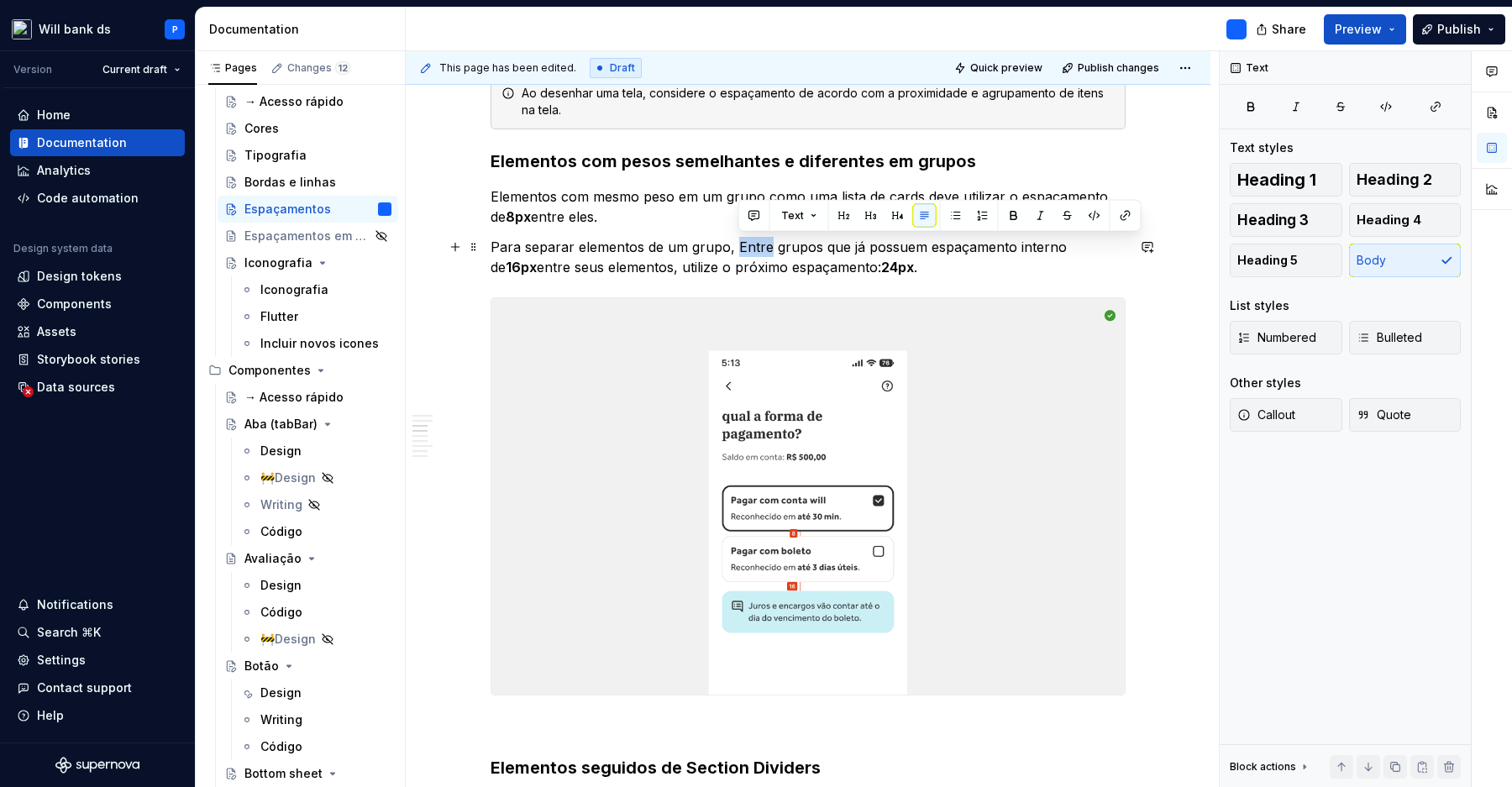
click at [636, 264] on p "Para separar elementos de um grupo, Entre grupos que já possuem espaçamento int…" at bounding box center [808, 257] width 635 height 41
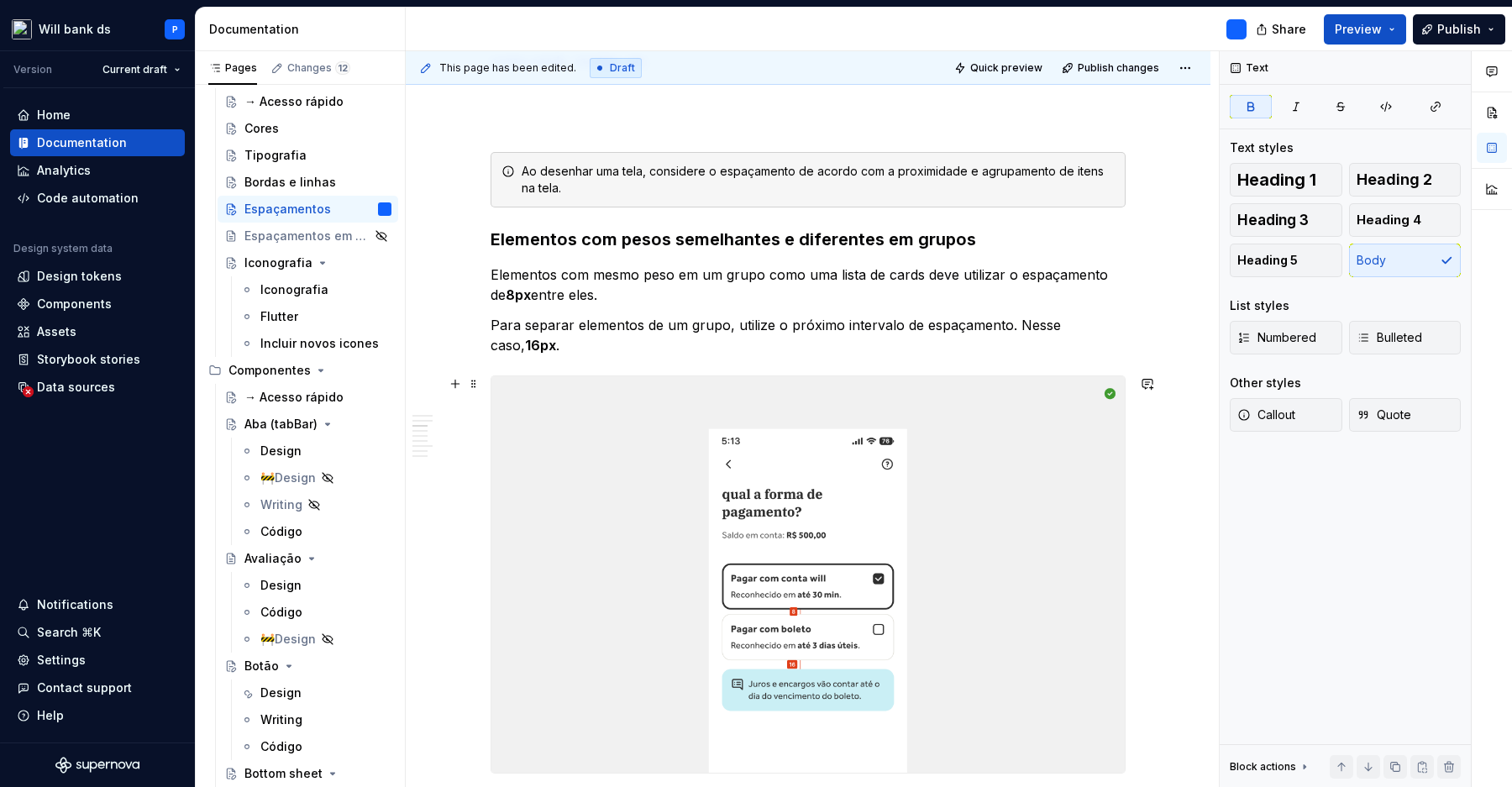
scroll to position [1059, 0]
click at [687, 341] on p "Para separar elementos de um grupo, utilize o próximo intervalo de espaçamento.…" at bounding box center [808, 337] width 635 height 41
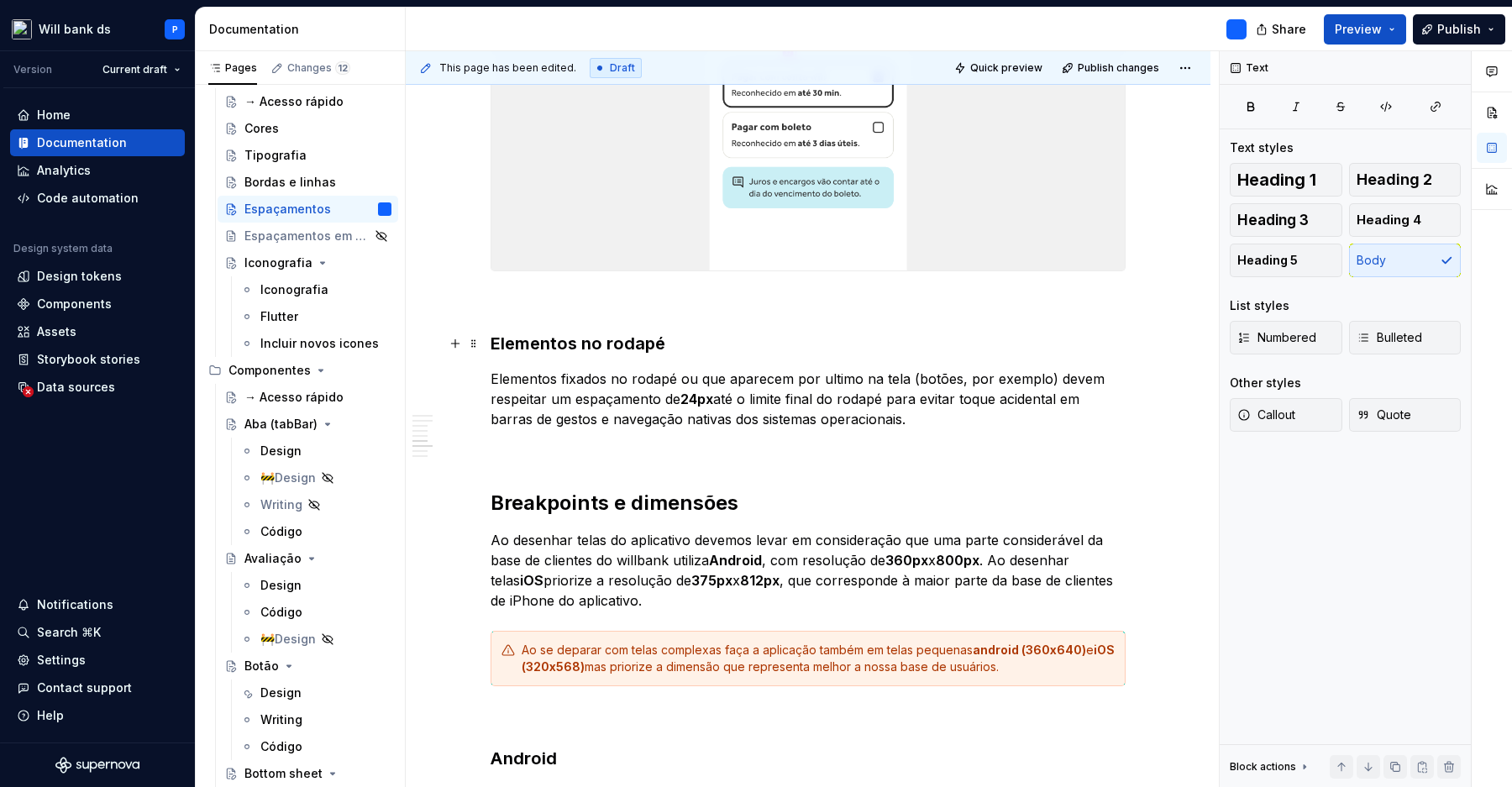
scroll to position [2826, 0]
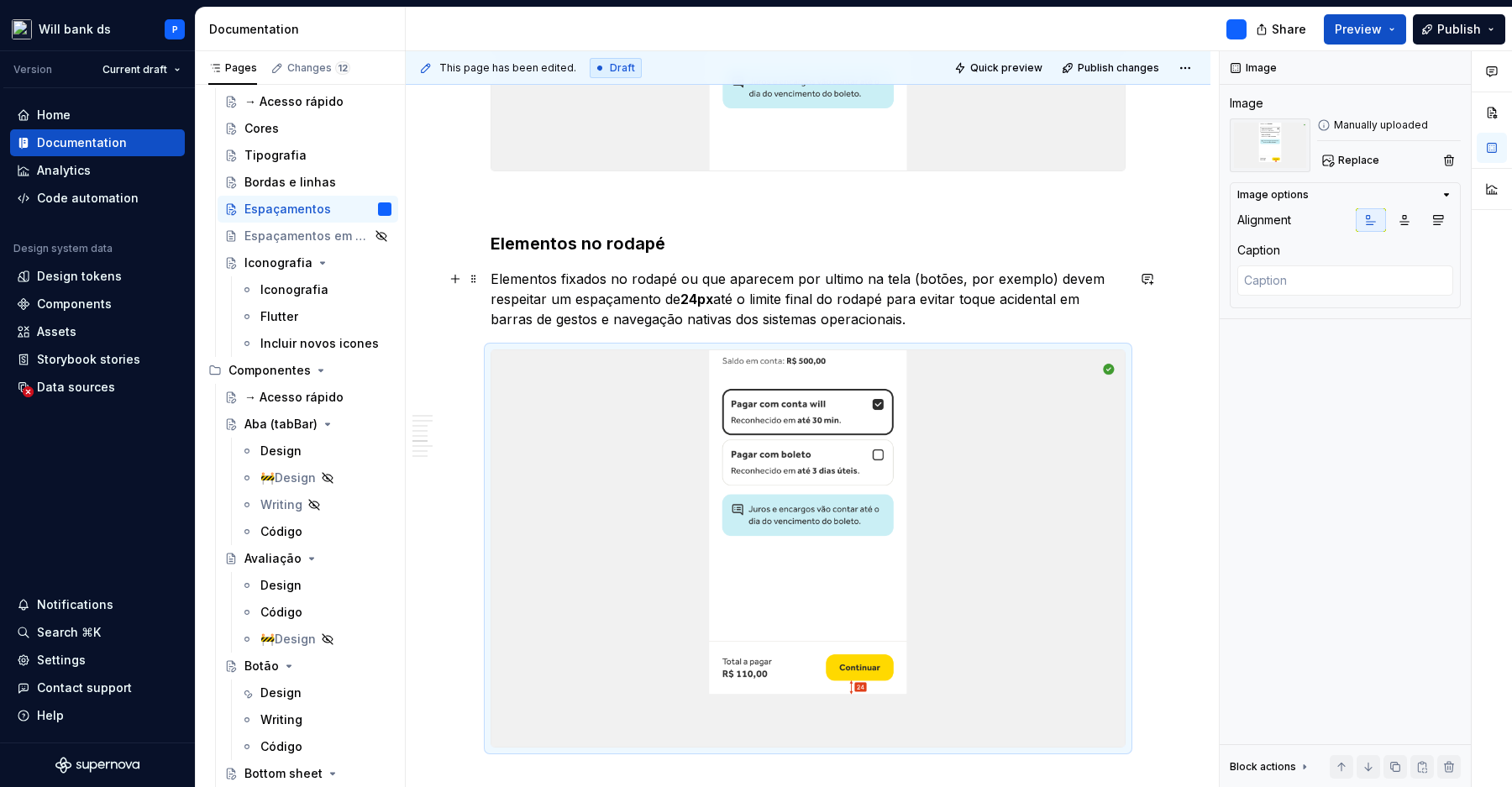
click at [916, 318] on p "Elementos fixados no rodapé ou que aparecem por ultimo na tela (botões, por exe…" at bounding box center [808, 299] width 635 height 61
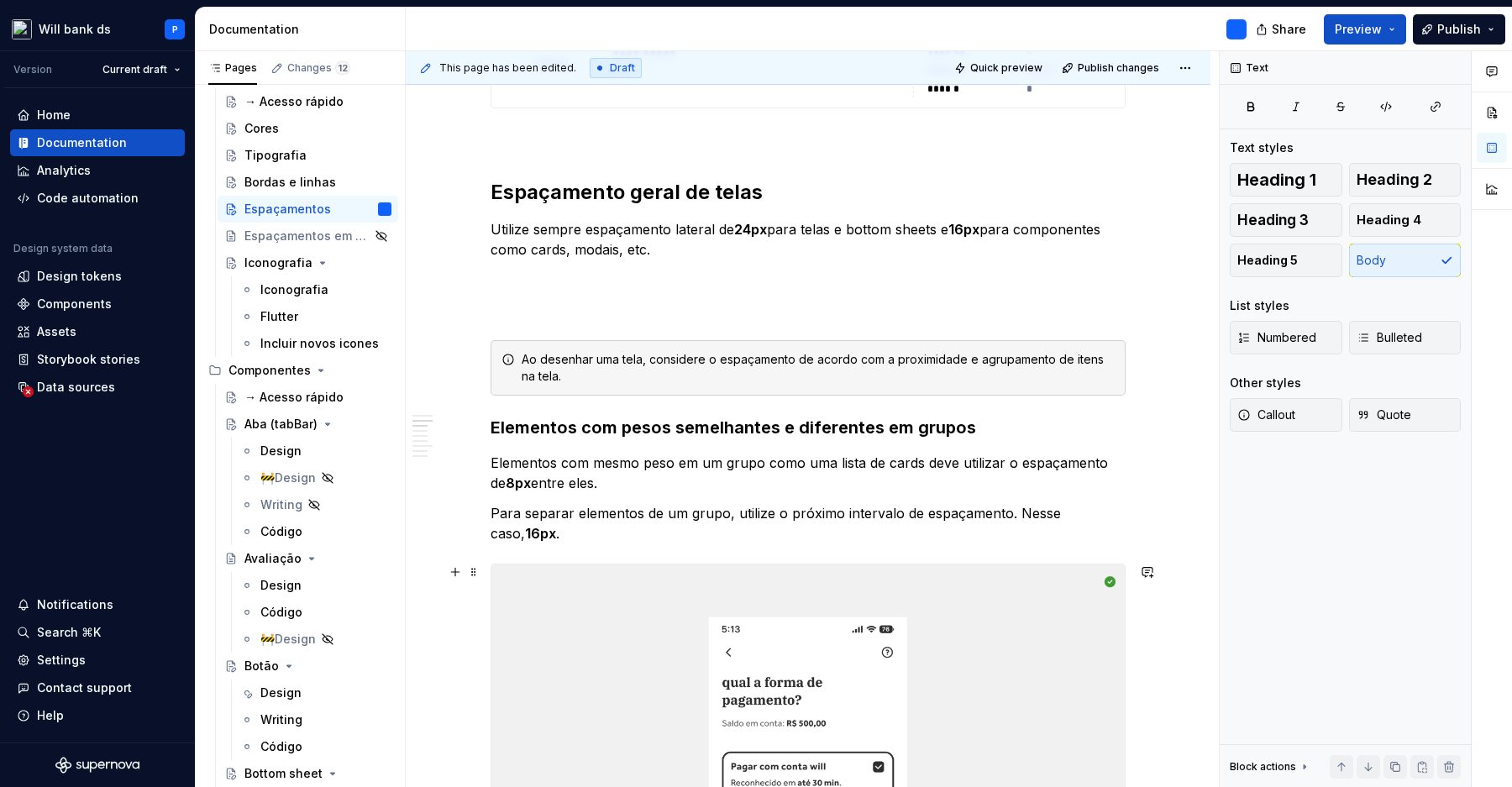
scroll to position [861, 0]
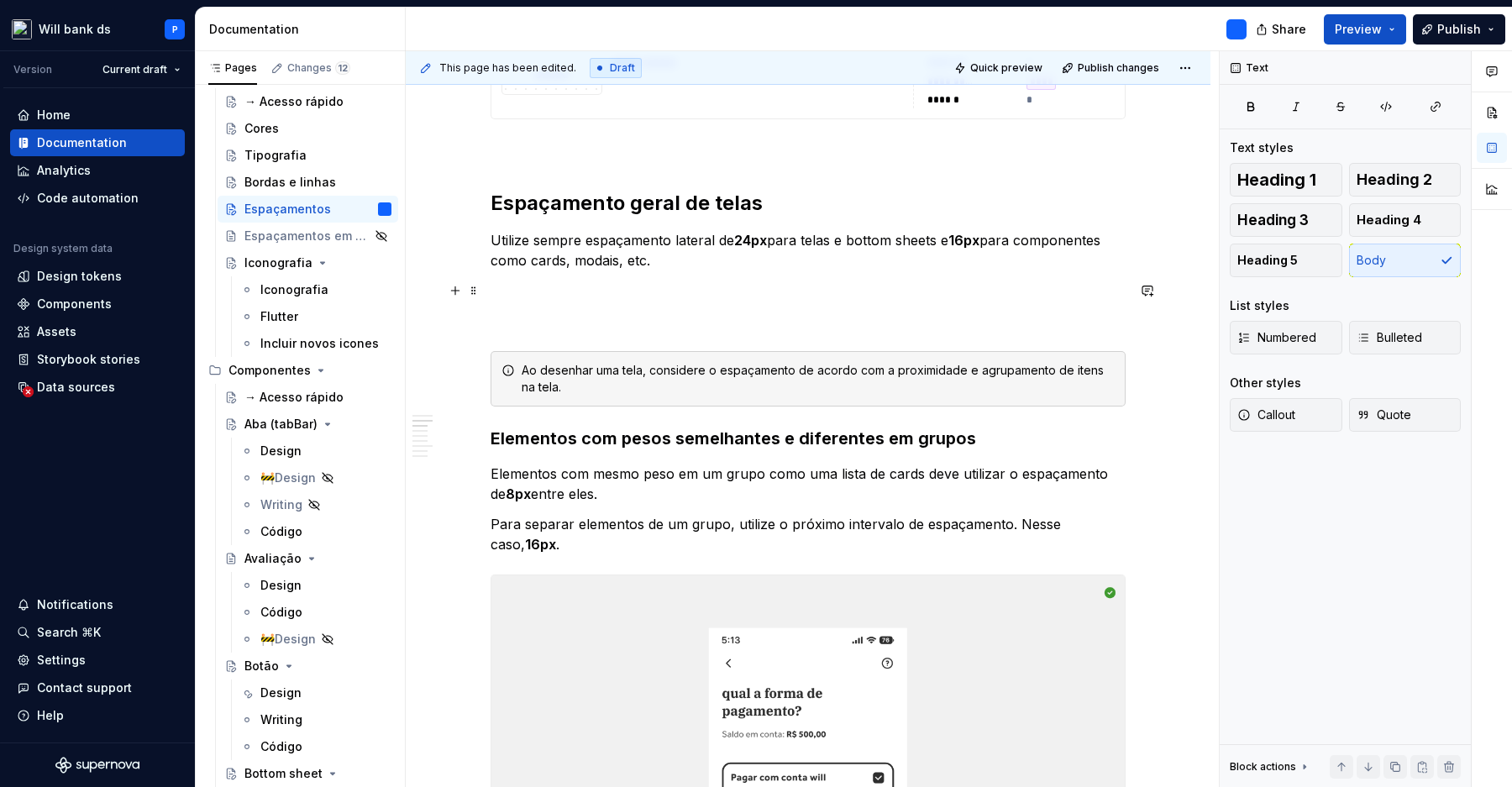
click at [785, 291] on p at bounding box center [808, 291] width 635 height 20
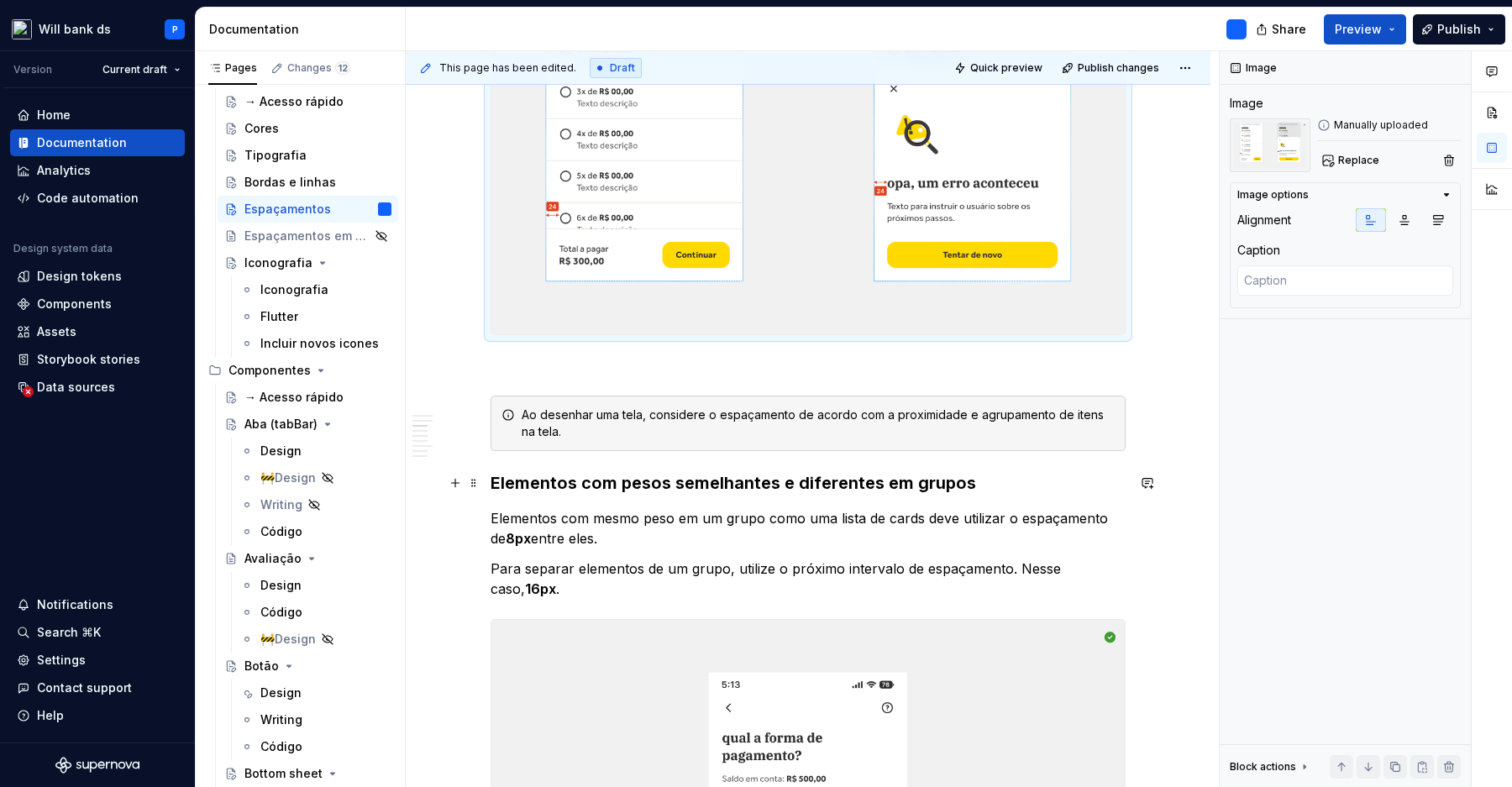
scroll to position [1217, 0]
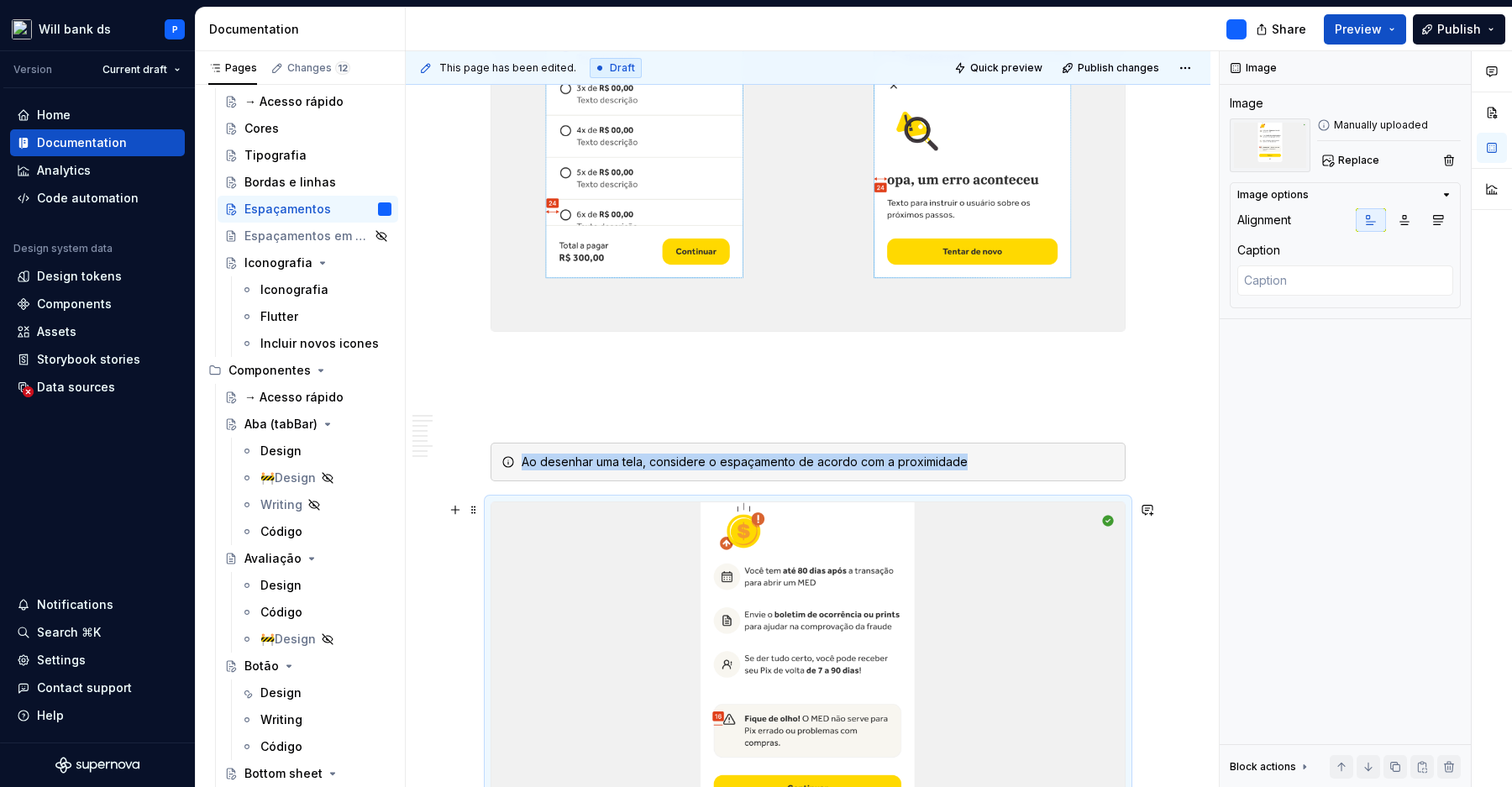
click at [844, 530] on img at bounding box center [808, 701] width 633 height 398
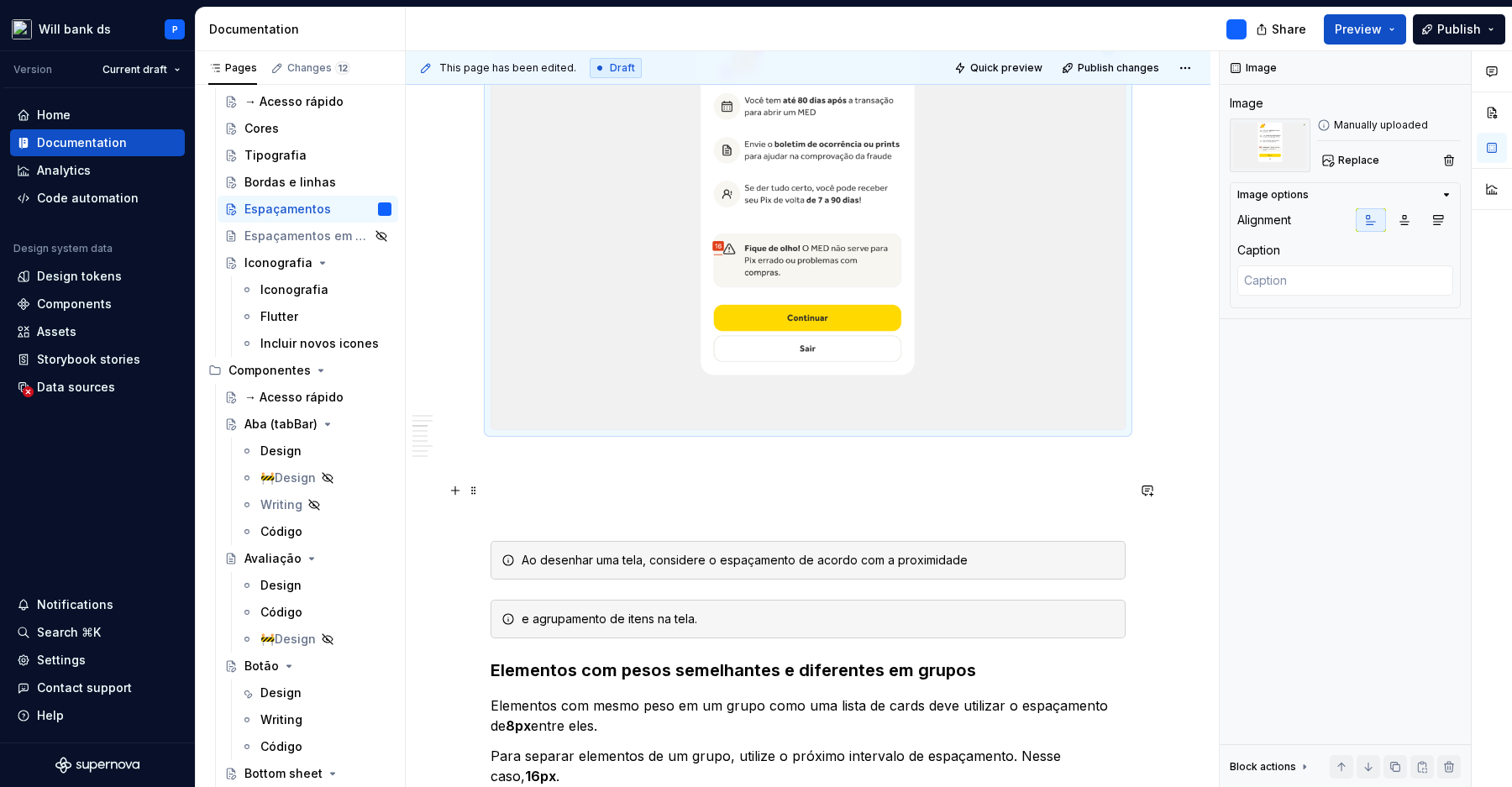
scroll to position [1557, 0]
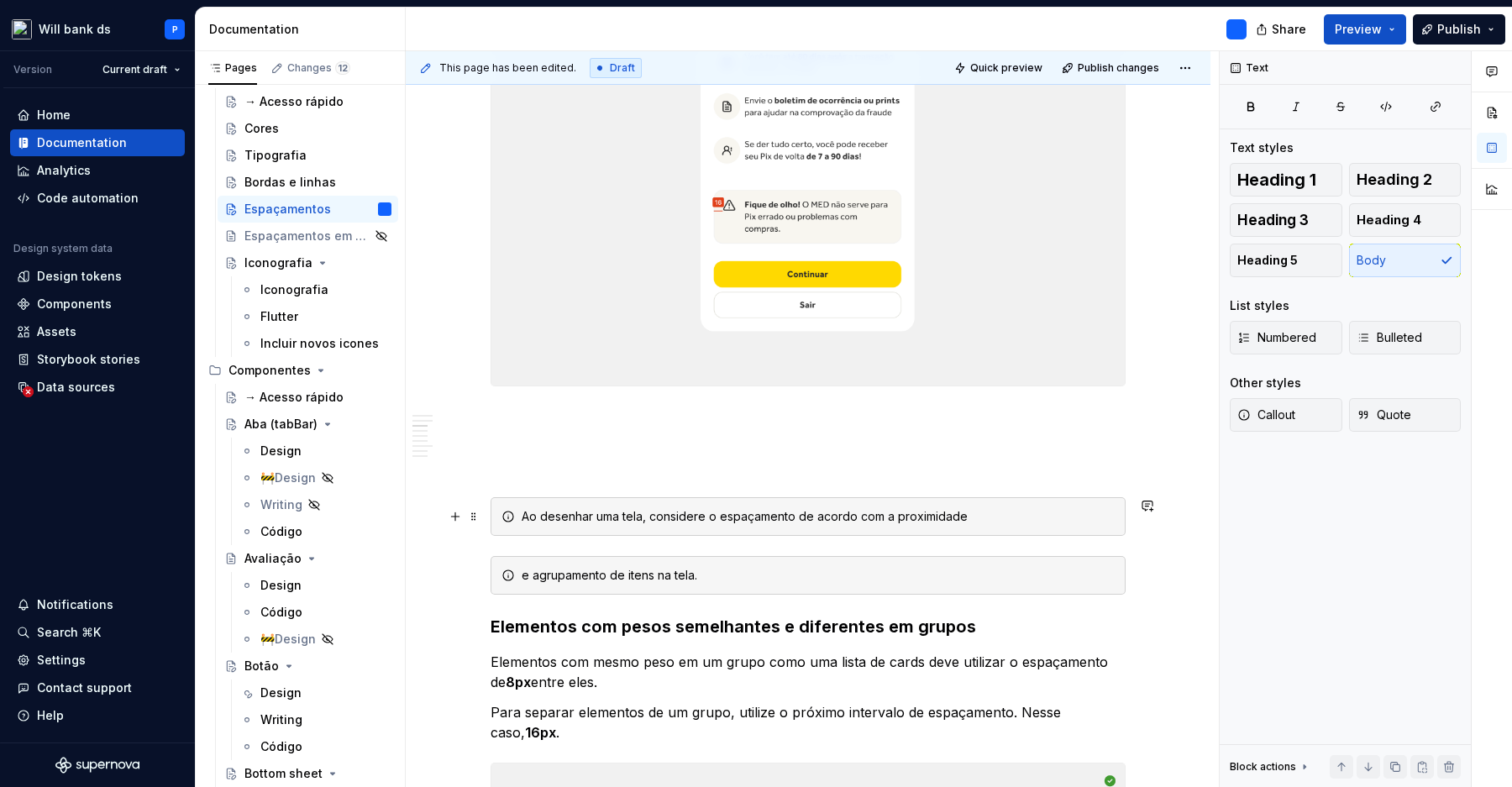
scroll to position [1590, 0]
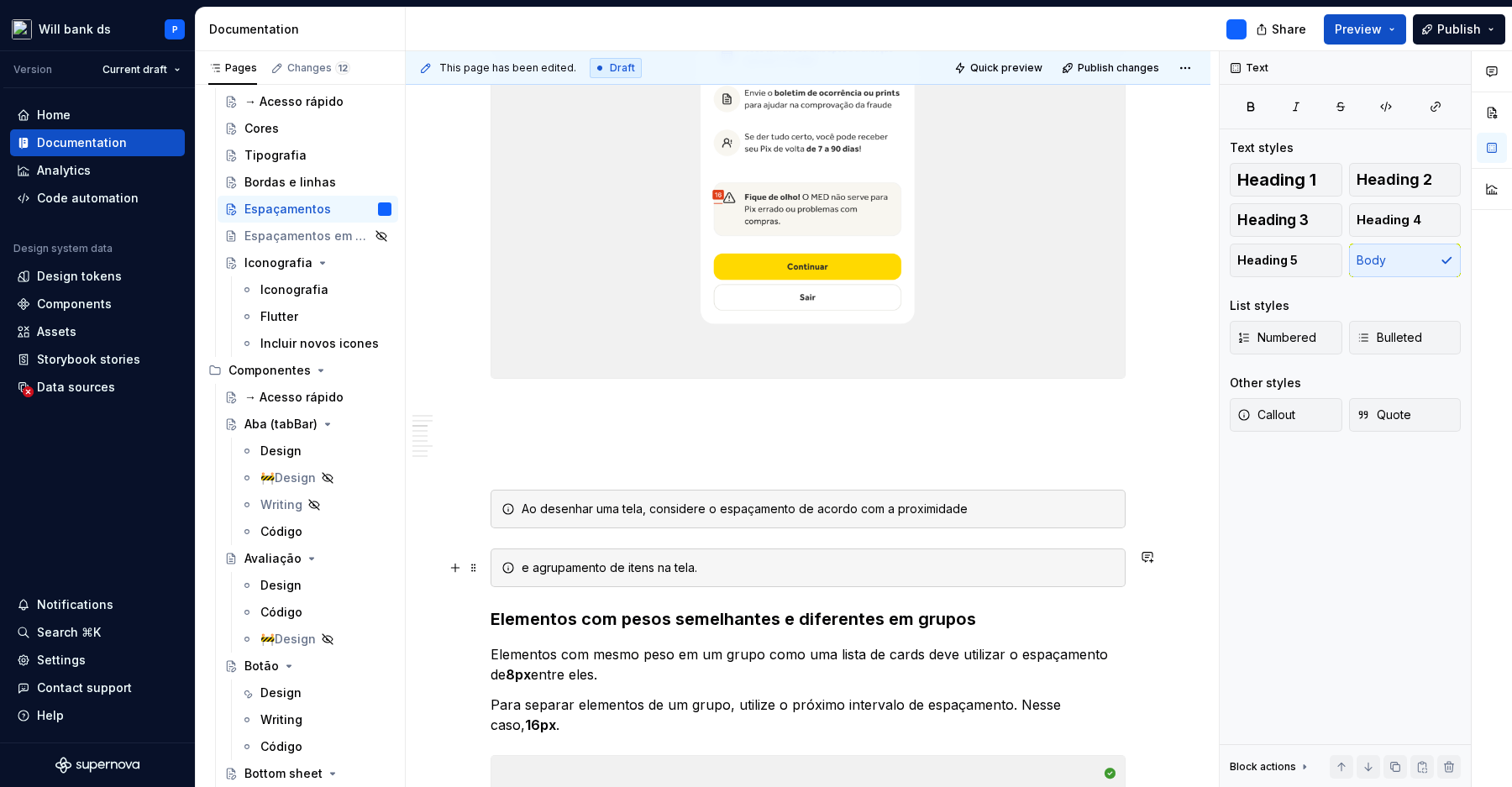
click at [582, 565] on div "e agrupamento de itens na tela." at bounding box center [818, 568] width 593 height 17
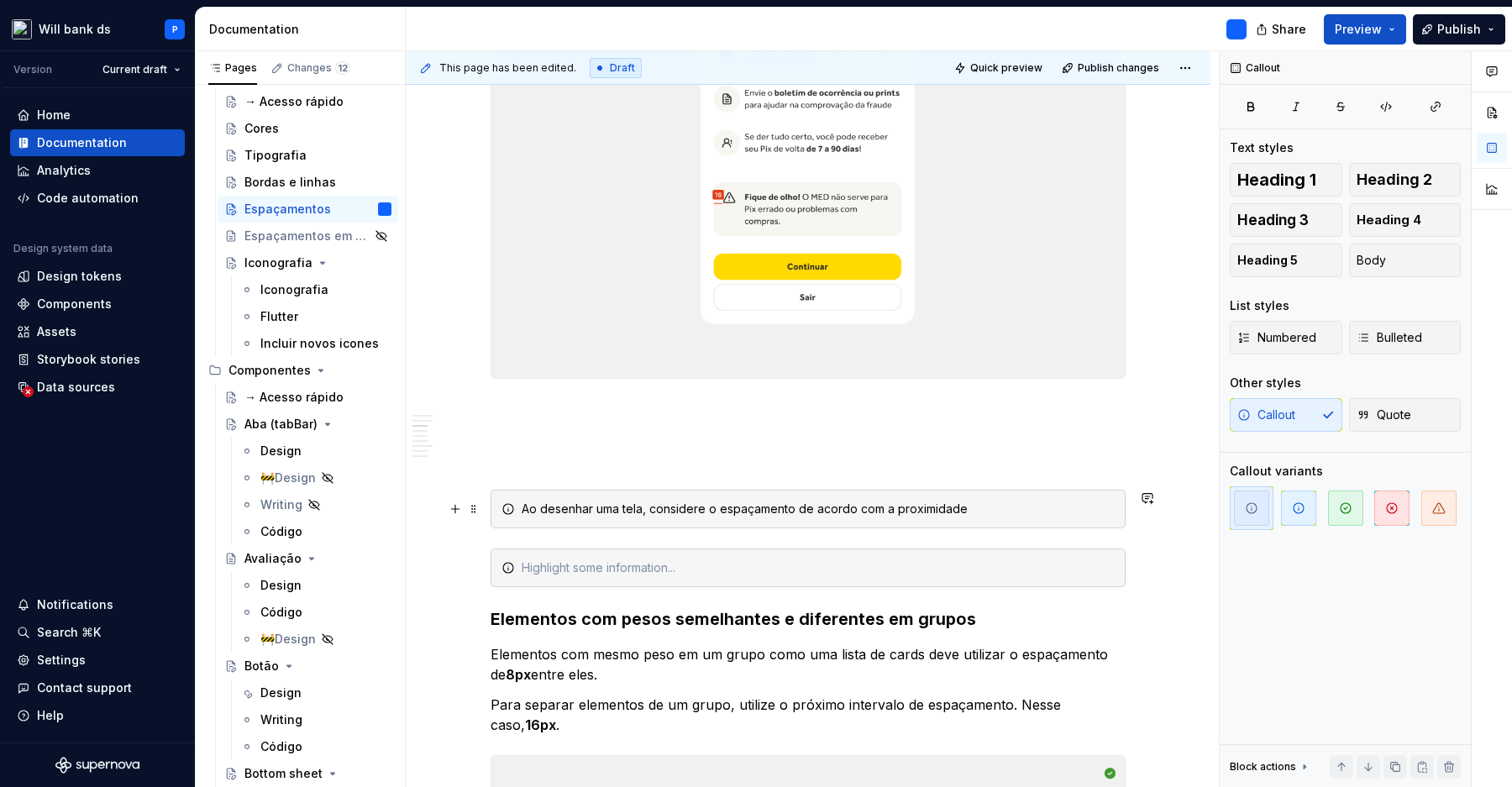
click at [968, 507] on div "Ao desenhar uma tela, considere o espaçamento de acordo com a proximidade" at bounding box center [818, 509] width 593 height 17
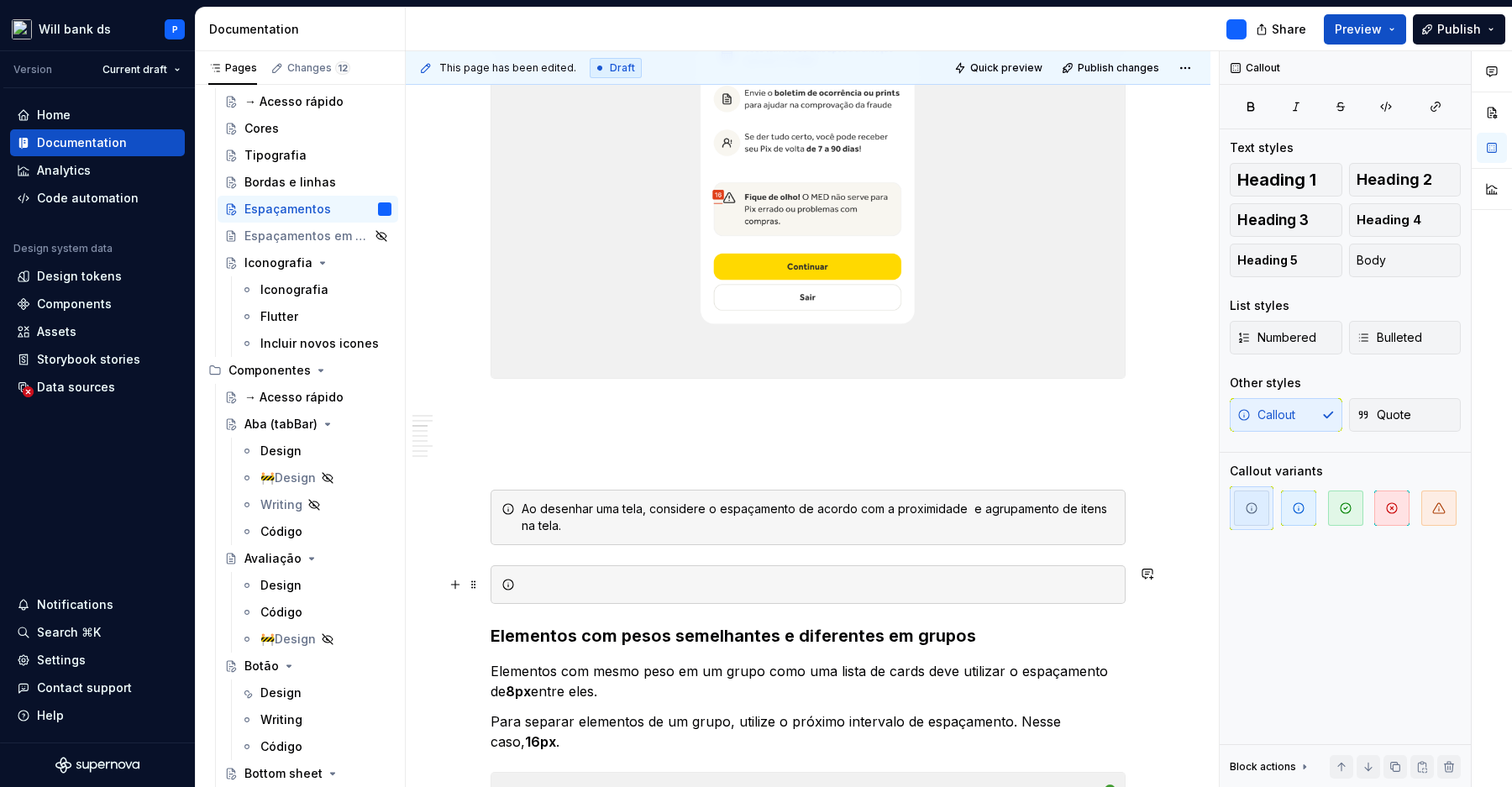
click at [526, 576] on div at bounding box center [818, 584] width 593 height 17
click at [476, 586] on span at bounding box center [473, 584] width 14 height 24
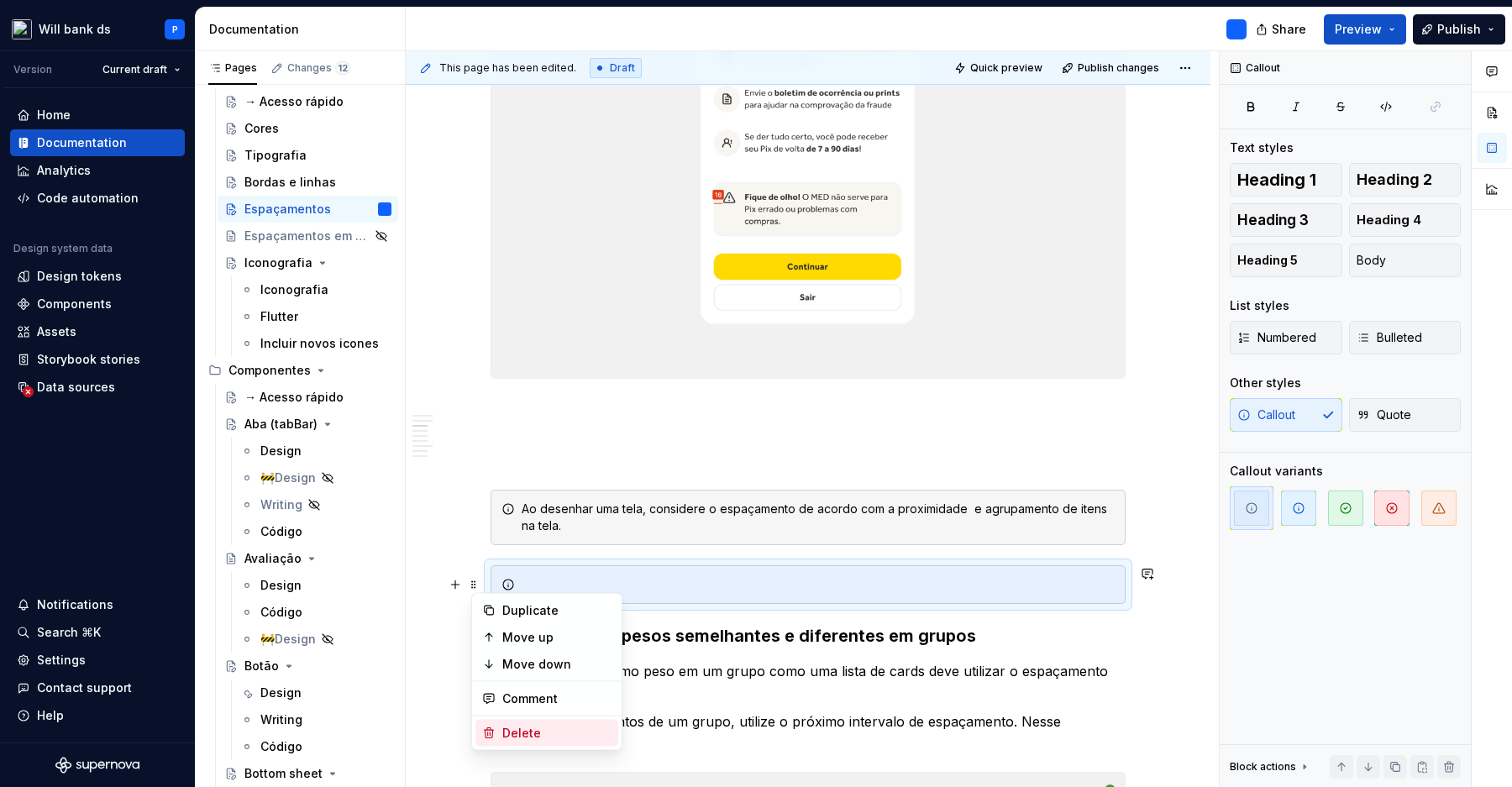
click at [527, 732] on div "Delete" at bounding box center [557, 734] width 110 height 17
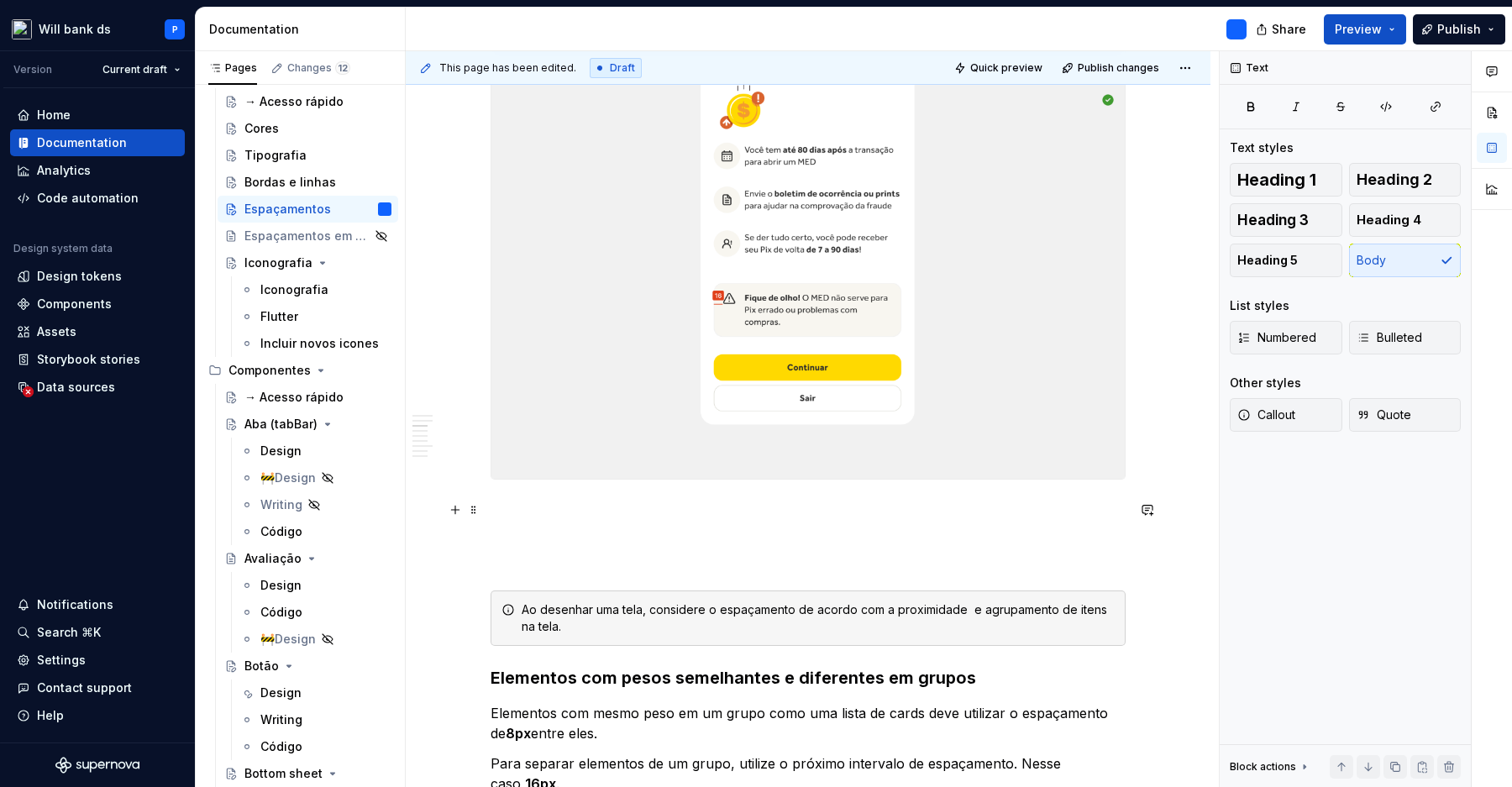
scroll to position [1513, 0]
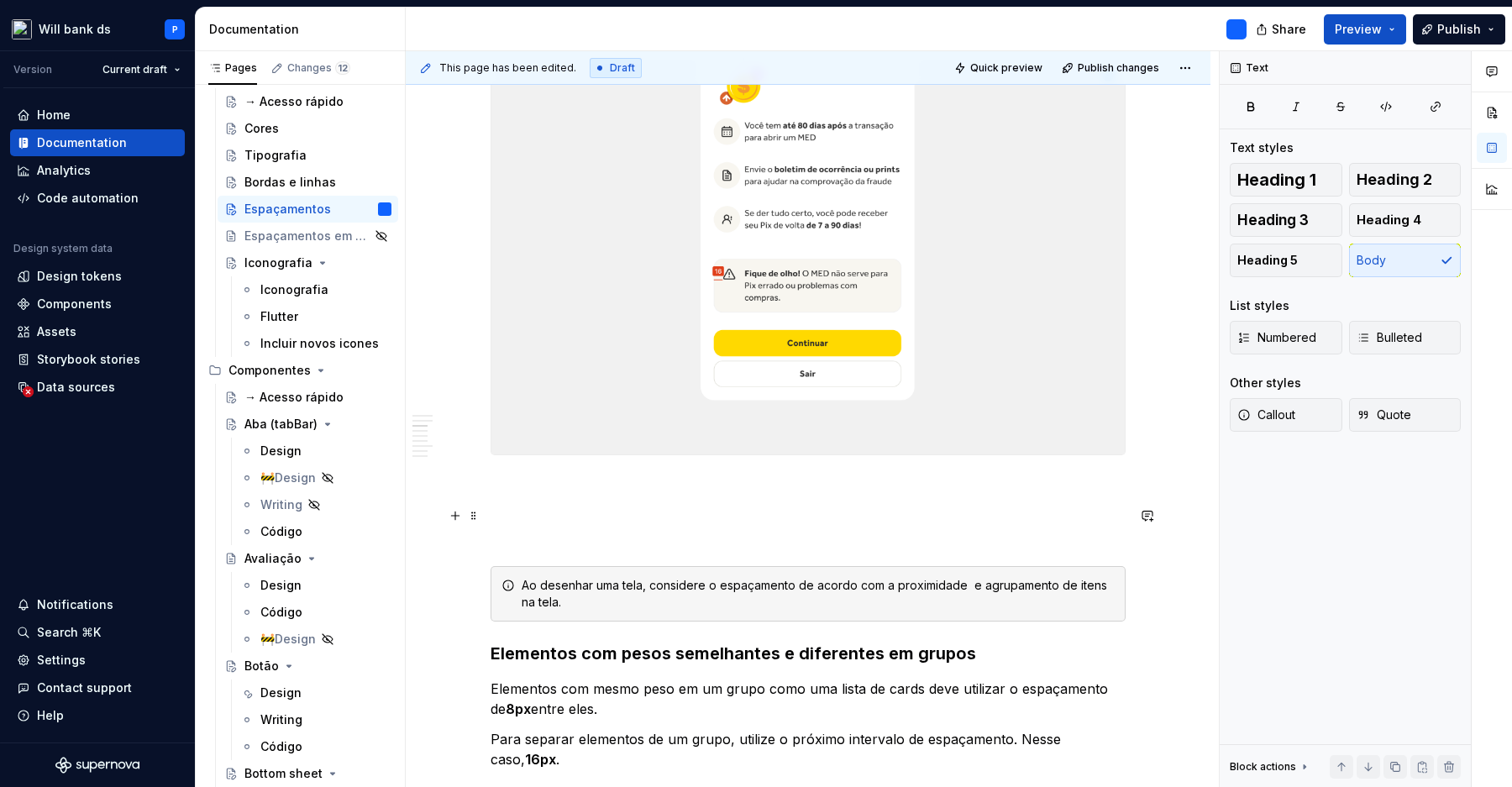
click at [515, 507] on p at bounding box center [808, 526] width 635 height 41
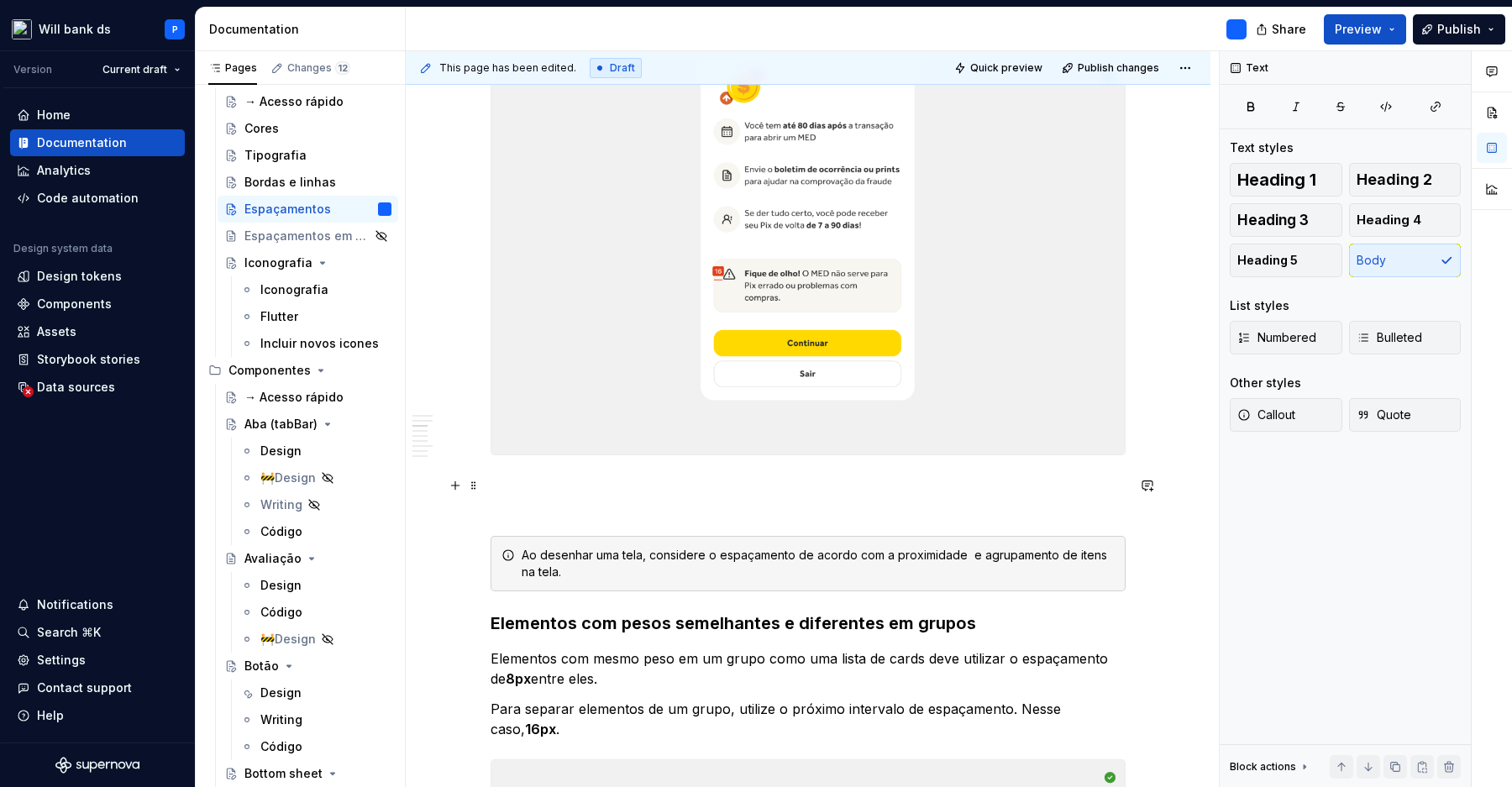
click at [510, 510] on p at bounding box center [808, 496] width 635 height 41
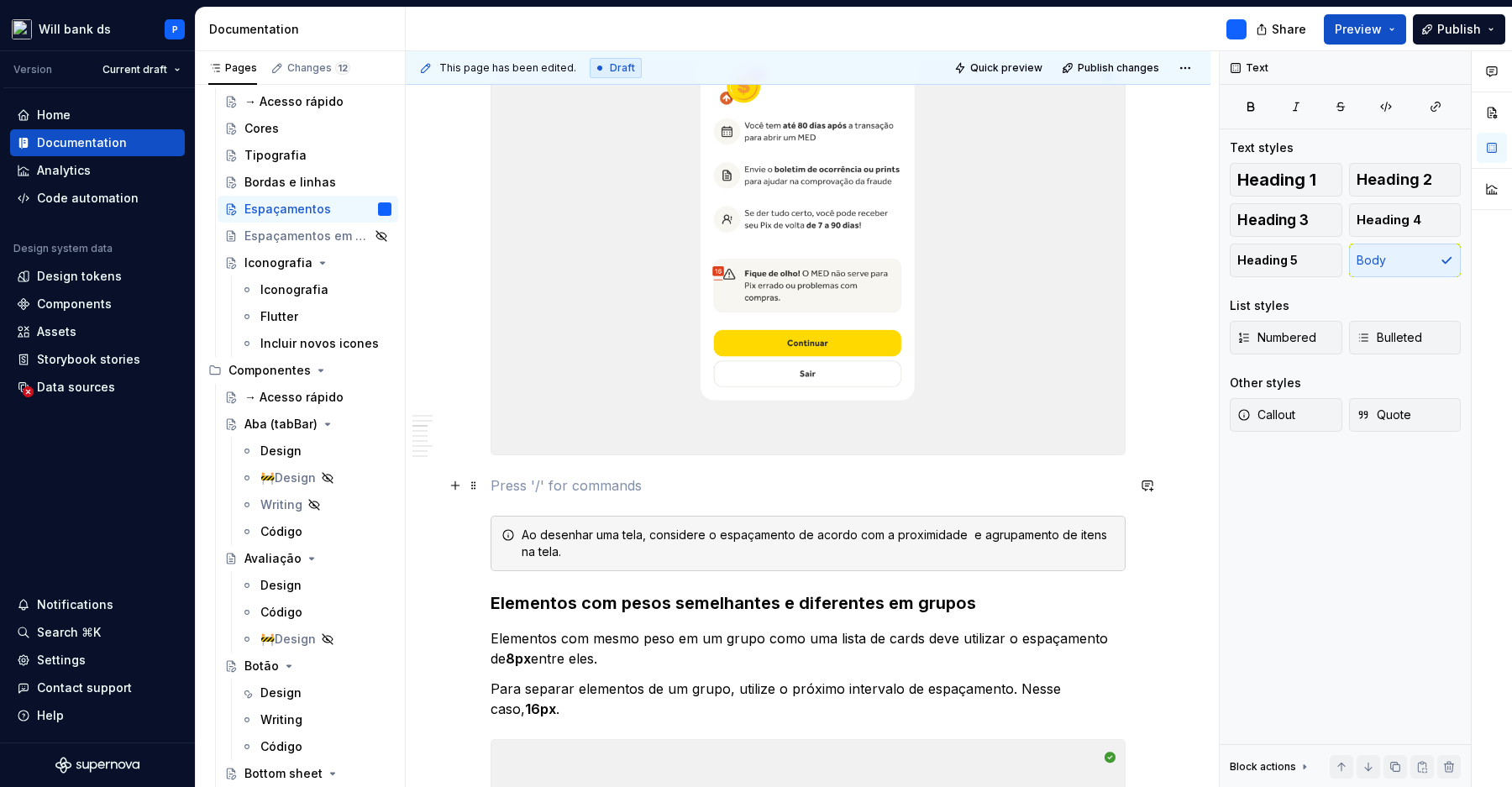
click at [509, 492] on p at bounding box center [808, 486] width 635 height 20
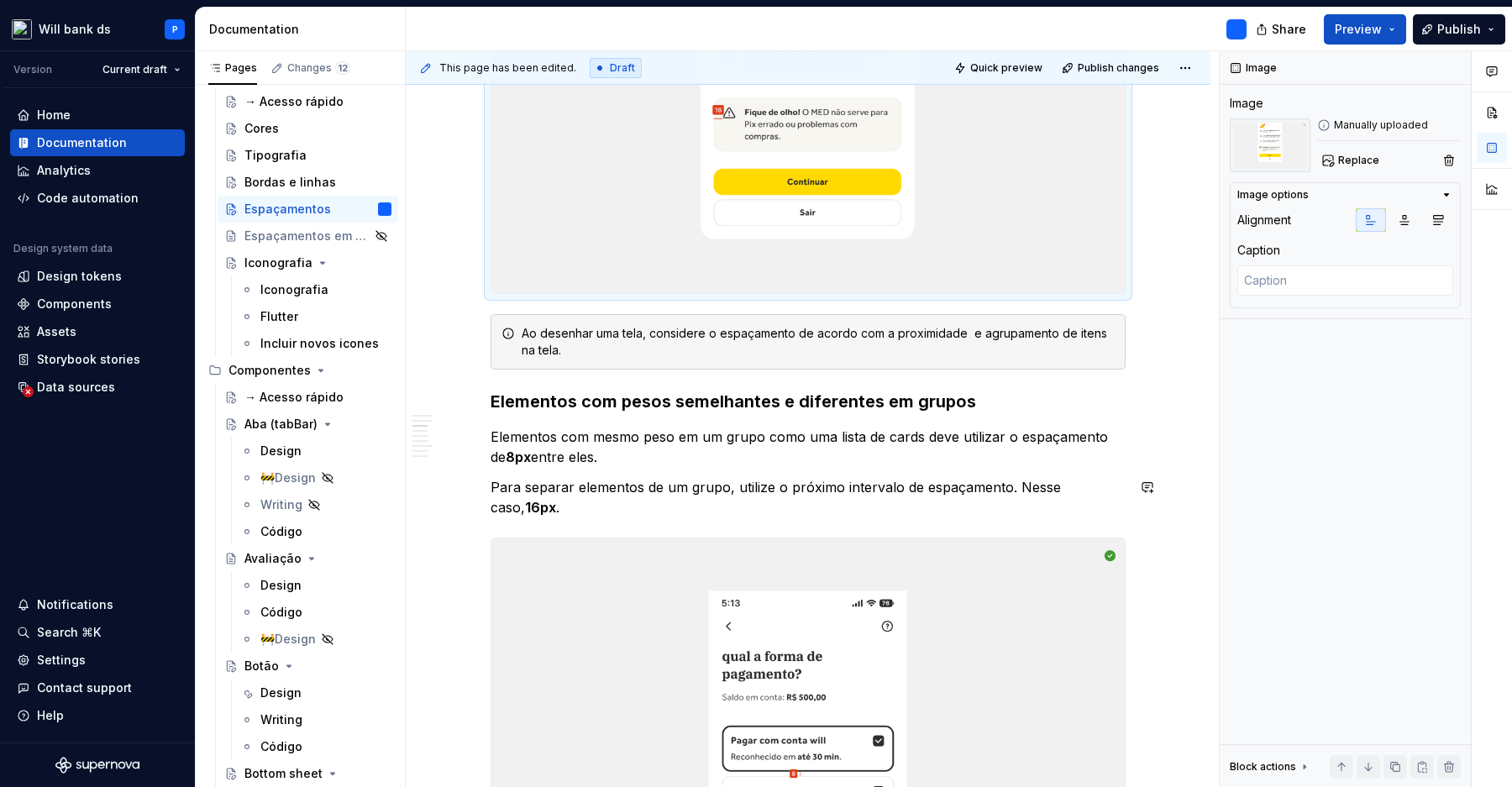
scroll to position [1671, 0]
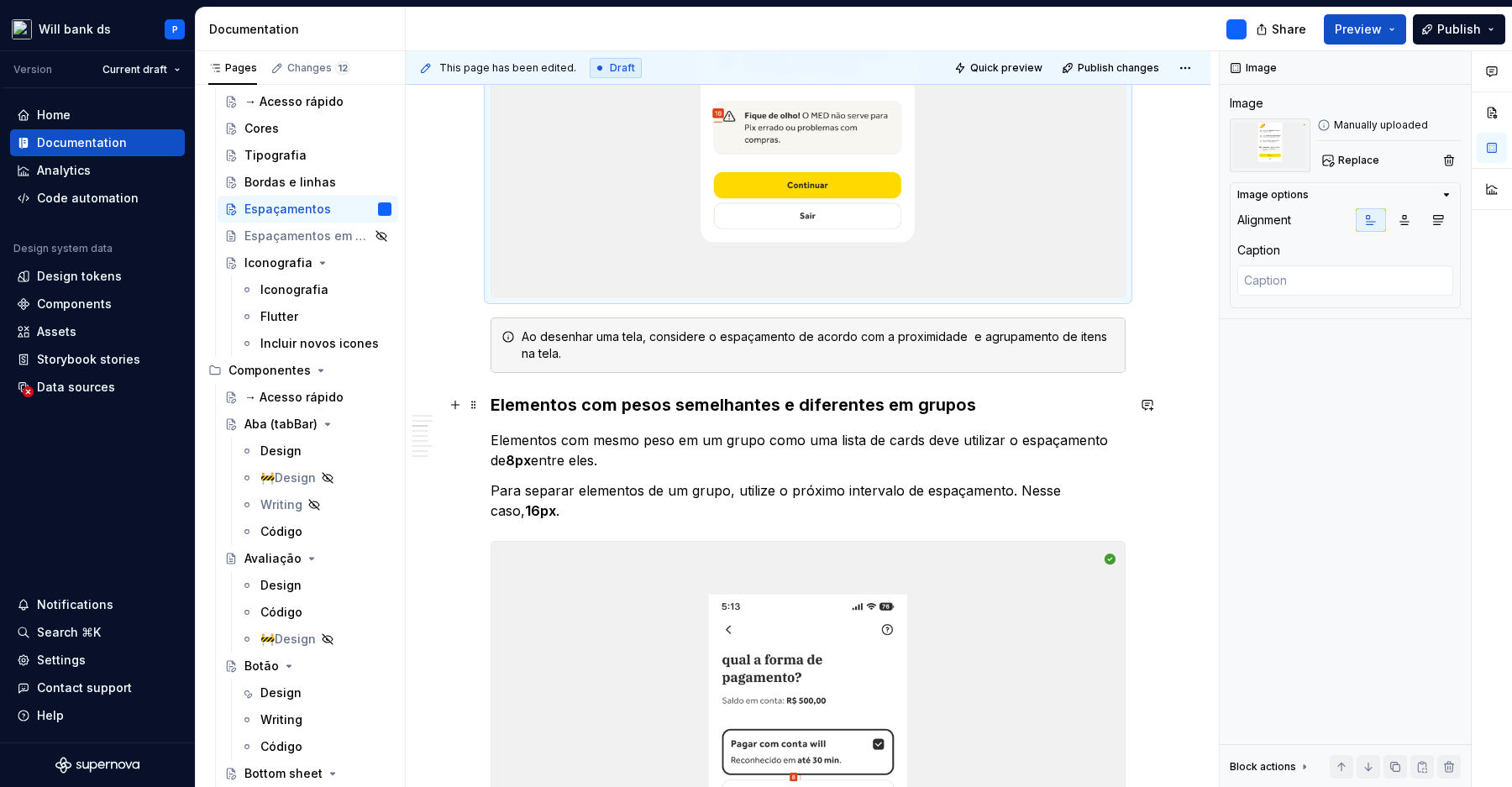
click at [524, 399] on h3 "Elementos com pesos semelhantes e diferentes em grupos" at bounding box center [808, 405] width 635 height 24
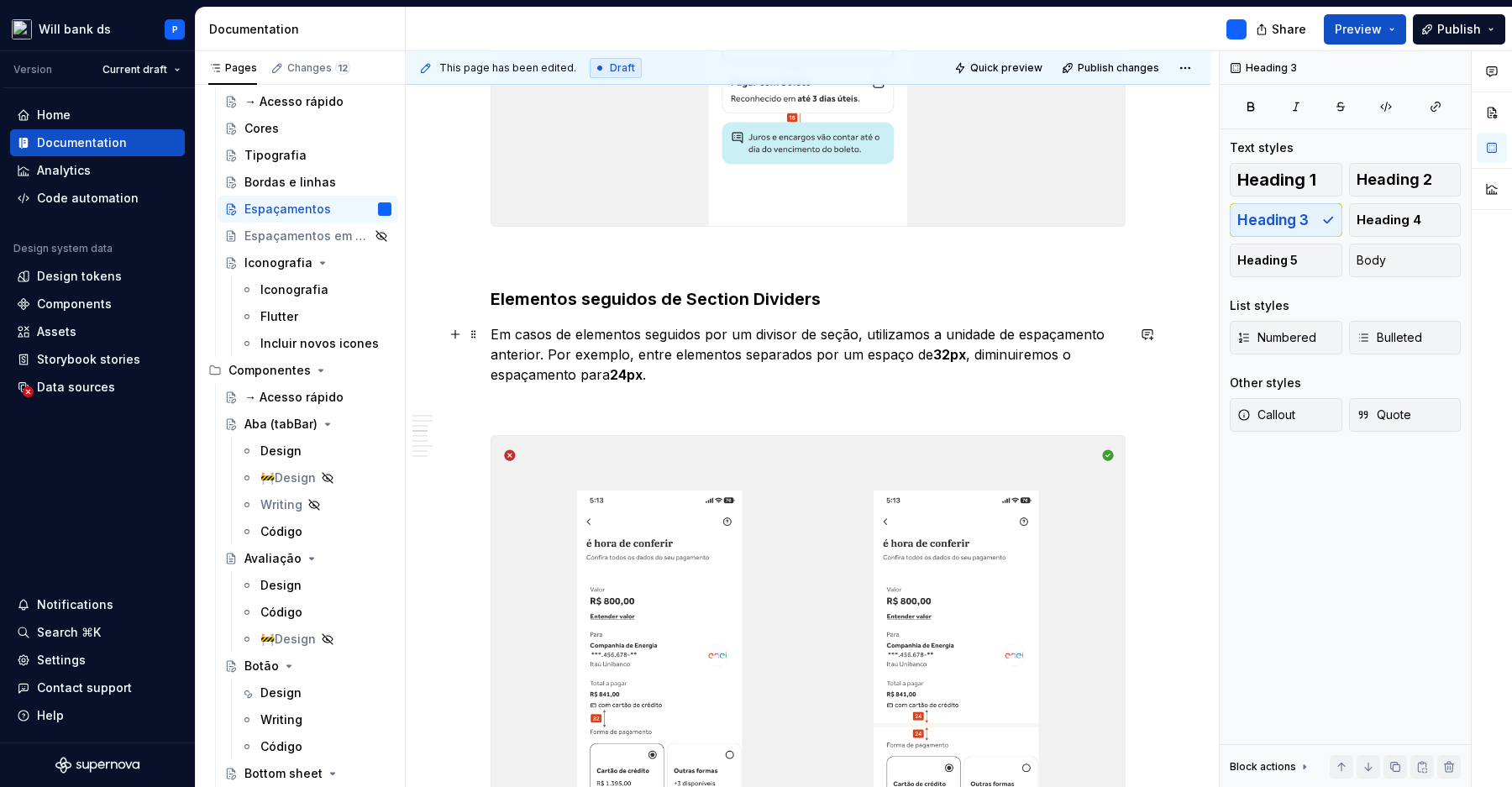
scroll to position [2442, 0]
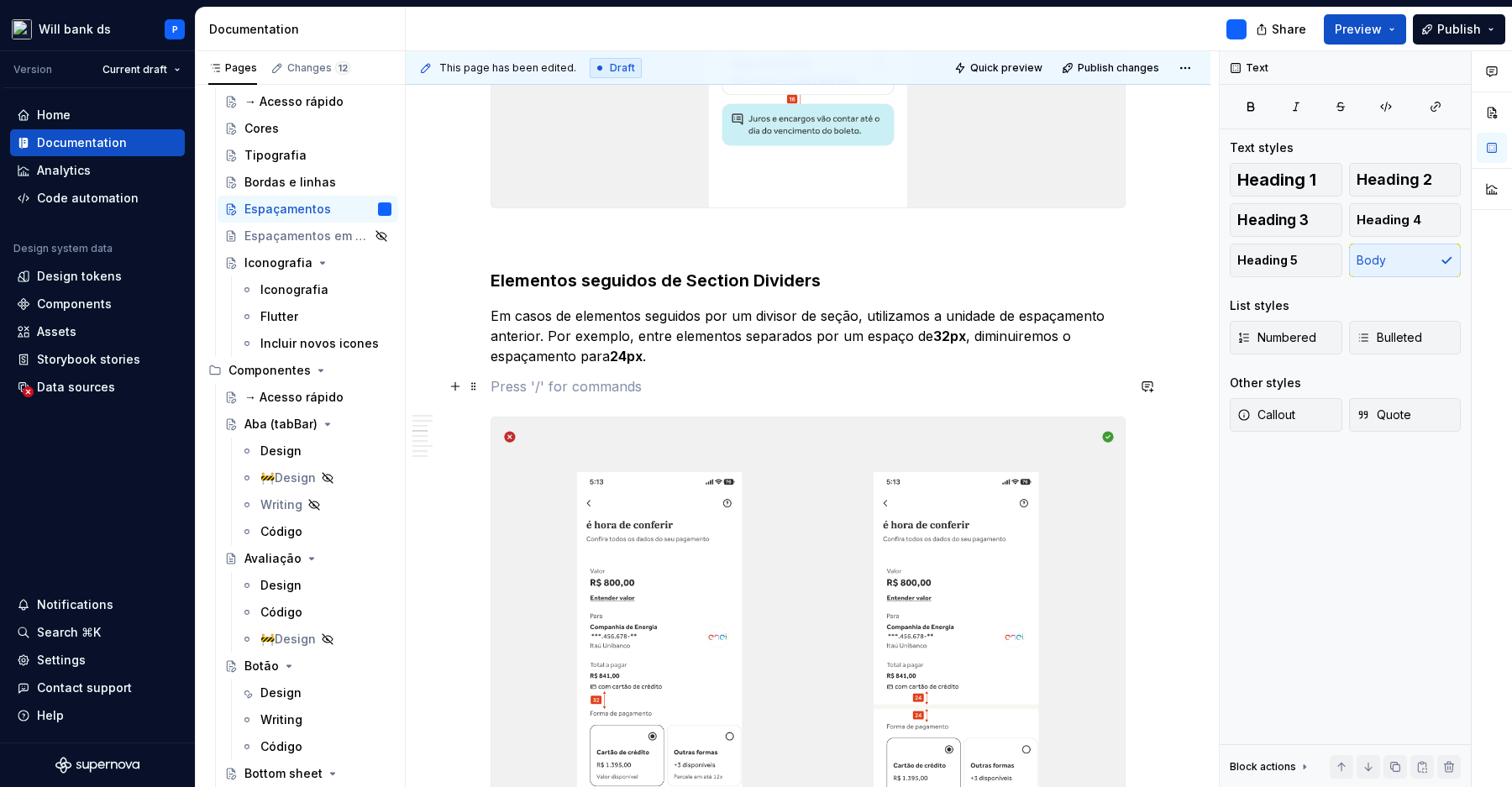
click at [613, 380] on p at bounding box center [808, 387] width 635 height 20
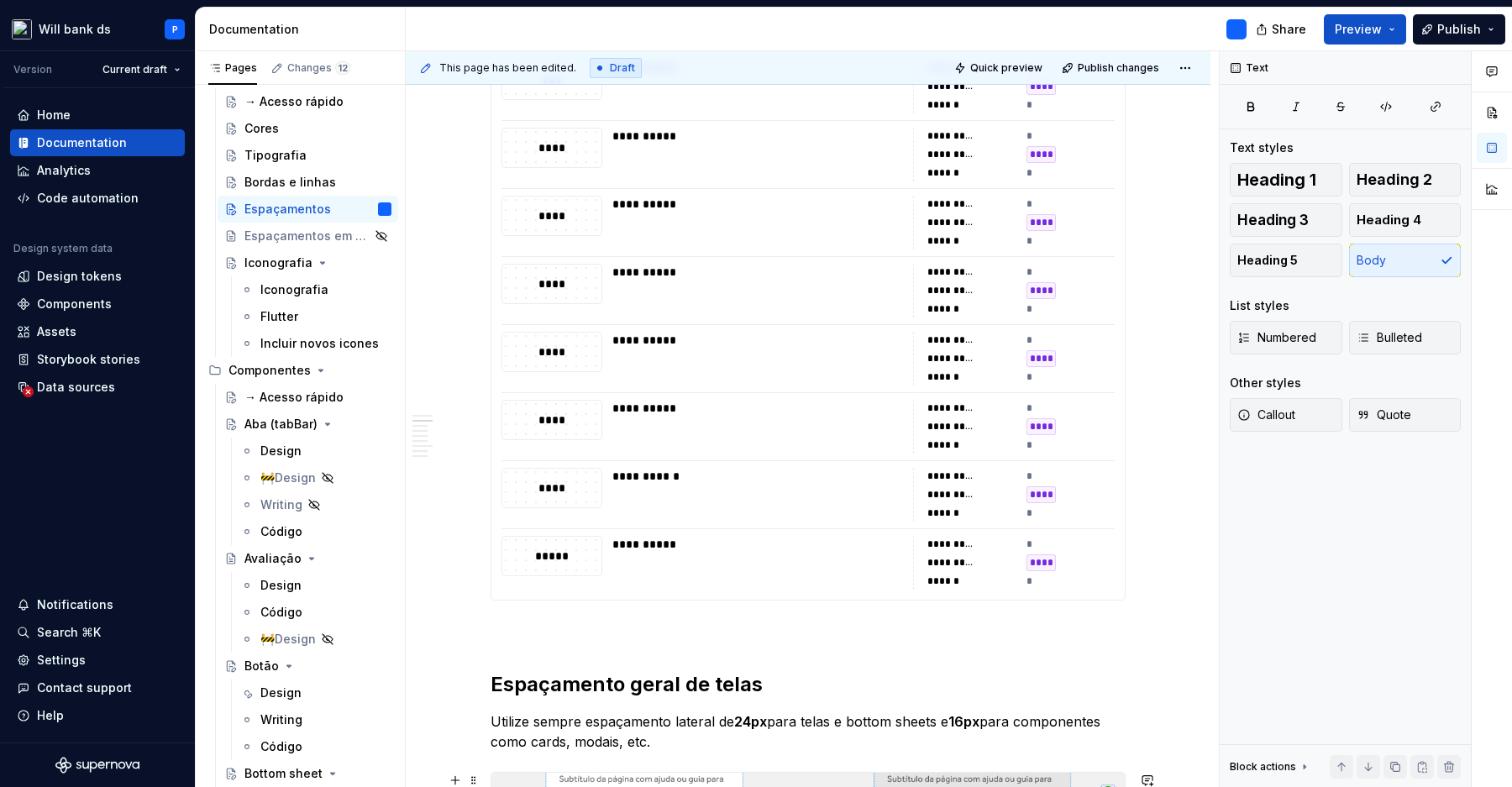
scroll to position [0, 0]
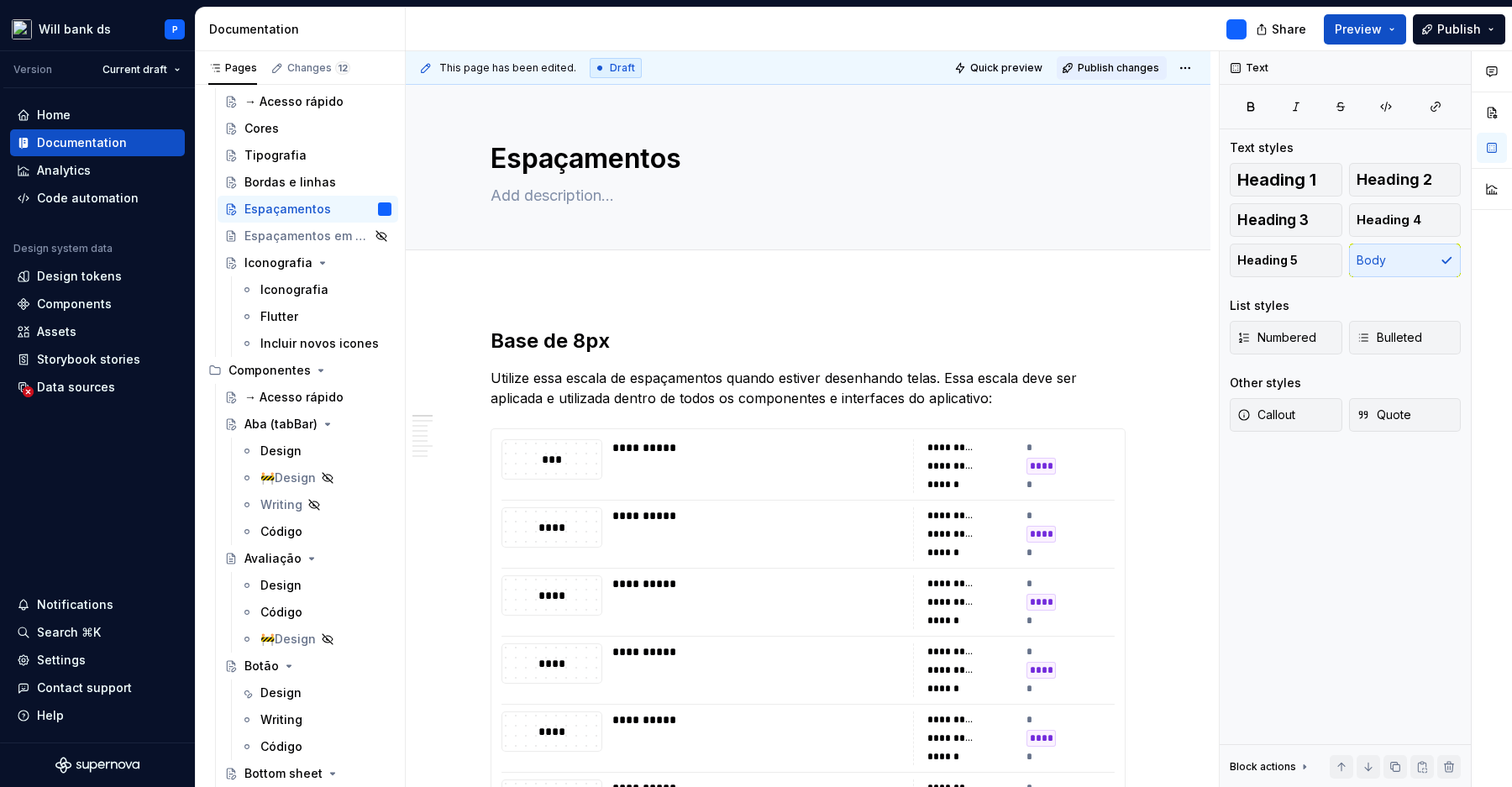
click at [1112, 72] on span "Publish changes" at bounding box center [1118, 68] width 82 height 14
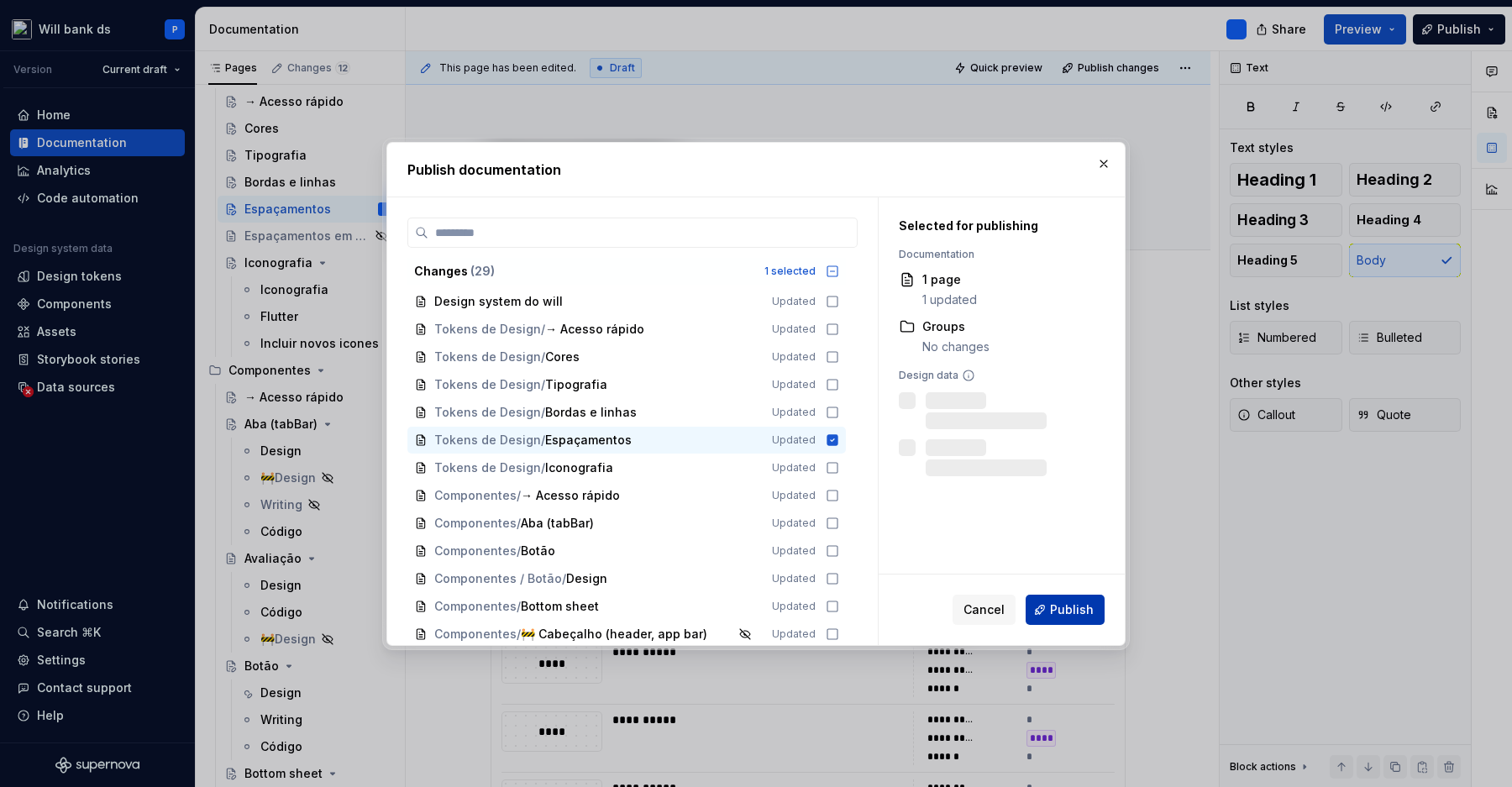
click at [1054, 608] on span "Publish" at bounding box center [1071, 609] width 43 height 17
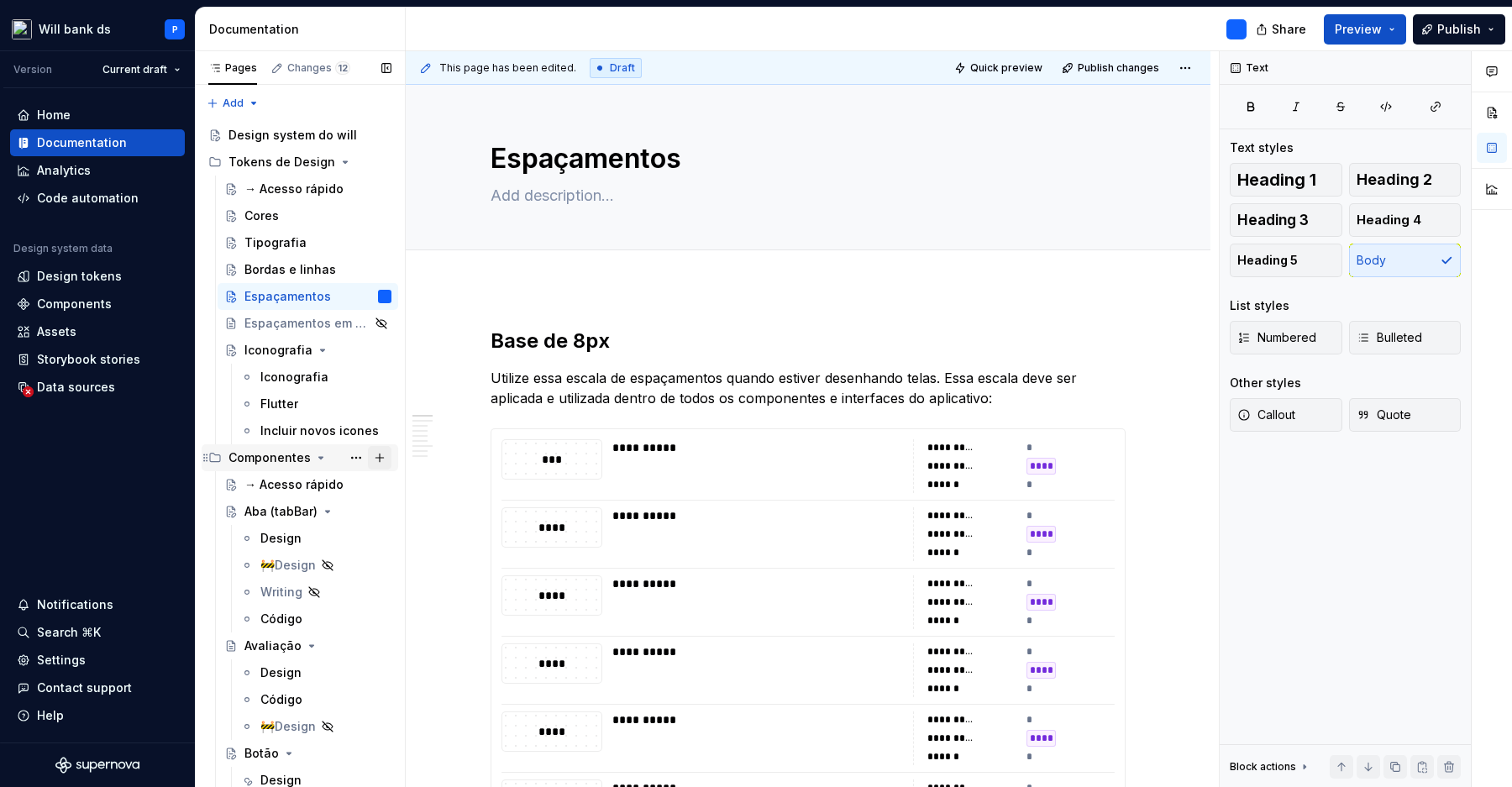
click at [380, 457] on button "Page tree" at bounding box center [380, 458] width 24 height 24
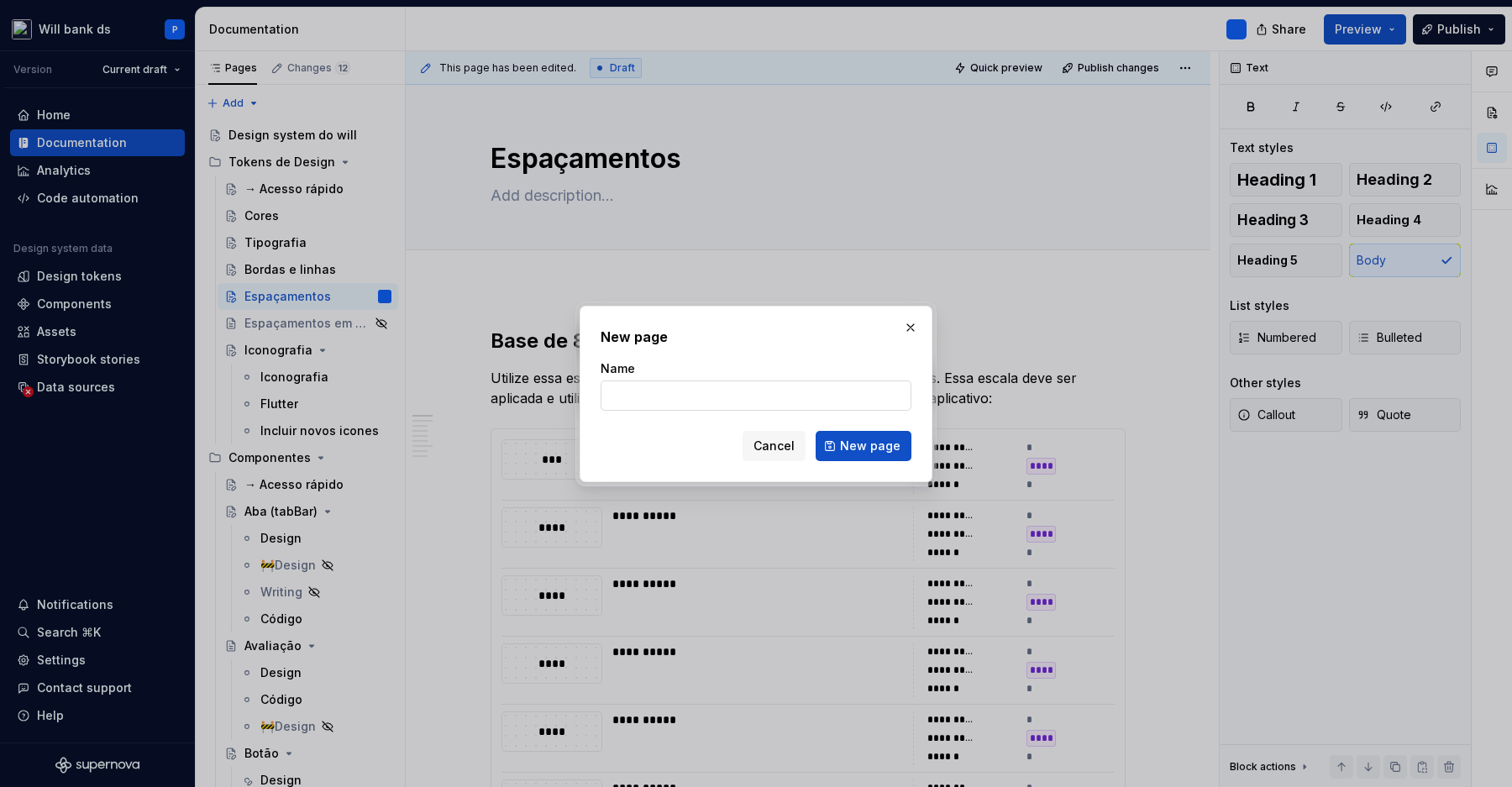
type textarea "*"
type input "Divider"
click at [882, 438] on span "New page" at bounding box center [871, 446] width 61 height 17
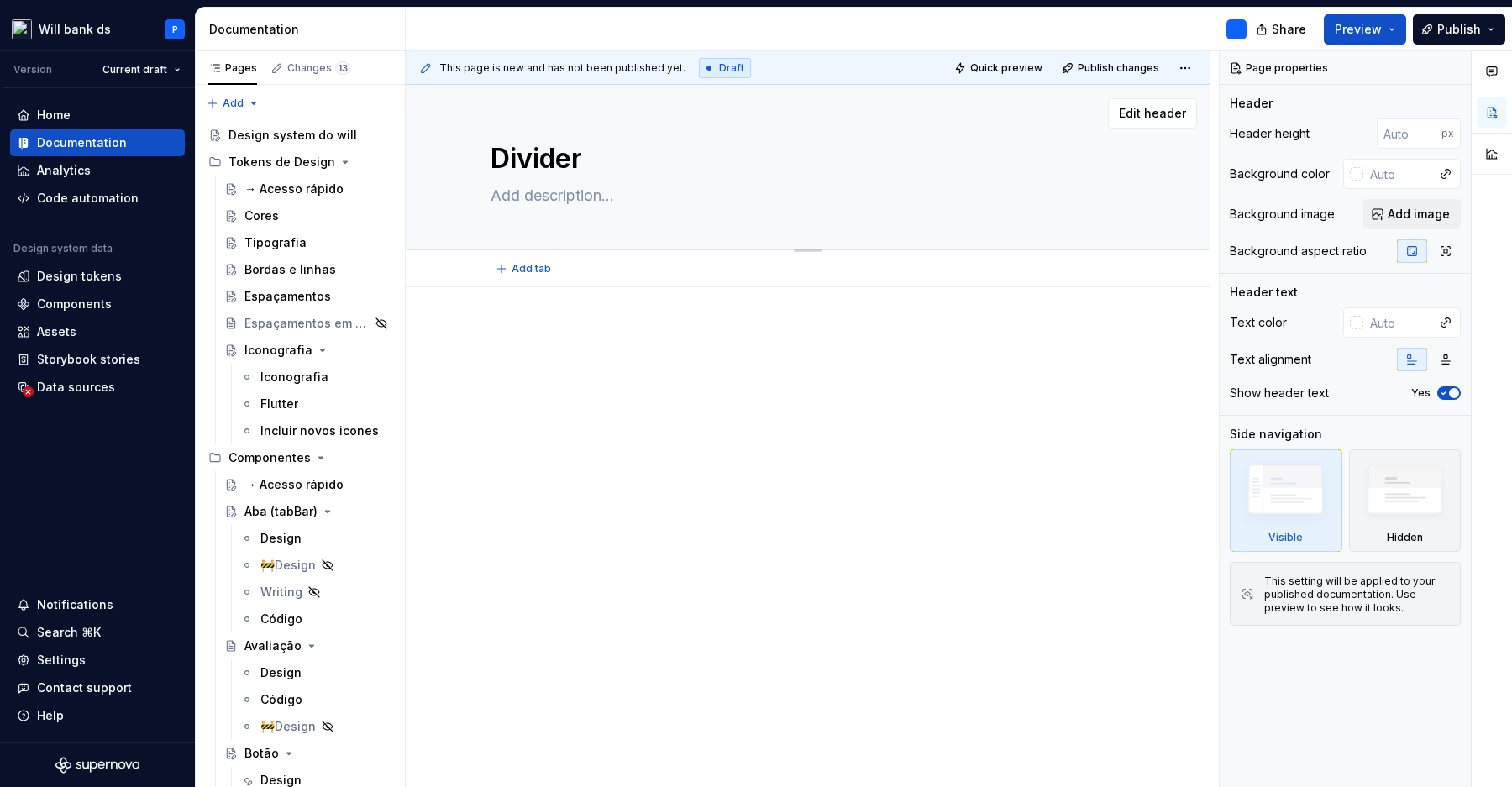
click at [525, 189] on textarea at bounding box center [804, 195] width 635 height 27
paste textarea "O Divisor é um componente visual usado para separar elementos ou o conteúdo em …"
type textarea "*"
type textarea "O Divisor é um componente visual usado para separar elementos ou o conteúdo em …"
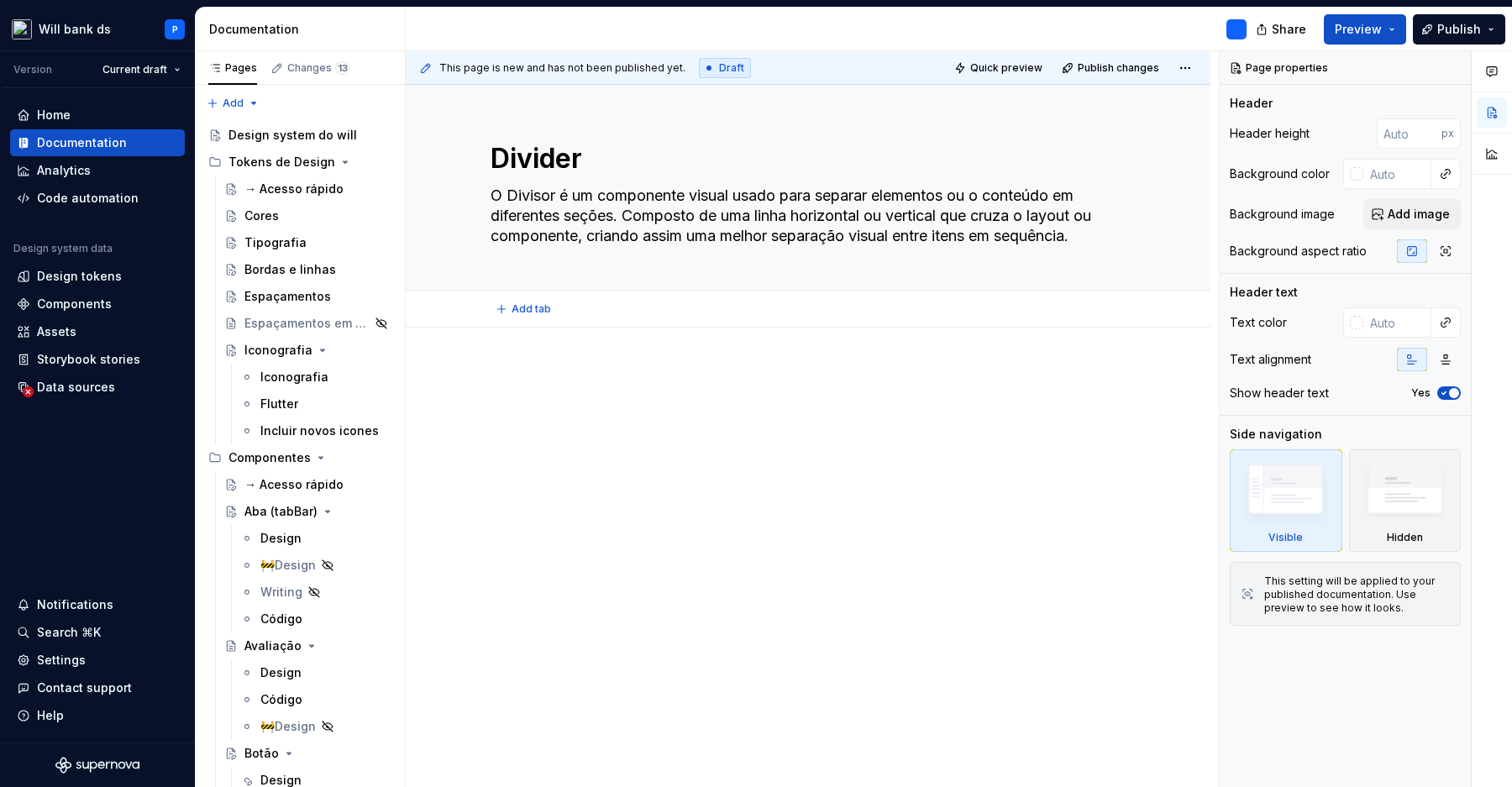
type textarea "*"
type textarea "O Divisor é um componente visual usado para separar elementos ou o conteúdo em …"
type textarea "*"
click at [611, 360] on div at bounding box center [808, 508] width 804 height 361
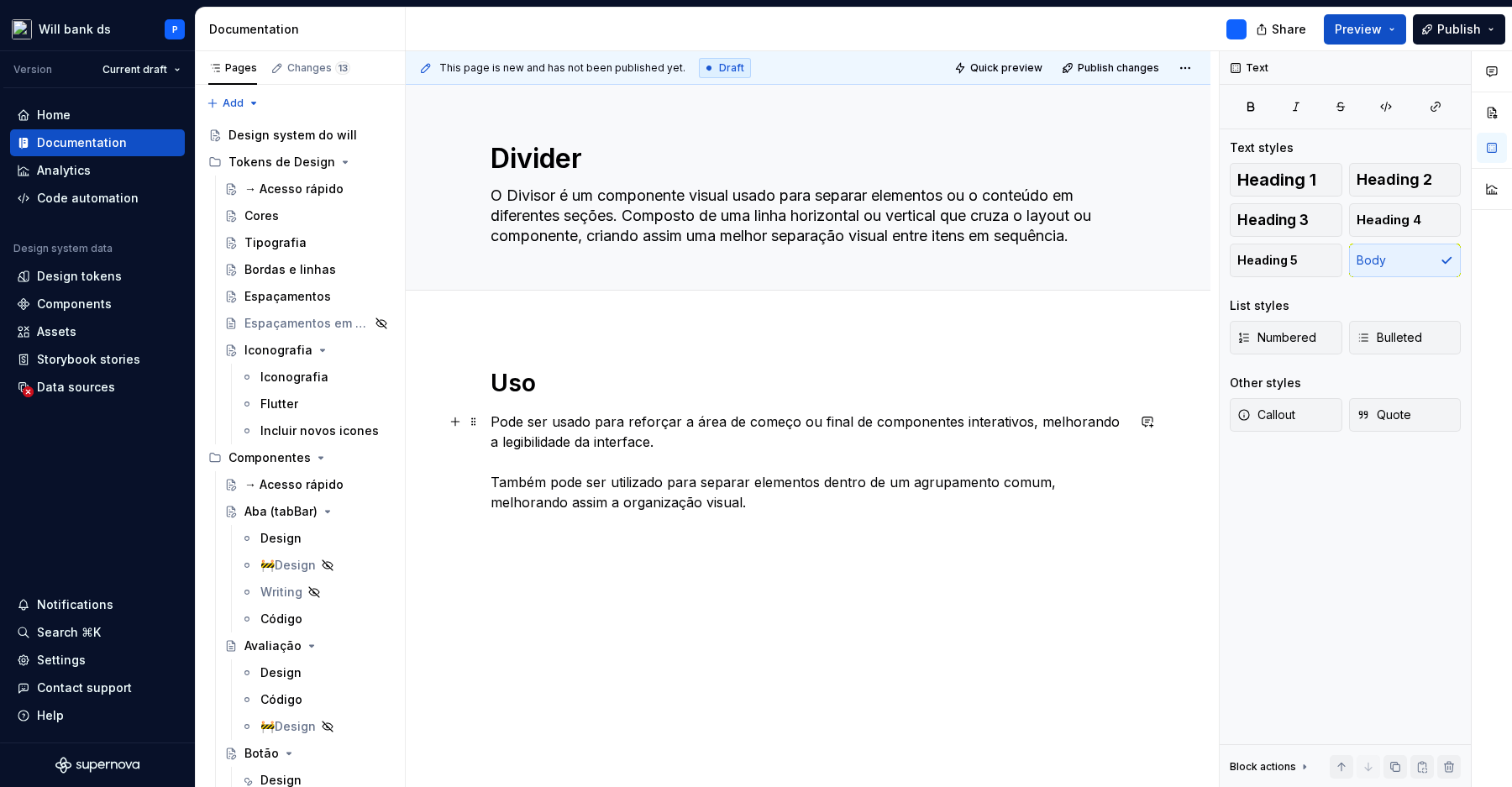
click at [810, 422] on p "Pode ser usado para reforçar a área de começo ou final de componentes interativ…" at bounding box center [808, 462] width 635 height 101
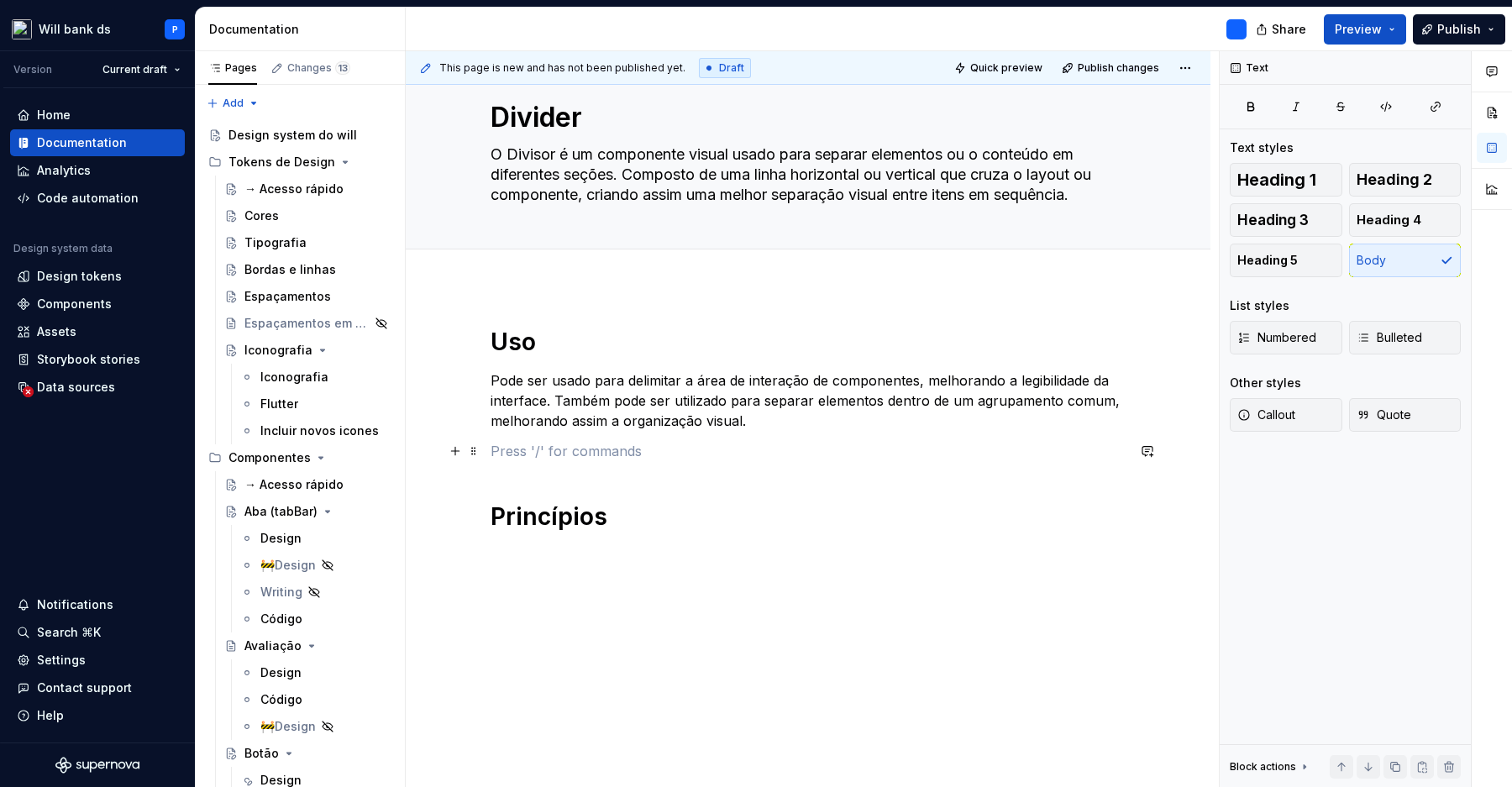
scroll to position [11, 0]
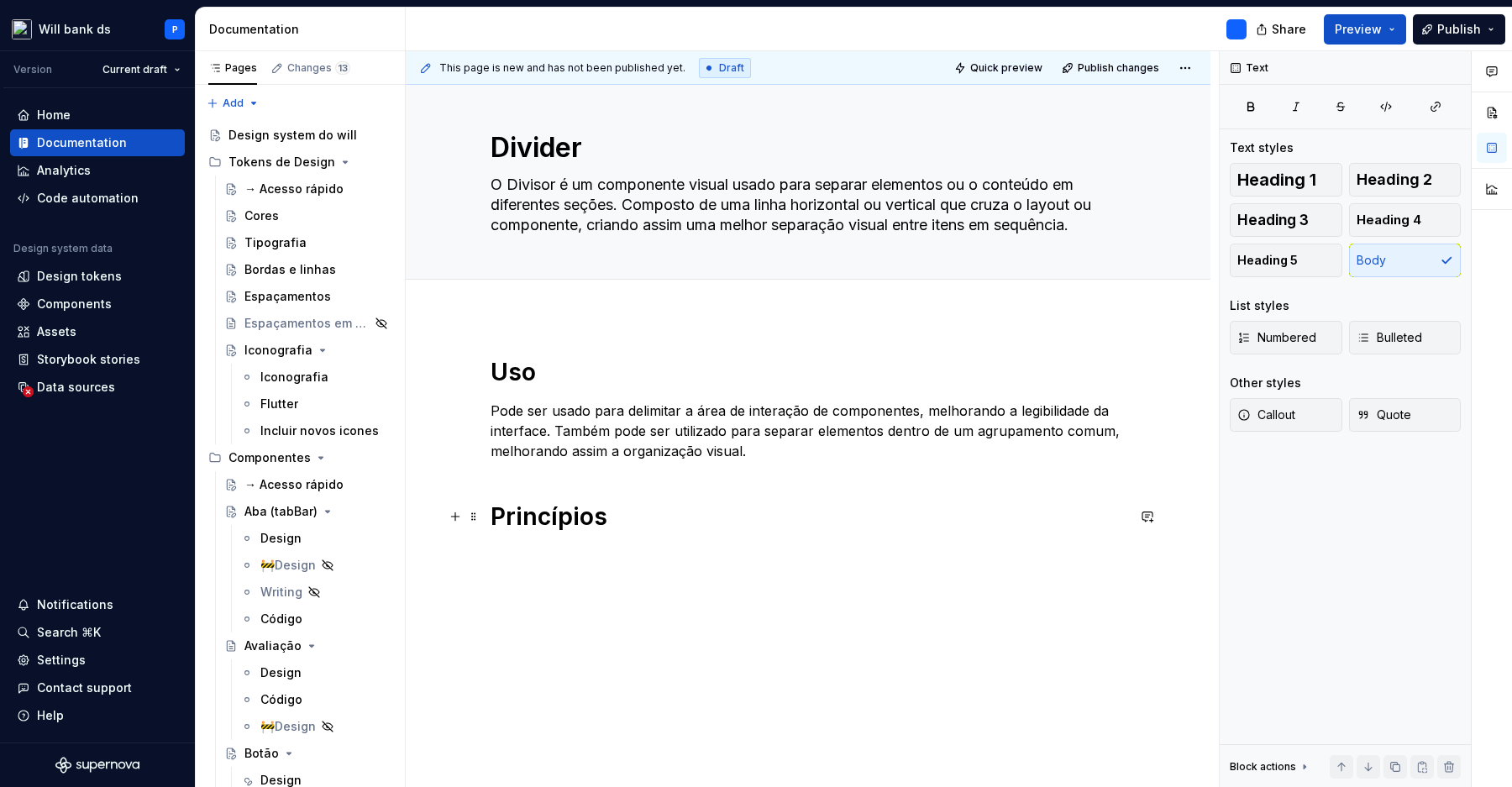
click at [652, 552] on div "Uso Pode ser usado para delimitar a área de interação de componentes, melhorand…" at bounding box center [808, 552] width 804 height 471
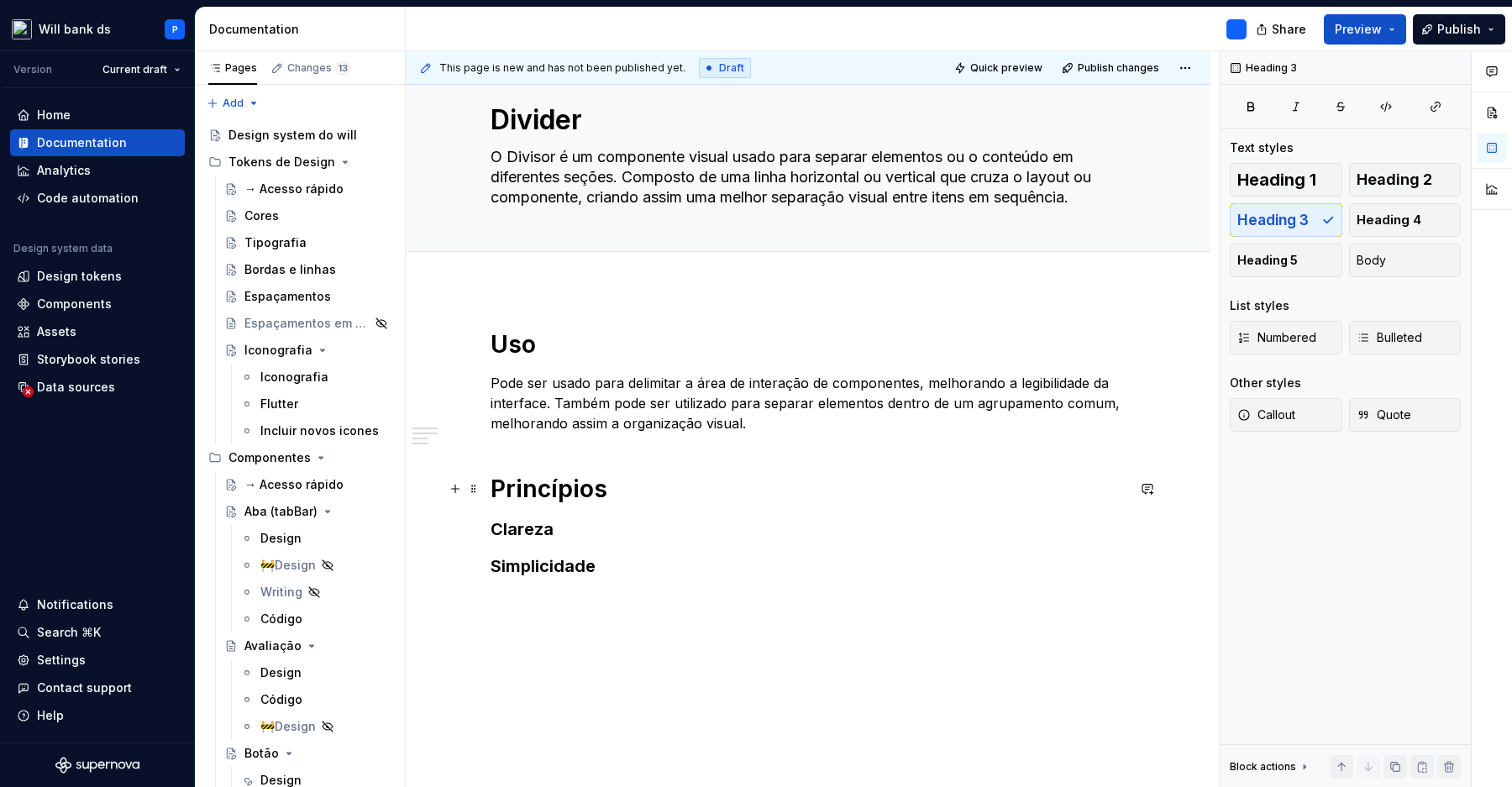
scroll to position [85, 0]
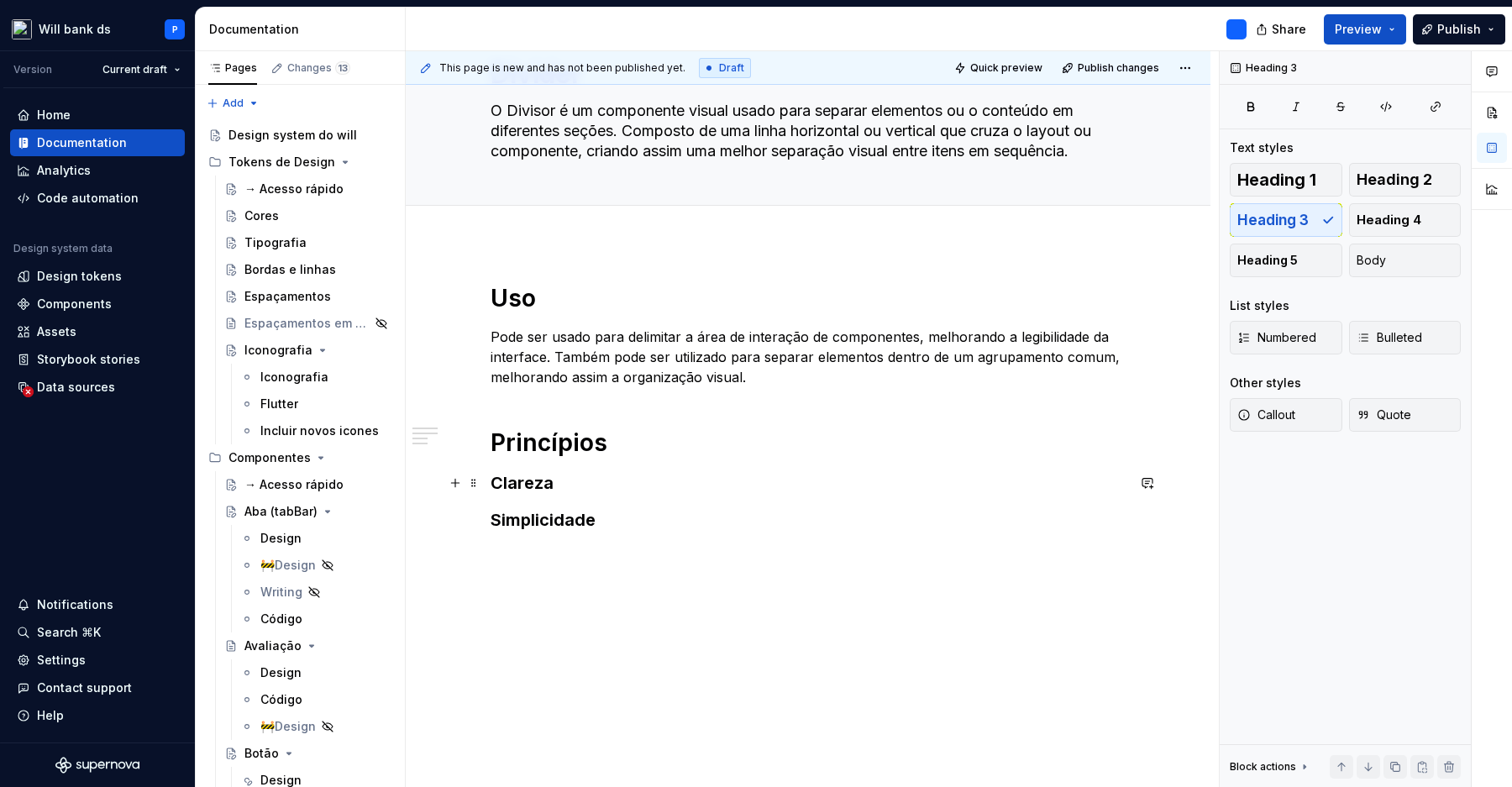
click at [623, 489] on h3 "Clareza" at bounding box center [808, 483] width 635 height 24
click at [668, 485] on h3 "Clareza" at bounding box center [808, 483] width 635 height 24
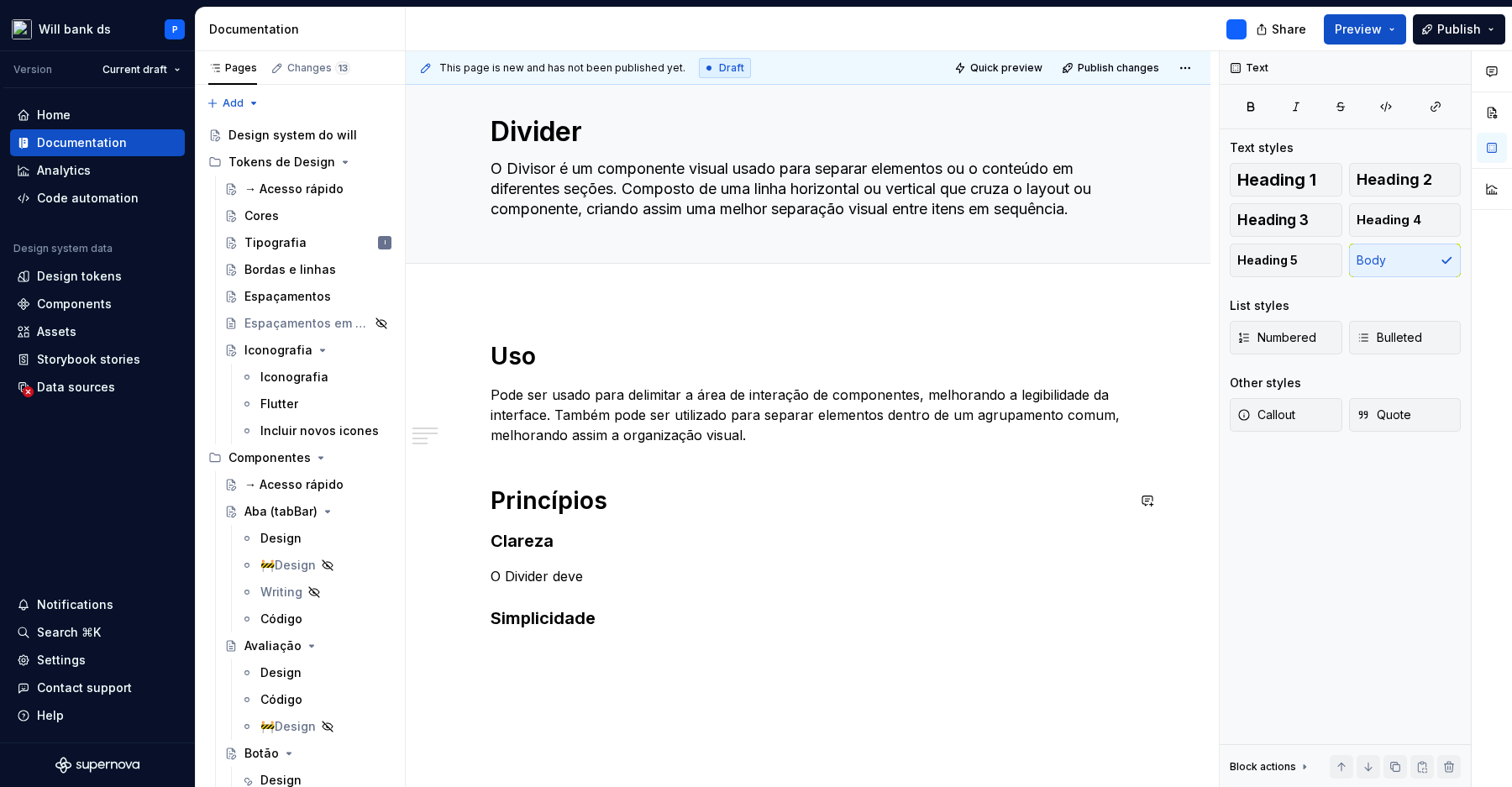
scroll to position [0, 0]
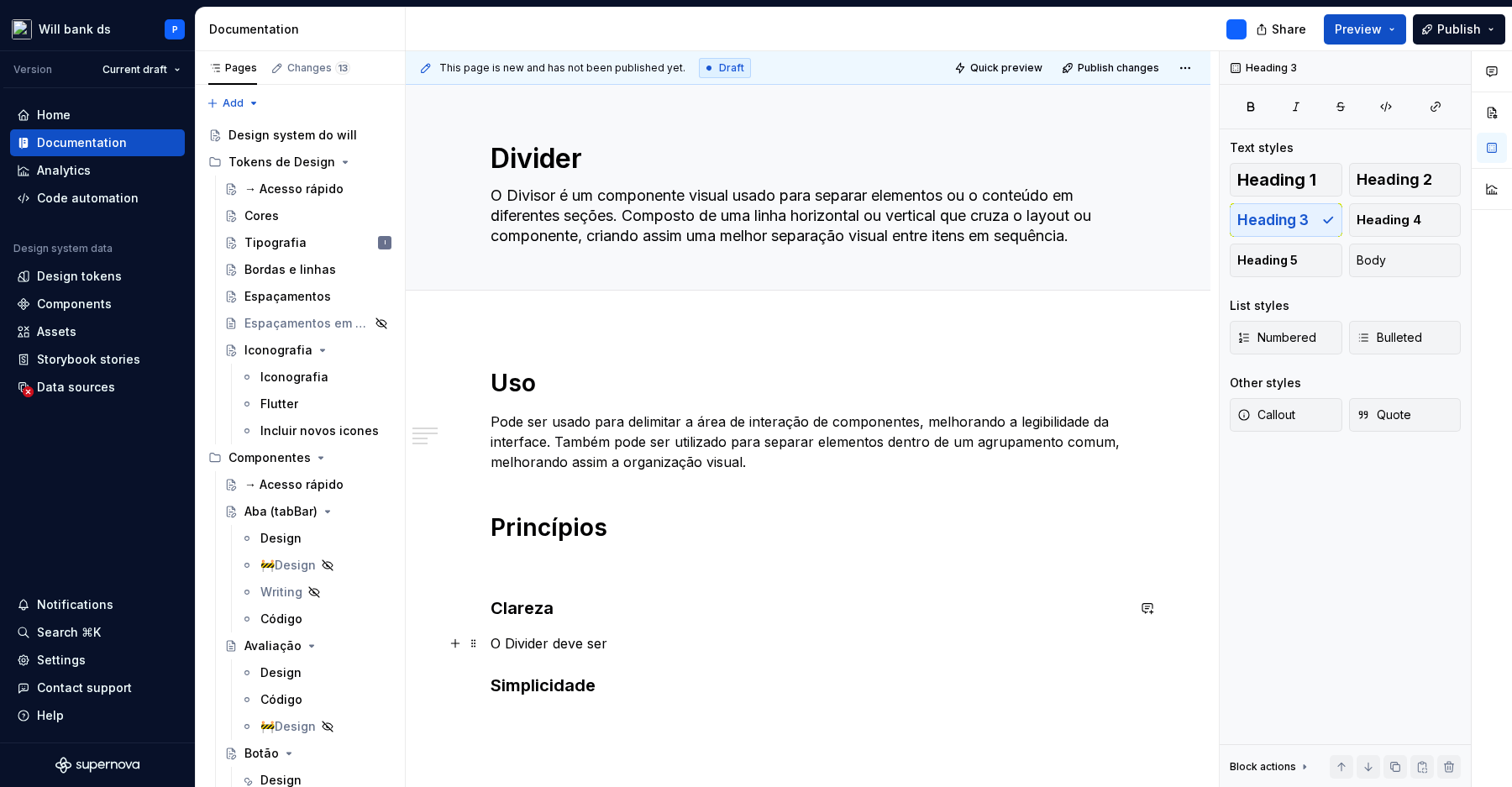
click at [649, 651] on p "O Divider deve ser" at bounding box center [808, 643] width 635 height 20
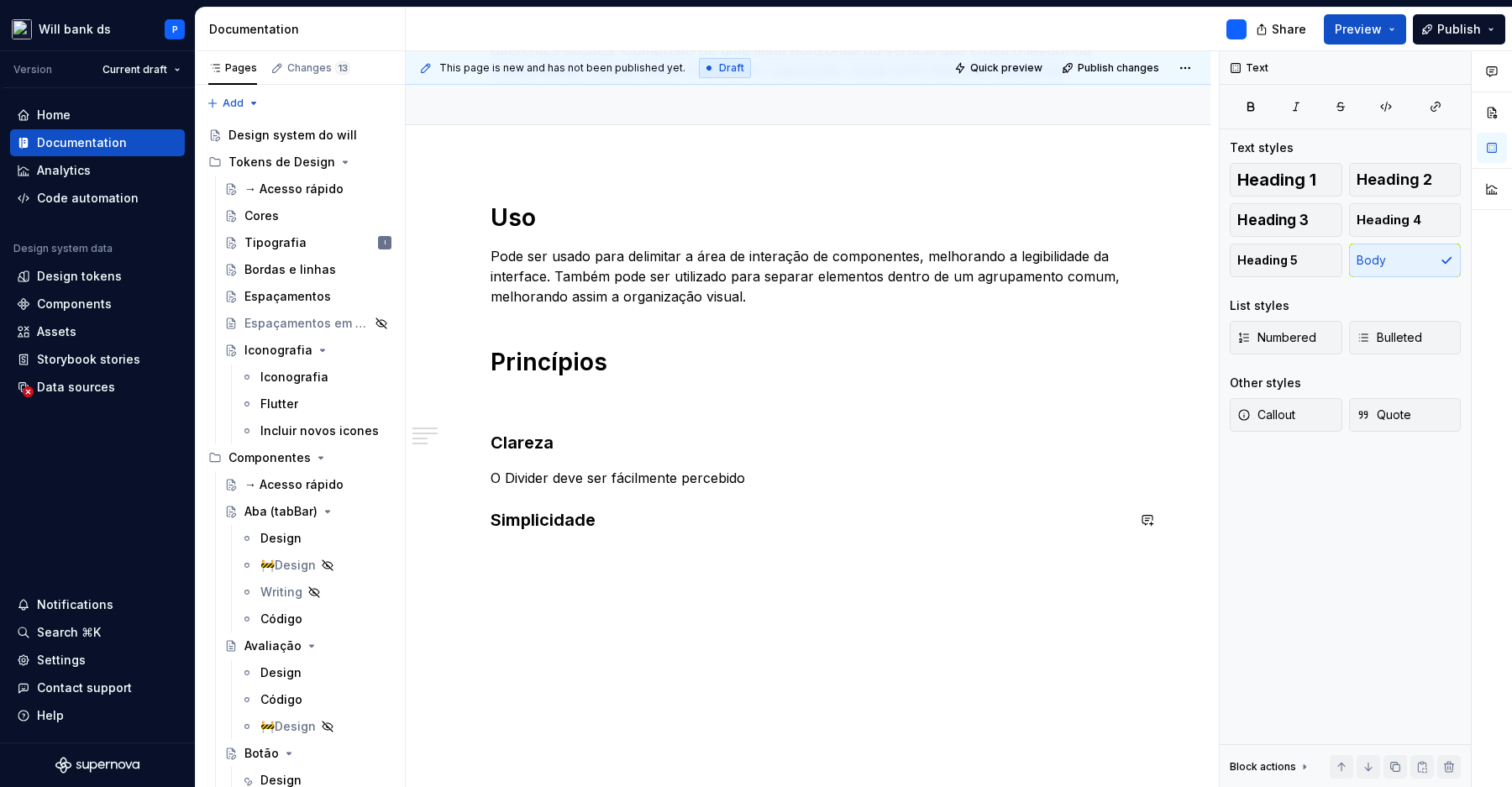
scroll to position [164, 0]
click at [662, 493] on div "Uso Pode ser usado para delimitar a área de interação de componentes, melhorand…" at bounding box center [808, 369] width 635 height 330
click at [652, 470] on p "O Divider deve ser fácilmente percebido" at bounding box center [808, 480] width 635 height 20
click at [623, 476] on p "O Divider deve ser fácilmente percebido" at bounding box center [808, 480] width 635 height 20
click at [781, 475] on p "O Divider deve ser fácilmente percebido" at bounding box center [808, 480] width 635 height 20
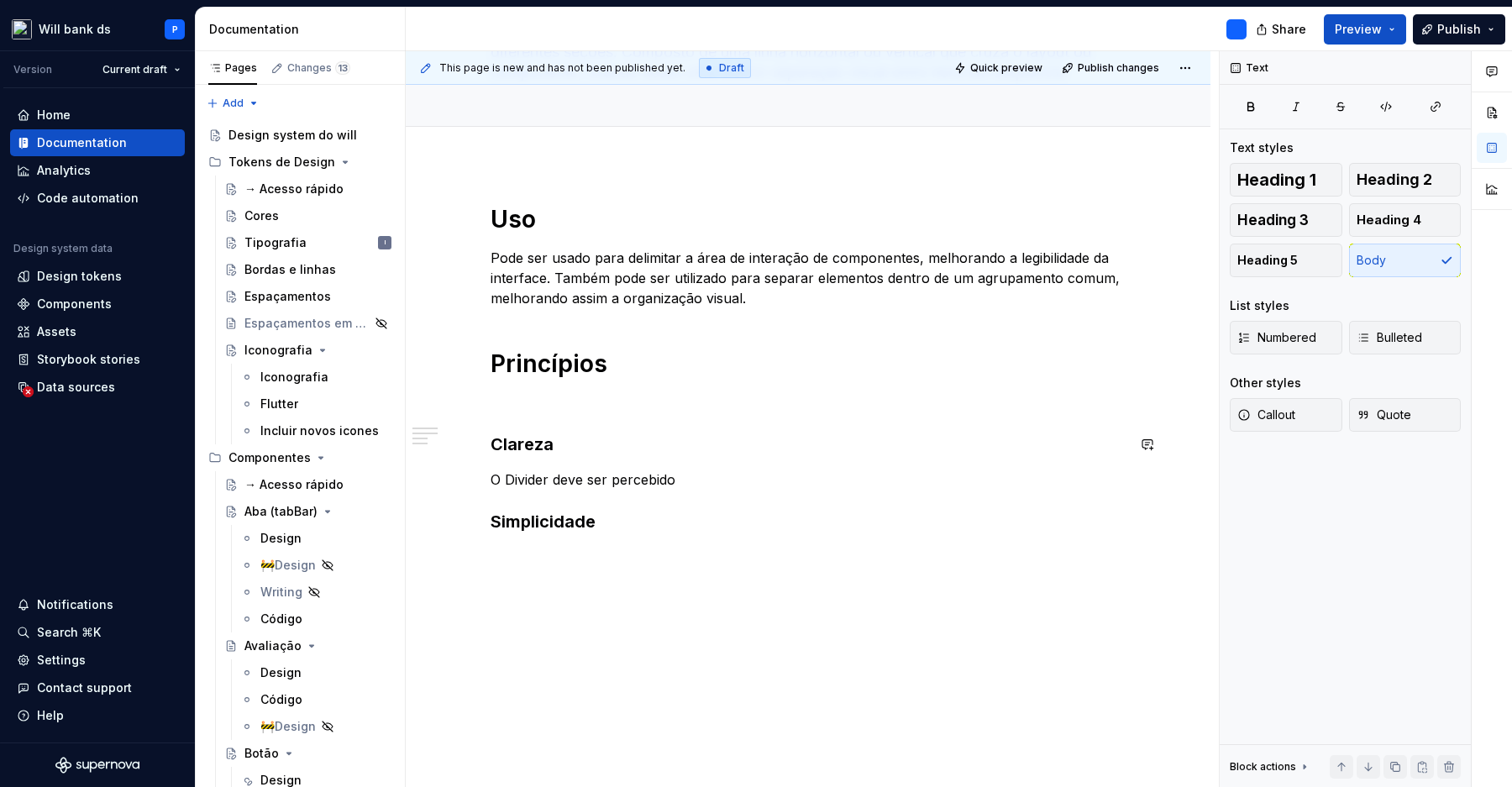
click at [722, 476] on p "O Divider deve ser percebido" at bounding box center [808, 480] width 635 height 20
click at [731, 469] on p "O Divider deve ser percebido" at bounding box center [808, 480] width 635 height 20
click at [680, 481] on p "O Divider deve ser claro, não deixando dúvidas sobre sua presença no layout." at bounding box center [808, 480] width 635 height 20
click at [633, 472] on p "O Divider deve ser claro, não deixando dúvidas sobre sua presença no layout." at bounding box center [808, 480] width 635 height 20
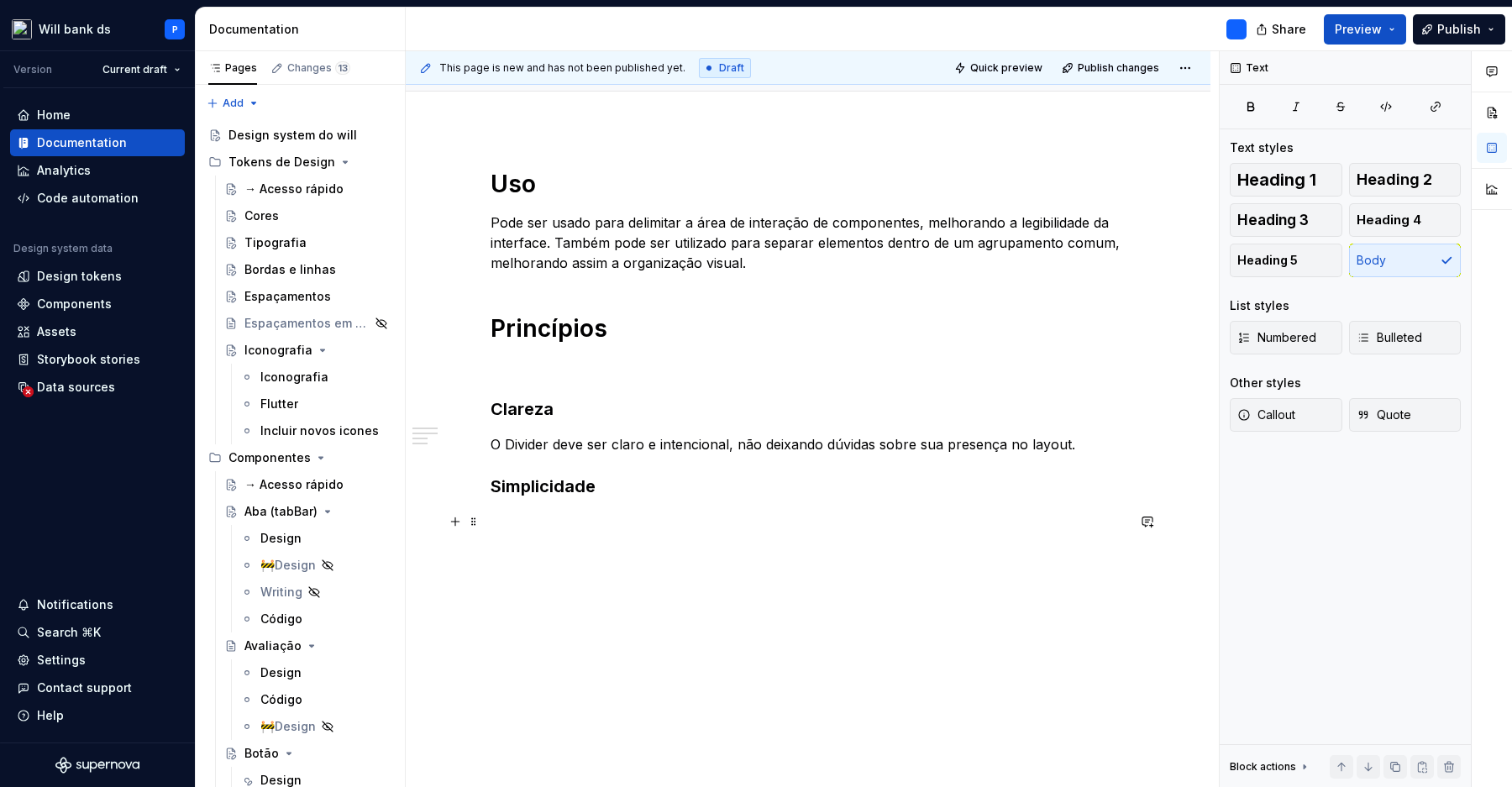
click at [908, 517] on p at bounding box center [808, 522] width 635 height 20
click at [865, 505] on div "Uso Pode ser usado para delimitar a área de interação de componentes, melhorand…" at bounding box center [808, 350] width 635 height 363
click at [1085, 442] on p "O Divider deve ser claro e intencional, não deixando dúvidas sobre sua presença…" at bounding box center [808, 445] width 635 height 20
click at [906, 568] on div "Uso Pode ser usado para delimitar a área de interação de componentes, melhorand…" at bounding box center [808, 375] width 635 height 413
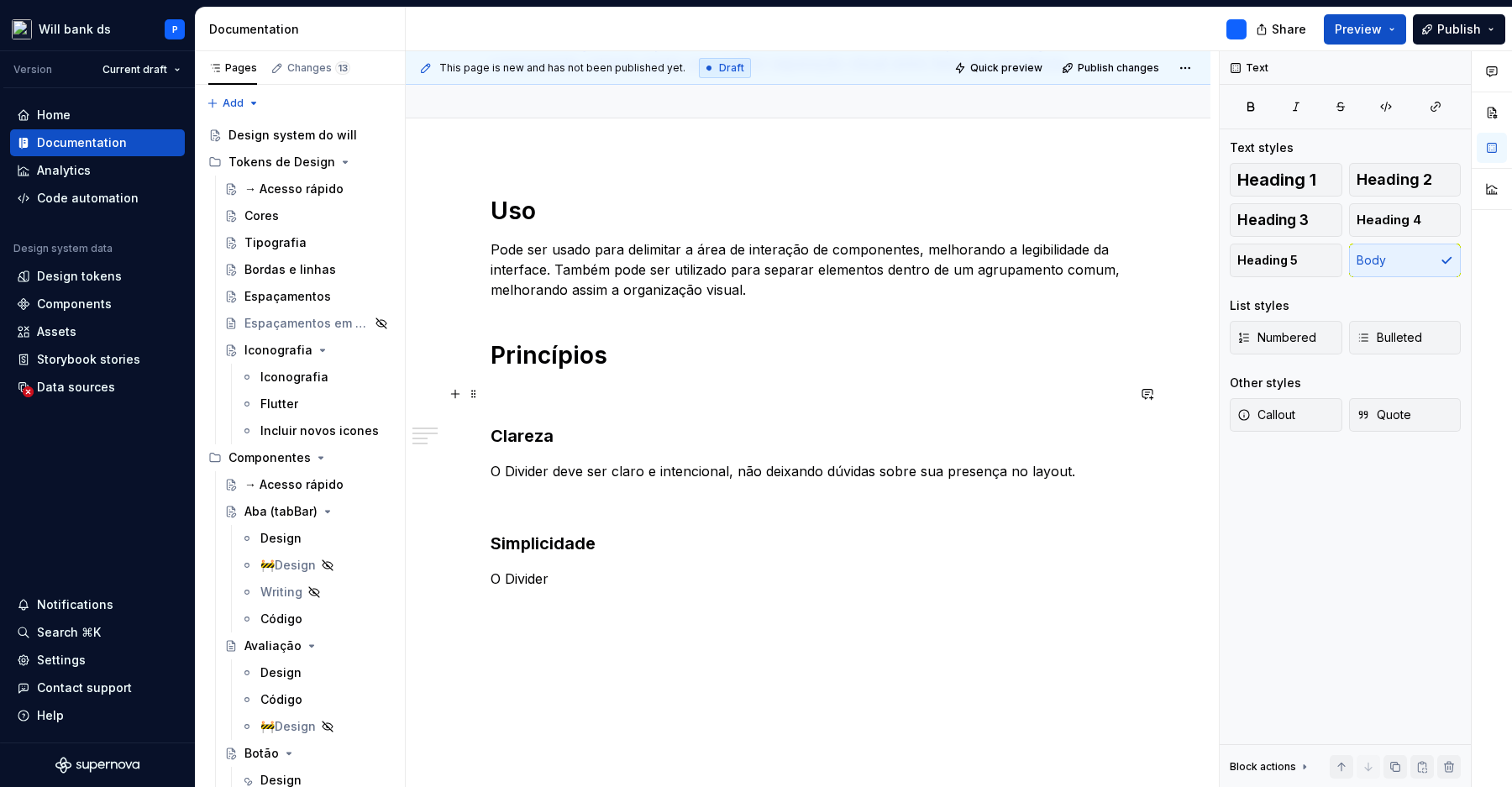
scroll to position [0, 0]
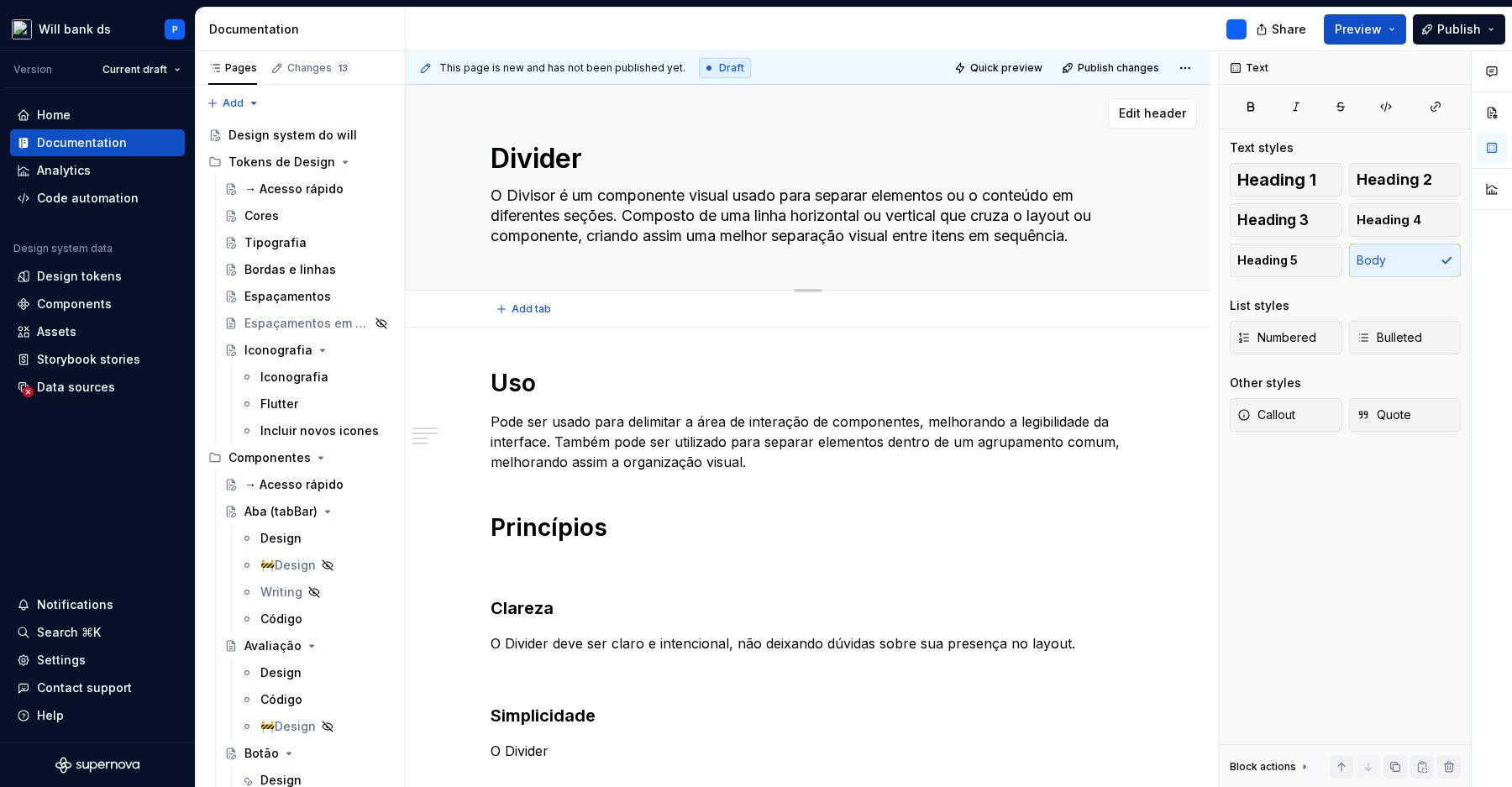
click at [543, 171] on textarea "Divider" at bounding box center [804, 159] width 635 height 41
click at [553, 155] on textarea "Divider" at bounding box center [804, 159] width 635 height 41
type textarea "*"
type textarea "Divisr"
type textarea "*"
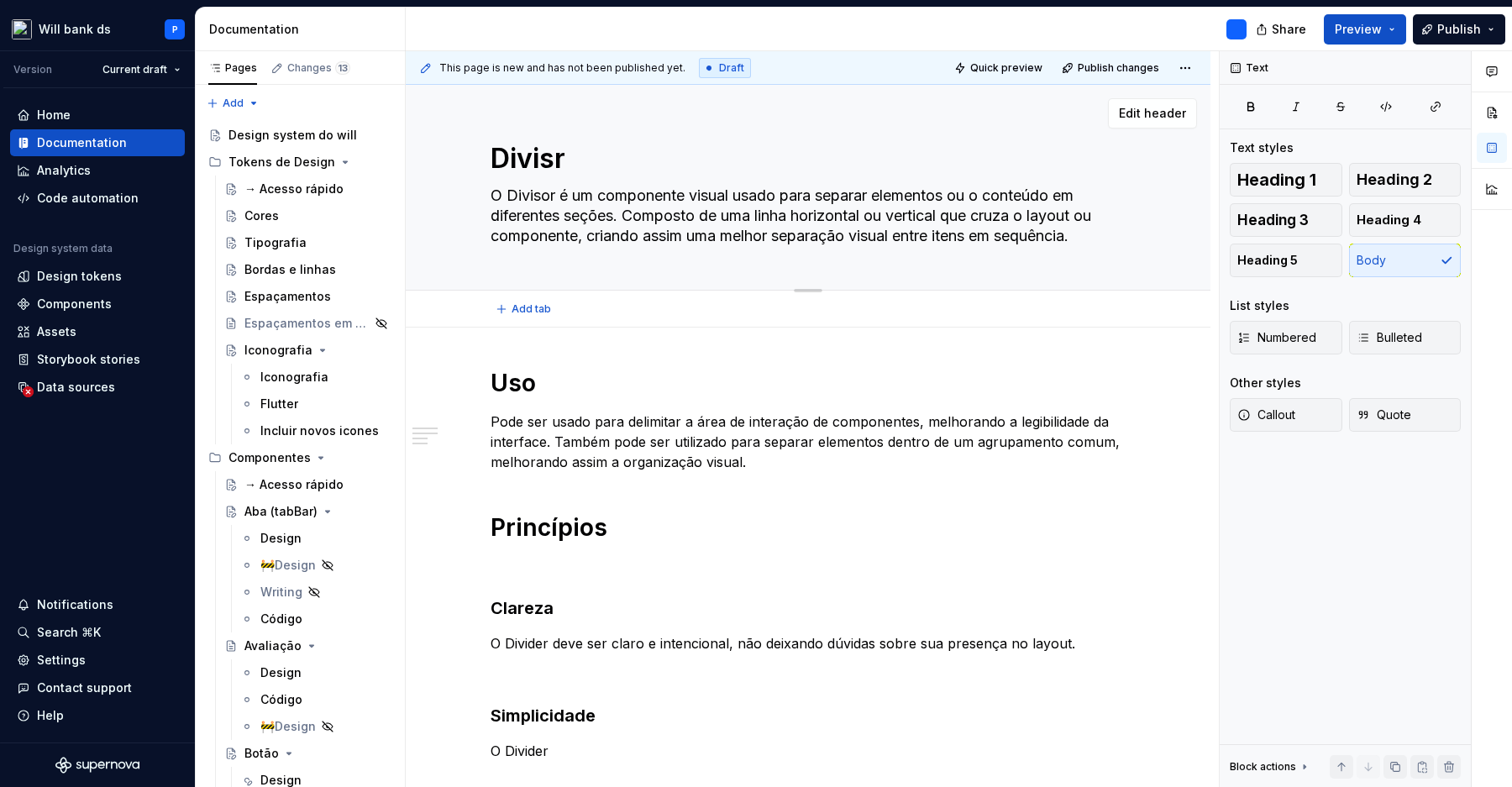
type textarea "Divisor"
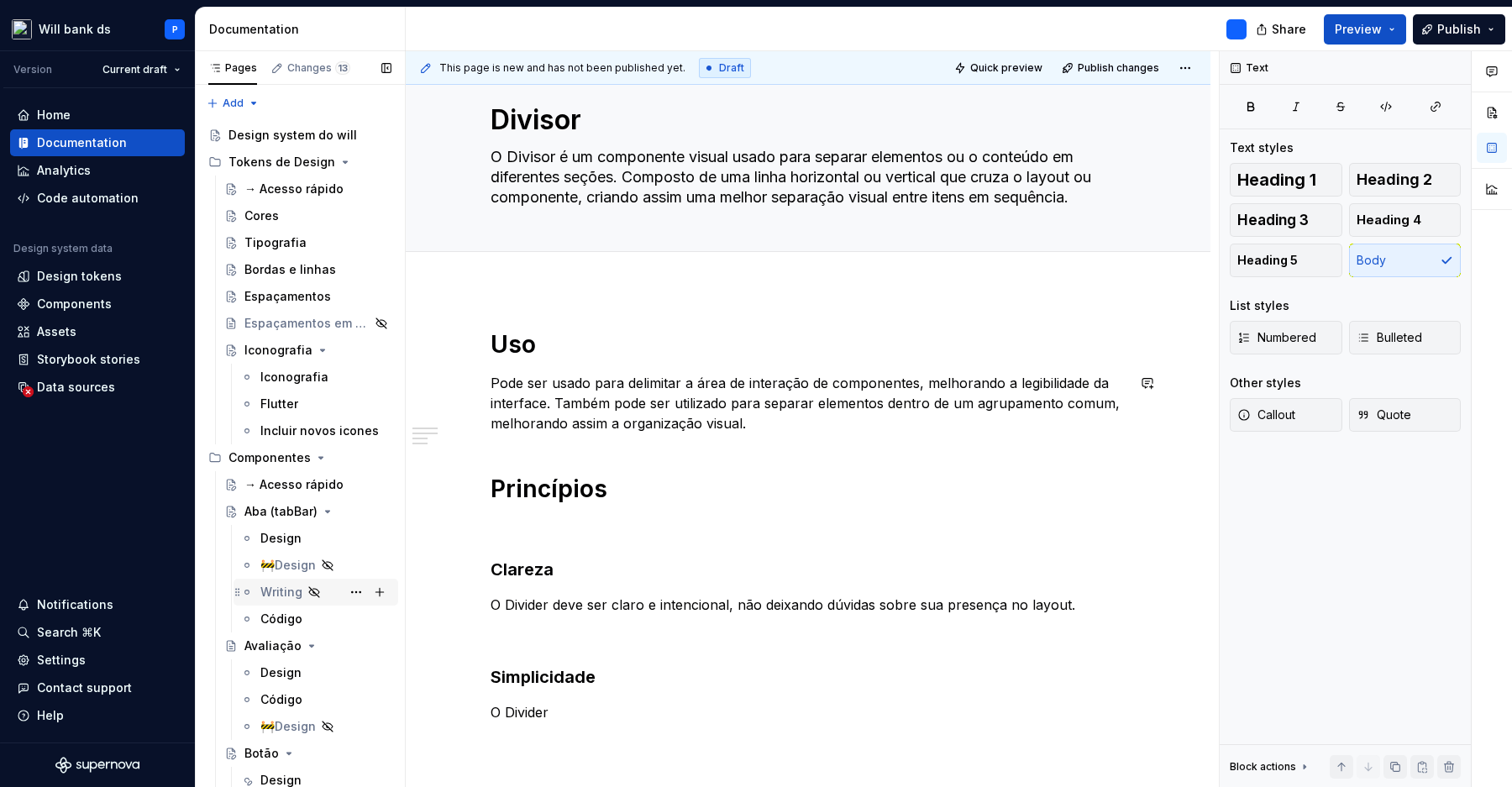
type textarea "*"
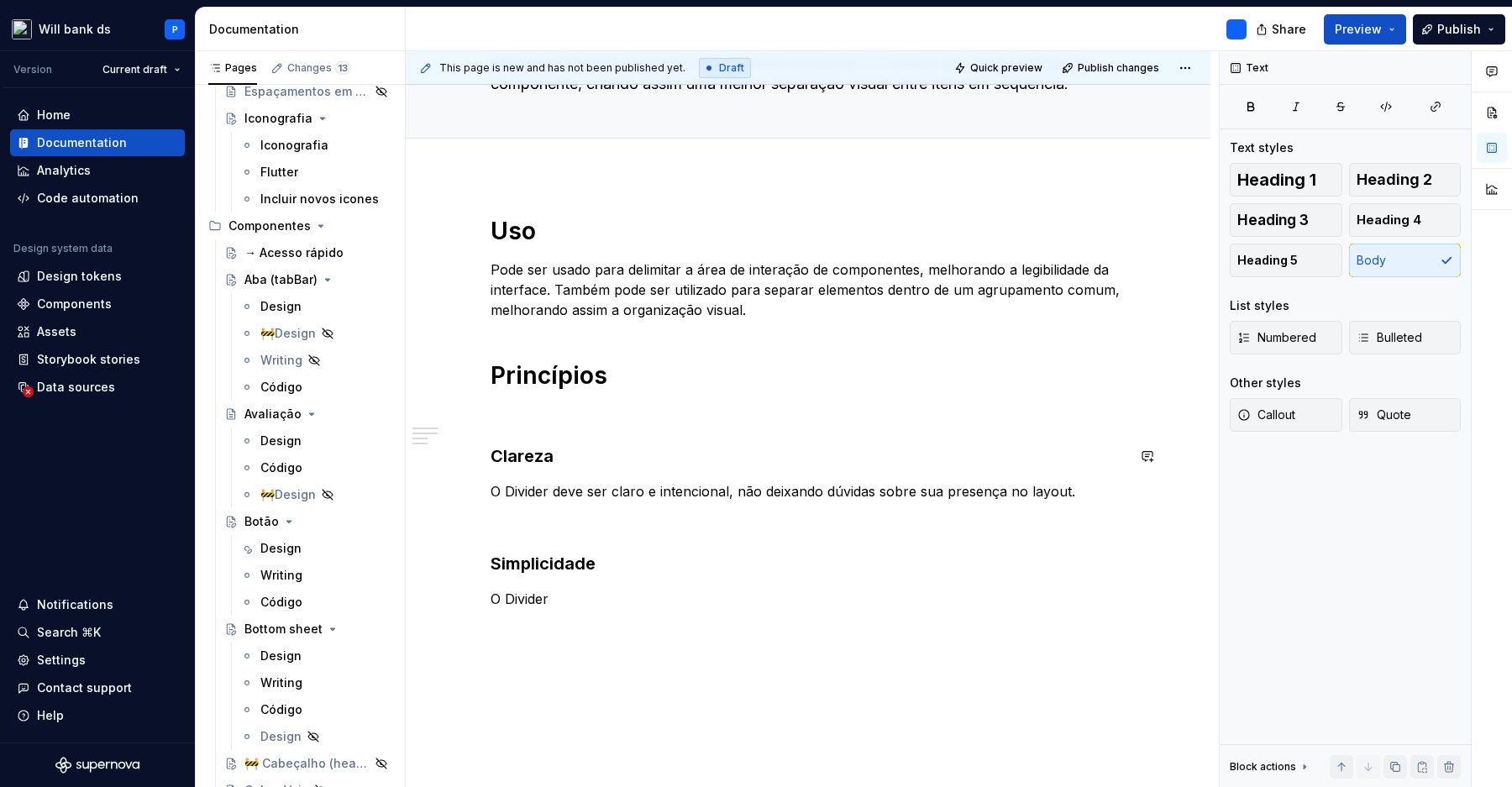
scroll to position [154, 0]
type textarea "Divisor"
click at [543, 483] on p "O Divider deve ser claro e intencional, não deixando dúvidas sobre sua presença…" at bounding box center [808, 490] width 635 height 20
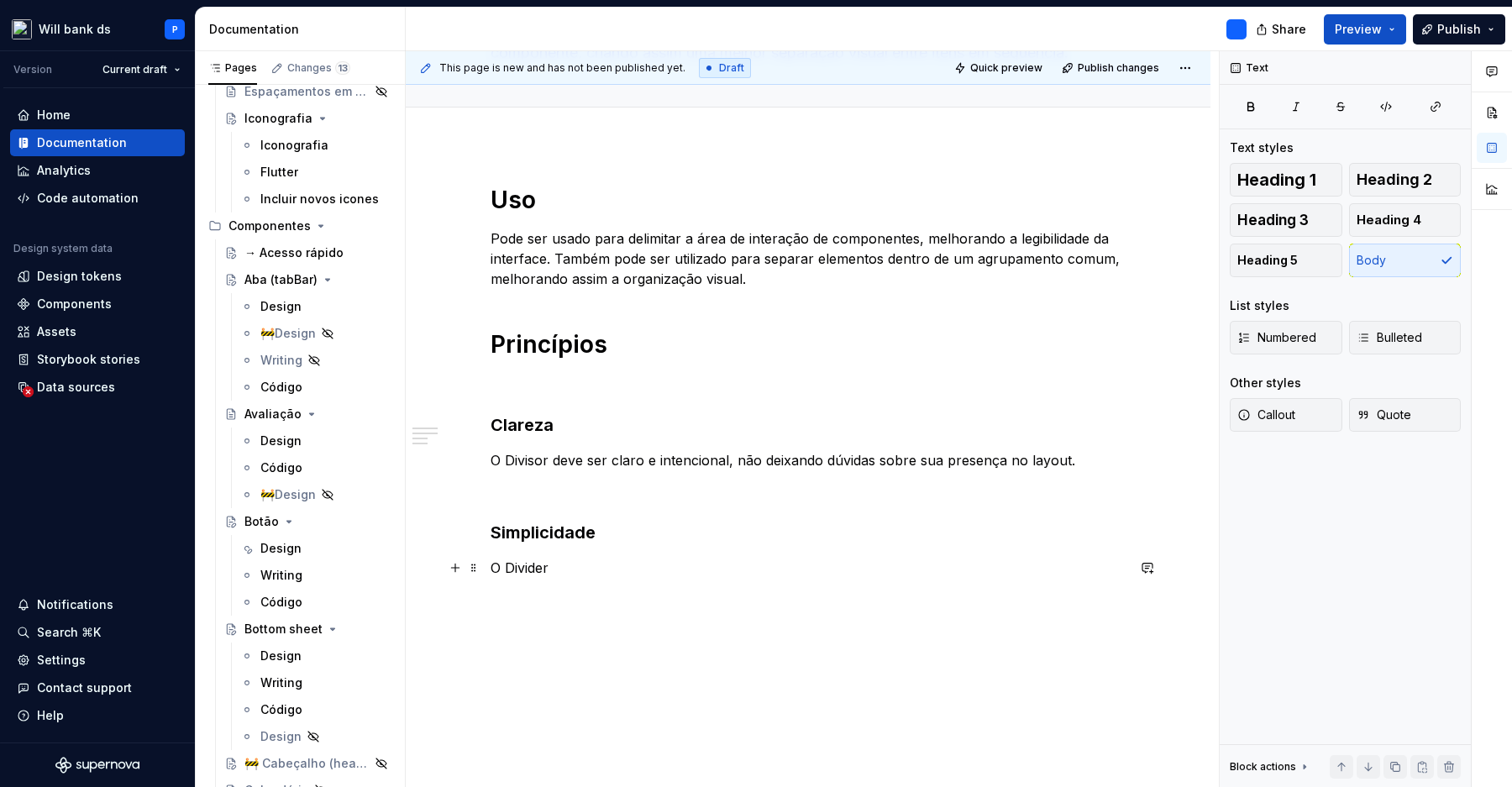
click at [544, 567] on p "O Divider" at bounding box center [808, 568] width 635 height 20
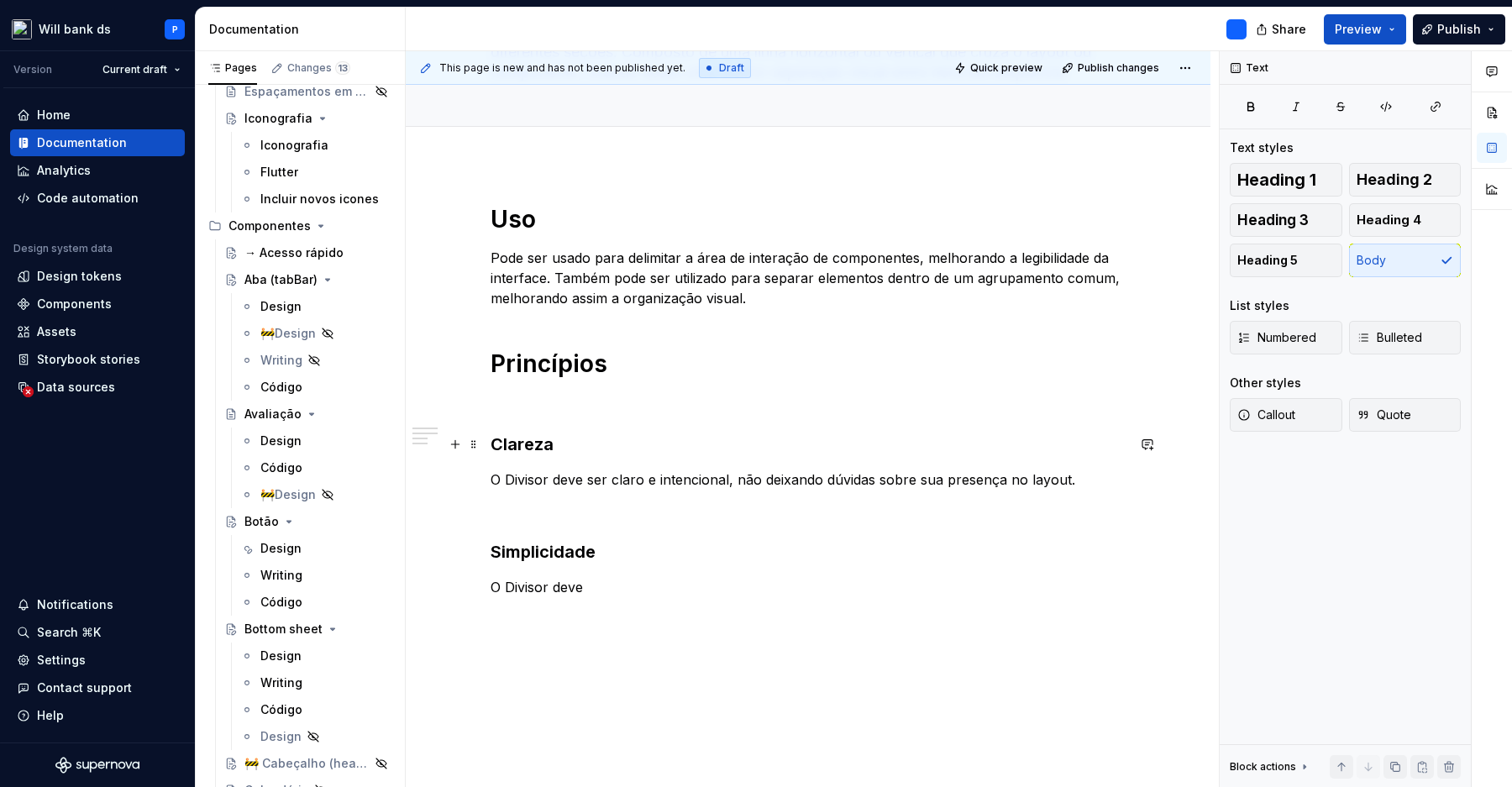
scroll to position [158, 0]
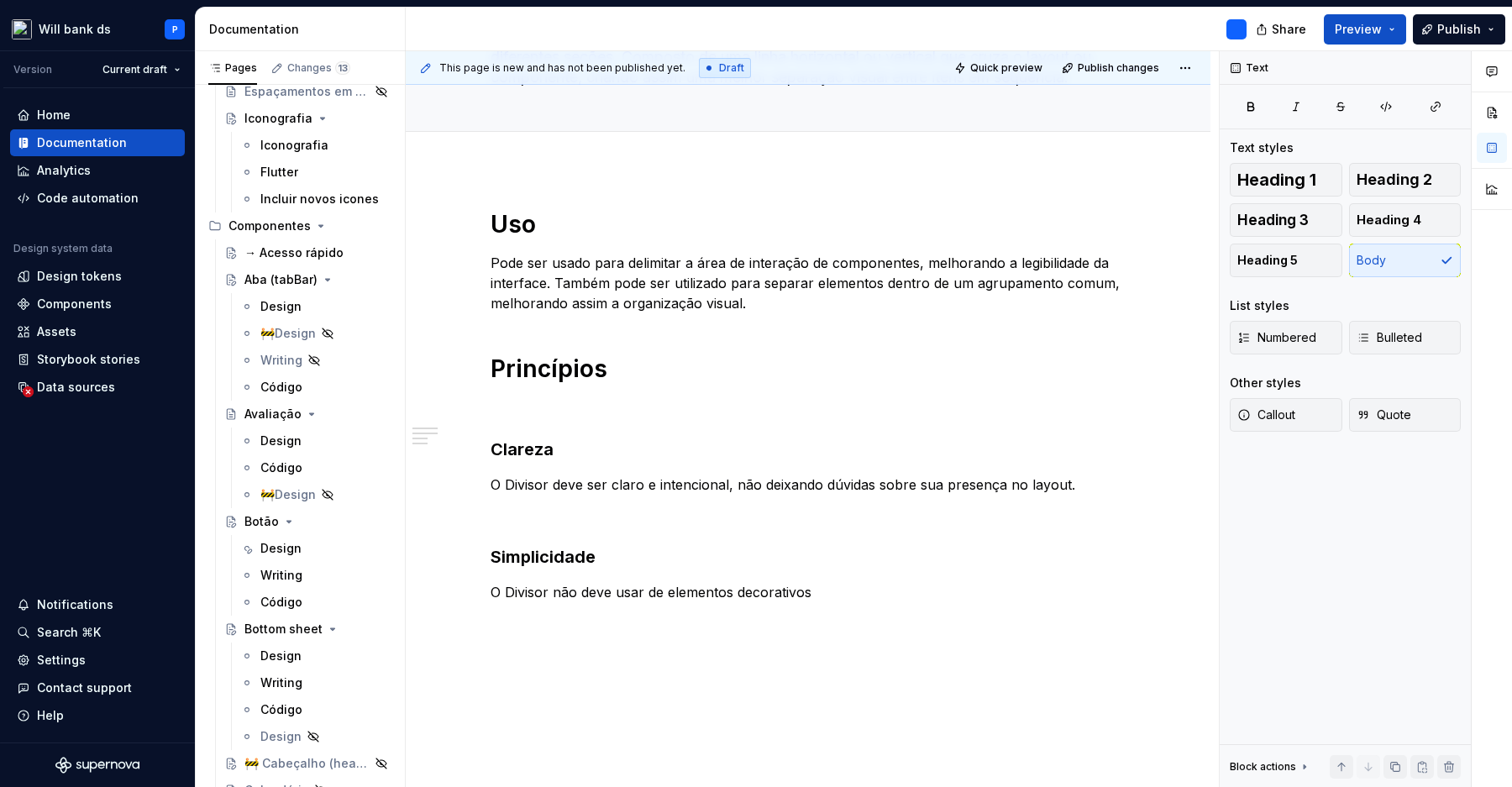
type textarea "*"
